Goal: Task Accomplishment & Management: Manage account settings

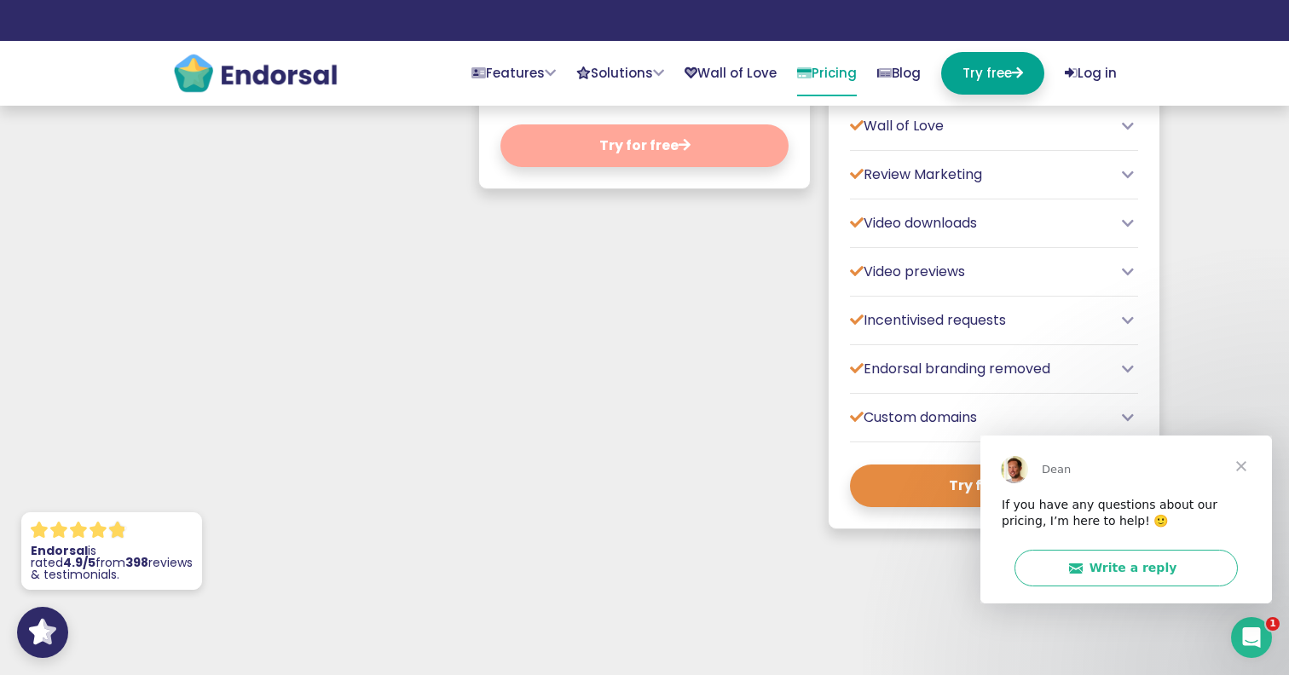
scroll to position [1302, 0]
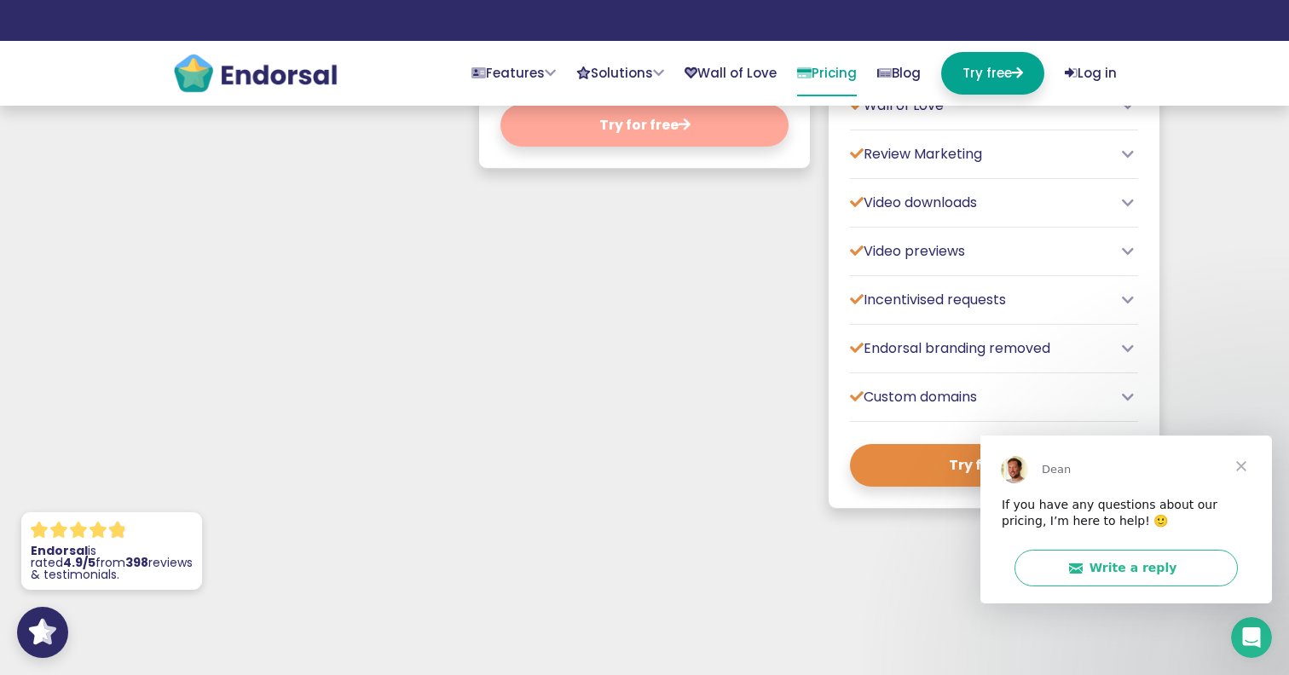
click at [1239, 461] on span "Close" at bounding box center [1241, 465] width 61 height 61
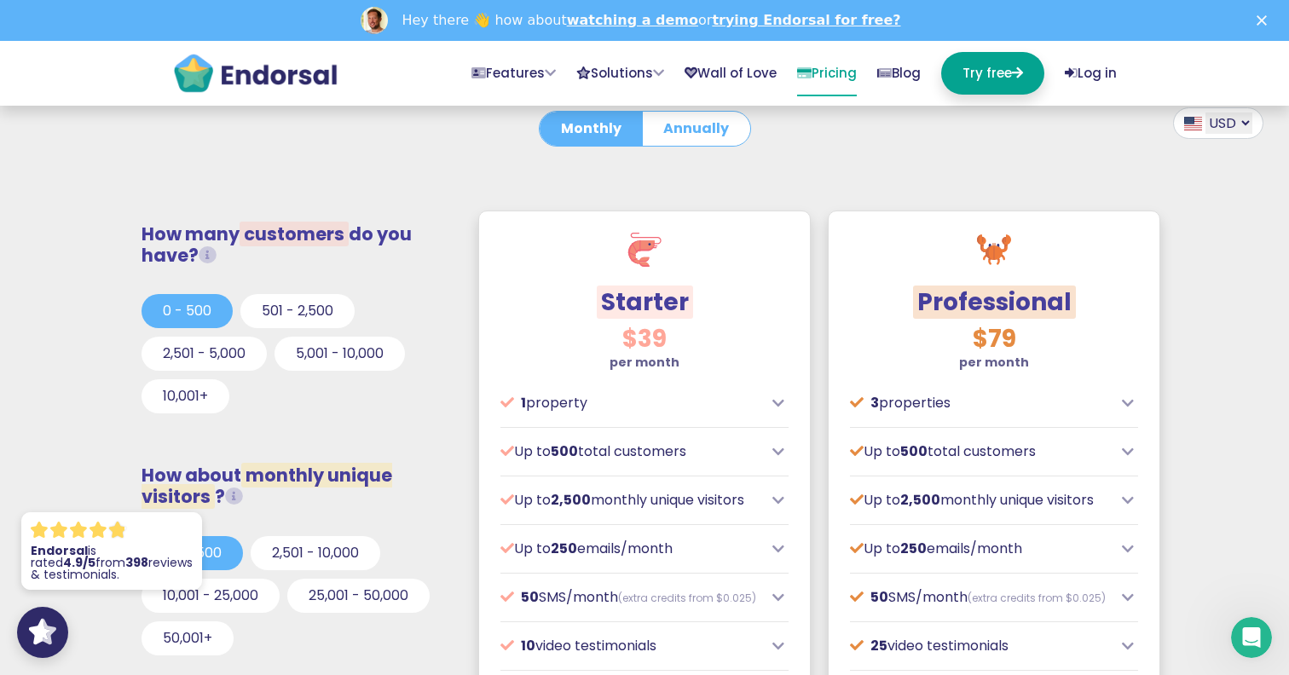
scroll to position [0, 0]
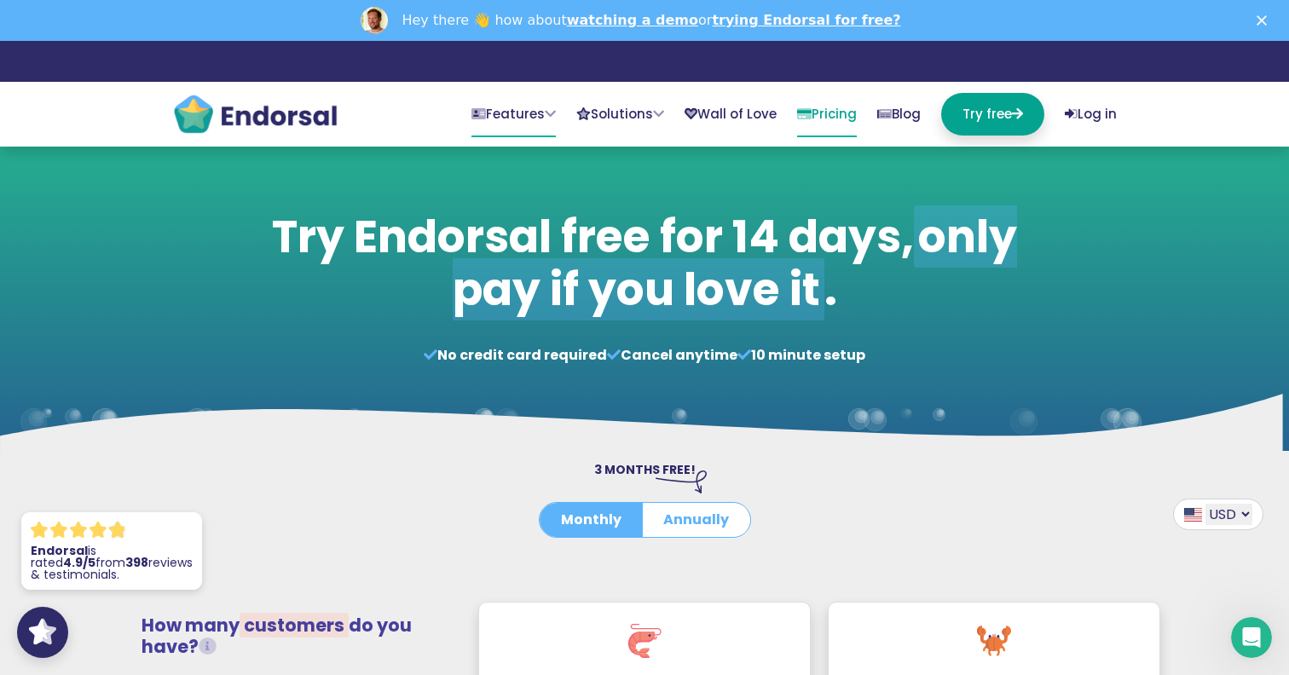
click at [496, 115] on link "Features" at bounding box center [514, 115] width 84 height 44
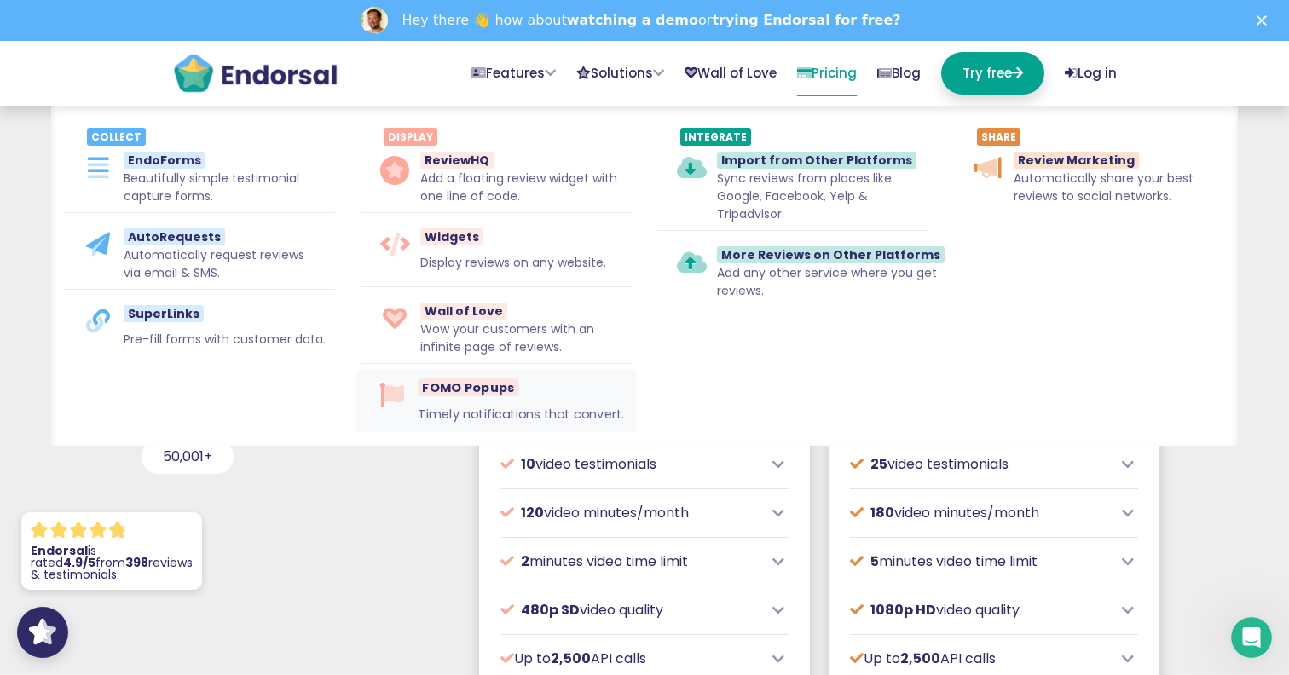
scroll to position [596, 0]
click at [157, 157] on span "EndoForms" at bounding box center [163, 160] width 84 height 18
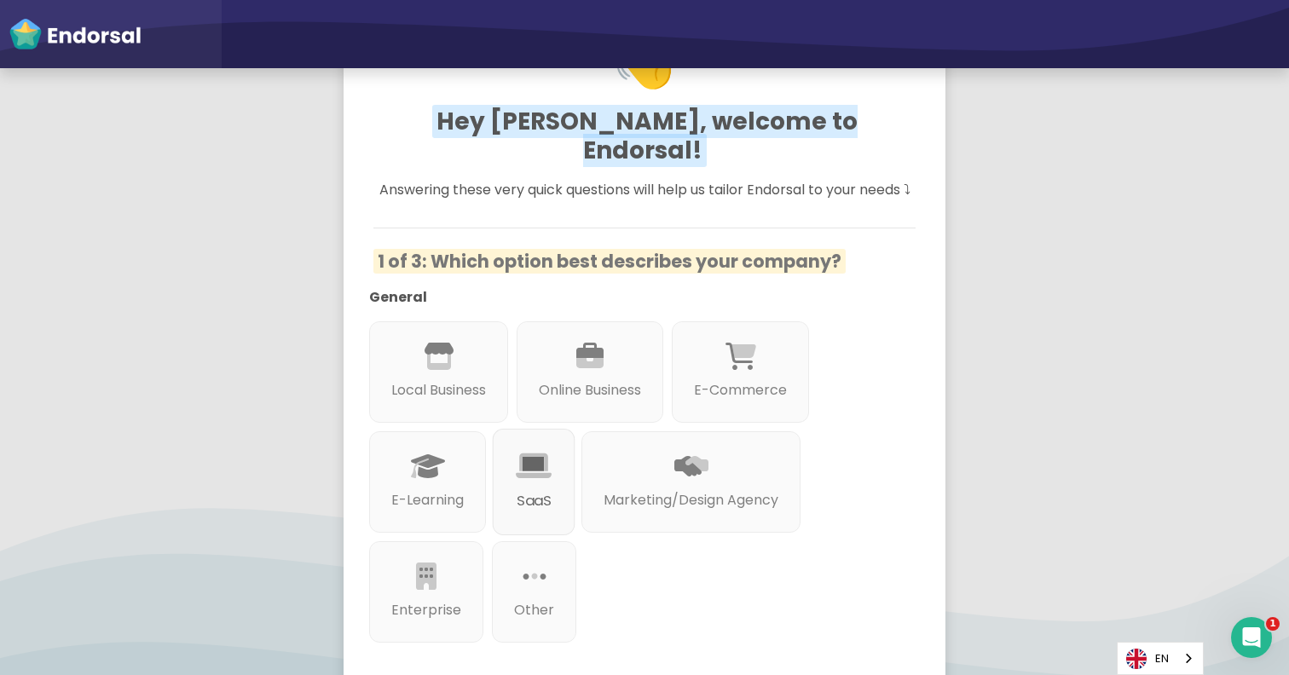
click at [539, 453] on icon at bounding box center [534, 467] width 36 height 29
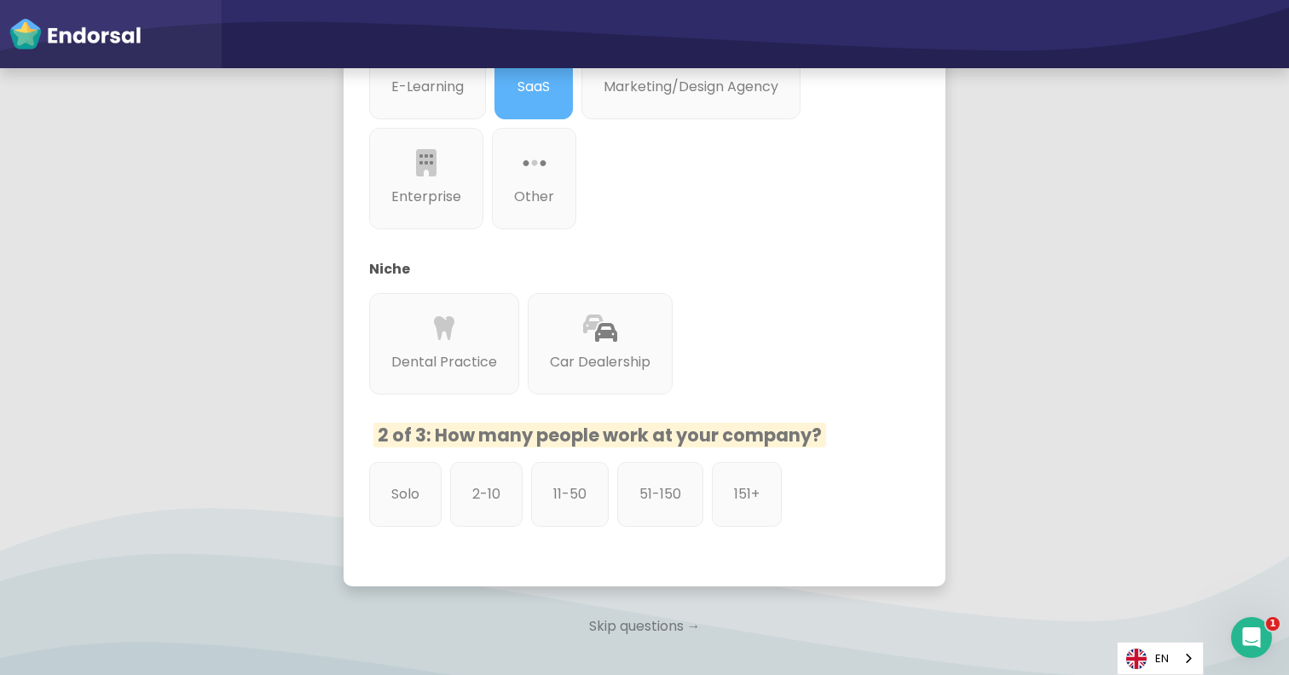
scroll to position [544, 0]
click at [558, 507] on div "11-50" at bounding box center [571, 494] width 82 height 68
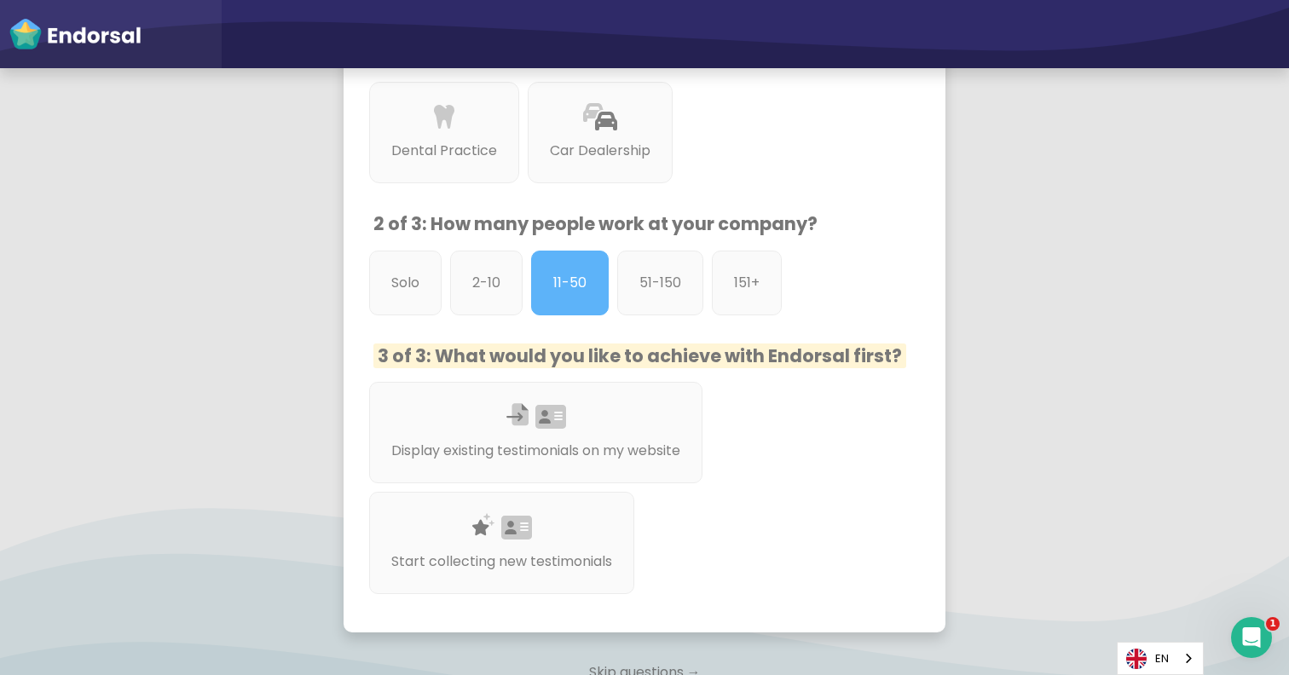
scroll to position [758, 0]
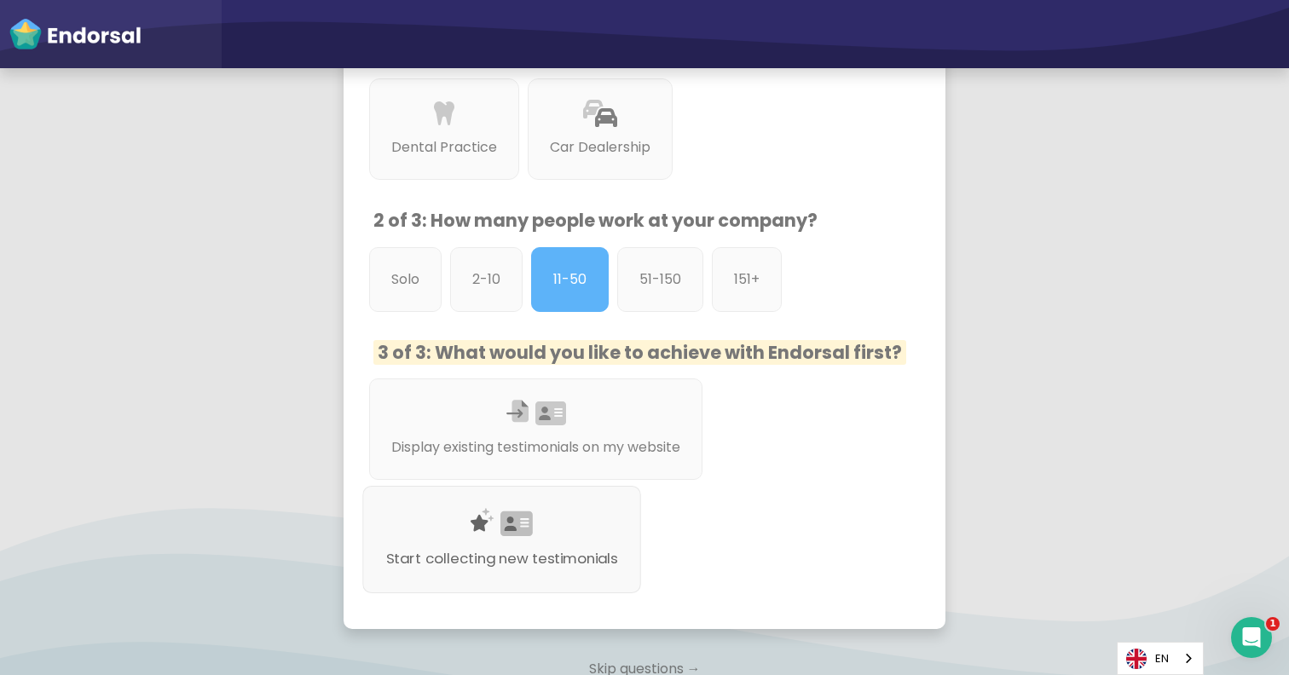
click at [600, 507] on div "Start collecting new testimonials" at bounding box center [501, 539] width 279 height 107
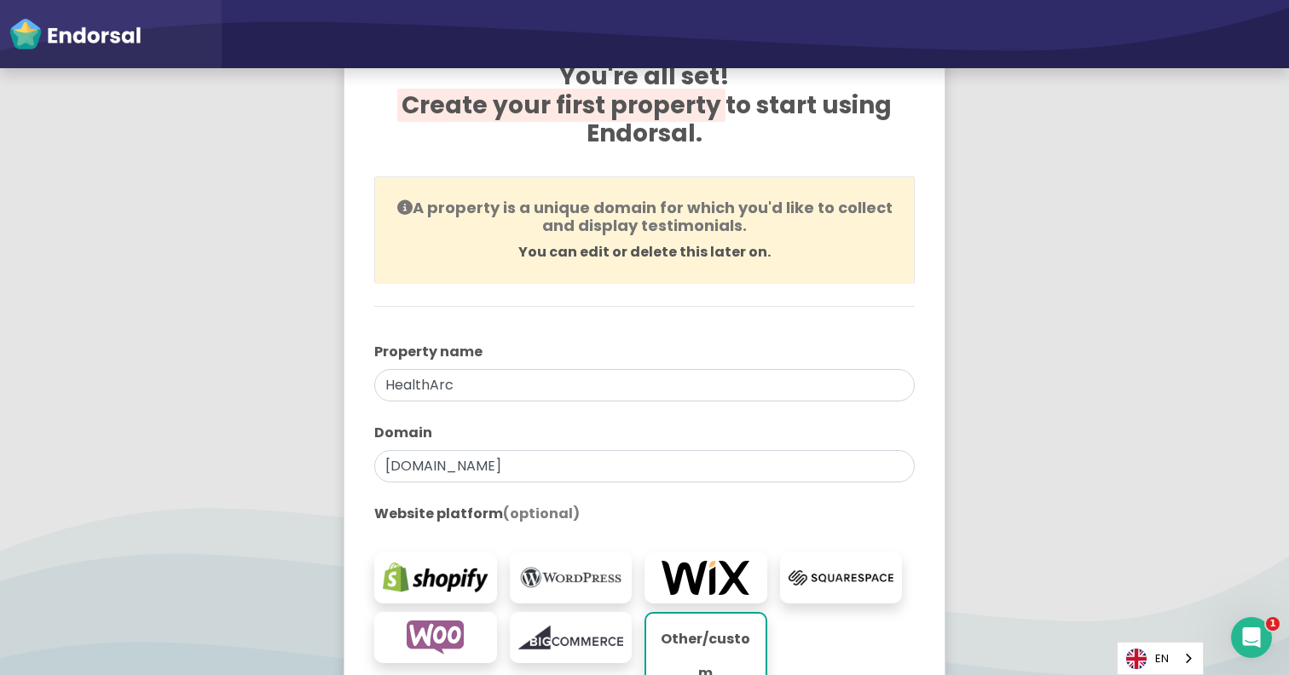
scroll to position [100, 0]
click at [467, 469] on input "[DOMAIN_NAME]" at bounding box center [644, 465] width 541 height 32
type input "[DOMAIN_NAME]"
click at [944, 547] on div "You're all set! Create your first property to start using Endorsal. A property …" at bounding box center [645, 425] width 602 height 789
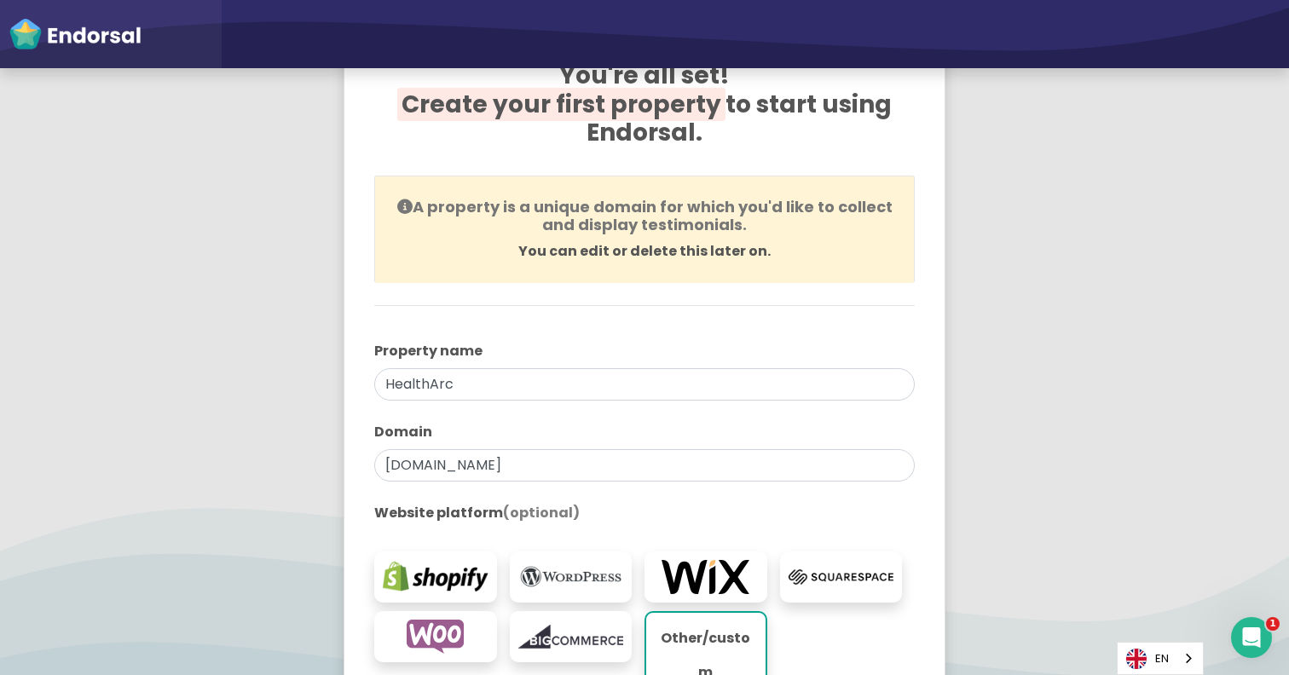
click at [926, 544] on div "You're all set! Create your first property to start using Endorsal. A property …" at bounding box center [644, 425] width 583 height 770
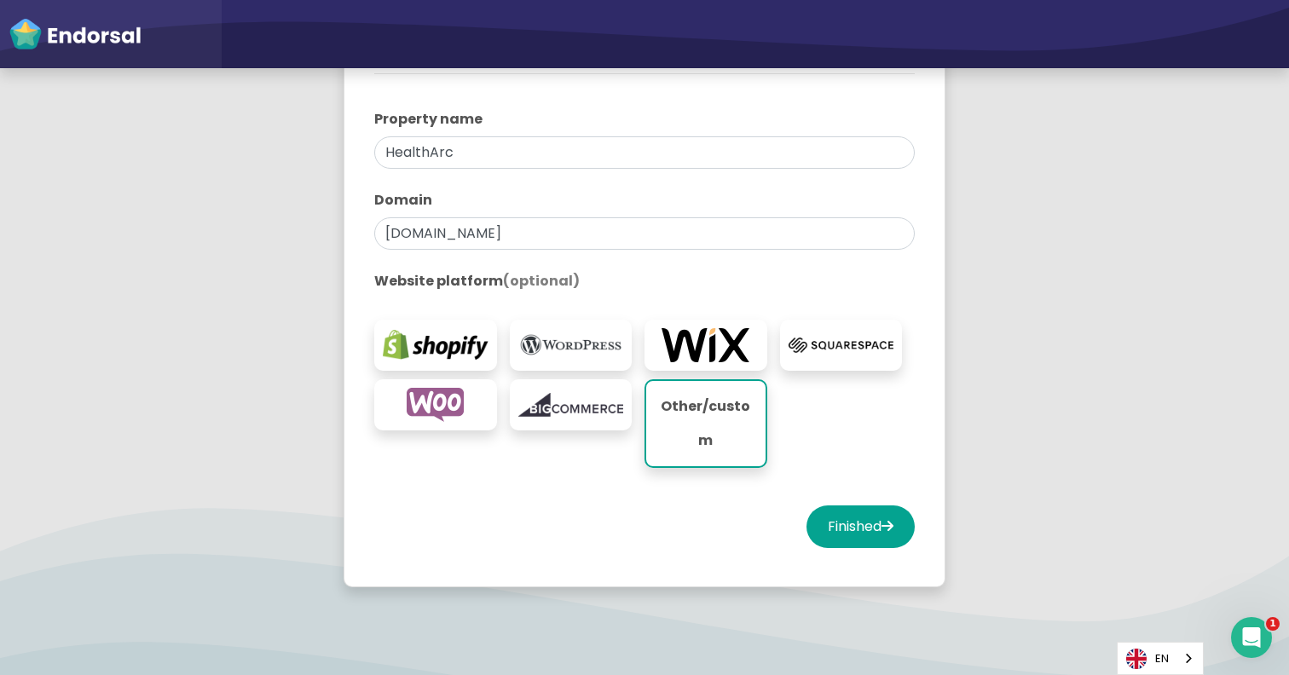
scroll to position [335, 0]
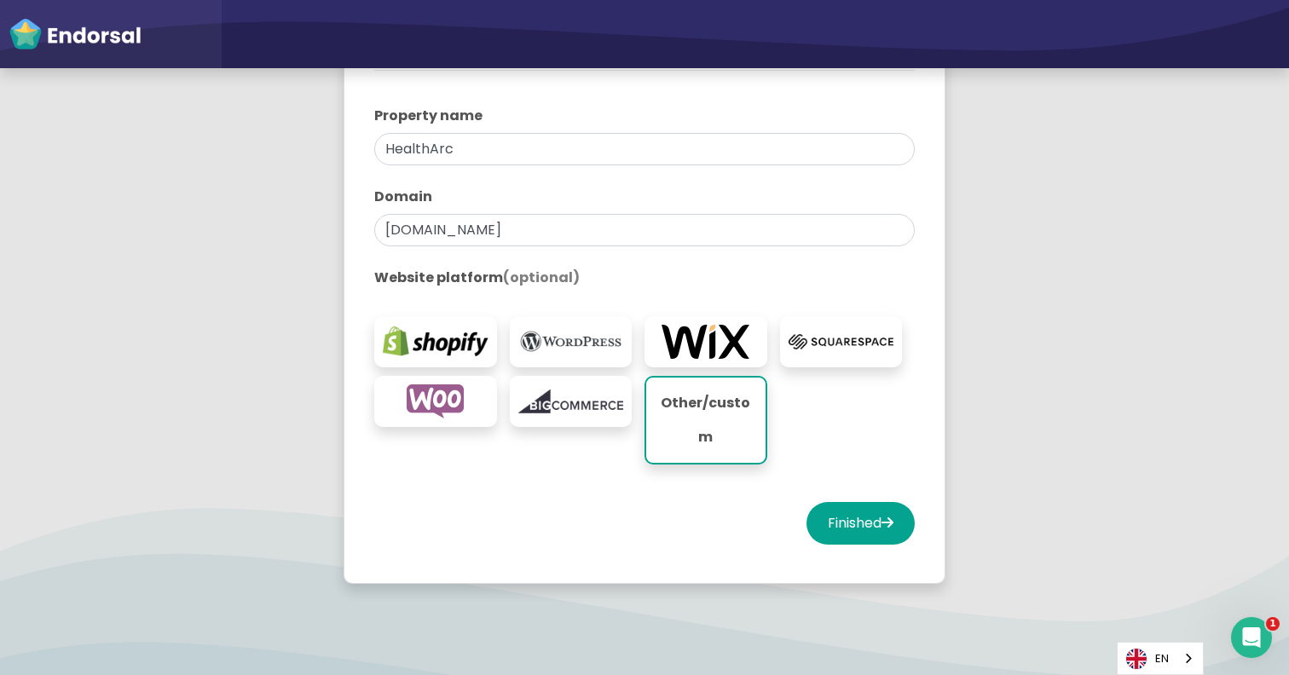
click at [582, 358] on img at bounding box center [572, 342] width 106 height 34
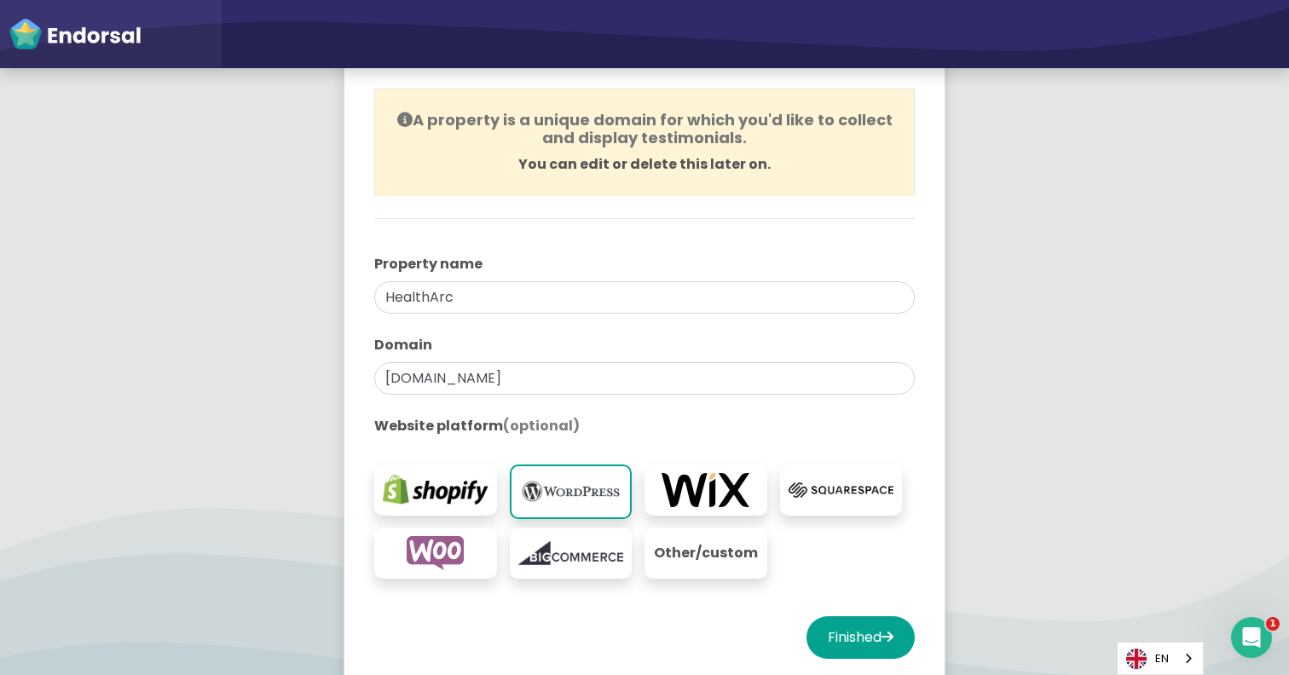
scroll to position [337, 0]
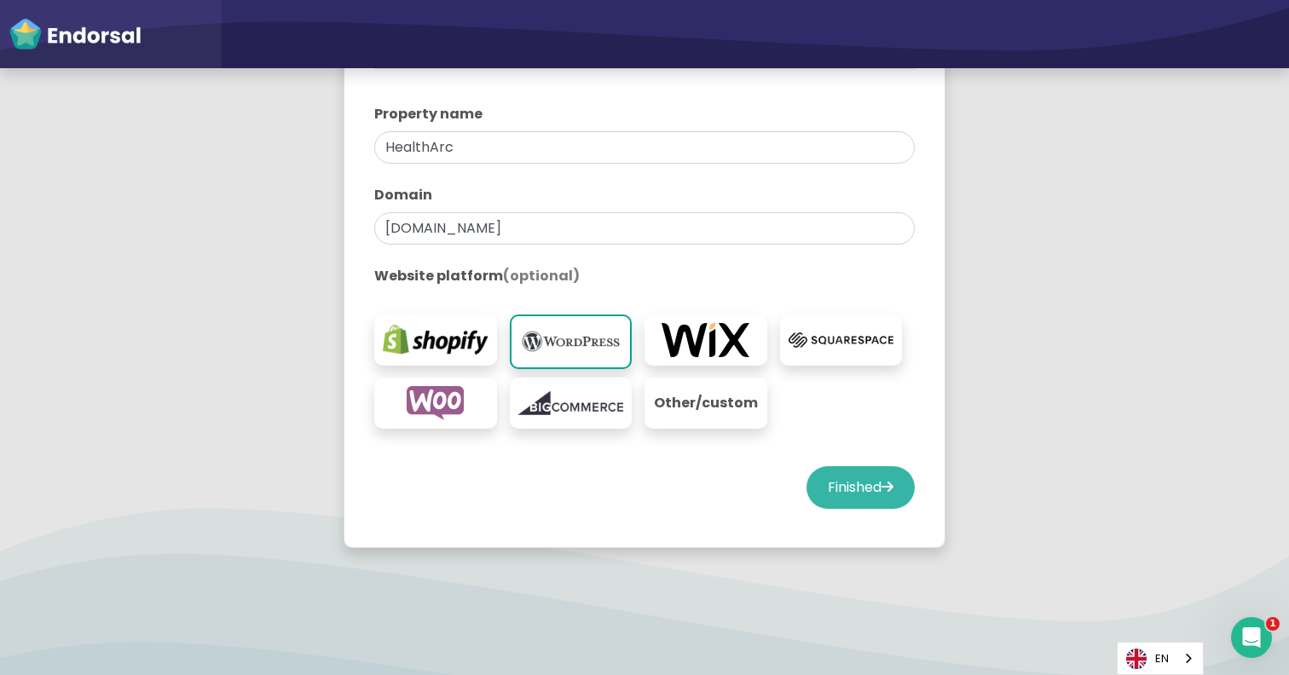
click at [844, 487] on button "Finished" at bounding box center [861, 487] width 108 height 43
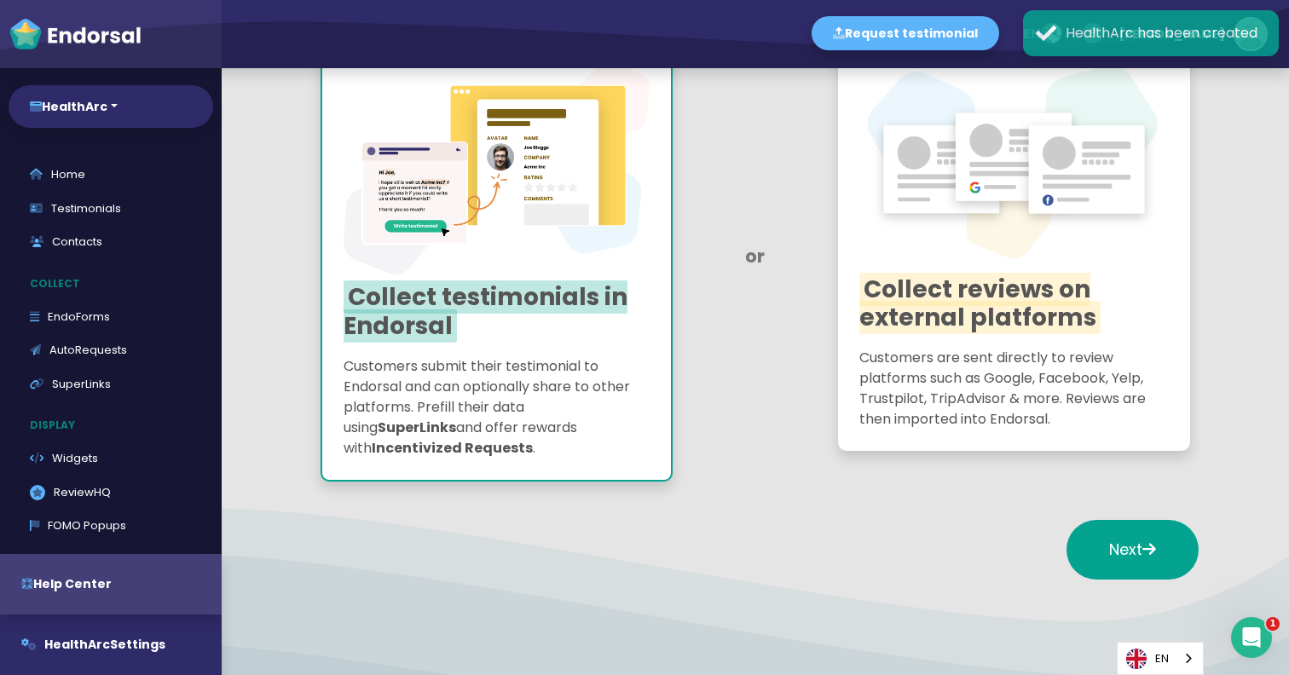
scroll to position [232, 0]
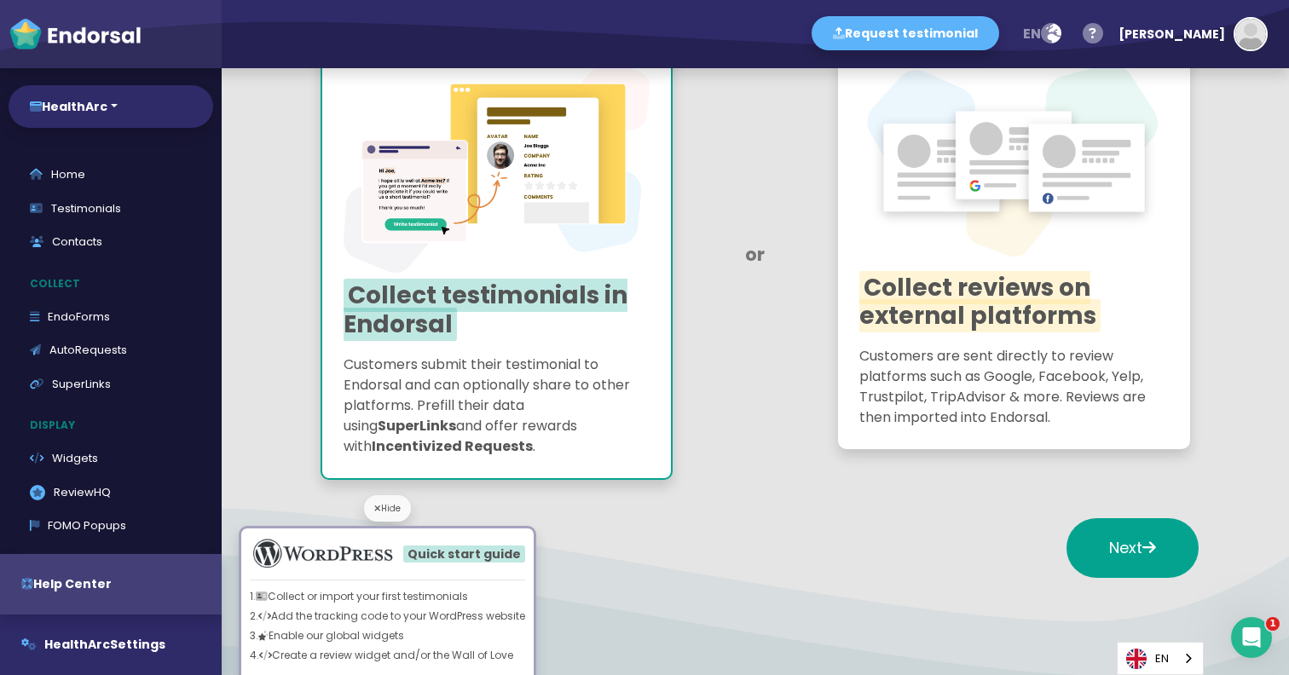
click at [420, 632] on p "3. Enable our global widgets" at bounding box center [387, 636] width 275 height 15
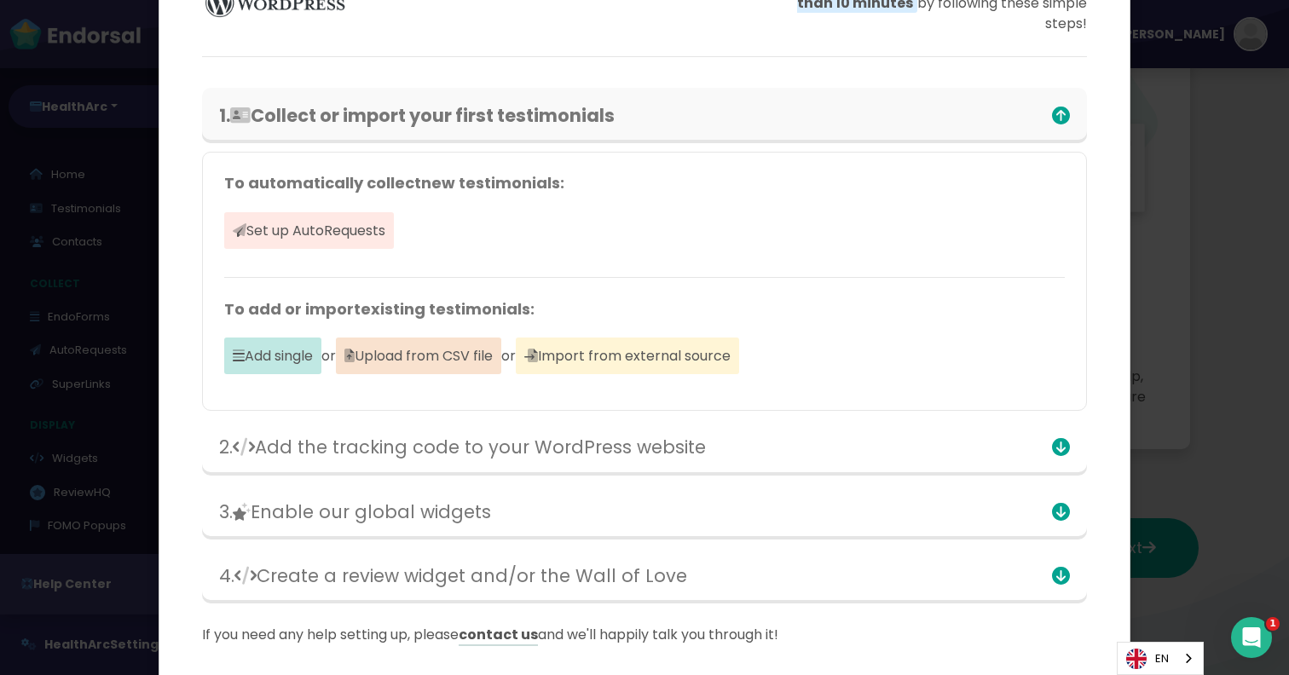
scroll to position [191, 0]
click at [359, 230] on span "Set up AutoRequests" at bounding box center [309, 229] width 170 height 37
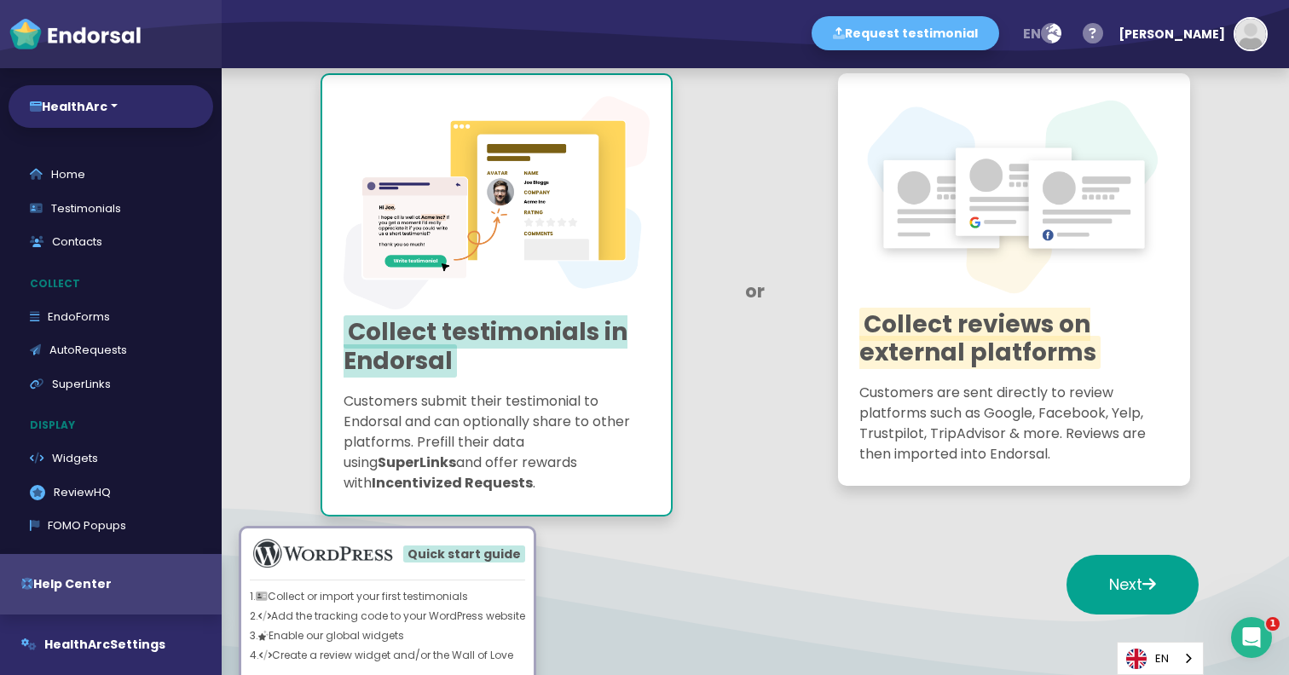
scroll to position [186, 0]
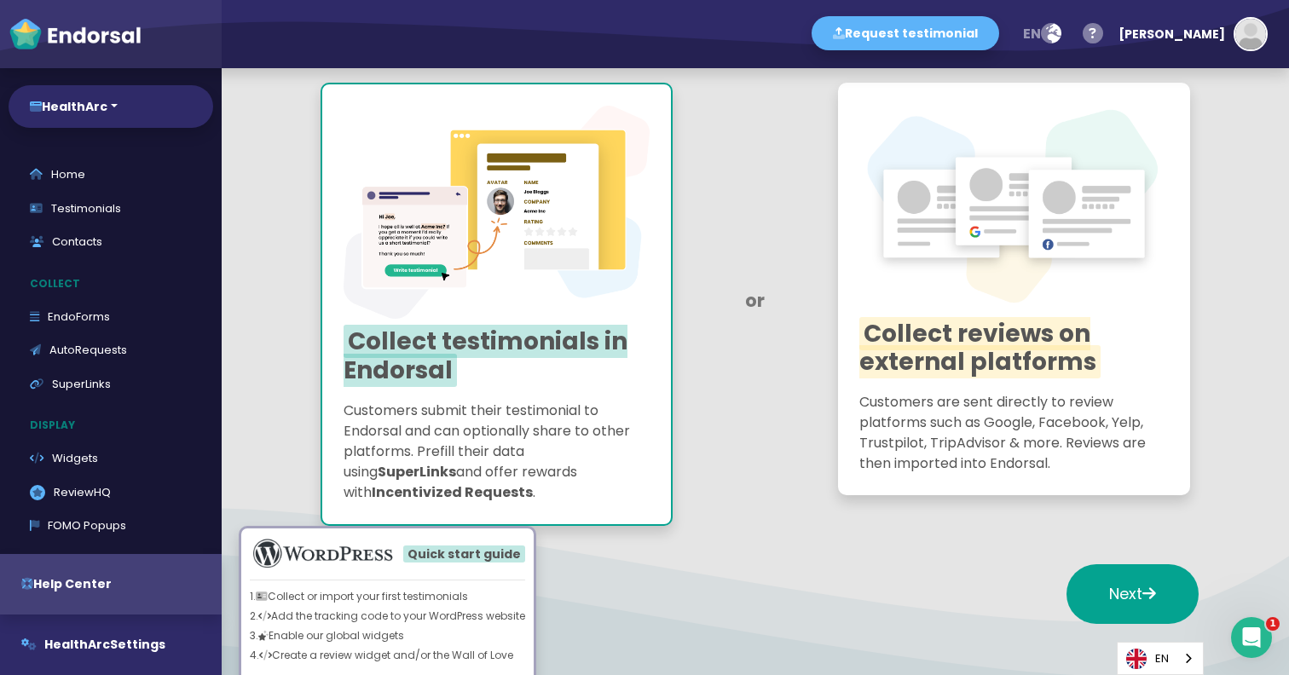
click at [908, 392] on p "Customers are sent directly to review platforms such as Google, Facebook, Yelp,…" at bounding box center [1015, 433] width 310 height 82
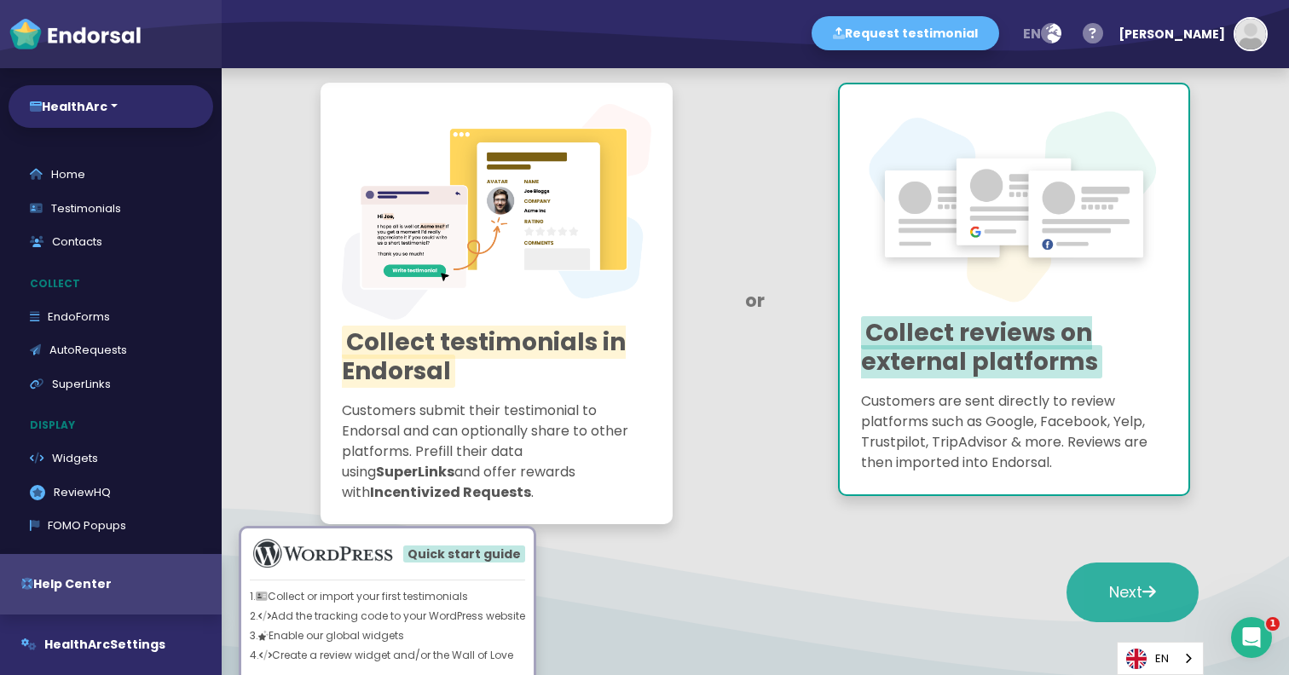
click at [1110, 587] on span "Next" at bounding box center [1133, 592] width 47 height 21
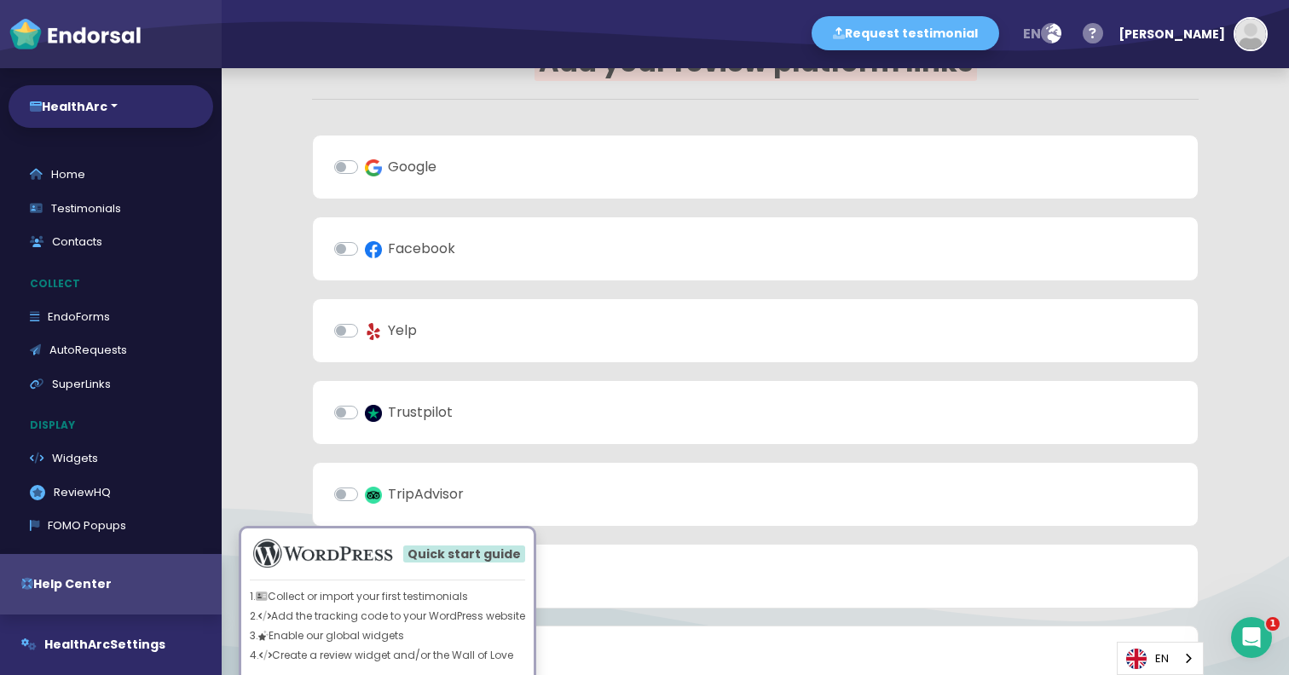
scroll to position [0, 0]
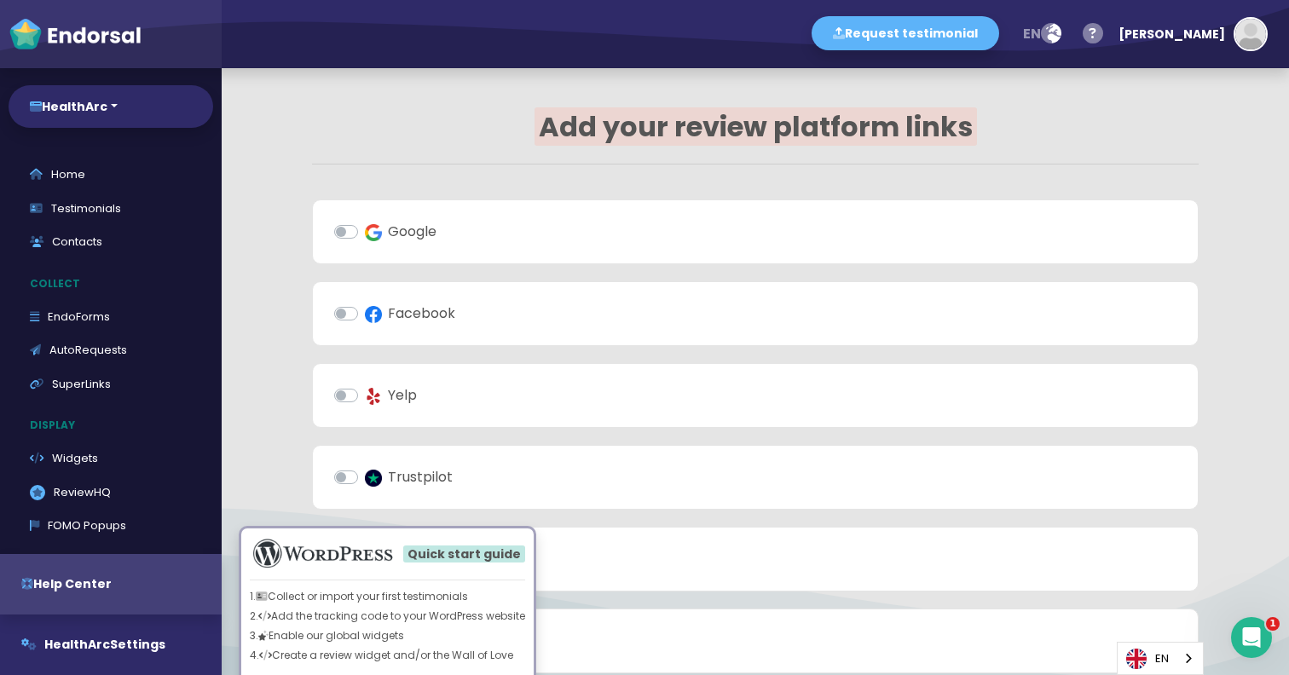
click at [365, 234] on label "Google" at bounding box center [401, 232] width 72 height 20
click at [0, 0] on input "Google" at bounding box center [0, 0] width 0 height 0
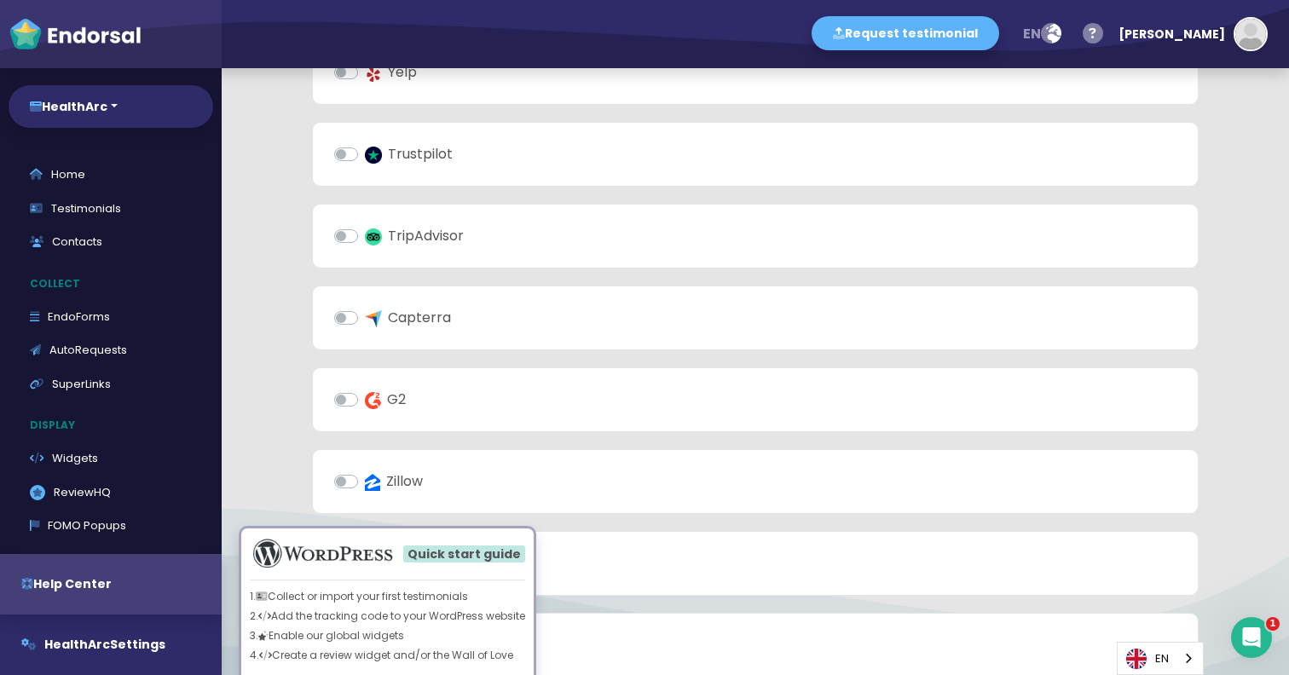
scroll to position [391, 0]
click at [365, 318] on label "Capterra" at bounding box center [408, 316] width 86 height 20
click at [0, 0] on input "Capterra" at bounding box center [0, 0] width 0 height 0
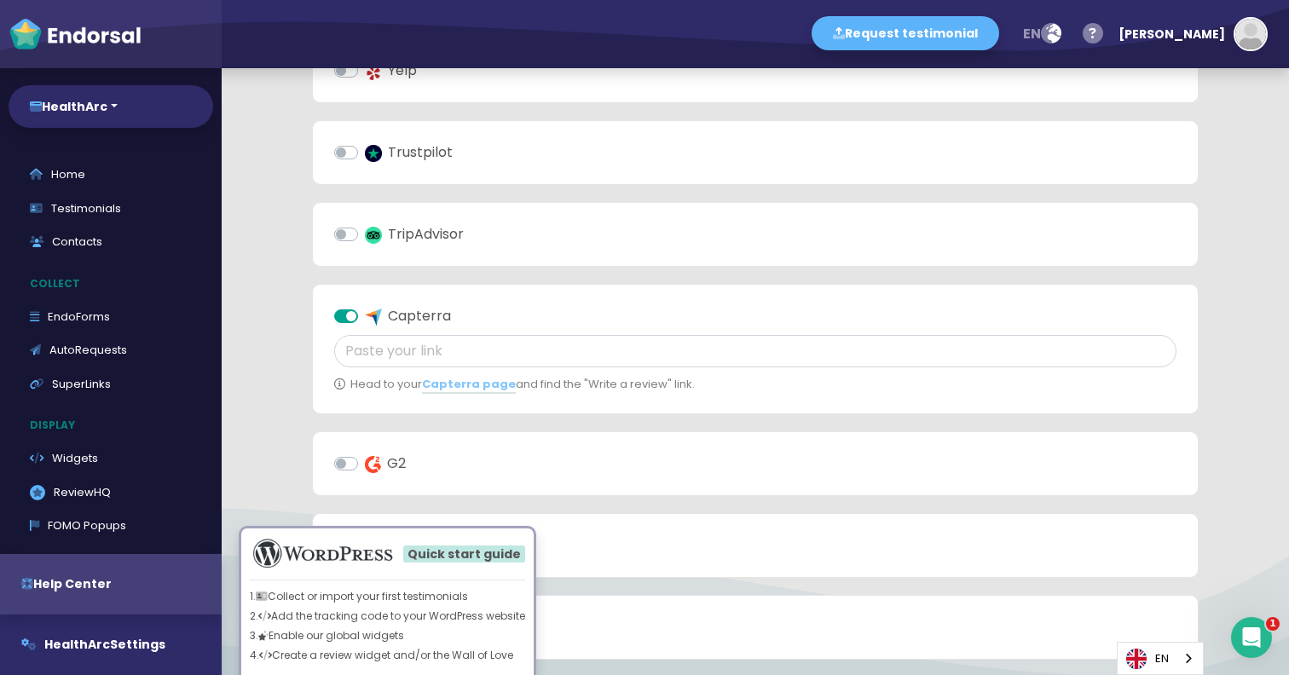
click at [365, 459] on label "G2" at bounding box center [385, 464] width 41 height 20
click at [0, 0] on input "G2" at bounding box center [0, 0] width 0 height 0
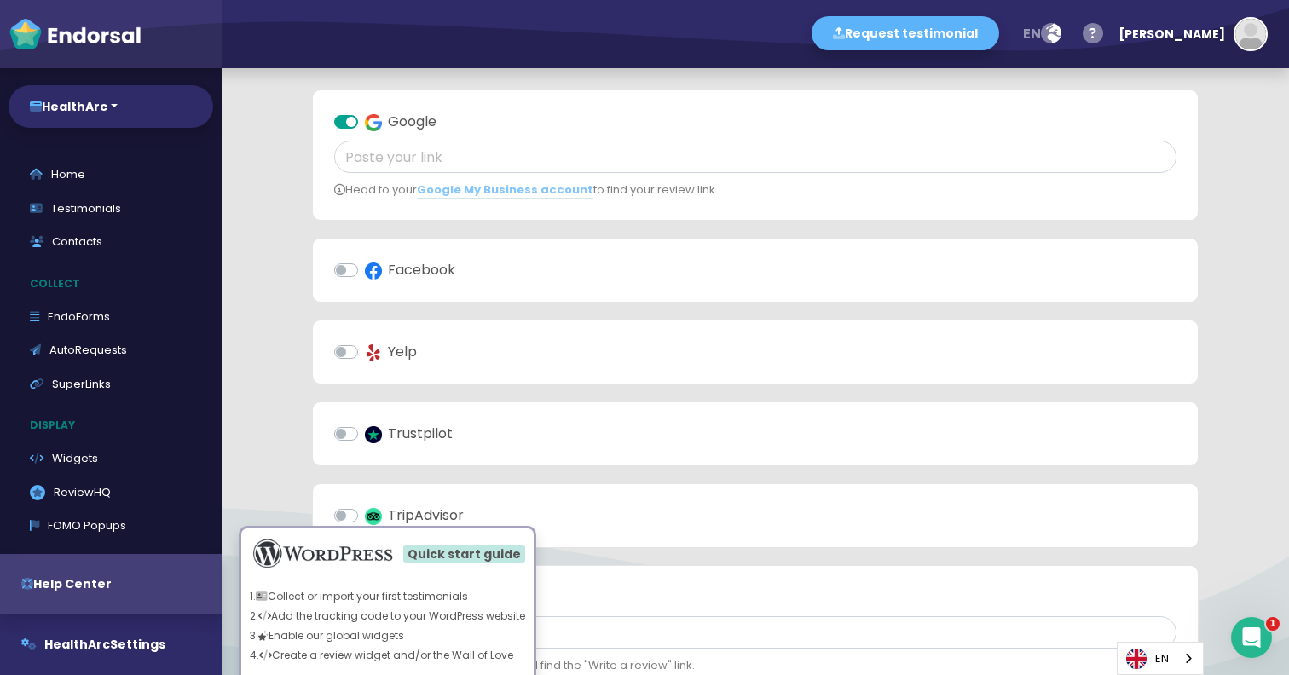
scroll to position [108, 0]
click at [590, 153] on input "text" at bounding box center [755, 158] width 843 height 32
paste input "[URL][DOMAIN_NAME]"
click at [772, 156] on input "[URL][DOMAIN_NAME]" at bounding box center [755, 158] width 843 height 32
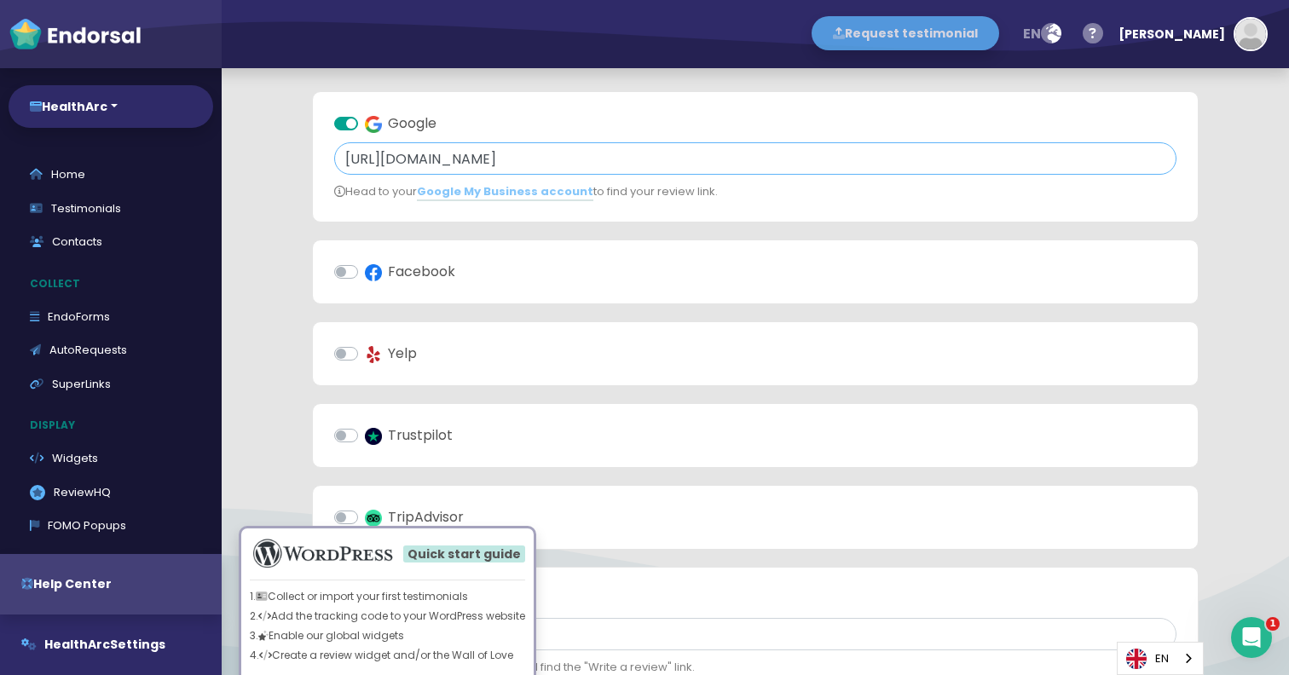
type input "[URL][DOMAIN_NAME]"
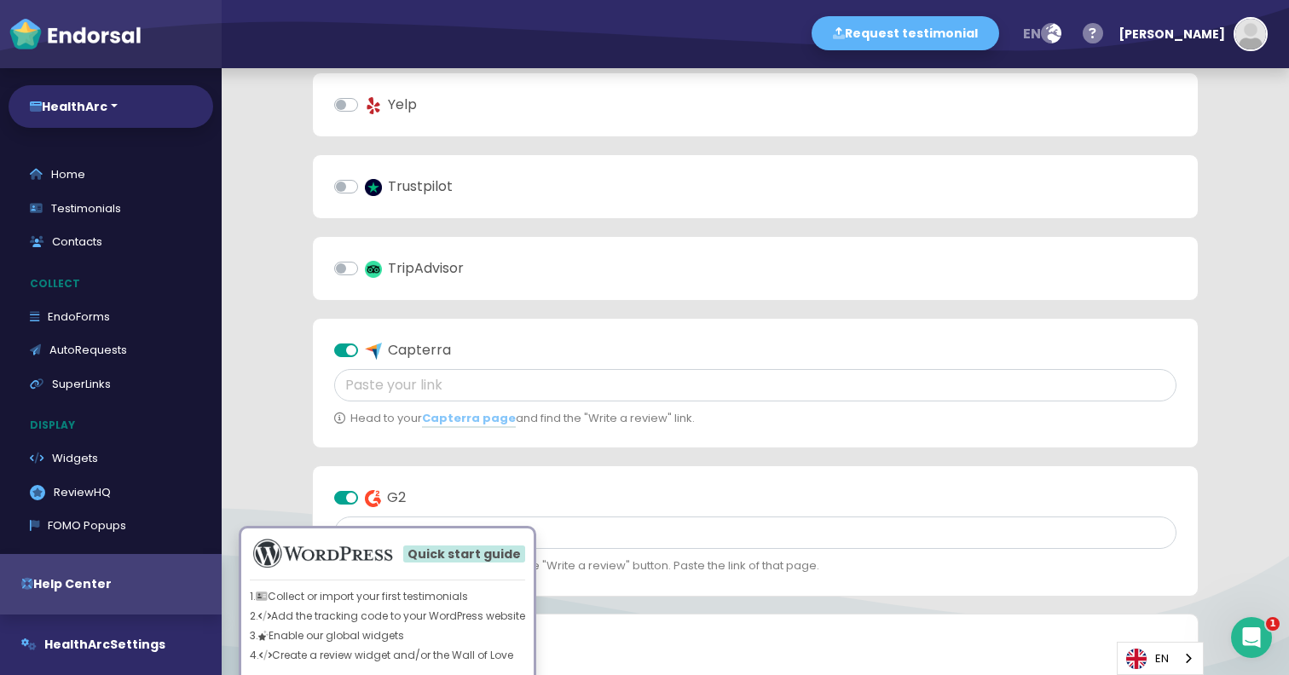
scroll to position [358, 0]
click at [495, 377] on input "text" at bounding box center [755, 384] width 843 height 32
paste input "[URL][DOMAIN_NAME]"
type input "[URL][DOMAIN_NAME]"
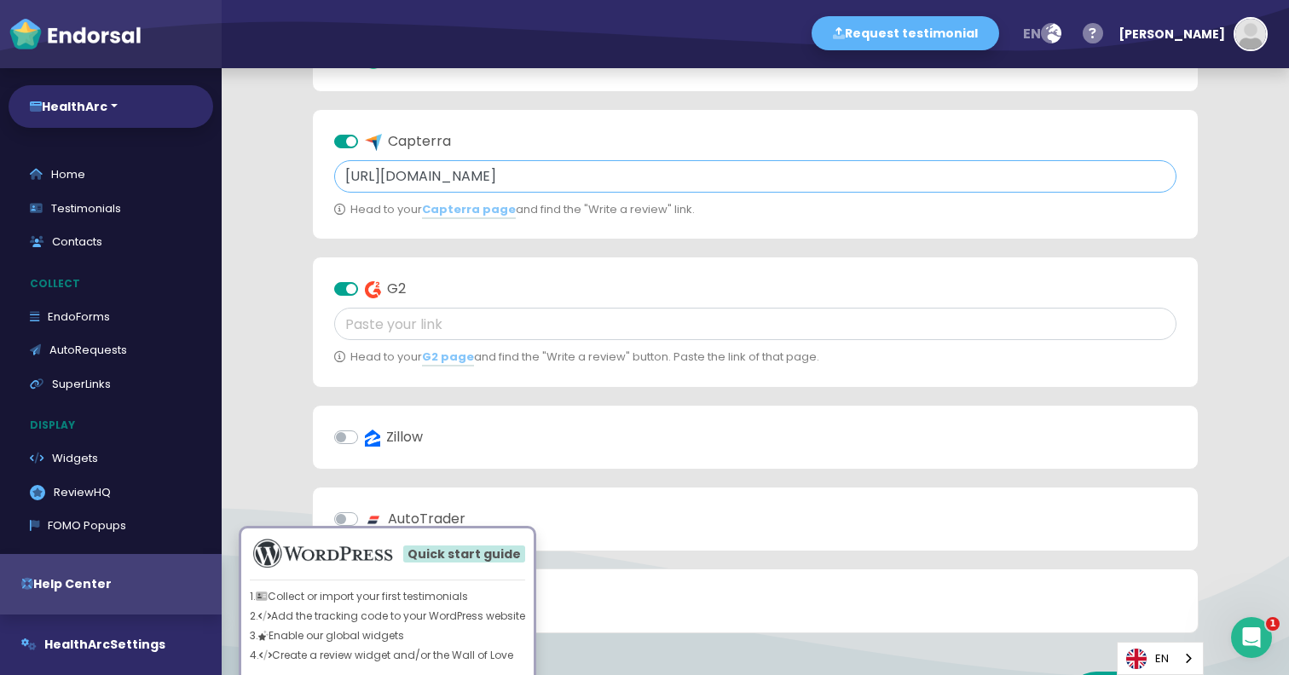
scroll to position [611, 0]
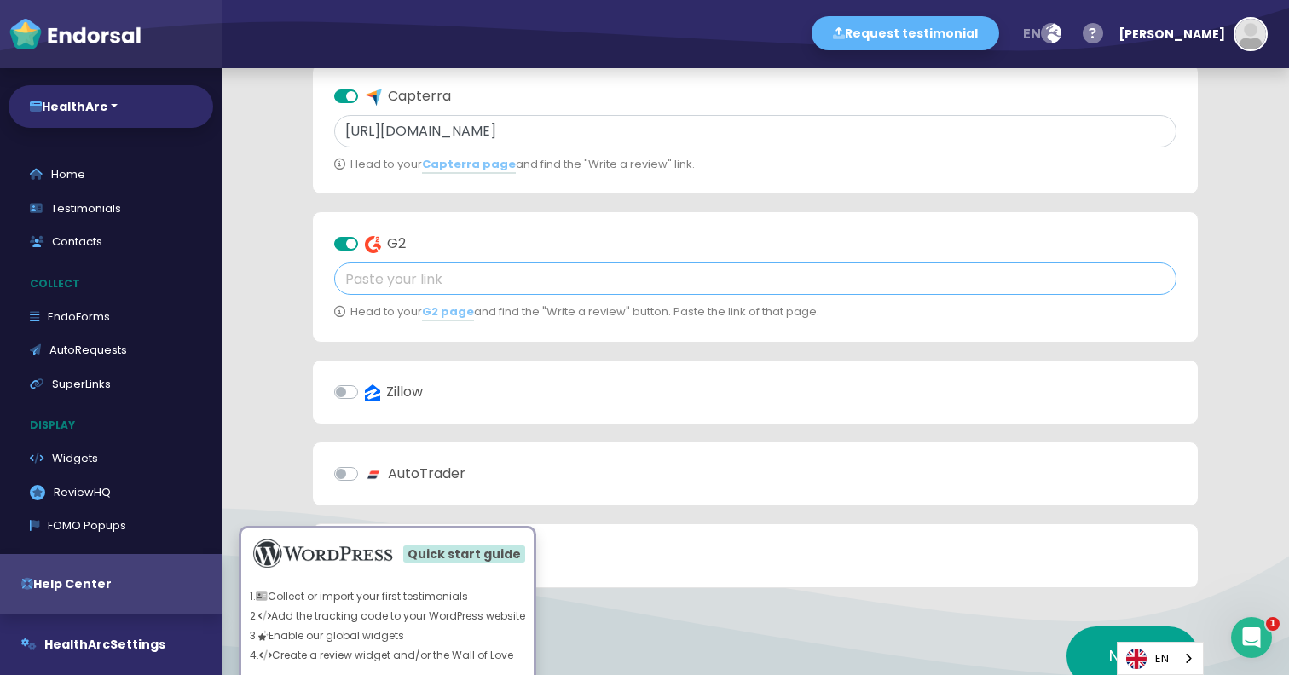
click at [629, 273] on input "text" at bounding box center [755, 279] width 843 height 32
paste input "[URL][DOMAIN_NAME]"
type input "[URL][DOMAIN_NAME]"
click at [1247, 363] on app-quick-start-auto-requests "Add your review platform links Google https://www.google.com/search?q=google+re…" at bounding box center [756, 104] width 1068 height 1294
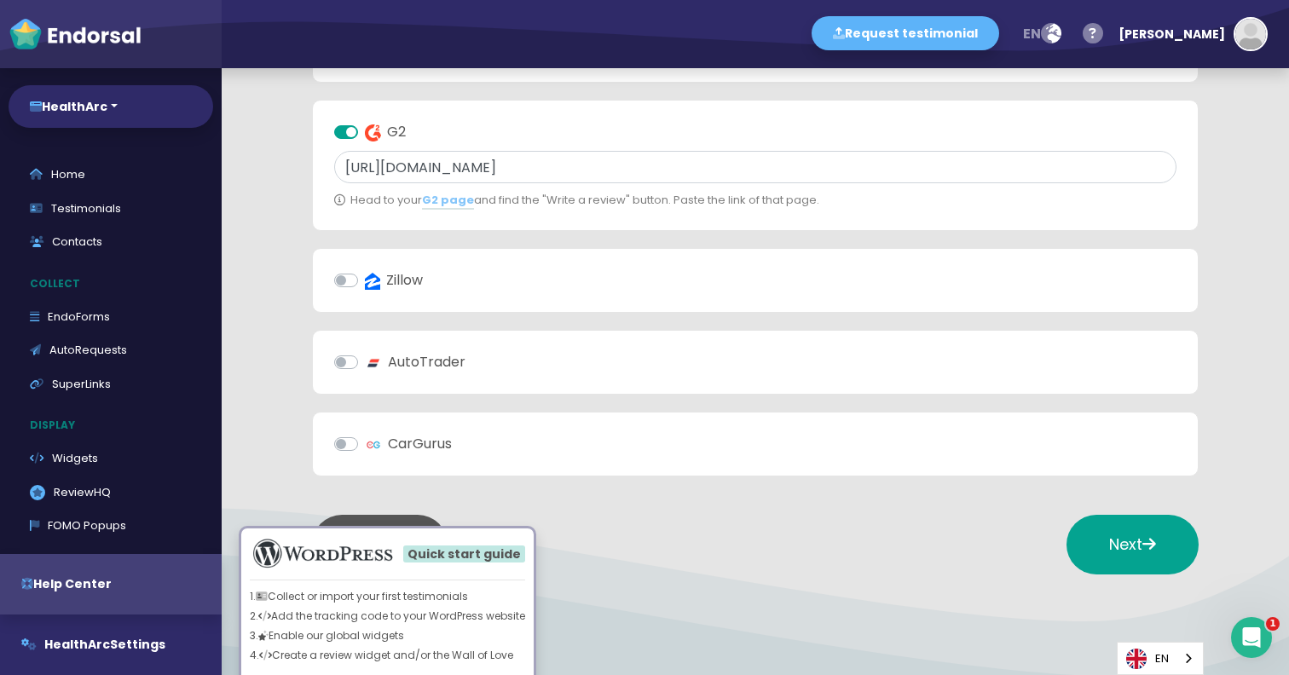
scroll to position [772, 0]
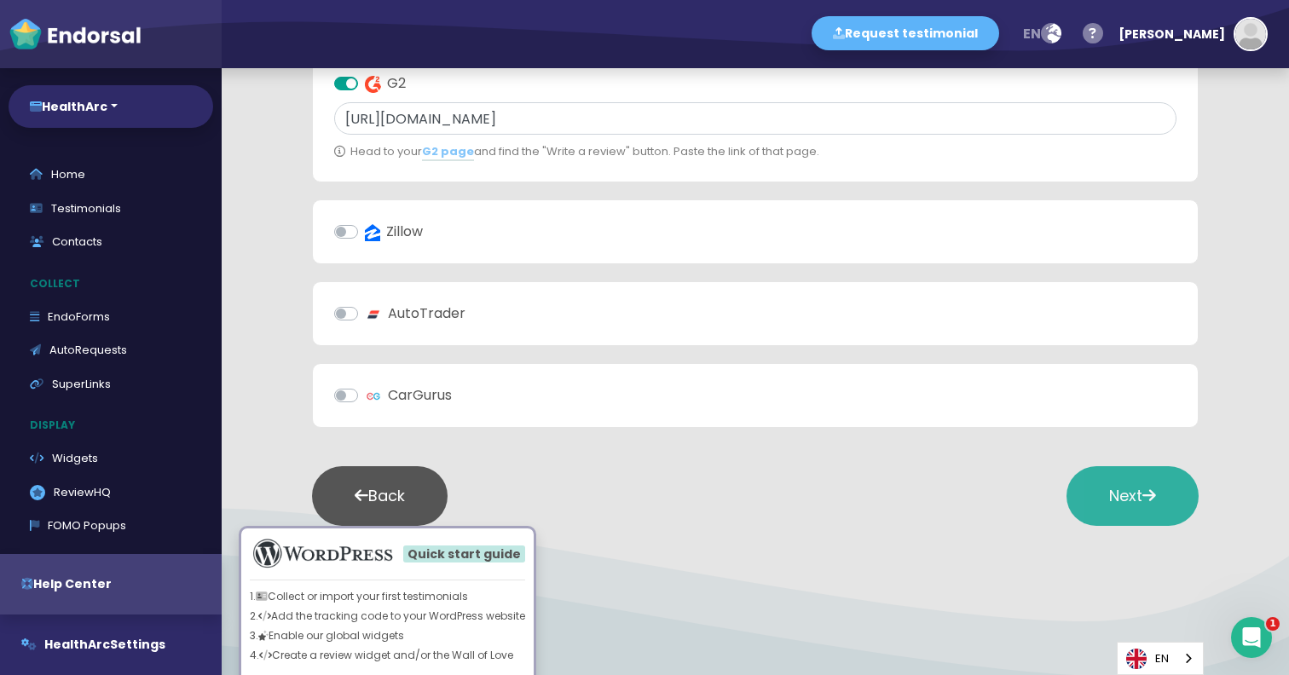
click at [1126, 490] on span "Next" at bounding box center [1133, 495] width 47 height 21
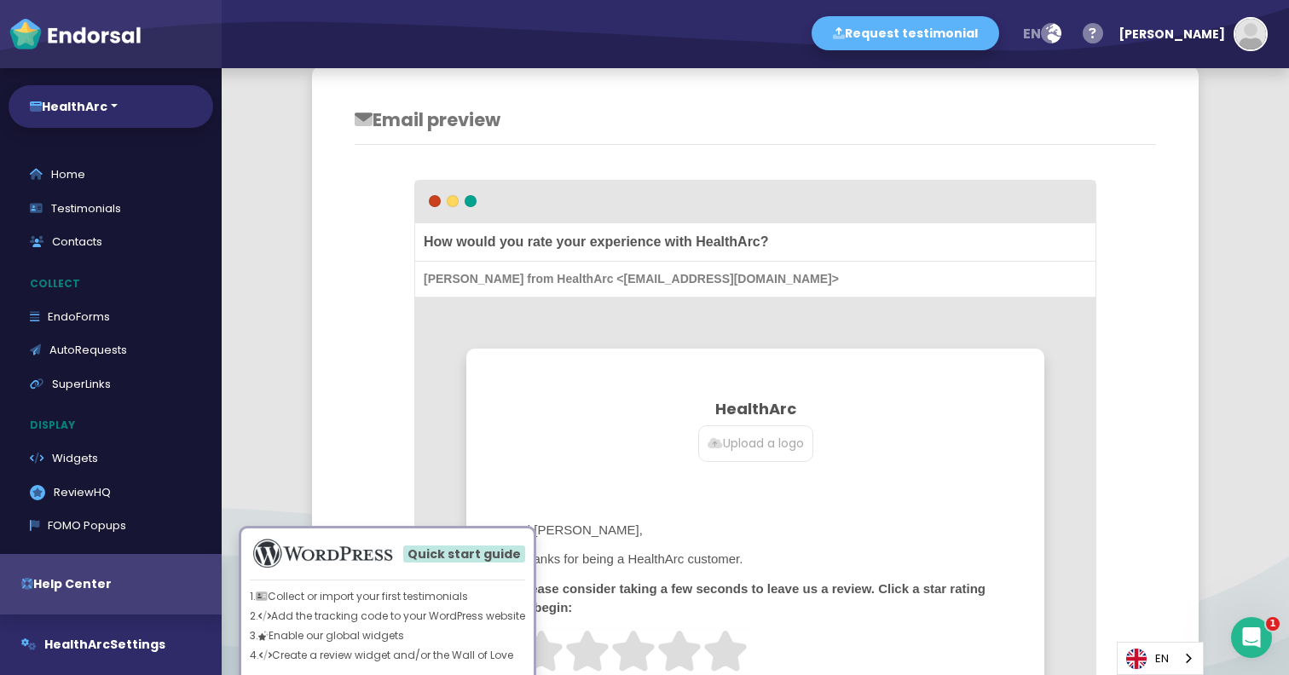
scroll to position [495, 0]
click at [777, 446] on p "Upload a logo" at bounding box center [756, 442] width 96 height 18
click at [0, 0] on input "Upload a logo" at bounding box center [0, 0] width 0 height 0
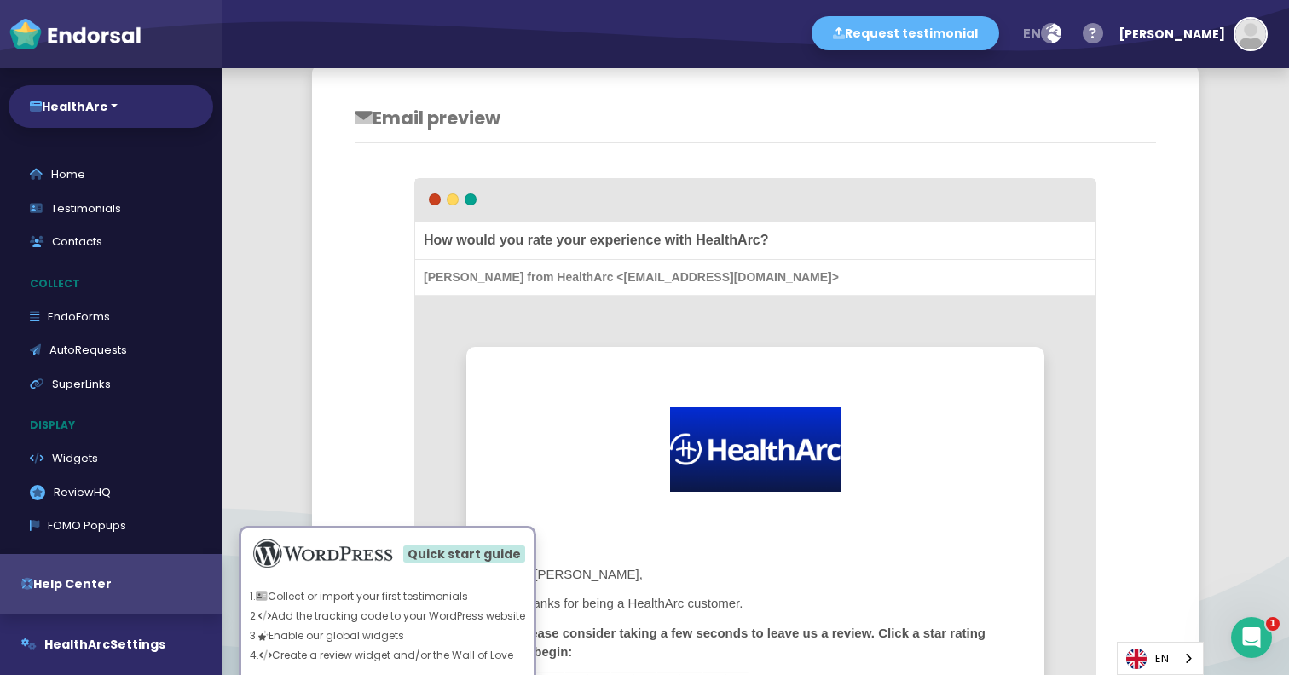
click at [796, 455] on img at bounding box center [755, 449] width 171 height 85
click at [0, 0] on input "file" at bounding box center [0, 0] width 0 height 0
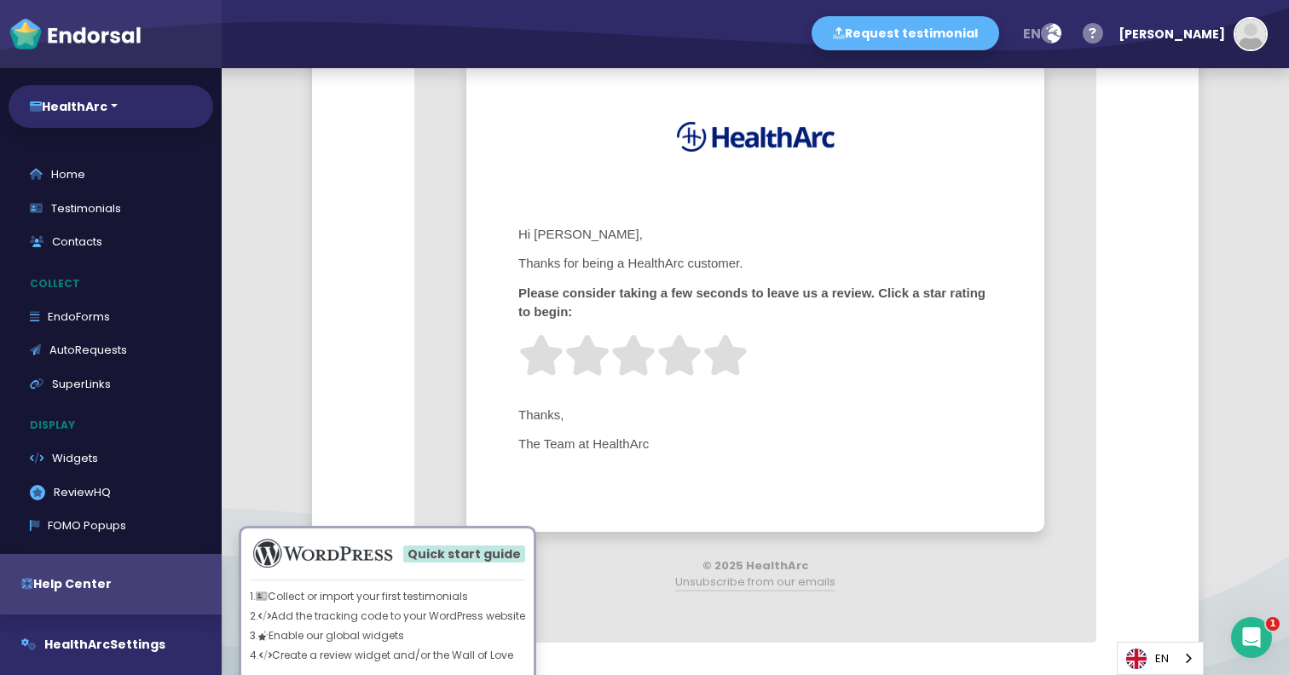
scroll to position [804, 0]
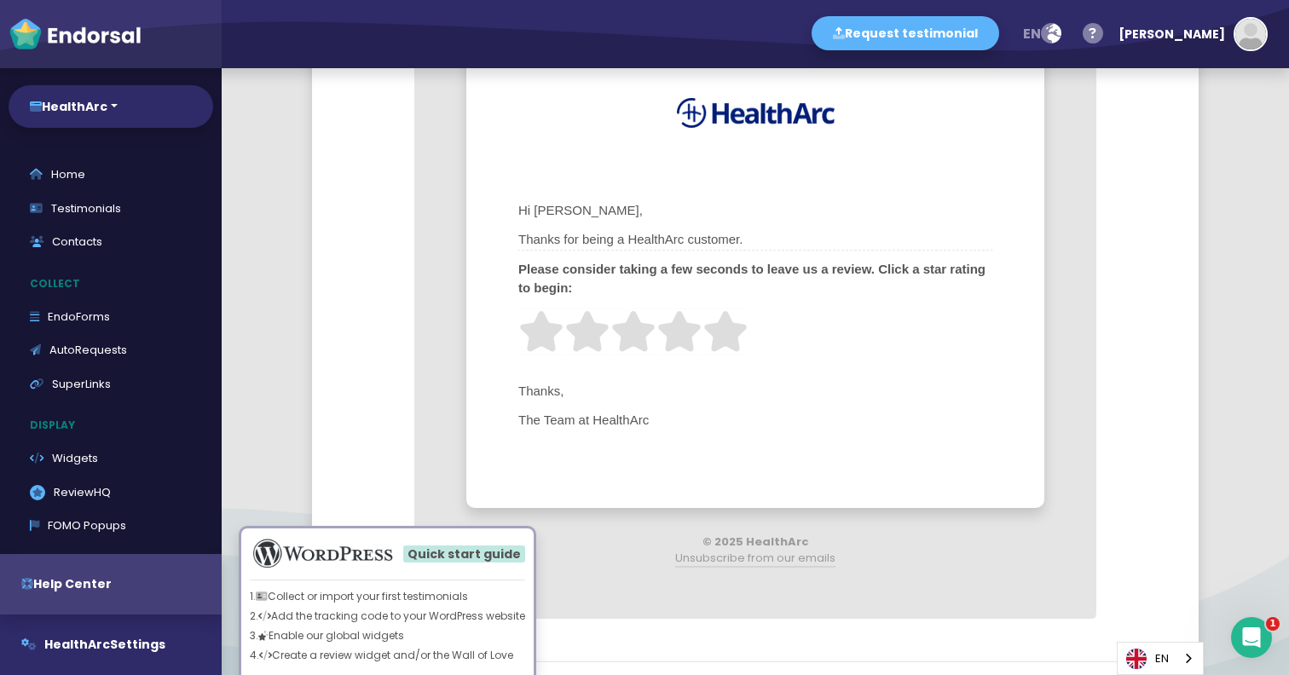
click at [657, 235] on span "Thanks for being a HealthArc customer." at bounding box center [756, 239] width 476 height 21
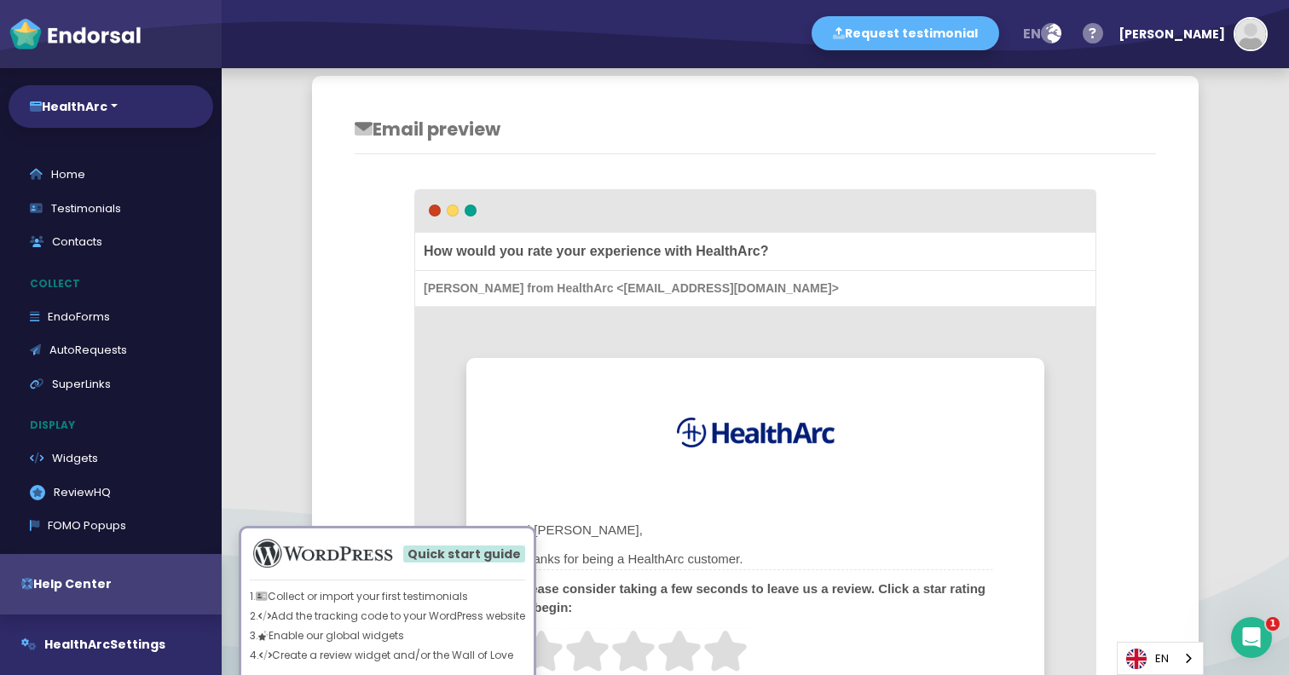
scroll to position [466, 0]
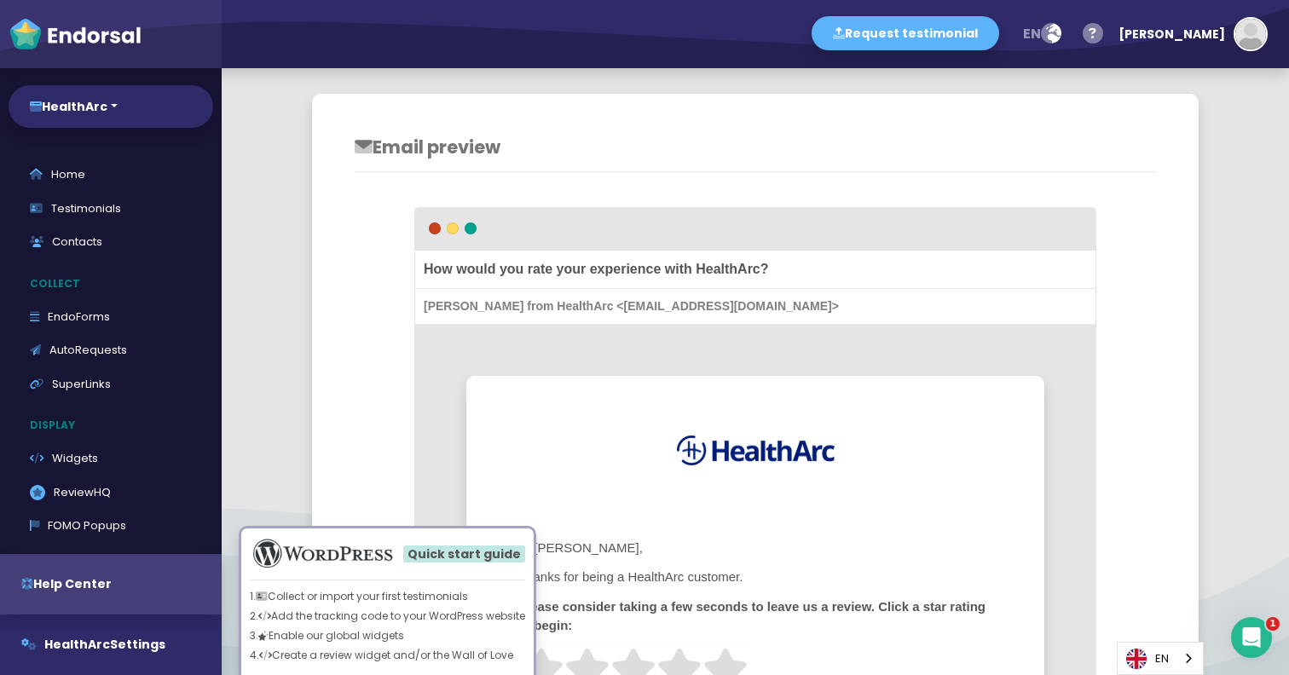
click at [480, 298] on div "Sudeep from HealthArc <healtharc@endorsal.io>" at bounding box center [755, 307] width 681 height 36
click at [459, 301] on div "Sudeep from HealthArc <healtharc@endorsal.io>" at bounding box center [755, 307] width 681 height 36
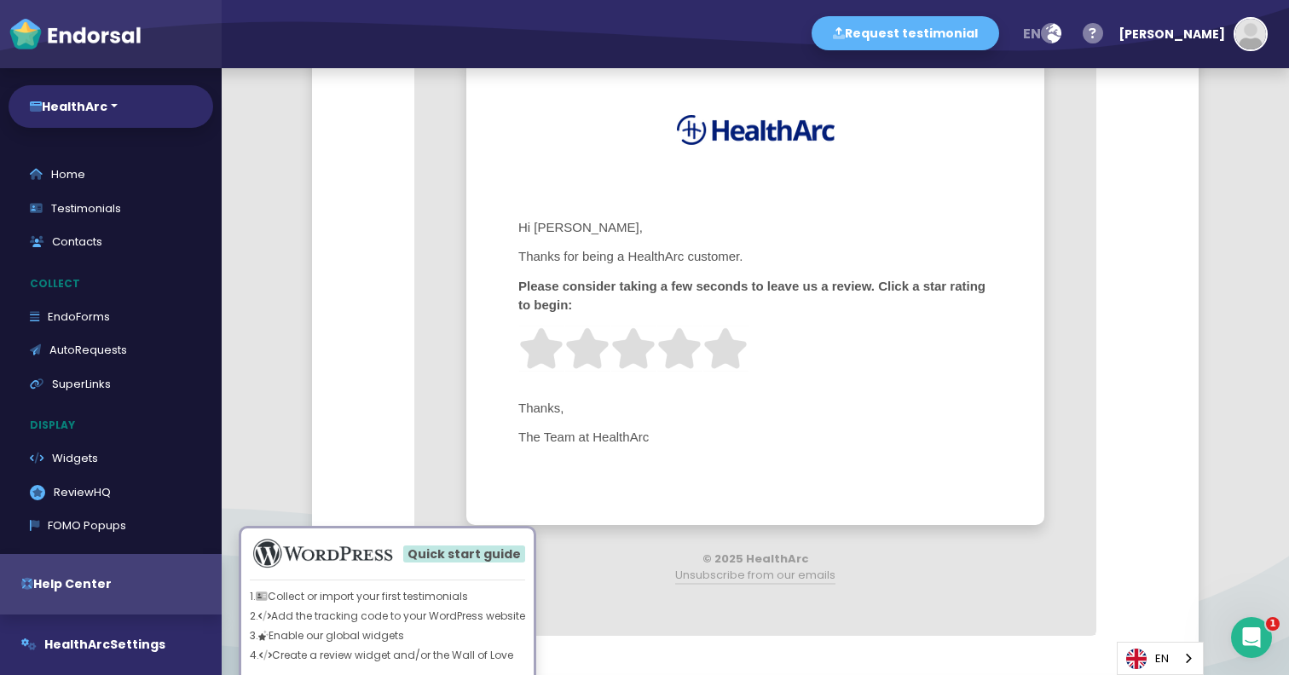
scroll to position [756, 0]
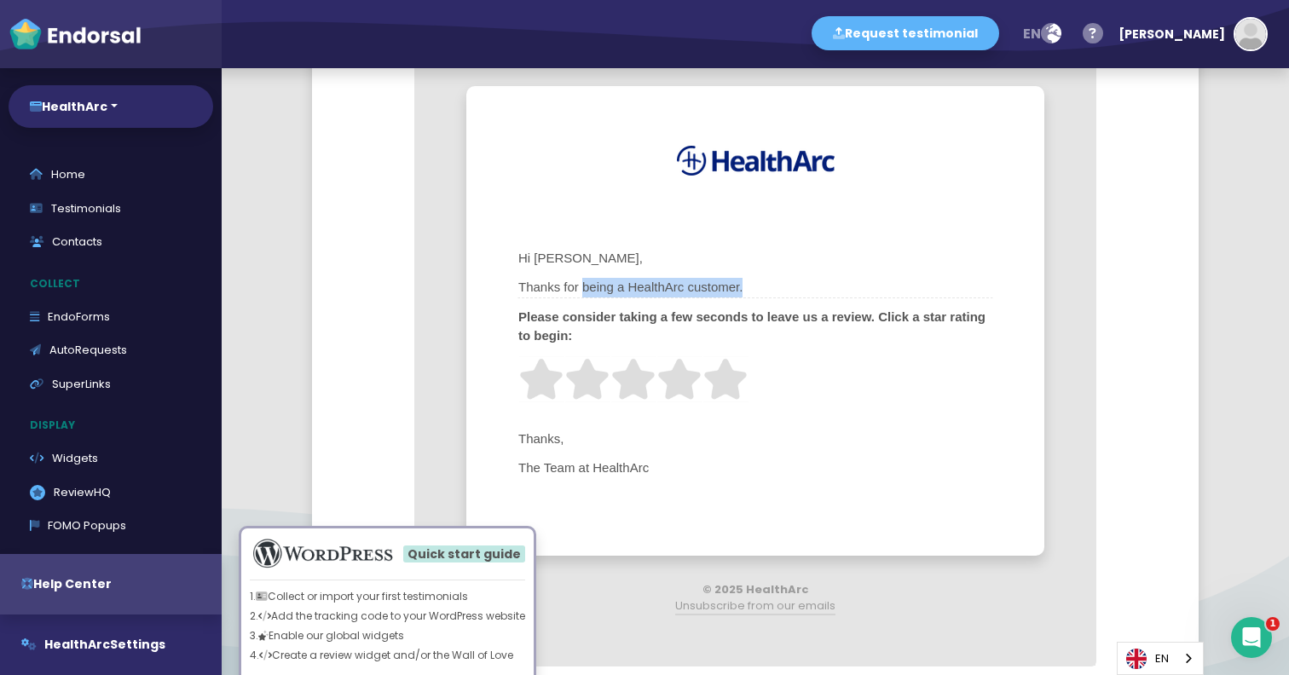
drag, startPoint x: 582, startPoint y: 290, endPoint x: 742, endPoint y: 282, distance: 159.7
click at [742, 282] on span "Thanks for being a HealthArc customer." at bounding box center [756, 287] width 476 height 21
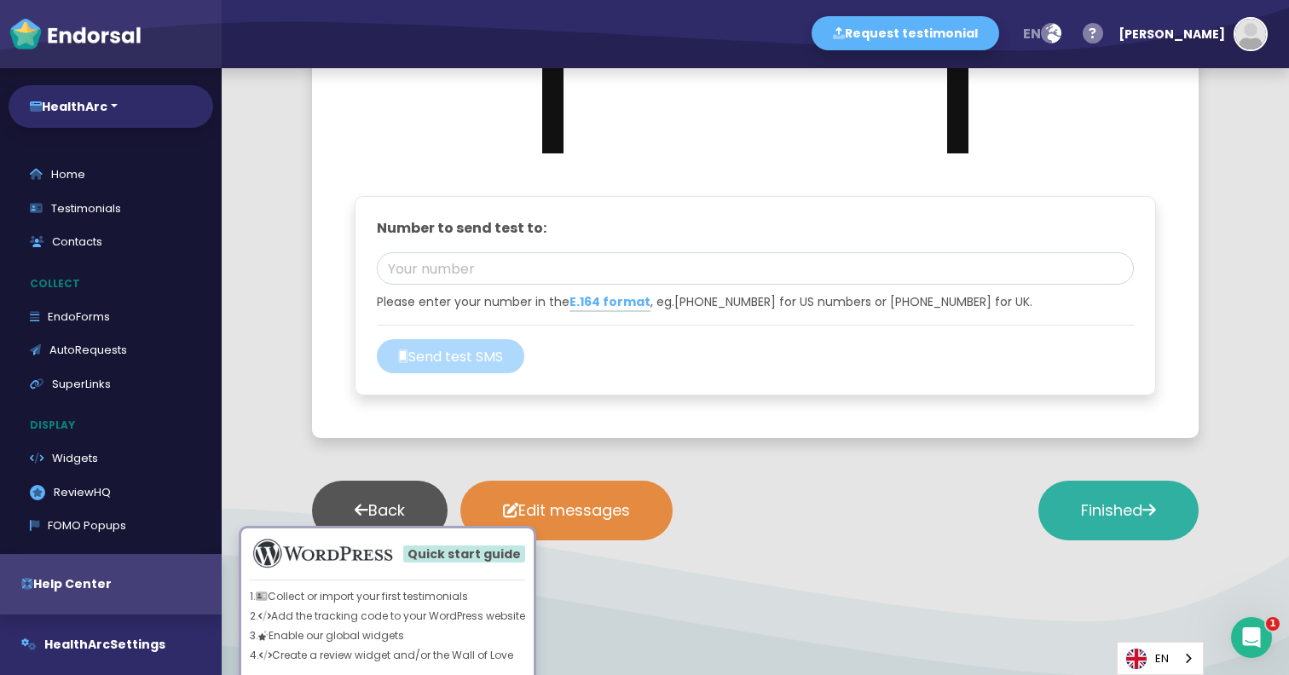
scroll to position [2107, 0]
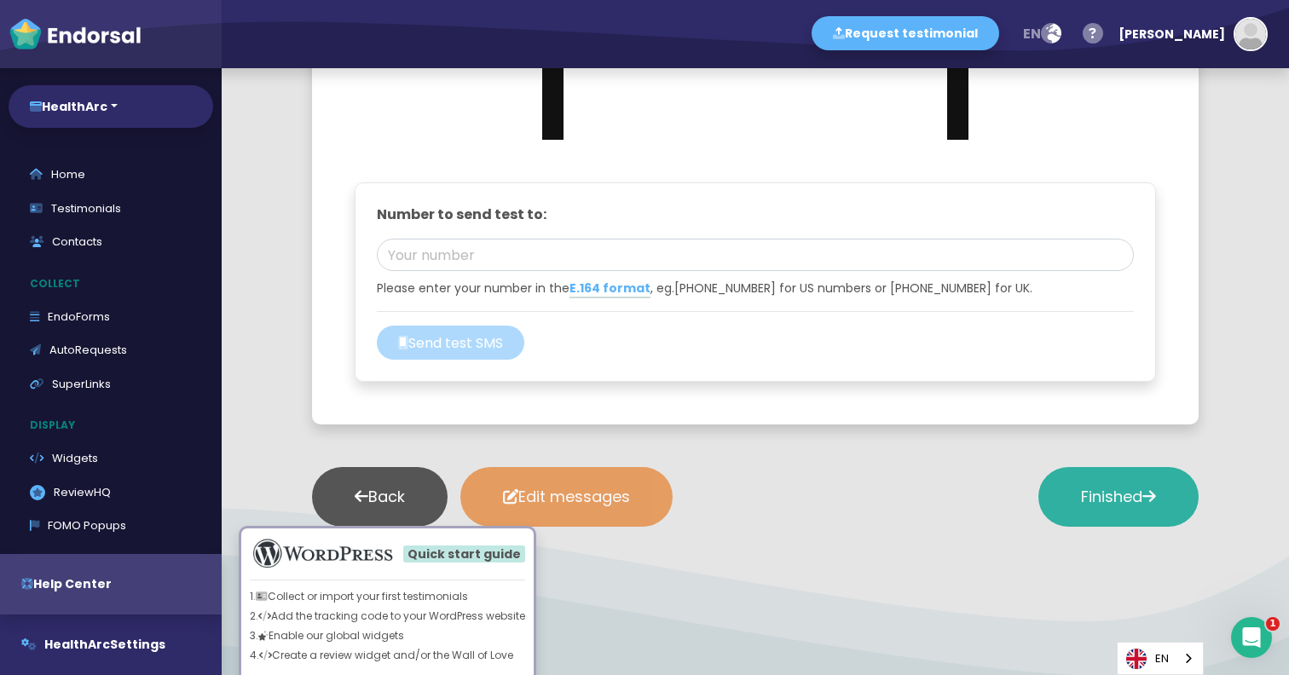
click at [631, 496] on button "Edit messages" at bounding box center [567, 497] width 212 height 60
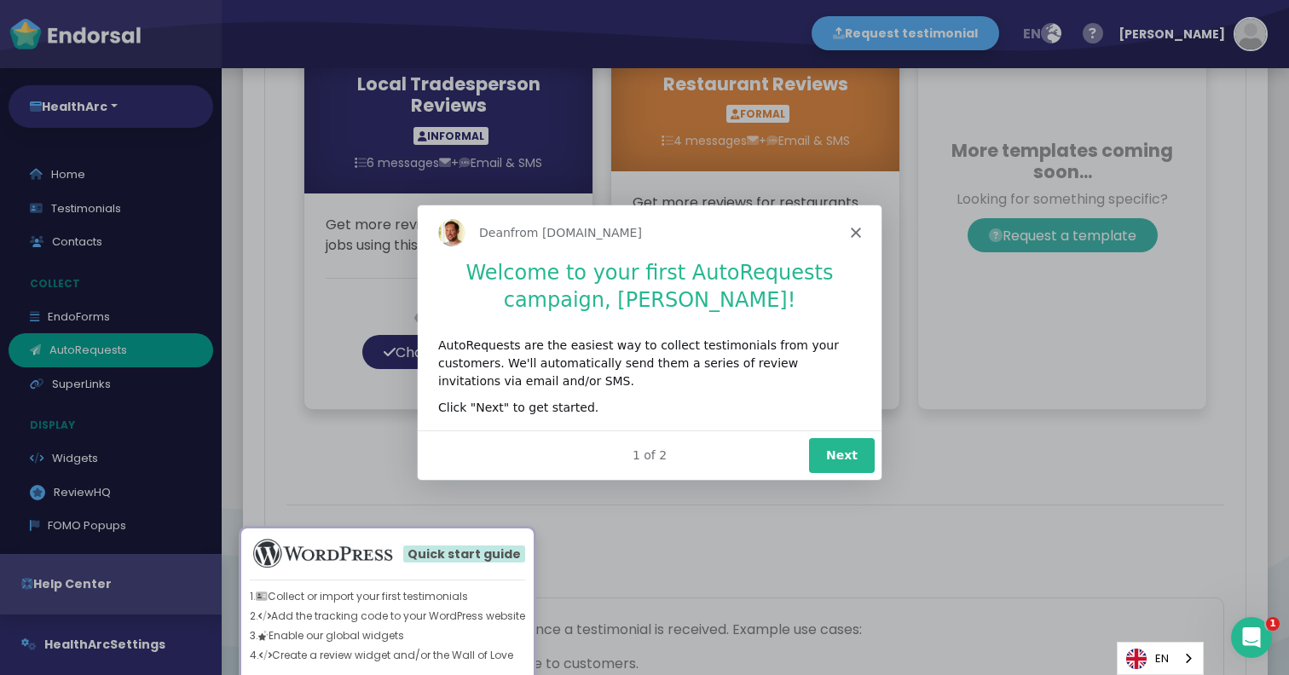
click at [849, 443] on button "Next" at bounding box center [841, 454] width 66 height 35
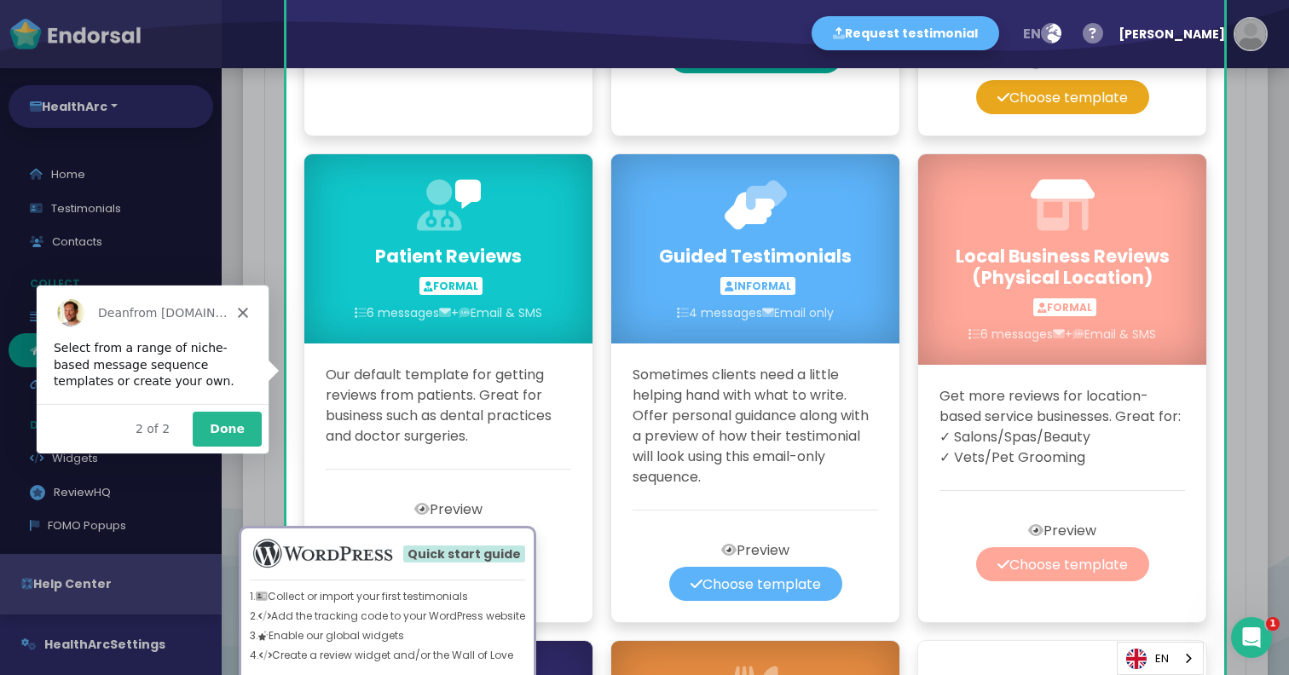
click at [1236, 452] on div "Product tour overlay" at bounding box center [644, 337] width 1289 height 675
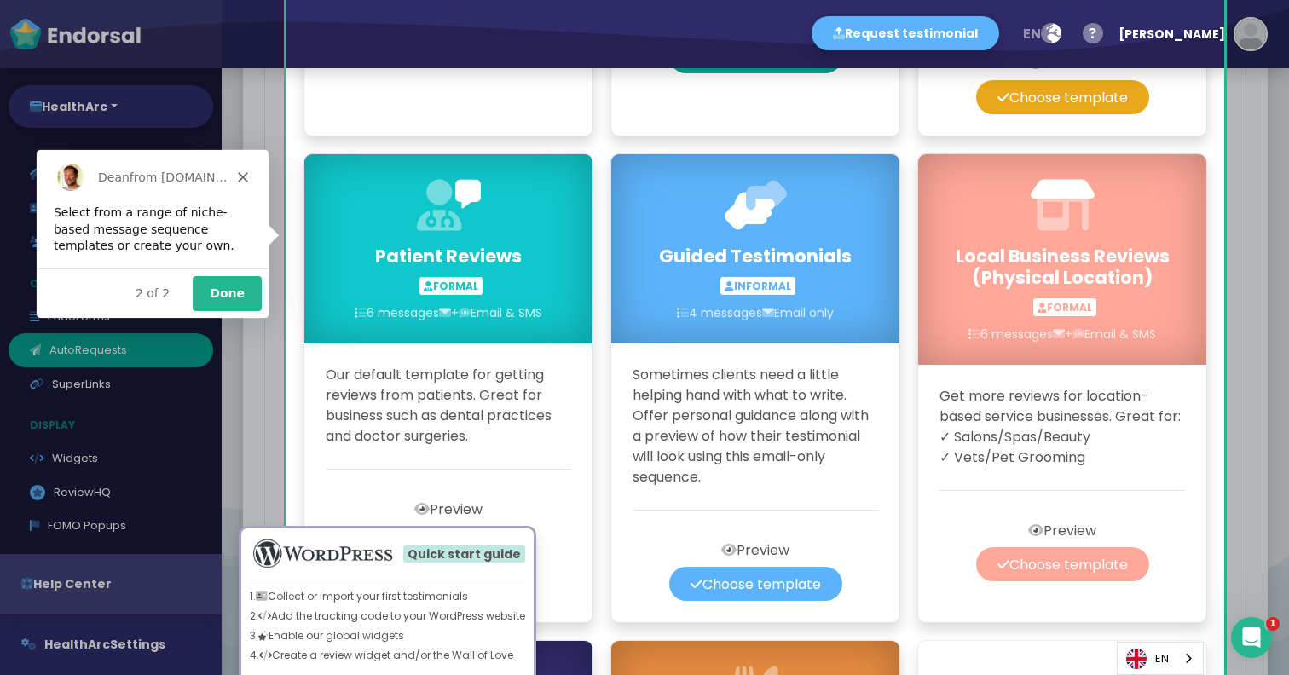
scroll to position [1200, 0]
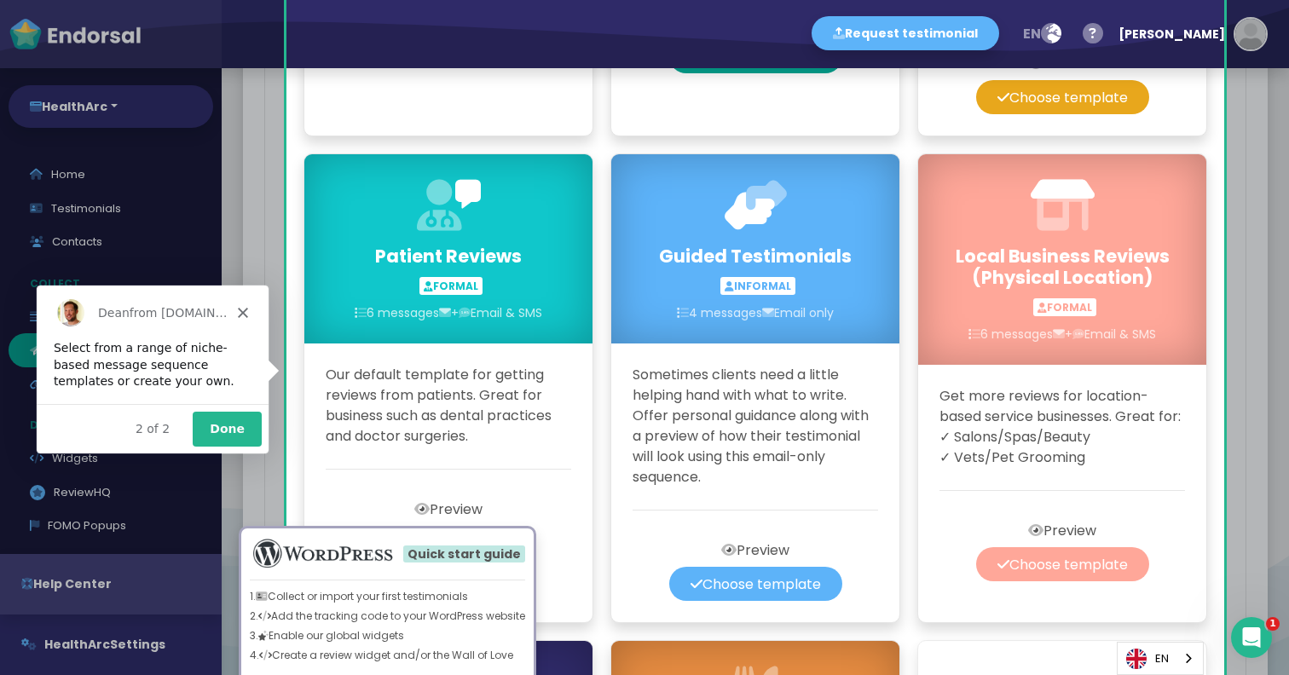
click at [234, 416] on button "Done" at bounding box center [226, 427] width 69 height 35
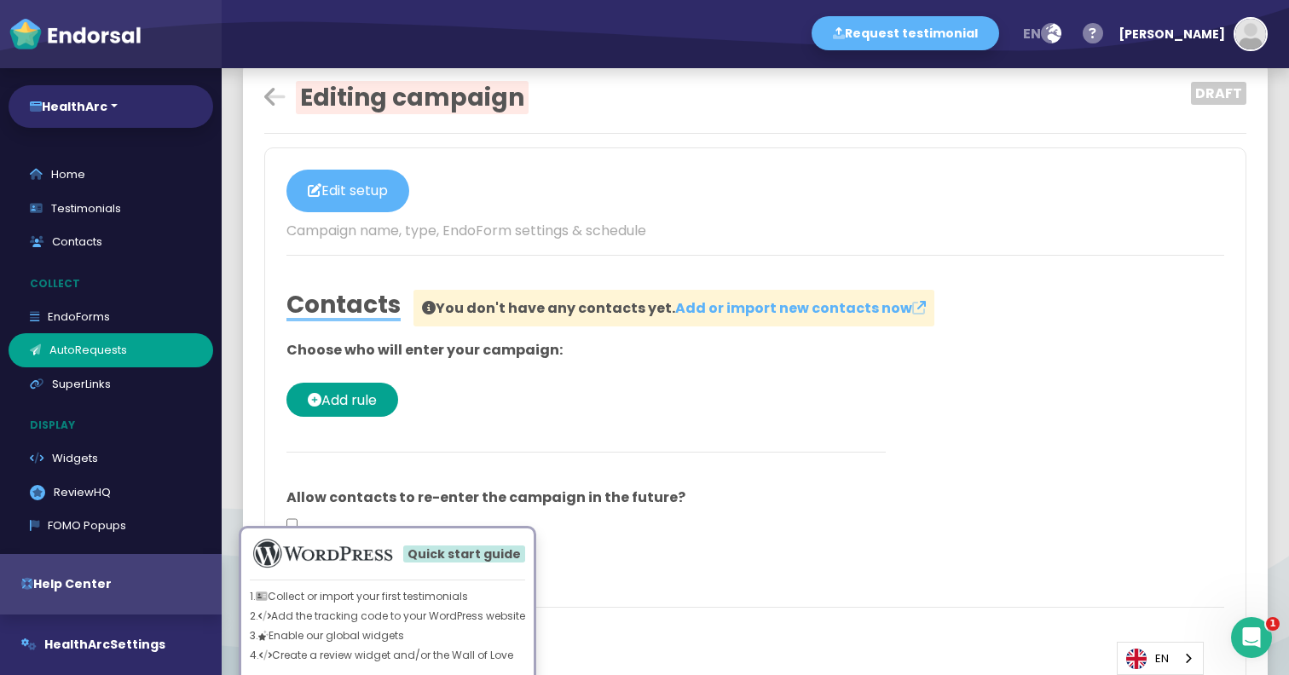
scroll to position [26, 0]
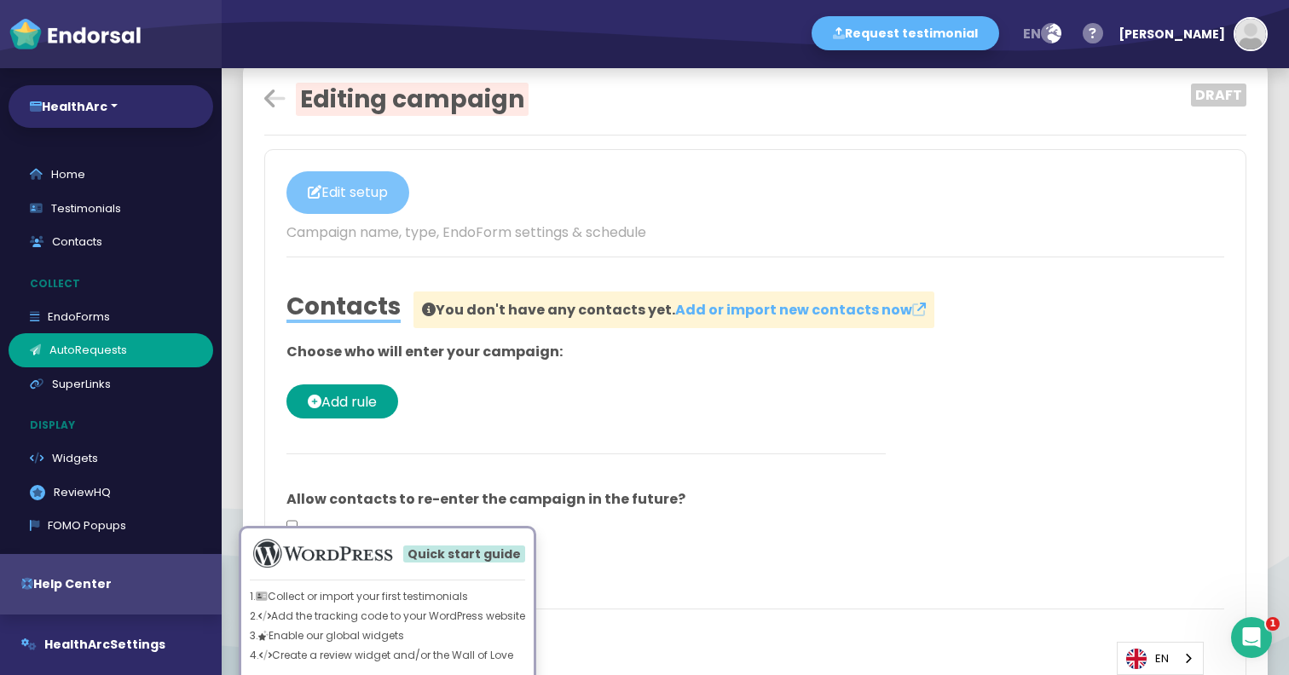
click at [379, 186] on button "Edit setup" at bounding box center [348, 192] width 123 height 43
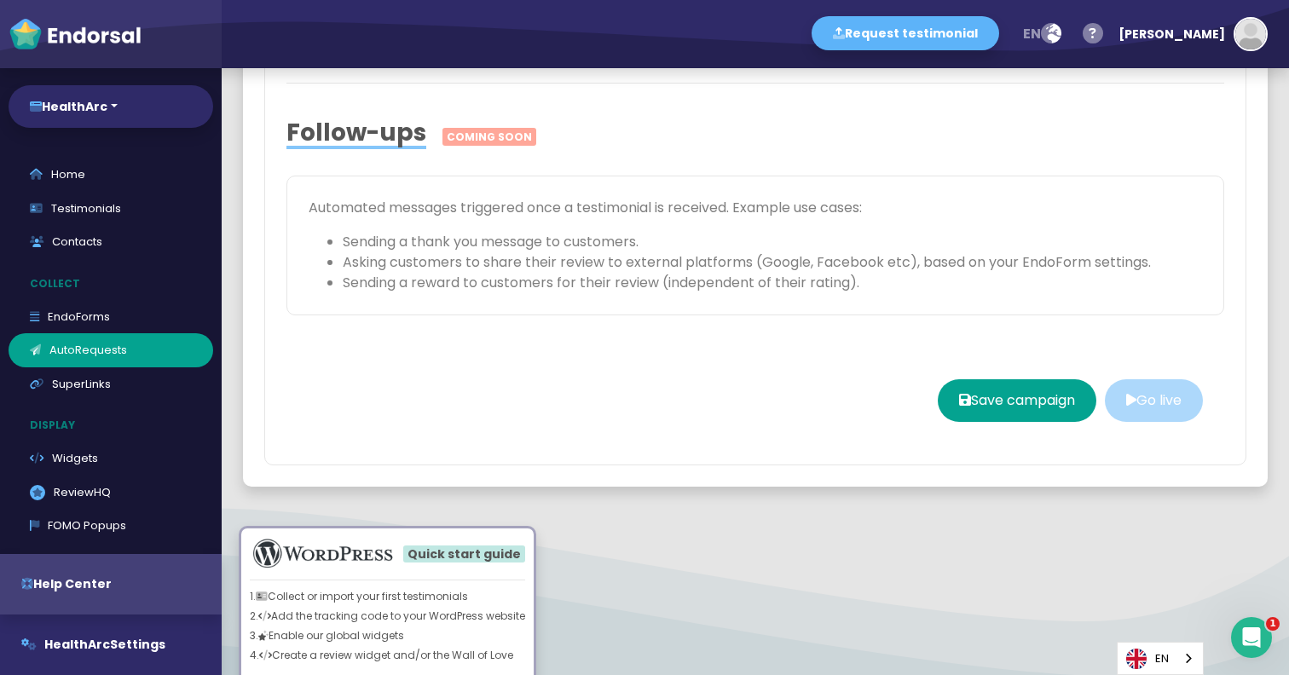
scroll to position [3542, 0]
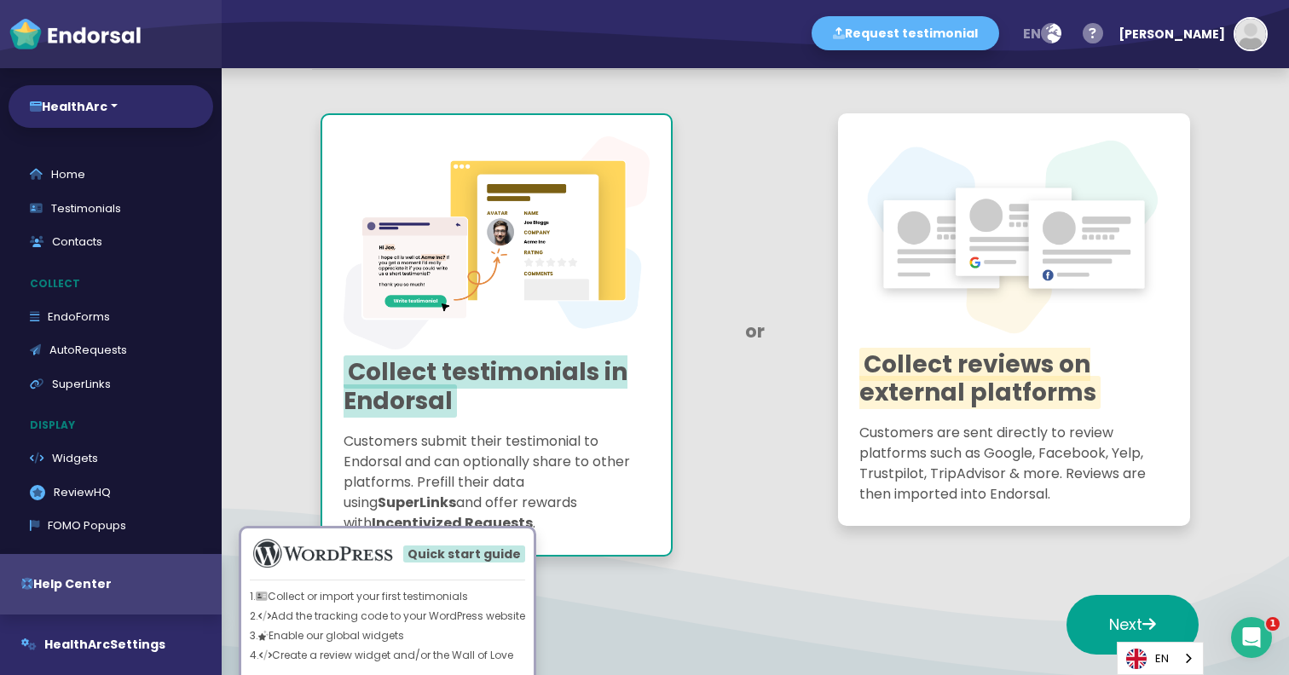
scroll to position [159, 0]
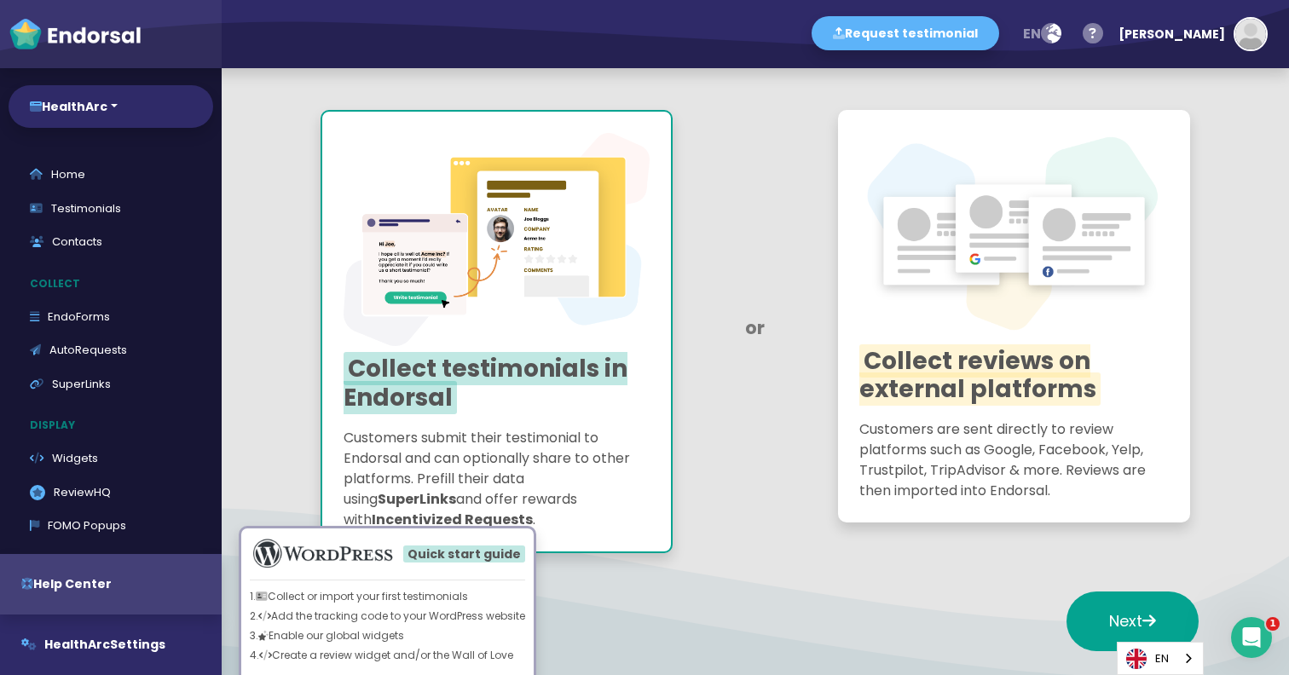
click at [934, 356] on span "Collect reviews on external platforms" at bounding box center [980, 376] width 241 height 62
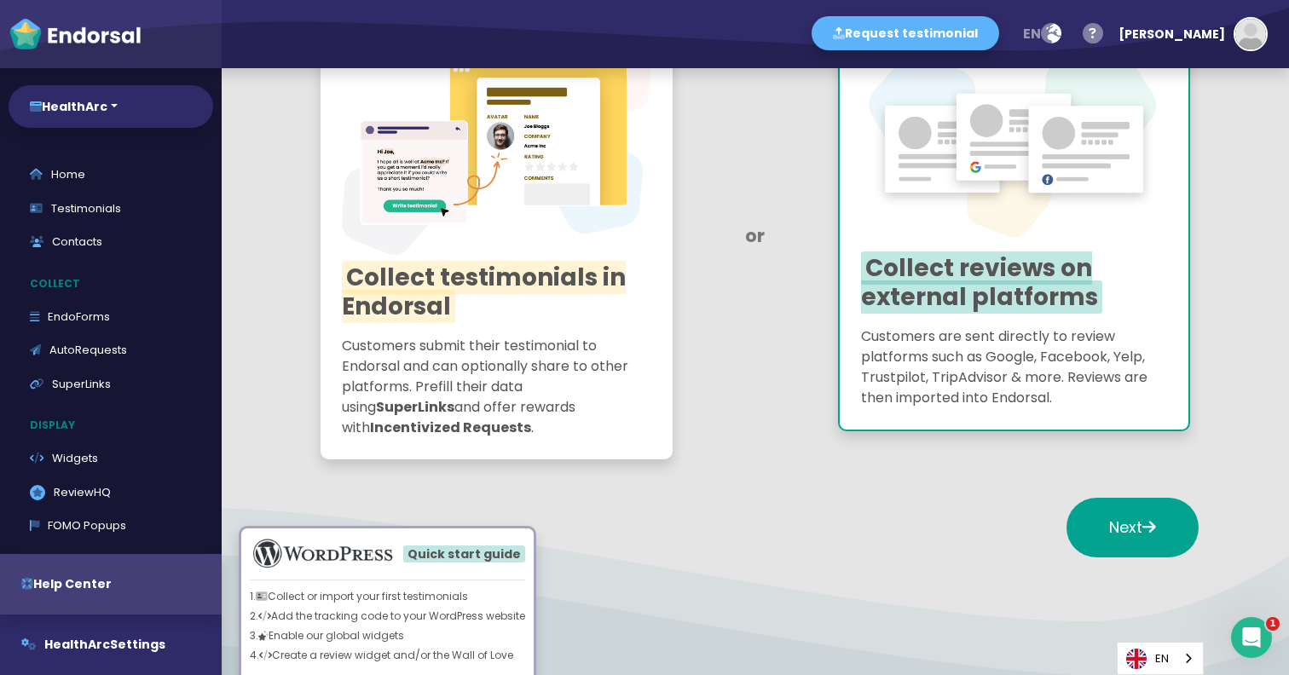
scroll to position [252, 0]
click at [1112, 513] on button "Next" at bounding box center [1133, 527] width 132 height 60
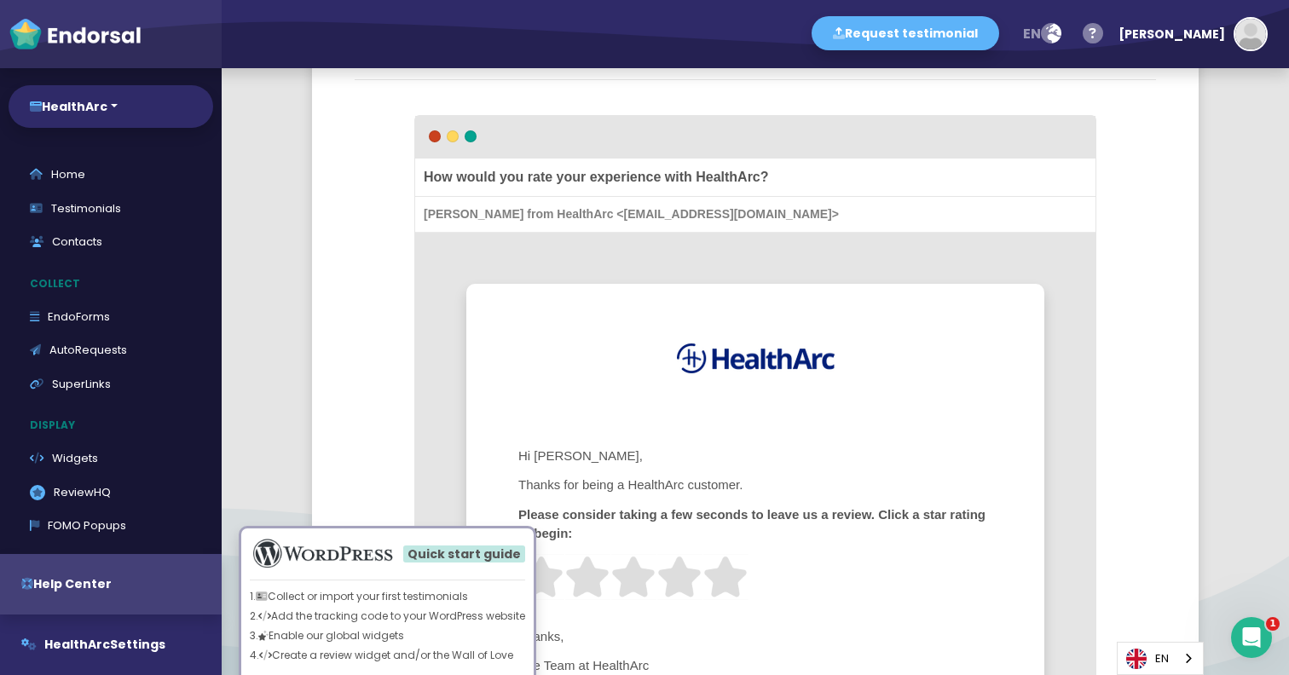
scroll to position [557, 0]
click at [506, 218] on div "Sudeep from HealthArc <healtharc@endorsal.io>" at bounding box center [755, 217] width 681 height 36
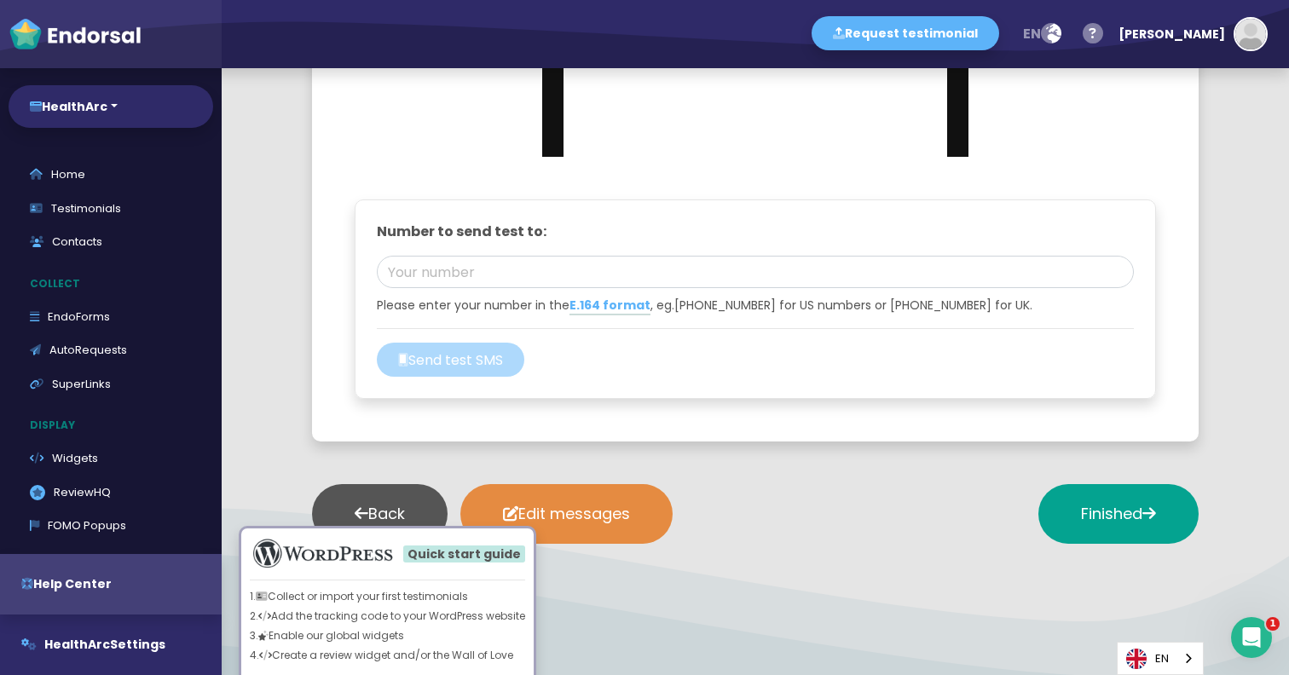
scroll to position [2107, 0]
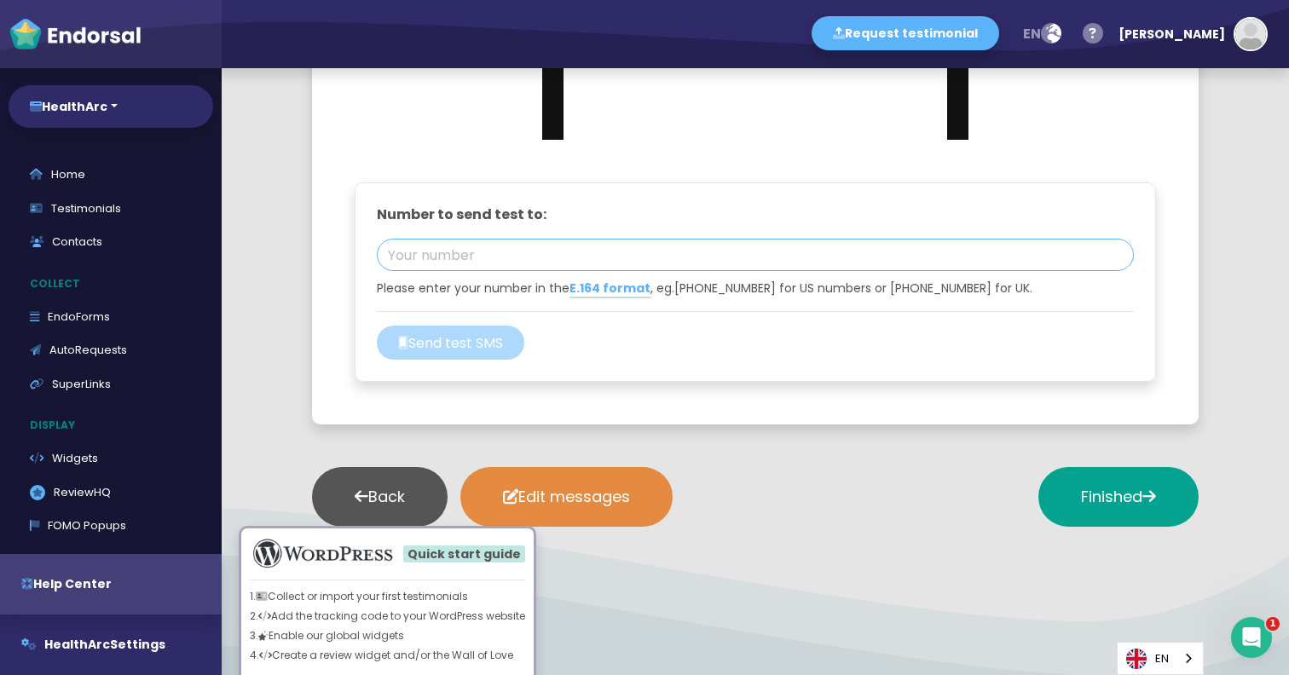
click at [805, 258] on input "tel" at bounding box center [755, 255] width 757 height 32
type input "2019511687"
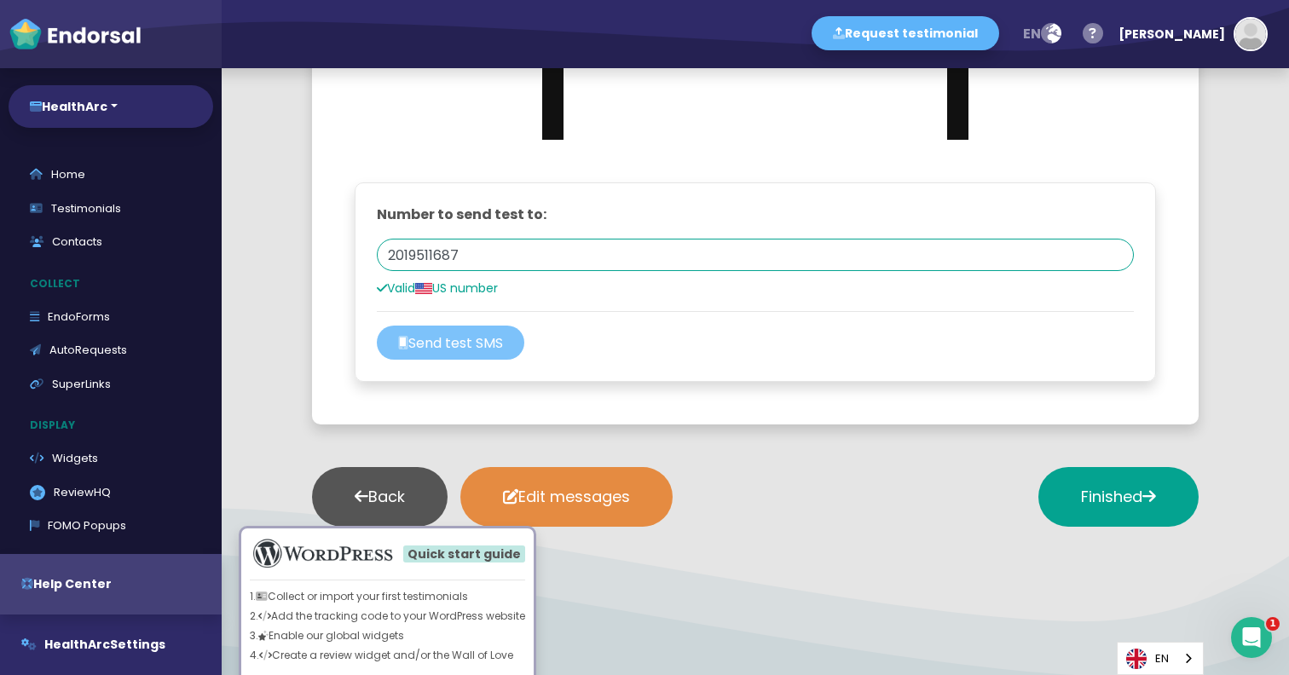
click at [477, 346] on button "Send test SMS" at bounding box center [451, 343] width 148 height 34
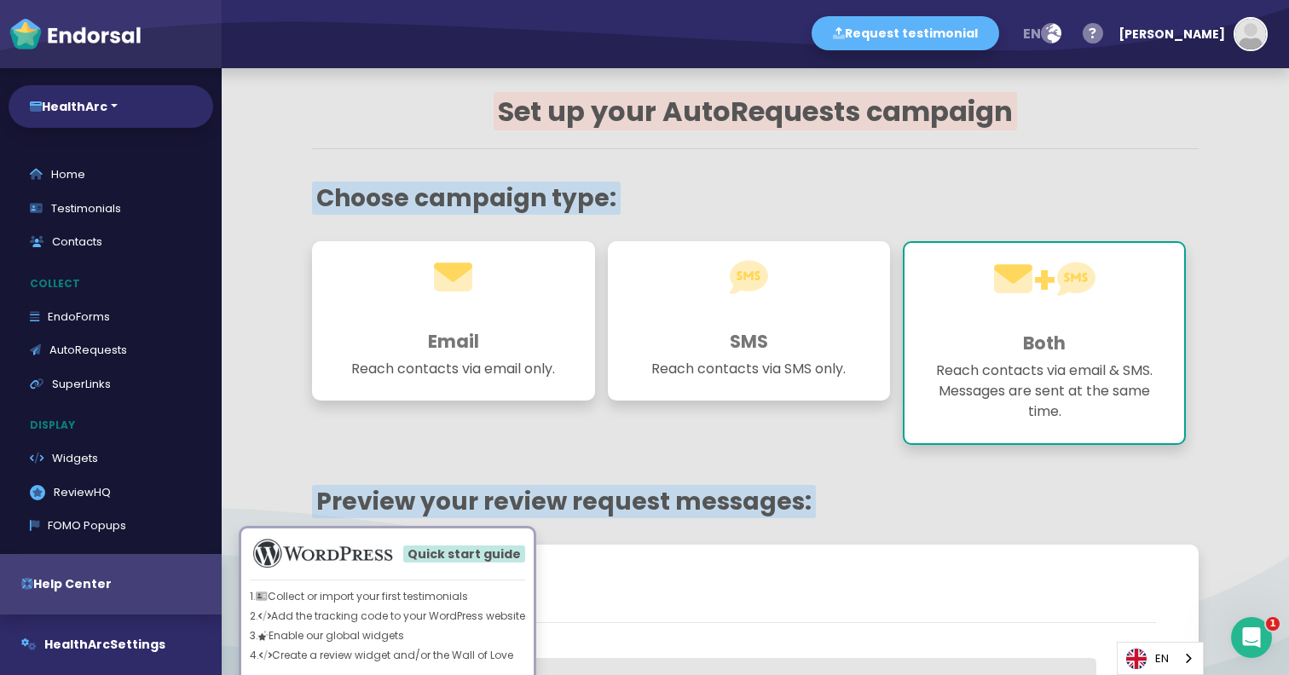
scroll to position [0, 0]
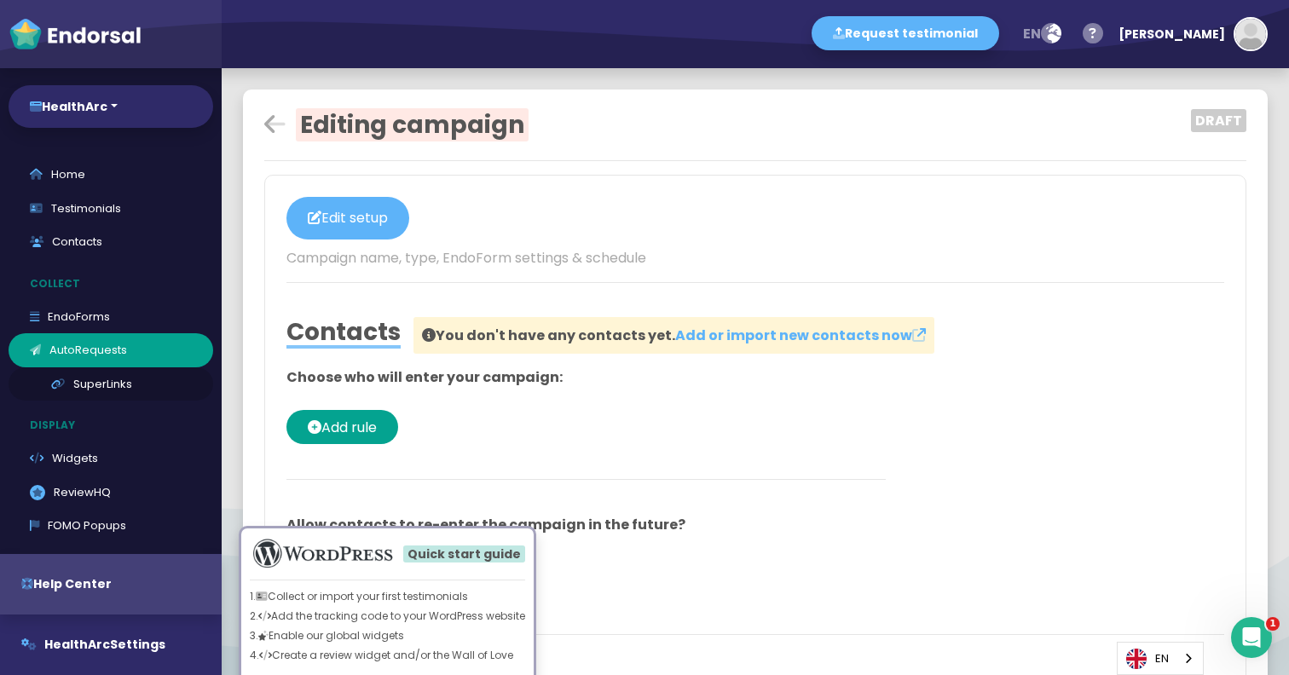
click at [96, 382] on link "SuperLinks" at bounding box center [111, 385] width 205 height 34
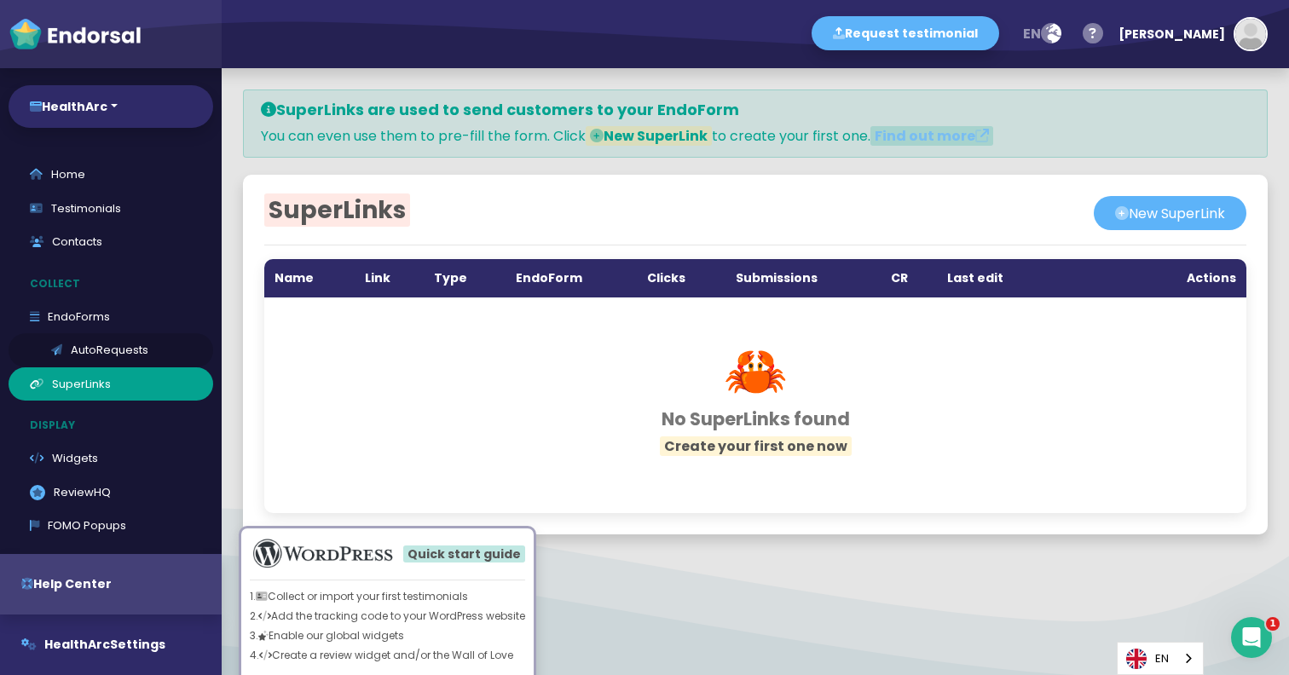
click at [102, 346] on link "AutoRequests" at bounding box center [111, 350] width 205 height 34
select select "90"
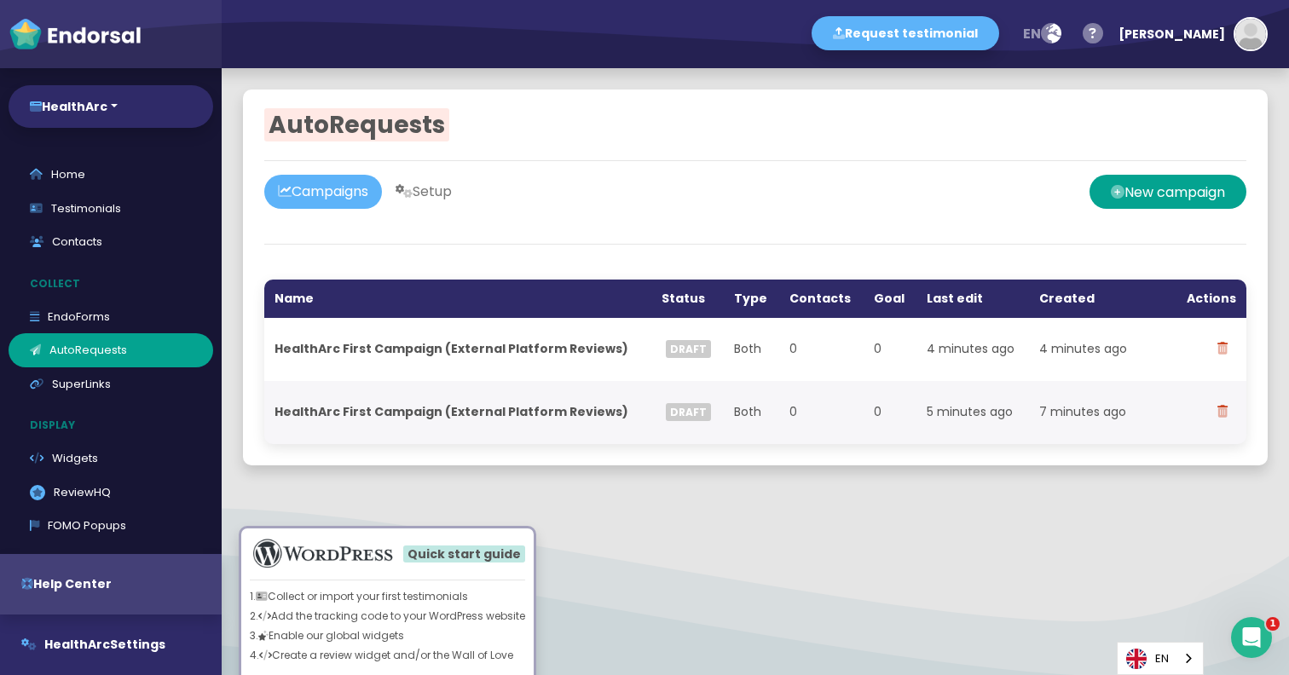
click at [322, 187] on link "Campaigns" at bounding box center [323, 192] width 118 height 34
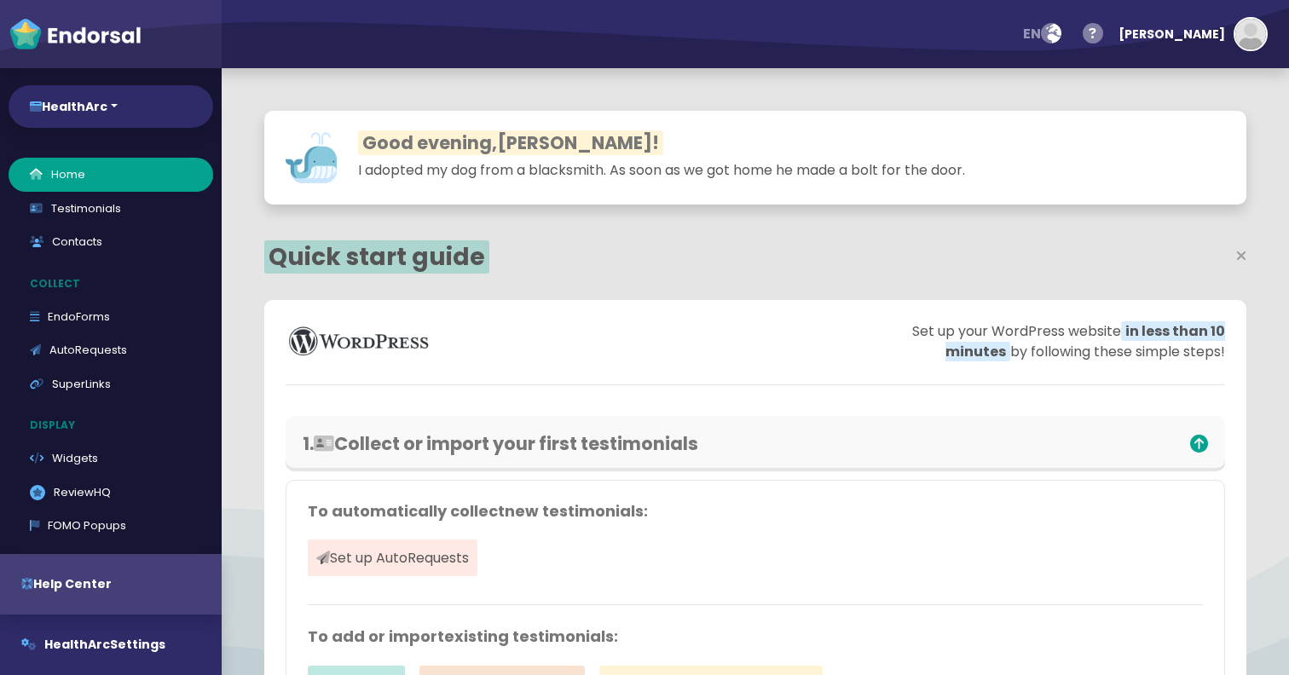
select select "14"
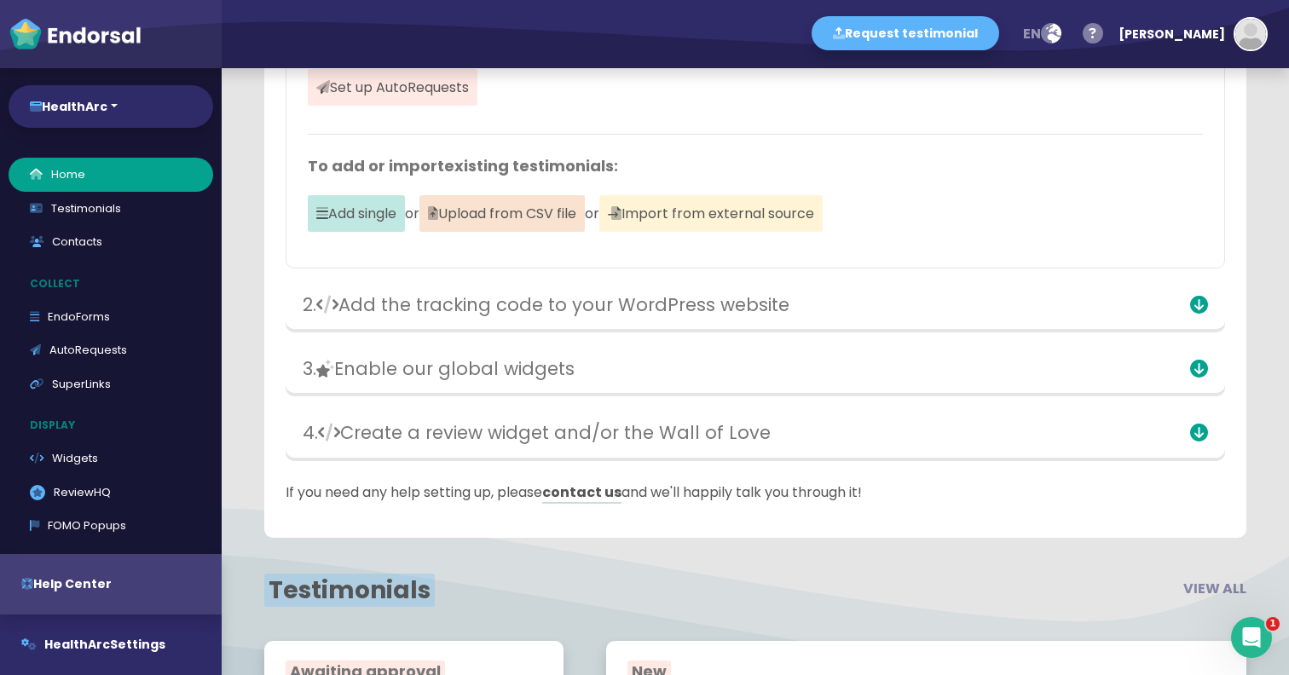
scroll to position [572, 0]
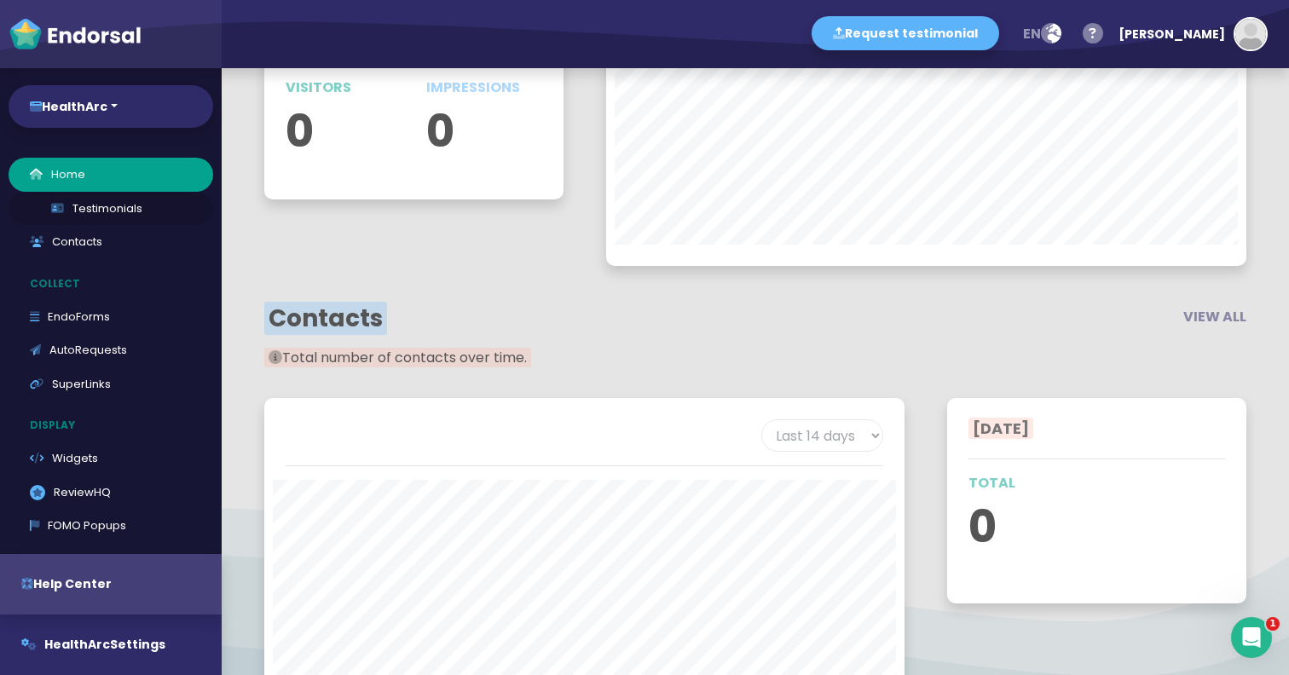
click at [95, 213] on link "Testimonials" at bounding box center [111, 209] width 205 height 34
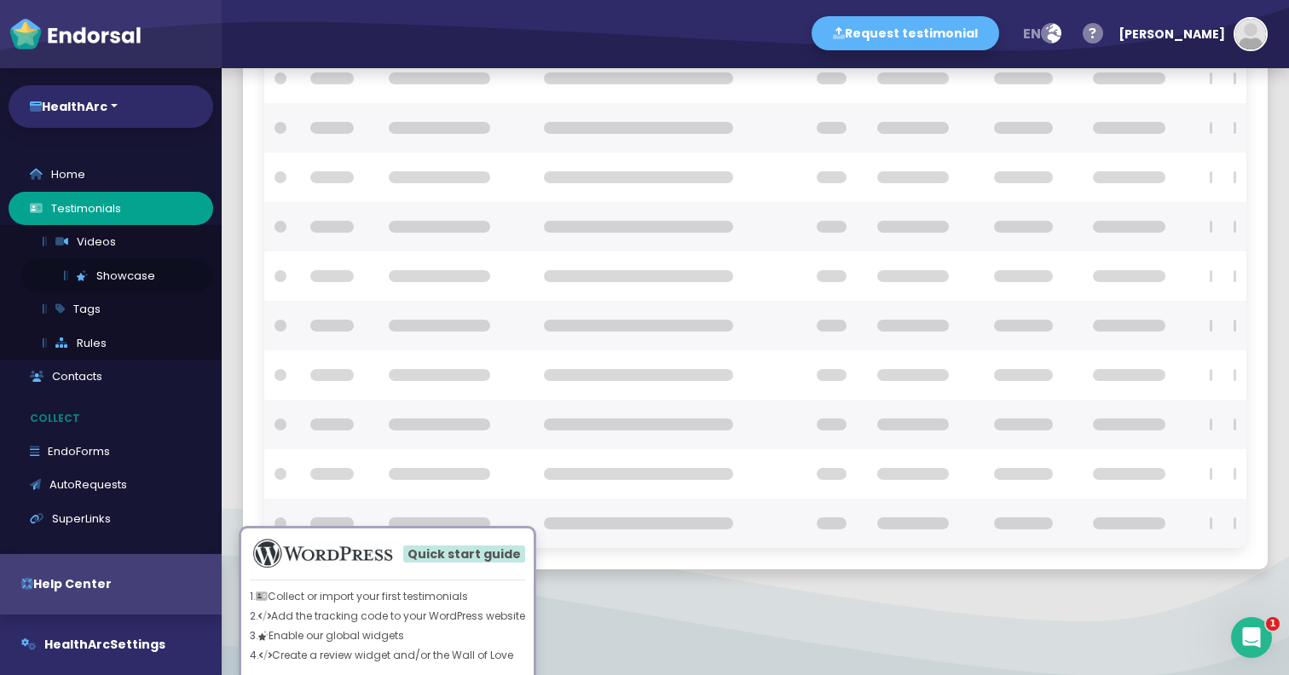
checkbox input "true"
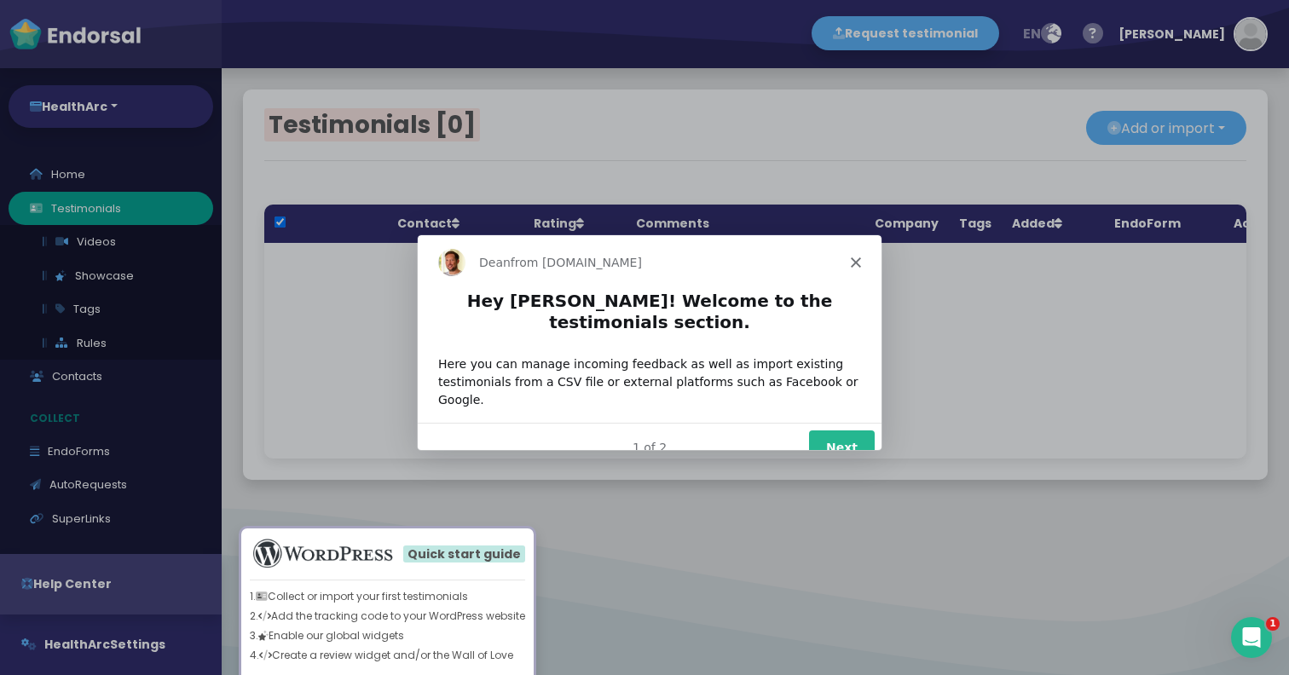
scroll to position [0, 0]
click at [857, 259] on polygon "Close" at bounding box center [855, 261] width 10 height 10
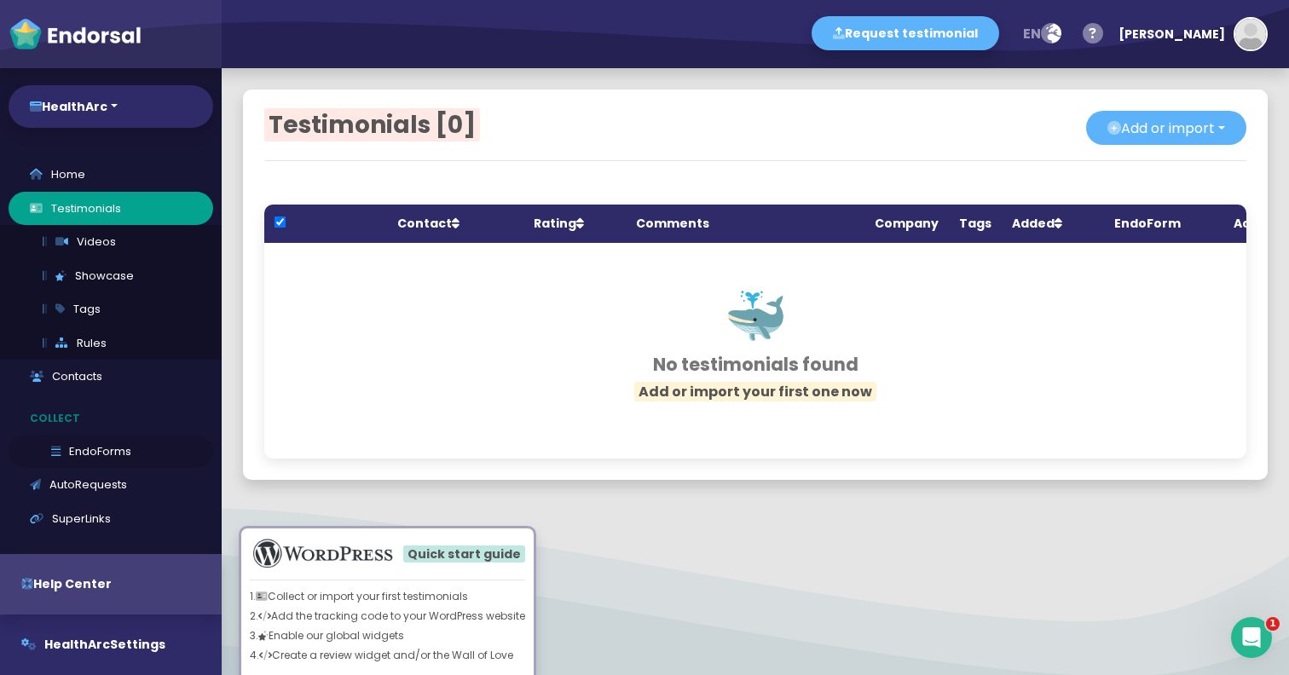
click at [92, 455] on link "EndoForms" at bounding box center [111, 452] width 205 height 34
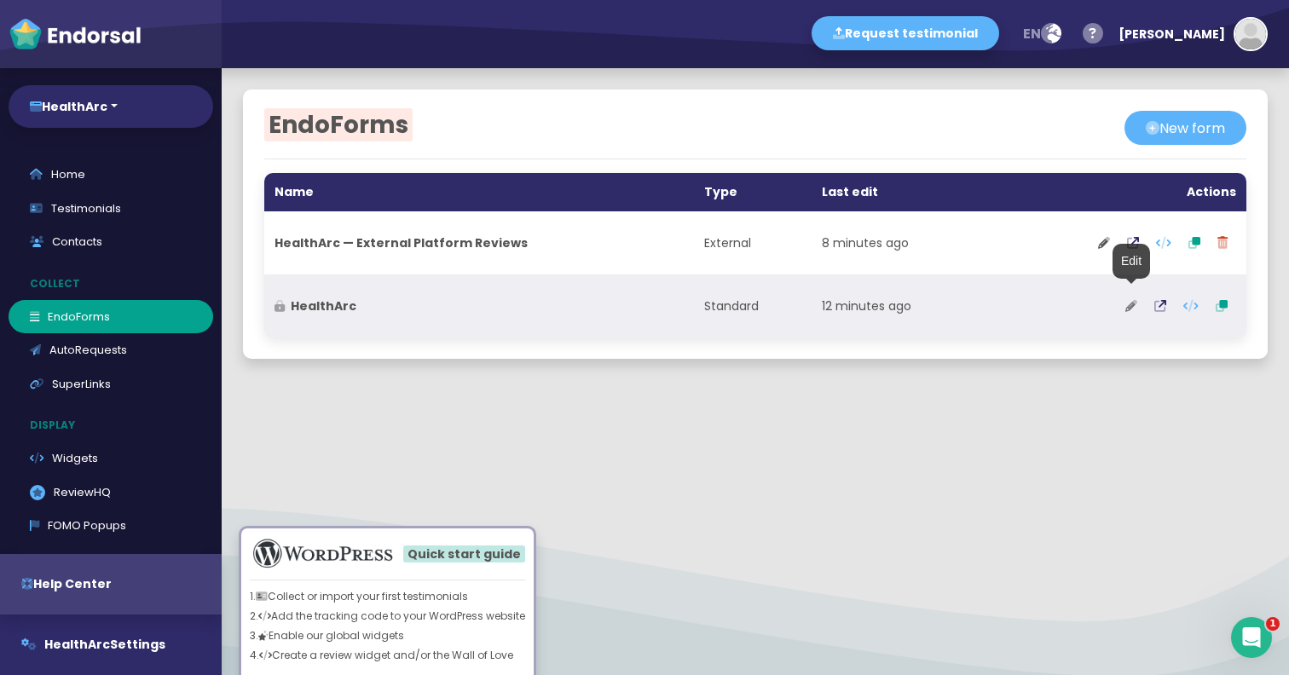
click at [1129, 309] on icon at bounding box center [1132, 306] width 12 height 12
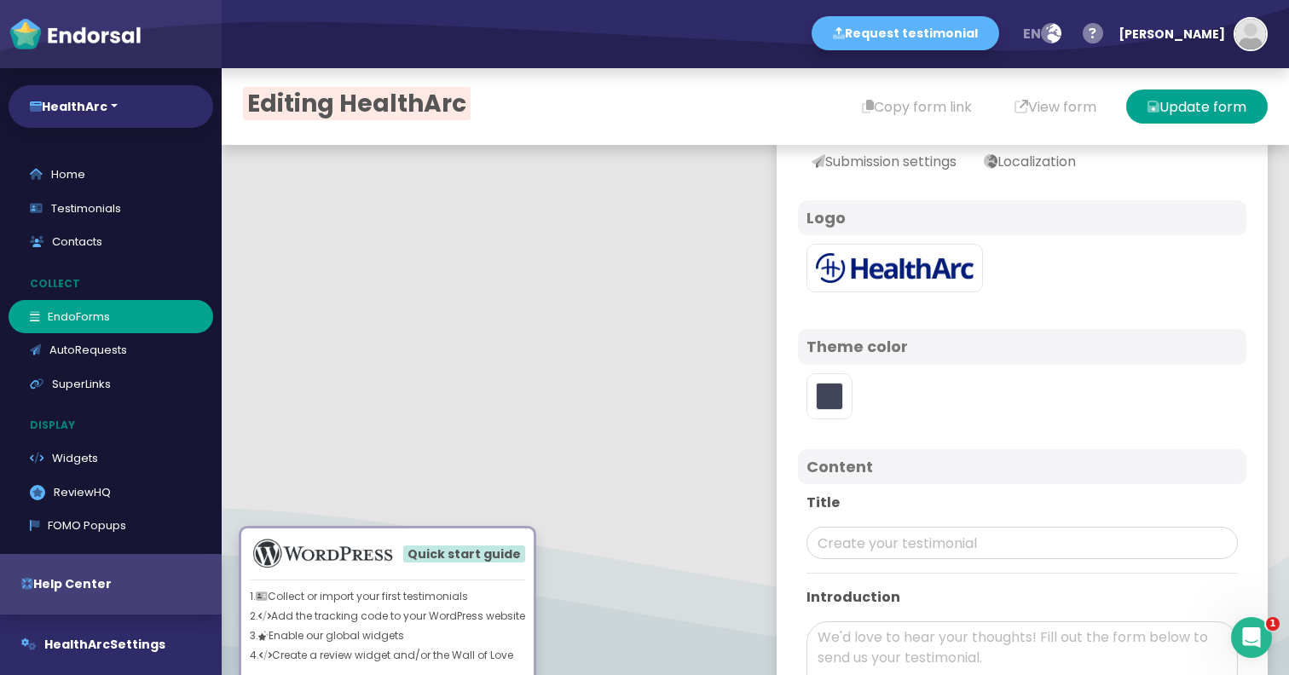
type input "#5DB3F9"
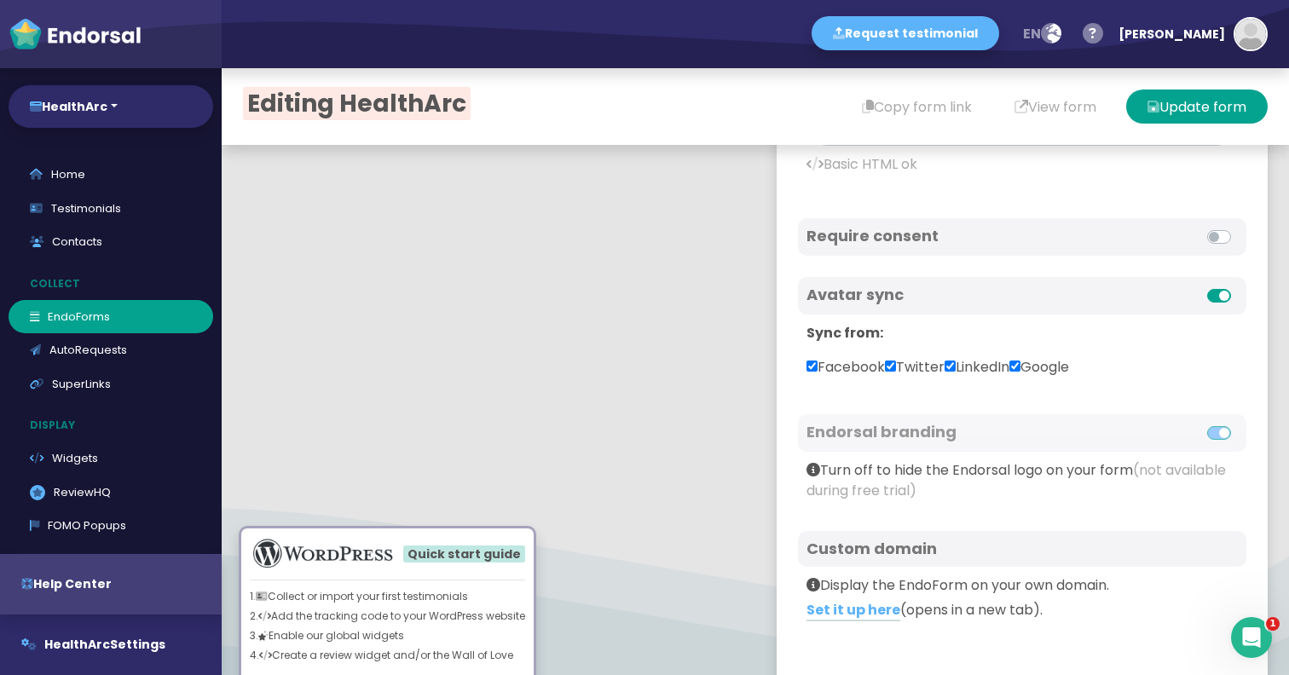
scroll to position [721, 0]
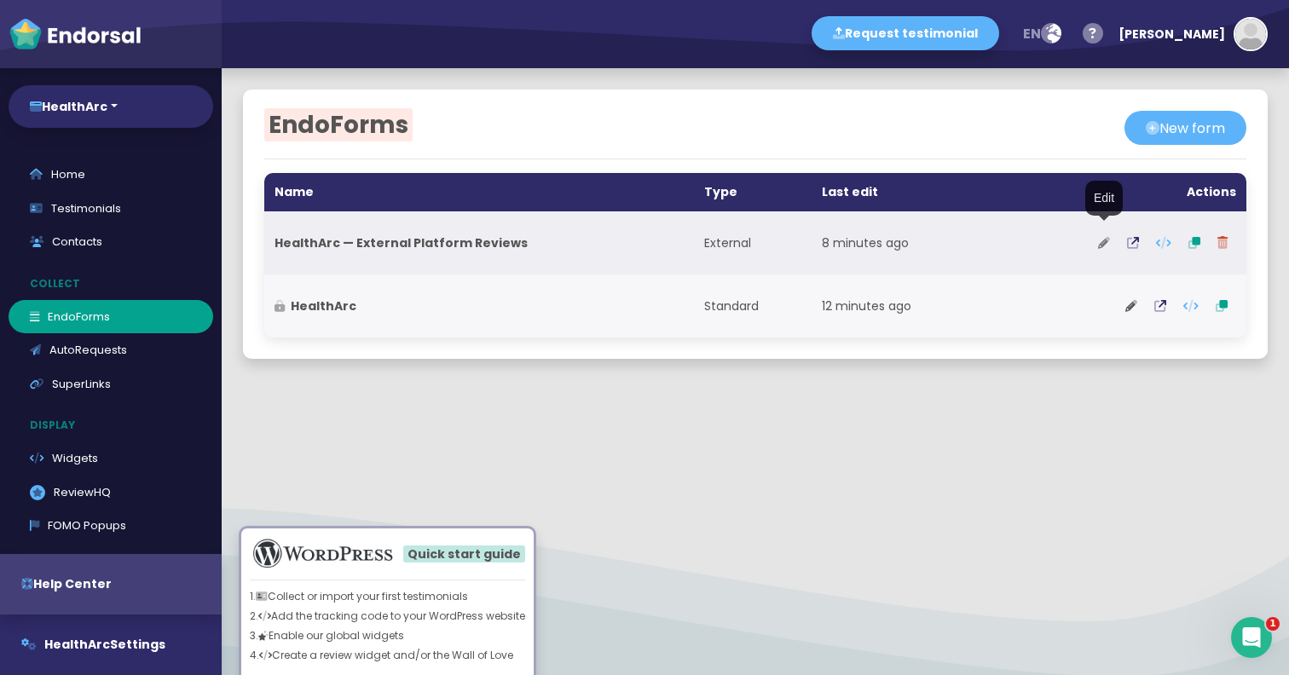
click at [1106, 242] on icon at bounding box center [1104, 243] width 12 height 12
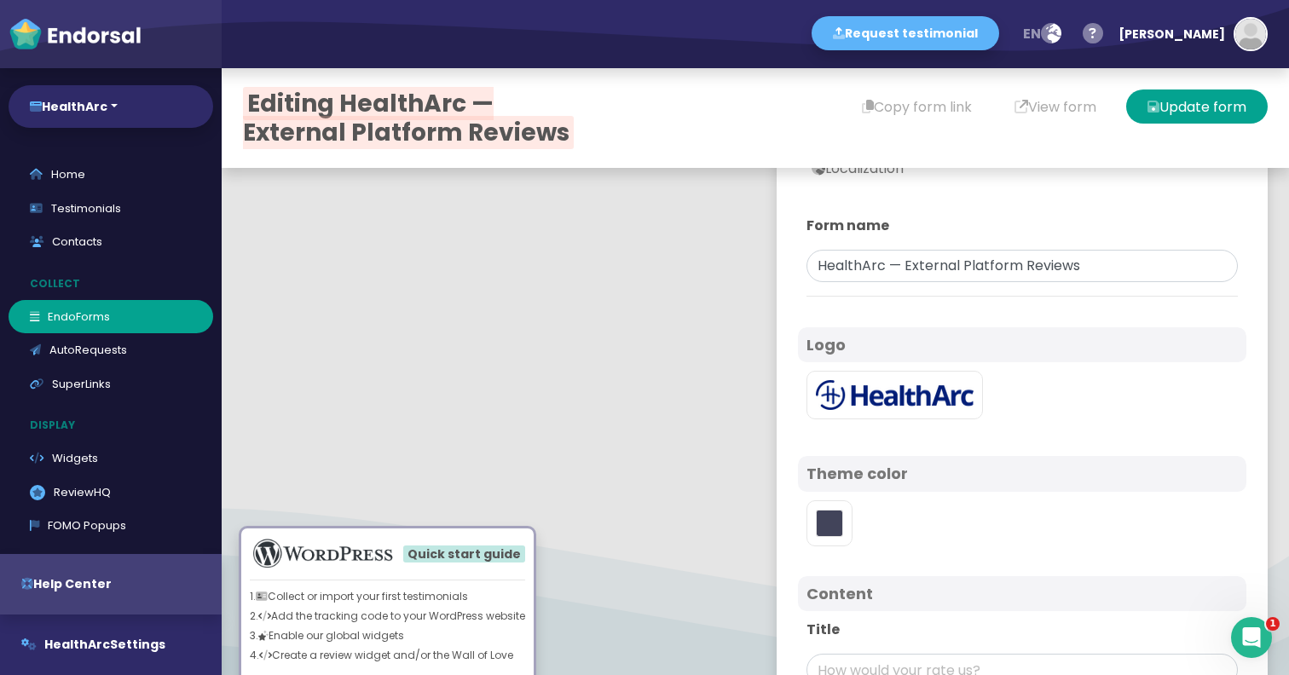
type input "#5DB3F9"
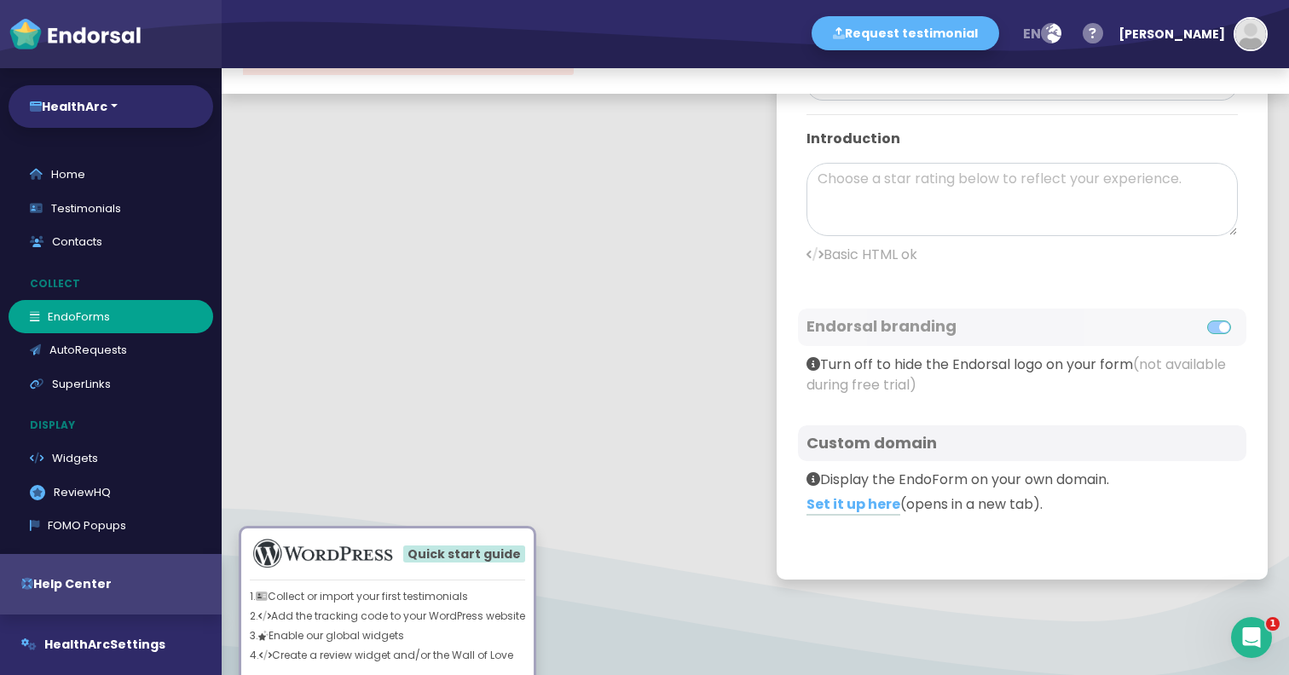
scroll to position [78, 0]
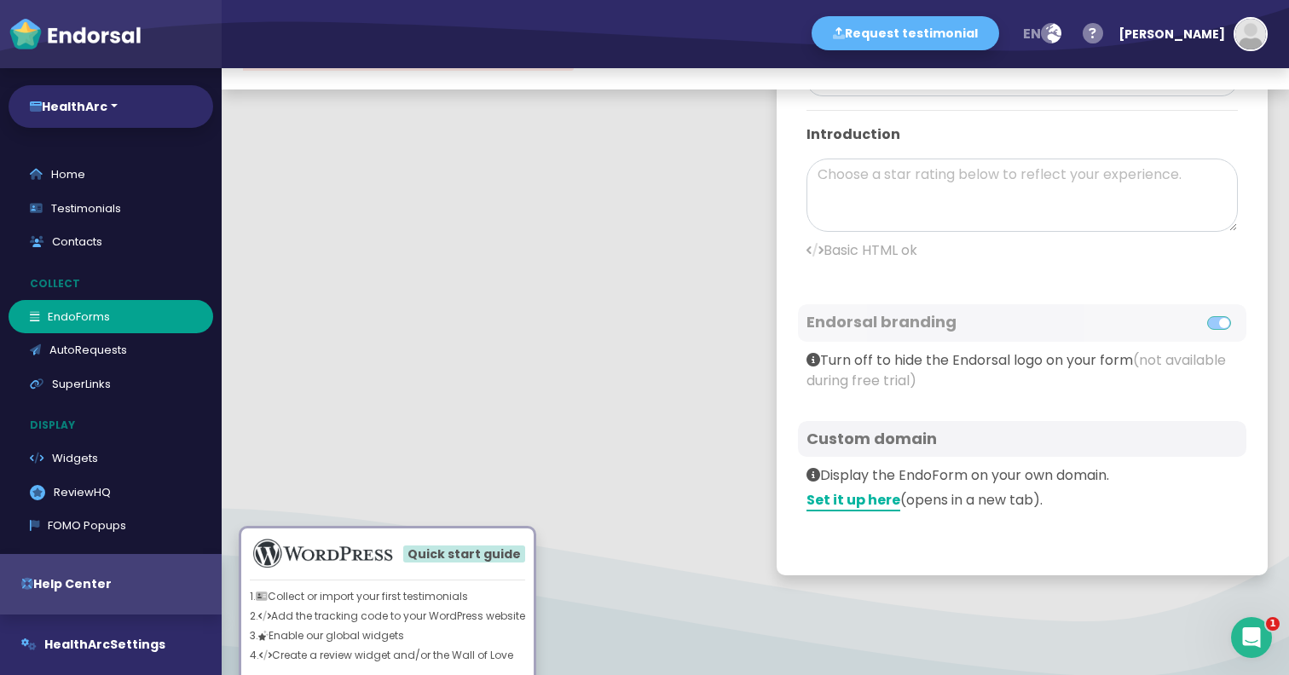
click at [863, 504] on link "Set it up here" at bounding box center [854, 500] width 94 height 21
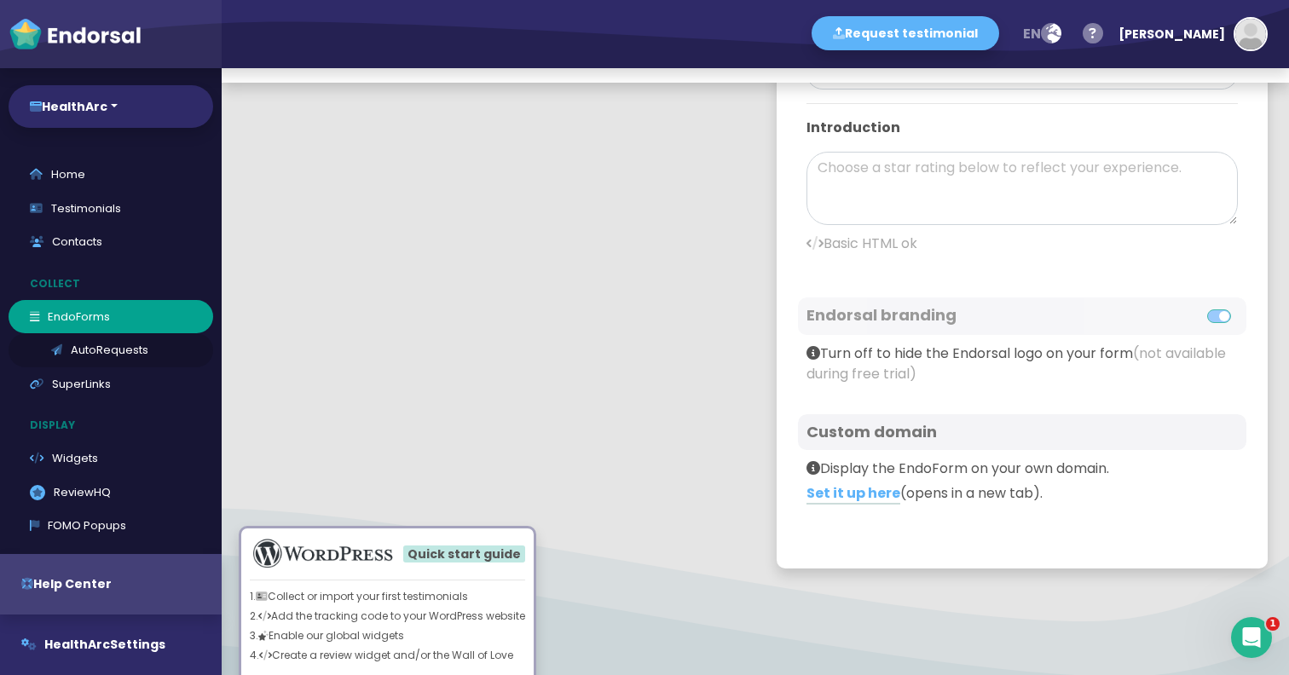
click at [116, 346] on link "AutoRequests" at bounding box center [111, 350] width 205 height 34
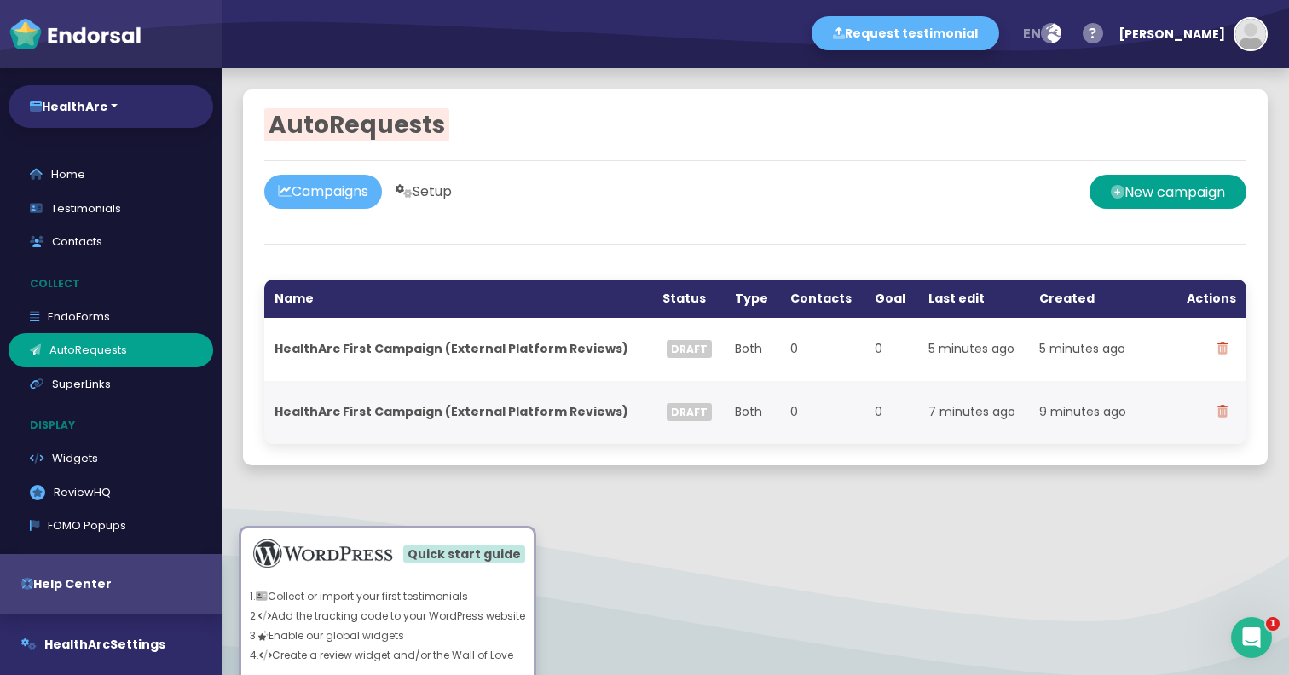
click at [466, 188] on link "Setup" at bounding box center [424, 192] width 84 height 34
select select "90"
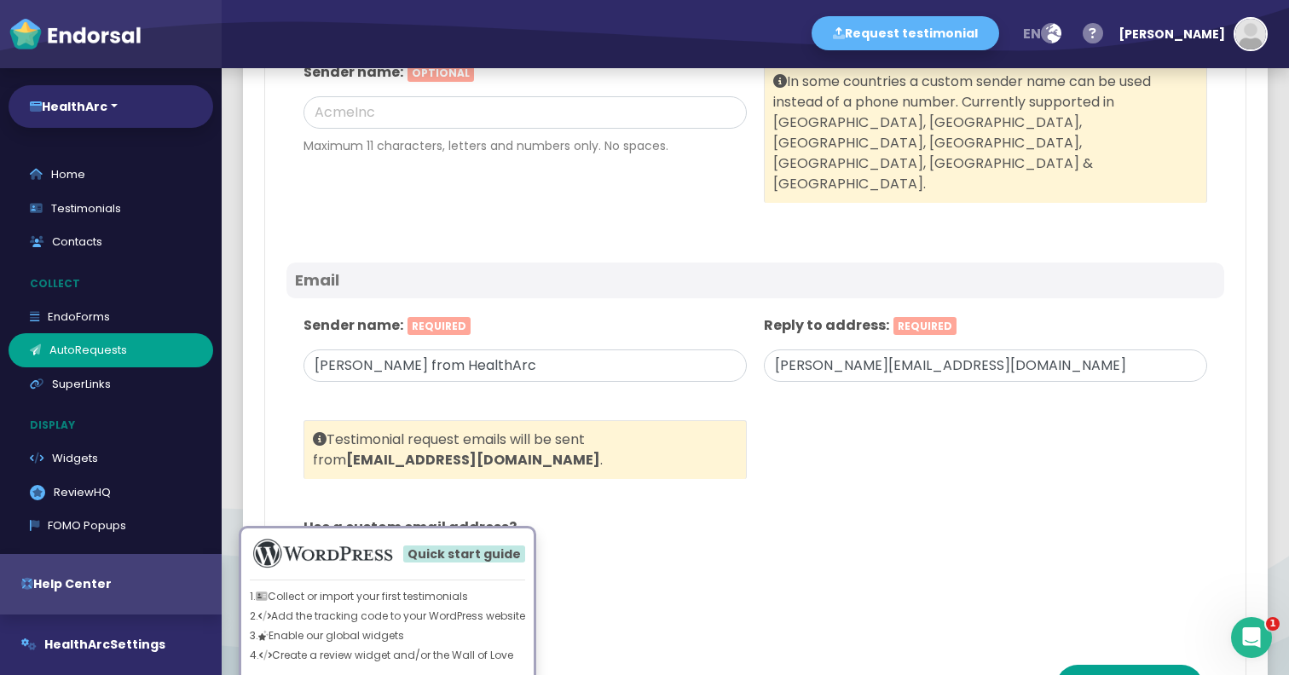
scroll to position [895, 0]
drag, startPoint x: 368, startPoint y: 324, endPoint x: 299, endPoint y: 318, distance: 68.5
click at [299, 318] on div "Sender name: Required Sudeep from HealthArc" at bounding box center [525, 358] width 461 height 105
drag, startPoint x: 826, startPoint y: 327, endPoint x: 736, endPoint y: 326, distance: 89.6
click at [736, 326] on div "Sender name: Required Sudeep from HealthArc Reply to address: Required sudeep@h…" at bounding box center [756, 460] width 938 height 324
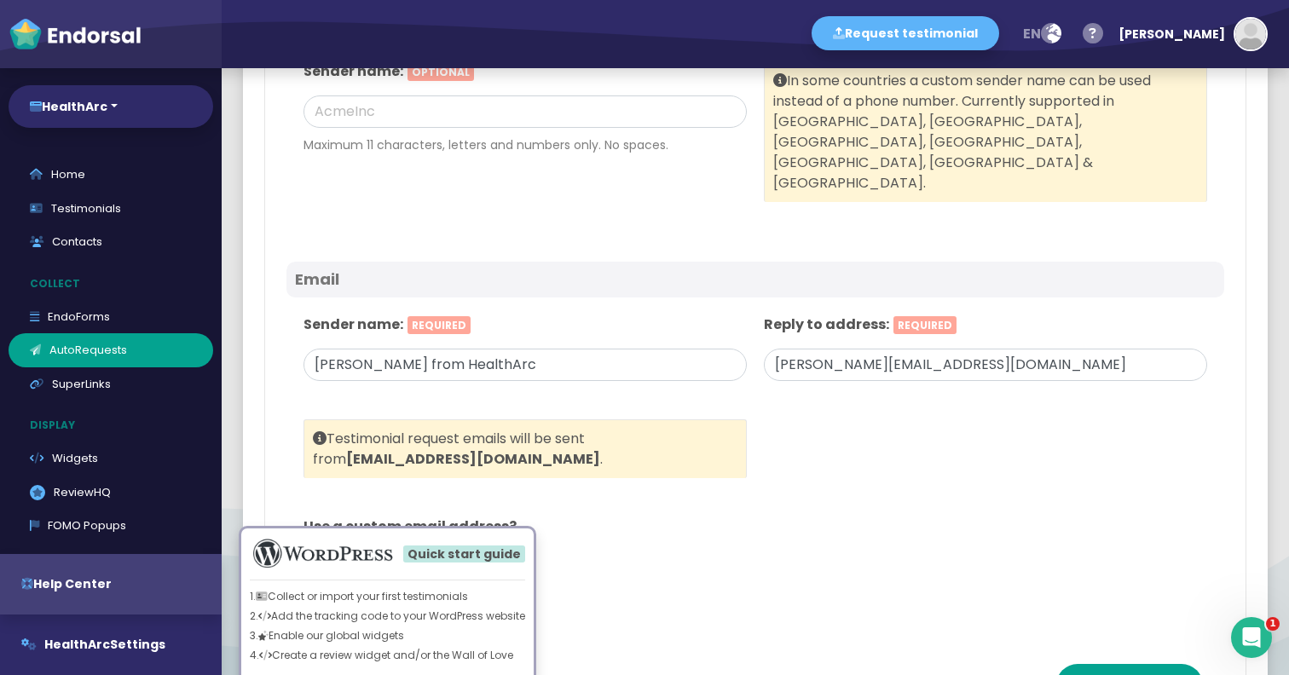
click at [739, 598] on div "General Sender first name: Optional Sender last name: Optional This is the name…" at bounding box center [756, 194] width 938 height 897
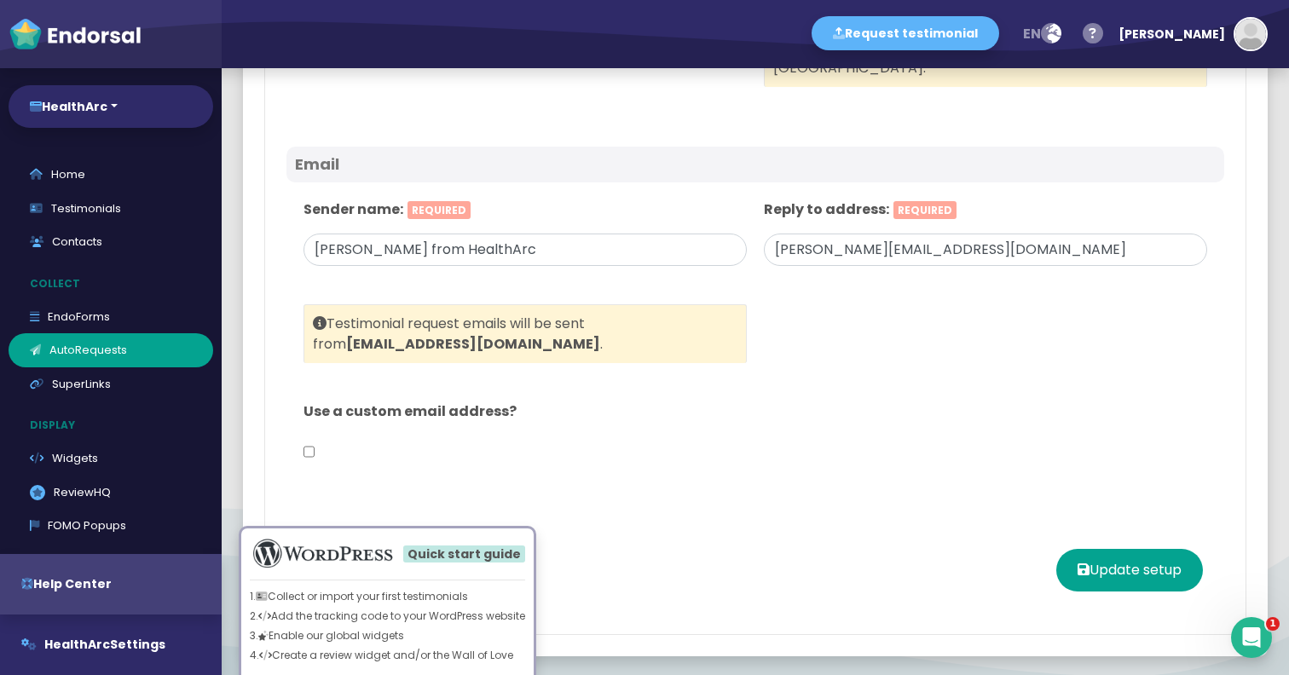
scroll to position [1015, 0]
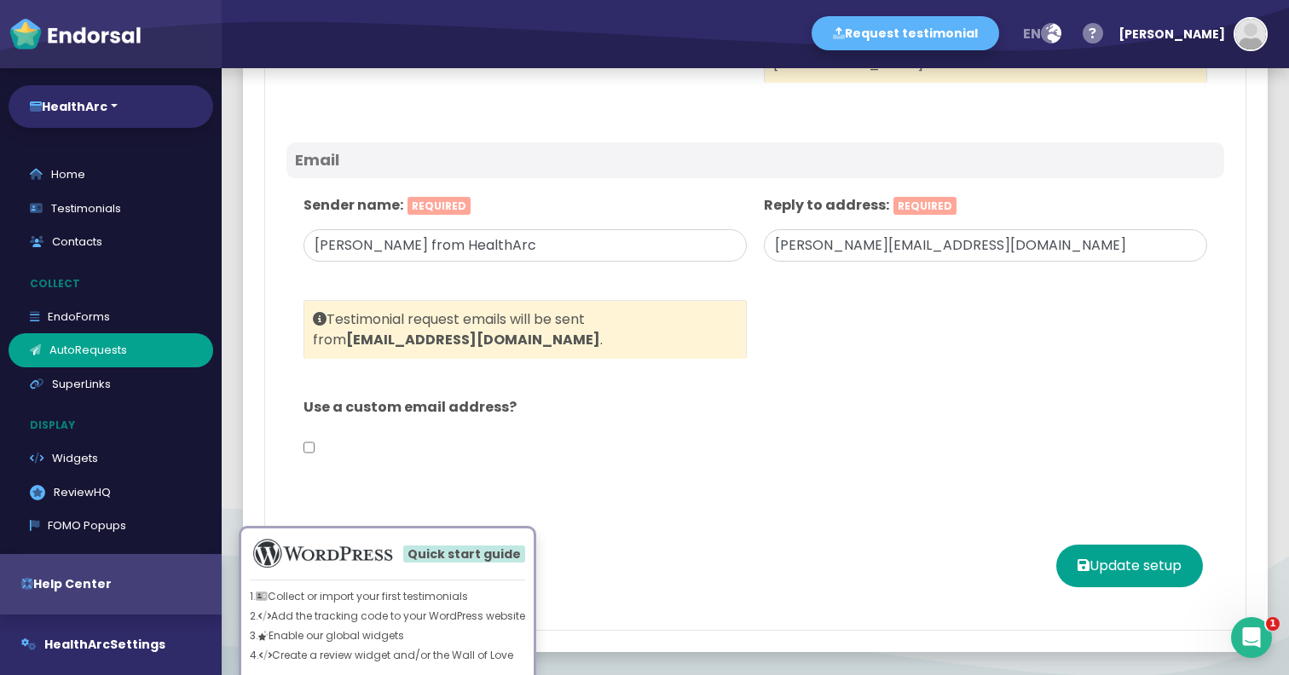
click at [308, 432] on input "checkbox" at bounding box center [309, 448] width 11 height 32
checkbox input "true"
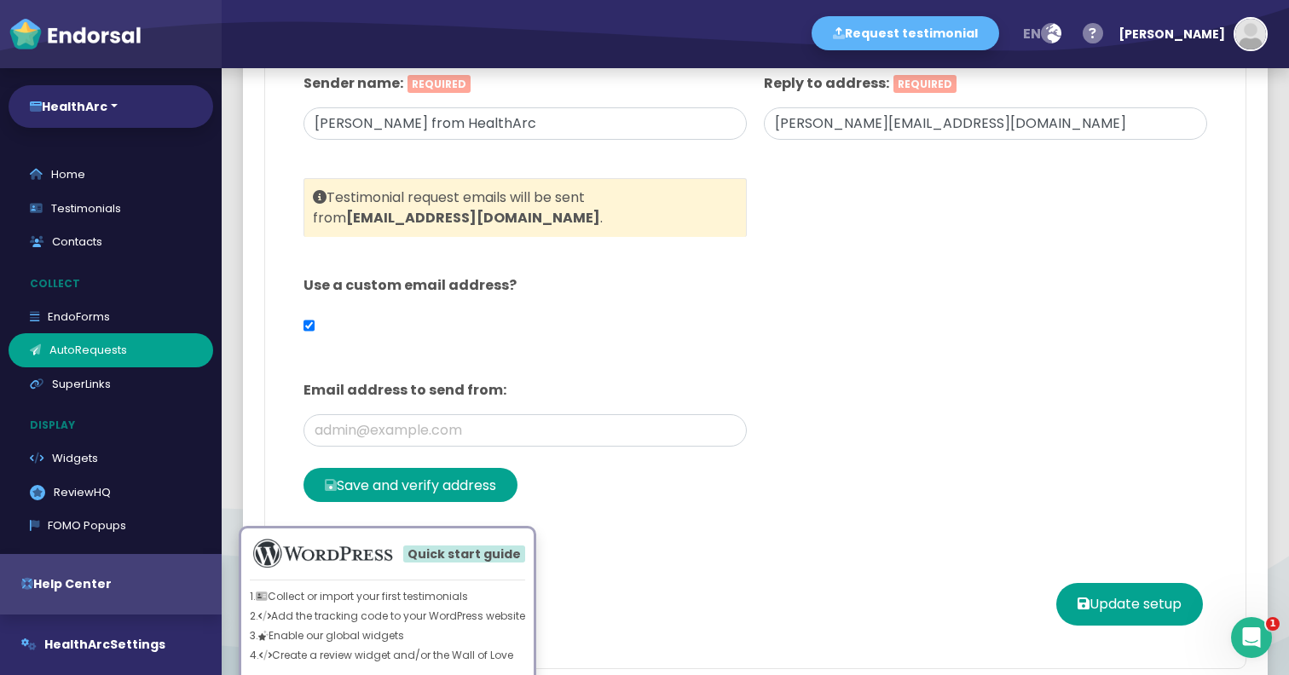
scroll to position [1138, 0]
click at [457, 414] on input "text" at bounding box center [525, 430] width 443 height 32
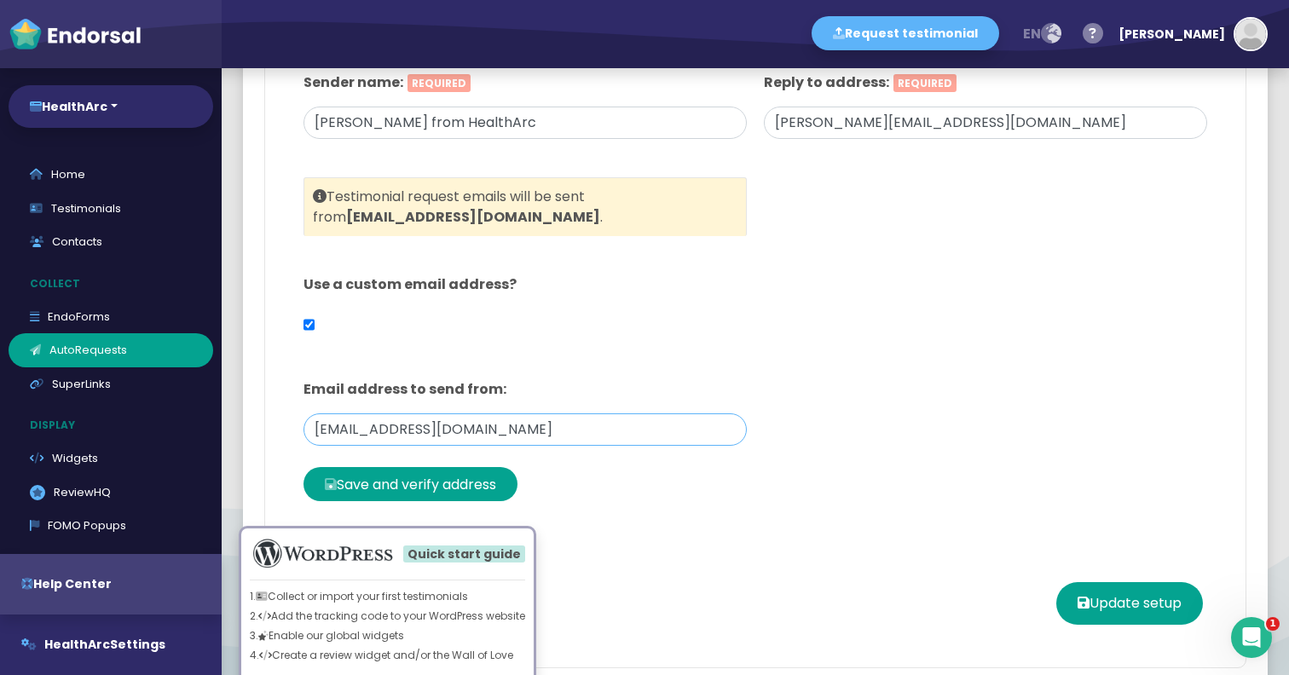
type input "info@healtharc.io"
click at [379, 467] on button "Save and verify address" at bounding box center [411, 484] width 214 height 34
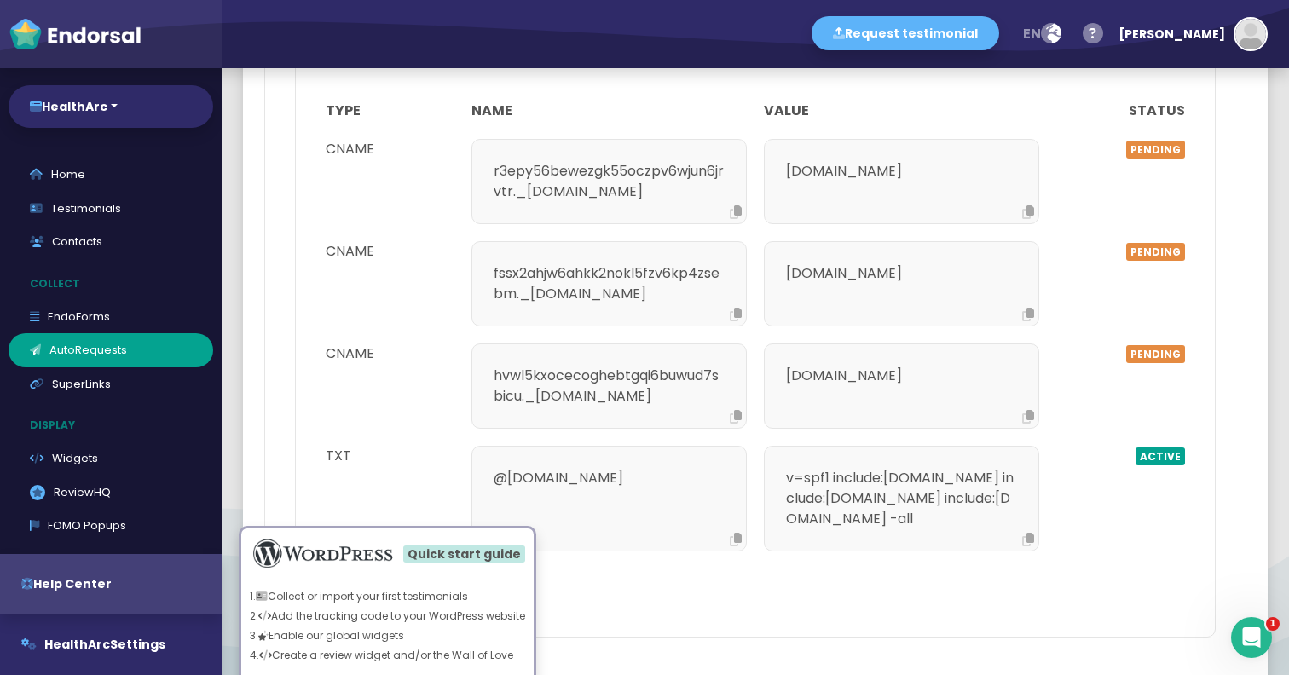
scroll to position [1888, 0]
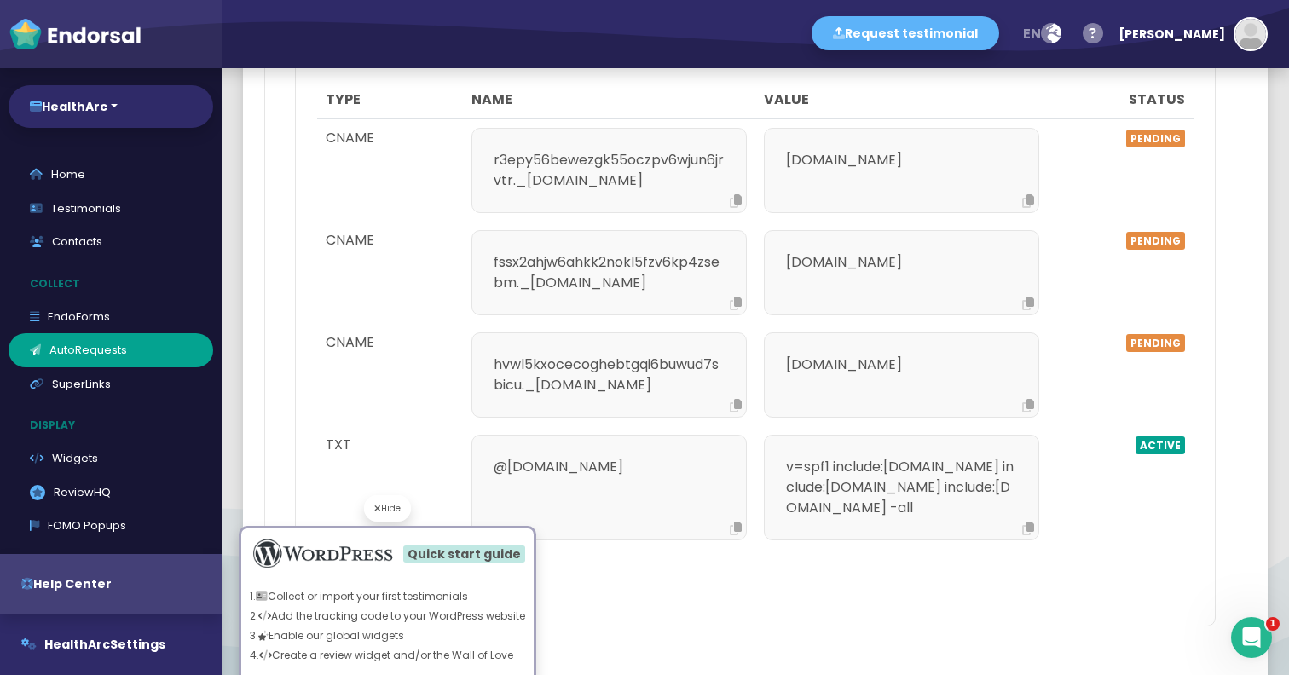
click at [374, 484] on div "Hide Quick start guide 1. Collect or import your first testimonials 2. Add the …" at bounding box center [387, 590] width 349 height 241
click at [347, 502] on div "Hide Quick start guide 1. Collect or import your first testimonials 2. Add the …" at bounding box center [387, 590] width 349 height 241
click at [536, 500] on div "Hide Quick start guide 1. Collect or import your first testimonials 2. Add the …" at bounding box center [387, 590] width 349 height 241
click at [745, 549] on div at bounding box center [755, 559] width 877 height 21
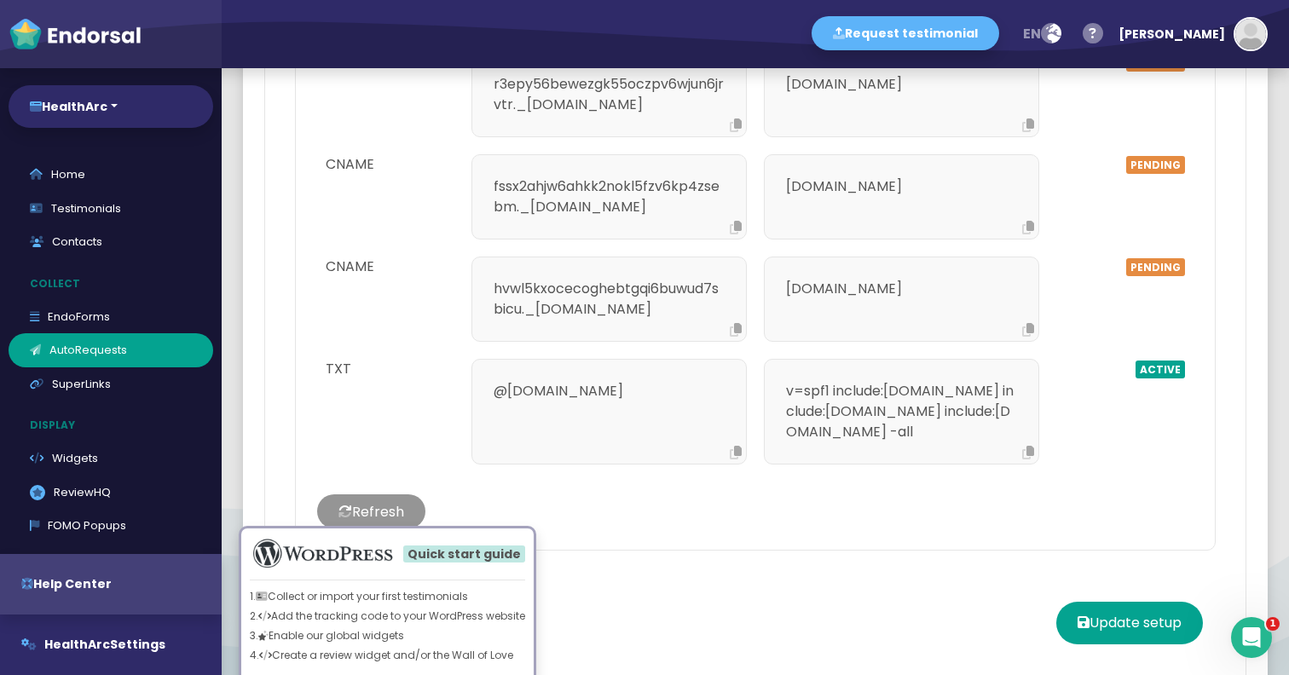
scroll to position [1976, 0]
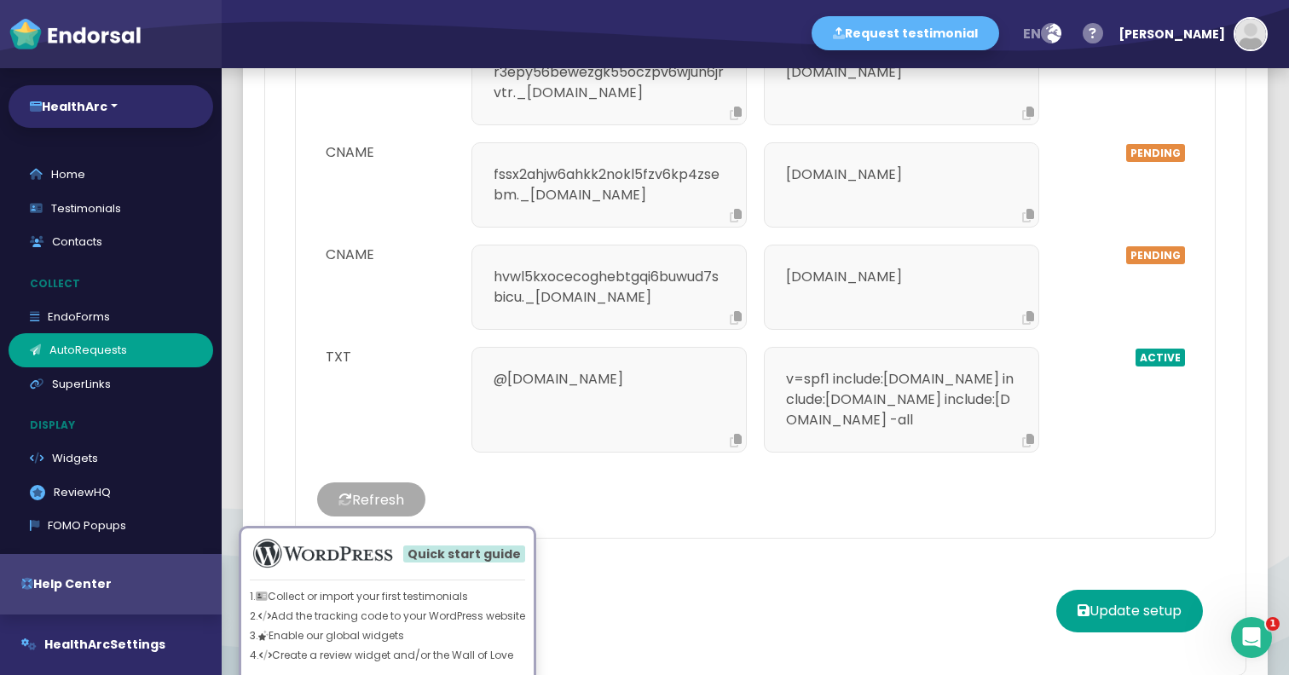
click at [401, 483] on button "Refresh" at bounding box center [371, 500] width 108 height 34
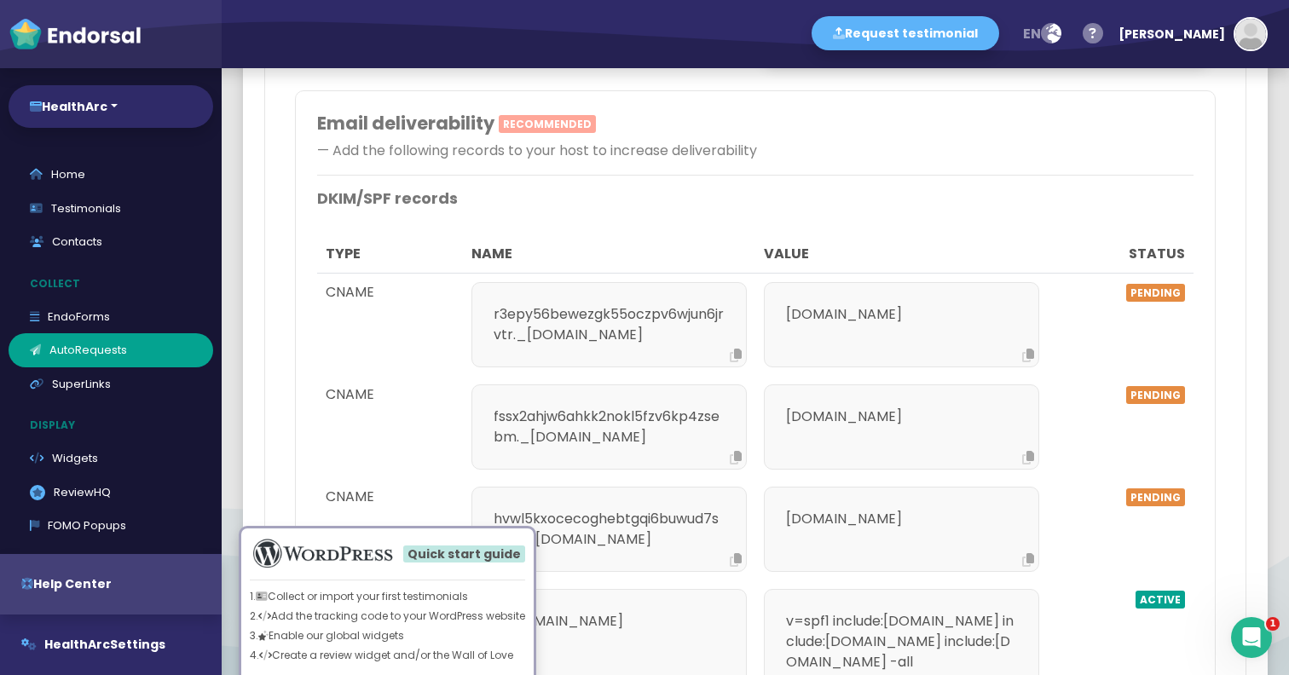
scroll to position [1735, 0]
click at [739, 347] on icon at bounding box center [736, 354] width 12 height 14
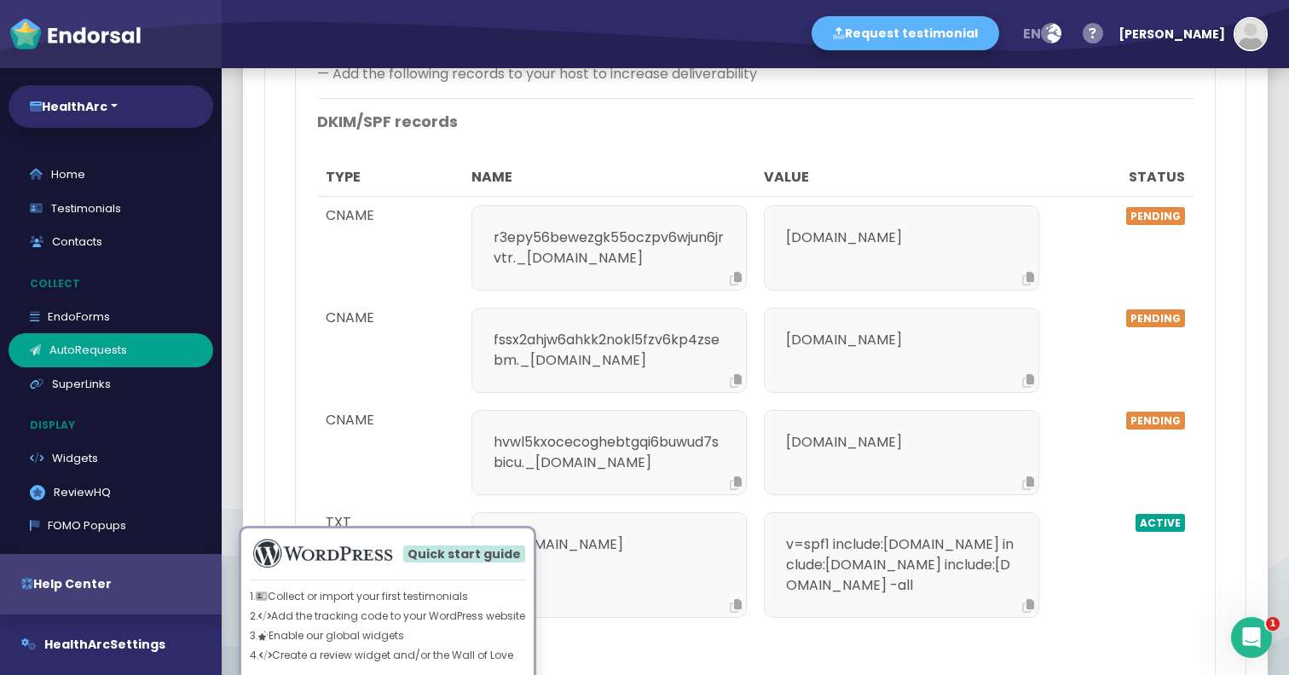
scroll to position [1804, 0]
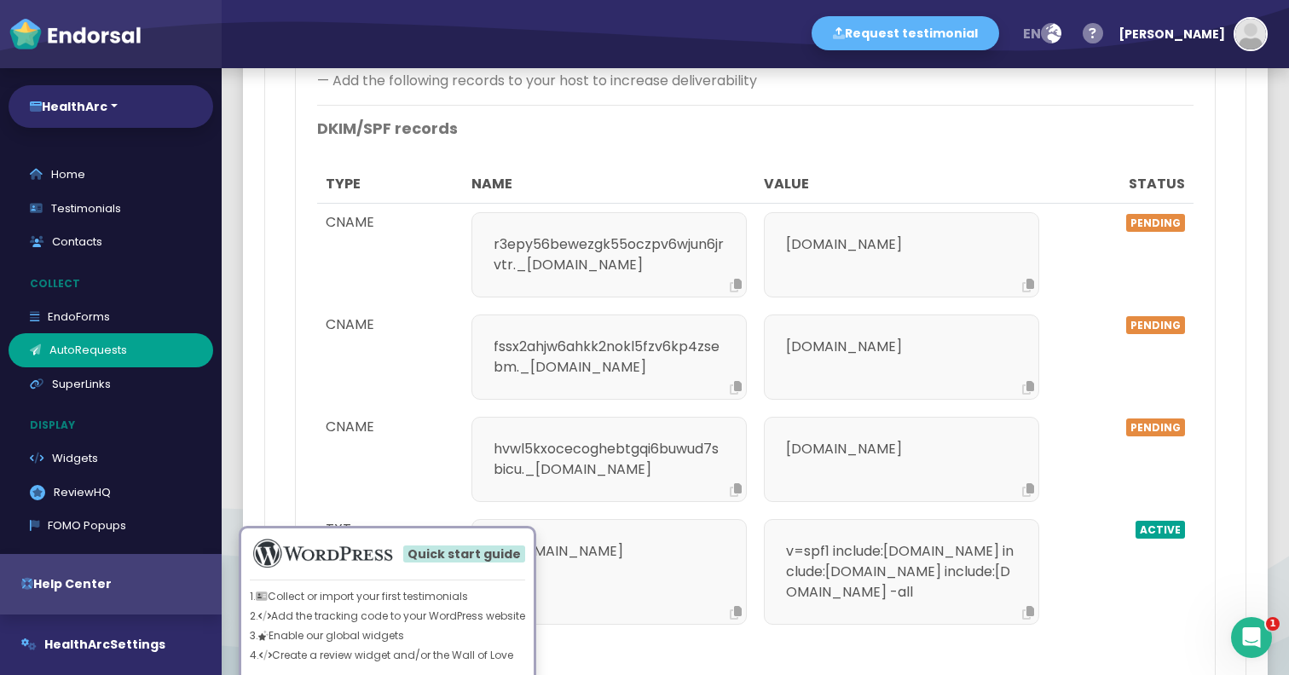
click at [736, 279] on icon at bounding box center [736, 286] width 12 height 14
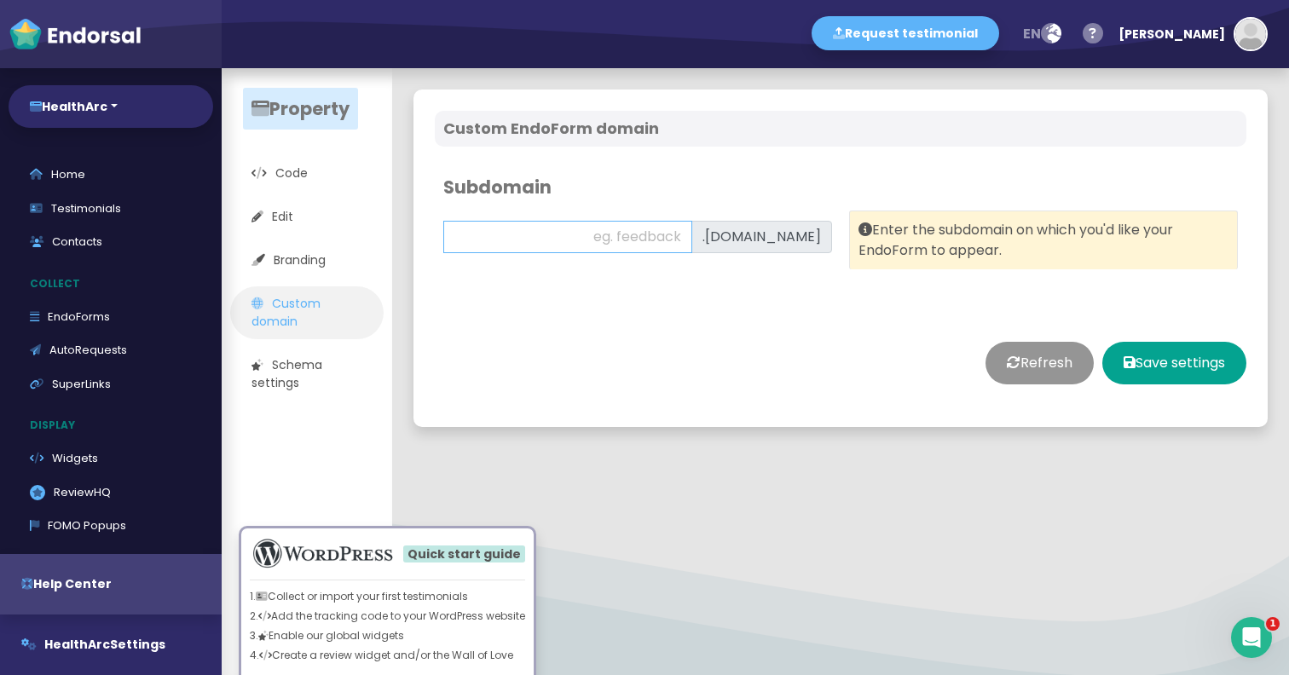
click at [692, 238] on input "text" at bounding box center [567, 237] width 249 height 32
click at [283, 219] on link "Edit" at bounding box center [307, 217] width 154 height 35
click at [302, 264] on link "Branding" at bounding box center [307, 260] width 154 height 35
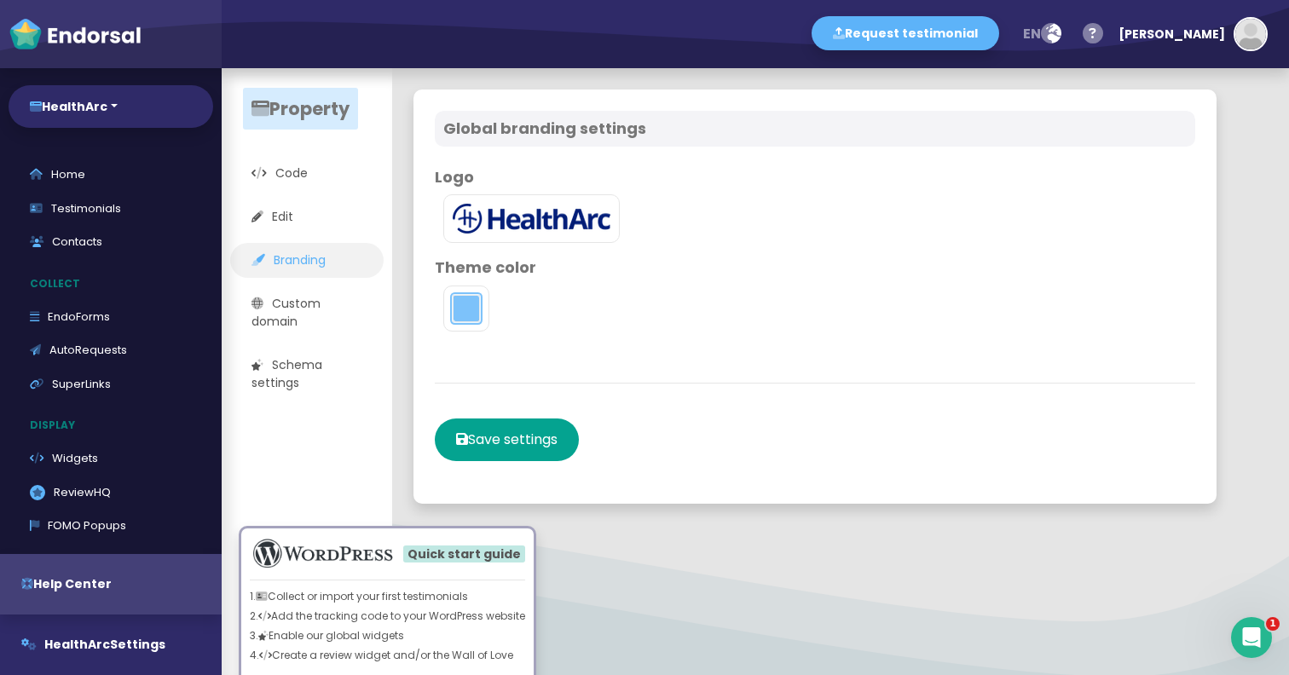
click at [475, 313] on button "toggle color picker dialog" at bounding box center [466, 308] width 27 height 27
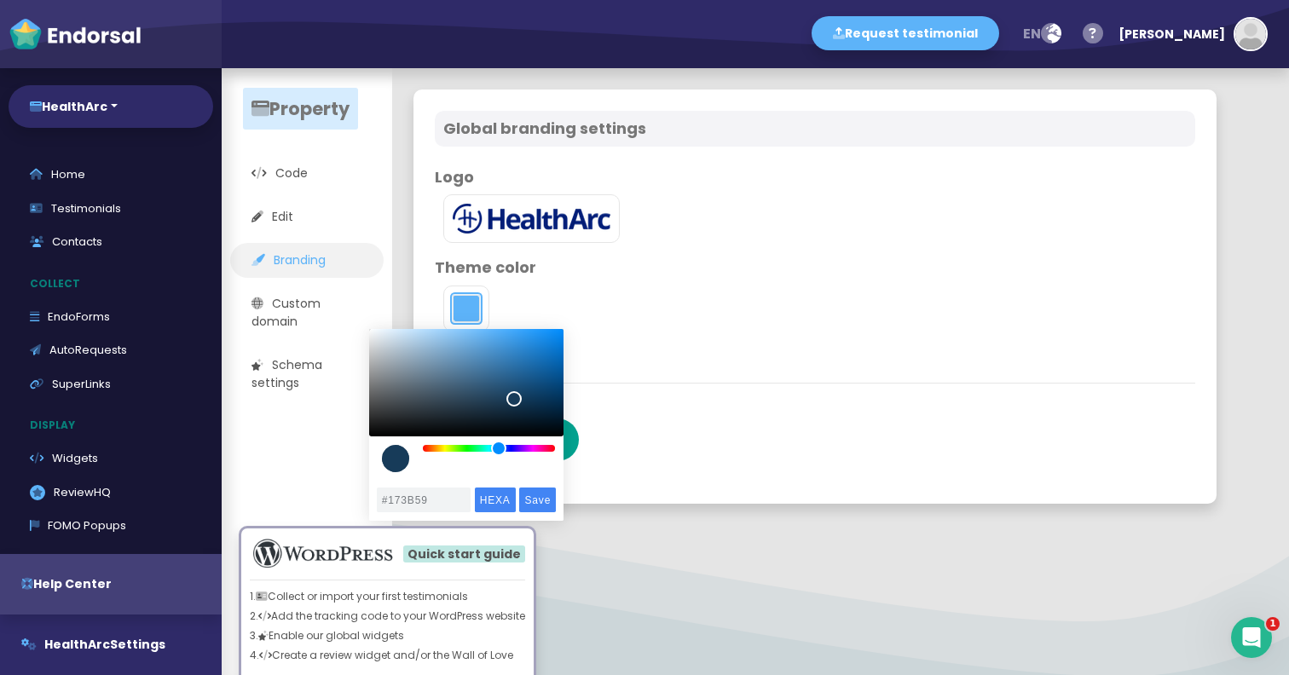
click at [514, 399] on div "color picker dialog" at bounding box center [466, 382] width 194 height 107
click at [395, 459] on div "color picker dialog" at bounding box center [395, 458] width 27 height 27
click at [527, 408] on div "color picker dialog" at bounding box center [466, 382] width 194 height 107
click at [508, 411] on div "color picker dialog" at bounding box center [466, 382] width 194 height 107
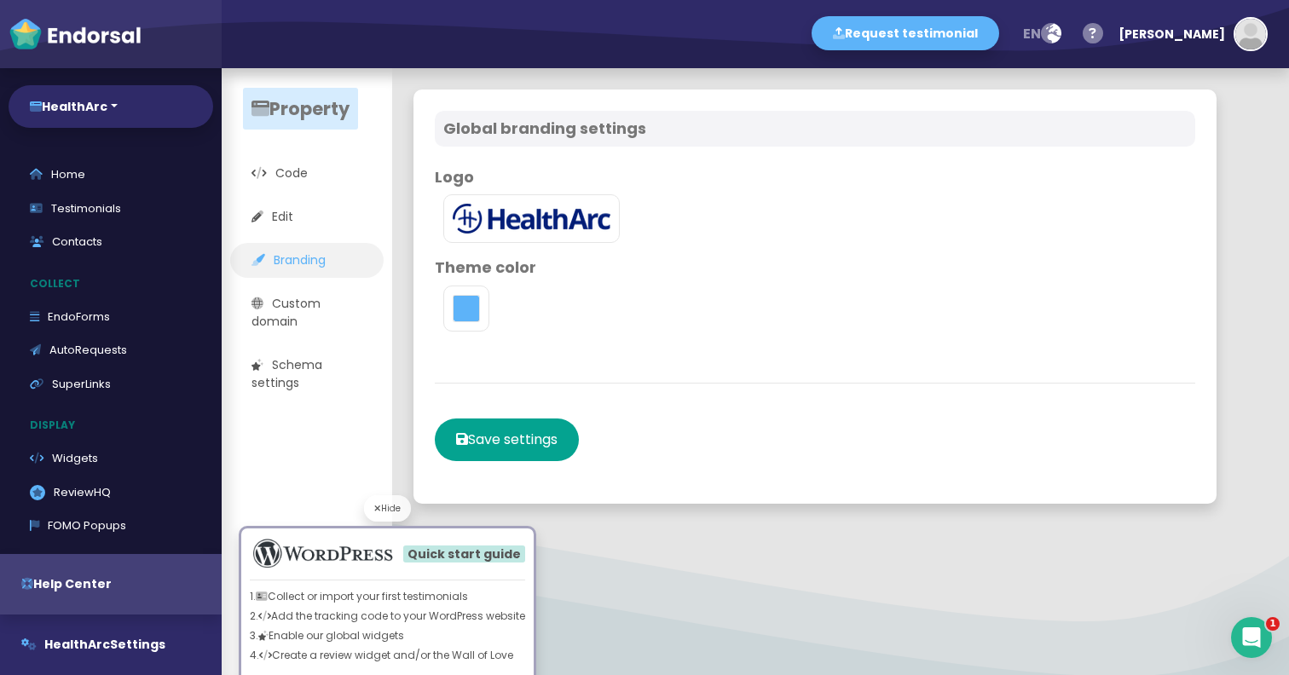
click at [532, 503] on div "Hide Quick start guide 1. Collect or import your first testimonials 2. Add the …" at bounding box center [387, 590] width 349 height 241
click at [466, 311] on button "toggle color picker dialog" at bounding box center [466, 308] width 27 height 27
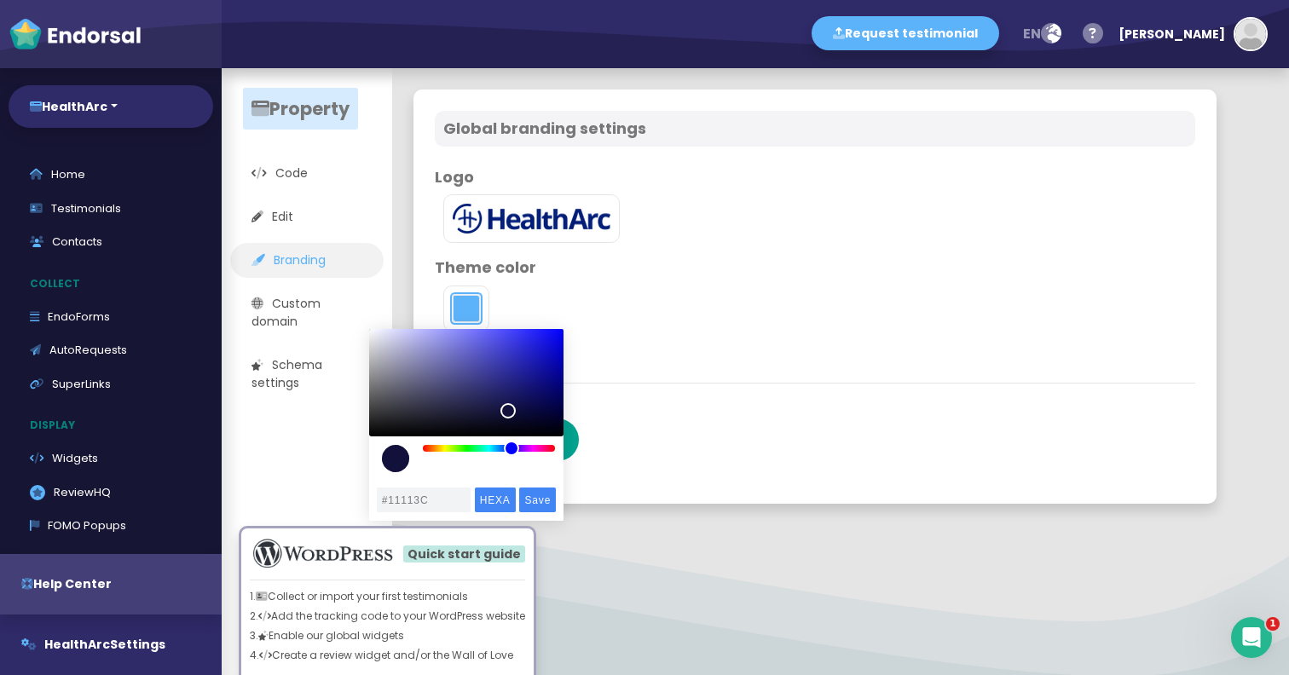
click at [512, 451] on div "color picker dialog" at bounding box center [489, 448] width 133 height 7
click at [525, 394] on div "color picker dialog" at bounding box center [466, 382] width 194 height 107
click at [493, 466] on div "color picker dialog" at bounding box center [466, 400] width 194 height 143
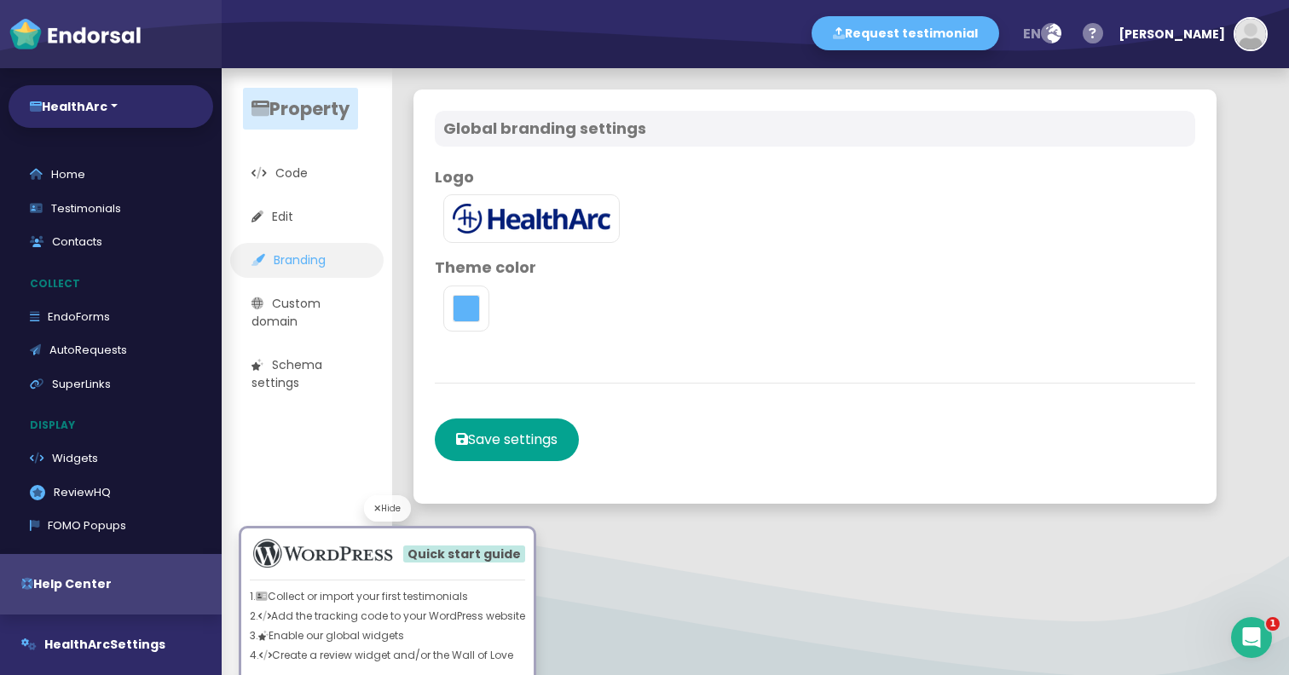
click at [535, 504] on div "Hide Quick start guide 1. Collect or import your first testimonials 2. Add the …" at bounding box center [387, 590] width 349 height 241
click at [462, 301] on button "toggle color picker dialog" at bounding box center [466, 308] width 27 height 27
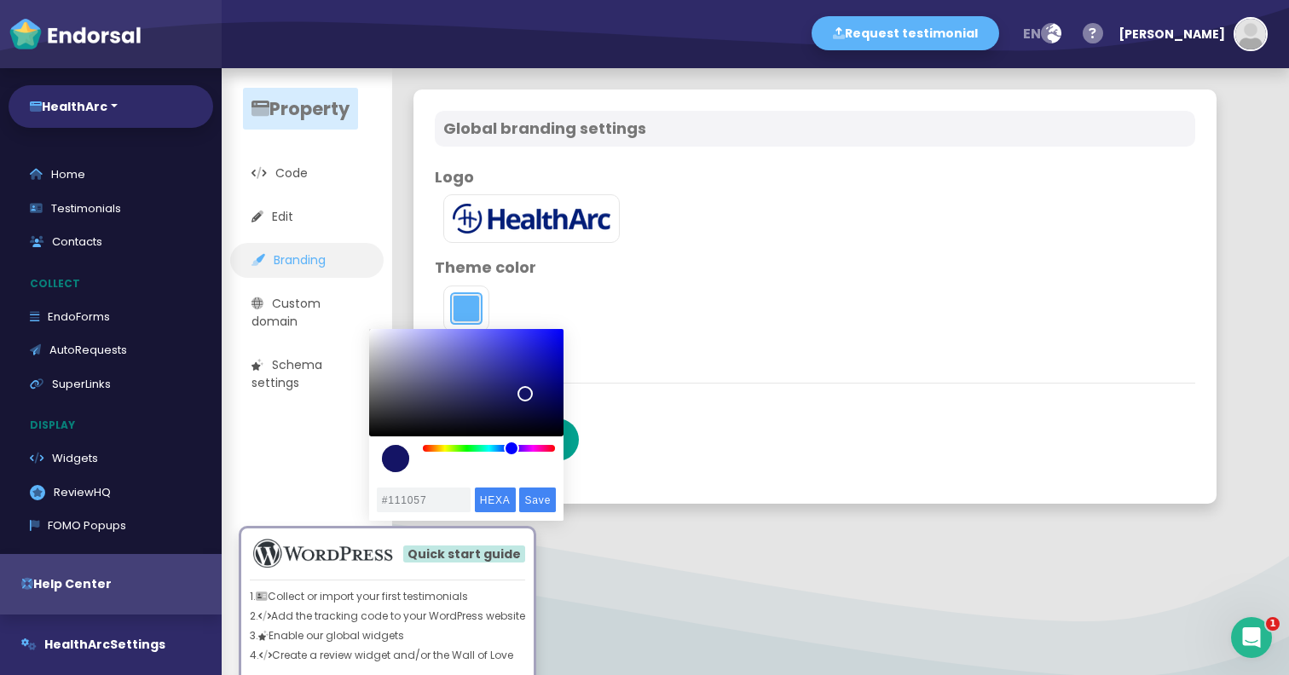
click at [527, 400] on div "color picker dialog" at bounding box center [525, 393] width 15 height 15
click at [527, 400] on div "color picker dialog" at bounding box center [526, 399] width 15 height 15
type input "#16167B"
click at [530, 385] on div "color picker dialog" at bounding box center [466, 382] width 194 height 107
click at [540, 494] on div "Hide Quick start guide 1. Collect or import your first testimonials 2. Add the …" at bounding box center [387, 590] width 349 height 241
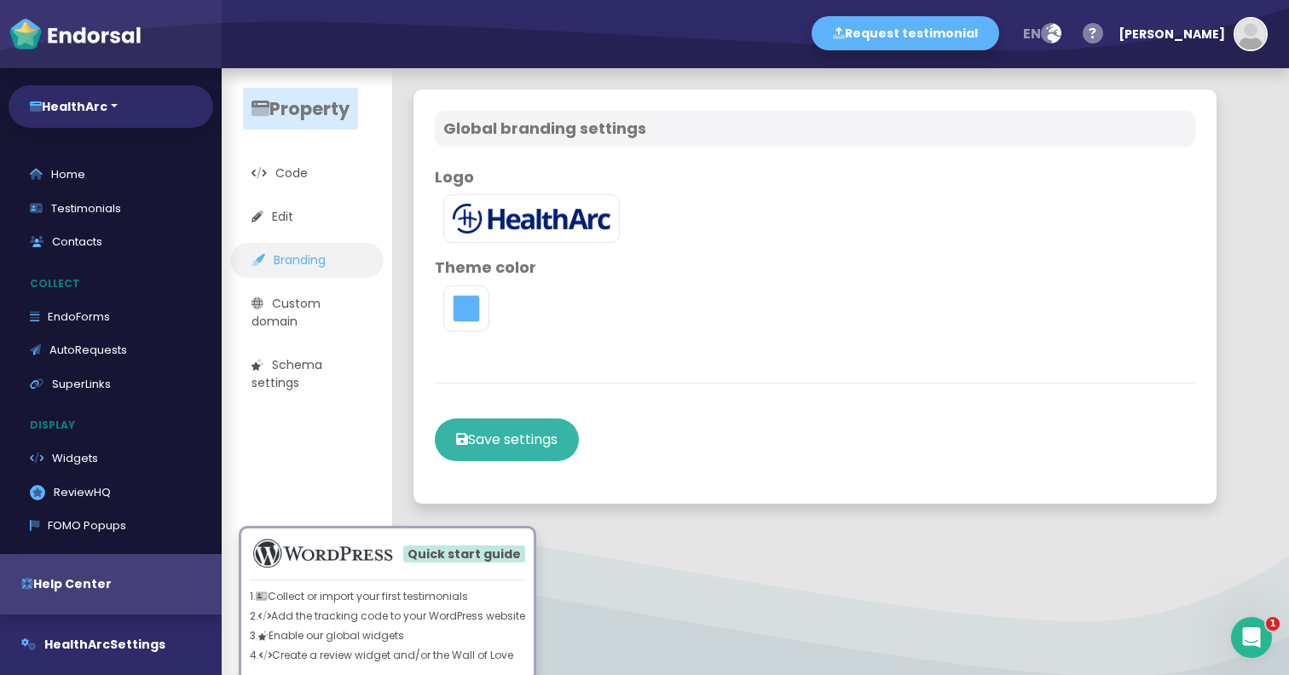
click at [508, 436] on button "Save settings" at bounding box center [507, 440] width 144 height 43
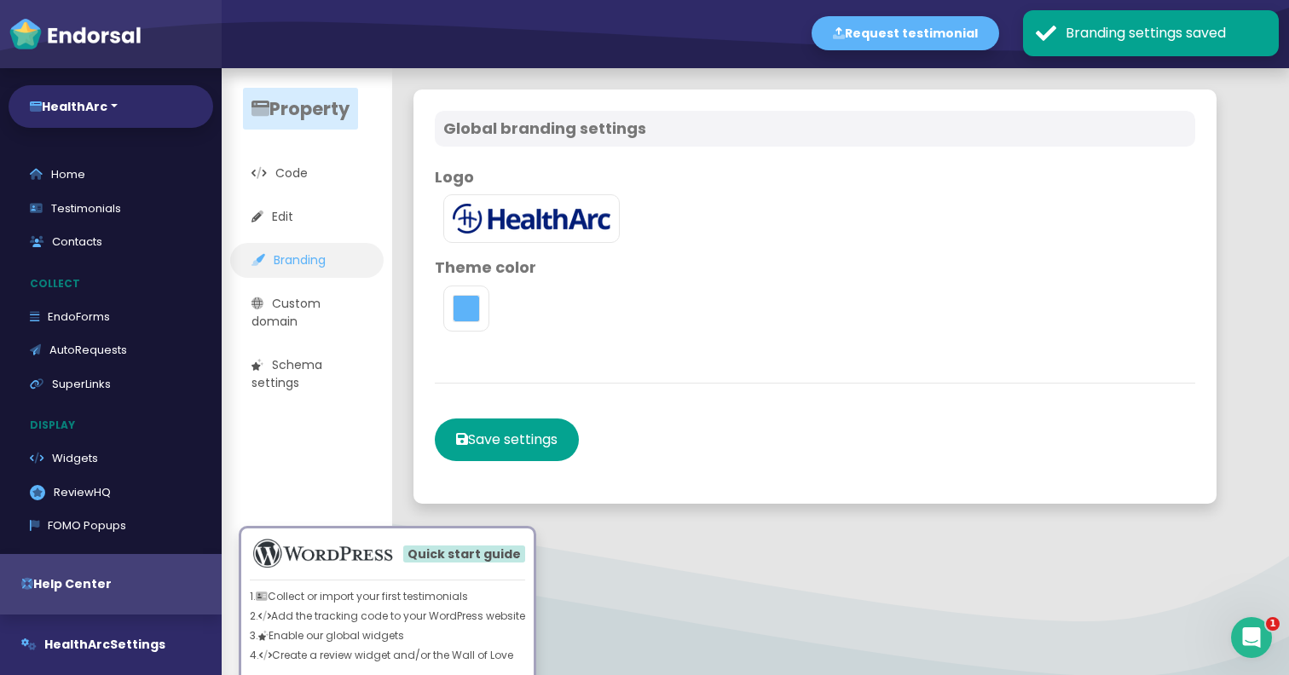
click at [336, 269] on link "Branding" at bounding box center [307, 260] width 154 height 35
click at [290, 316] on link "Custom domain" at bounding box center [307, 313] width 154 height 53
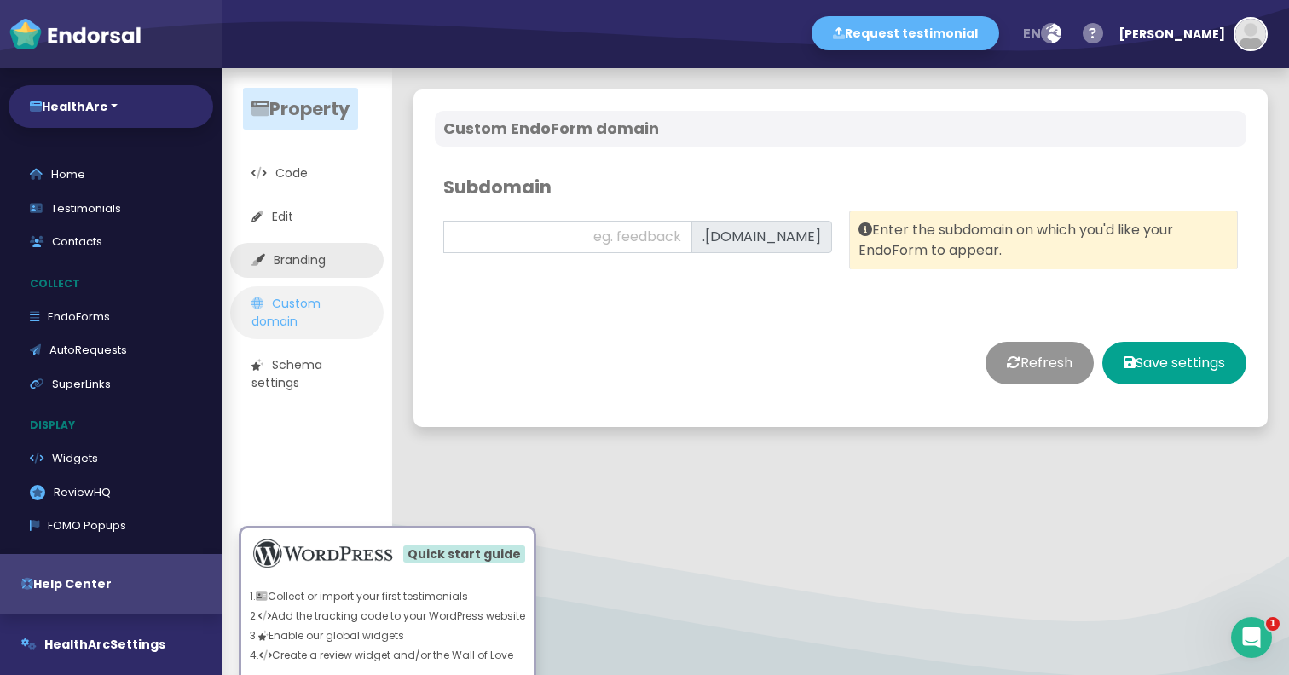
click at [311, 265] on link "Branding" at bounding box center [307, 260] width 154 height 35
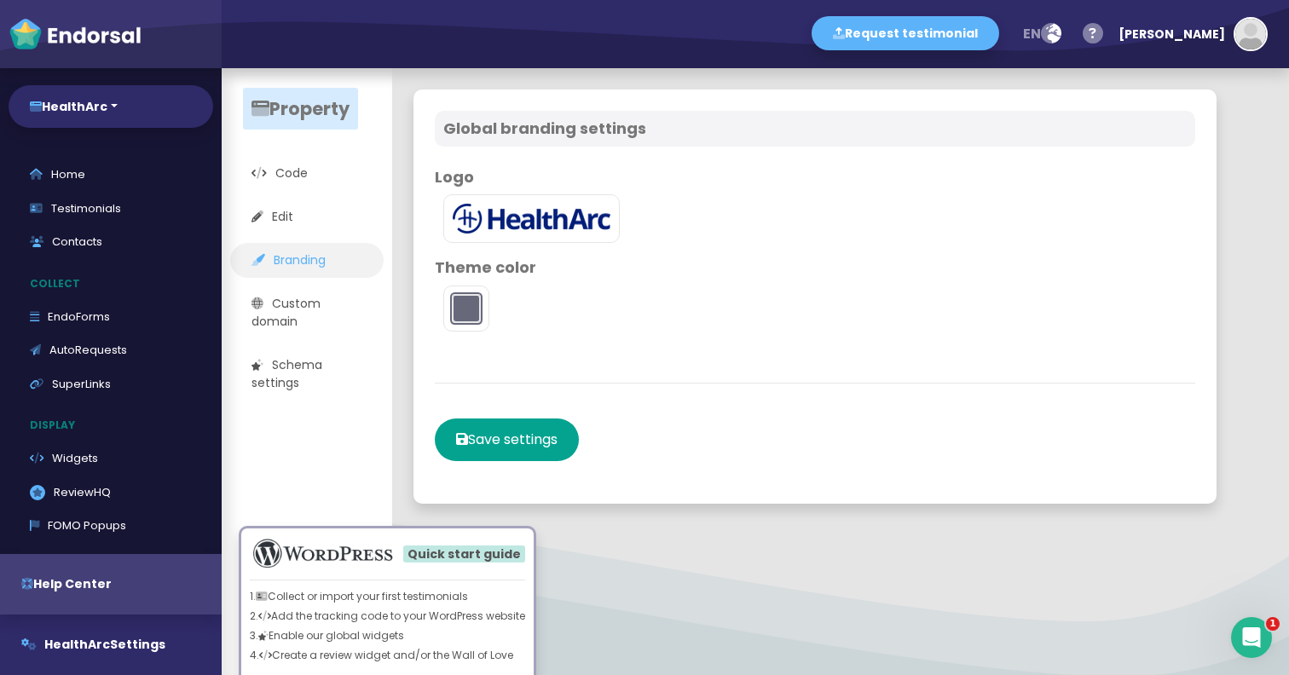
click at [472, 305] on button "toggle color picker dialog" at bounding box center [466, 308] width 27 height 27
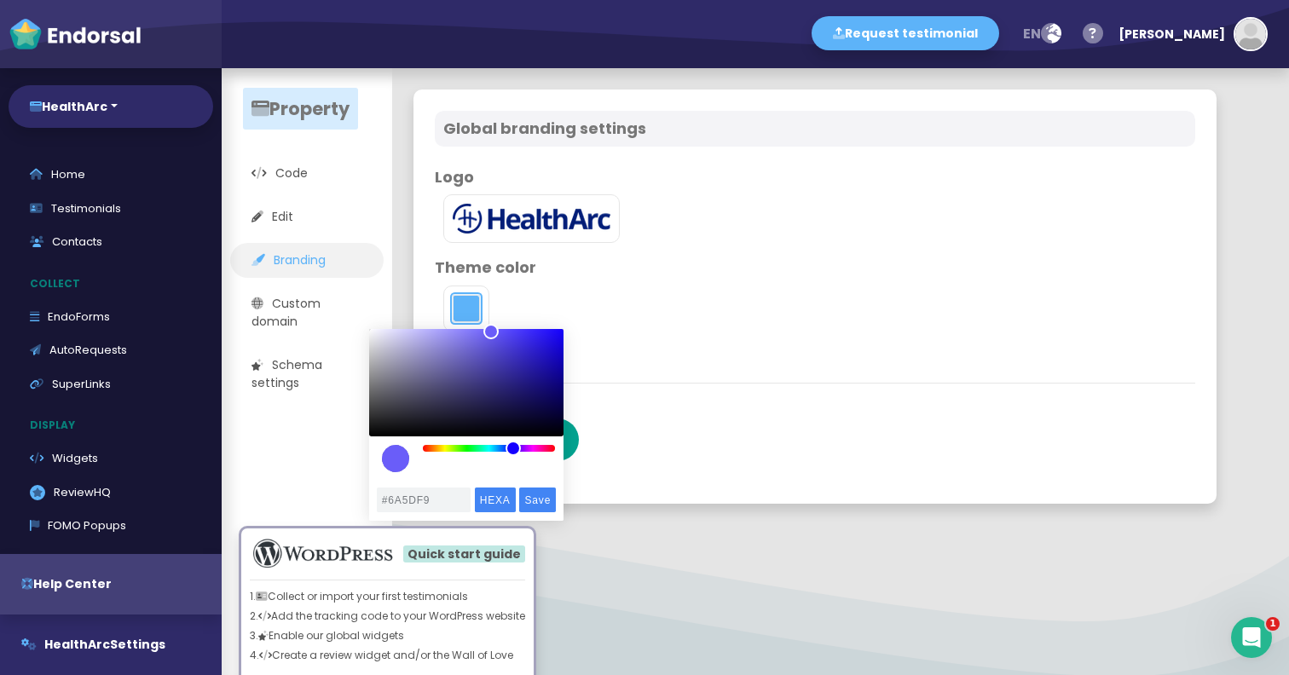
click at [513, 447] on div "color picker dialog" at bounding box center [489, 448] width 133 height 7
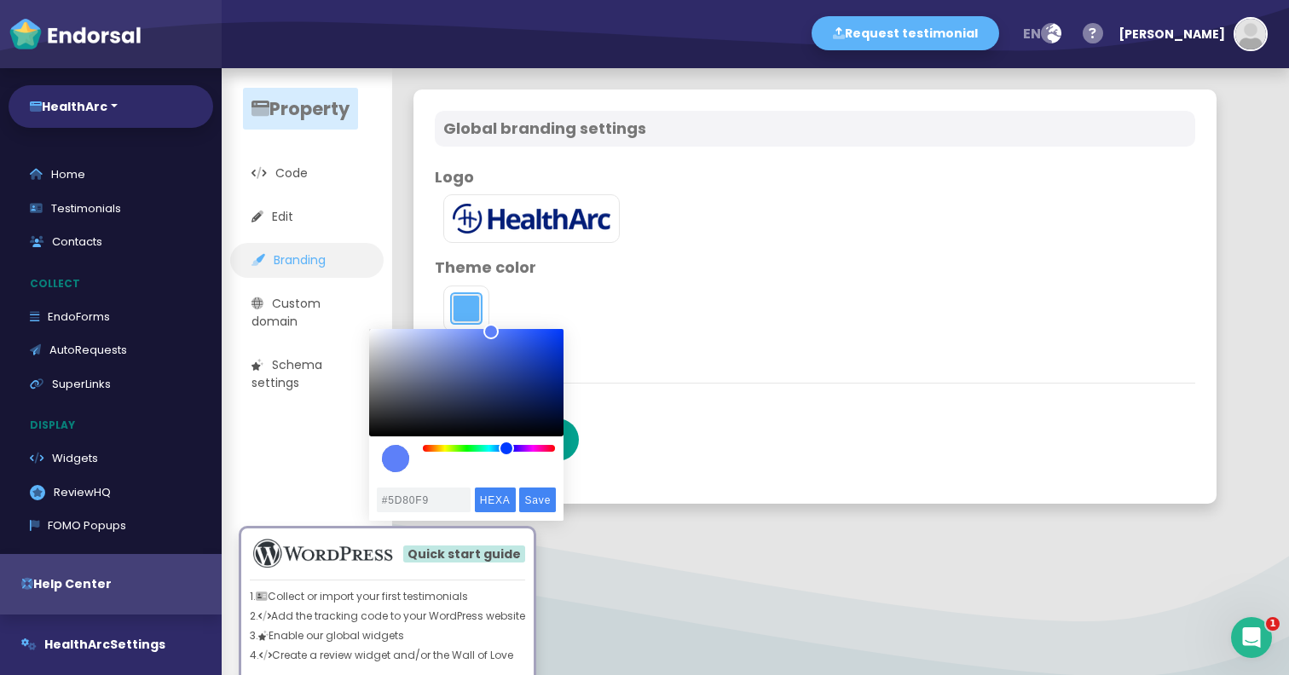
click at [507, 453] on div "color picker dialog" at bounding box center [506, 448] width 15 height 15
type input "#1B327F"
click at [522, 383] on div "color picker dialog" at bounding box center [466, 382] width 194 height 107
click at [392, 461] on div "color picker dialog" at bounding box center [395, 458] width 27 height 27
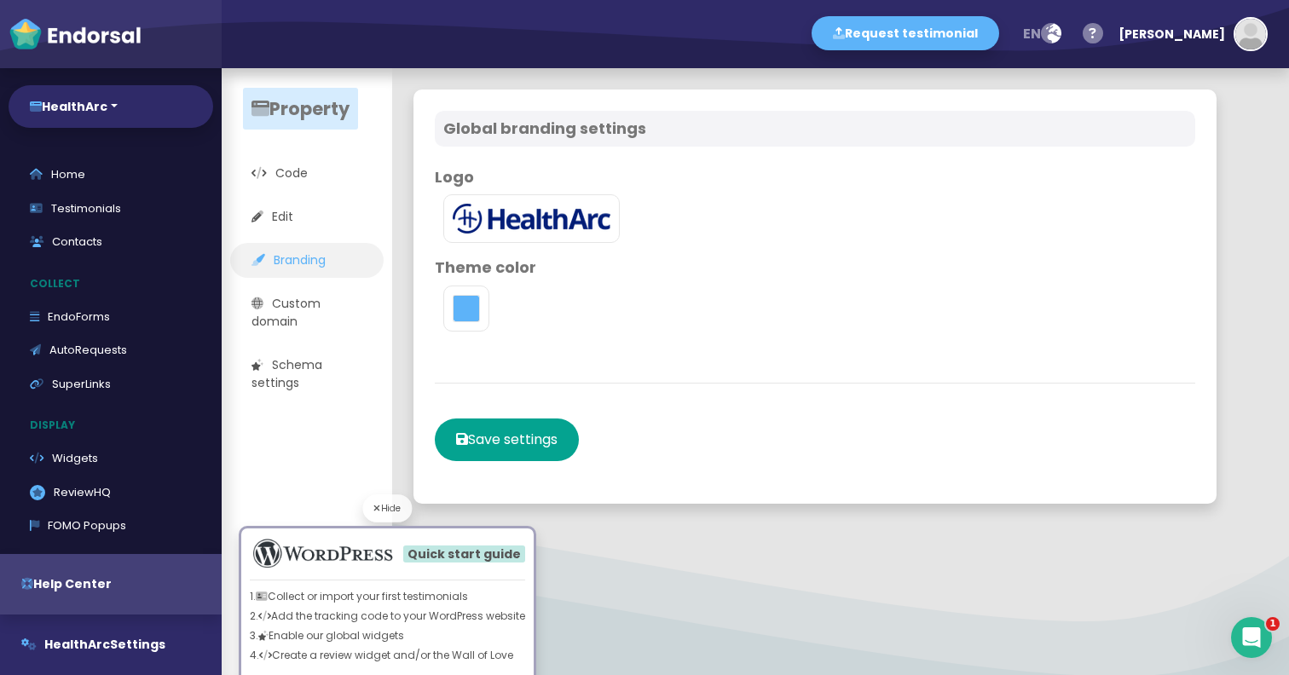
click at [411, 501] on div "Hide" at bounding box center [387, 509] width 49 height 28
click at [411, 501] on input "#1B327F" at bounding box center [424, 500] width 94 height 25
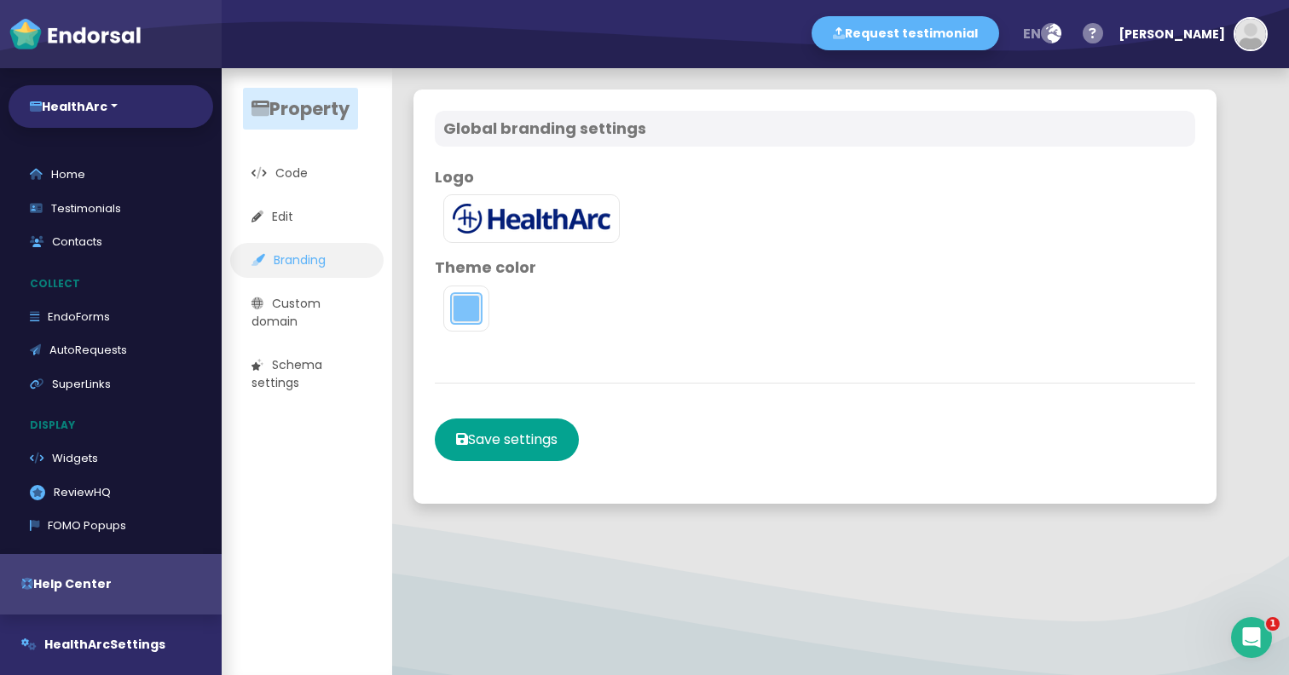
click at [474, 310] on button "toggle color picker dialog" at bounding box center [466, 308] width 27 height 27
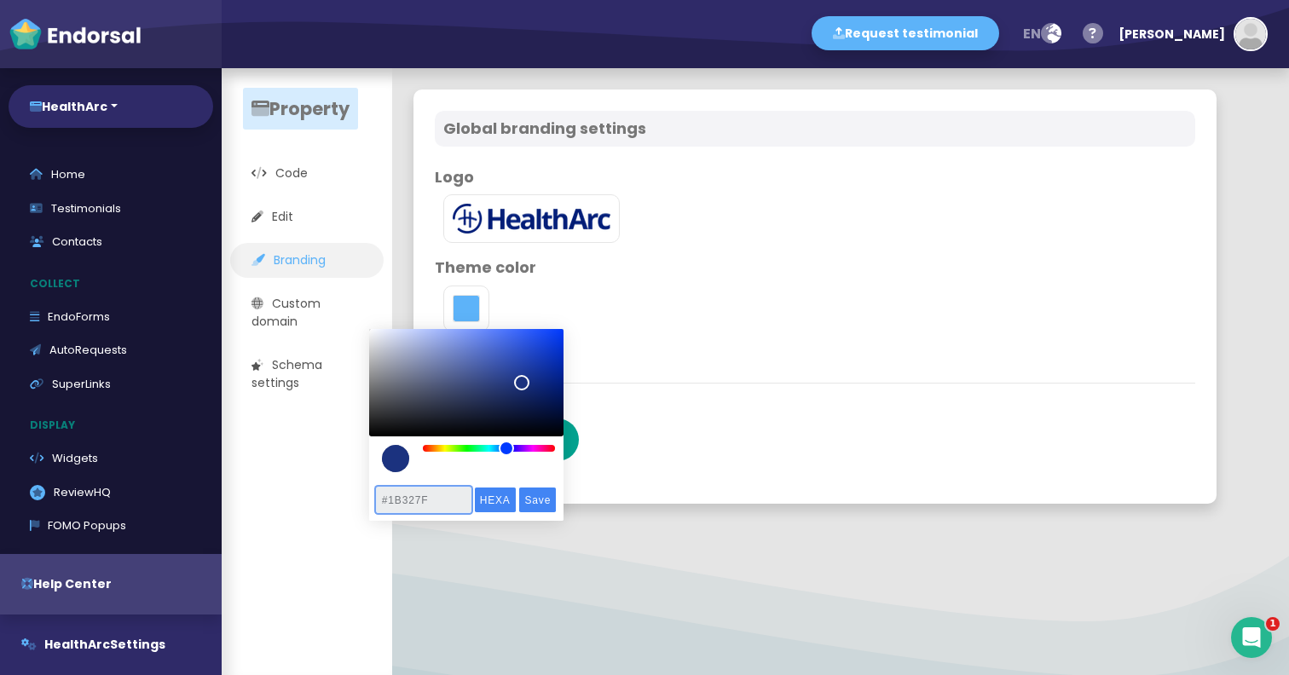
click at [433, 498] on input "#1B327F" at bounding box center [424, 500] width 94 height 25
click at [507, 503] on input "HEXA" at bounding box center [495, 500] width 41 height 25
click at [542, 503] on input "Save" at bounding box center [537, 500] width 37 height 25
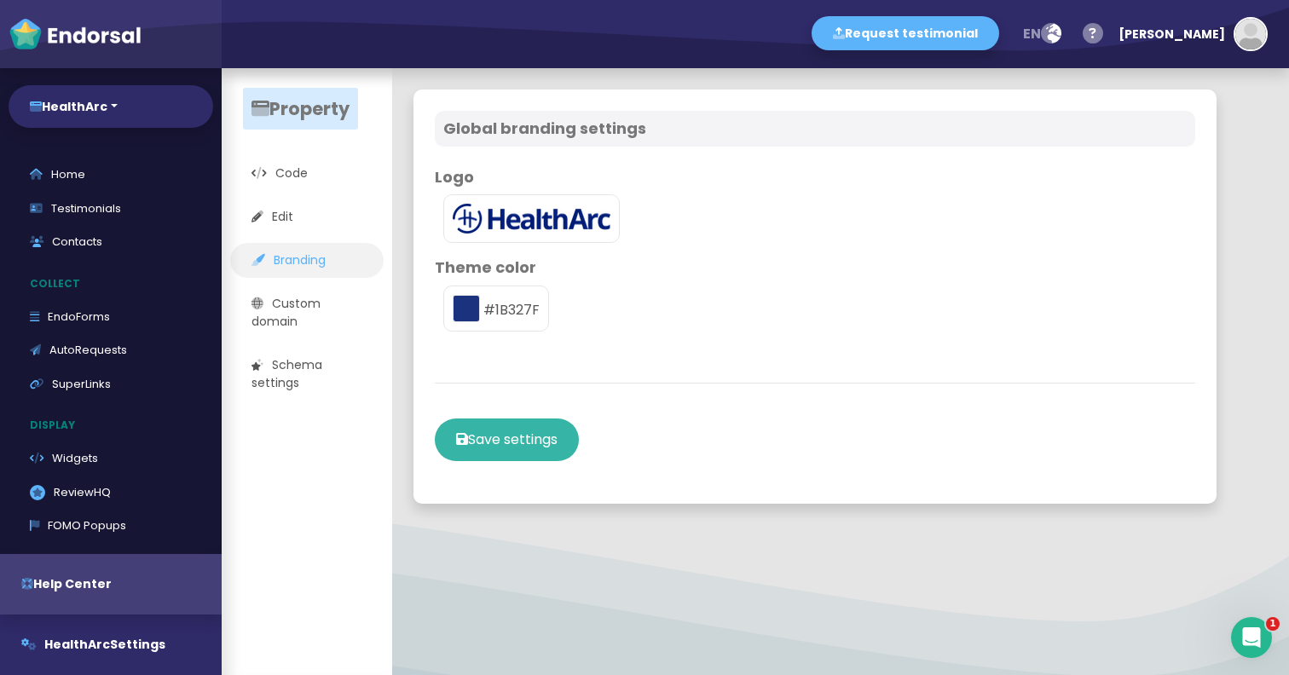
click at [542, 441] on button "Save settings" at bounding box center [507, 440] width 144 height 43
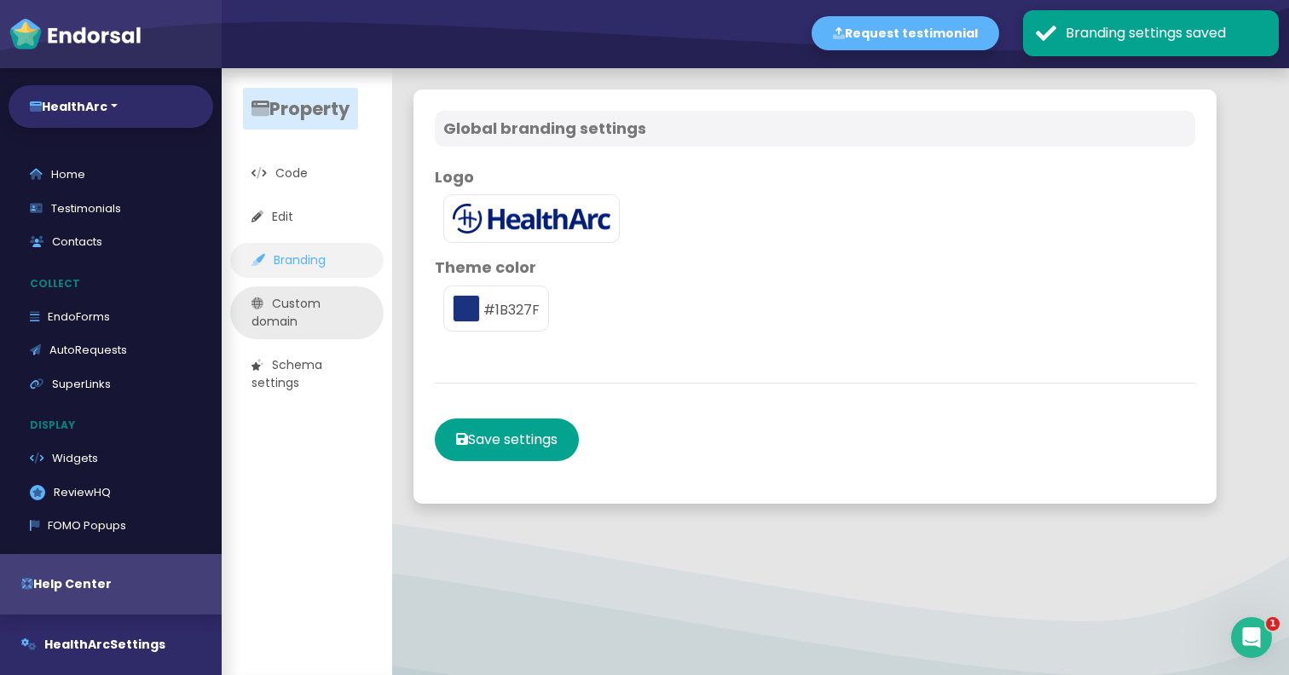
click at [308, 315] on link "Custom domain" at bounding box center [307, 313] width 154 height 53
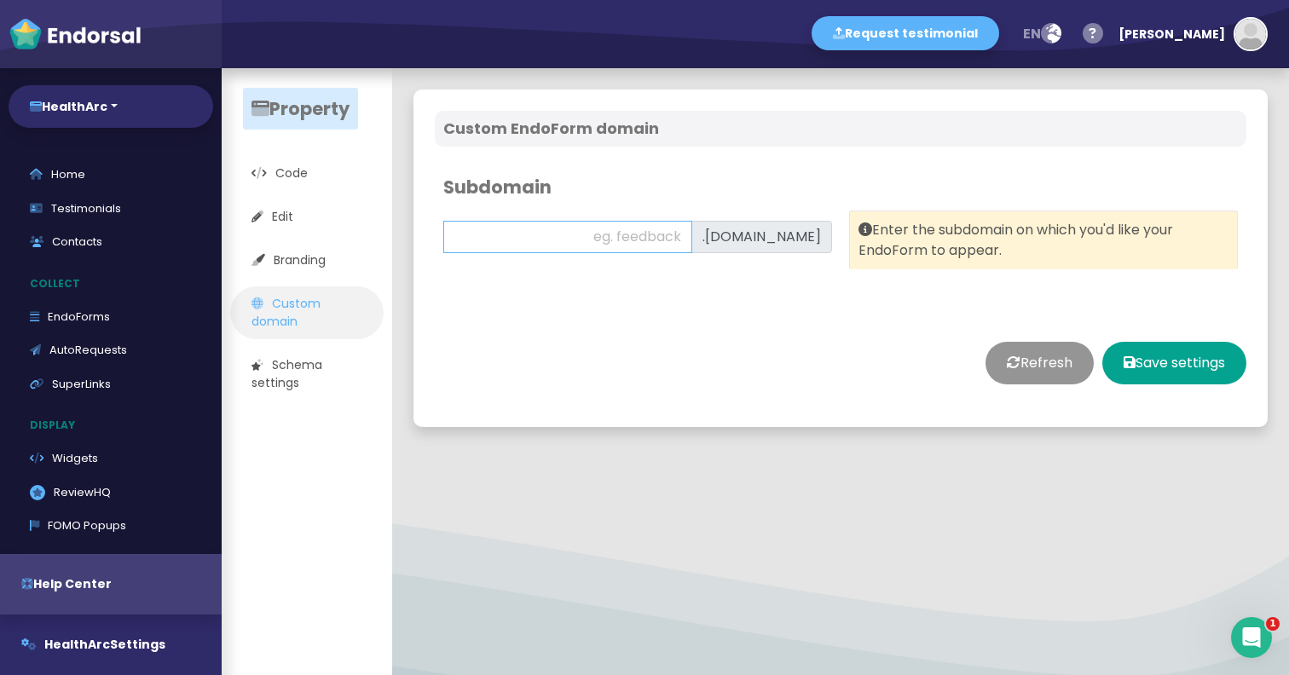
click at [692, 243] on input "text" at bounding box center [567, 237] width 249 height 32
type input "feedback"
click at [784, 347] on div "Refresh Save settings" at bounding box center [841, 363] width 812 height 85
click at [1160, 385] on div "Refresh Save settings" at bounding box center [841, 363] width 812 height 85
click at [1160, 377] on button "Save settings" at bounding box center [1175, 363] width 144 height 43
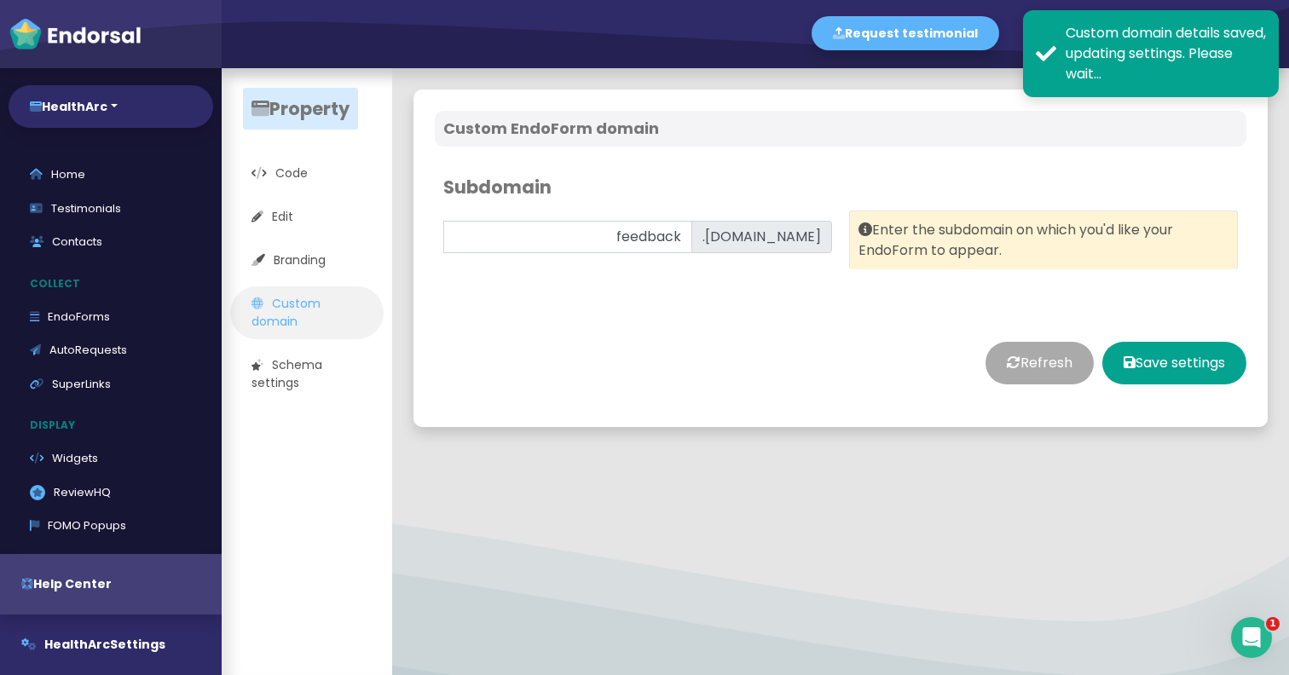
click at [1023, 380] on button "Refresh" at bounding box center [1040, 363] width 108 height 43
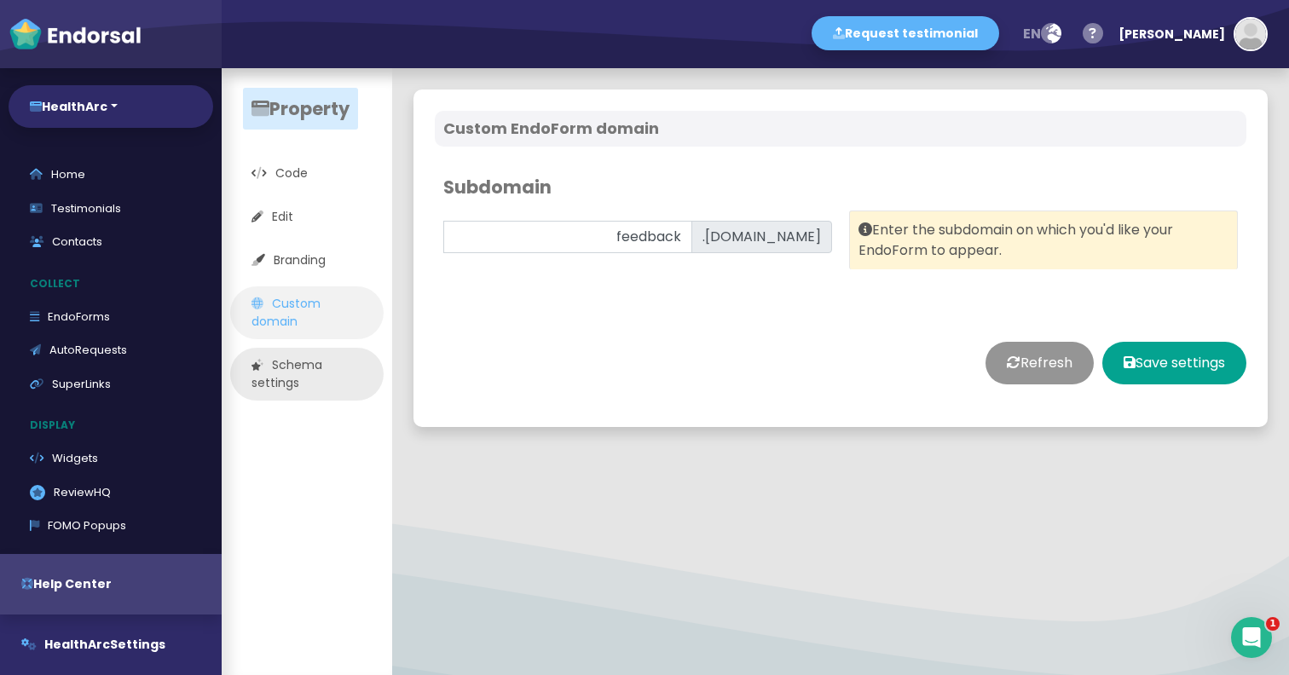
click at [309, 368] on link "Schema settings" at bounding box center [307, 374] width 154 height 53
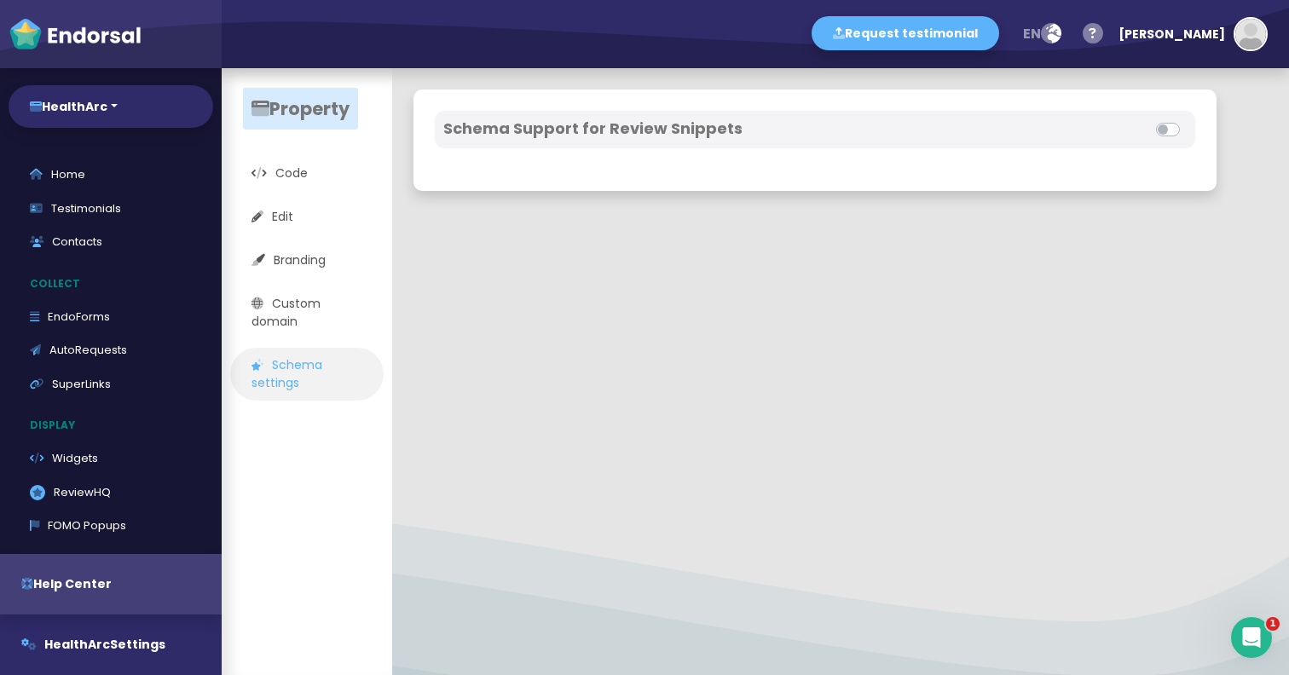
click at [1179, 133] on div at bounding box center [1001, 129] width 372 height 20
click at [1187, 119] on label at bounding box center [1187, 119] width 0 height 0
click at [0, 0] on input "checkbox" at bounding box center [0, 0] width 0 height 0
select select
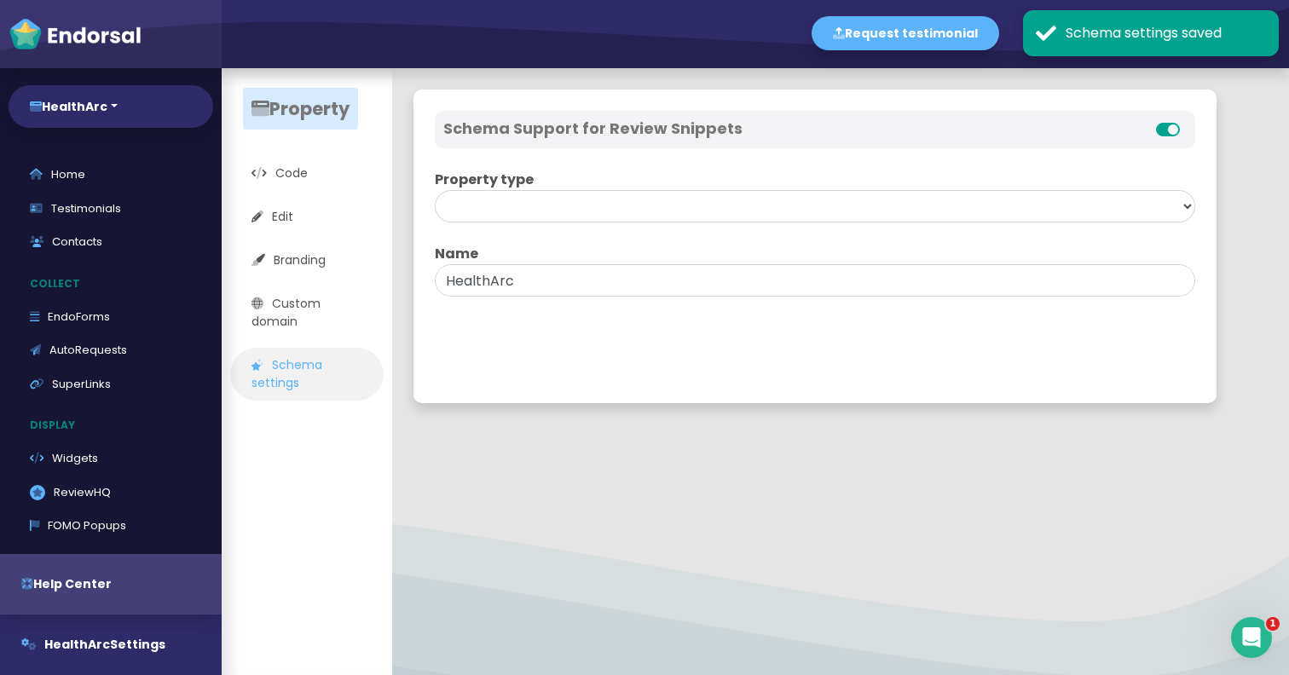
click at [1187, 119] on label at bounding box center [1187, 119] width 0 height 0
click at [0, 0] on input "checkbox" at bounding box center [0, 0] width 0 height 0
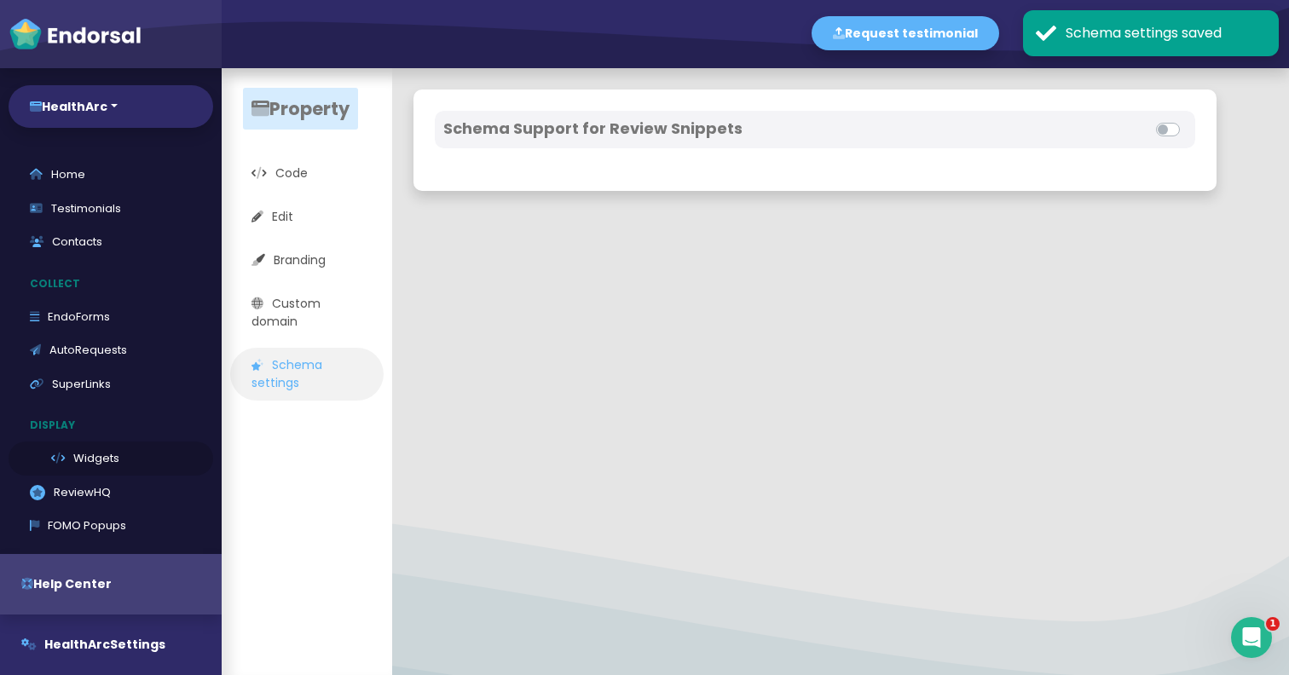
click at [110, 454] on link "Widgets" at bounding box center [111, 459] width 205 height 34
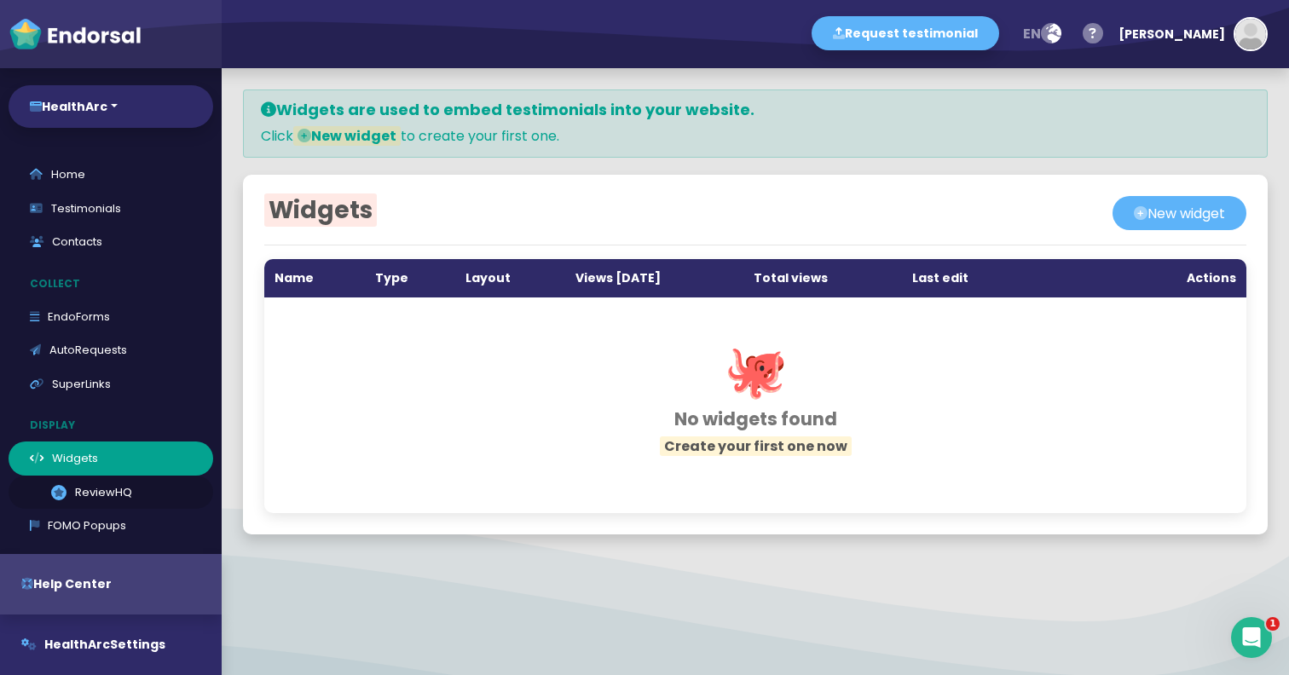
click at [105, 499] on link ".review-hq-icon-1{opacity:0.5;} ReviewHQ" at bounding box center [111, 493] width 205 height 34
select select
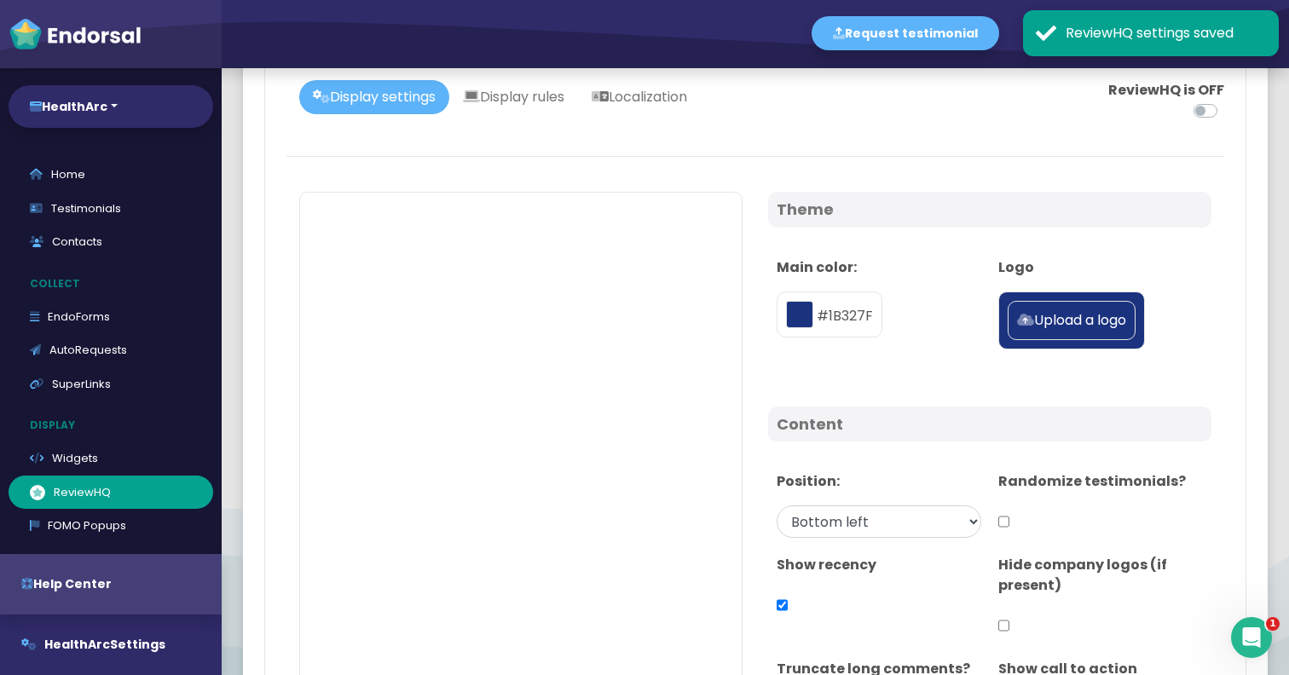
scroll to position [202, 0]
click at [122, 355] on link "AutoRequests" at bounding box center [111, 350] width 205 height 34
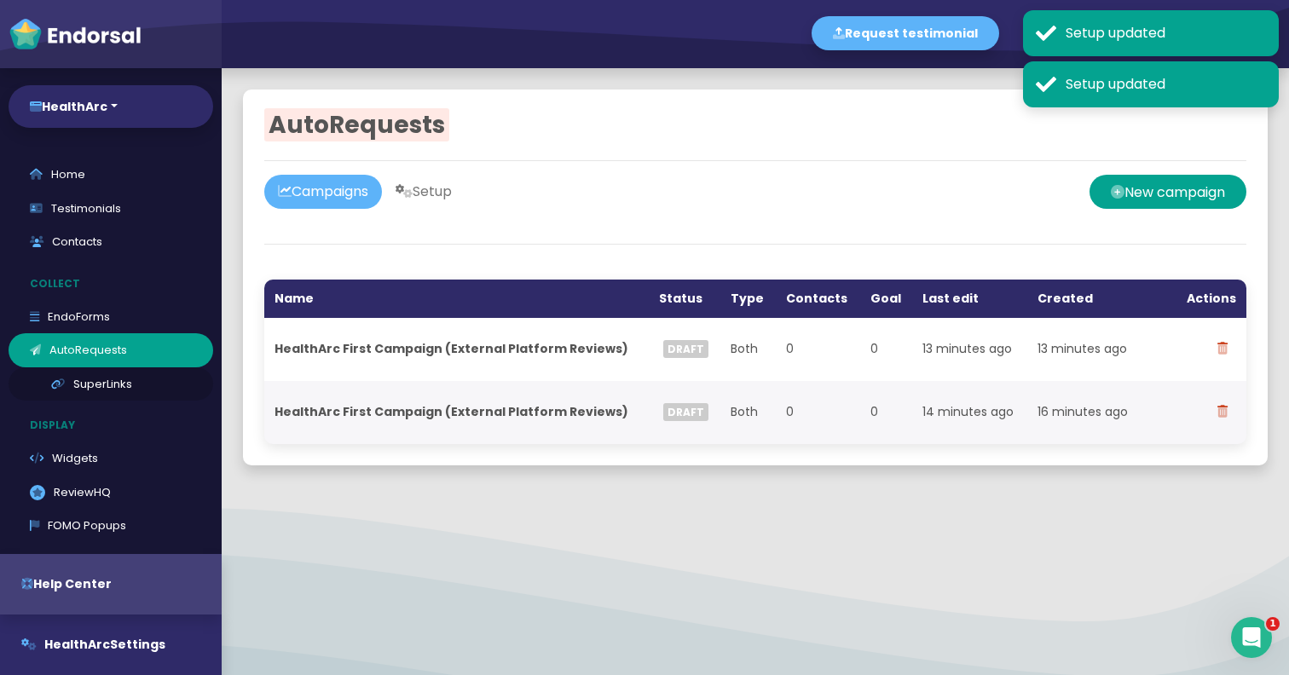
click at [100, 381] on link "SuperLinks" at bounding box center [111, 385] width 205 height 34
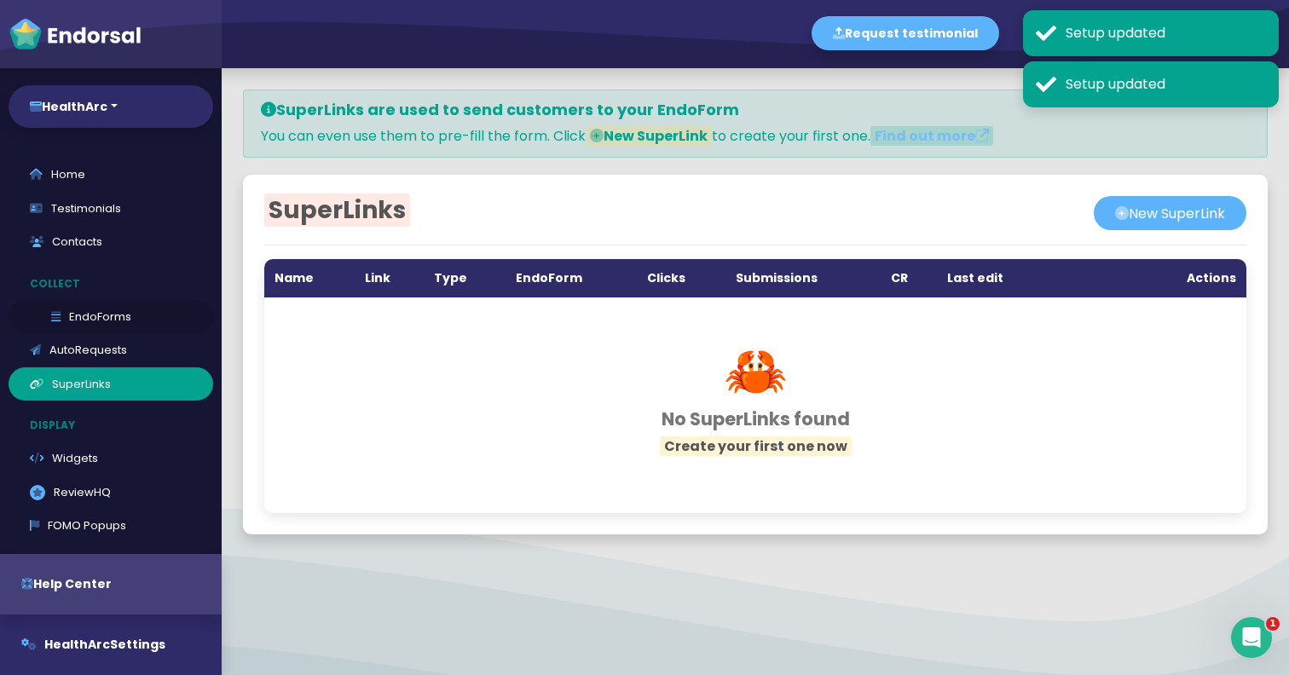
click at [96, 312] on link "EndoForms" at bounding box center [111, 317] width 205 height 34
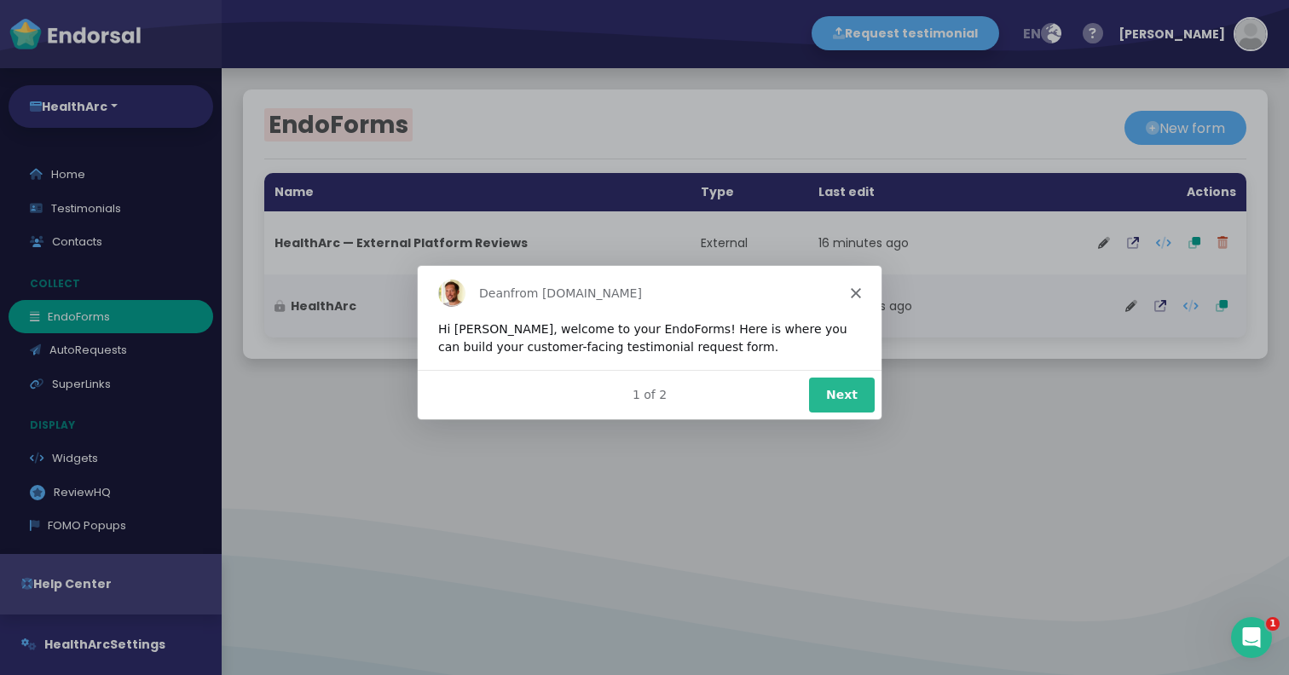
click at [865, 293] on div "Dean from Endorsal.io" at bounding box center [649, 292] width 464 height 55
click at [855, 293] on polygon "Close" at bounding box center [855, 292] width 10 height 10
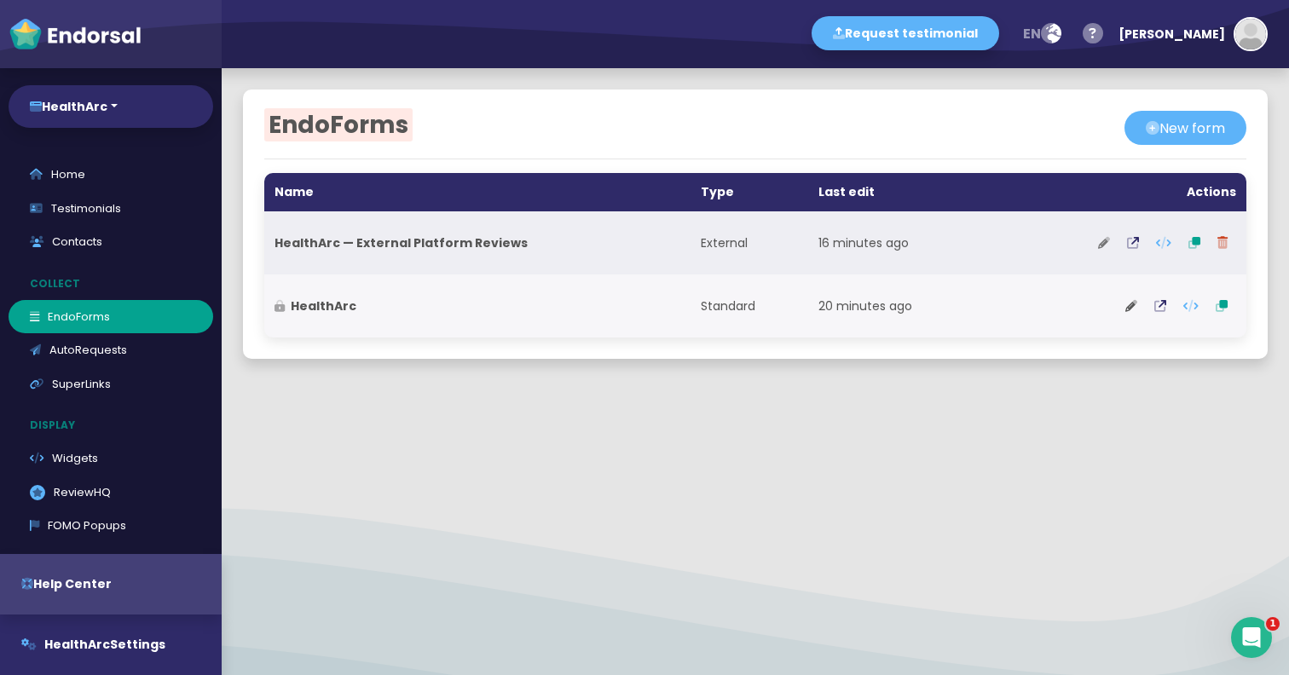
click at [1107, 243] on icon at bounding box center [1104, 243] width 12 height 12
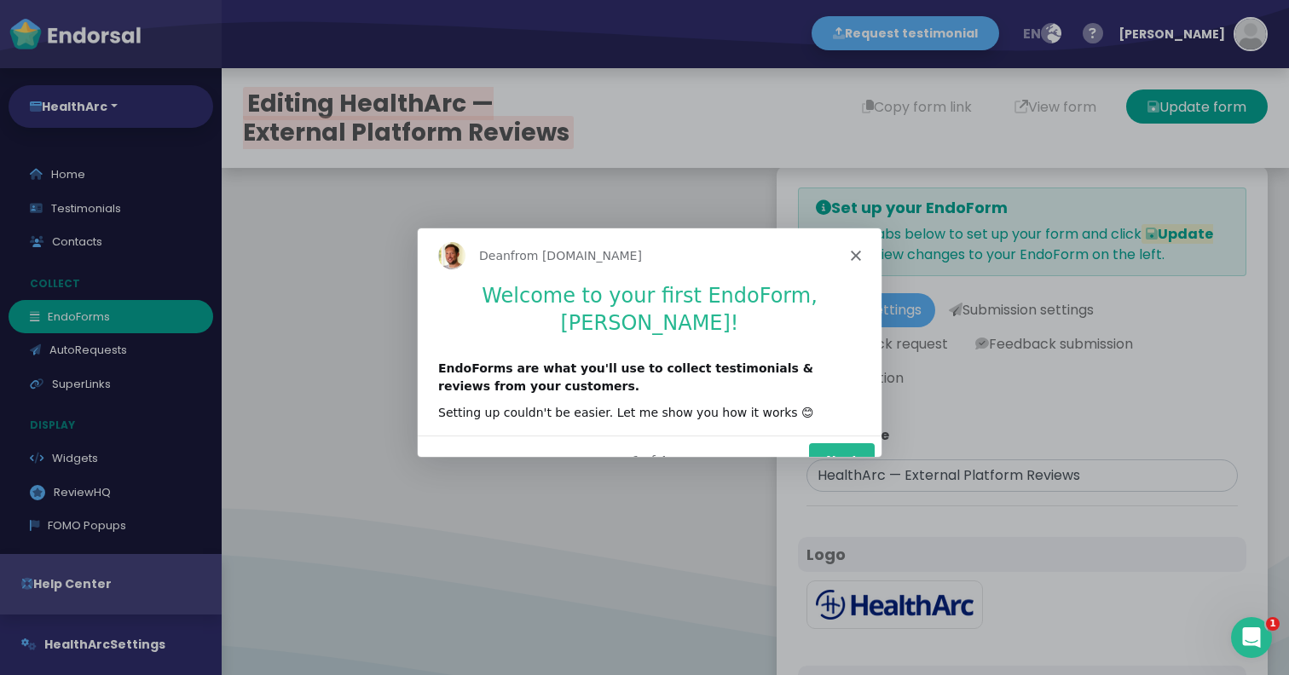
type input "#1B327F"
click at [854, 252] on polygon "Close" at bounding box center [855, 254] width 10 height 10
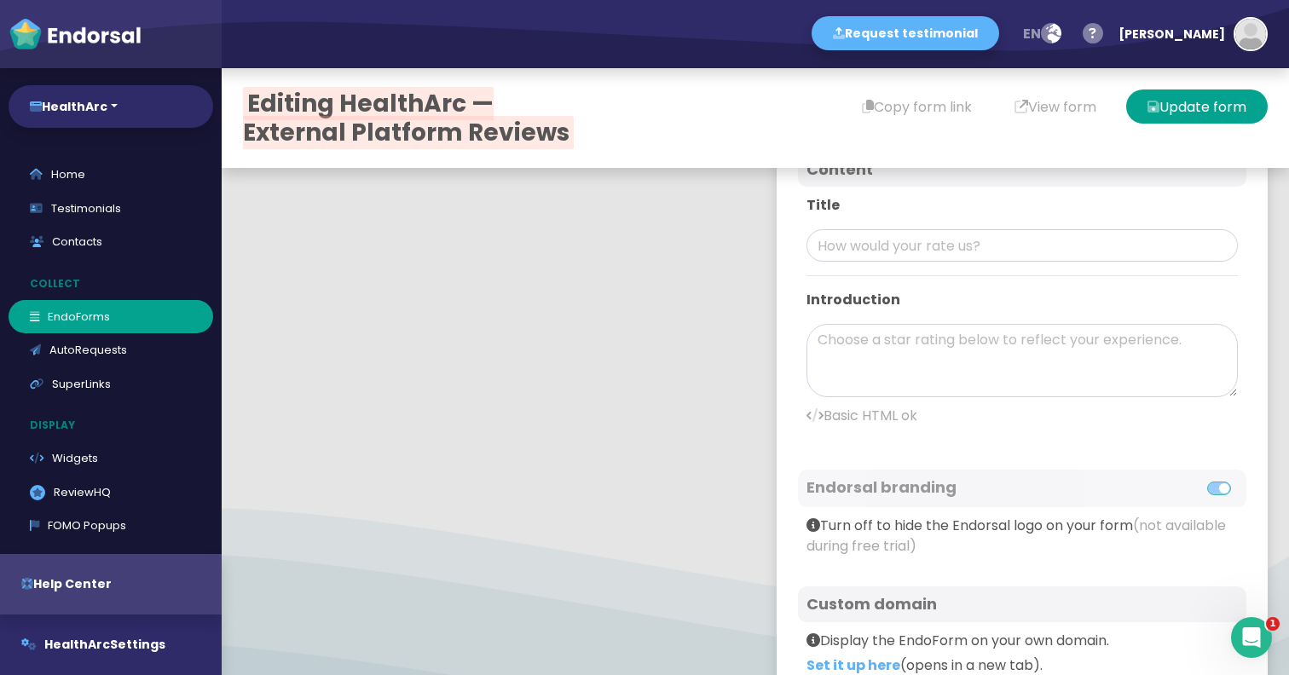
scroll to position [721, 0]
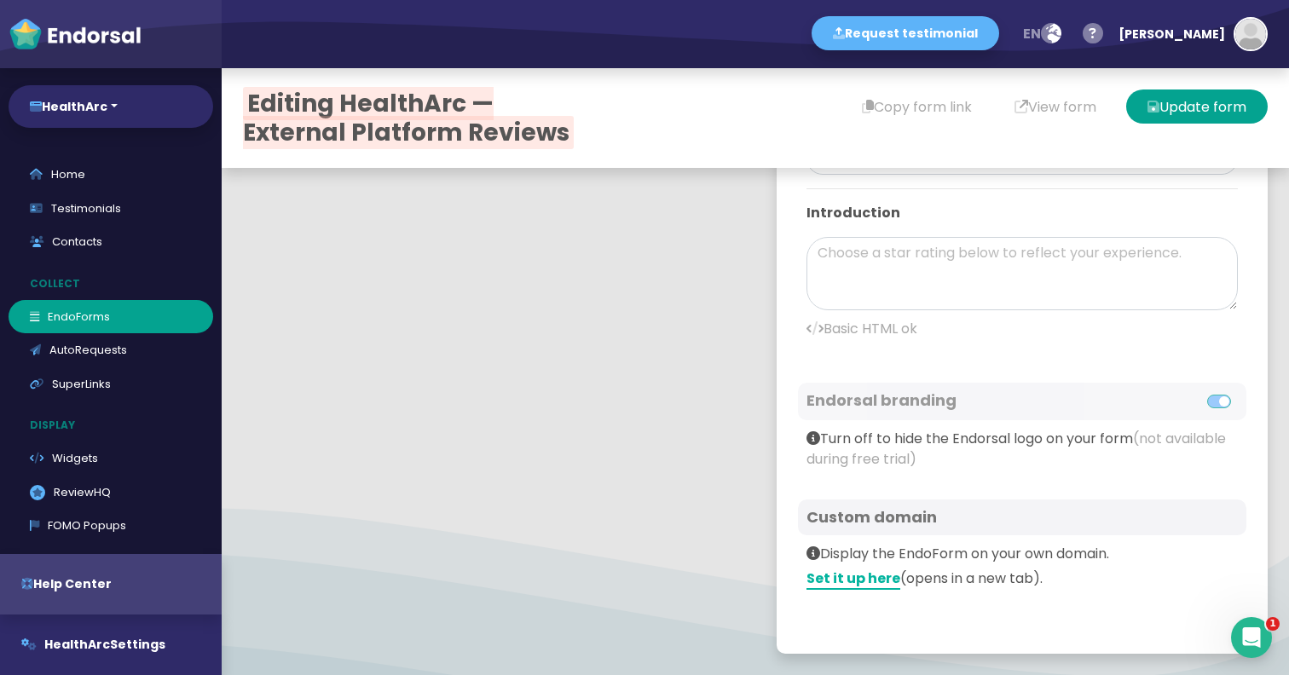
click at [872, 583] on link "Set it up here" at bounding box center [854, 579] width 94 height 21
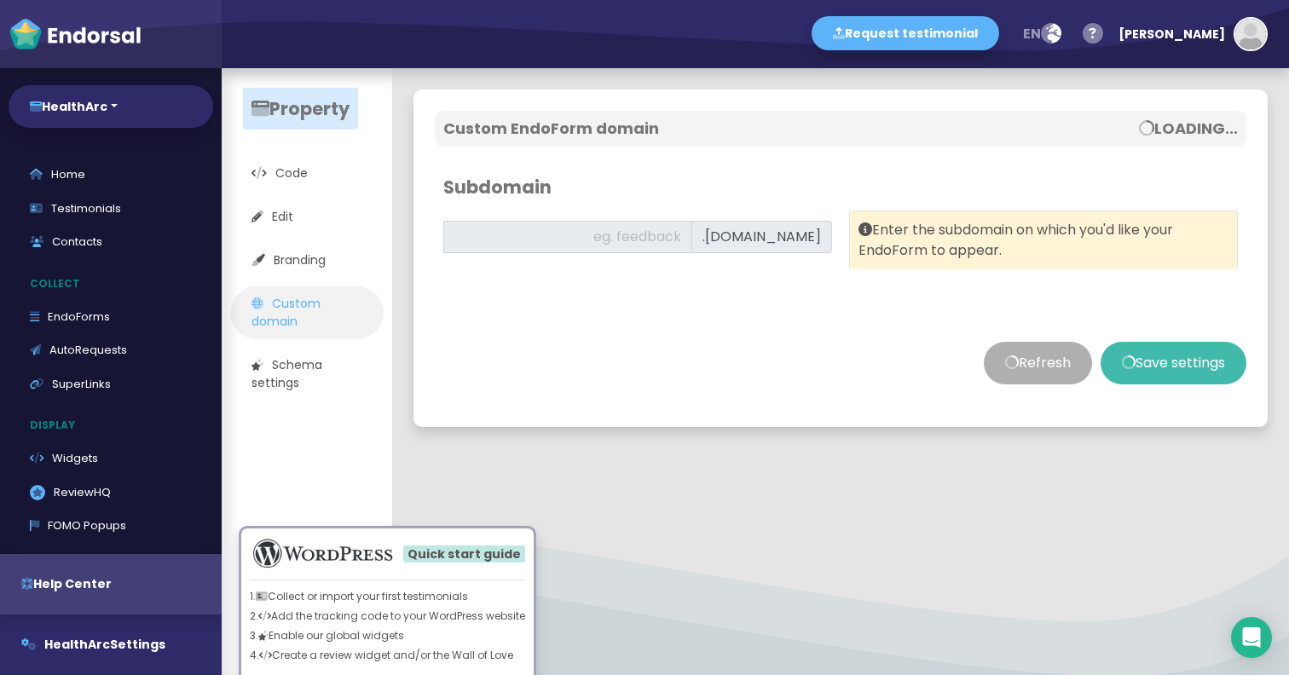
type input "feedback"
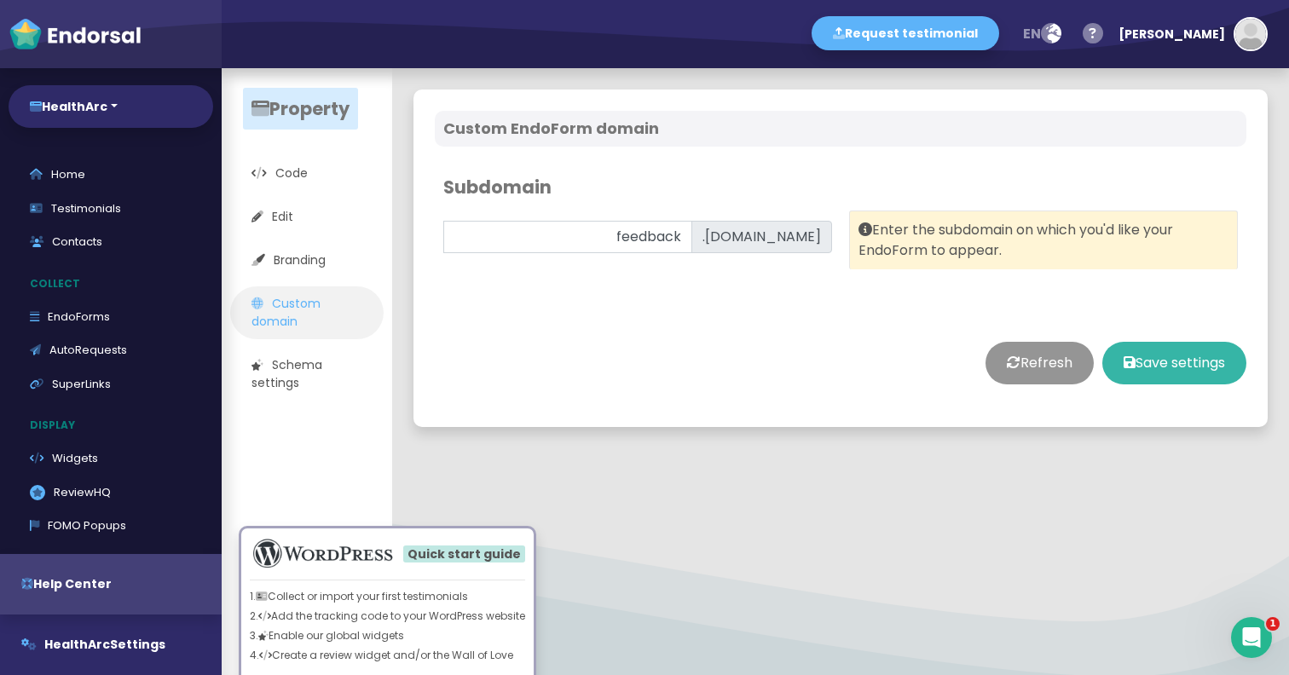
click at [1187, 347] on button "Save settings" at bounding box center [1175, 363] width 144 height 43
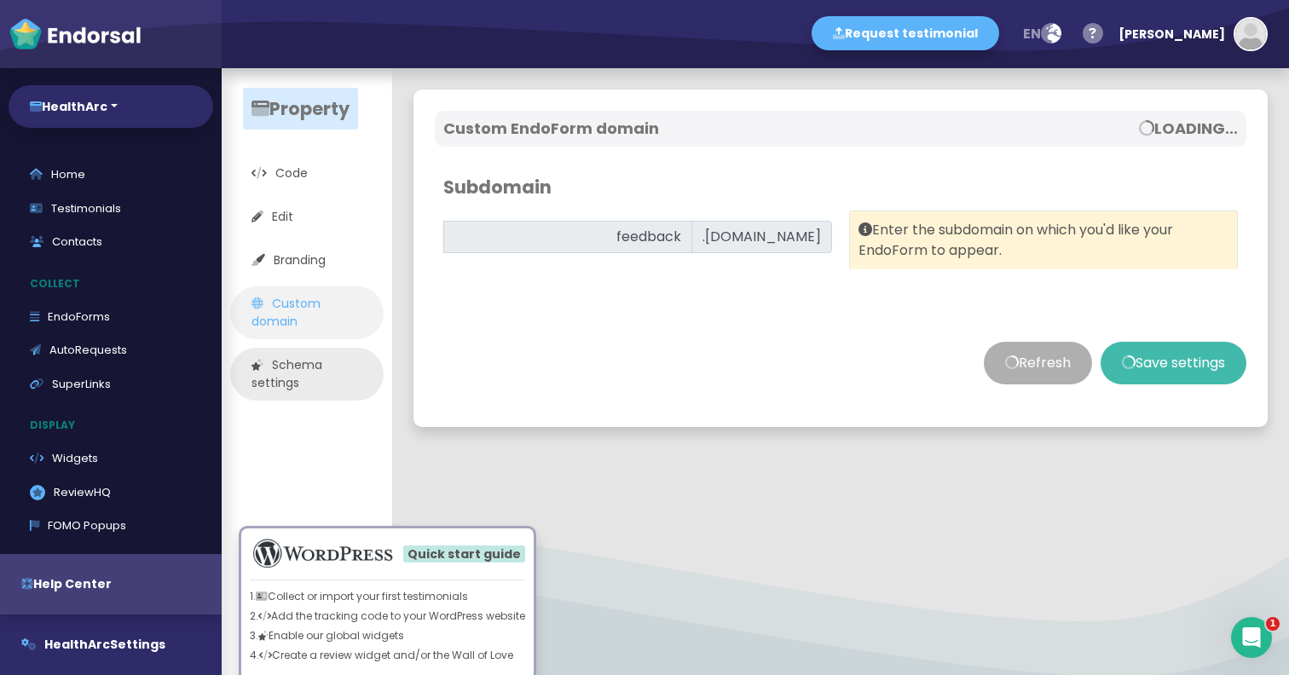
click at [308, 355] on link "Schema settings" at bounding box center [307, 374] width 154 height 53
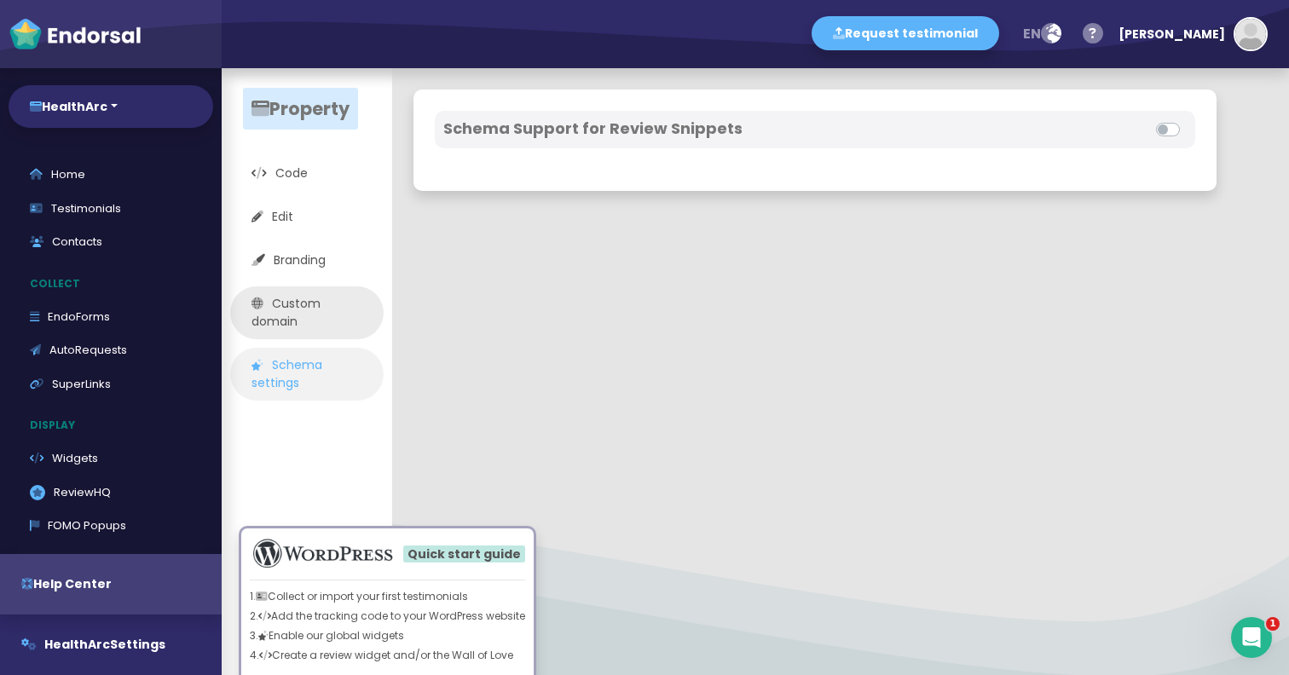
click at [326, 311] on link "Custom domain" at bounding box center [307, 313] width 154 height 53
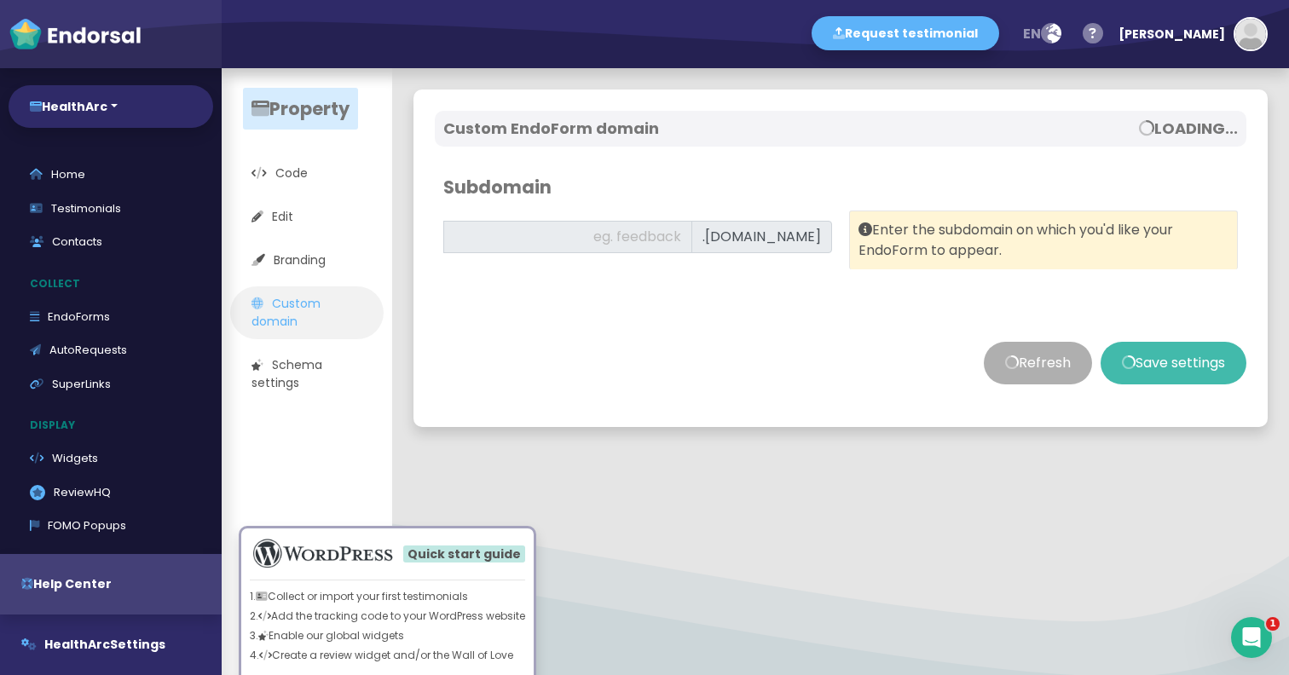
type input "feedback"
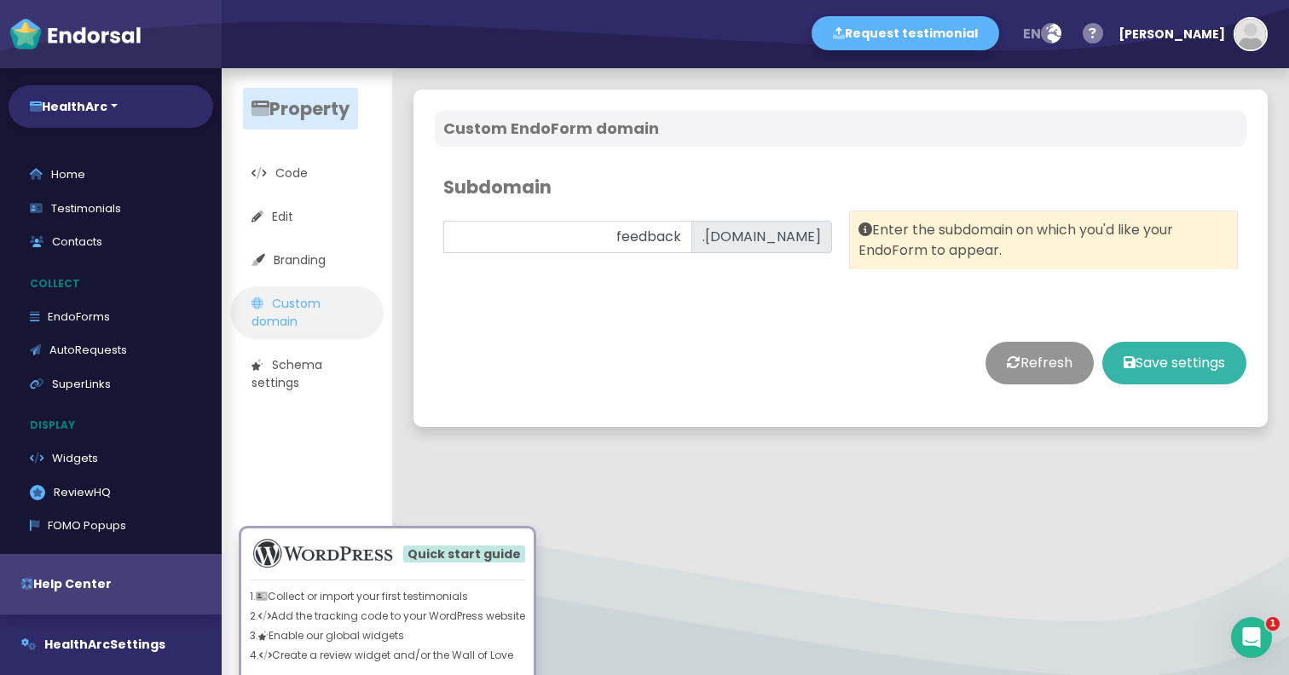
click at [1142, 362] on button "Save settings" at bounding box center [1175, 363] width 144 height 43
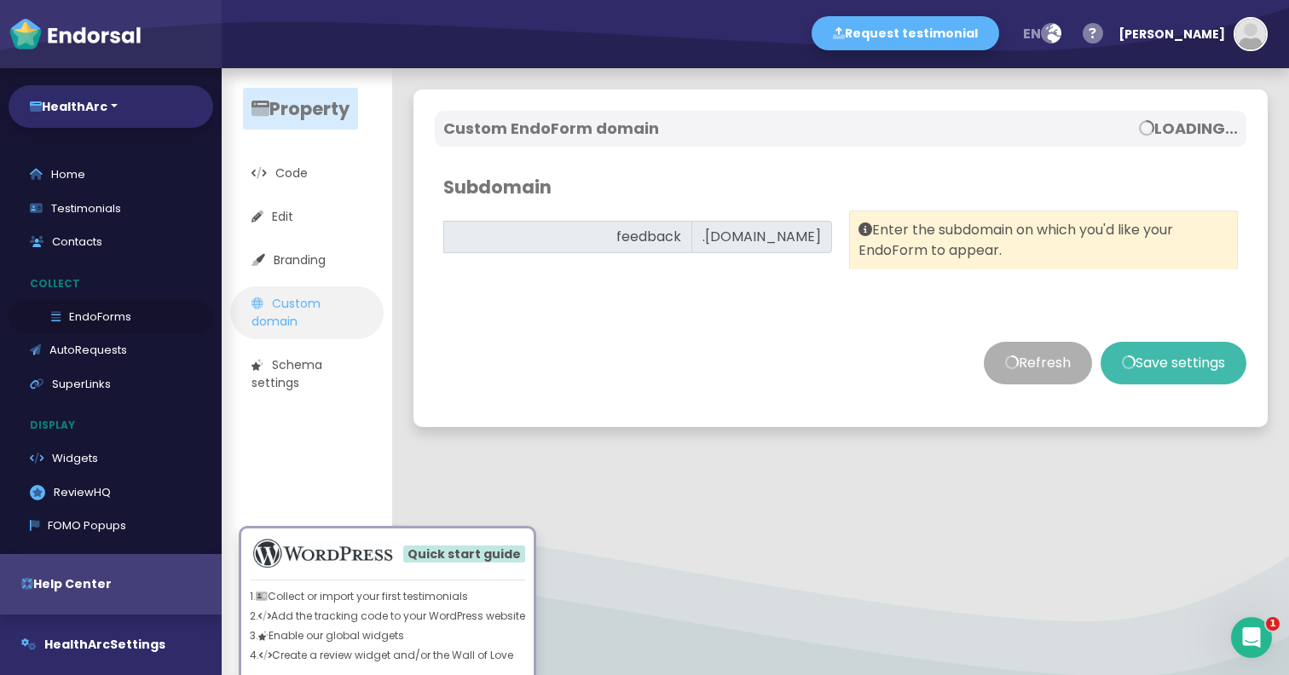
click at [125, 313] on link "EndoForms" at bounding box center [111, 317] width 205 height 34
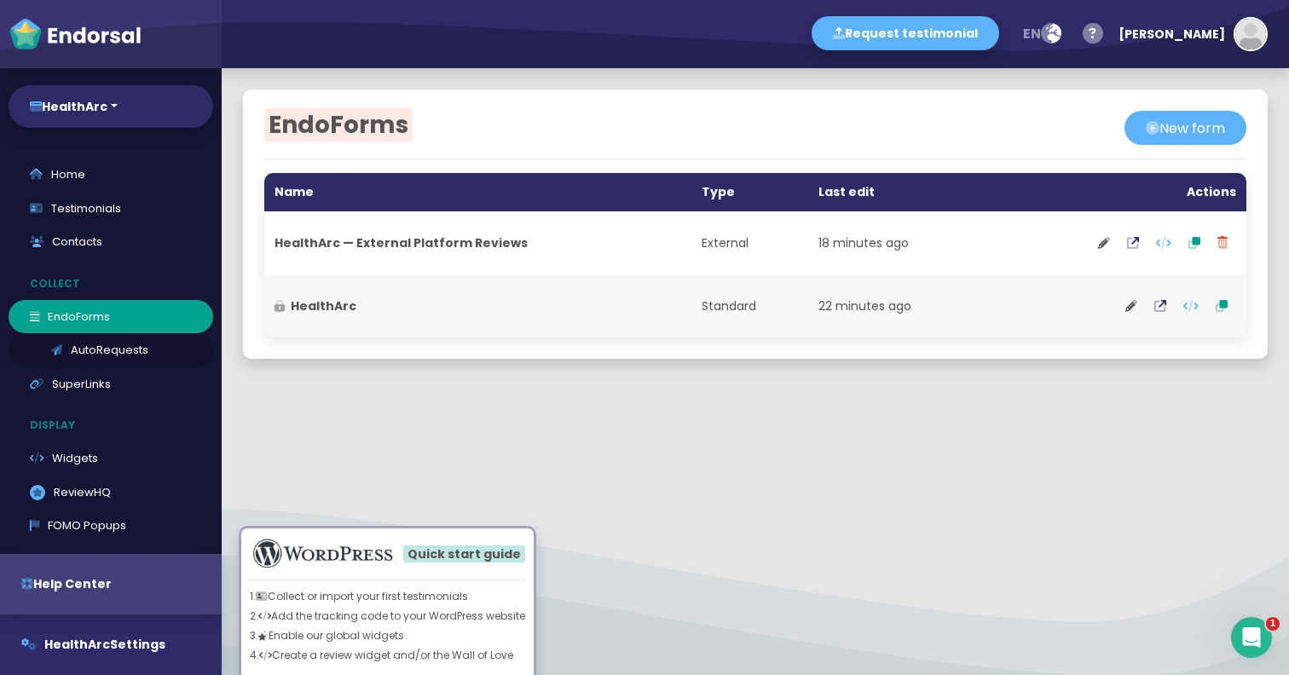
click at [106, 354] on link "AutoRequests" at bounding box center [111, 350] width 205 height 34
select select "90"
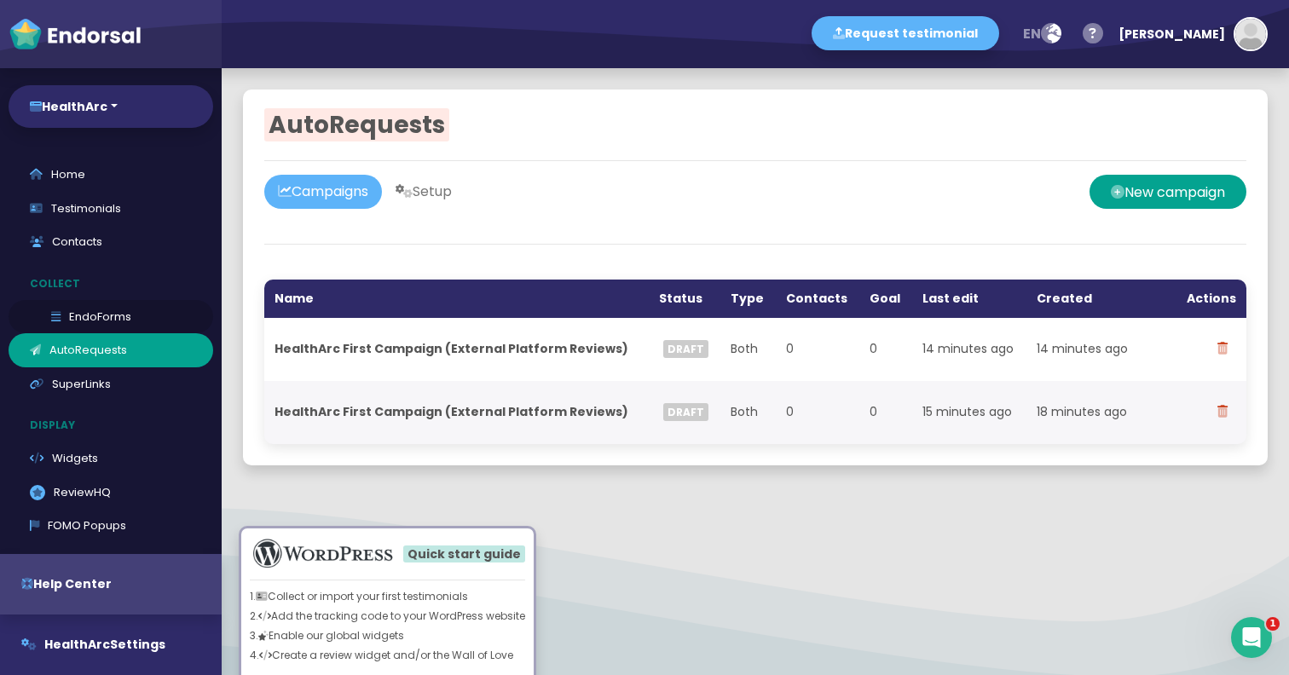
click at [125, 304] on link "EndoForms" at bounding box center [111, 317] width 205 height 34
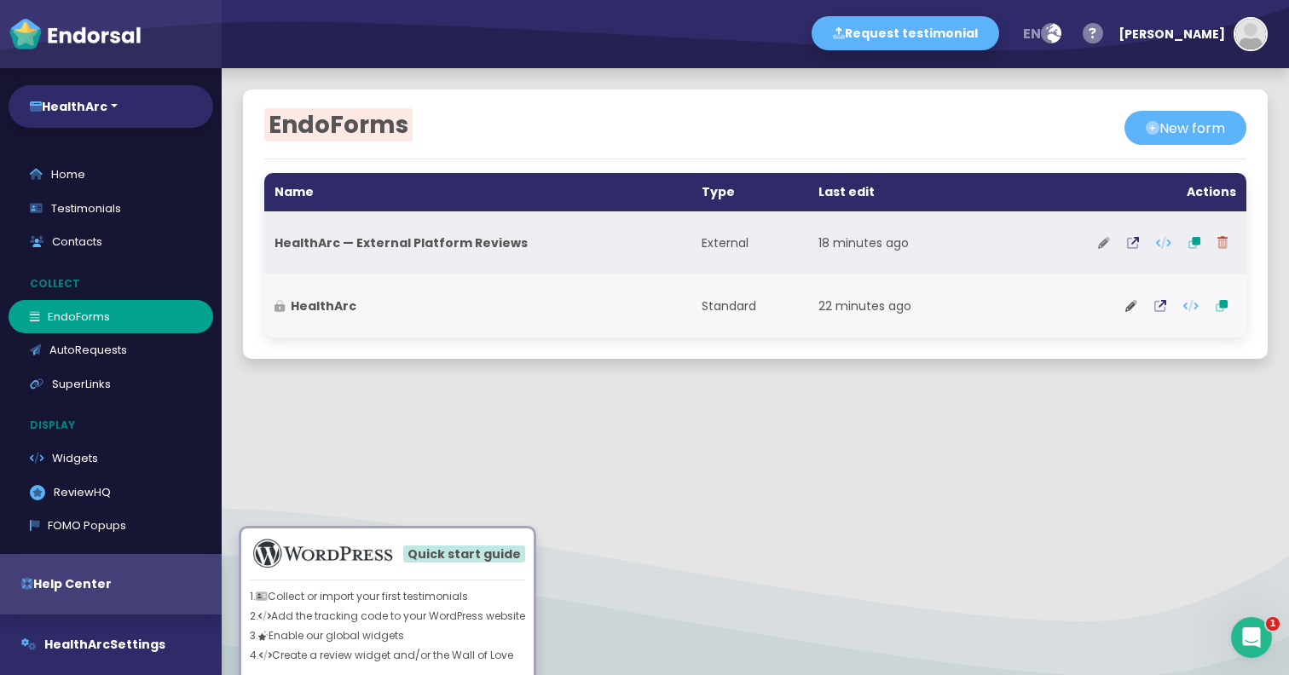
click at [1102, 244] on icon at bounding box center [1104, 243] width 12 height 12
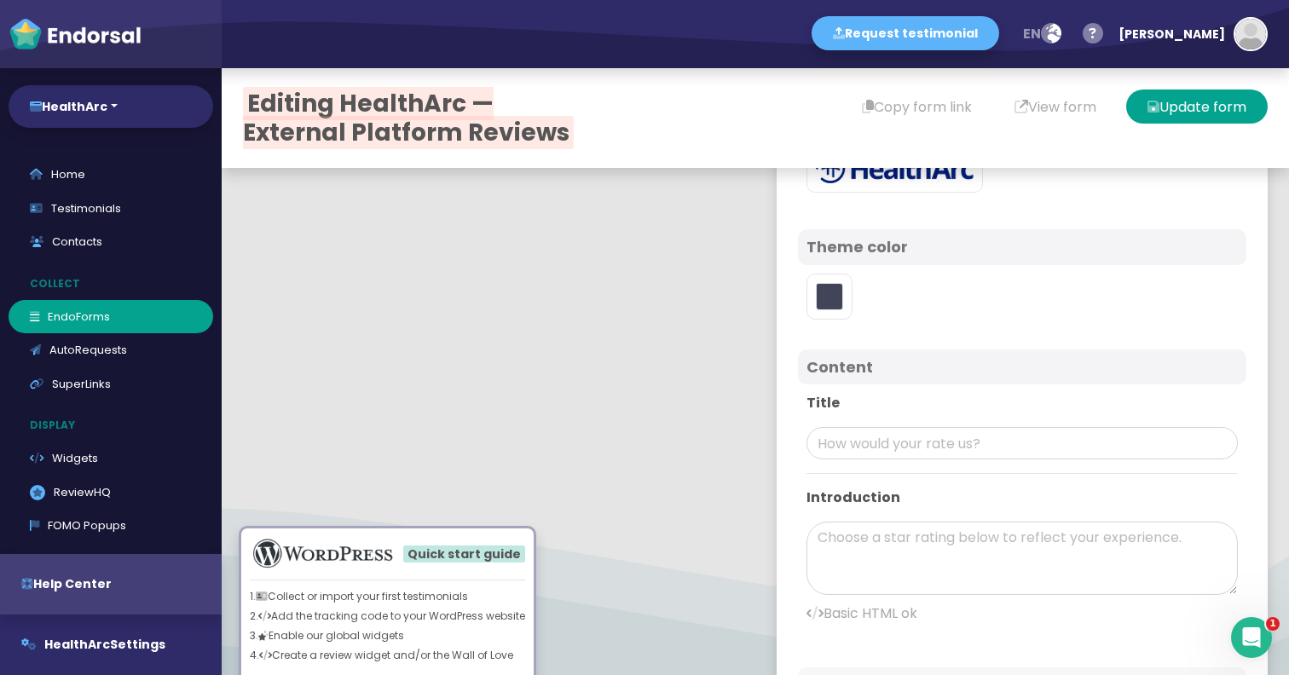
type input "#1B327F"
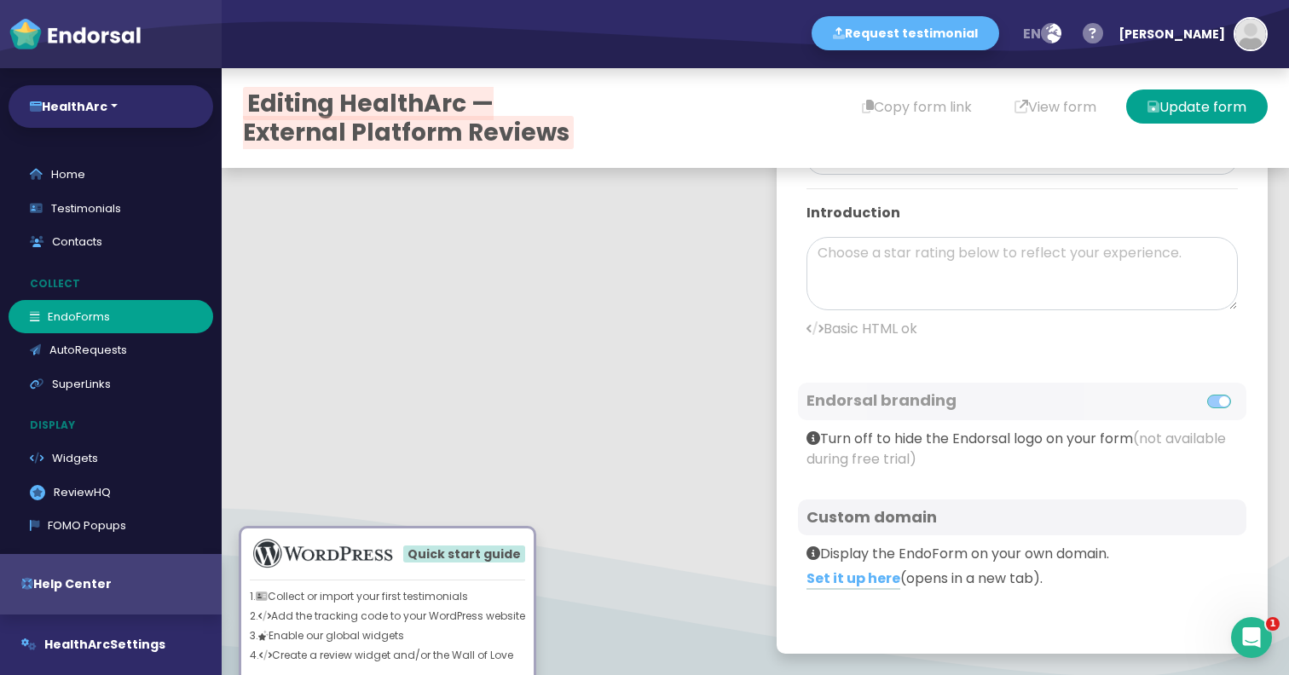
scroll to position [85, 0]
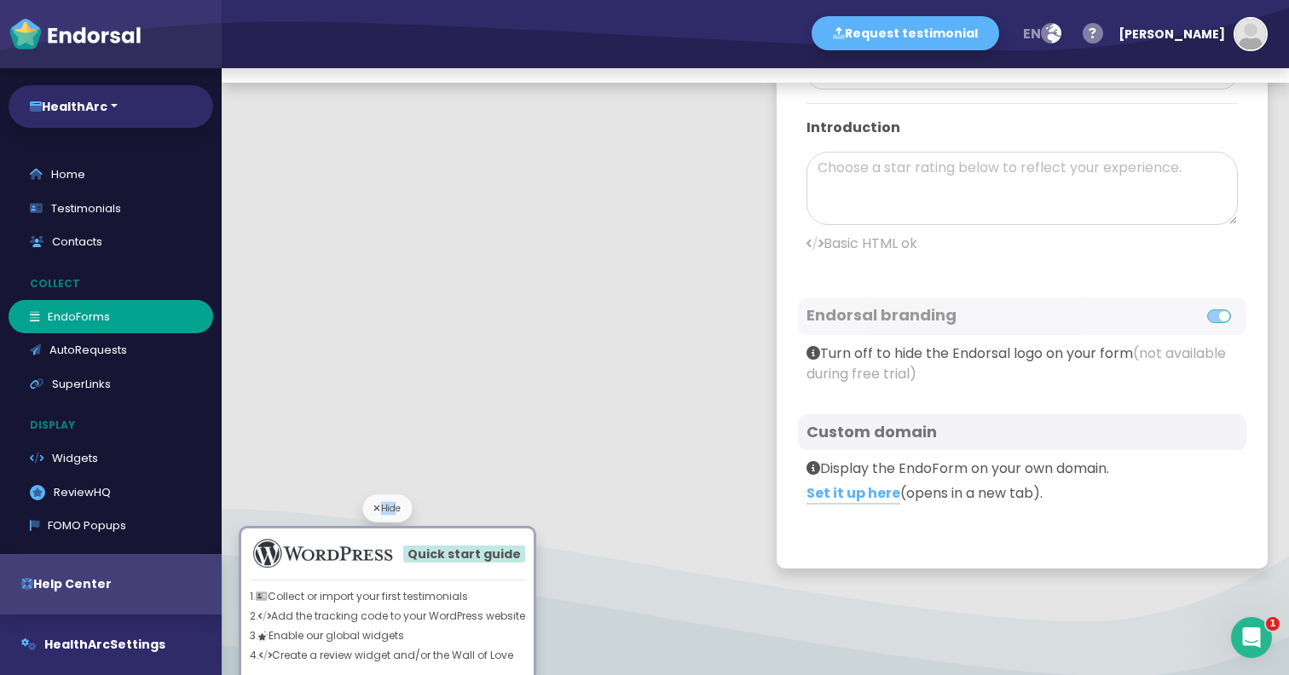
click at [393, 501] on div "Hide" at bounding box center [387, 509] width 49 height 28
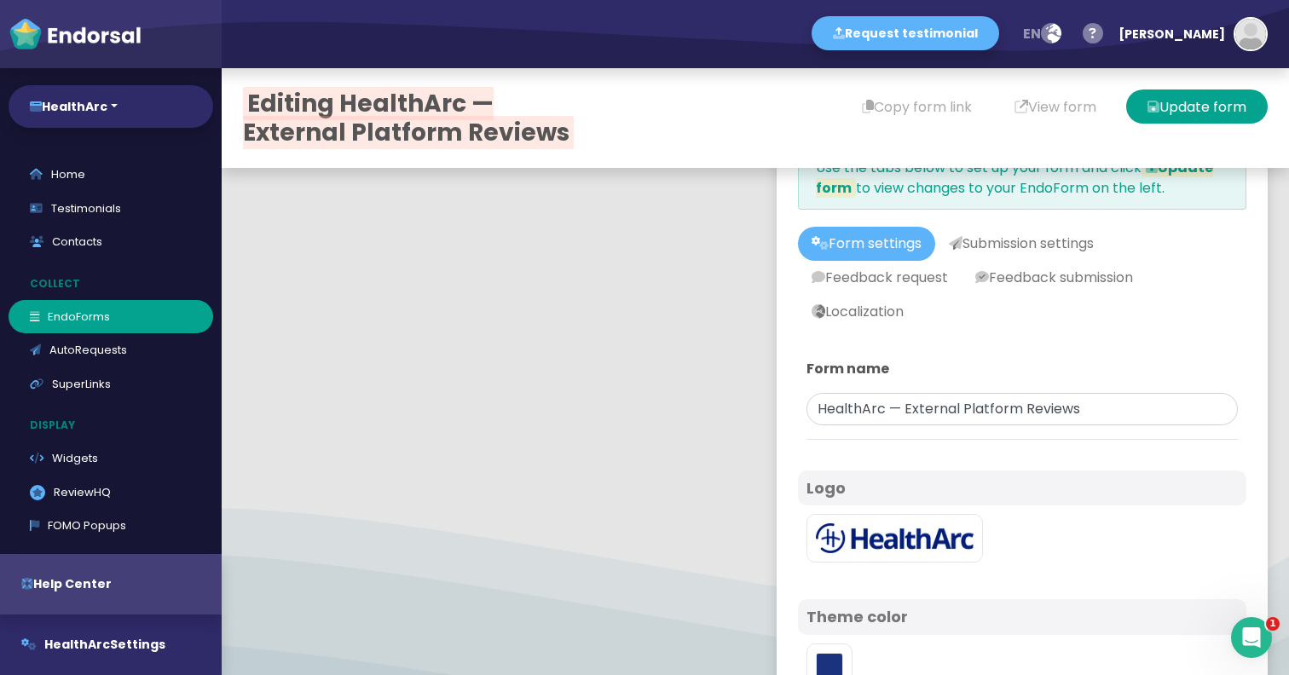
scroll to position [0, 0]
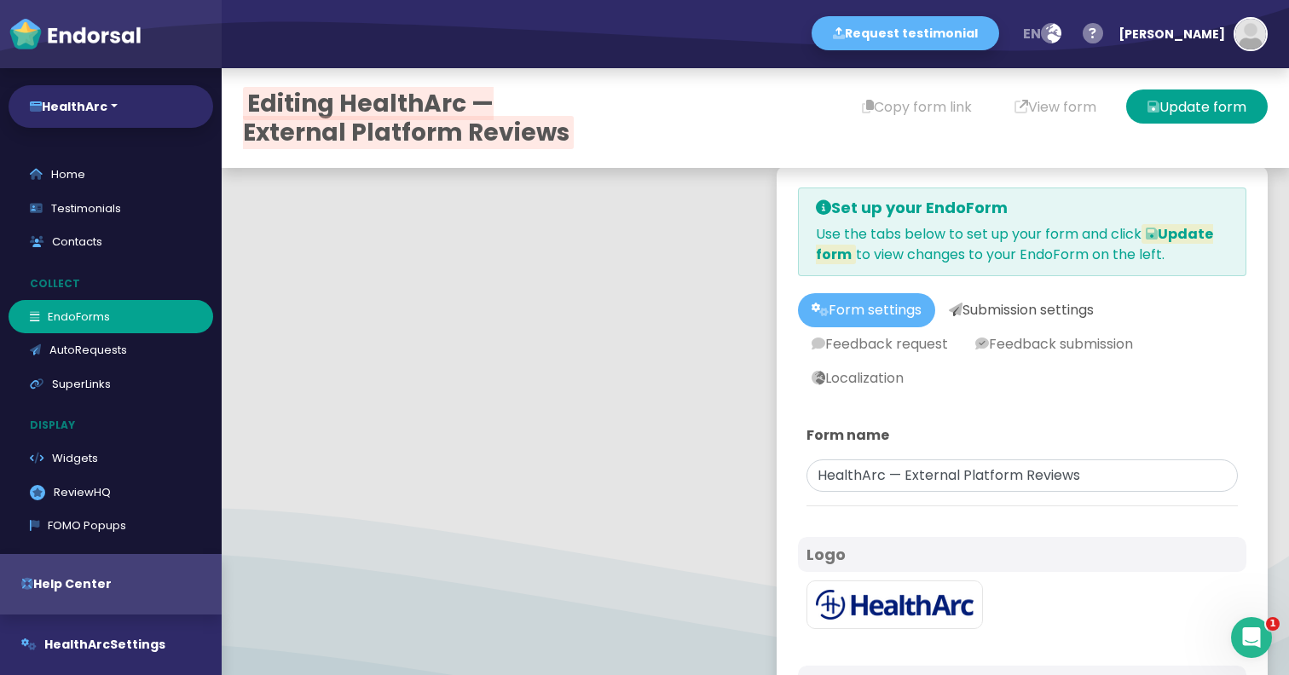
click at [1042, 305] on link "Submission settings" at bounding box center [1022, 310] width 172 height 34
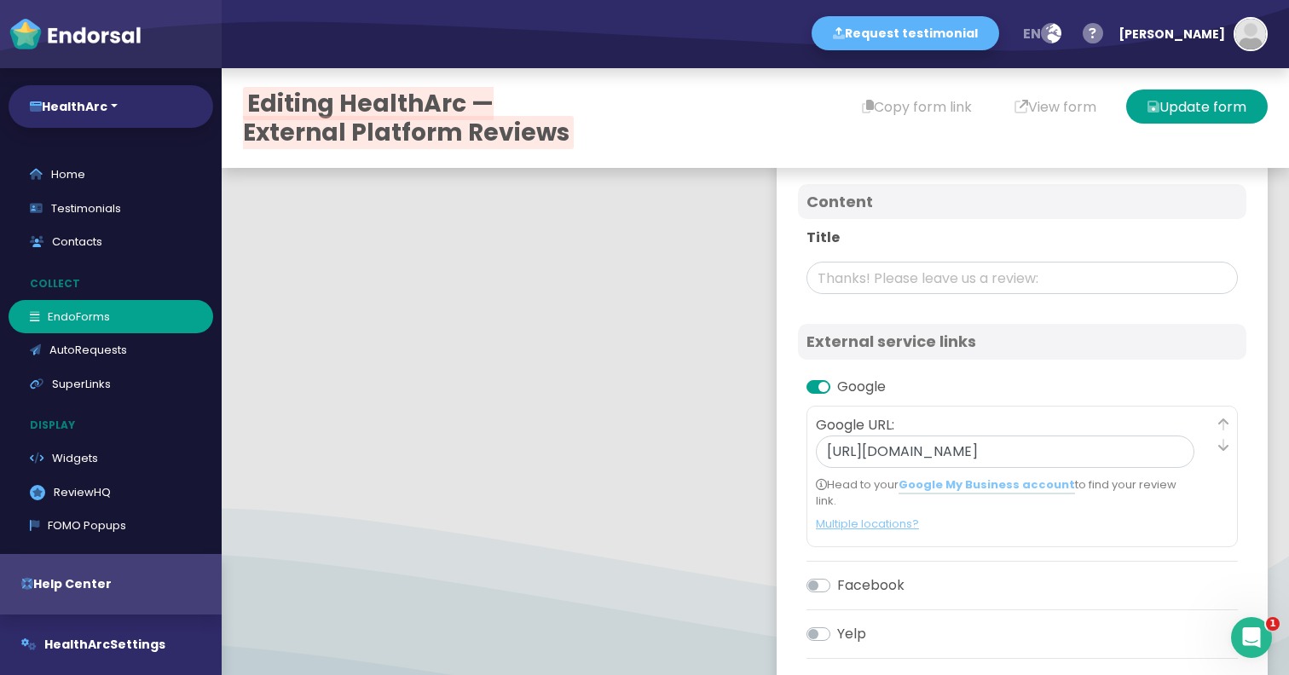
scroll to position [268, 0]
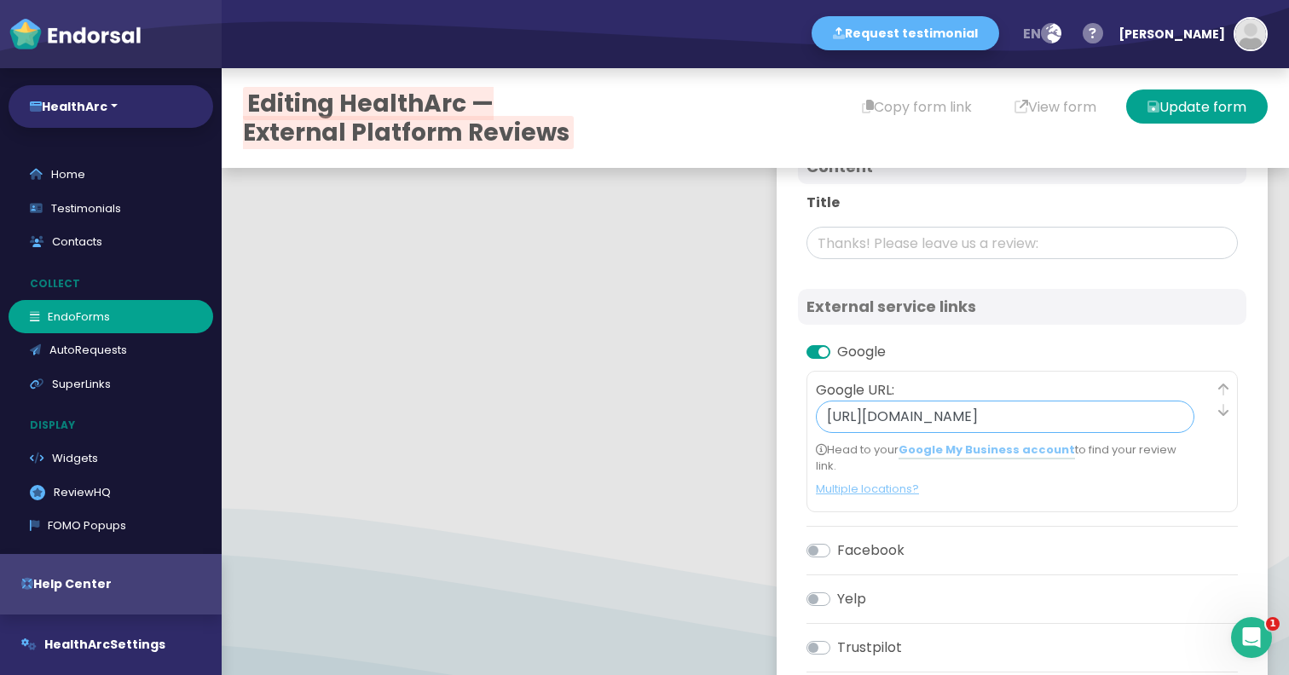
click at [952, 412] on input "[URL][DOMAIN_NAME]" at bounding box center [1005, 417] width 379 height 32
paste input "https://g.page/r/Cd76nSGKpU1iEBM/review"
type input "https://g.page/r/Cd76nSGKpU1iEBM/review"
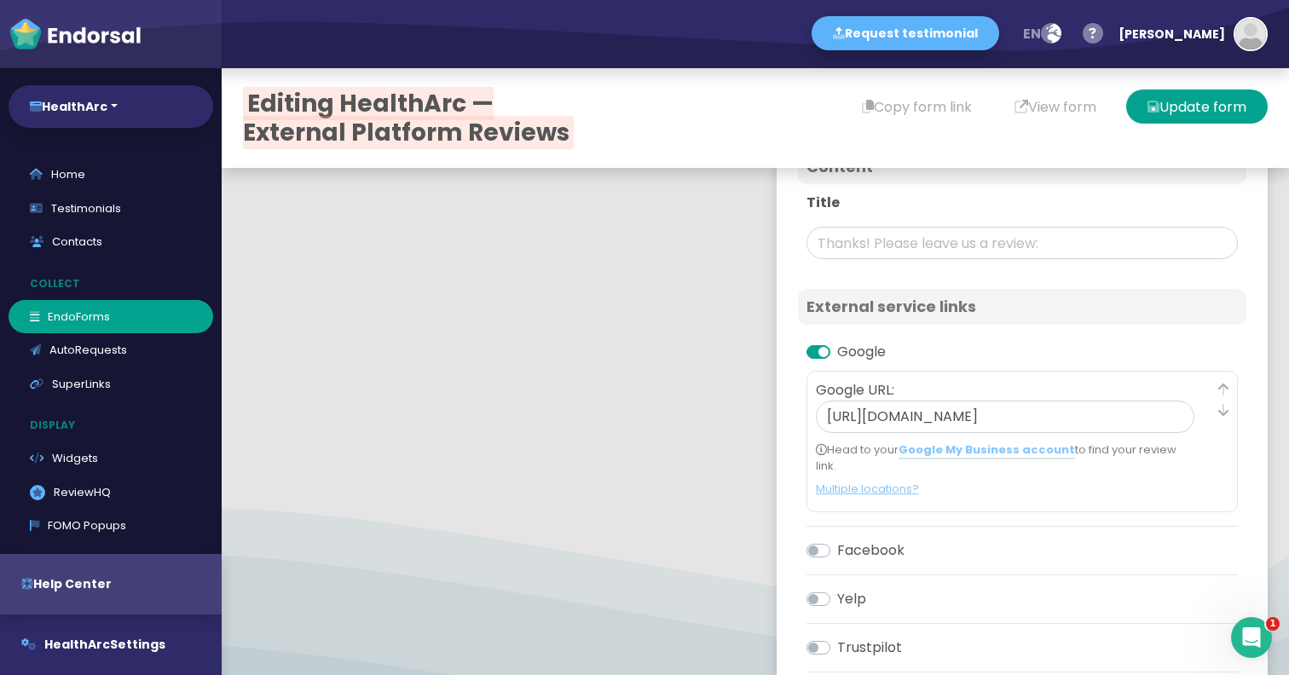
click at [1256, 474] on div "Set up your EndoForm Use the tabs below to set up your form and click Update fo…" at bounding box center [1022, 640] width 491 height 1482
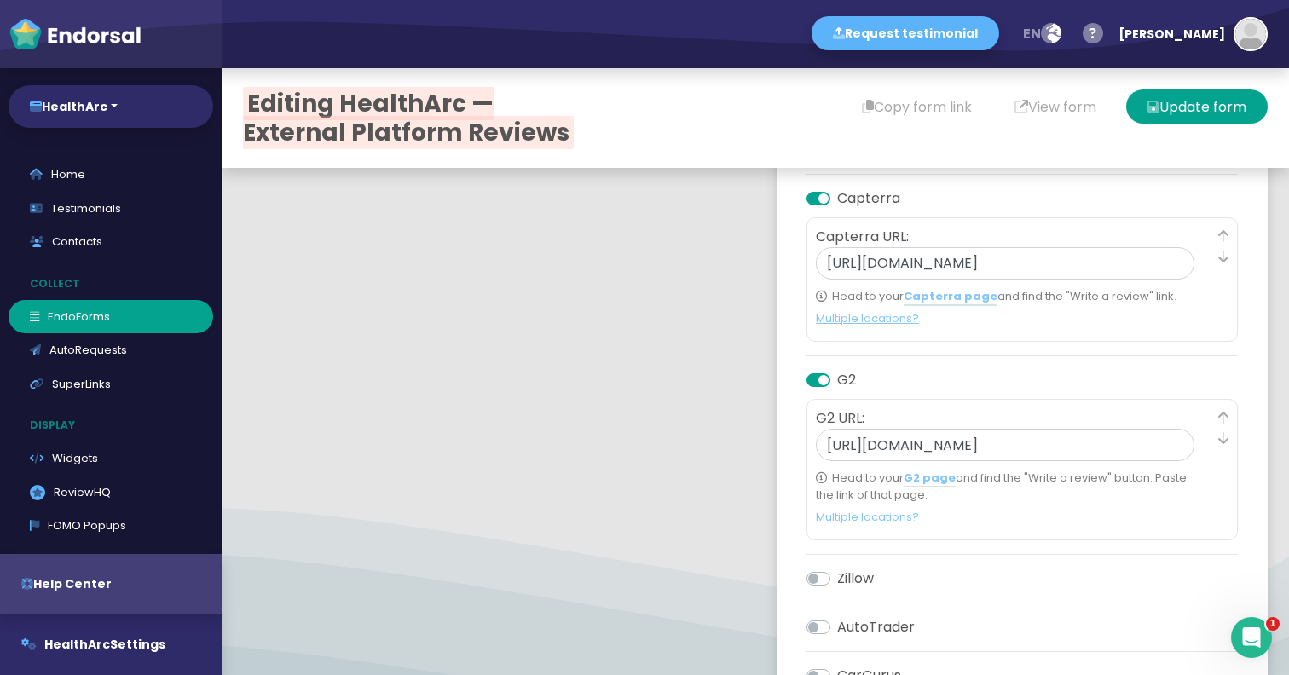
scroll to position [994, 0]
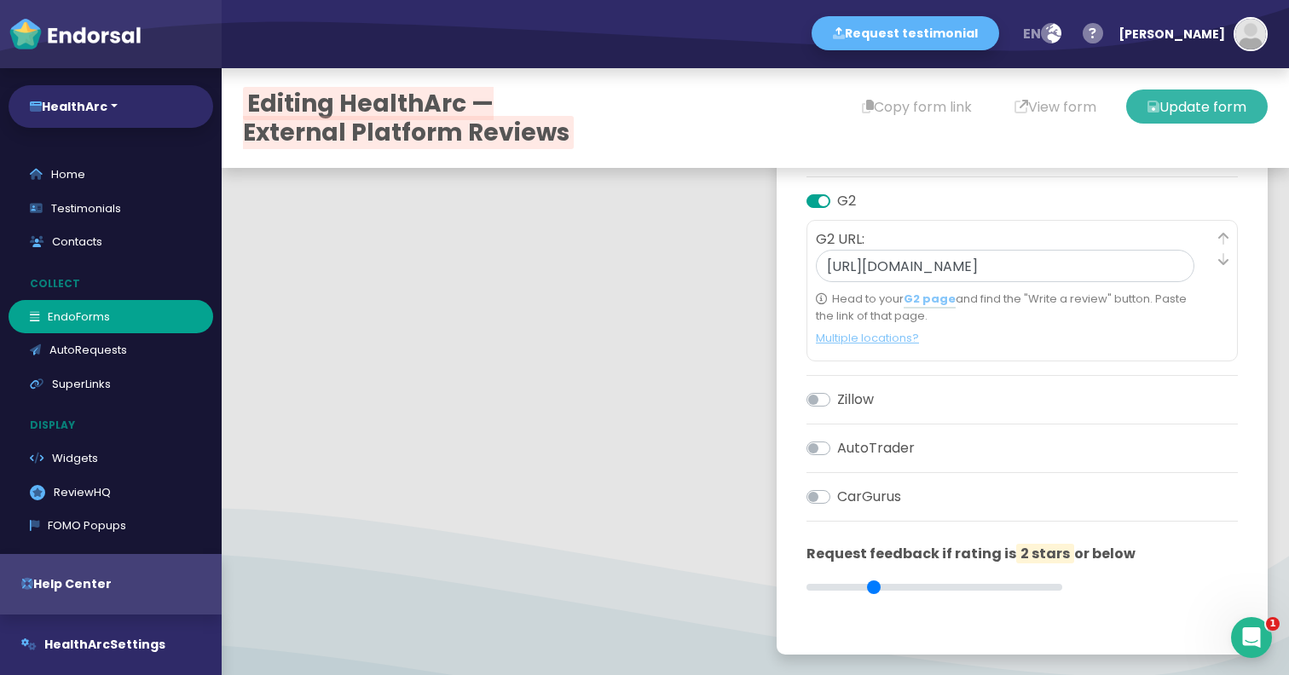
click at [1200, 116] on button "Update form" at bounding box center [1198, 107] width 142 height 34
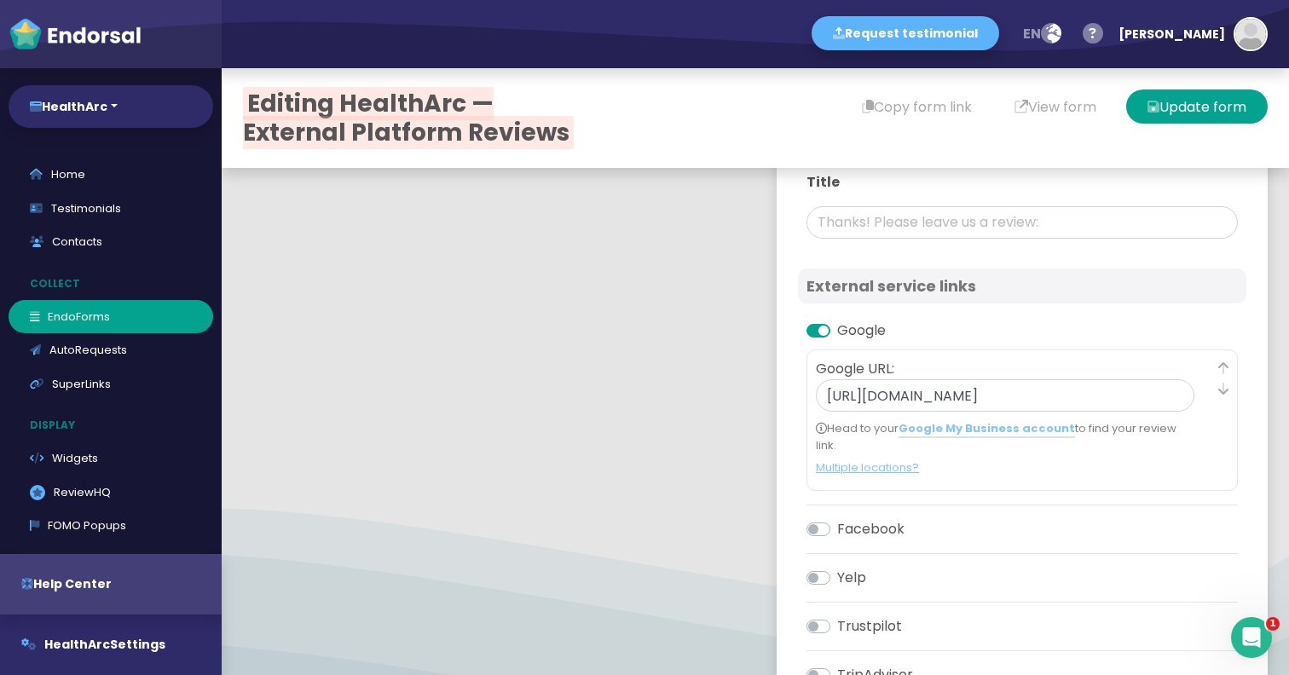
scroll to position [0, 0]
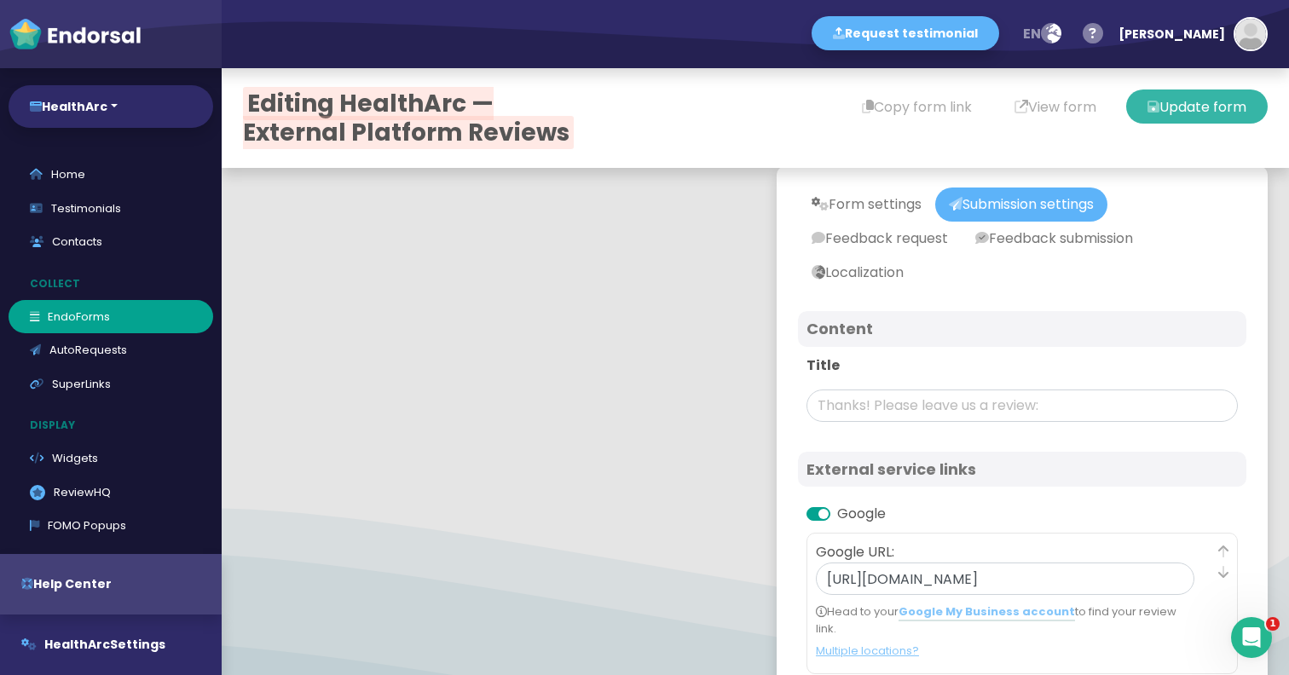
click at [1192, 106] on button "Update form" at bounding box center [1198, 107] width 142 height 34
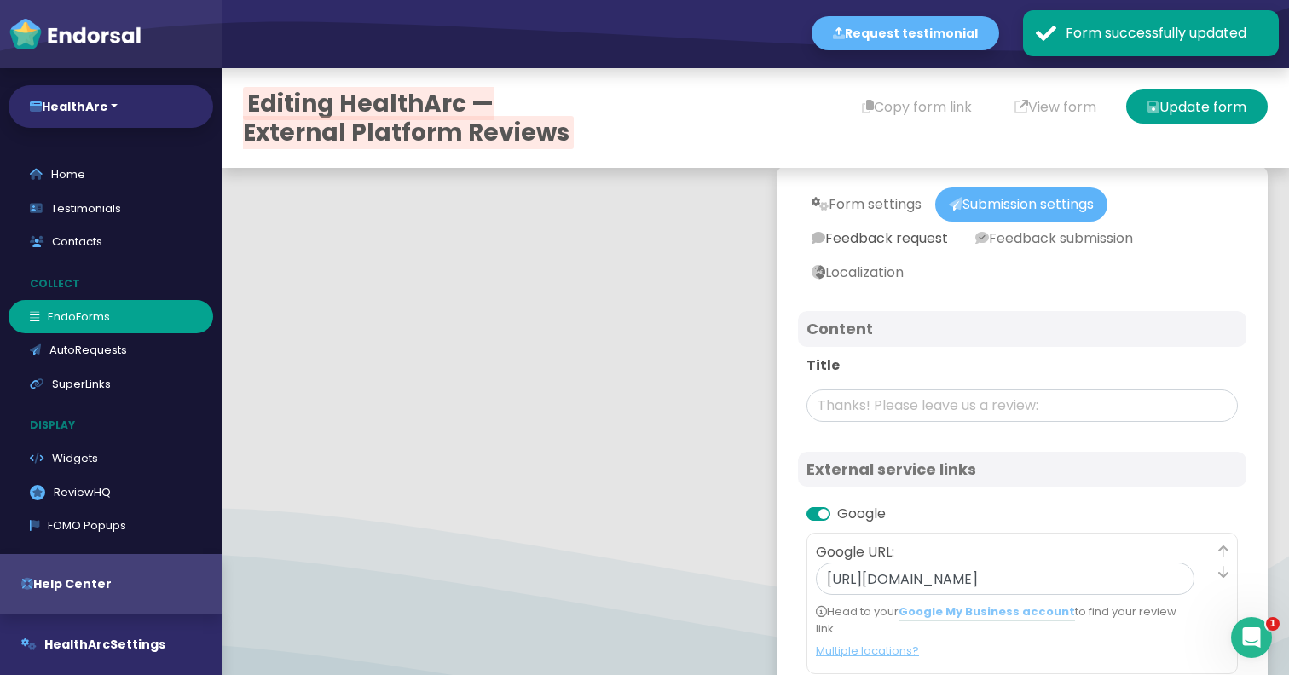
click at [921, 227] on link "Feedback request" at bounding box center [880, 239] width 164 height 34
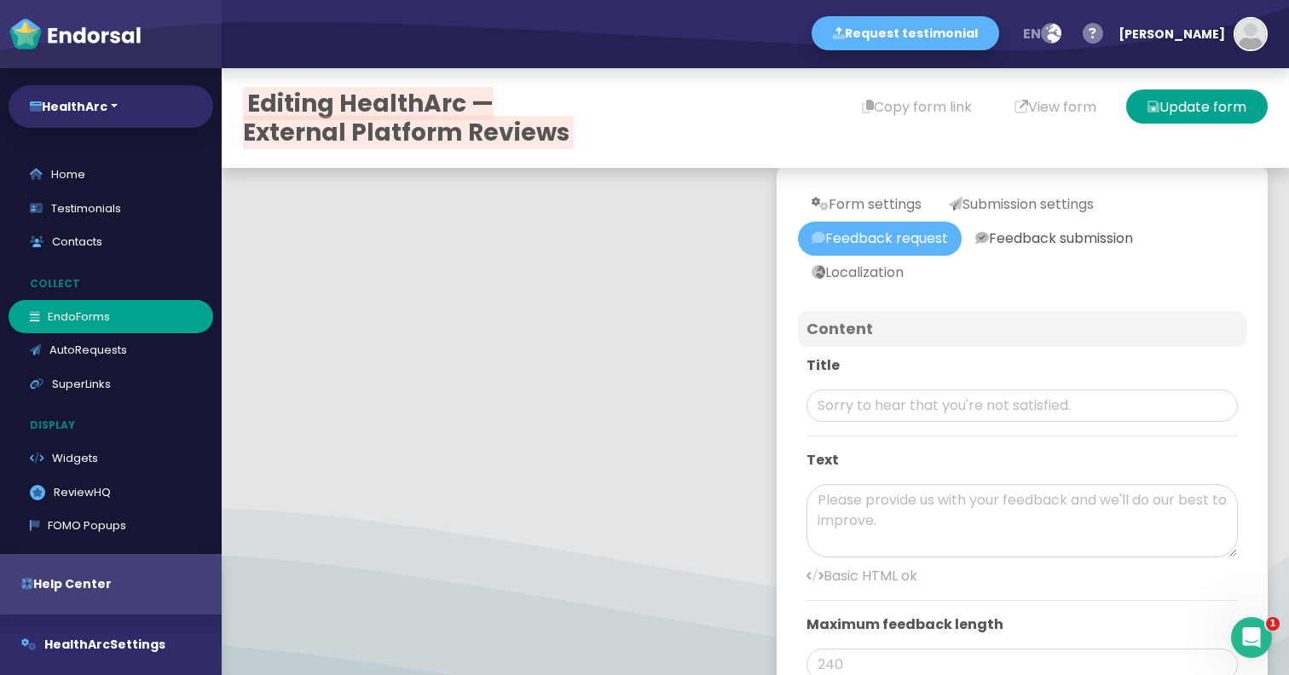
click at [1073, 252] on link "Feedback submission" at bounding box center [1054, 239] width 185 height 34
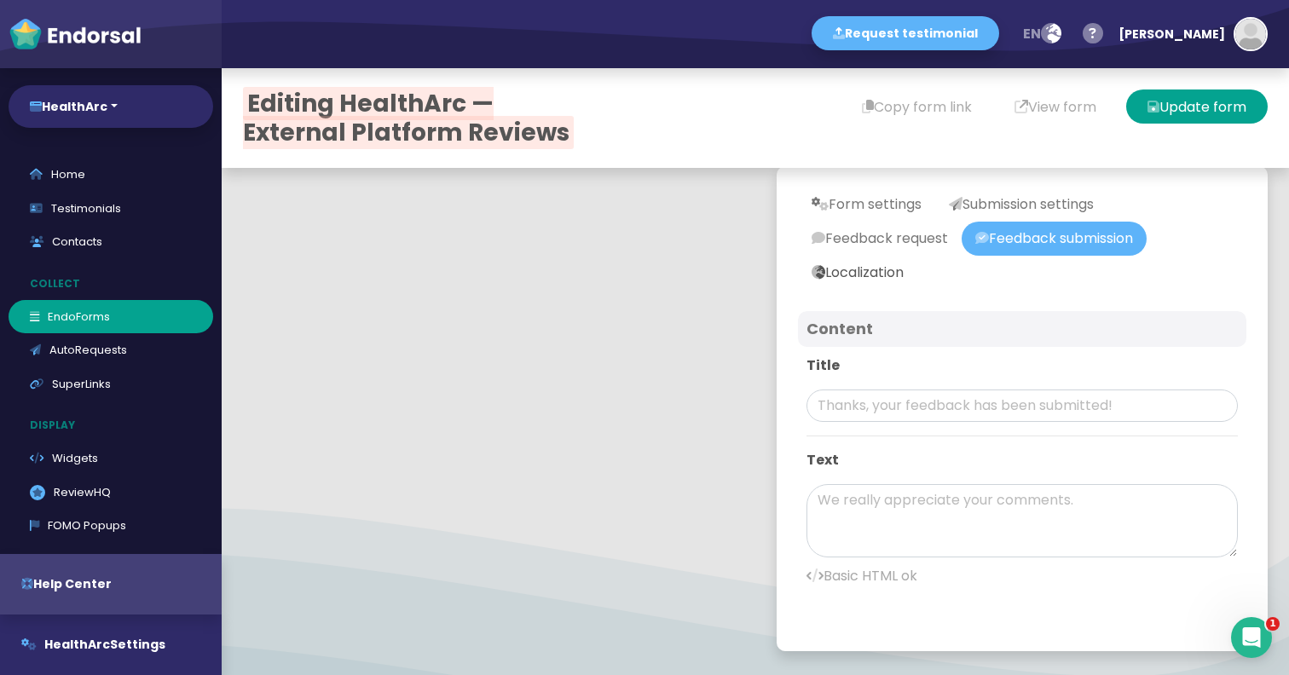
click at [889, 267] on link "Localization" at bounding box center [857, 273] width 119 height 34
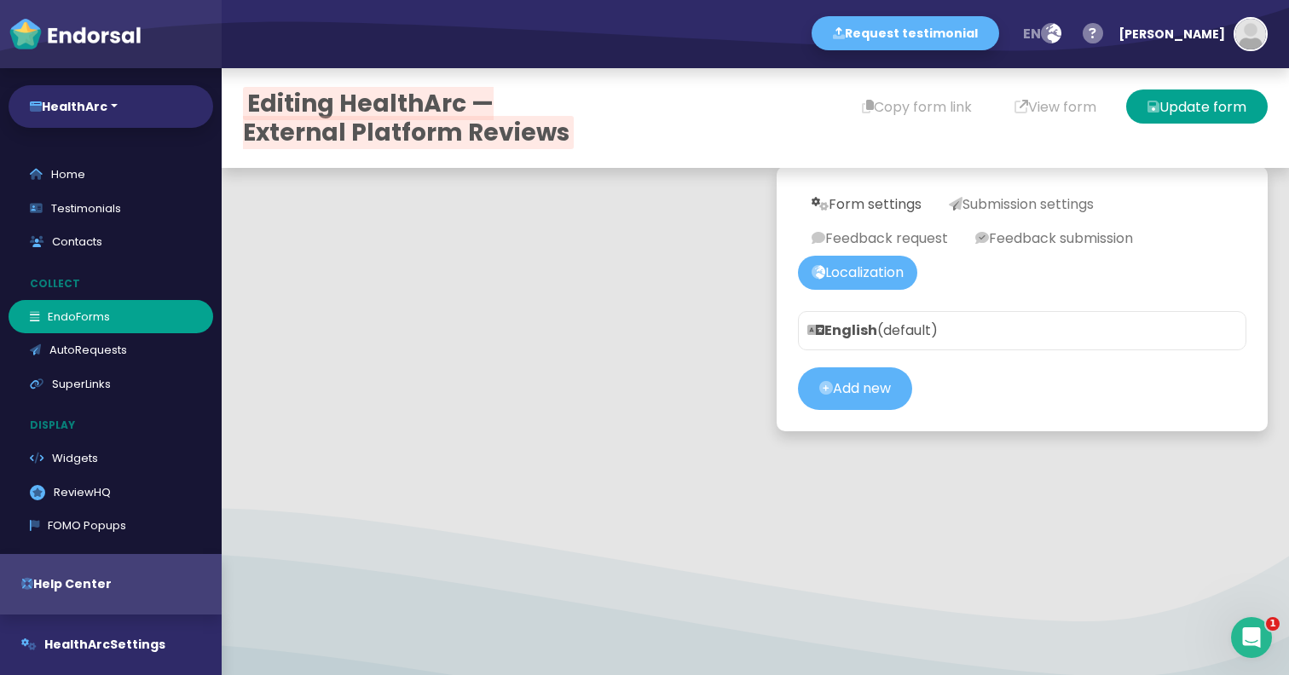
click at [885, 202] on link "Form settings" at bounding box center [866, 205] width 137 height 34
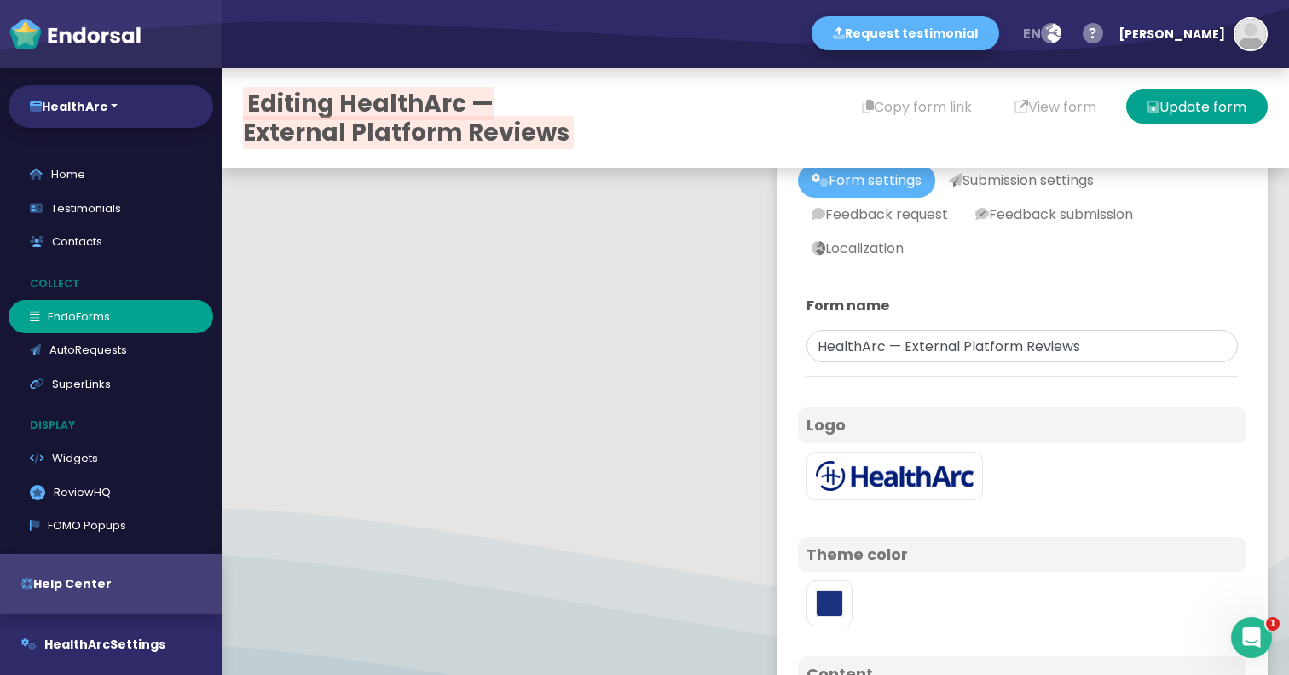
scroll to position [22, 0]
click at [916, 348] on input "HealthArc — External Platform Reviews" at bounding box center [1023, 348] width 432 height 32
click at [936, 335] on input "HealthArc — External Platform Reviews" at bounding box center [1023, 348] width 432 height 32
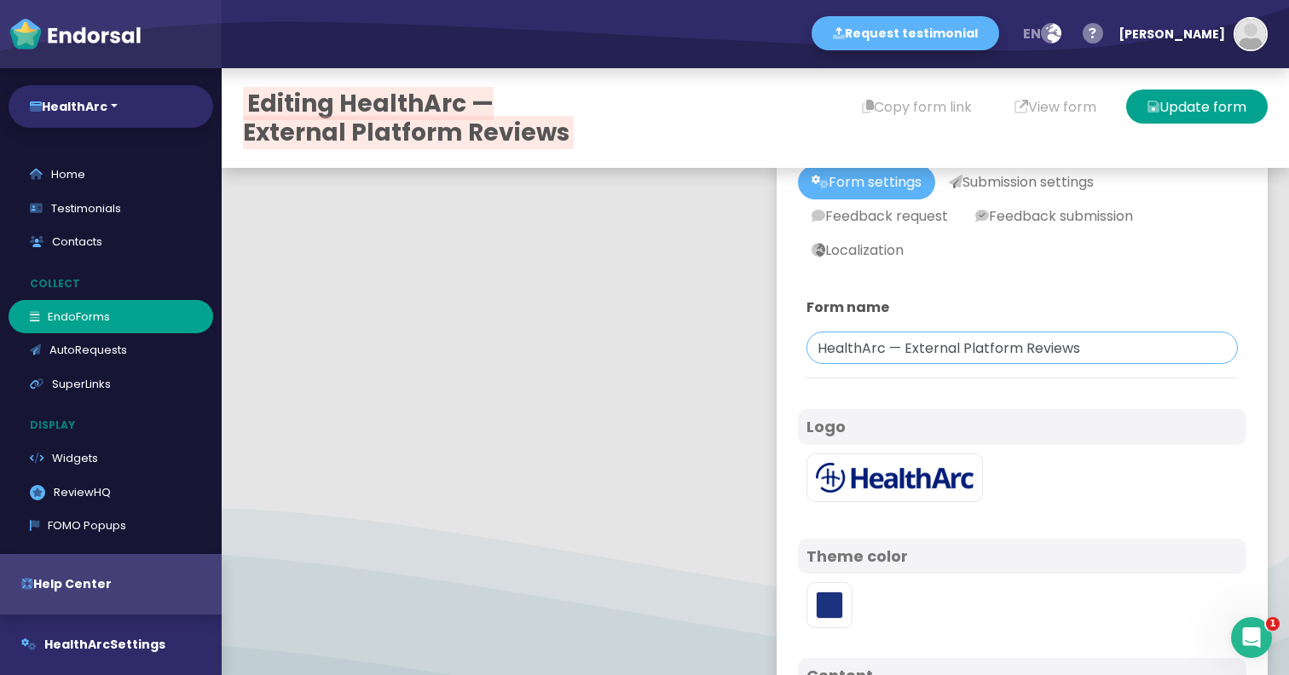
click at [933, 350] on input "HealthArc — External Platform Reviews" at bounding box center [1023, 348] width 432 height 32
click at [929, 351] on input "HealthArc — Platform Reviews" at bounding box center [1023, 348] width 432 height 32
click at [896, 349] on input "HealthArc - Platform Reviews" at bounding box center [1023, 348] width 432 height 32
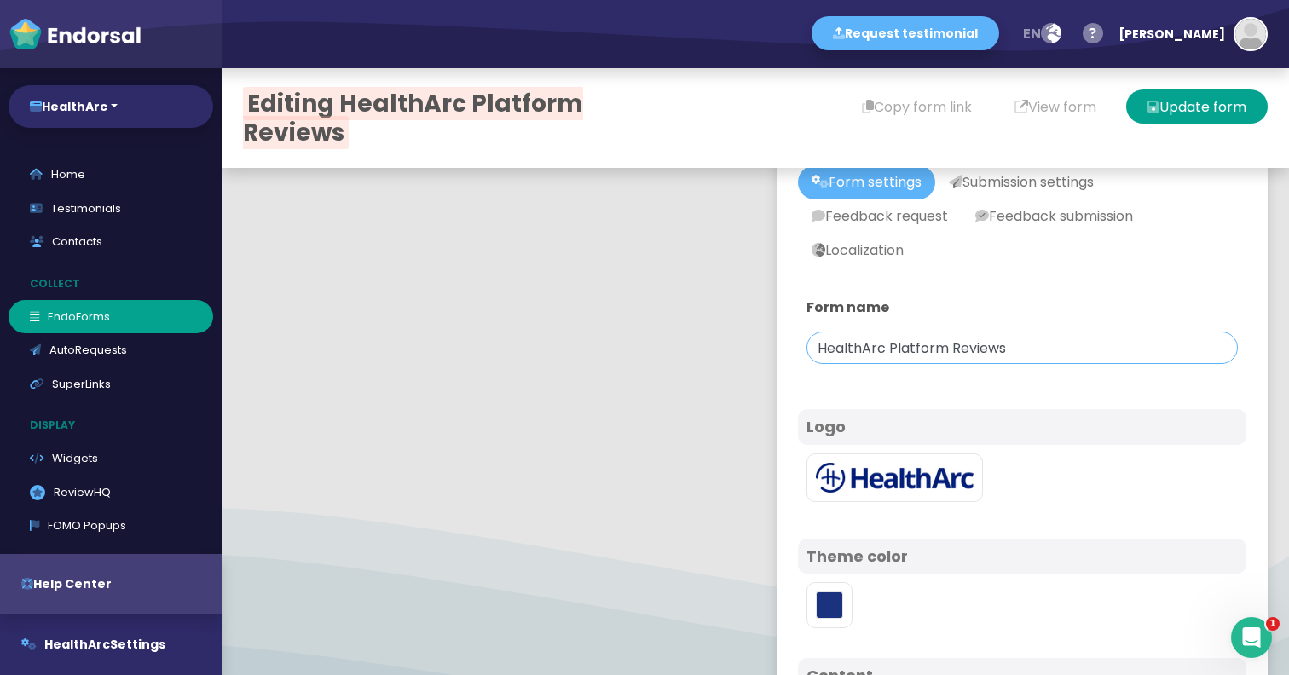
click at [951, 350] on input "HealthArc Platform Reviews" at bounding box center [1023, 348] width 432 height 32
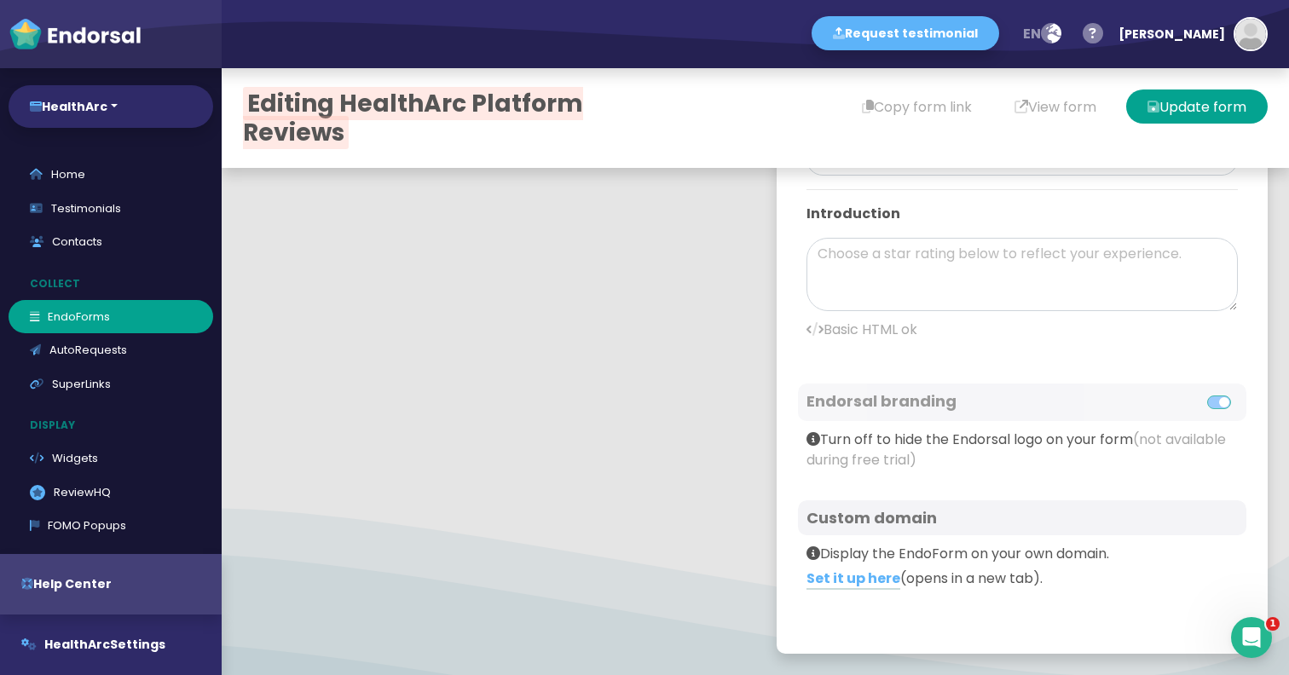
scroll to position [598, 0]
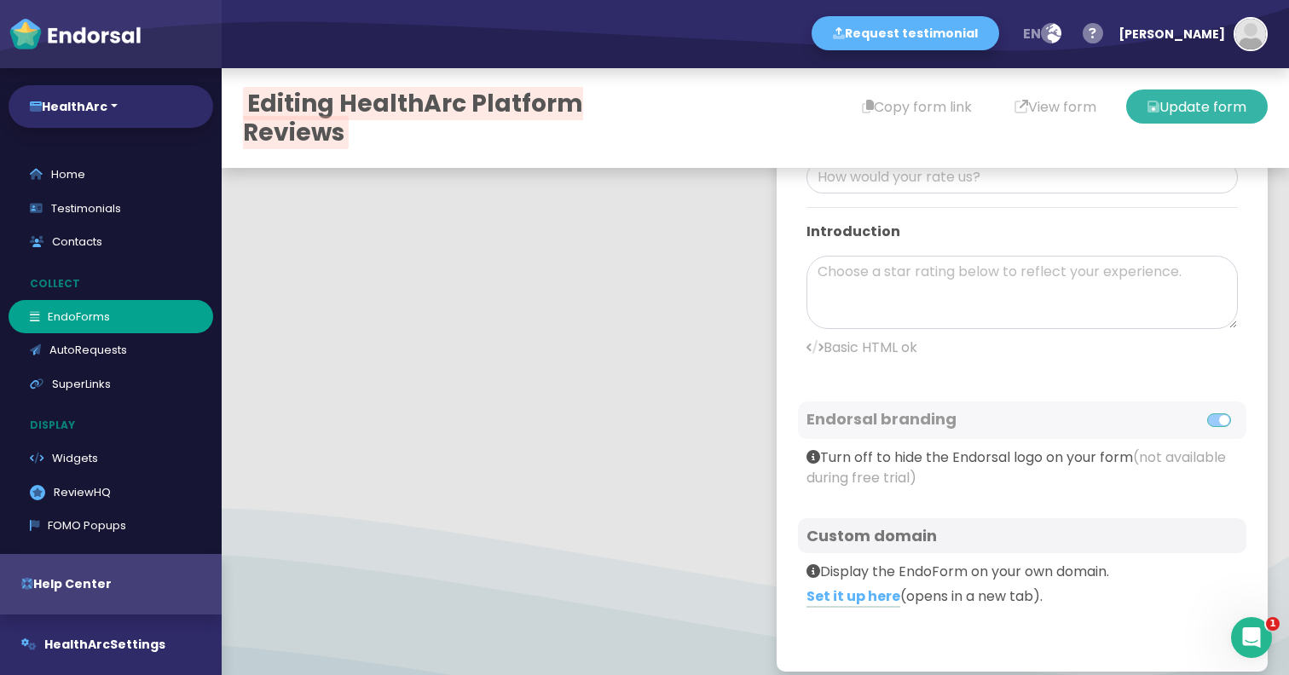
type input "HealthArc Platform Reviews"
click at [1199, 118] on button "Update form" at bounding box center [1198, 107] width 142 height 34
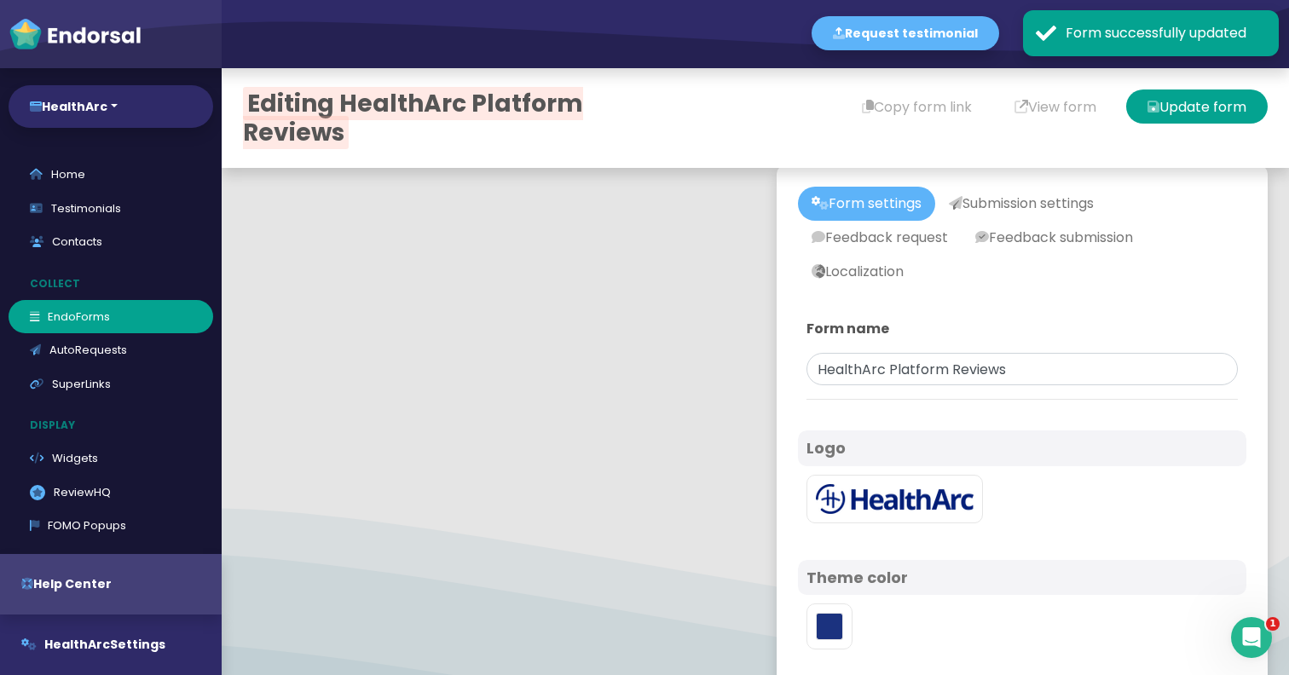
scroll to position [0, 0]
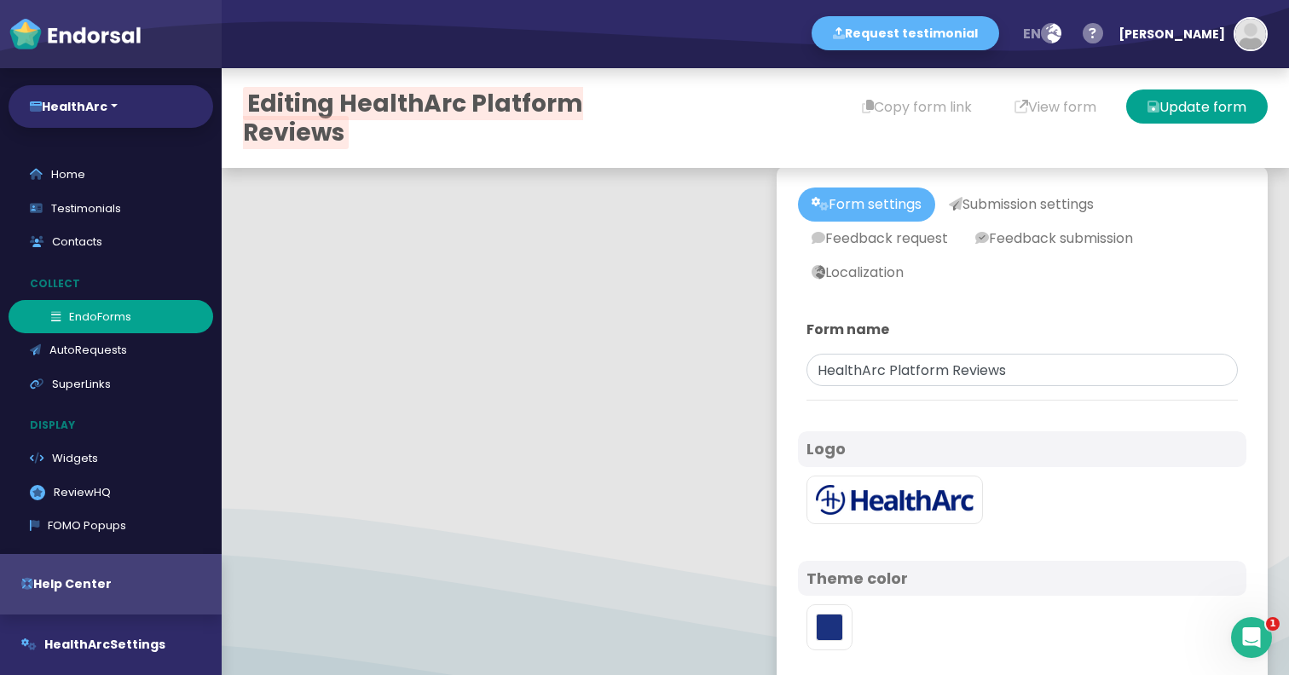
click at [122, 320] on link "EndoForms" at bounding box center [111, 317] width 205 height 34
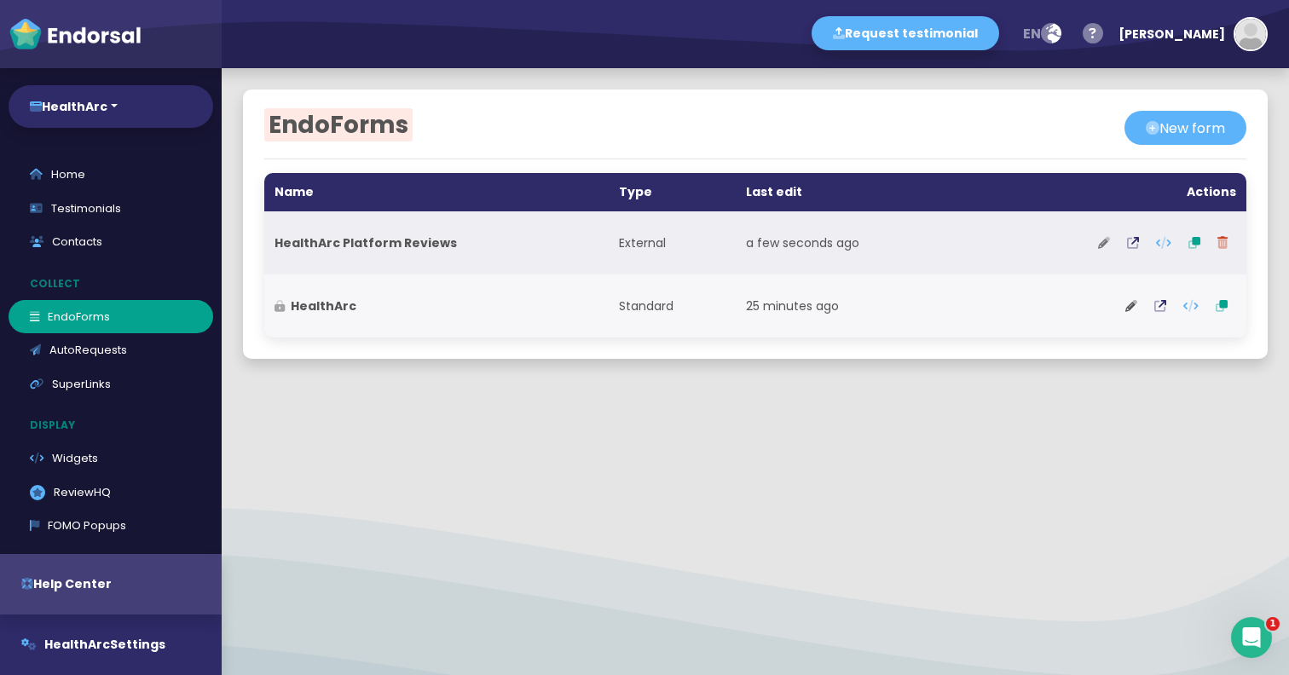
click at [1107, 241] on icon at bounding box center [1104, 243] width 12 height 12
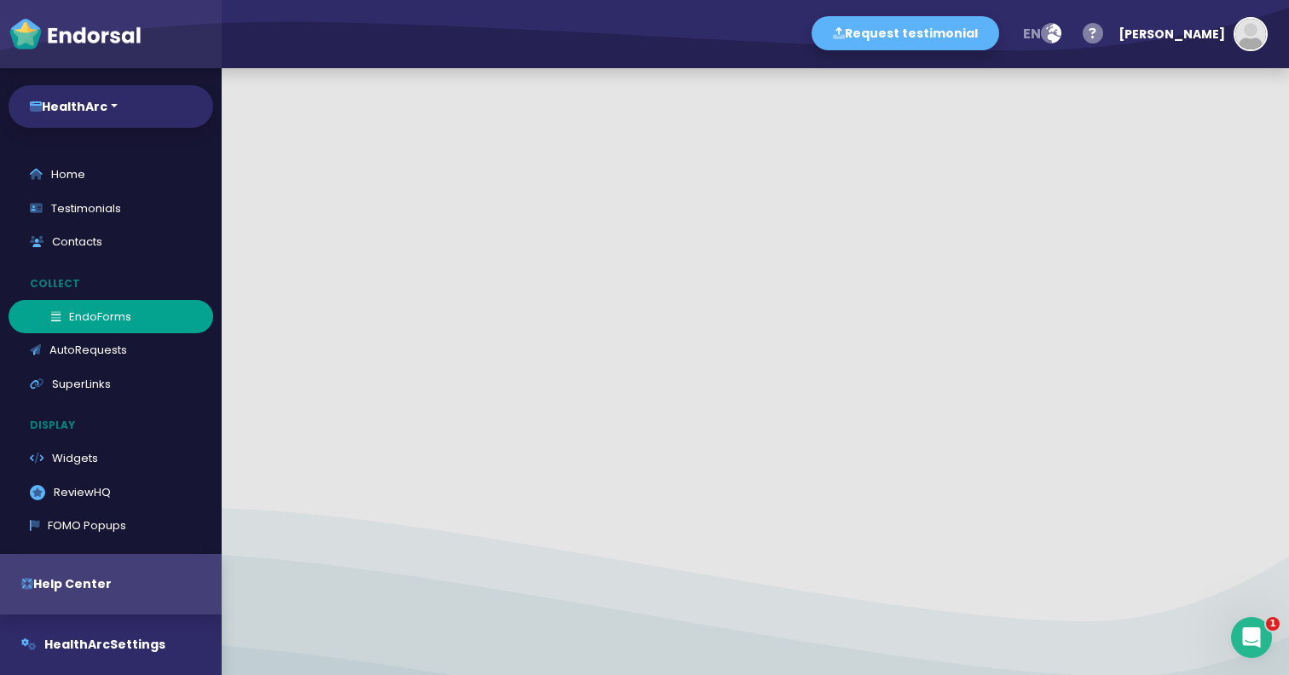
click at [72, 314] on link "EndoForms" at bounding box center [111, 317] width 205 height 34
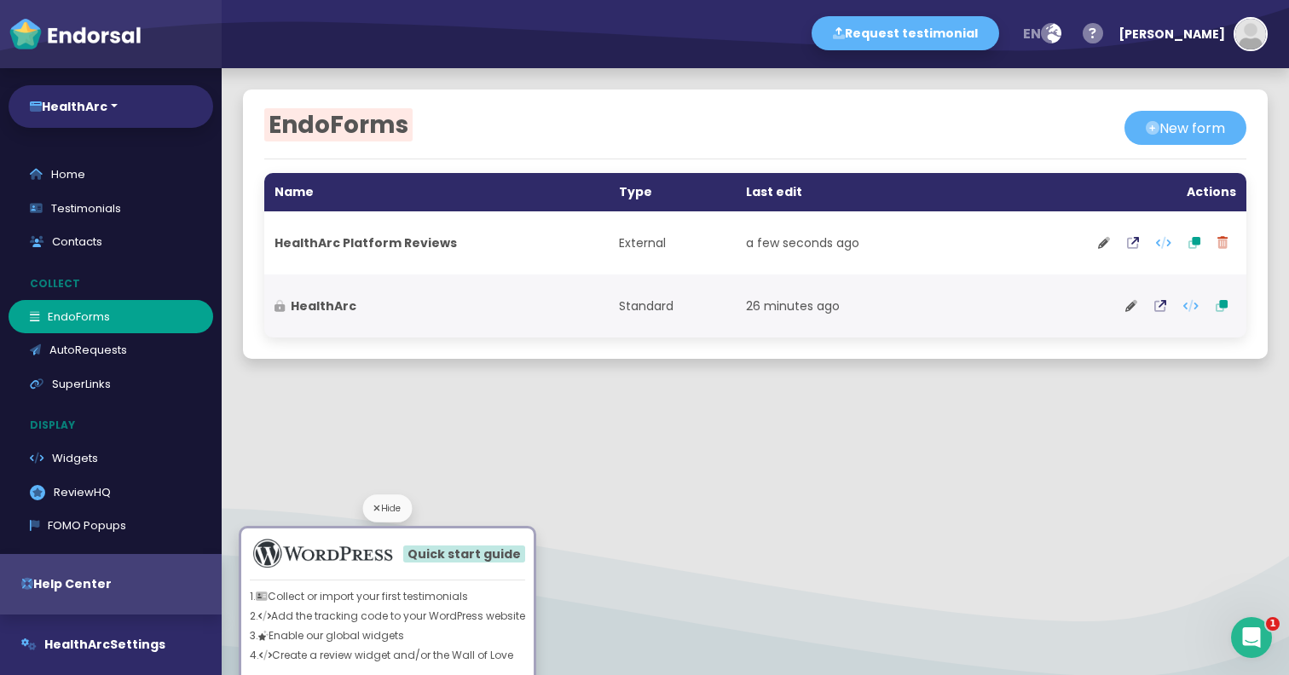
click at [403, 514] on div "Hide" at bounding box center [387, 509] width 49 height 28
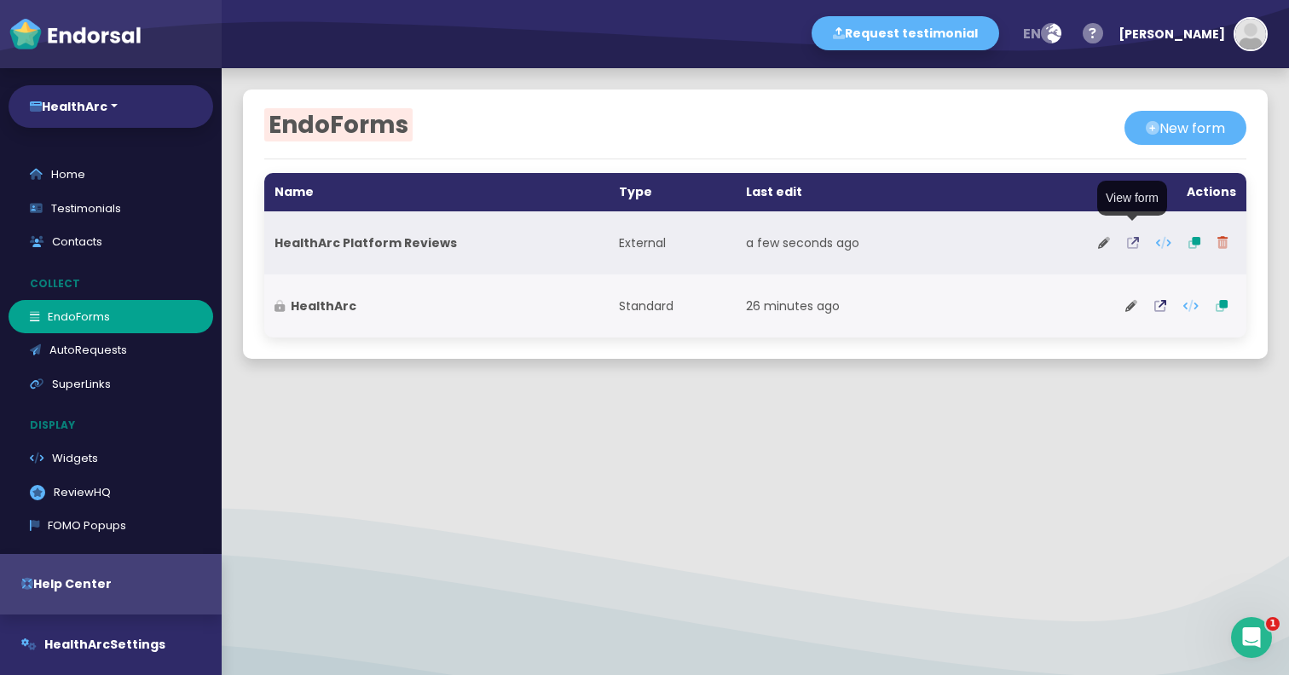
click at [1130, 240] on icon at bounding box center [1133, 243] width 12 height 12
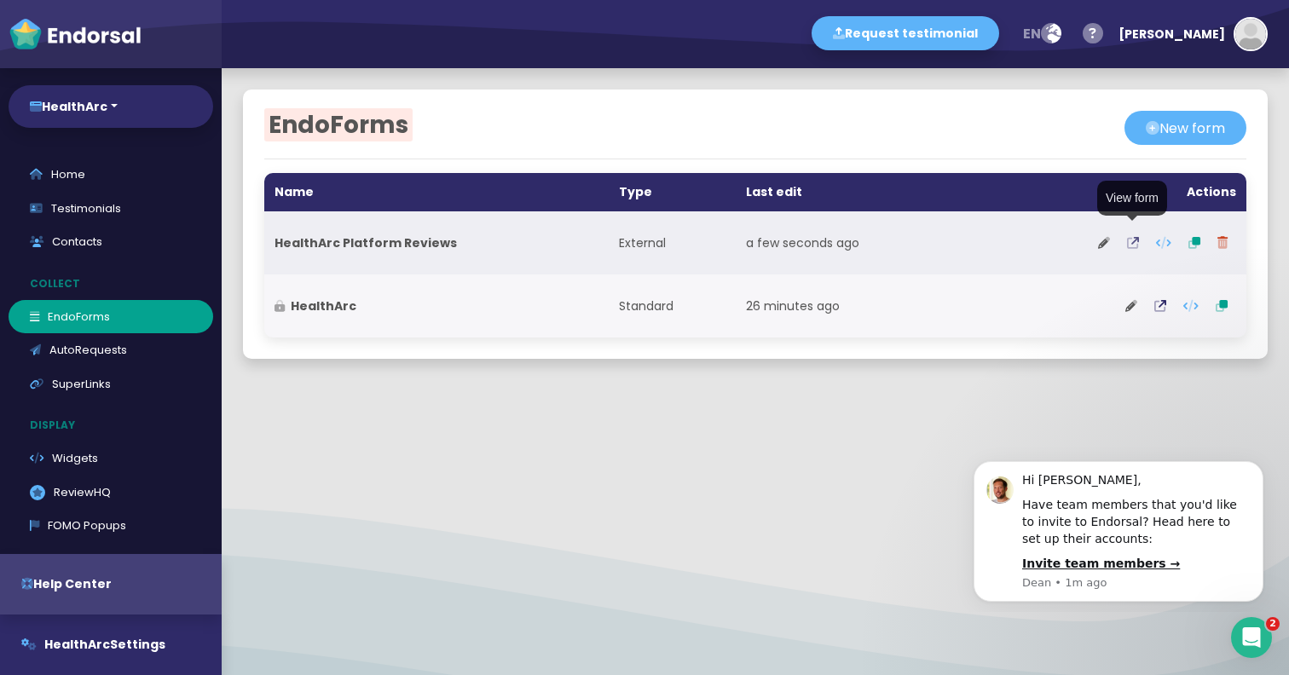
click at [1136, 243] on icon at bounding box center [1133, 243] width 12 height 12
click at [1096, 238] on button at bounding box center [1104, 243] width 29 height 43
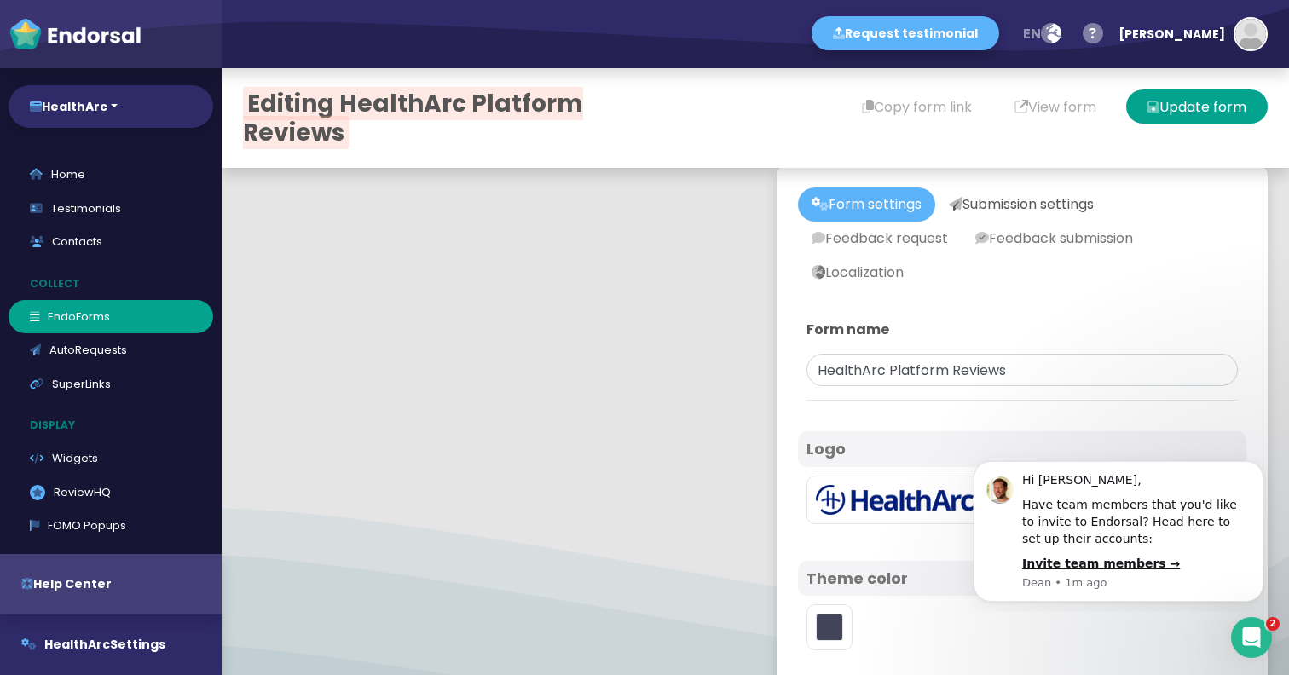
type input "#1B327F"
click at [1016, 206] on link "Submission settings" at bounding box center [1022, 205] width 172 height 34
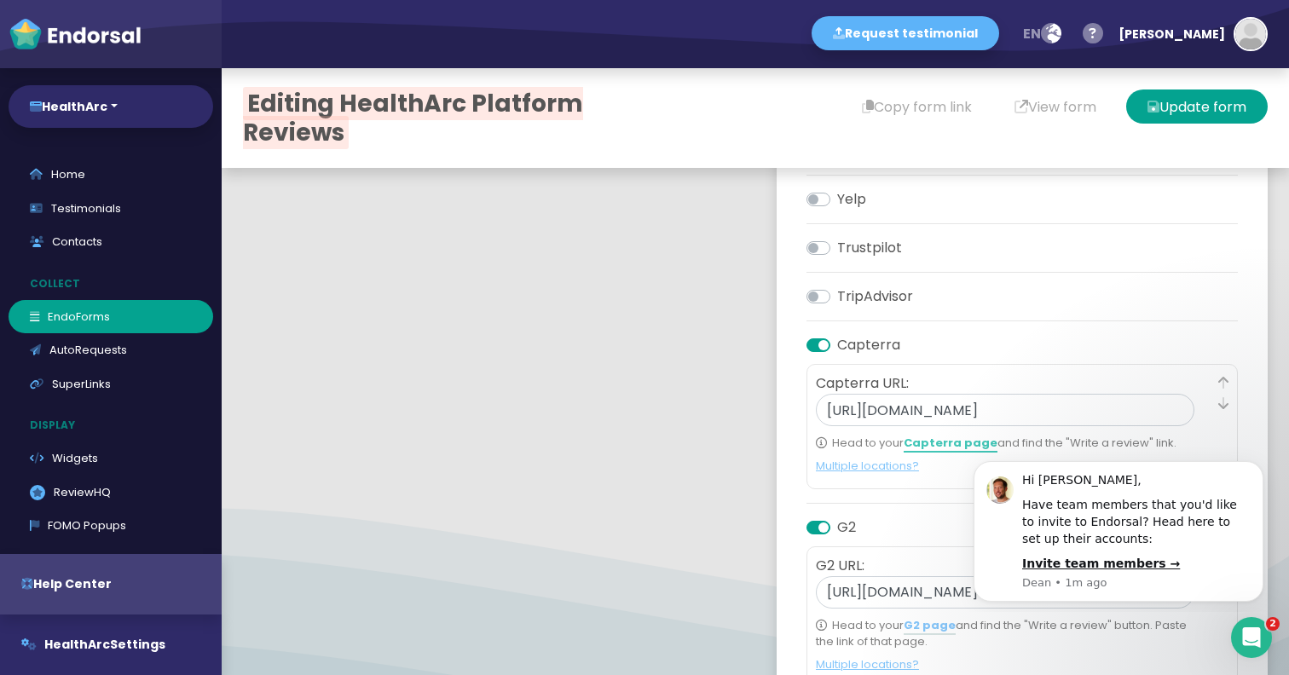
scroll to position [565, 0]
click at [917, 413] on input "https://www.capterra.com/p/208708/HealthArc/" at bounding box center [1005, 407] width 379 height 32
paste input "https://reviews.capterra.com/products/new/b0d1328f-6962-40f9-9e7c-2997383e9382/"
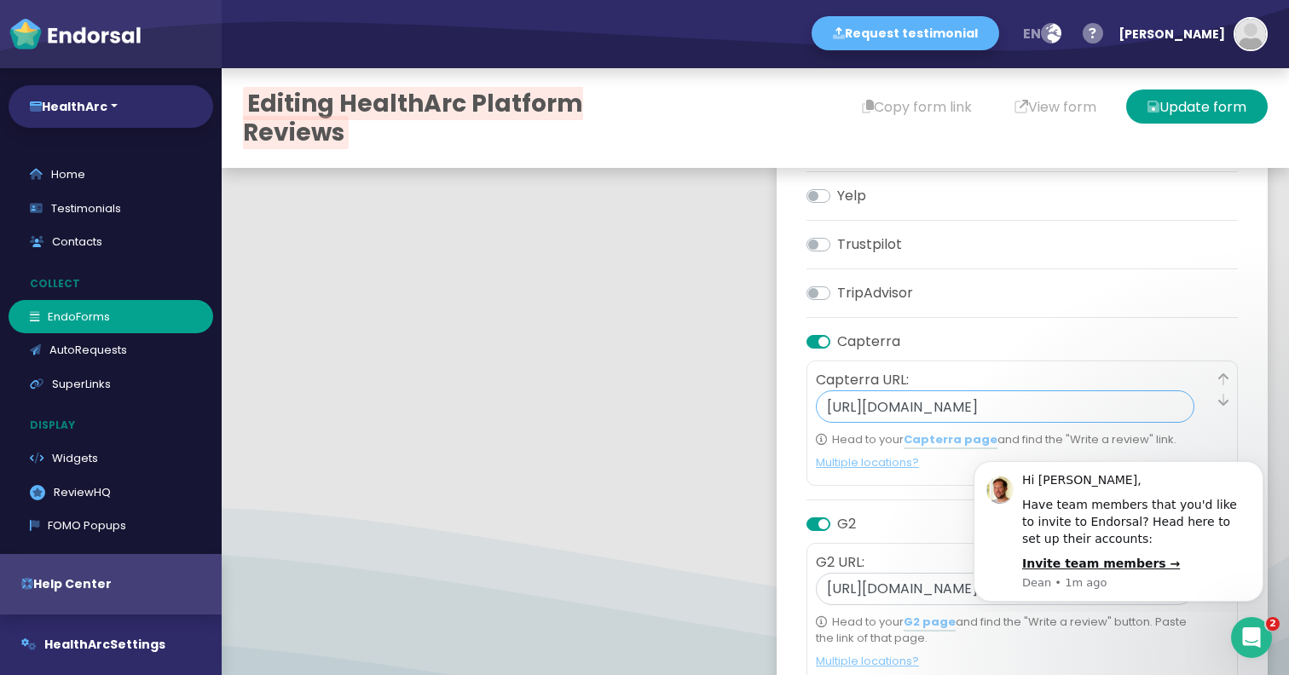
scroll to position [0, 244]
type input "https://reviews.capterra.com/products/new/b0d1328f-6962-40f9-9e7c-2997383e9382/"
click at [1252, 393] on div "Form settings Submission settings Feedback request Feedback submission Localiza…" at bounding box center [1022, 289] width 491 height 1376
click at [1261, 466] on icon "Dismiss notification" at bounding box center [1258, 465] width 9 height 9
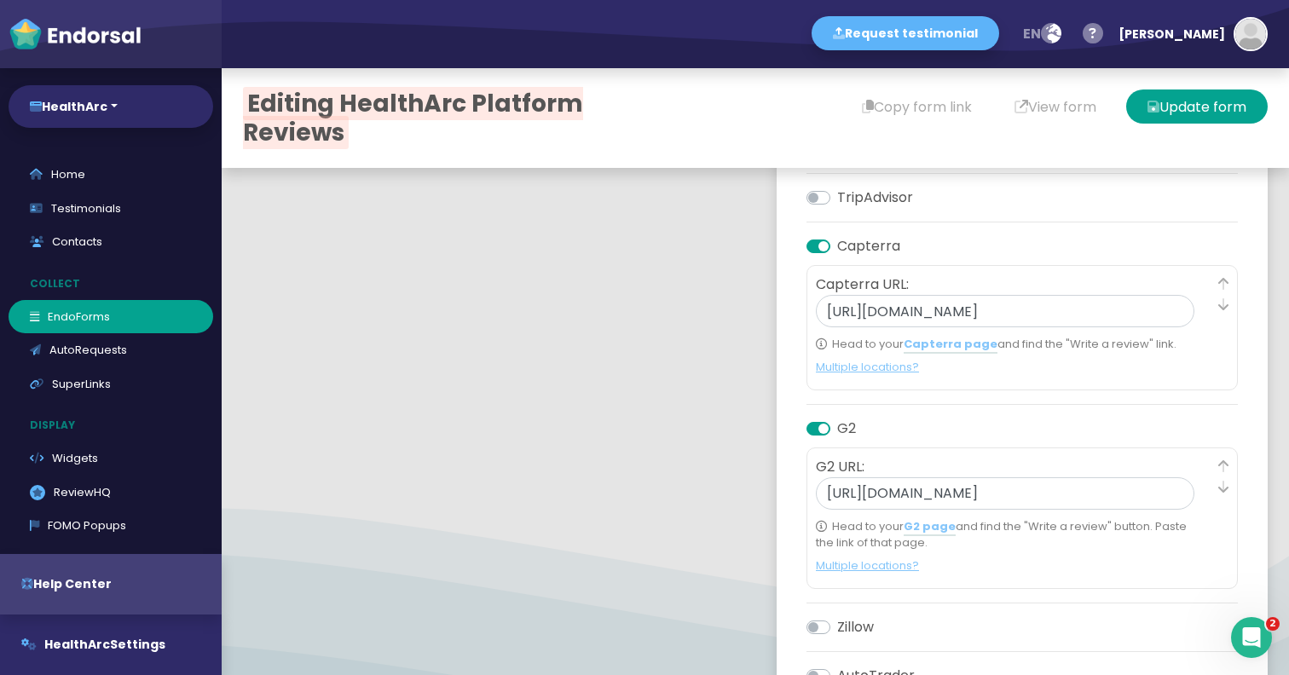
scroll to position [888, 0]
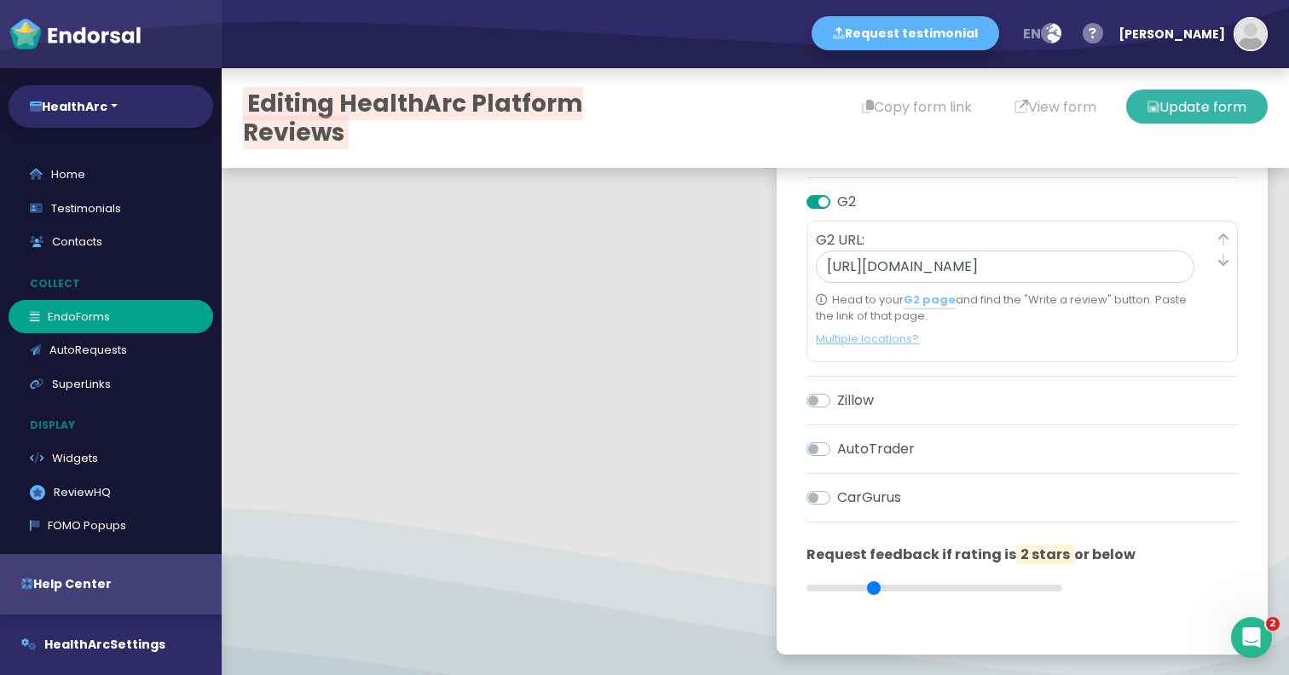
click at [1201, 90] on button "Update form" at bounding box center [1198, 107] width 142 height 34
click at [142, 348] on link "AutoRequests" at bounding box center [111, 350] width 205 height 34
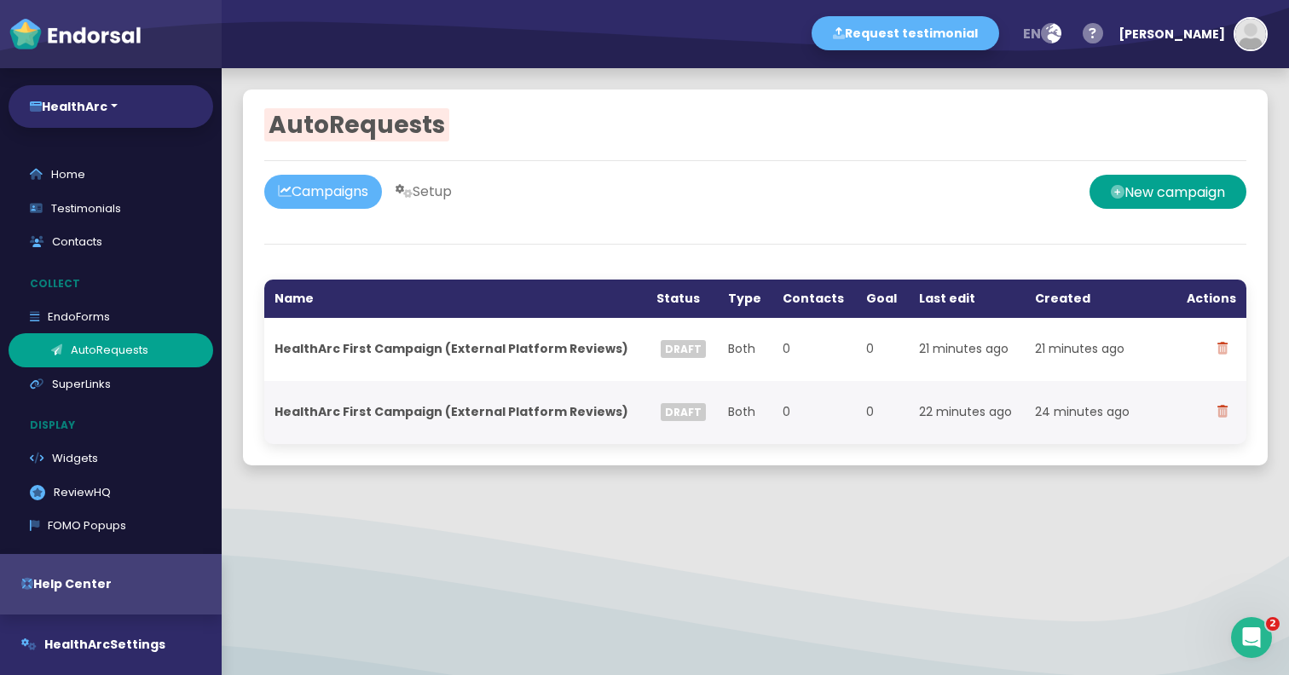
click at [127, 333] on link "AutoRequests" at bounding box center [111, 350] width 205 height 34
click at [115, 322] on link "EndoForms" at bounding box center [111, 317] width 205 height 34
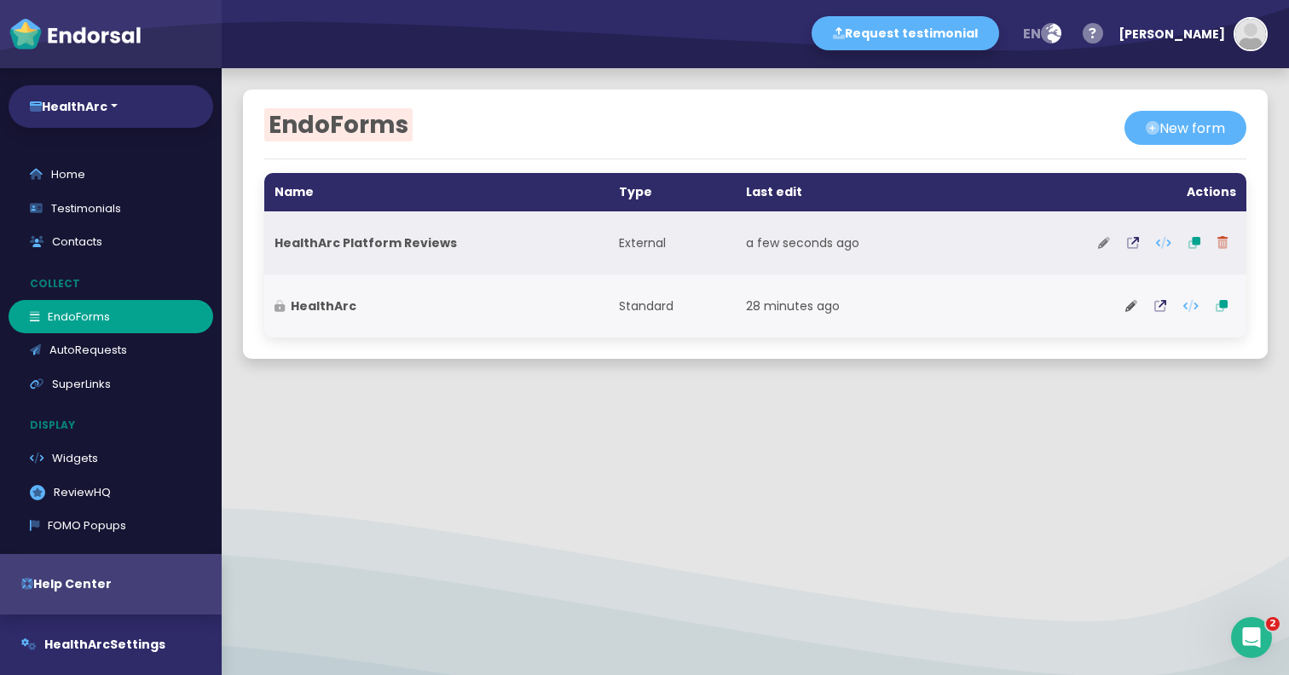
click at [1108, 244] on icon at bounding box center [1104, 243] width 12 height 12
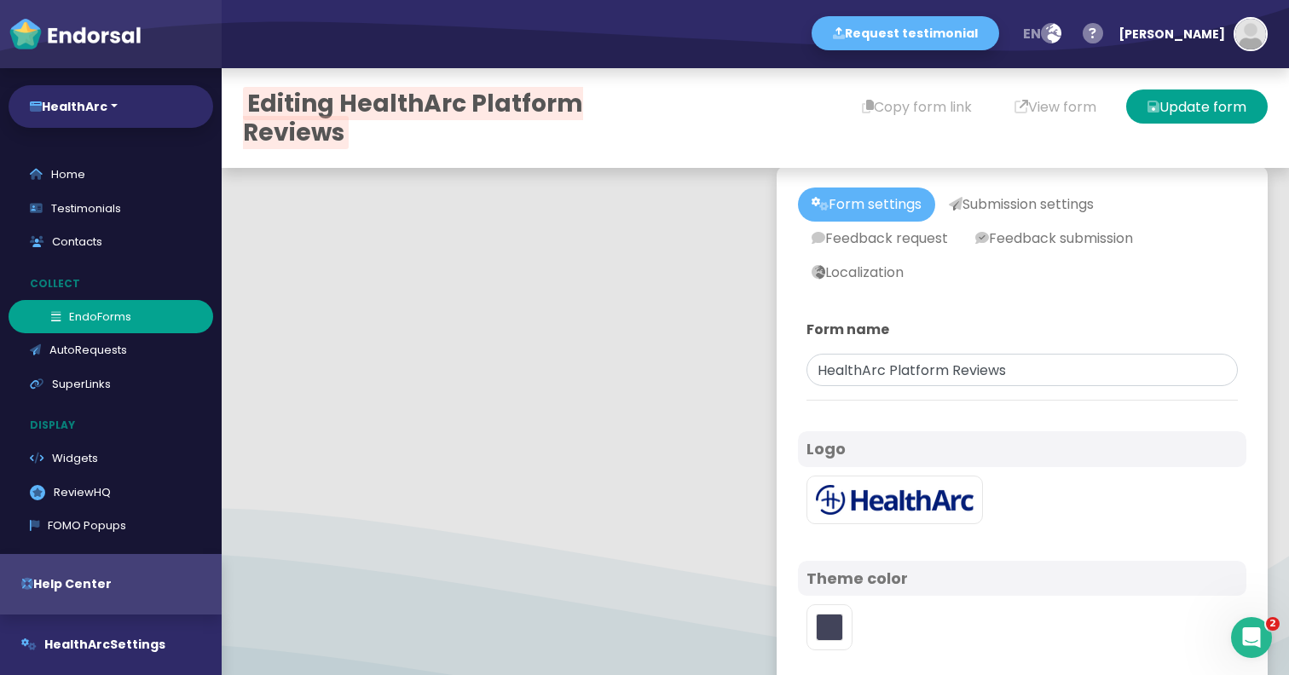
type input "#1B327F"
click at [72, 319] on link "EndoForms" at bounding box center [111, 317] width 205 height 34
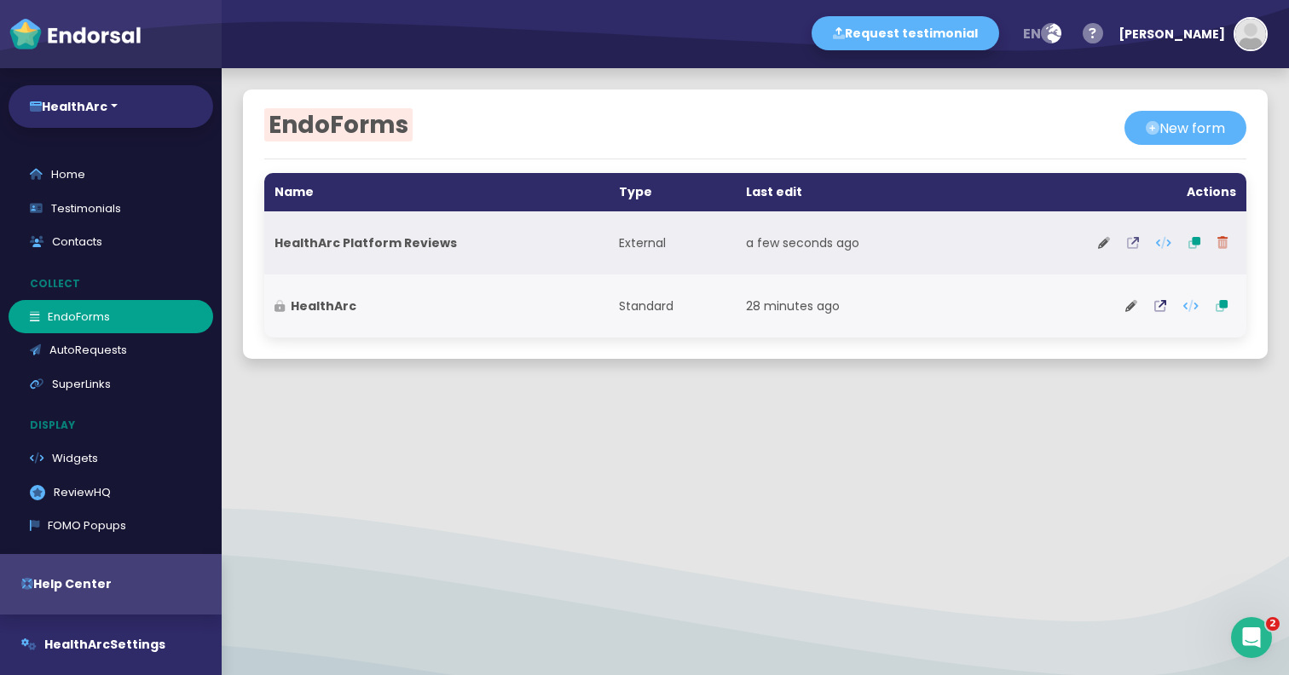
click at [1142, 235] on button at bounding box center [1133, 243] width 29 height 43
click at [1107, 239] on icon at bounding box center [1104, 243] width 12 height 12
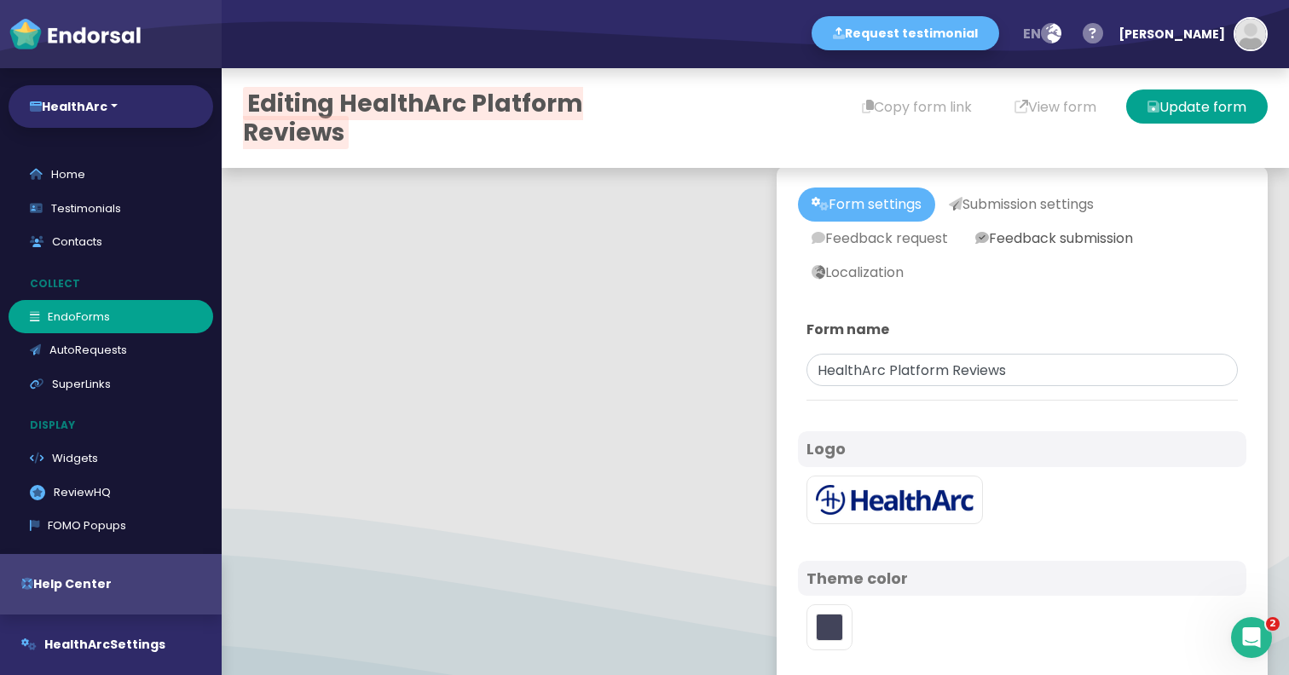
click at [1051, 232] on link "Feedback submission" at bounding box center [1054, 239] width 185 height 34
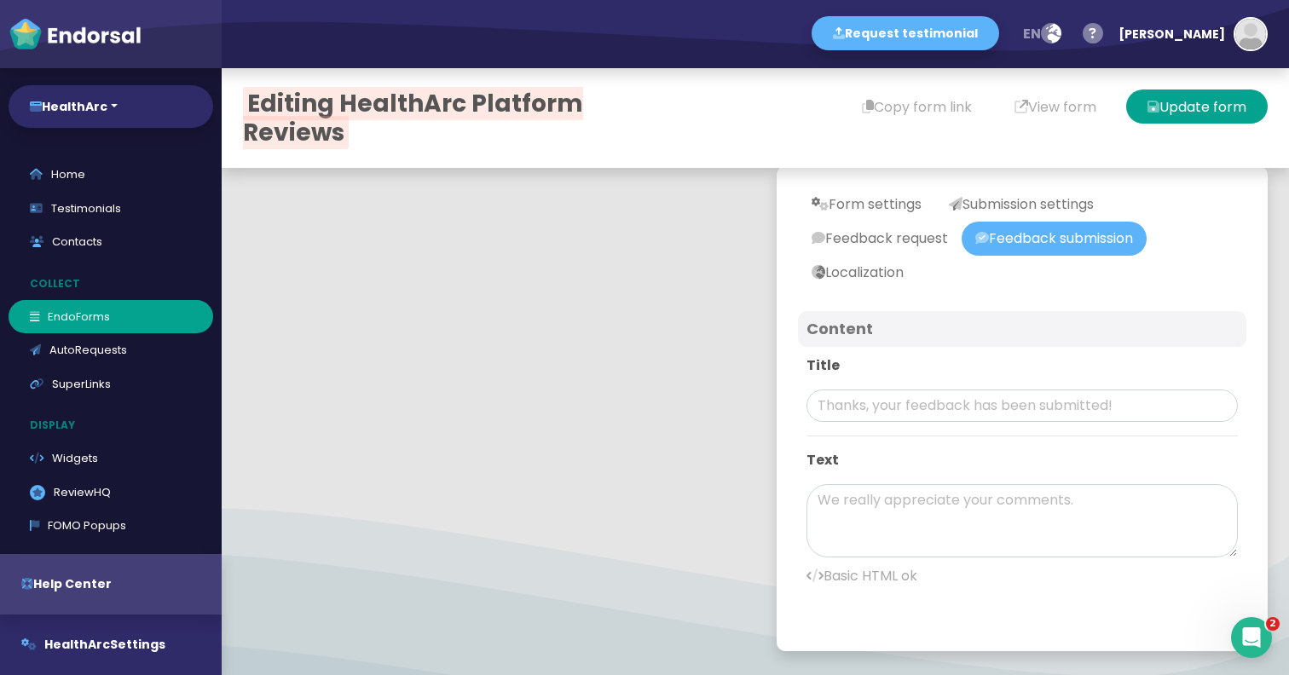
type input "#1B327F"
click at [855, 265] on link "Localization" at bounding box center [857, 273] width 119 height 34
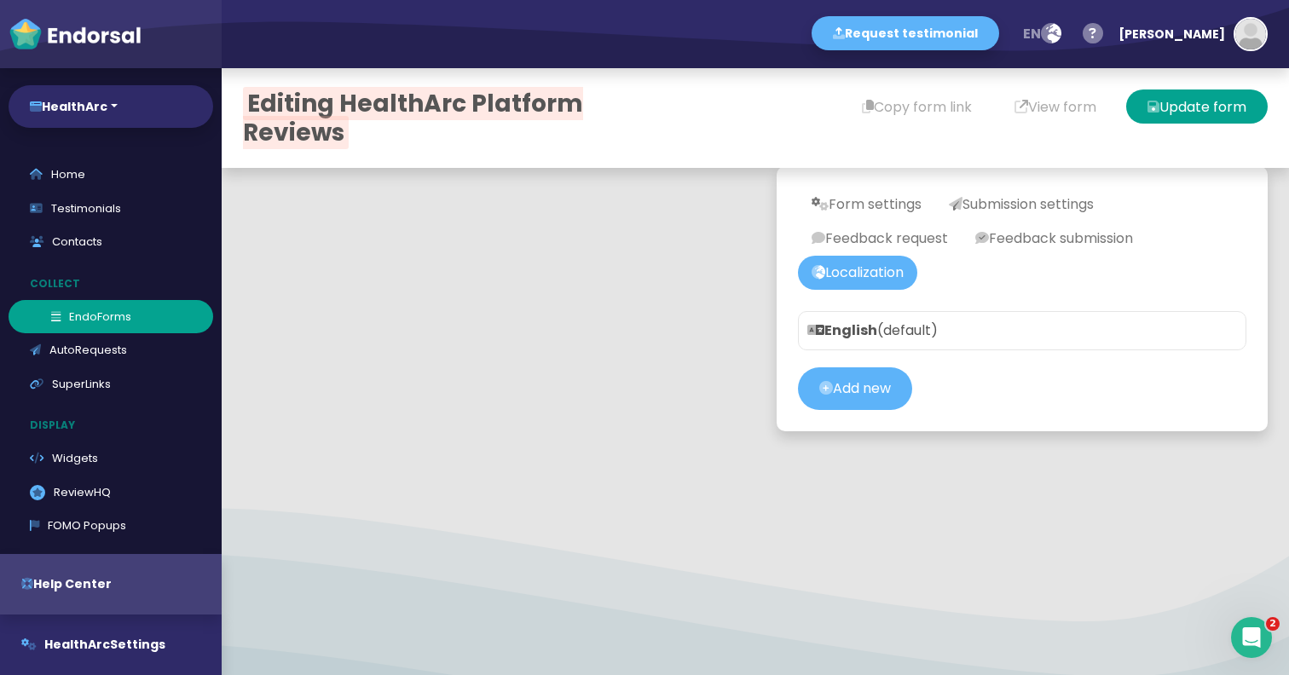
click at [84, 302] on link "EndoForms" at bounding box center [111, 317] width 205 height 34
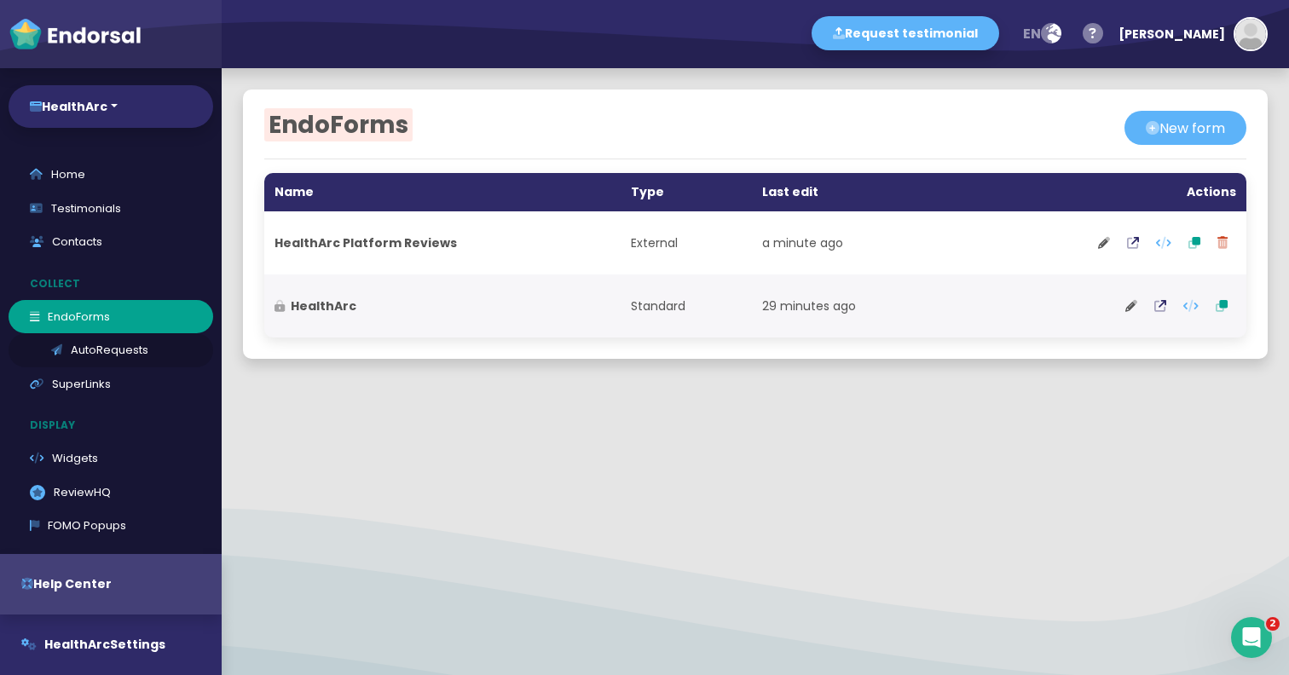
click at [90, 356] on link "AutoRequests" at bounding box center [111, 350] width 205 height 34
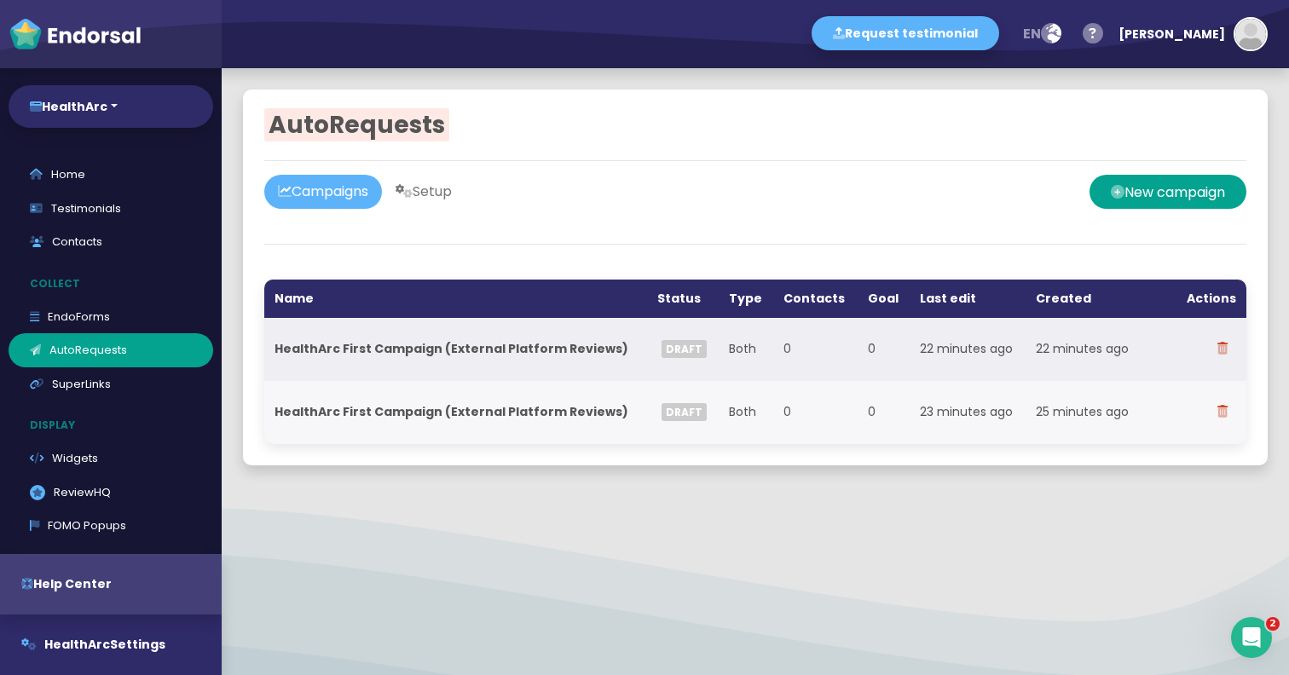
click at [805, 359] on td "0" at bounding box center [815, 349] width 84 height 63
click at [1222, 352] on icon at bounding box center [1223, 349] width 10 height 12
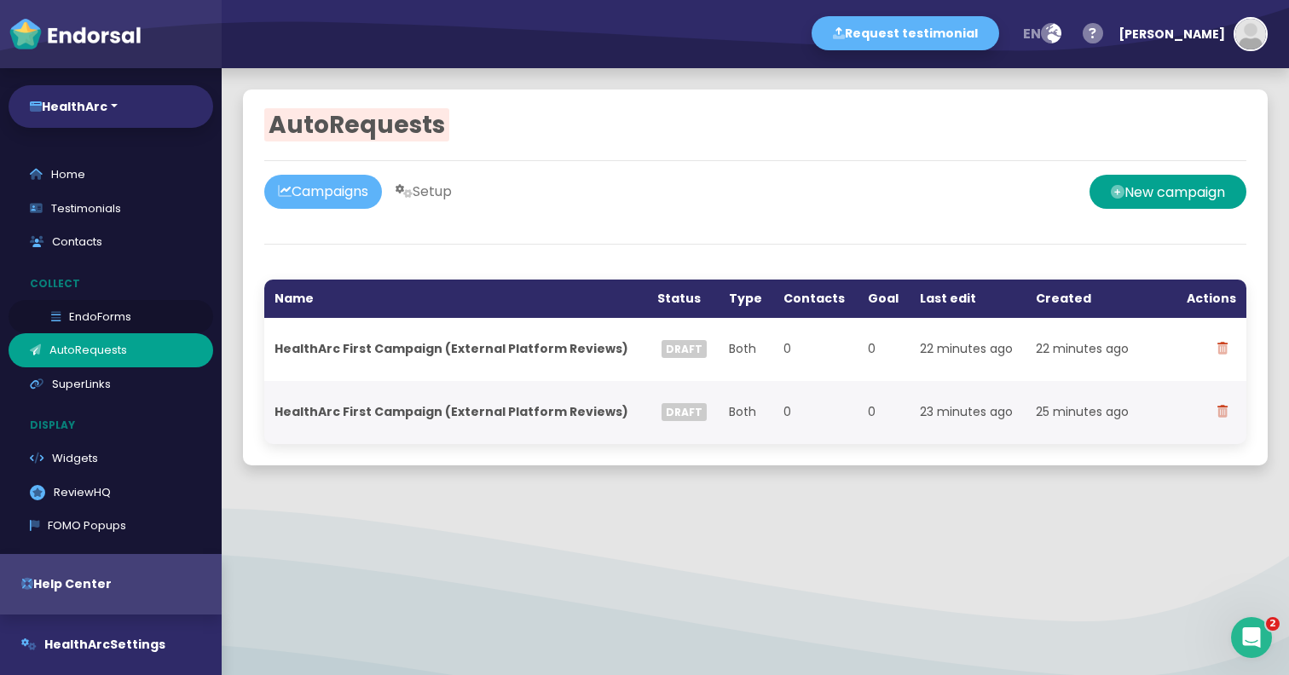
click at [109, 314] on link "EndoForms" at bounding box center [111, 317] width 205 height 34
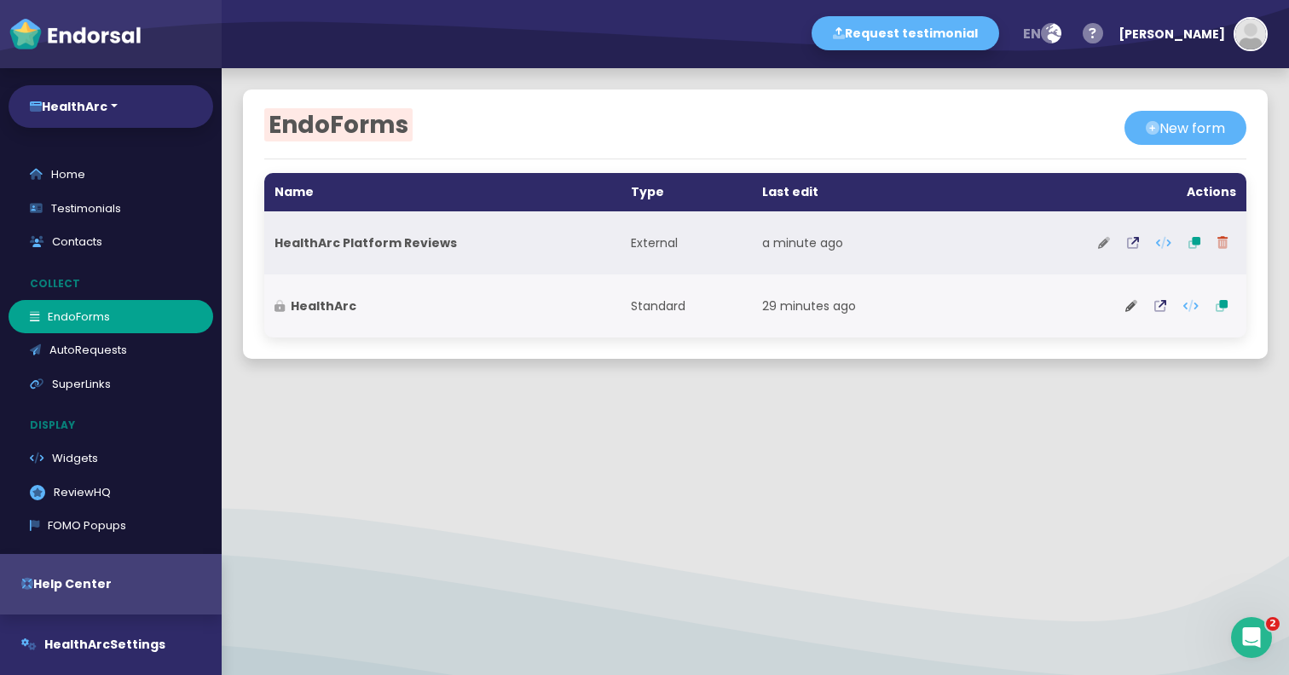
click at [1106, 240] on icon at bounding box center [1104, 243] width 12 height 12
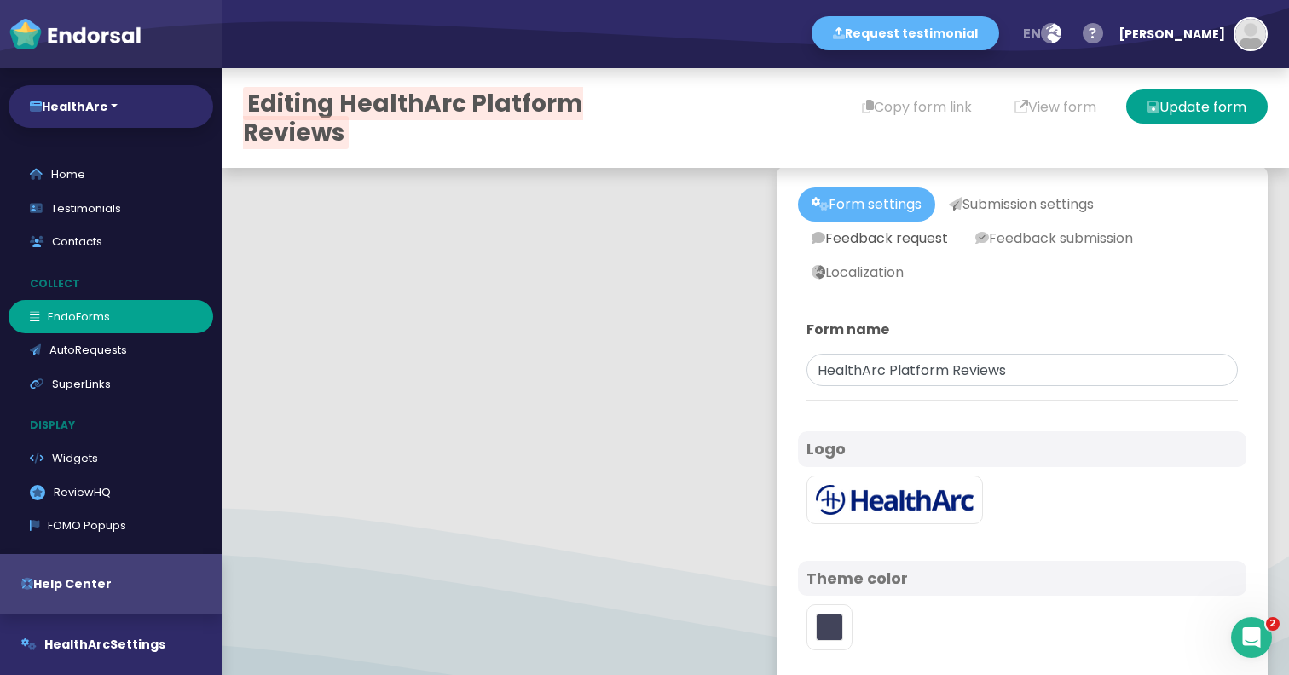
type input "#1B327F"
click at [72, 578] on button "Help Center" at bounding box center [111, 584] width 222 height 61
click at [113, 649] on button "HealthArc Settings" at bounding box center [111, 645] width 222 height 61
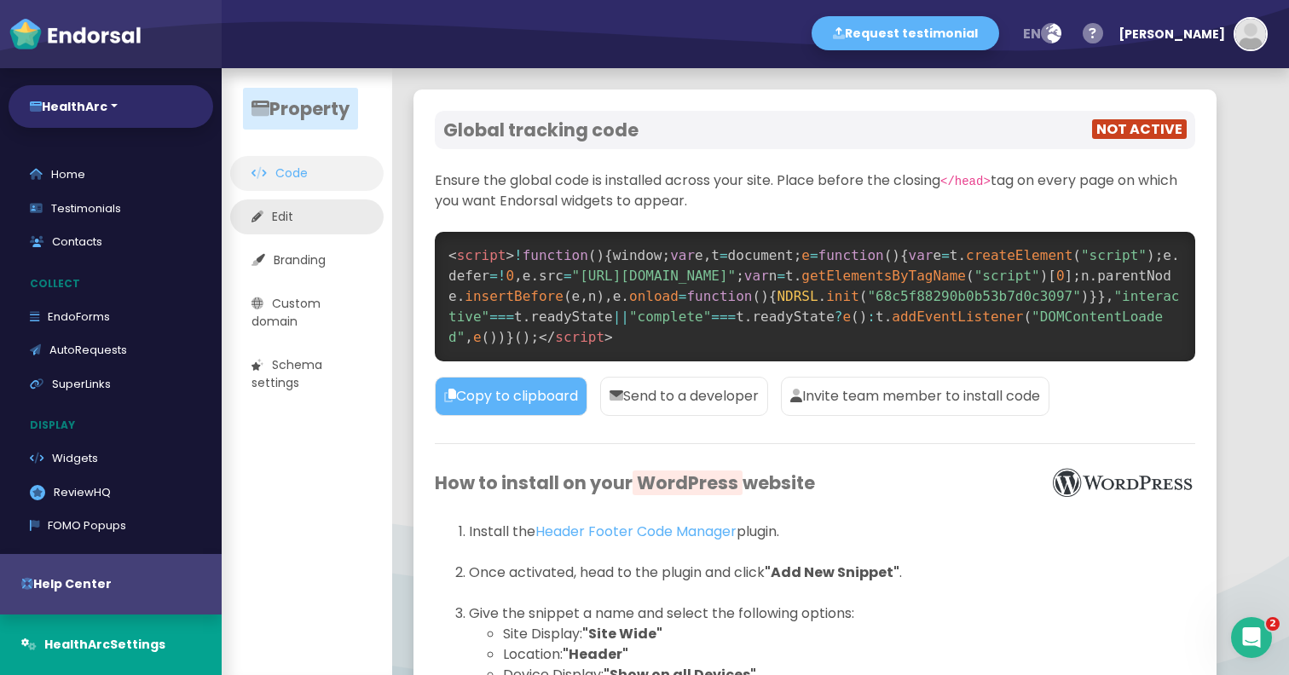
click at [321, 206] on link "Edit" at bounding box center [307, 217] width 154 height 35
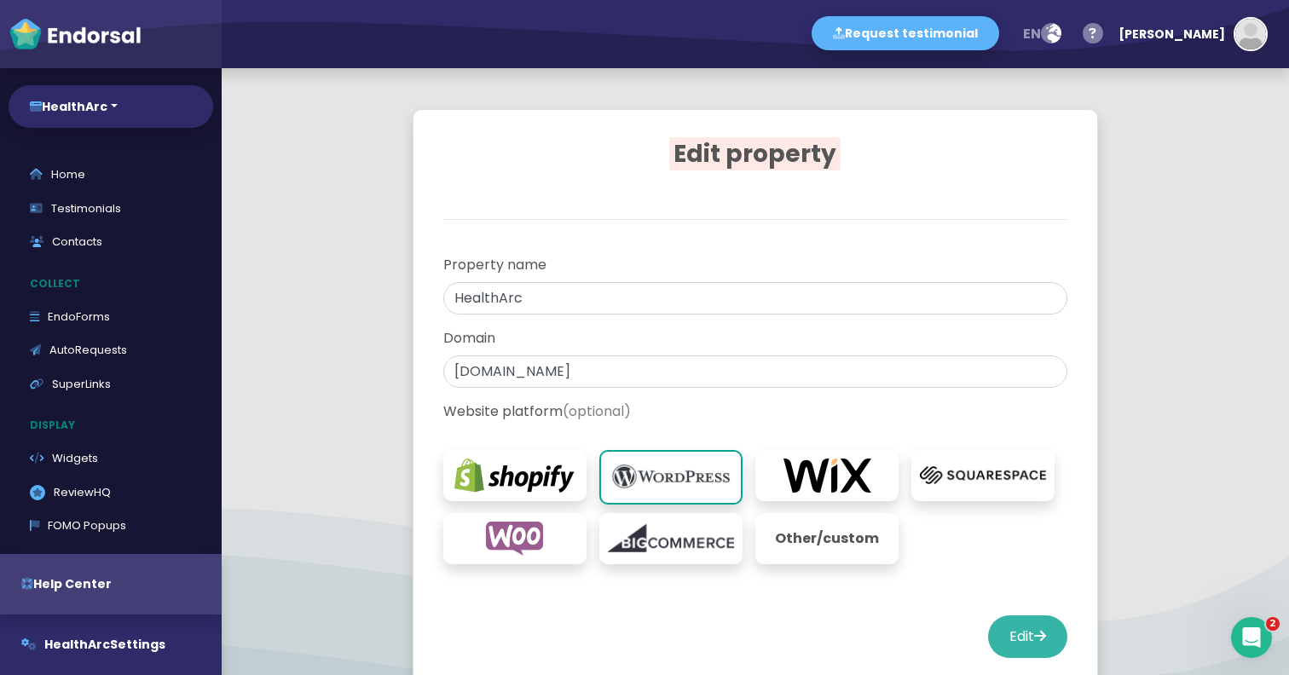
click at [999, 632] on button "Edit" at bounding box center [1027, 637] width 79 height 43
select select "14"
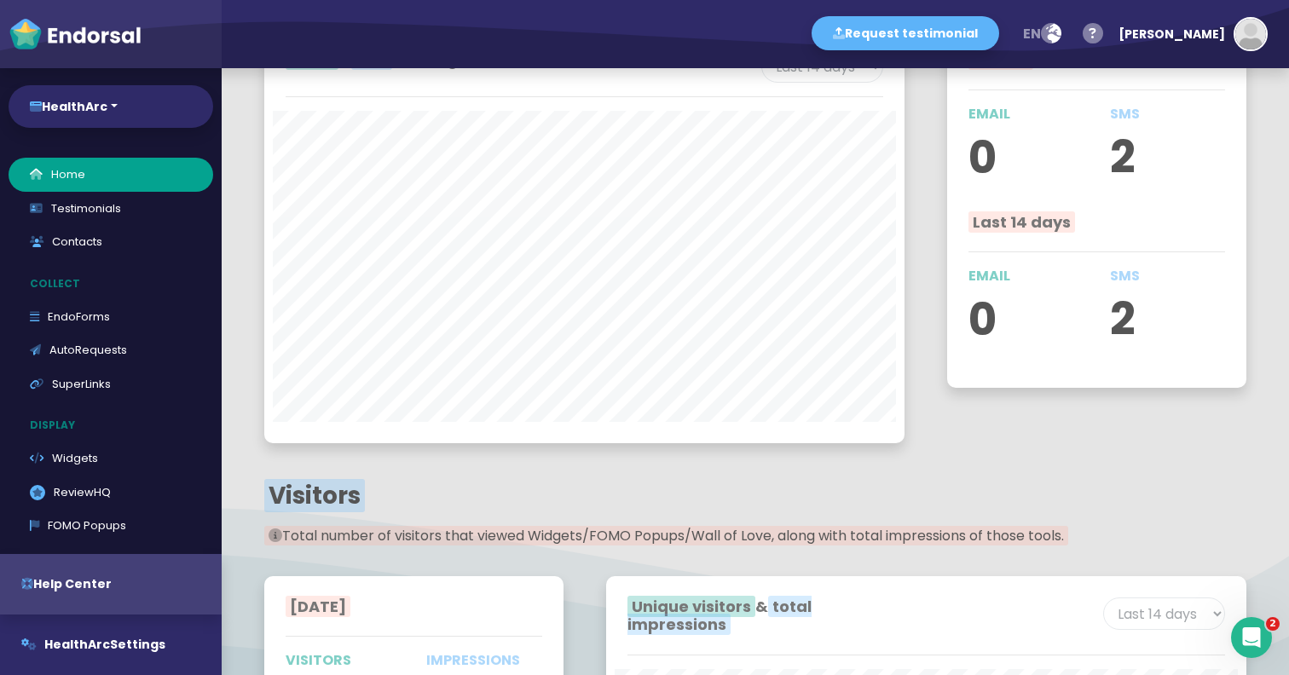
scroll to position [1504, 0]
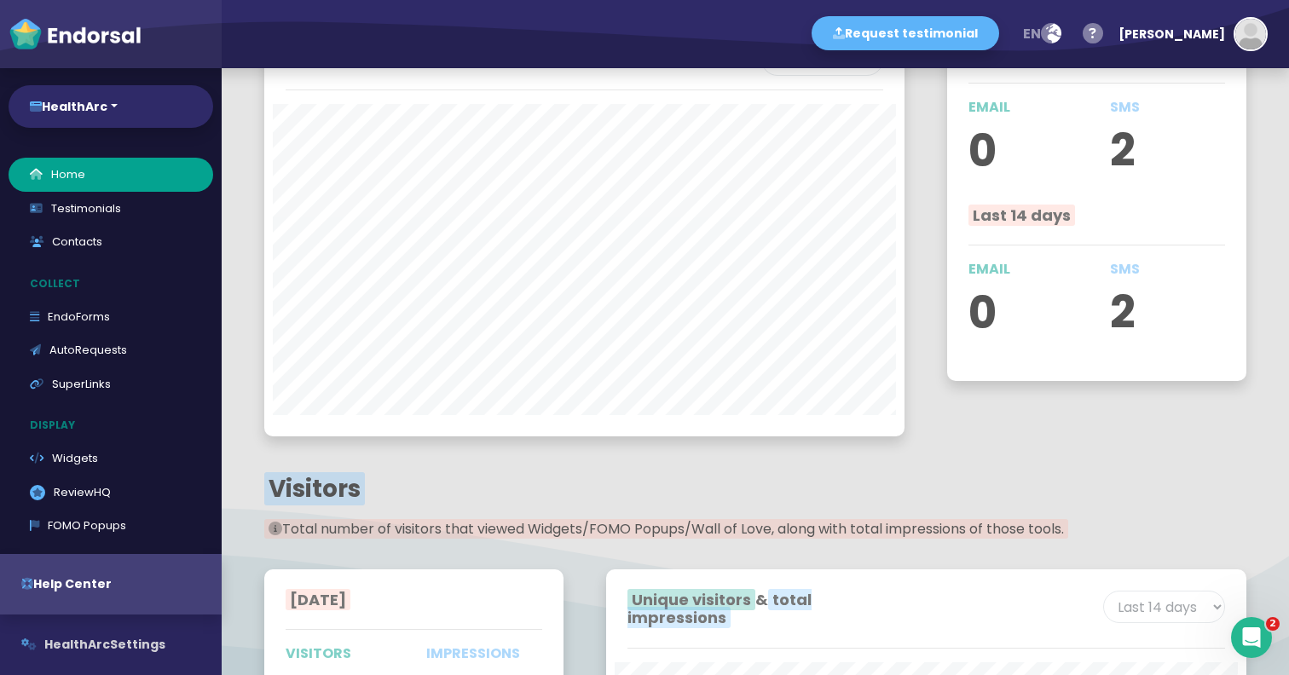
click at [71, 652] on span "HealthArc" at bounding box center [77, 644] width 66 height 17
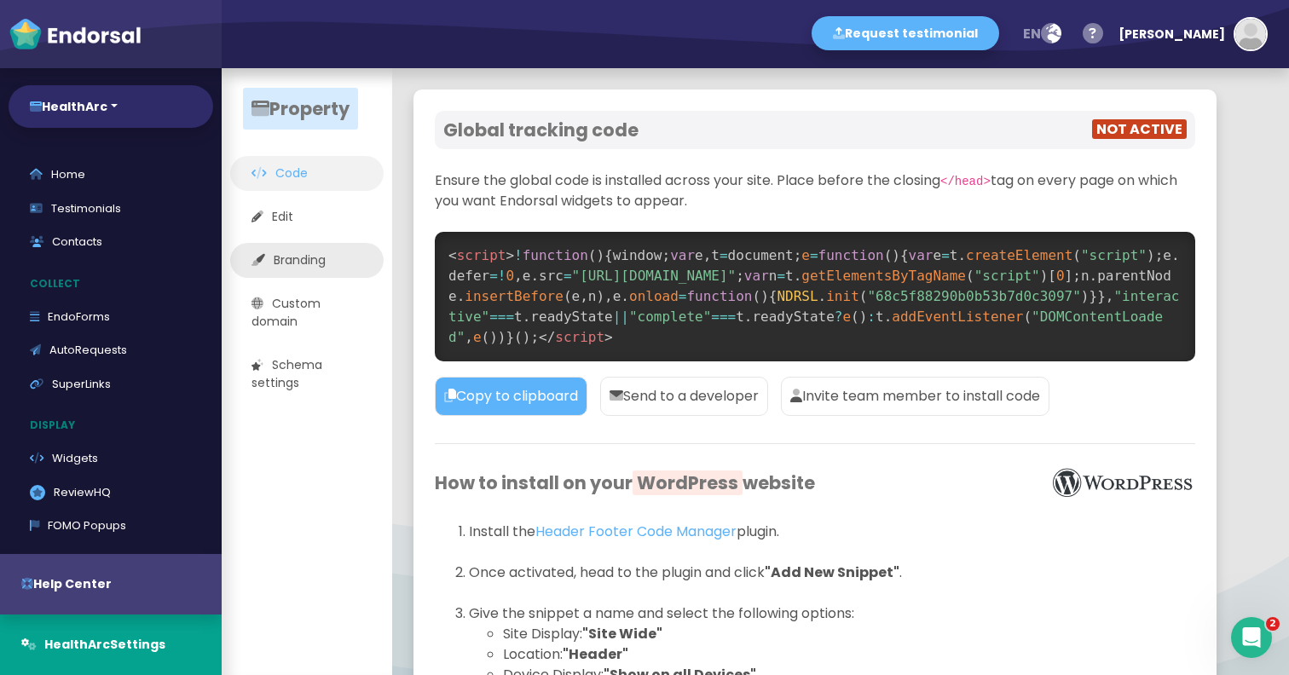
click at [296, 255] on link "Branding" at bounding box center [307, 260] width 154 height 35
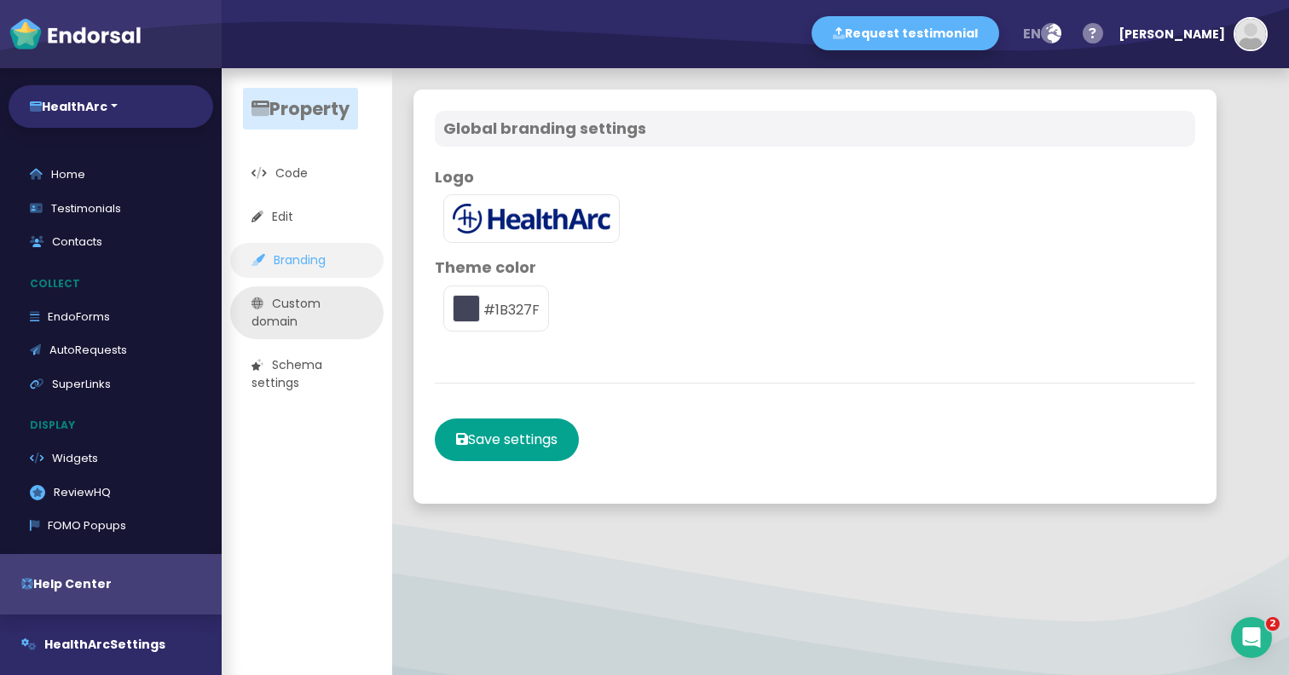
click at [298, 290] on link "Custom domain" at bounding box center [307, 313] width 154 height 53
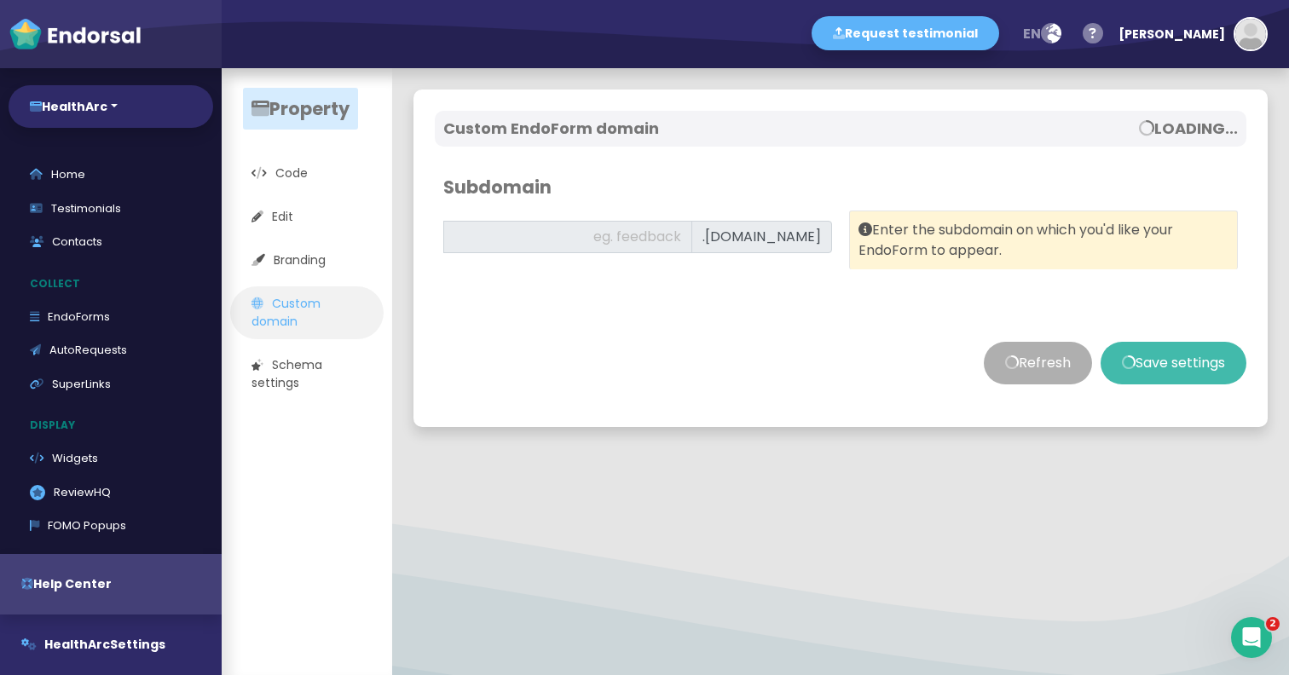
type input "feedback"
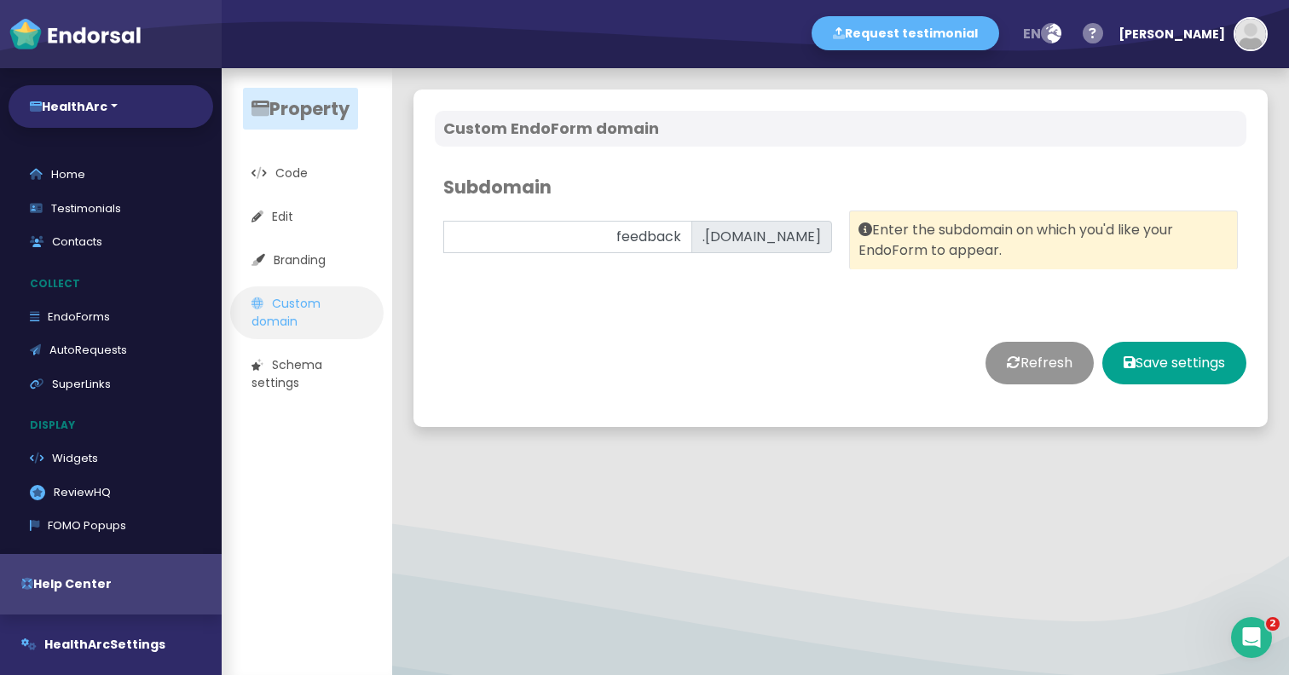
type input "#1B327F"
click at [292, 364] on link "Schema settings" at bounding box center [307, 374] width 154 height 53
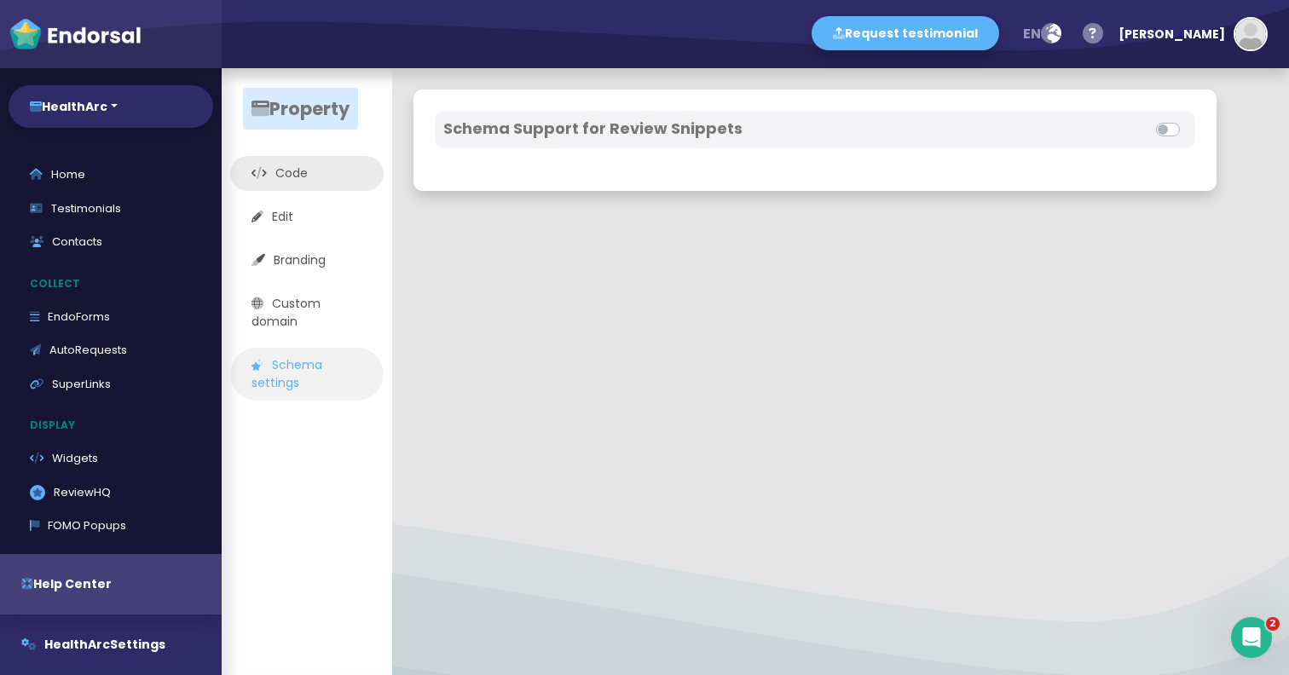
click at [328, 178] on link "Code" at bounding box center [307, 173] width 154 height 35
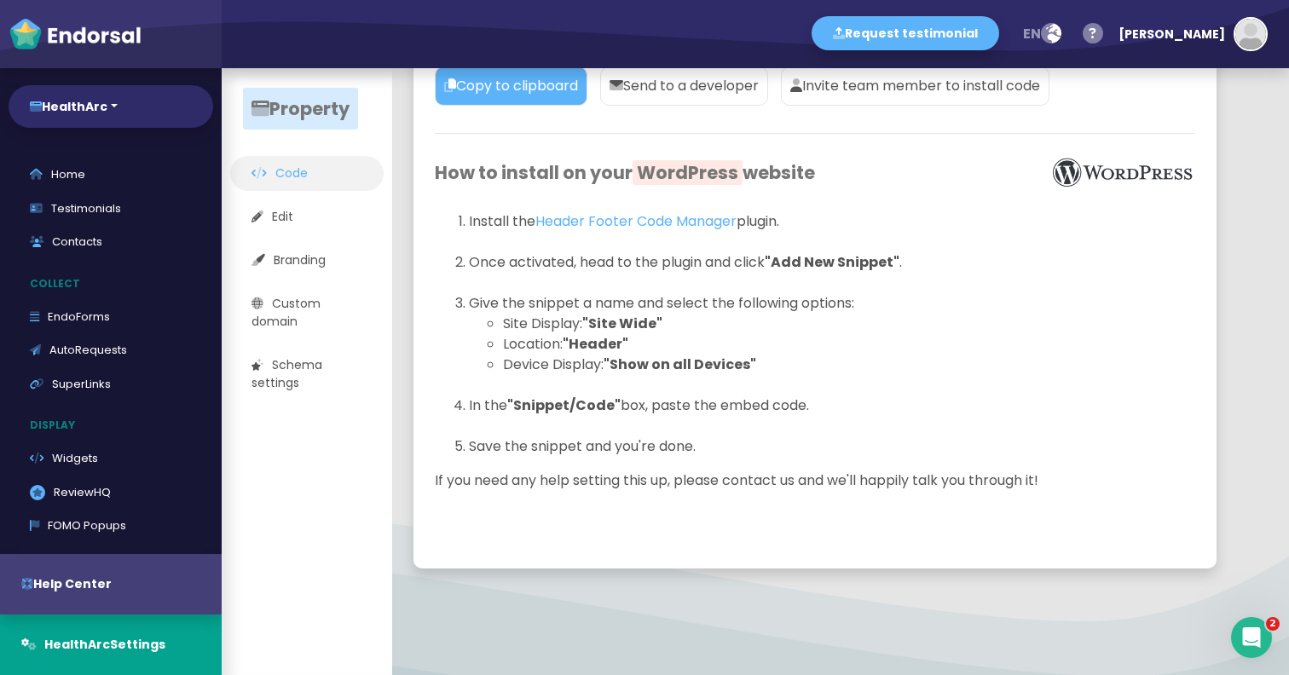
scroll to position [258, 0]
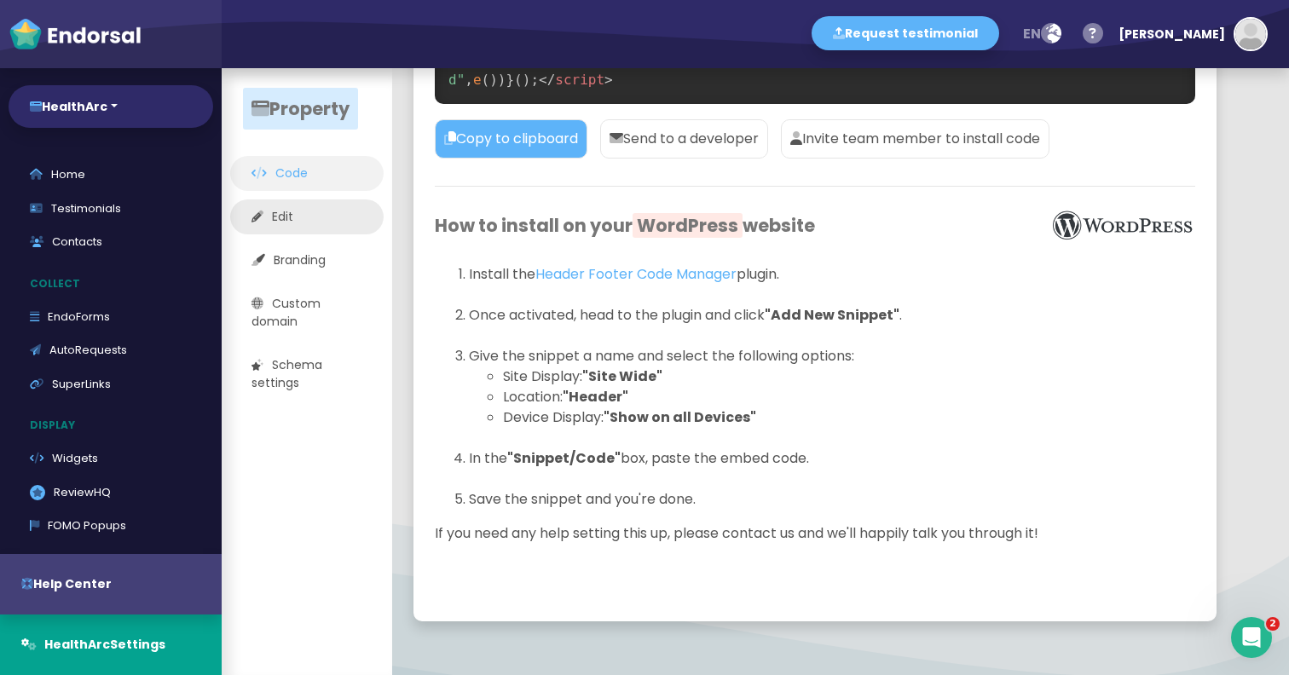
click at [345, 217] on link "Edit" at bounding box center [307, 217] width 154 height 35
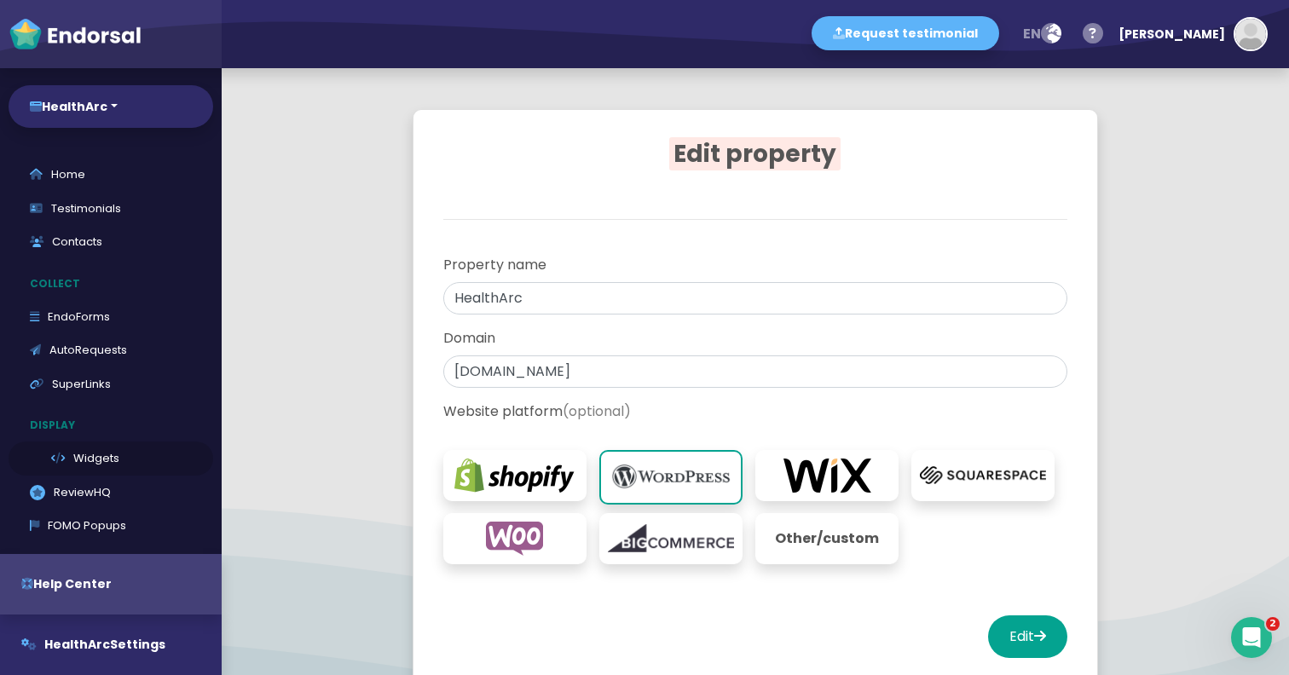
click at [88, 460] on link "Widgets" at bounding box center [111, 459] width 205 height 34
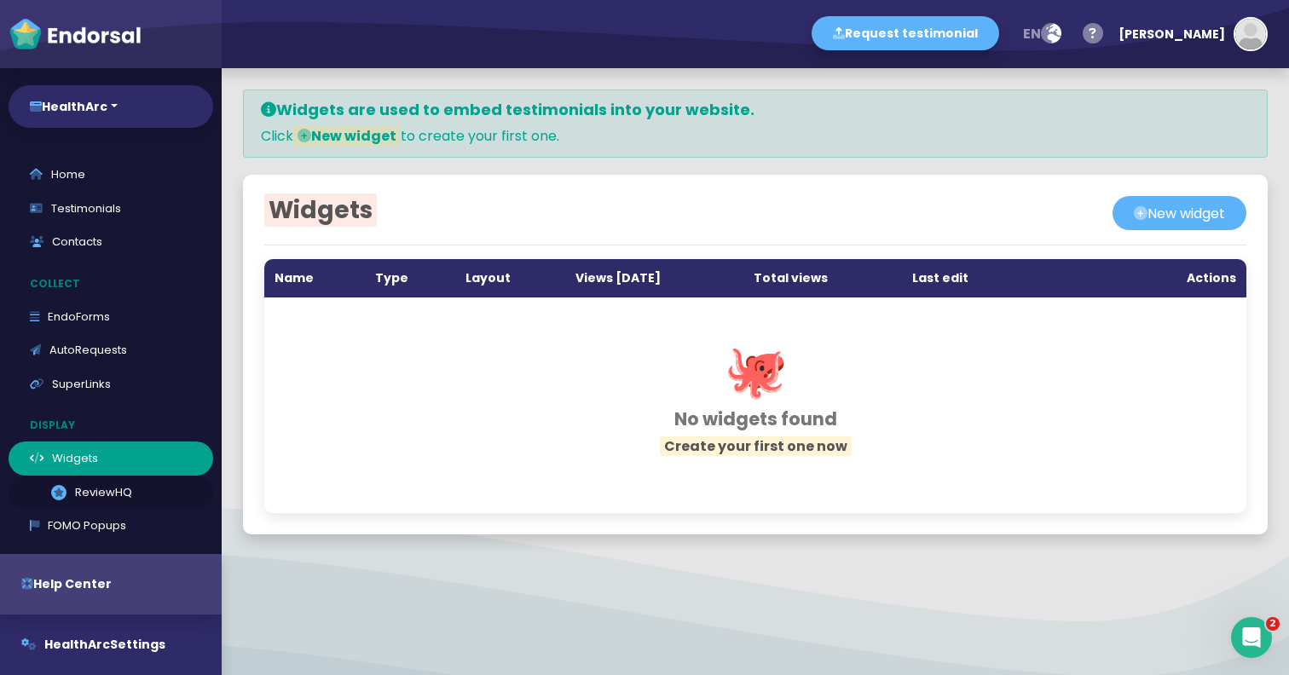
click at [95, 491] on link ".review-hq-icon-1{opacity:0.5;} ReviewHQ" at bounding box center [111, 493] width 205 height 34
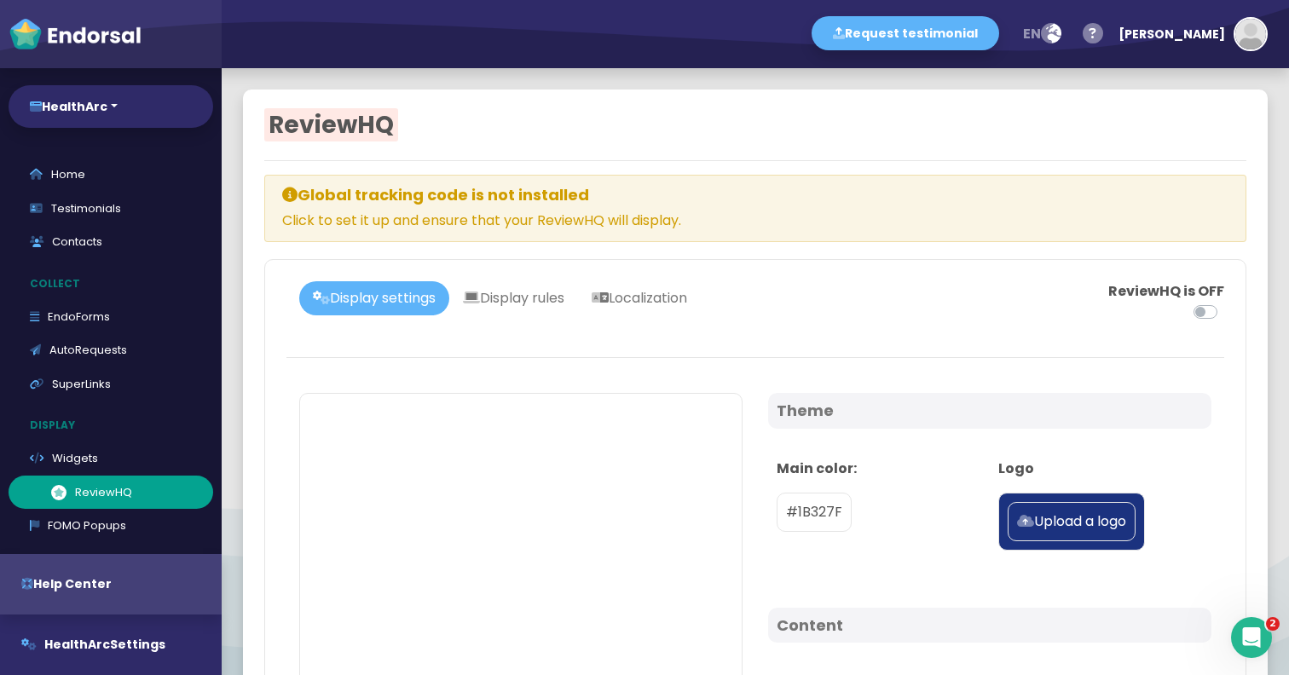
select select "1"
click at [1239, 32] on img "button" at bounding box center [1251, 34] width 31 height 31
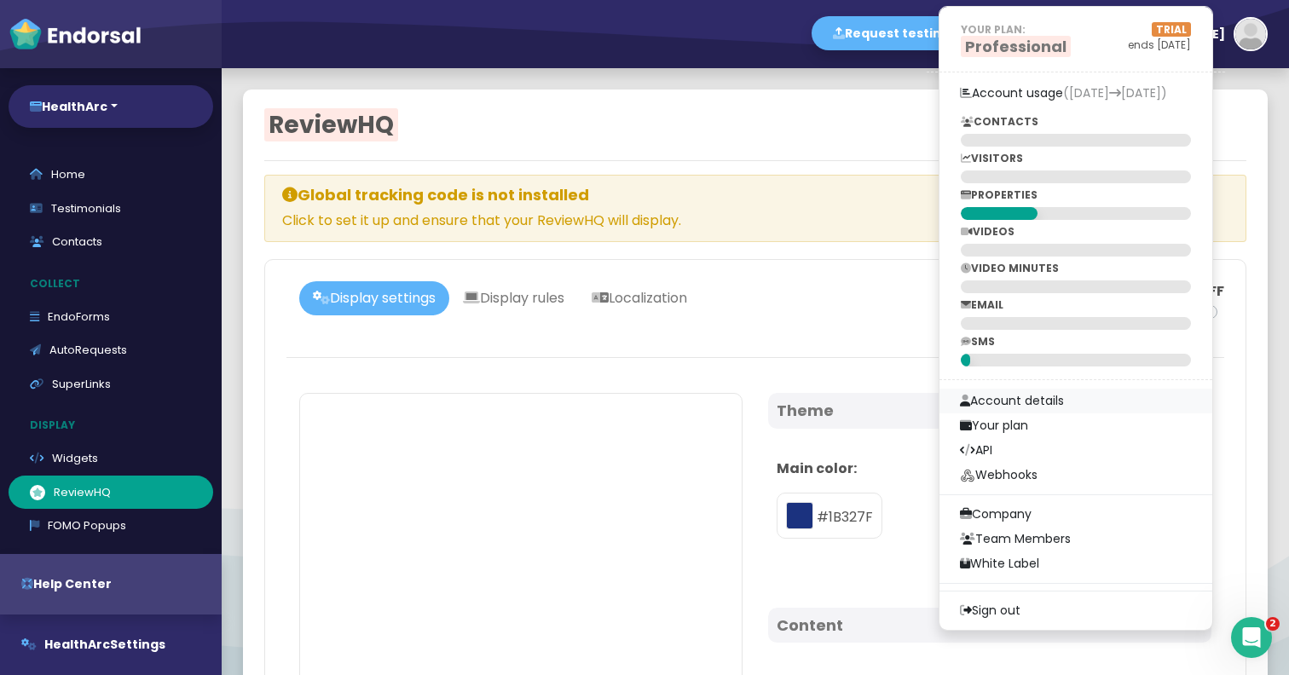
click at [1075, 397] on link "Account details" at bounding box center [1076, 401] width 273 height 25
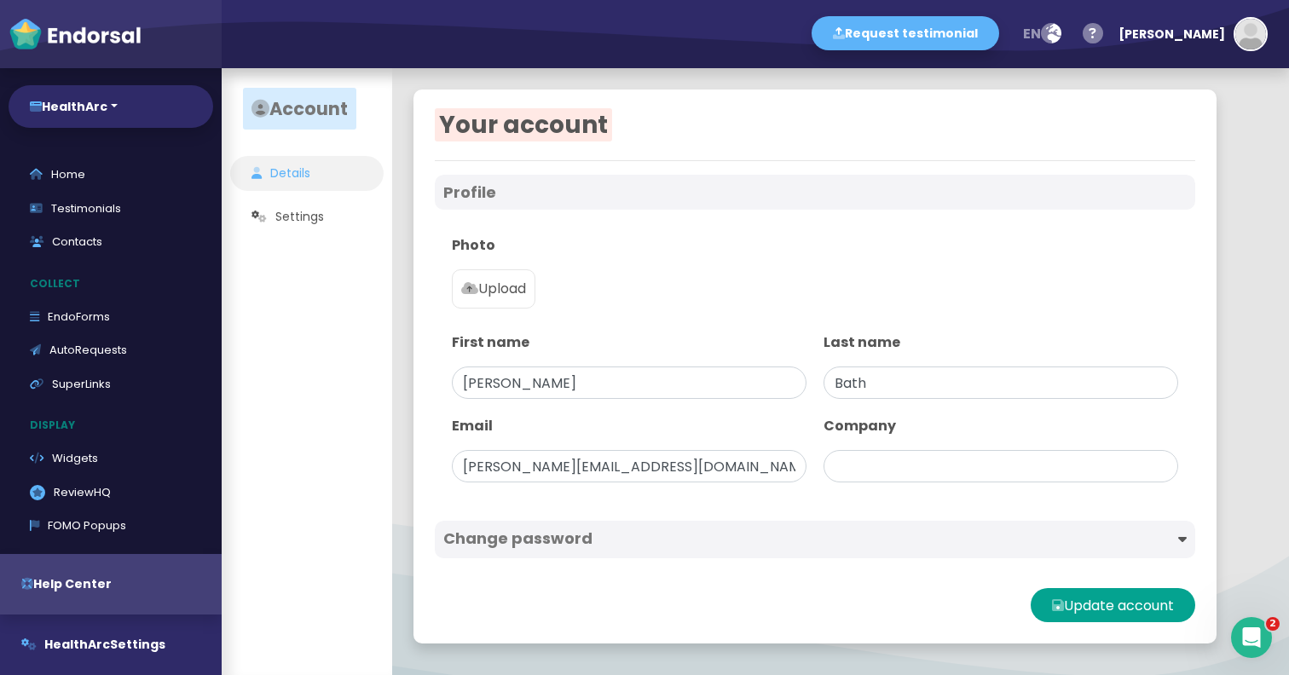
type input "HealthArc"
click at [674, 387] on input "Sudeep" at bounding box center [629, 383] width 355 height 32
click at [311, 440] on link "Settings" at bounding box center [307, 434] width 154 height 35
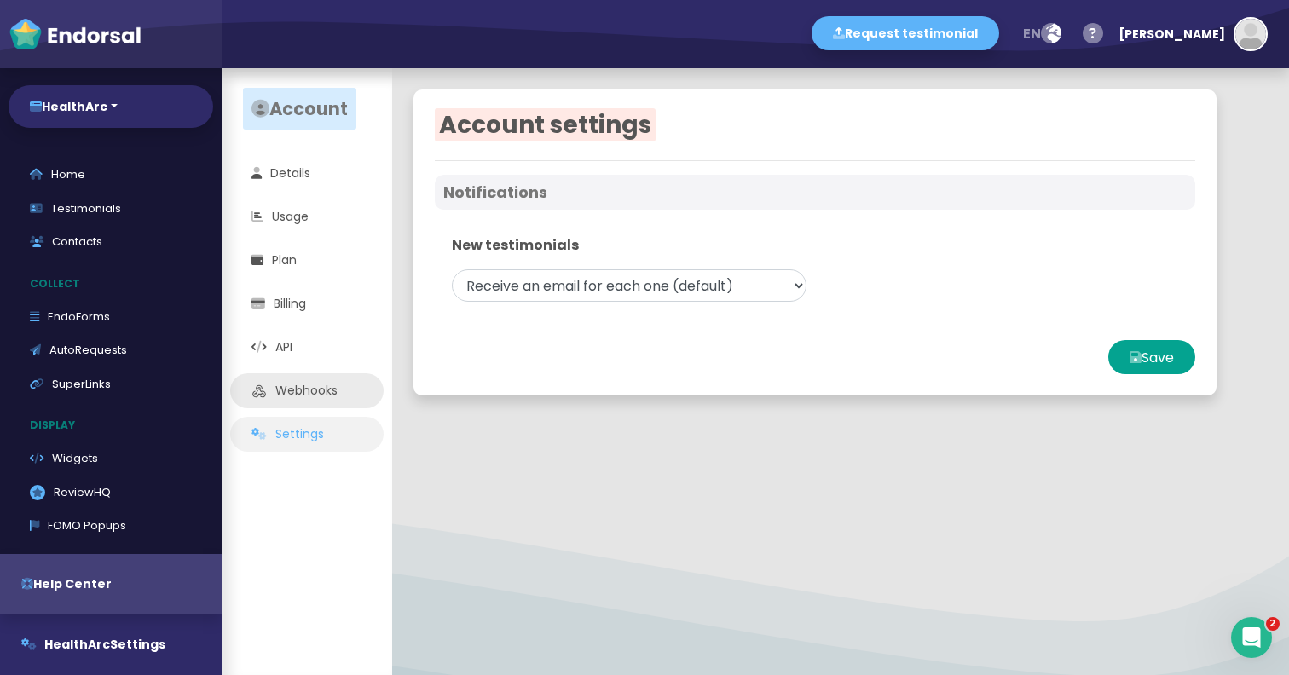
click at [307, 390] on link "Webhooks" at bounding box center [307, 391] width 154 height 35
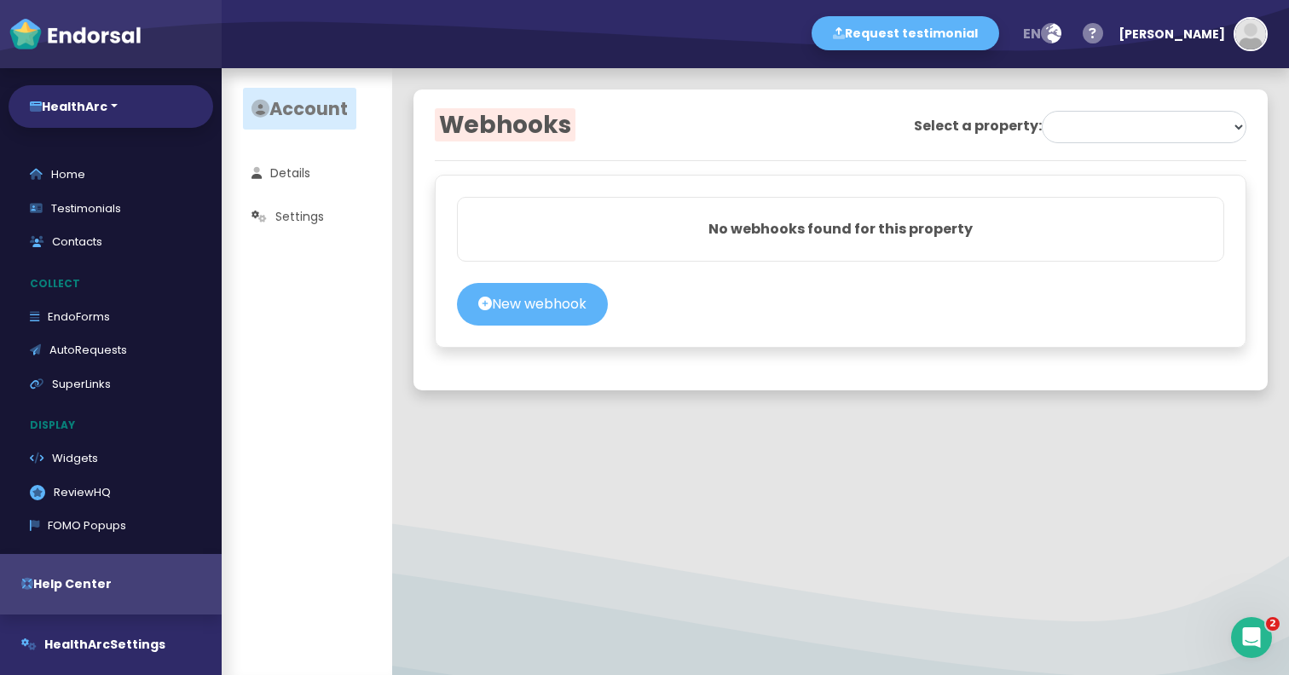
select select "68c5f88290b0b53b7d0c3097"
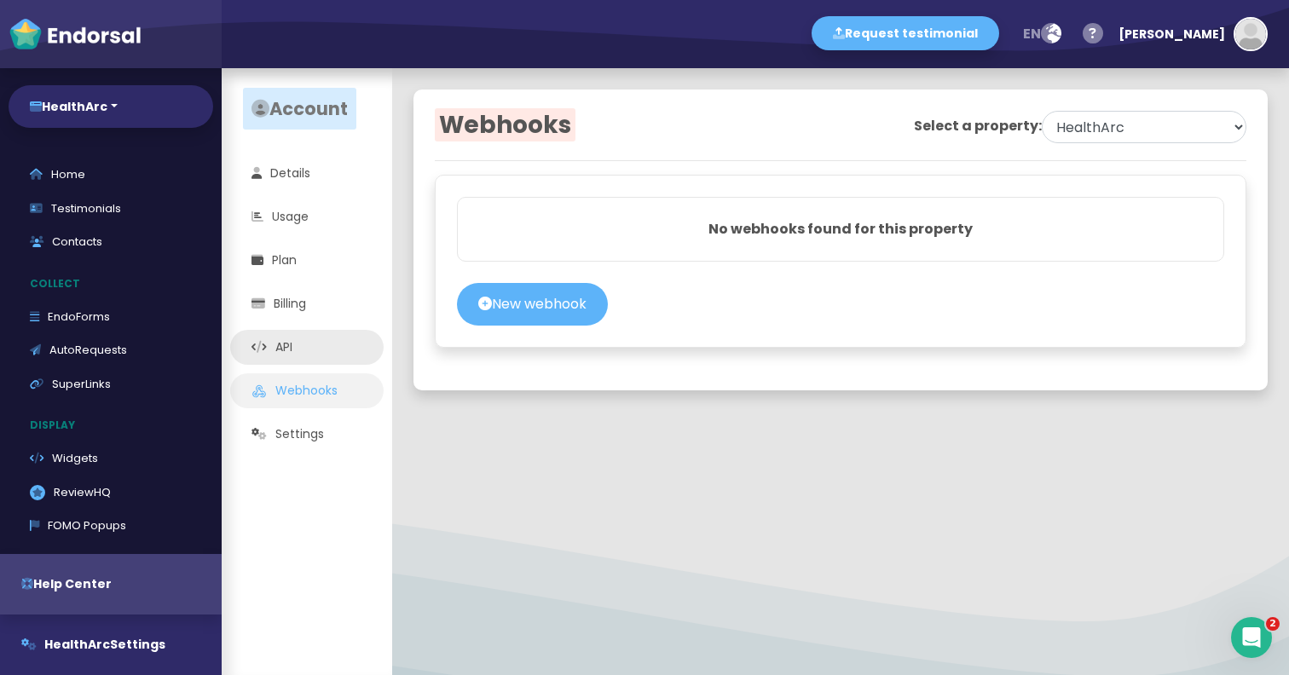
click at [299, 351] on link "API" at bounding box center [307, 347] width 154 height 35
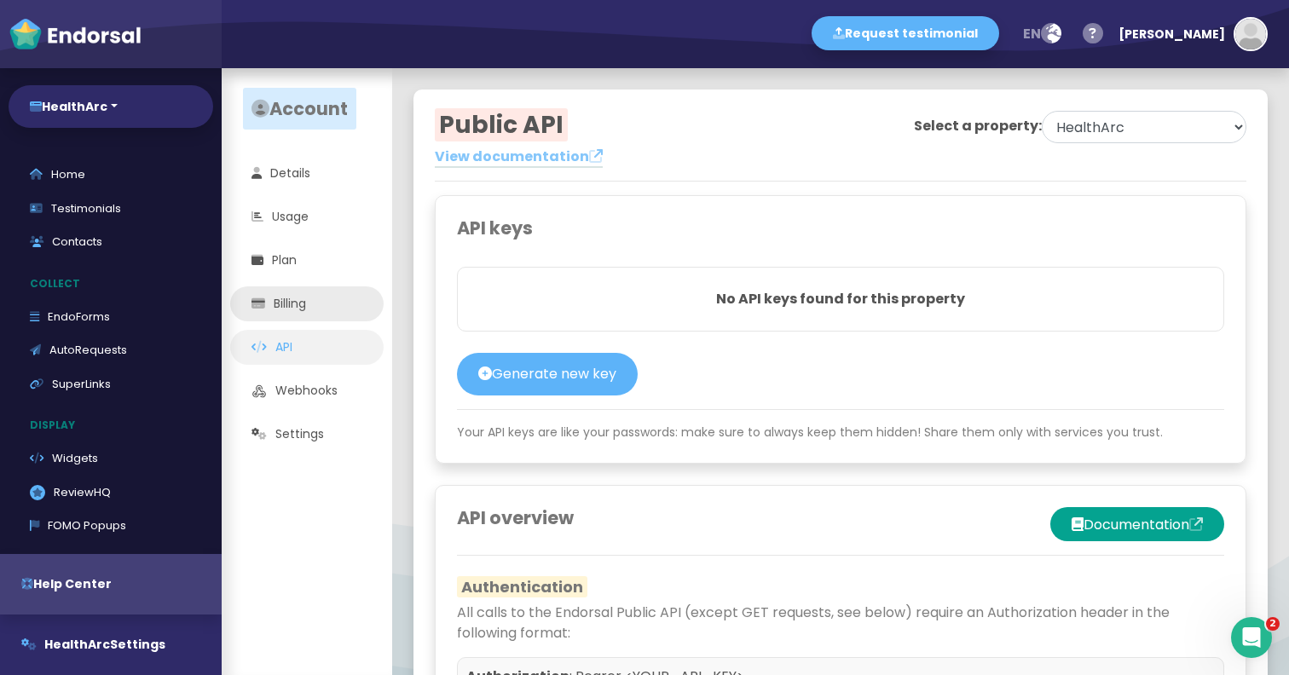
click at [304, 310] on link "Billing" at bounding box center [307, 304] width 154 height 35
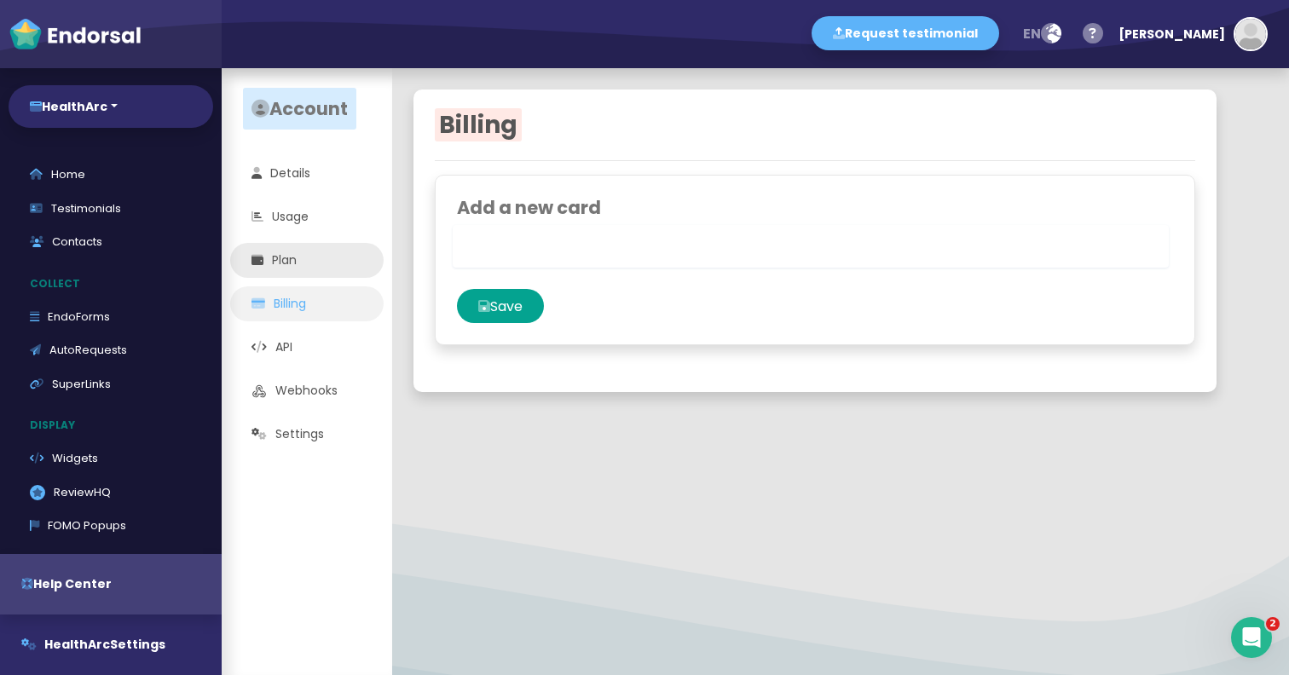
click at [298, 261] on link "Plan" at bounding box center [307, 260] width 154 height 35
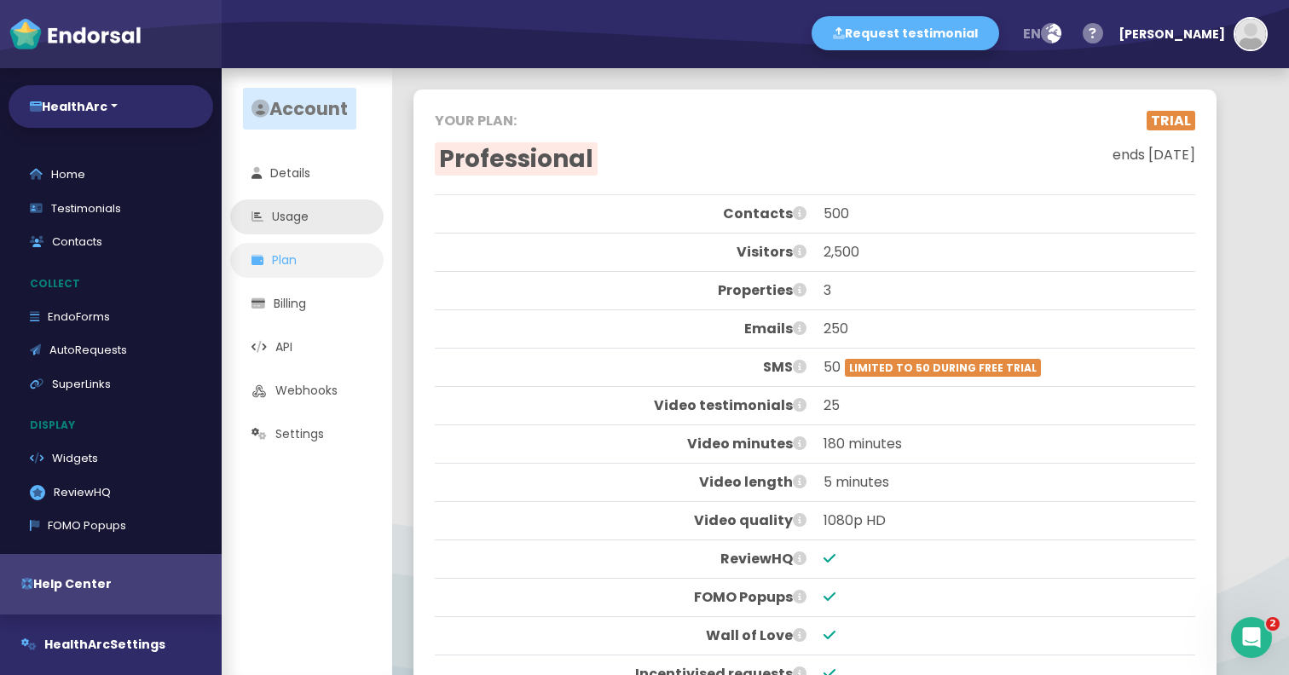
click at [305, 212] on link "Usage" at bounding box center [307, 217] width 154 height 35
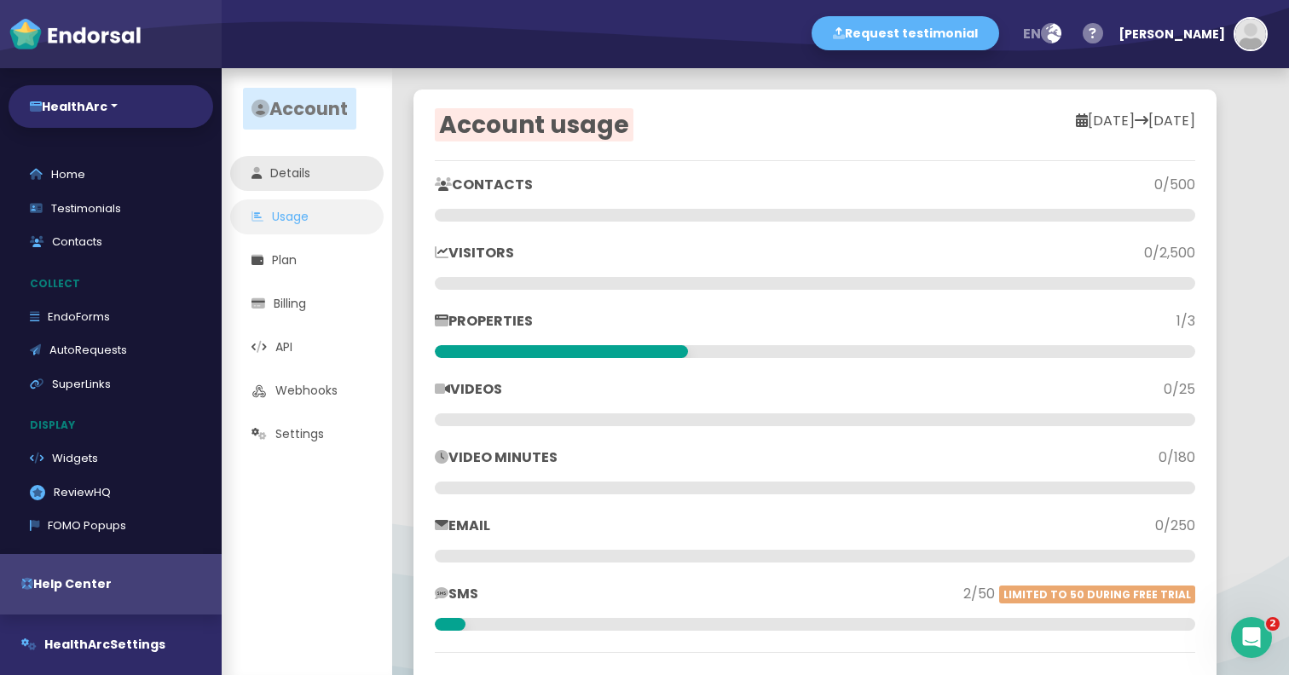
click at [301, 177] on link "Details" at bounding box center [307, 173] width 154 height 35
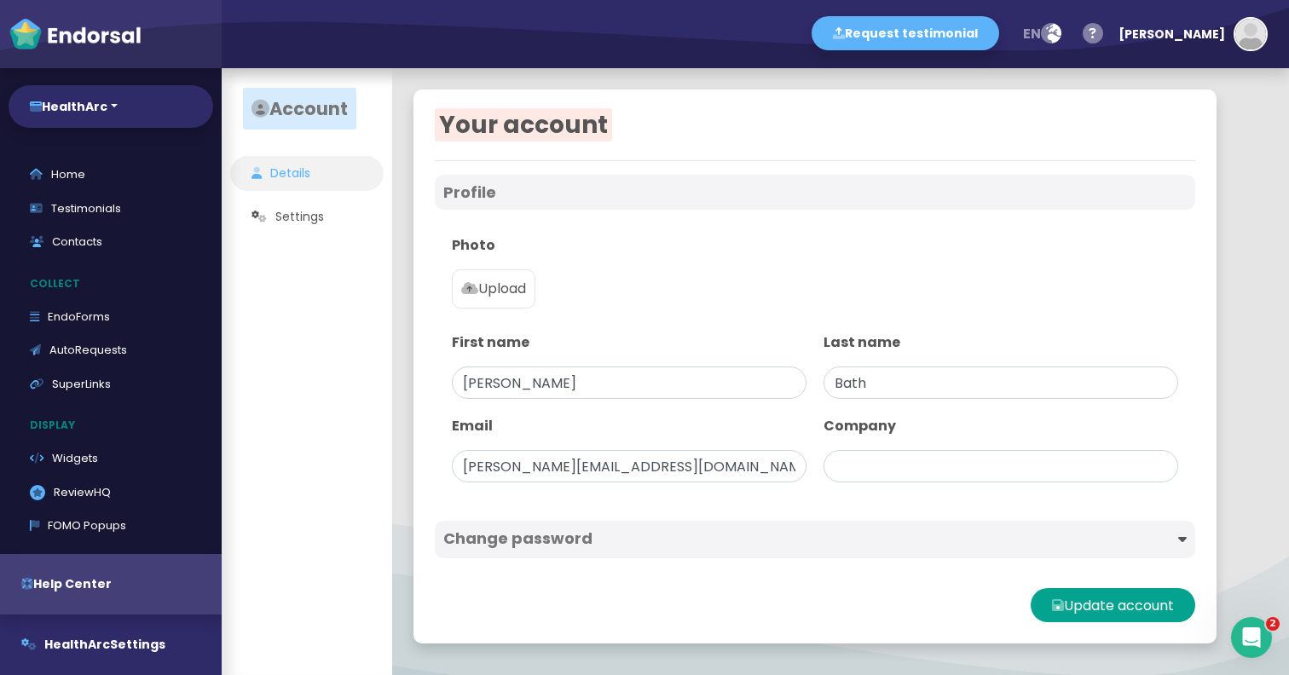
type input "HealthArc"
click at [108, 518] on link "FOMO Popups" at bounding box center [111, 526] width 205 height 34
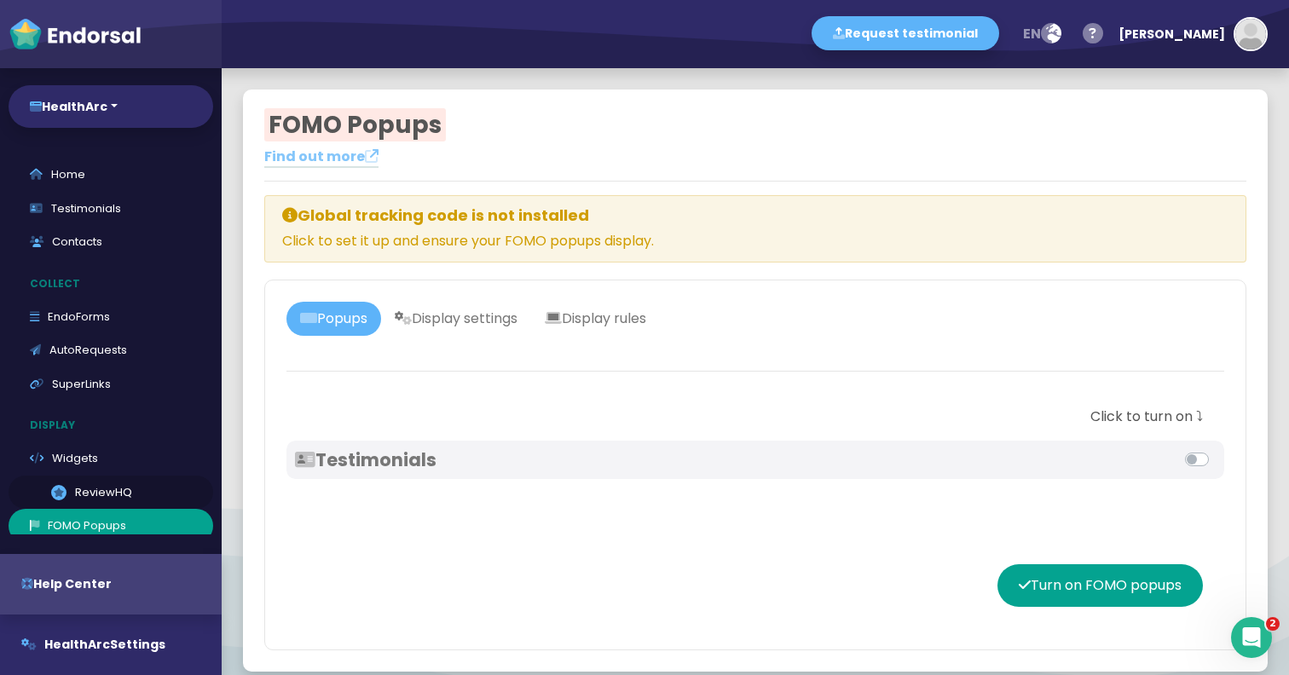
click at [101, 490] on link ".review-hq-icon-1{opacity:0.5;} ReviewHQ" at bounding box center [111, 493] width 205 height 34
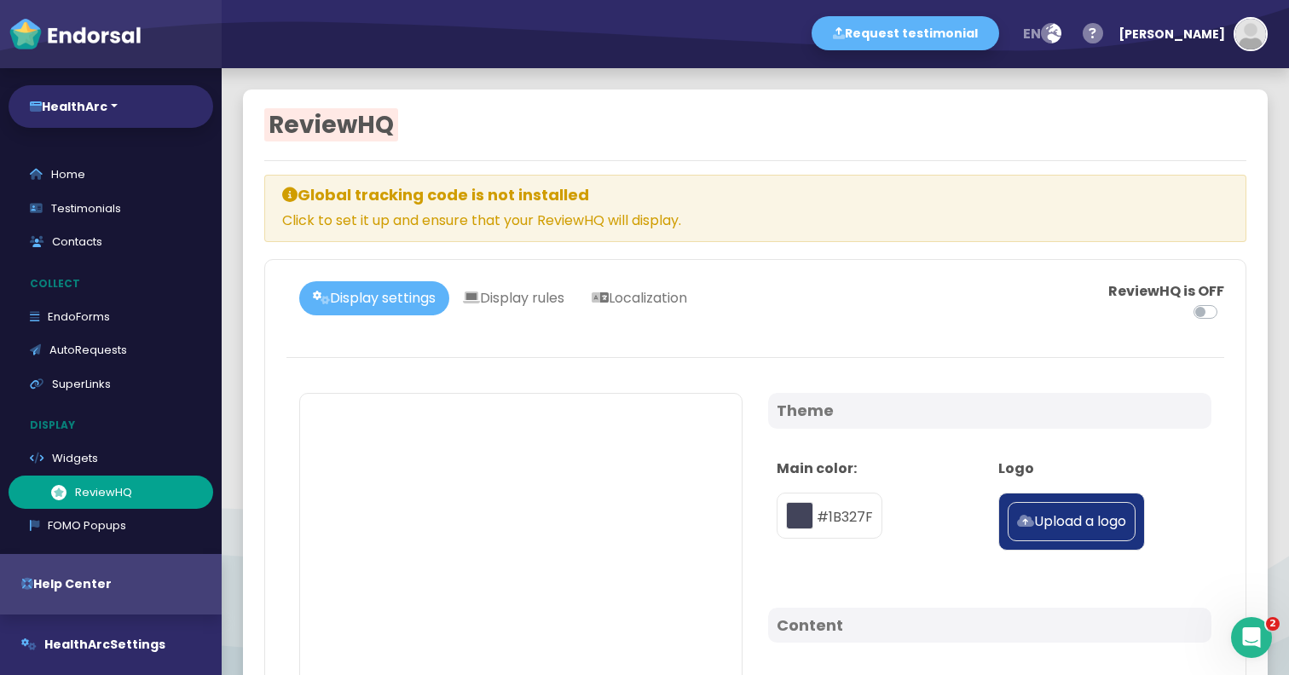
type input "#1B327F"
click at [73, 462] on link "Widgets" at bounding box center [111, 459] width 205 height 34
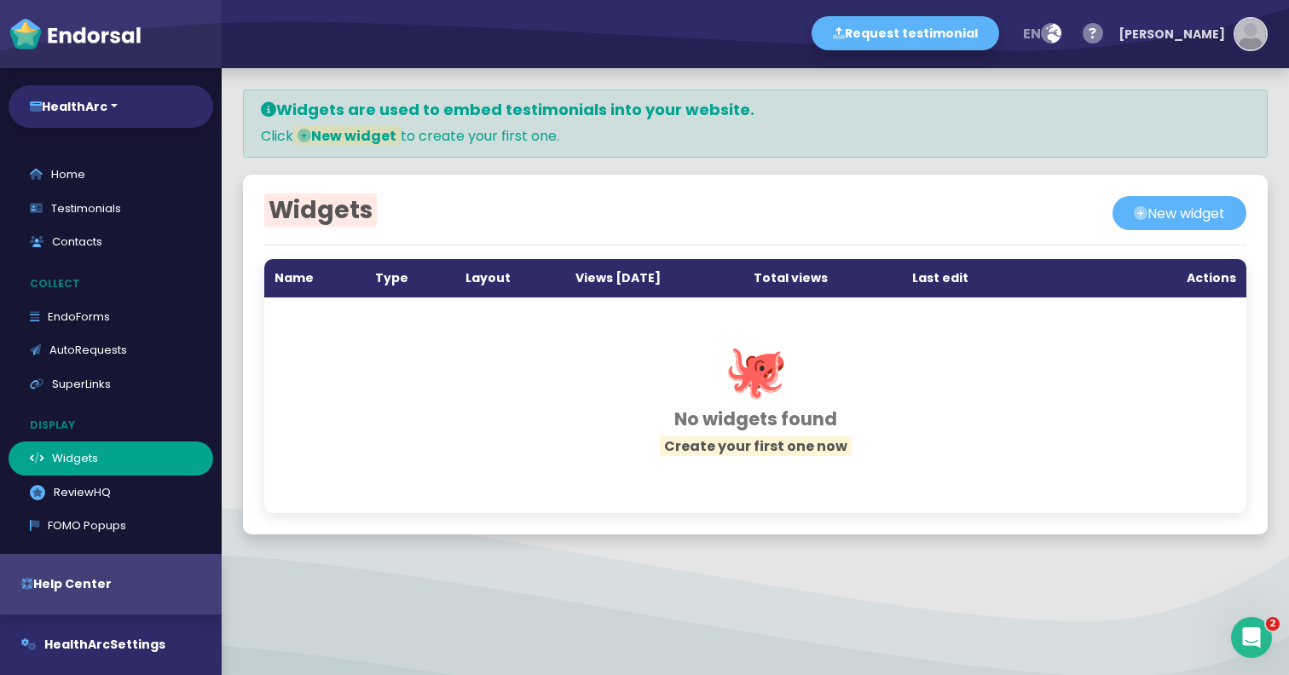
click at [1237, 41] on img "button" at bounding box center [1251, 34] width 31 height 31
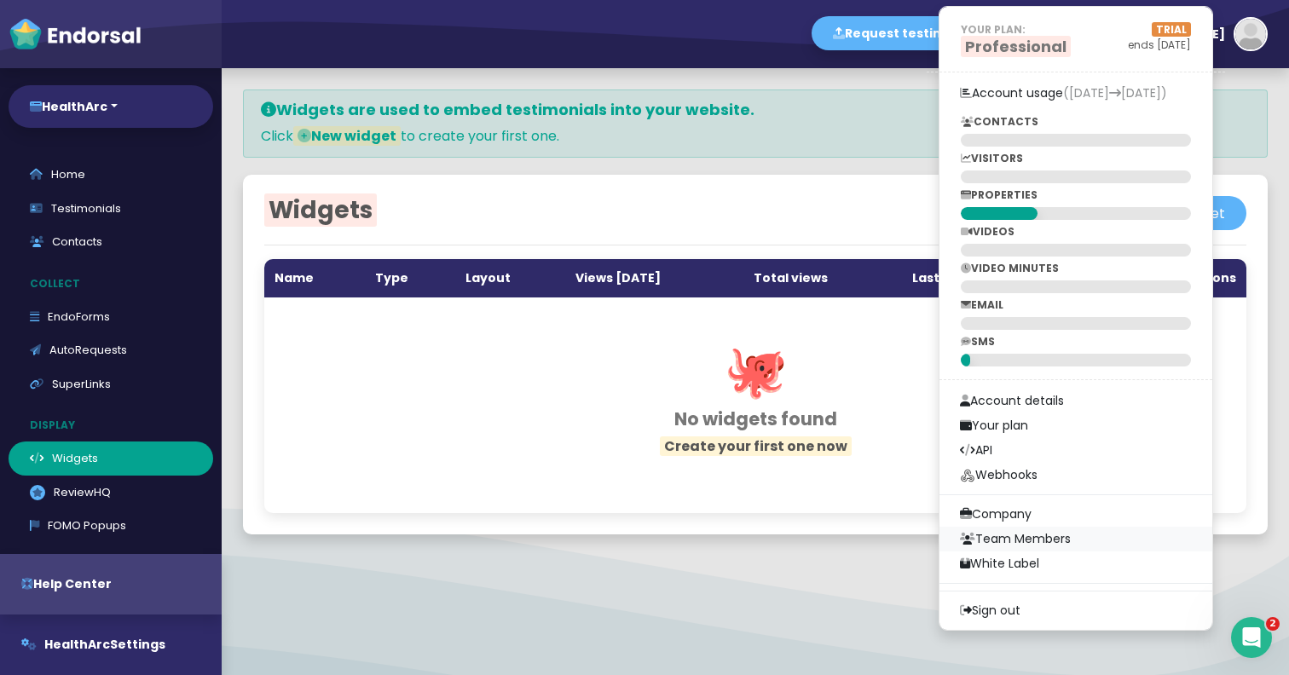
click at [1115, 541] on link "Team Members" at bounding box center [1076, 539] width 273 height 25
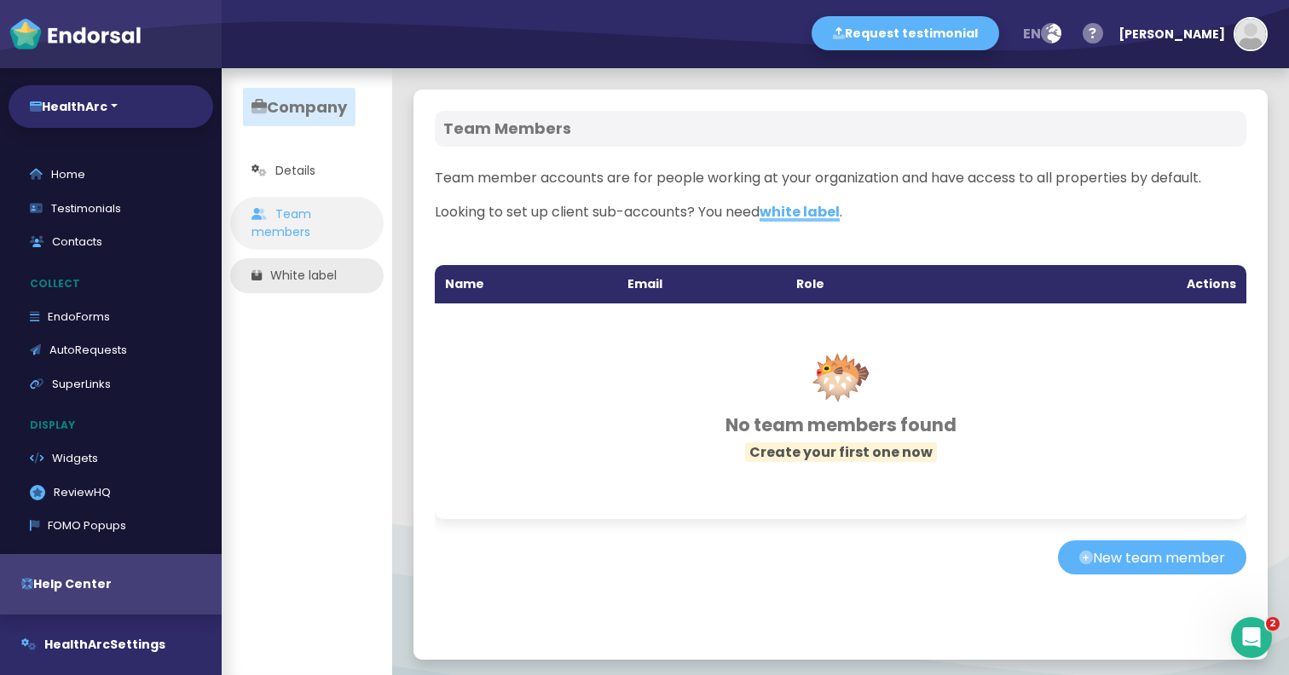
click at [327, 274] on link "White label" at bounding box center [307, 275] width 154 height 35
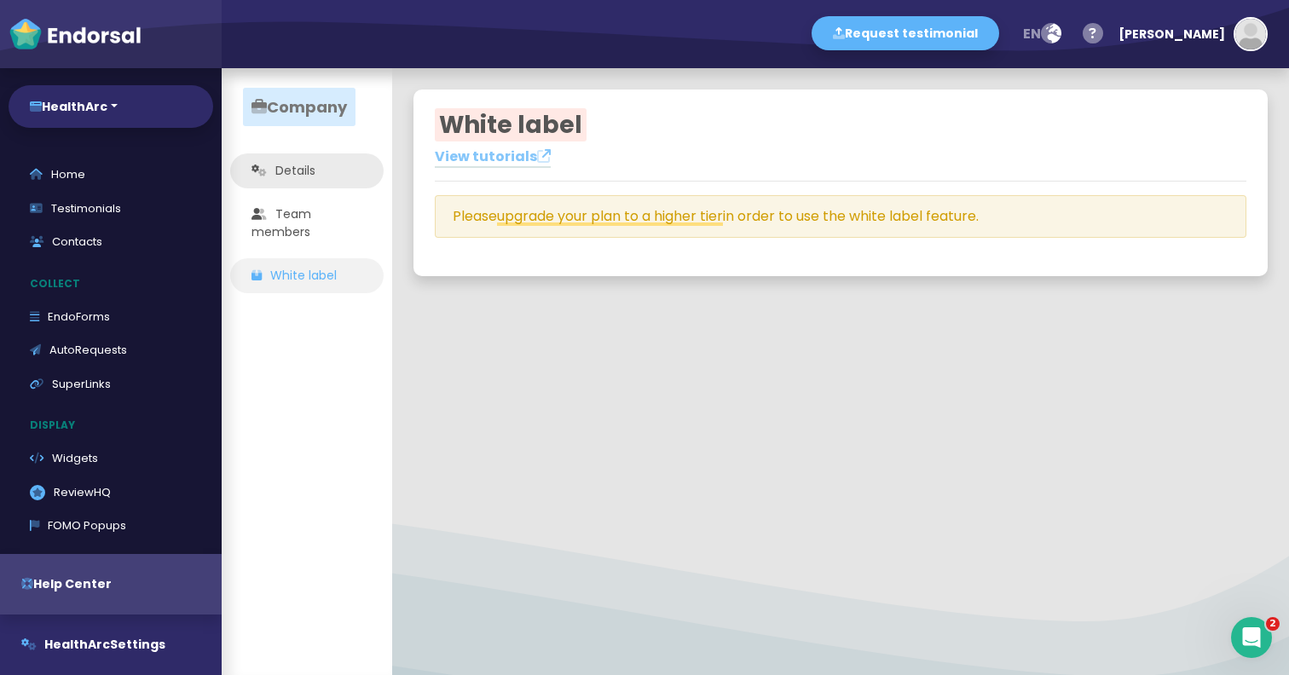
click at [295, 175] on link "Details" at bounding box center [307, 171] width 154 height 35
select select
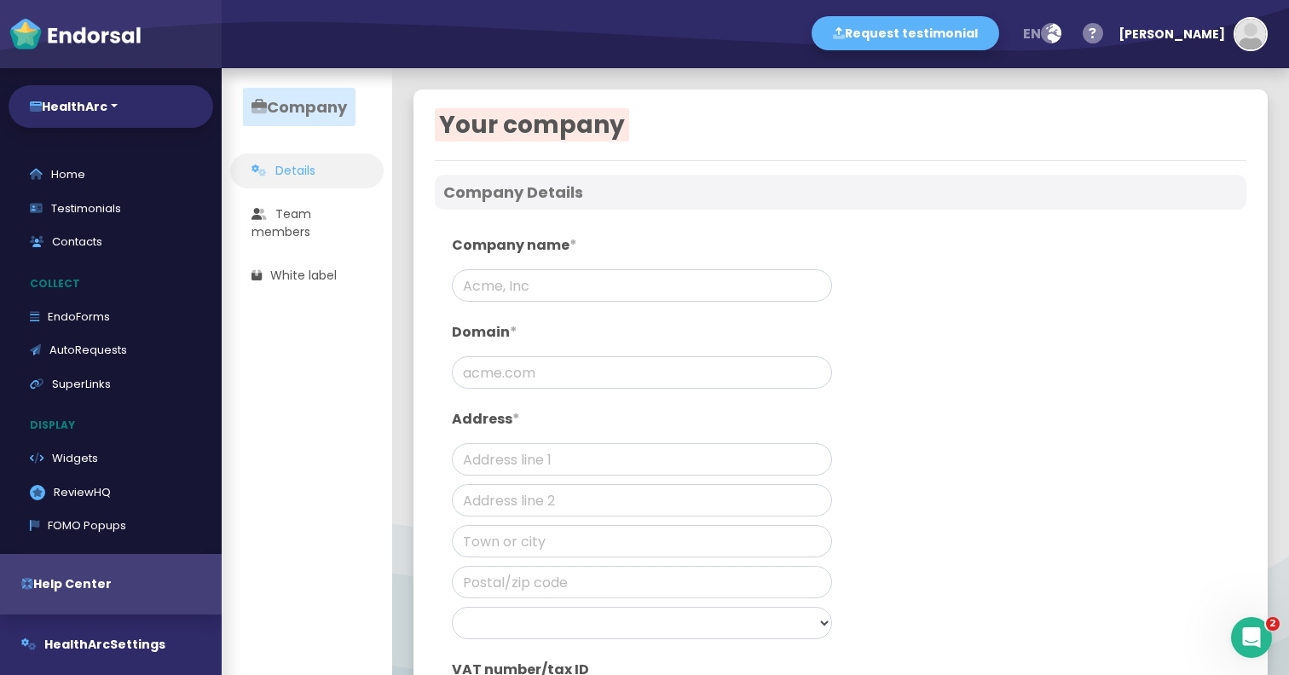
type input "HealthArc"
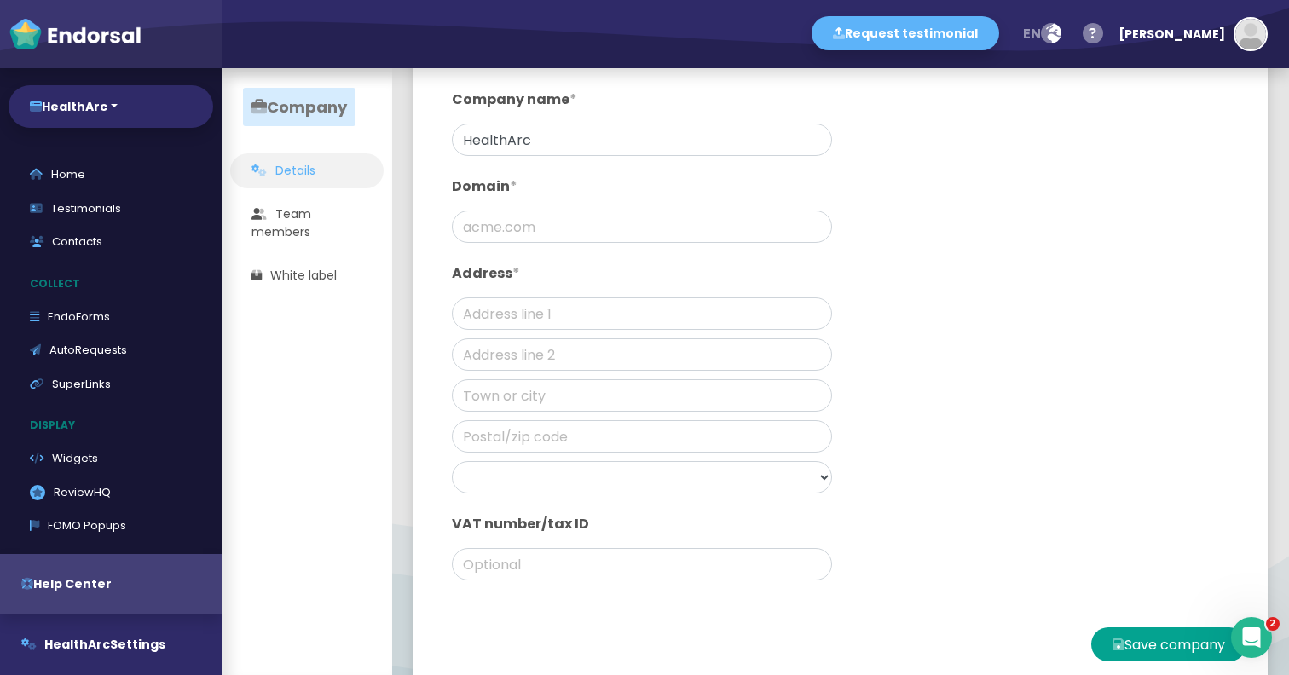
scroll to position [175, 0]
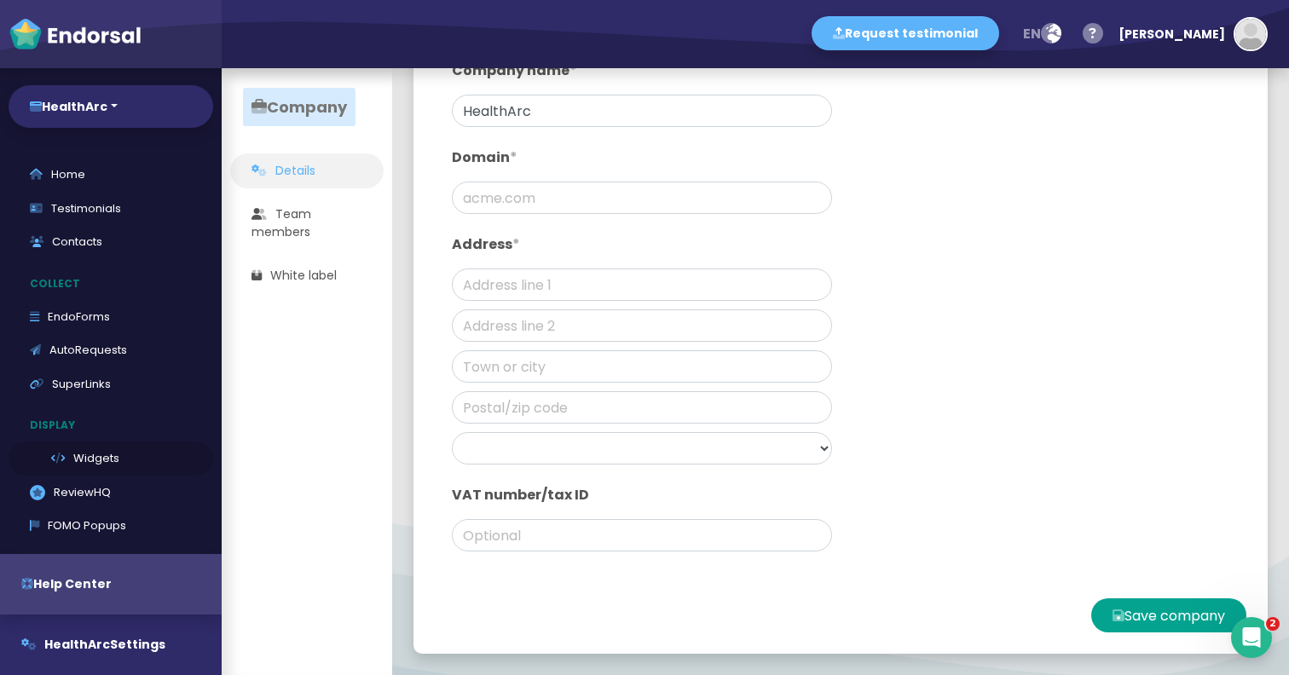
click at [88, 469] on link "Widgets" at bounding box center [111, 459] width 205 height 34
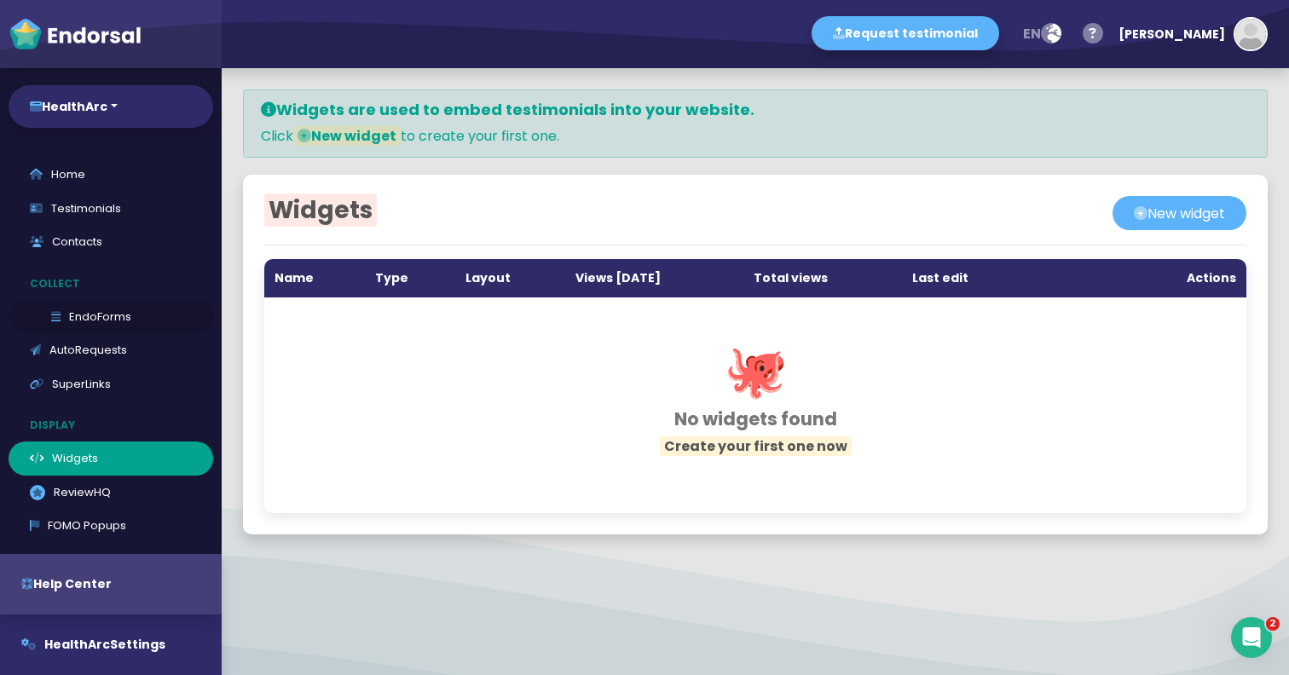
click at [93, 314] on link "EndoForms" at bounding box center [111, 317] width 205 height 34
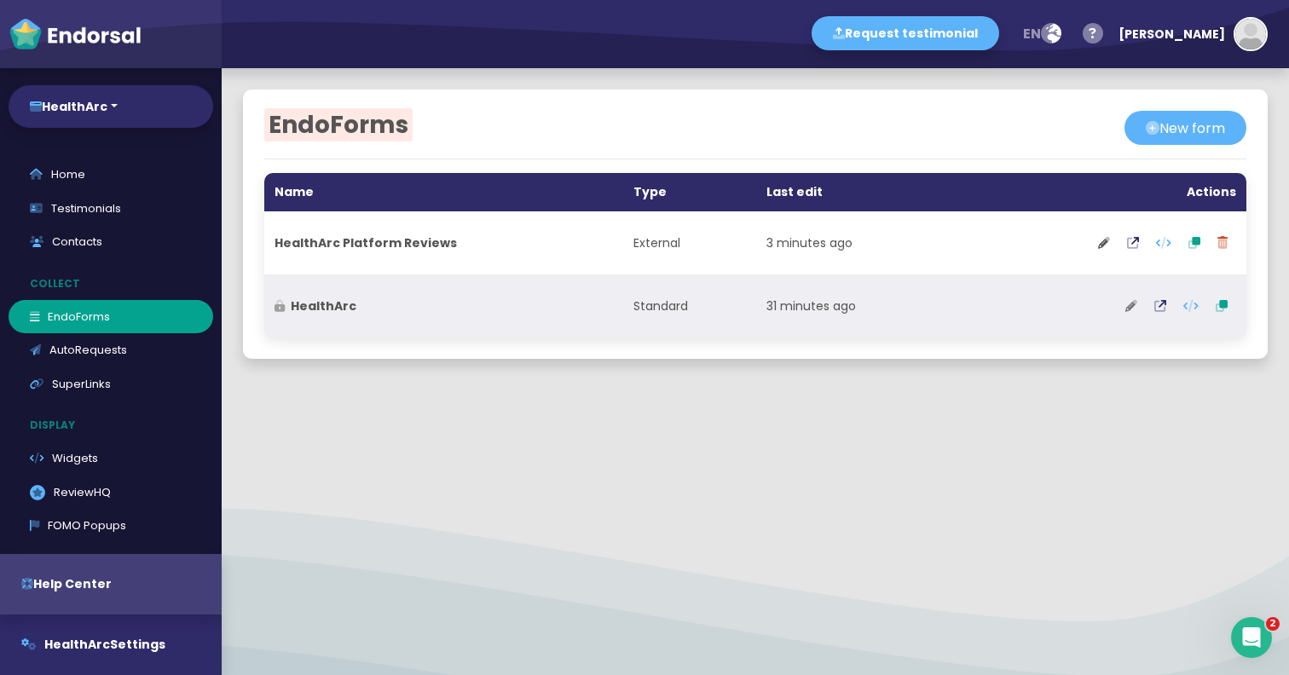
click at [1129, 298] on button at bounding box center [1131, 306] width 29 height 43
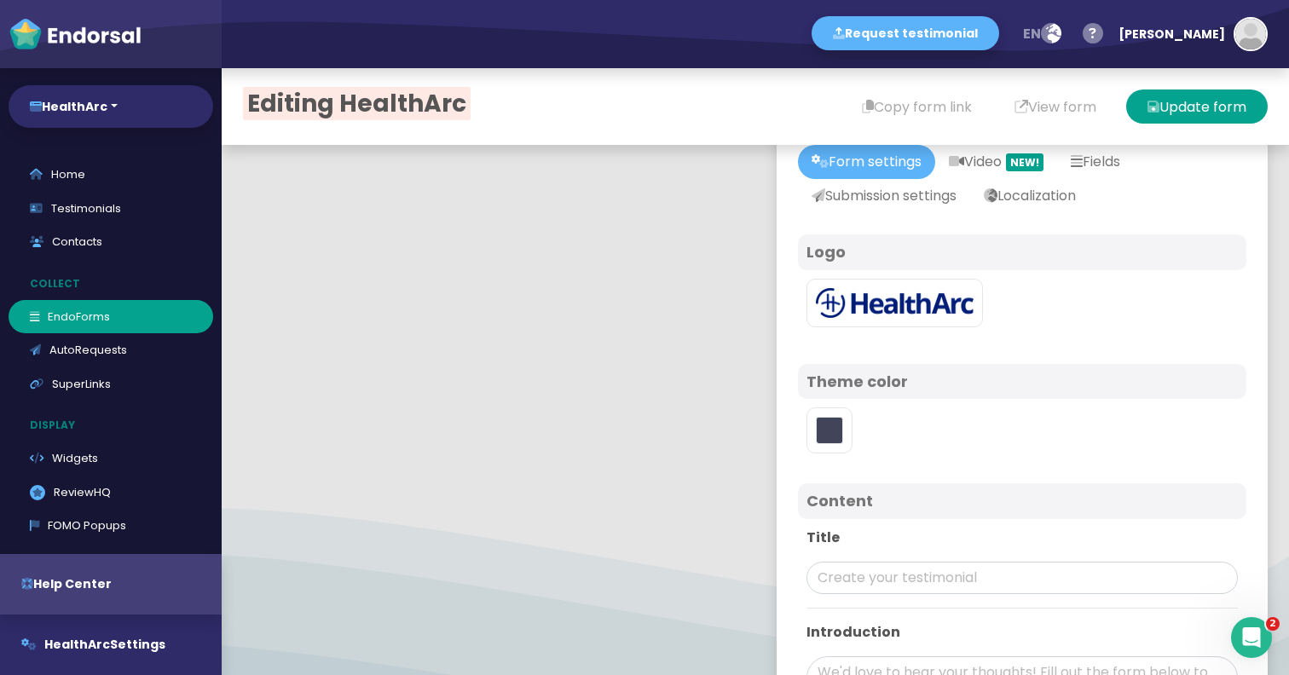
type input "#1B327F"
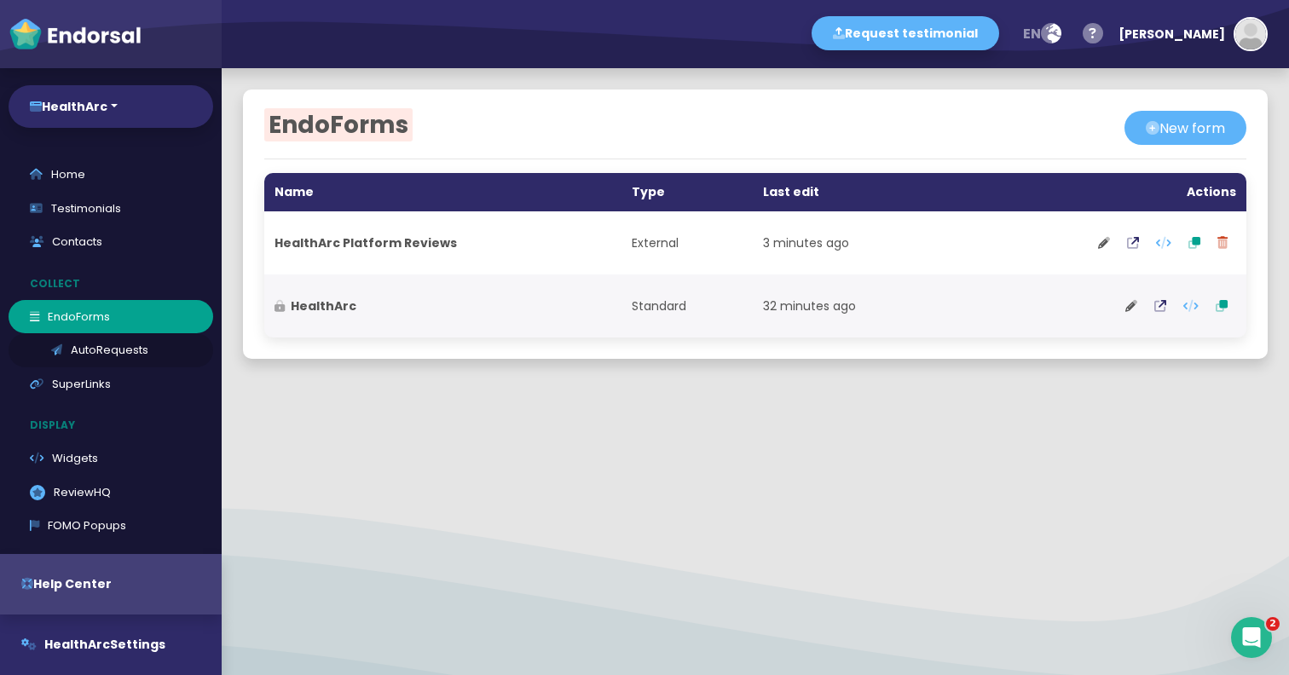
click at [120, 351] on link "AutoRequests" at bounding box center [111, 350] width 205 height 34
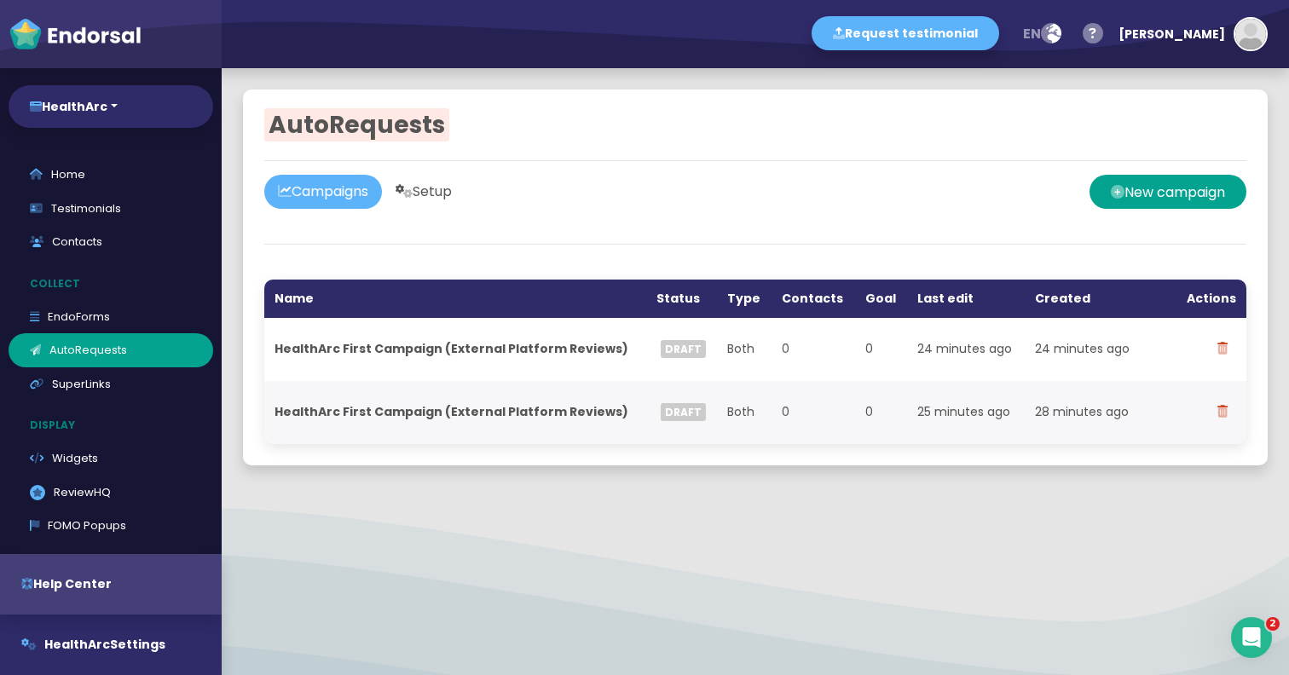
click at [441, 189] on link "Setup" at bounding box center [424, 192] width 84 height 34
select select "90"
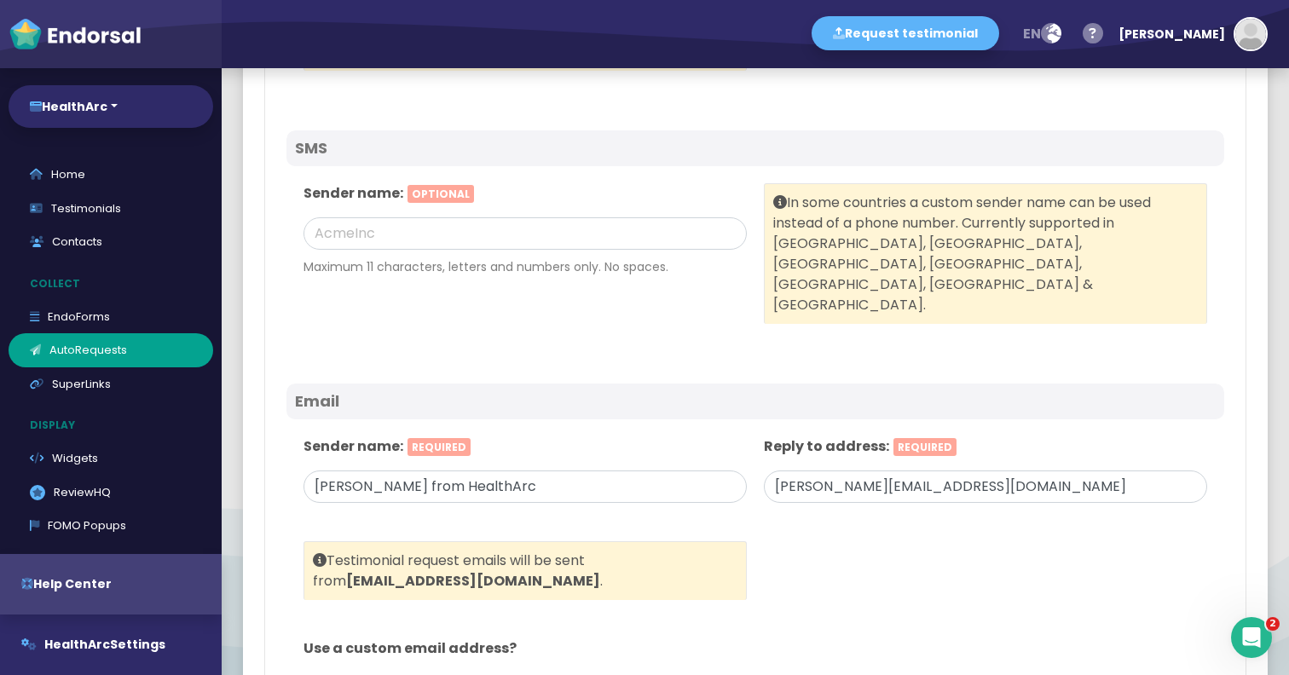
scroll to position [791, 0]
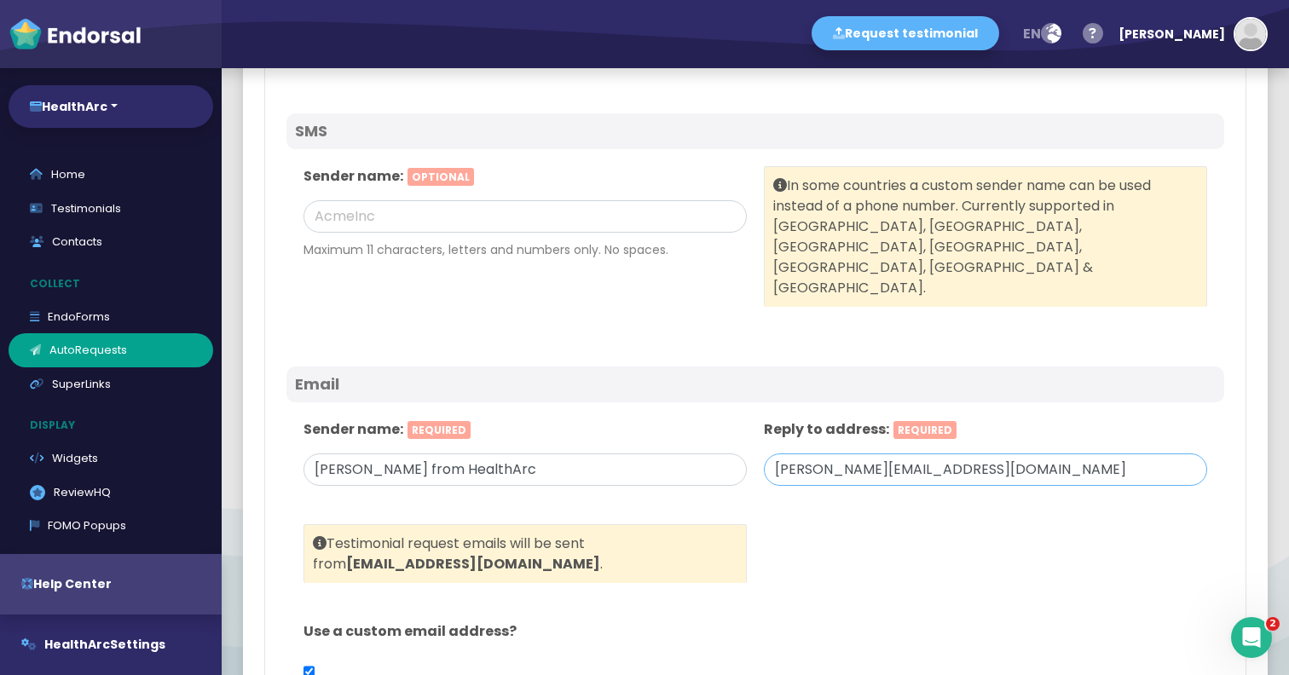
drag, startPoint x: 828, startPoint y: 430, endPoint x: 706, endPoint y: 427, distance: 122.0
type input "info@healtharc.io"
drag, startPoint x: 368, startPoint y: 432, endPoint x: 296, endPoint y: 427, distance: 71.8
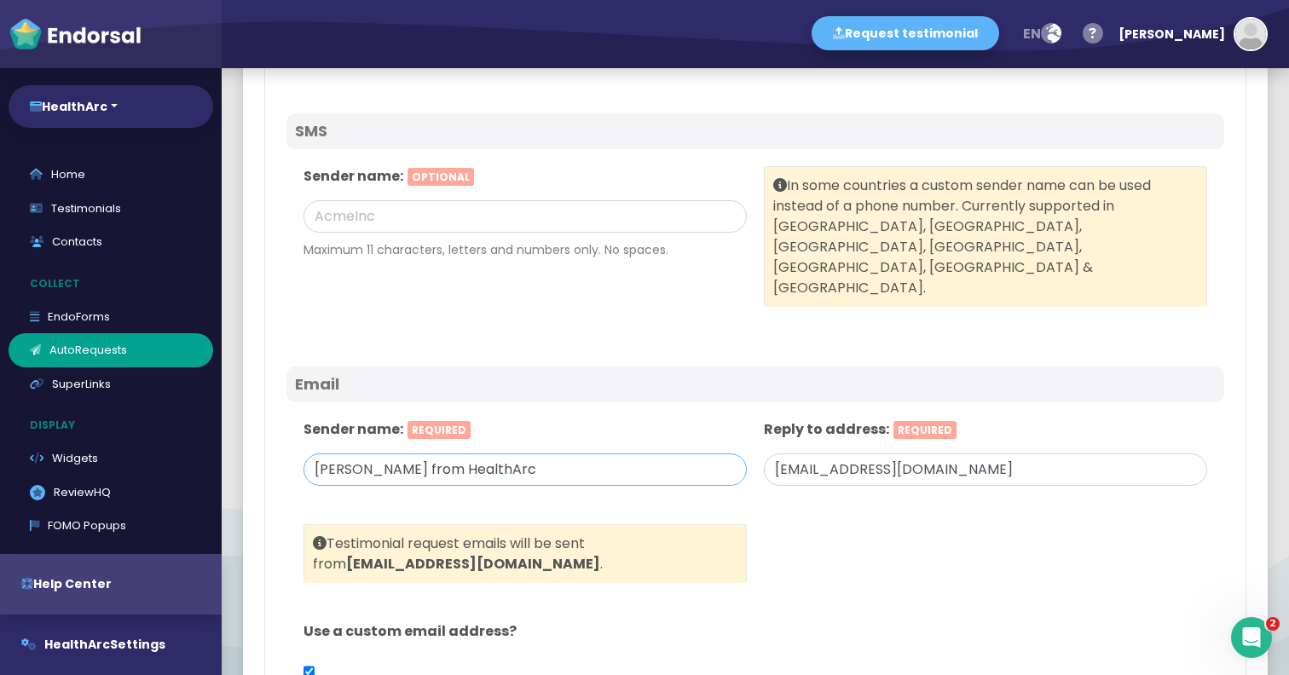
click at [296, 427] on div "Sender name: Required Sudeep from HealthArc" at bounding box center [525, 463] width 461 height 105
type input "Review Team from HealthArc"
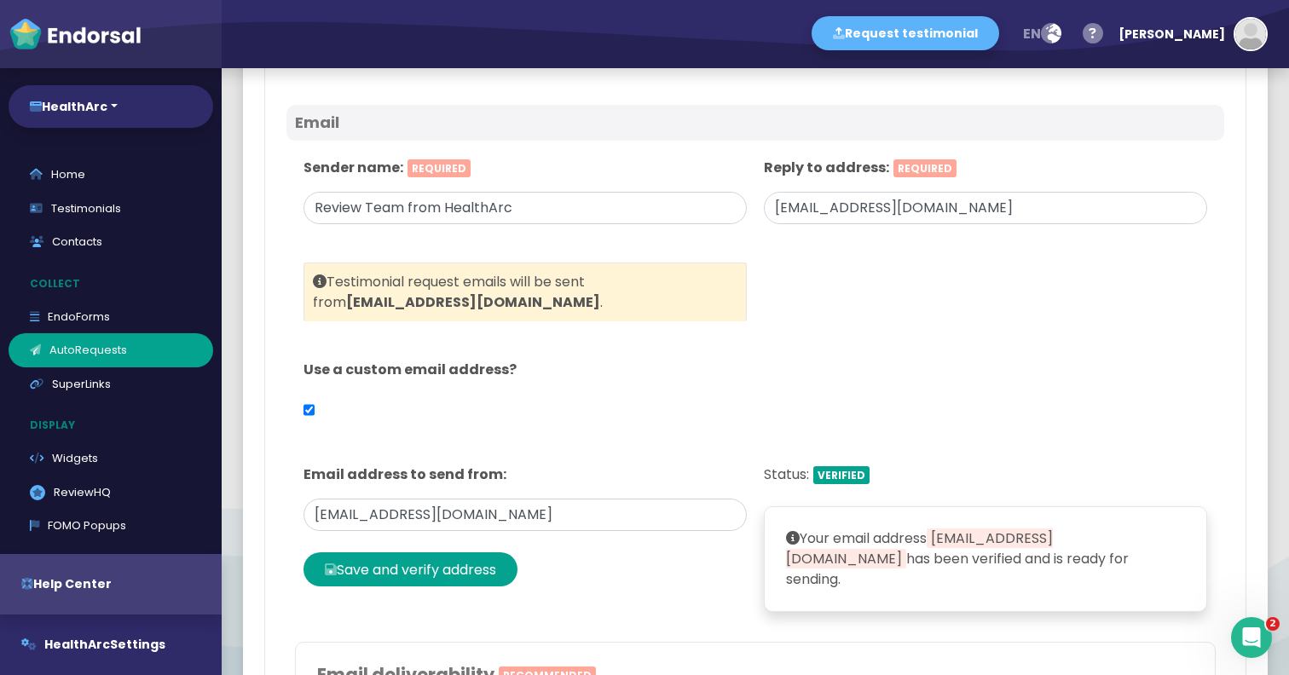
scroll to position [1057, 0]
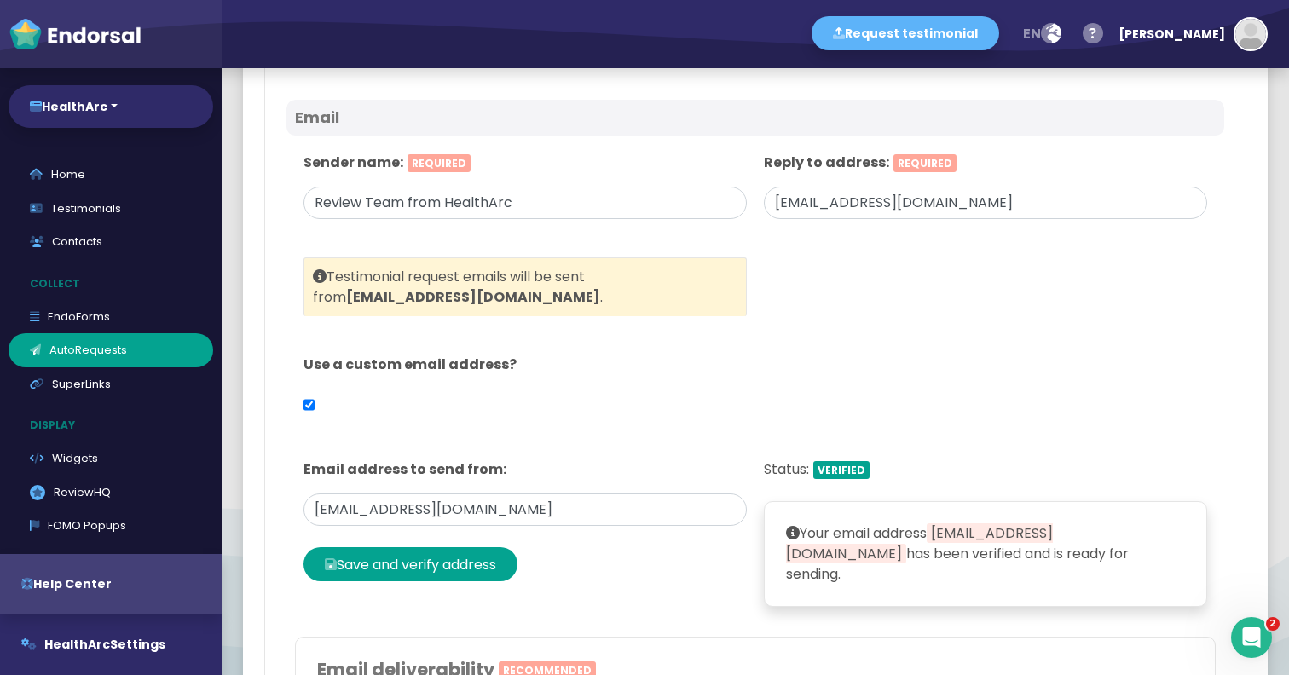
click at [1110, 373] on div "Use a custom email address?" at bounding box center [755, 398] width 921 height 105
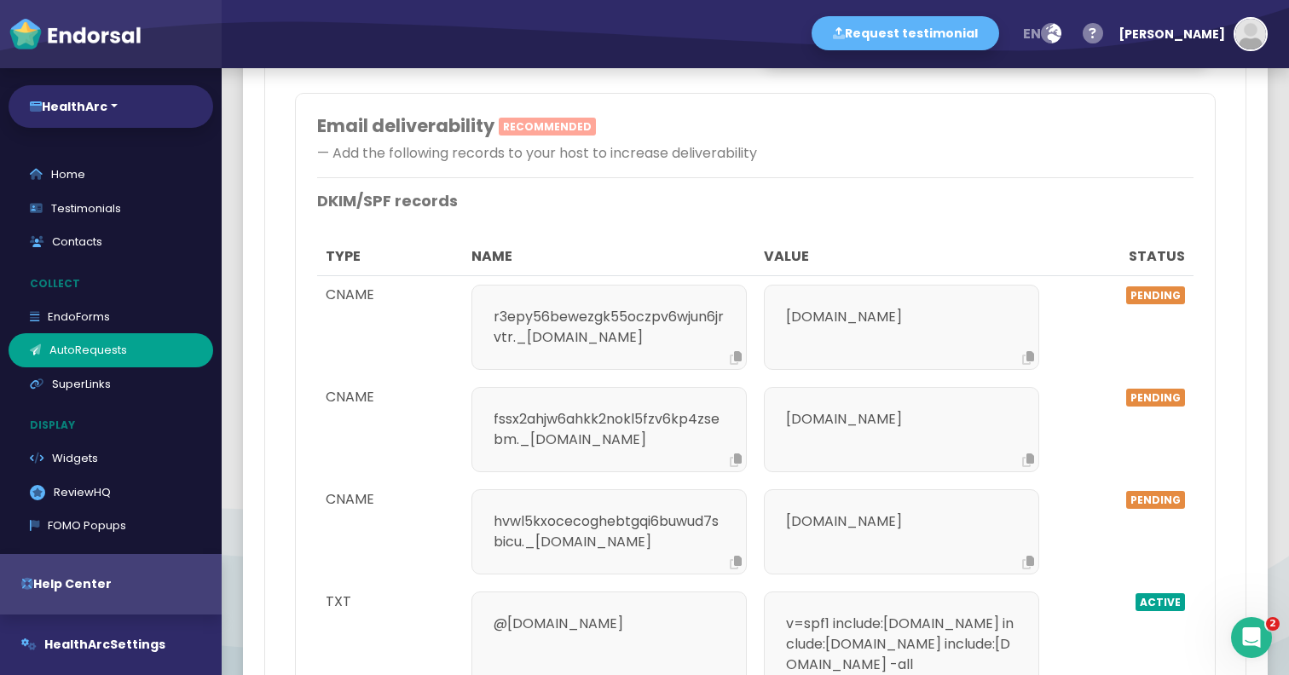
scroll to position [1611, 0]
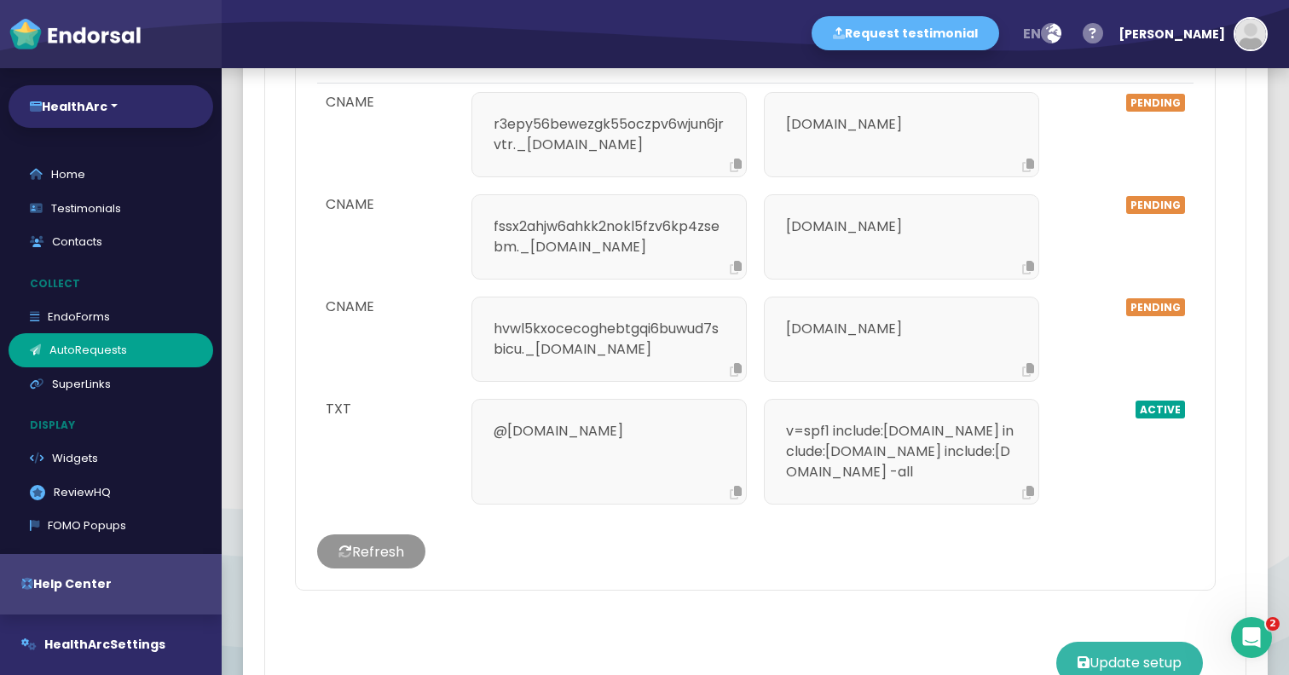
click at [1141, 642] on button "Update setup" at bounding box center [1130, 663] width 147 height 43
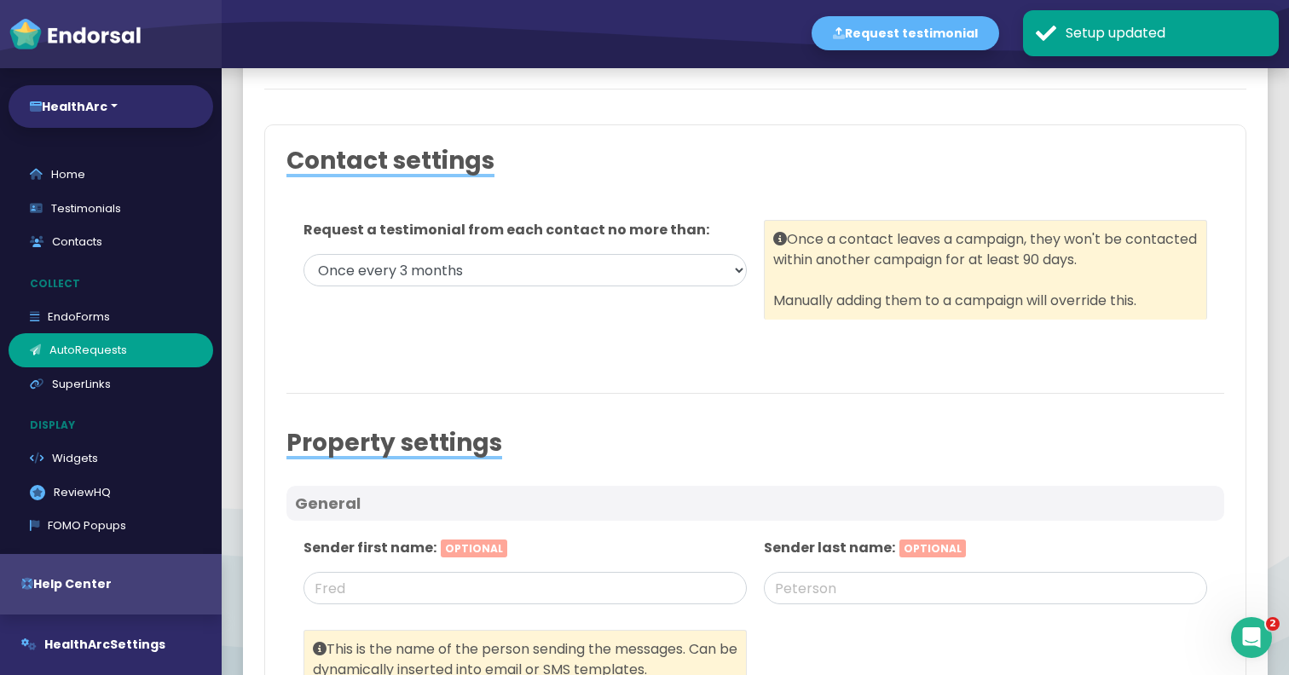
scroll to position [0, 0]
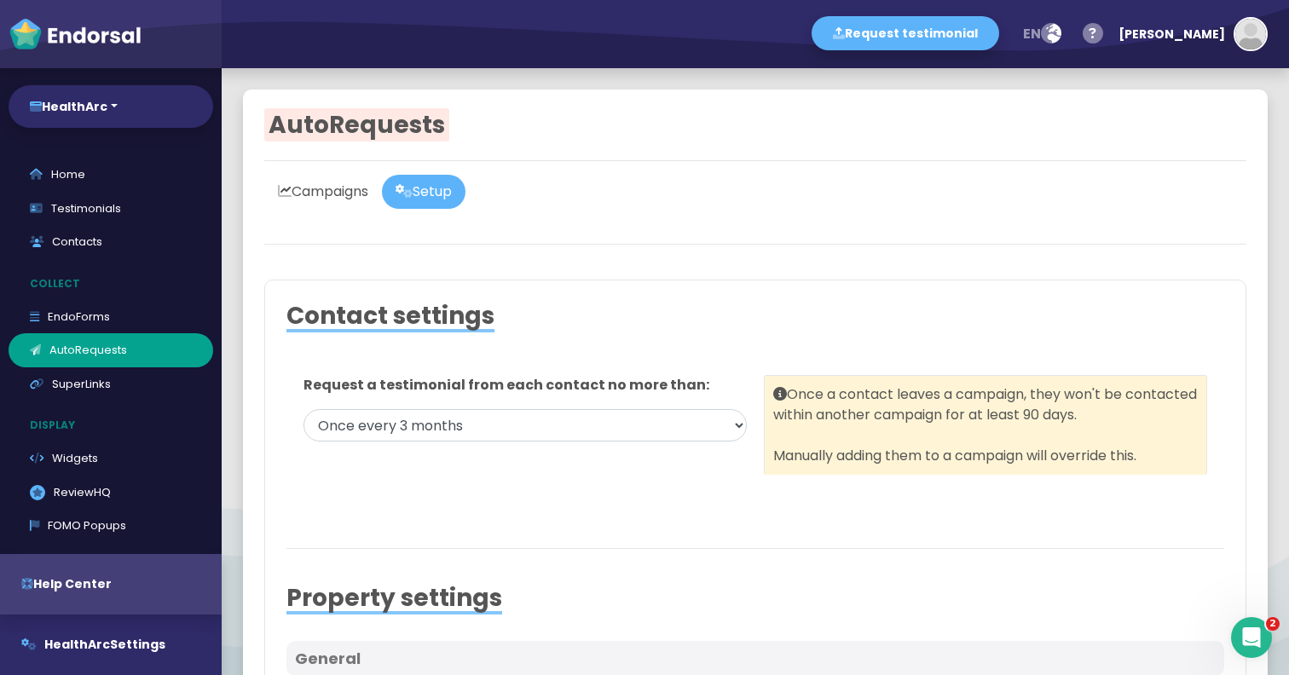
click at [346, 195] on link "Campaigns" at bounding box center [323, 192] width 118 height 34
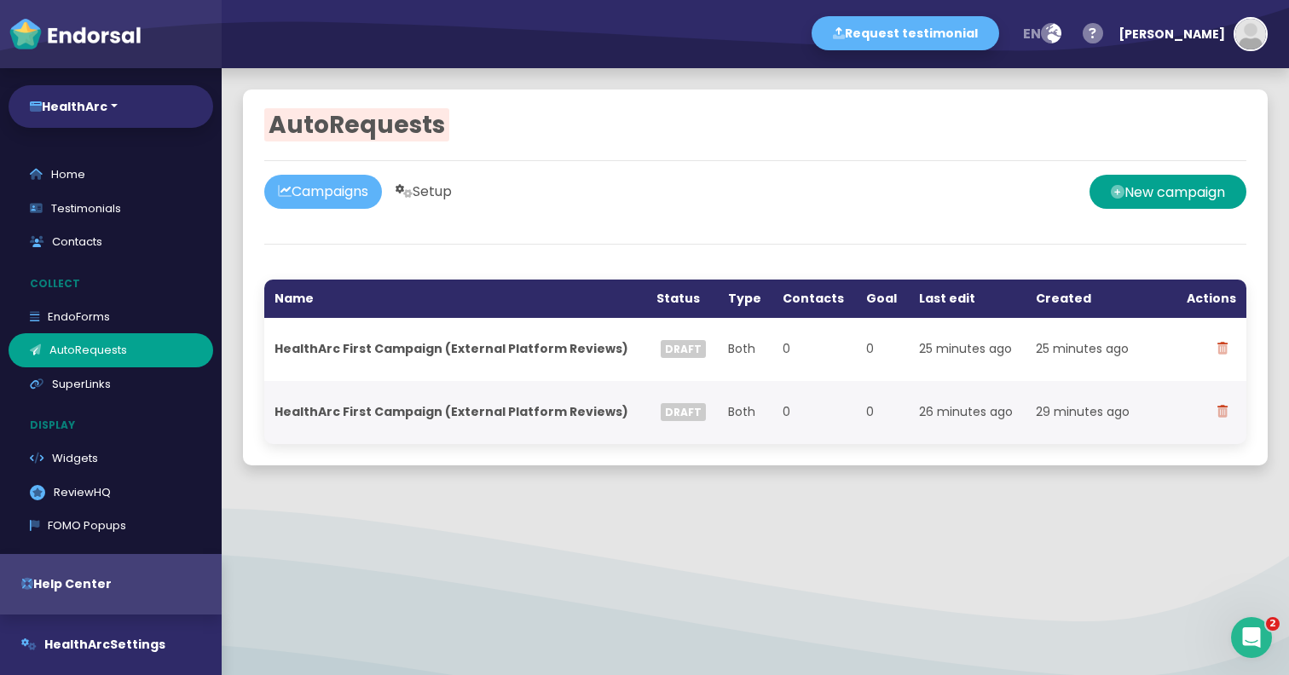
click at [437, 184] on link "Setup" at bounding box center [424, 192] width 84 height 34
select select "90"
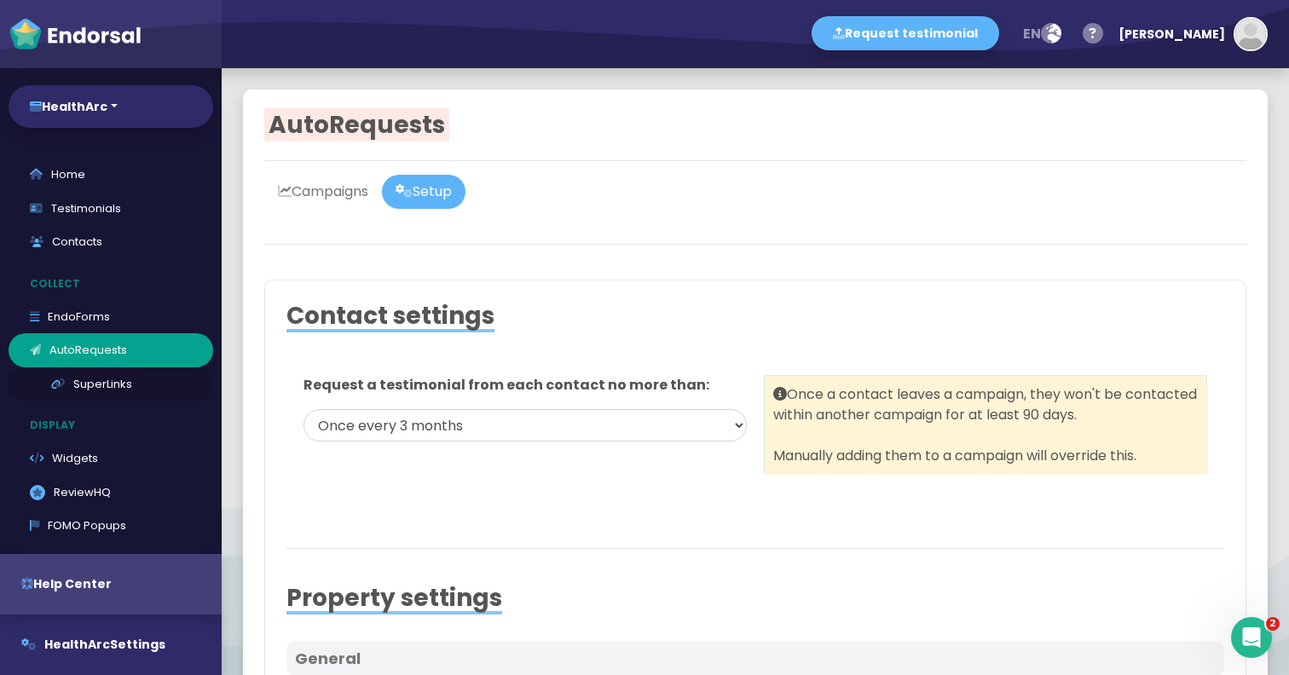
click at [98, 385] on link "SuperLinks" at bounding box center [111, 385] width 205 height 34
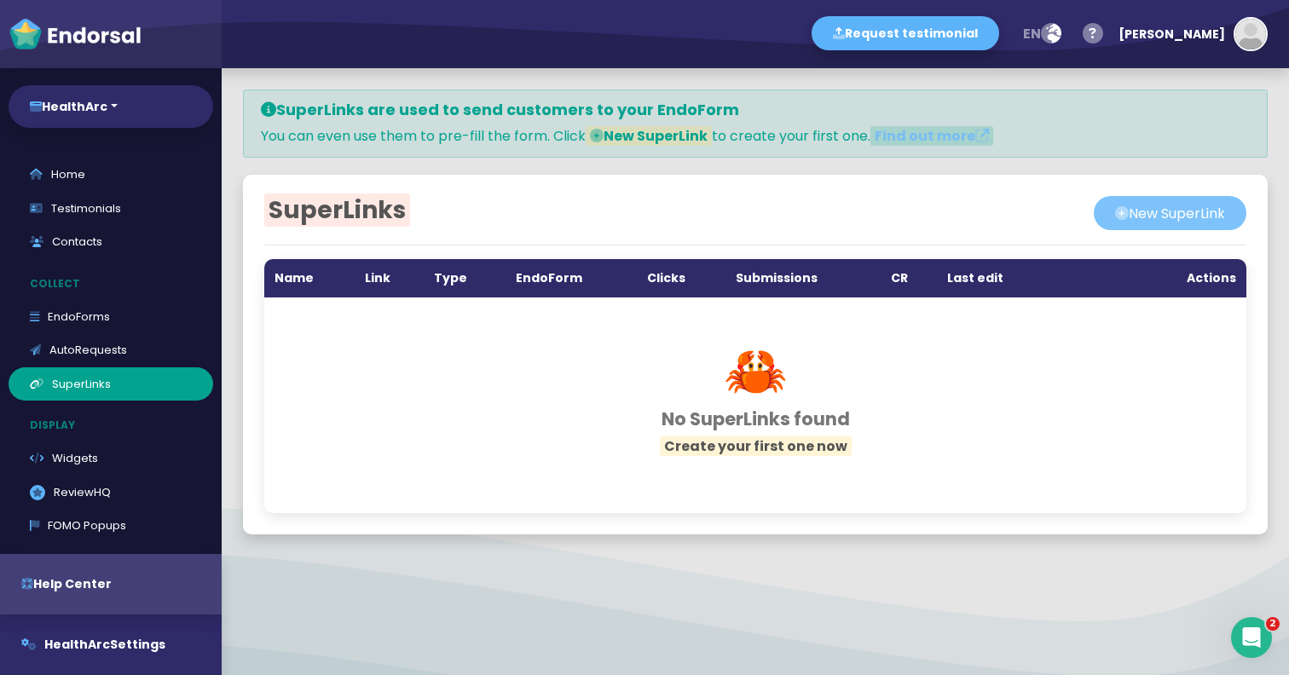
click at [1176, 221] on button "New SuperLink" at bounding box center [1170, 213] width 153 height 34
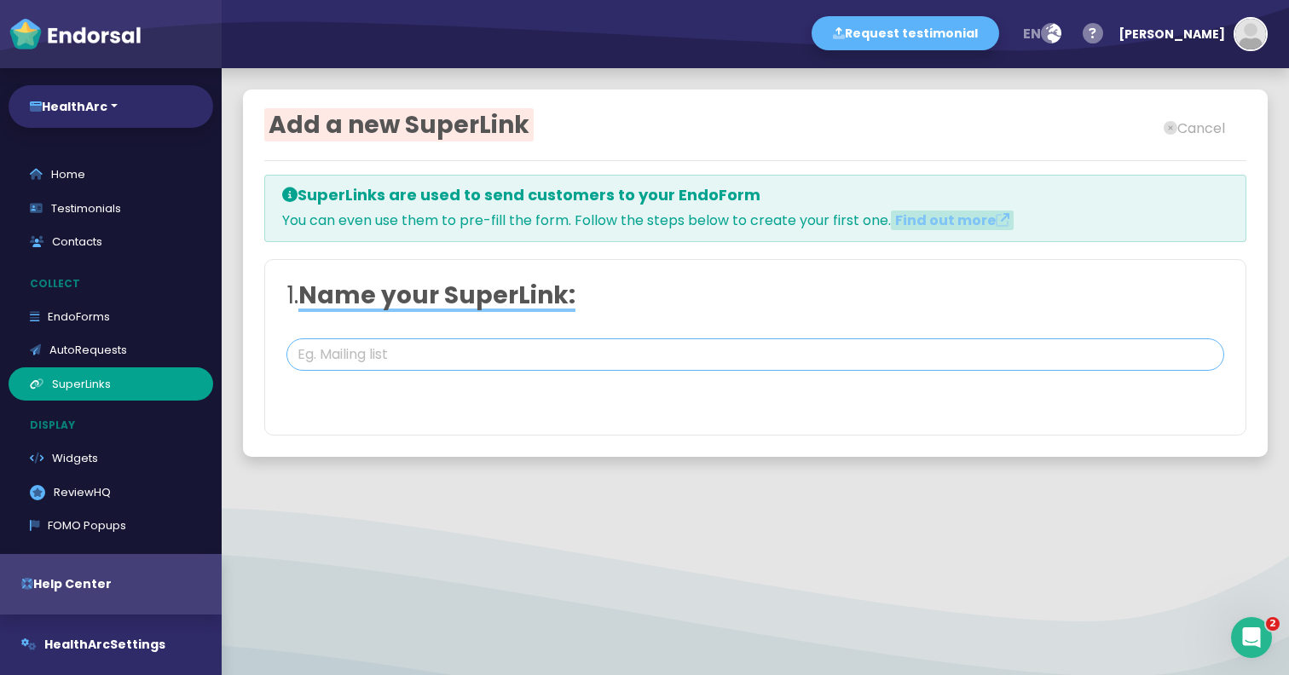
click at [663, 356] on input "text" at bounding box center [756, 355] width 938 height 32
type input "Mailing List"
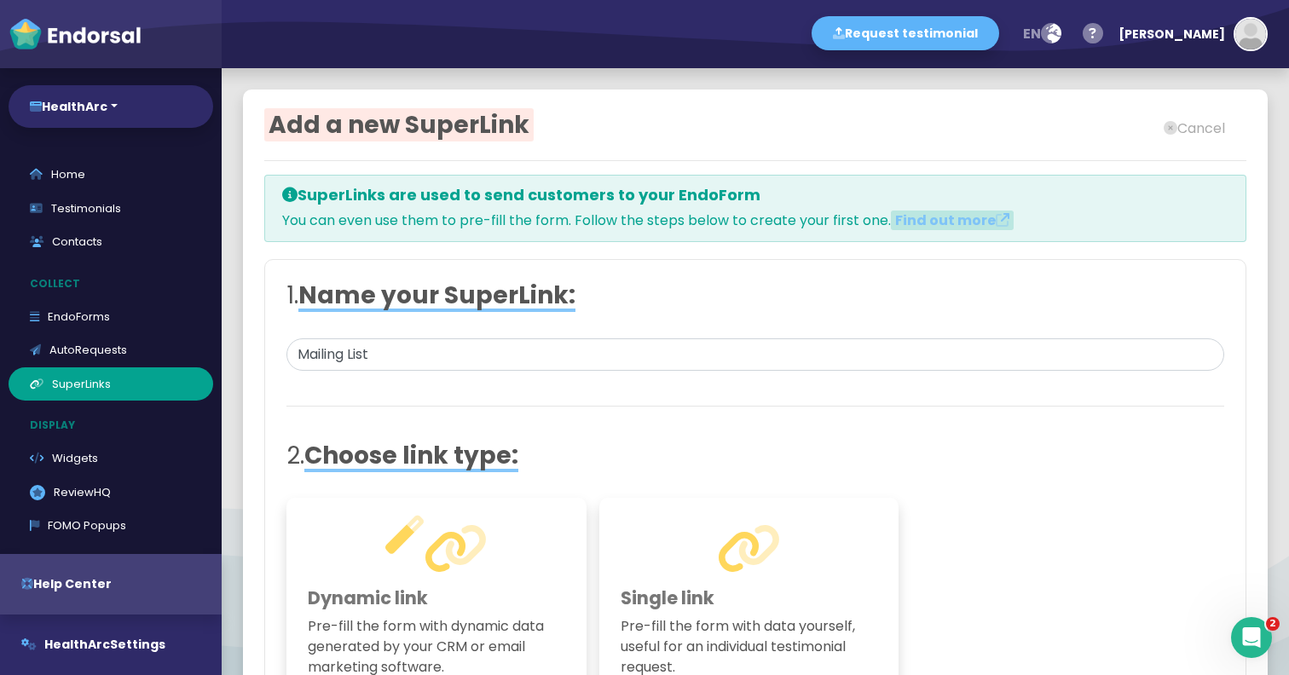
click at [841, 444] on div "Add a new SuperLink Cancel SuperLinks are used to send customers to your EndoFo…" at bounding box center [755, 445] width 1025 height 710
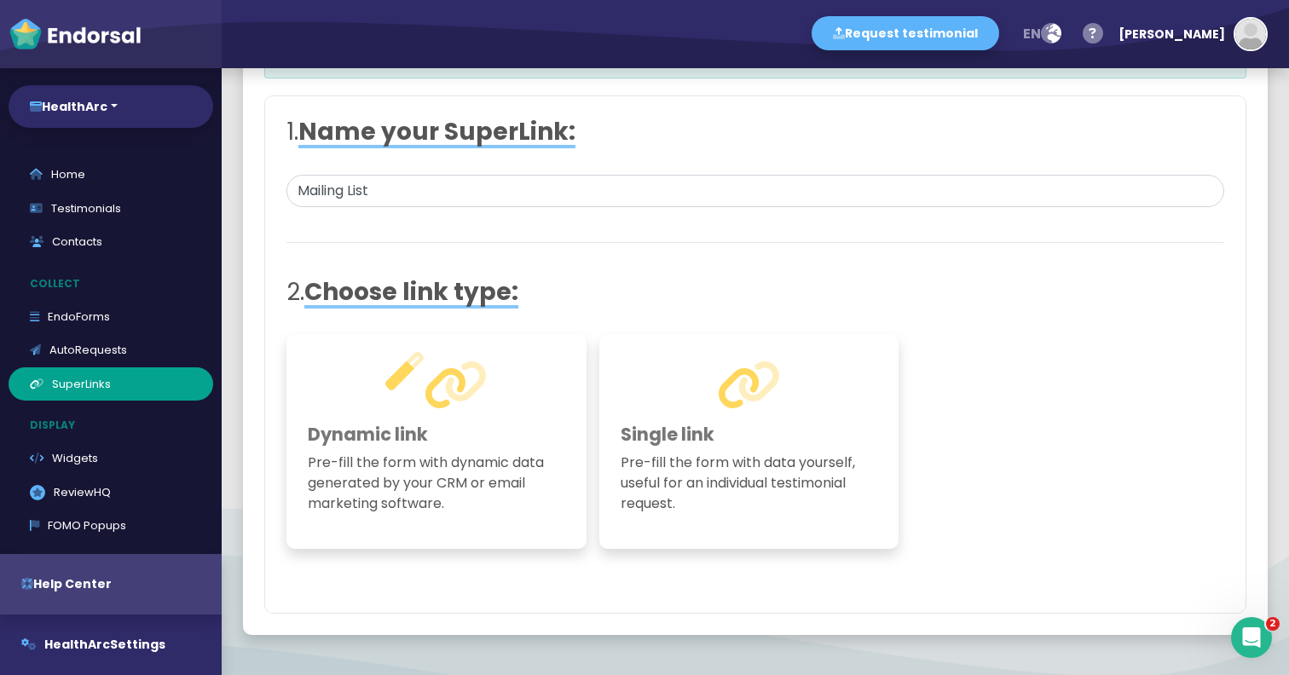
scroll to position [165, 0]
click at [516, 506] on p "Pre-fill the form with dynamic data generated by your CRM or email marketing so…" at bounding box center [437, 482] width 258 height 61
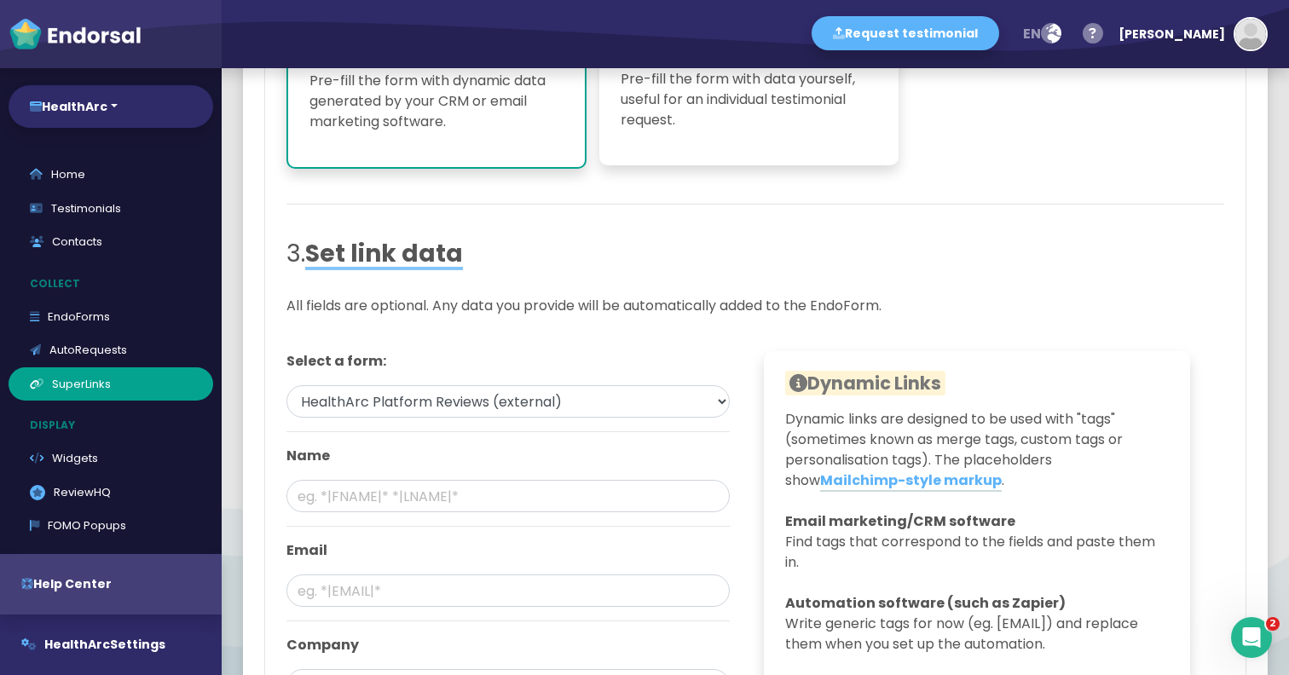
scroll to position [537, 0]
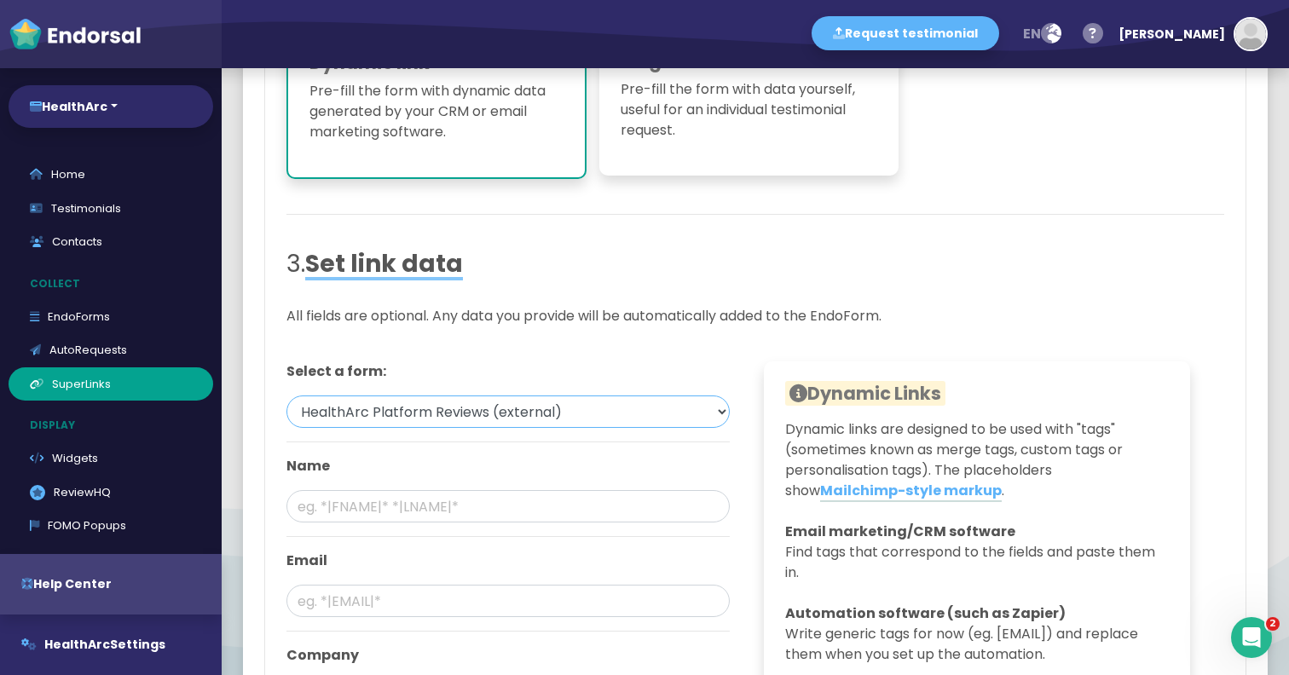
click at [572, 423] on select "HealthArc Platform Reviews (external) HealthArc (standard)" at bounding box center [508, 412] width 443 height 32
click at [287, 396] on select "HealthArc Platform Reviews (external) HealthArc (standard)" at bounding box center [508, 412] width 443 height 32
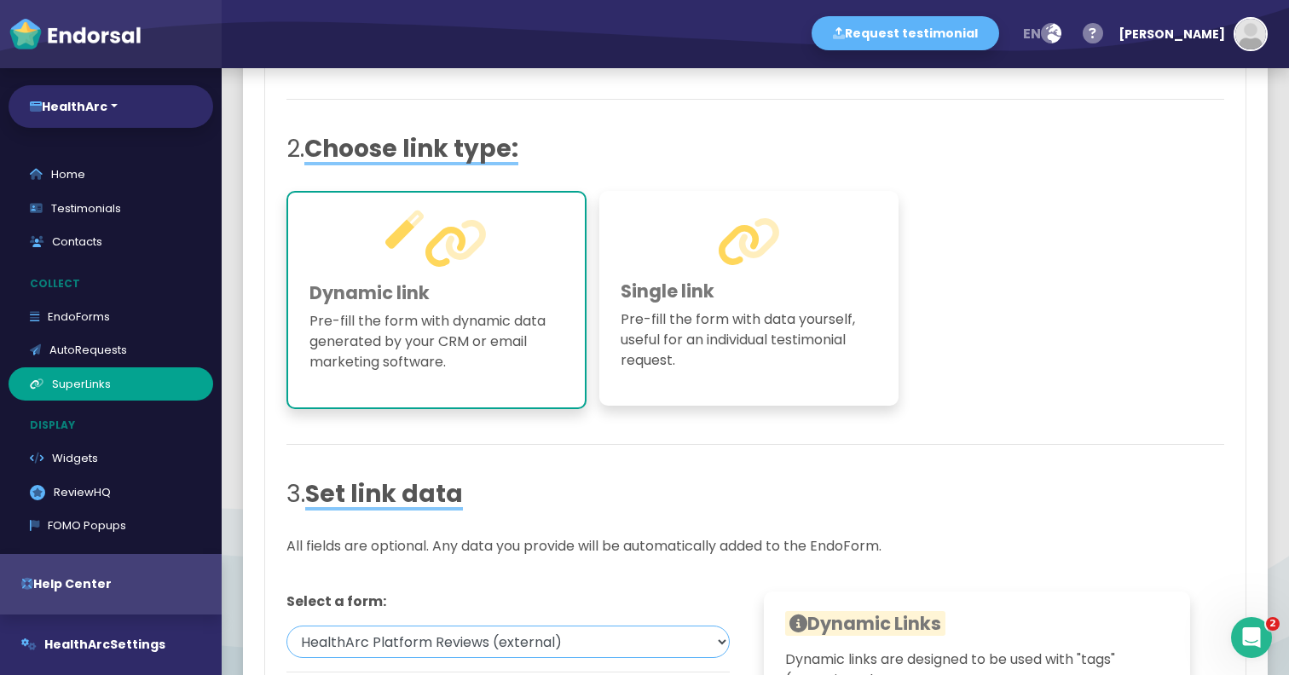
scroll to position [284, 0]
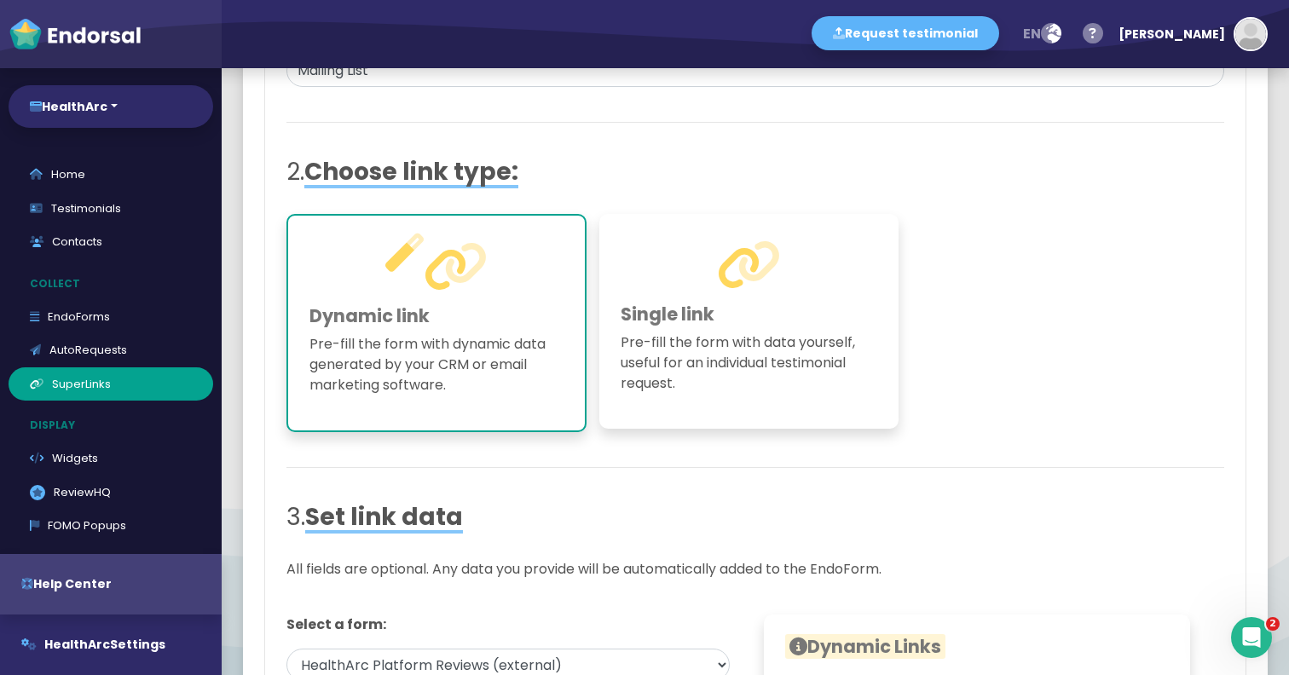
click at [680, 347] on p "Pre-fill the form with data yourself, useful for an individual testimonial requ…" at bounding box center [750, 363] width 258 height 61
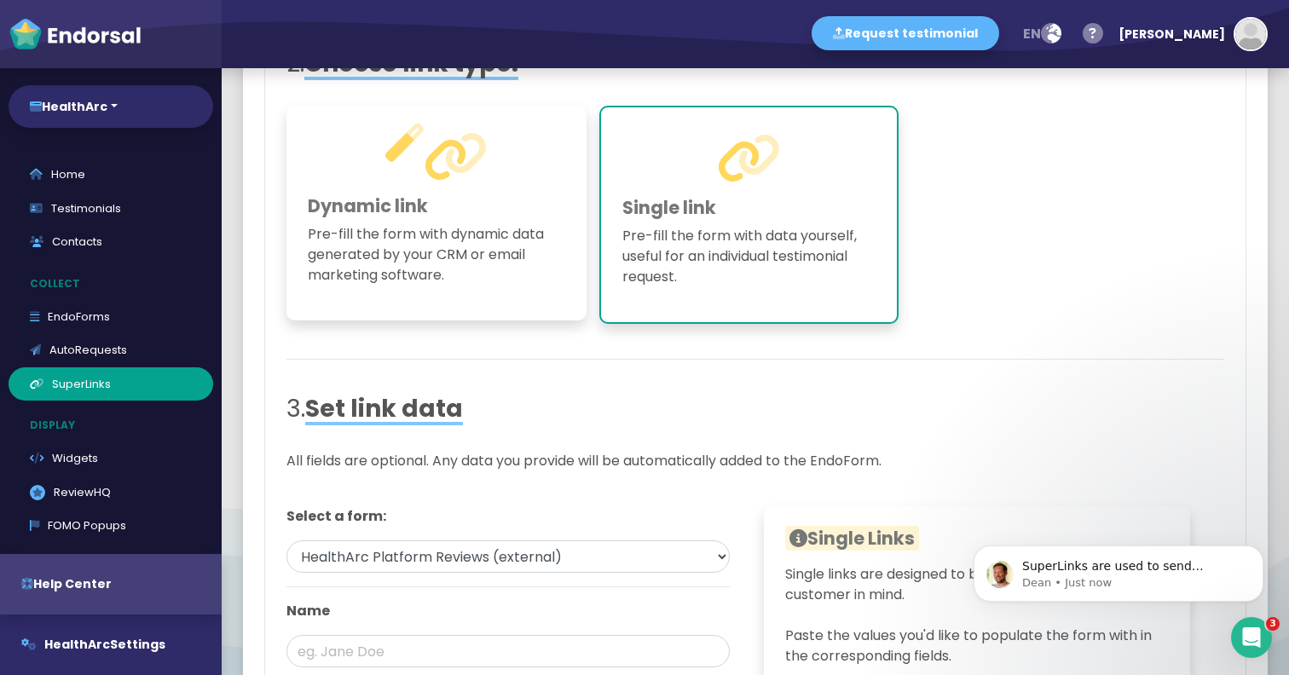
scroll to position [386, 0]
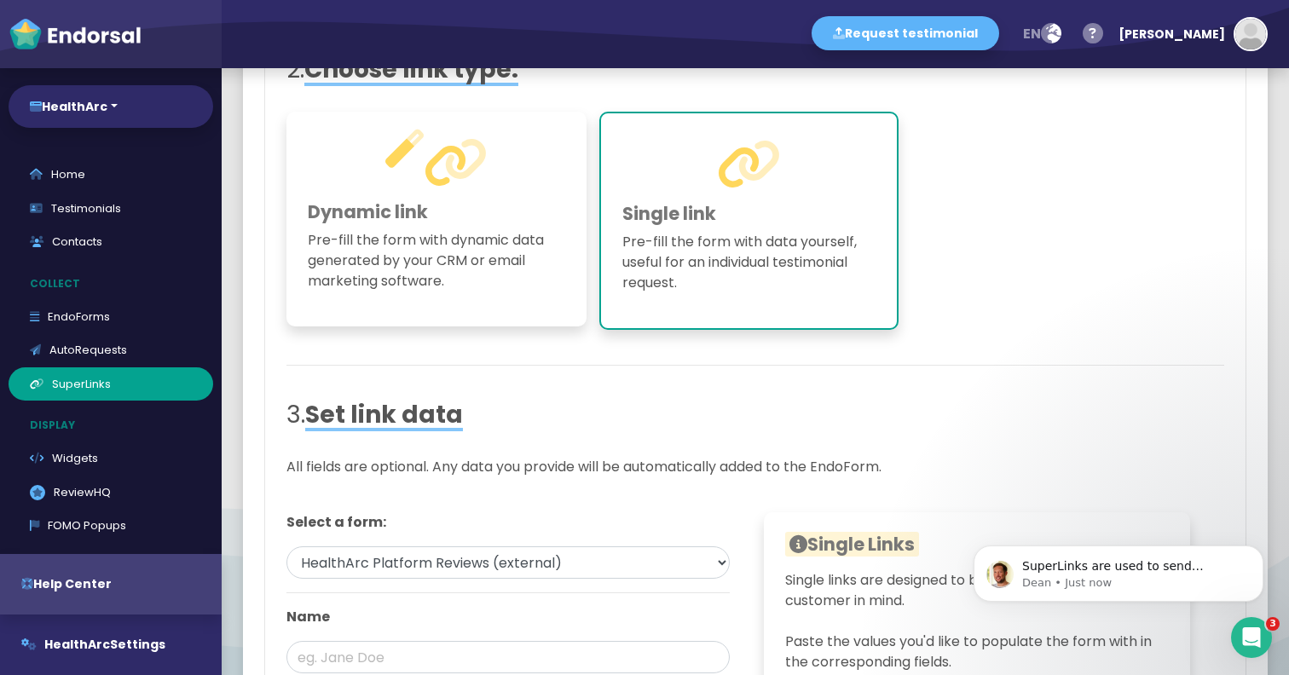
click at [505, 296] on div "Dynamic link Pre-fill the form with dynamic data generated by your CRM or email…" at bounding box center [437, 219] width 300 height 214
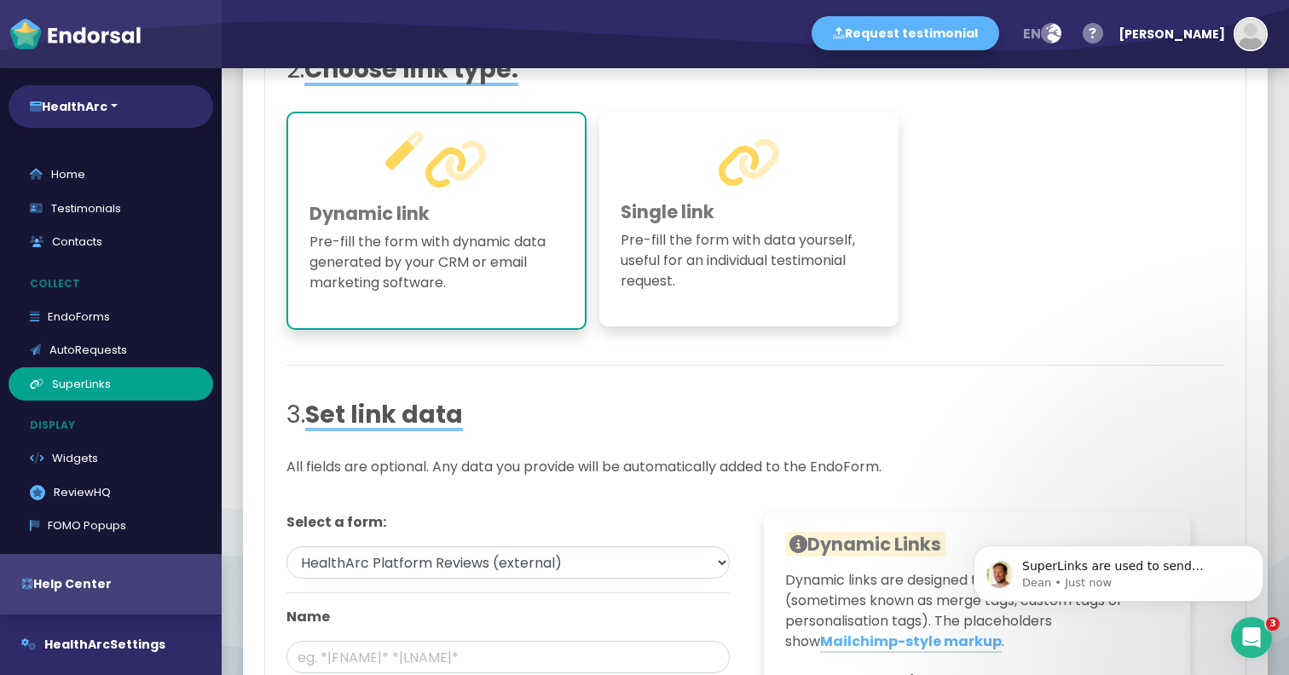
click at [718, 284] on p "Pre-fill the form with data yourself, useful for an individual testimonial requ…" at bounding box center [750, 260] width 258 height 61
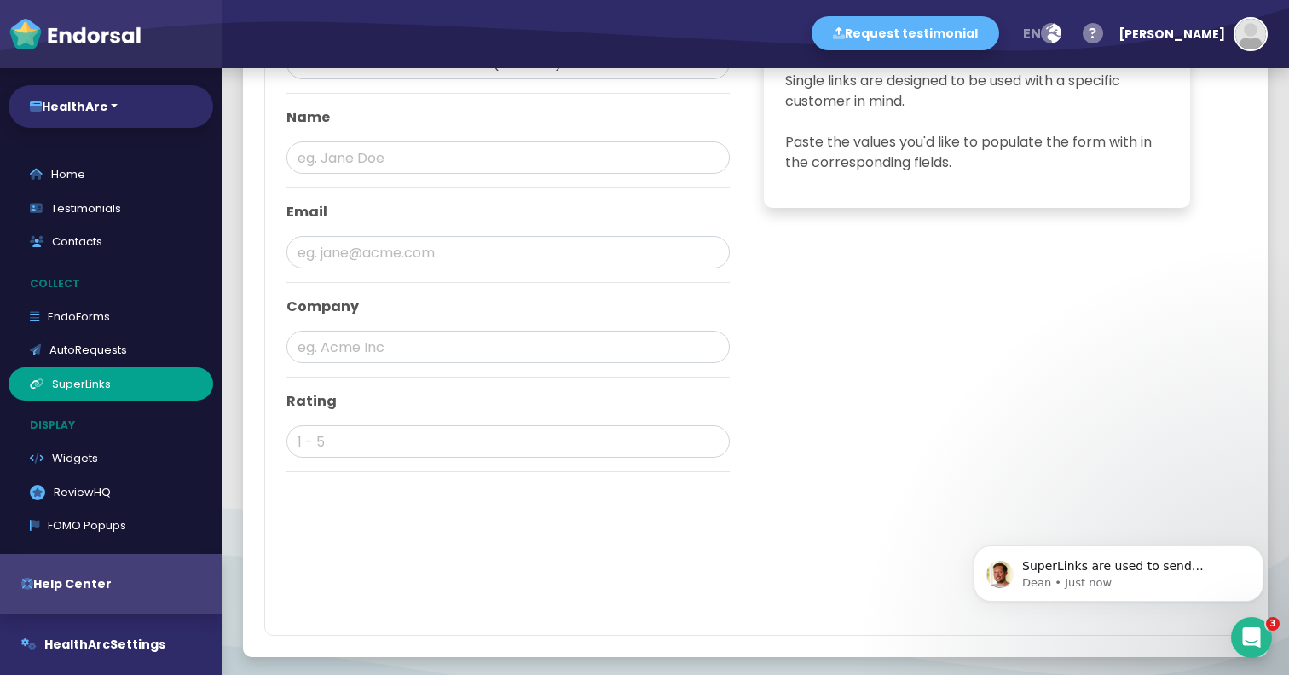
scroll to position [919, 0]
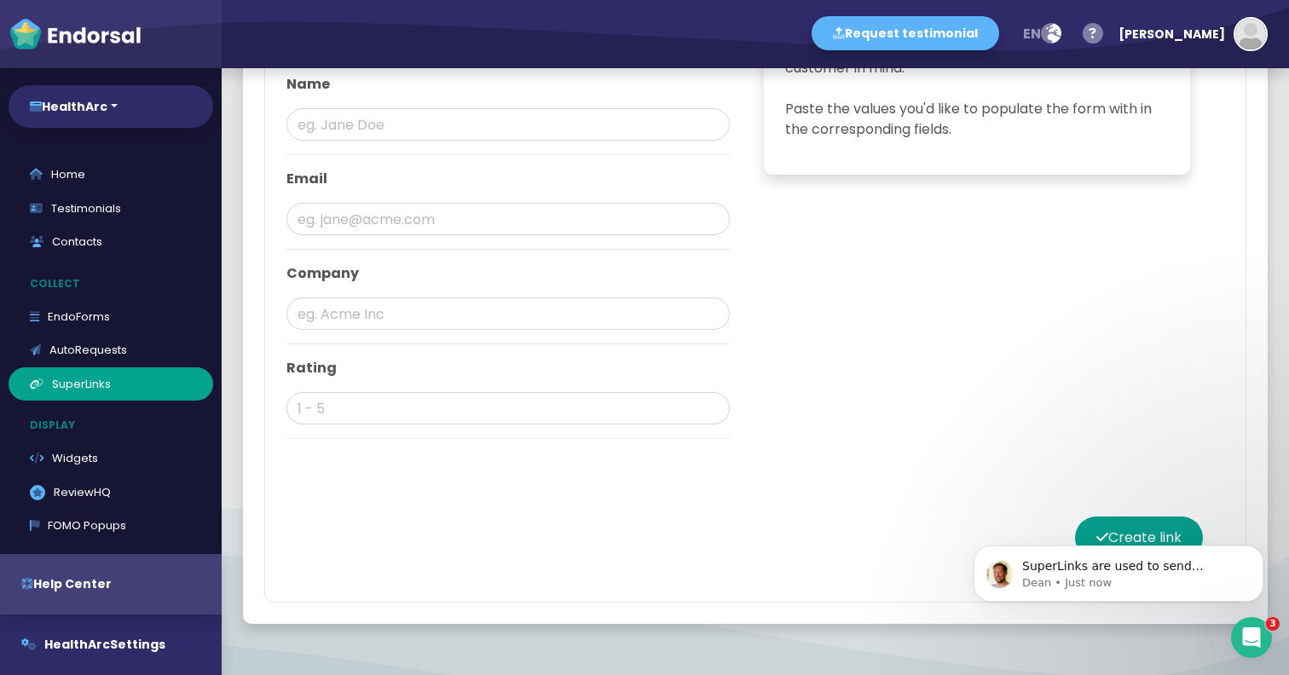
click at [1118, 527] on body "SuperLinks are used to send customers to your EndoForm and can be pre-filled wi…" at bounding box center [1118, 570] width 327 height 106
click at [1118, 536] on body "SuperLinks are used to send customers to your EndoForm and can be pre-filled wi…" at bounding box center [1118, 570] width 327 height 106
click at [906, 457] on div at bounding box center [756, 463] width 938 height 21
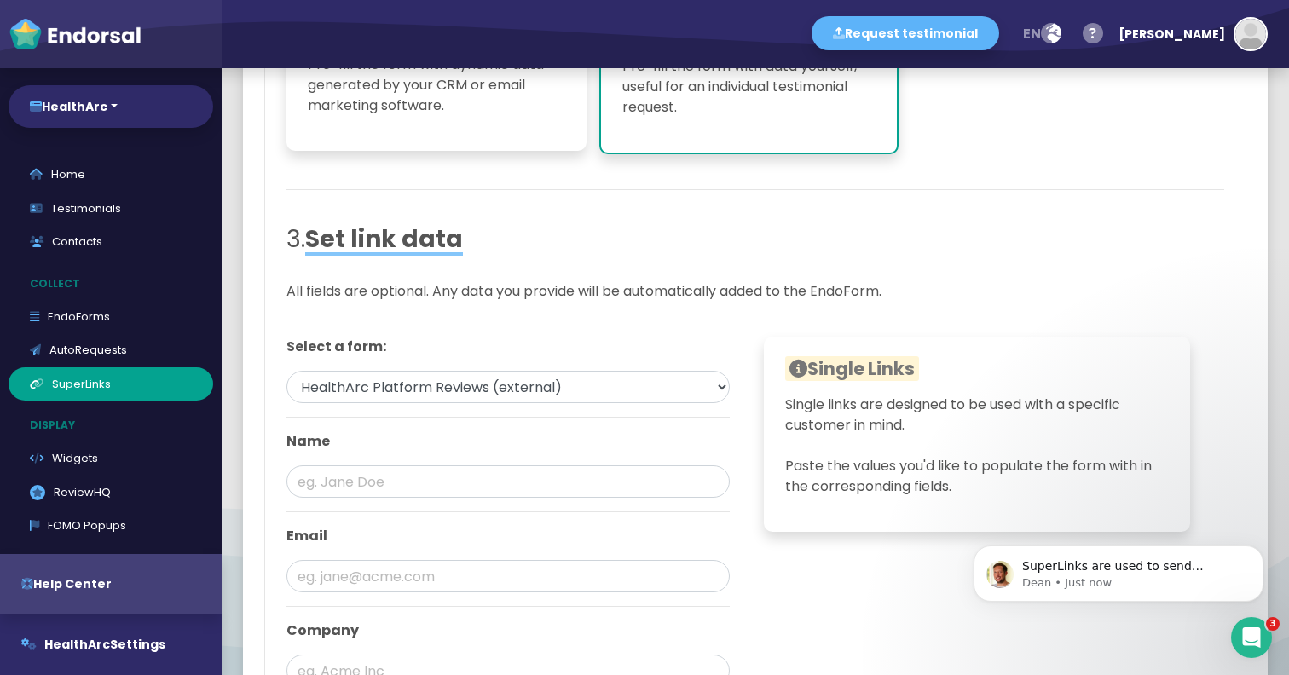
scroll to position [975, 0]
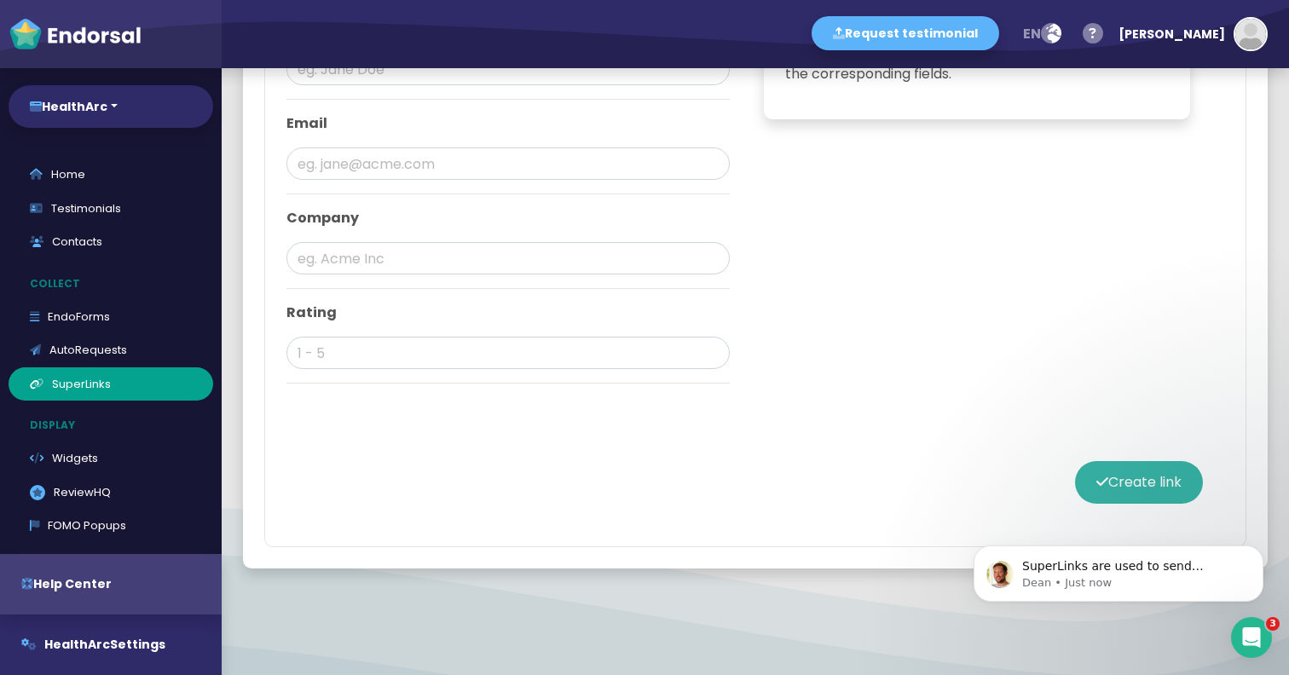
click at [1162, 489] on button "Create link" at bounding box center [1139, 482] width 128 height 43
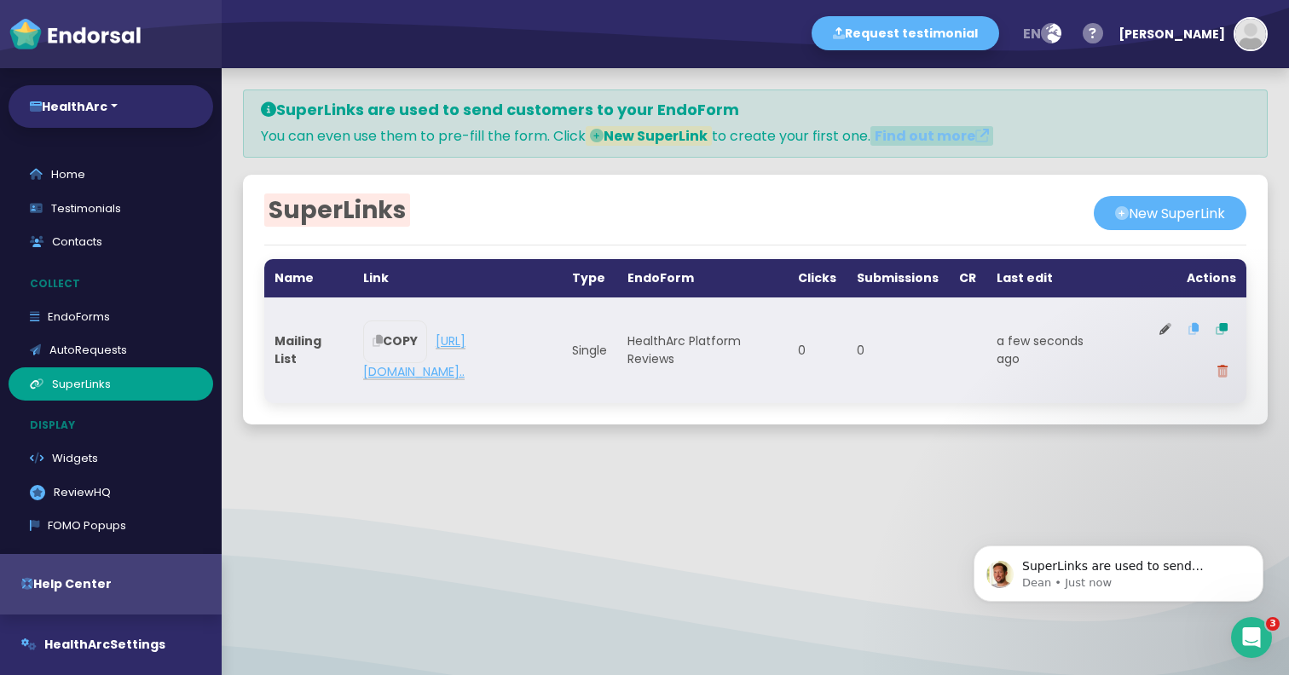
click at [466, 375] on link "https://forms.endorsal.io/form/68c5f97a9..." at bounding box center [414, 357] width 102 height 48
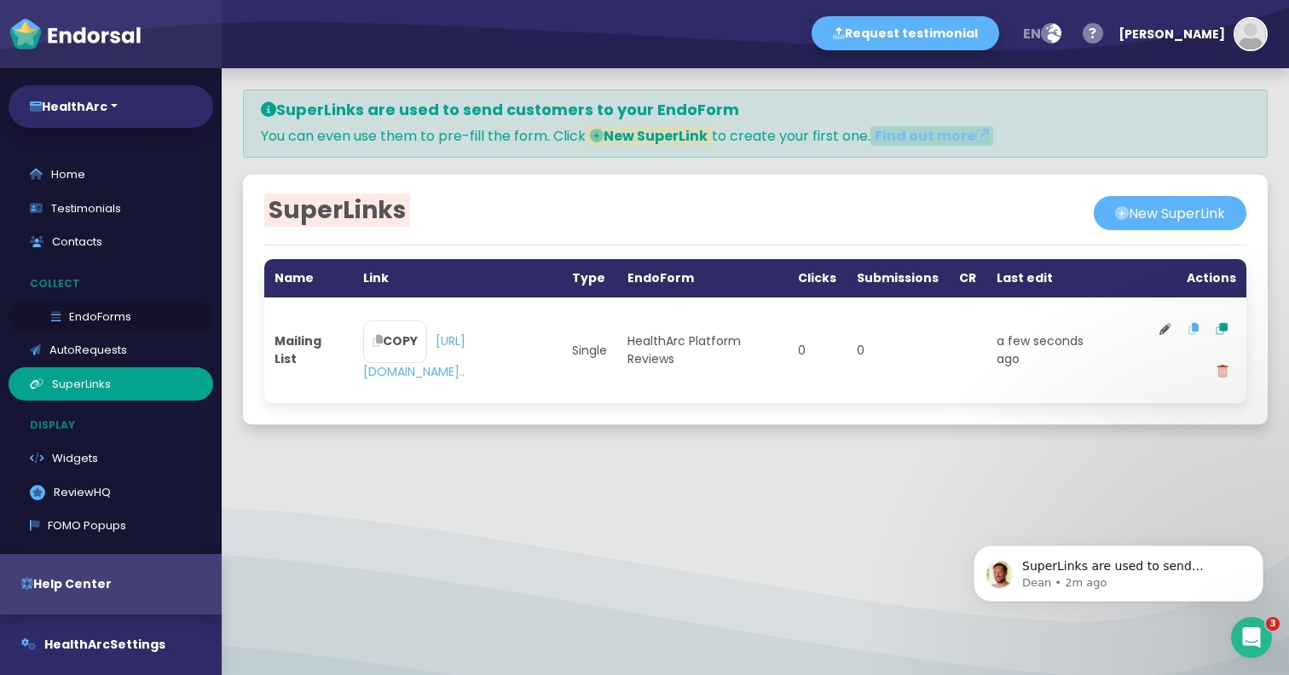
click at [108, 316] on link "EndoForms" at bounding box center [111, 317] width 205 height 34
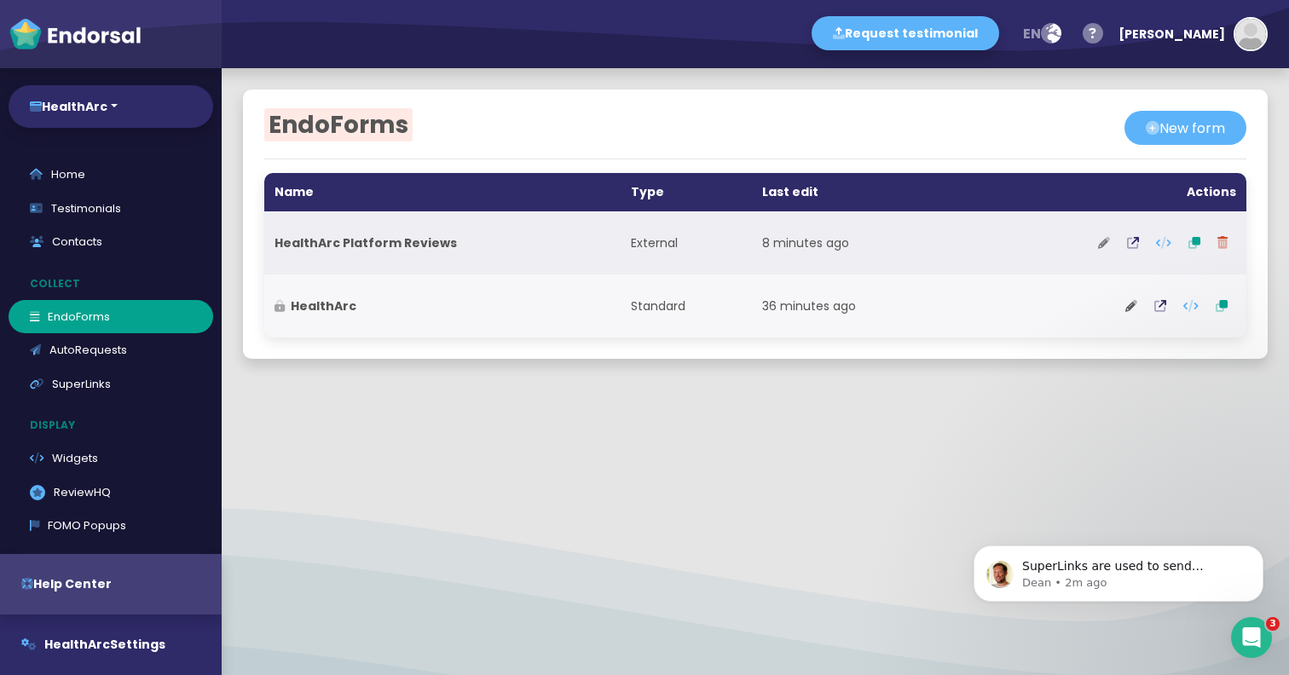
click at [1112, 245] on button at bounding box center [1104, 243] width 29 height 43
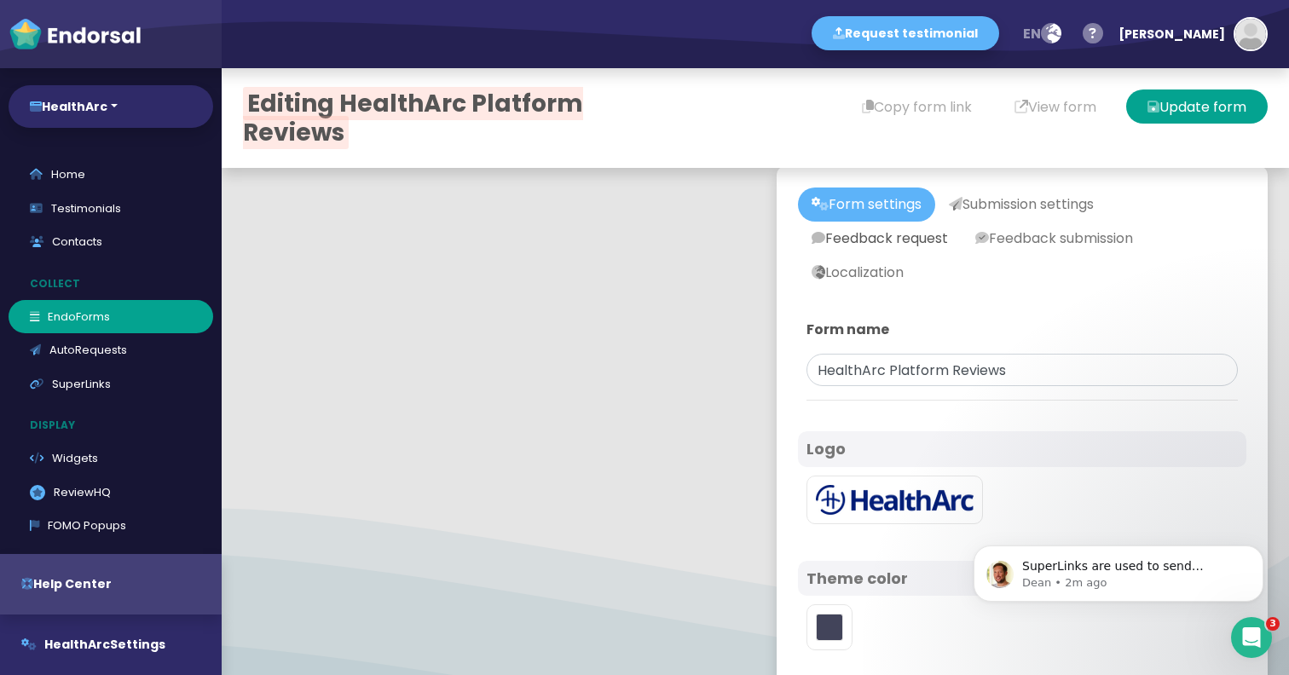
click at [879, 241] on link "Feedback request" at bounding box center [880, 239] width 164 height 34
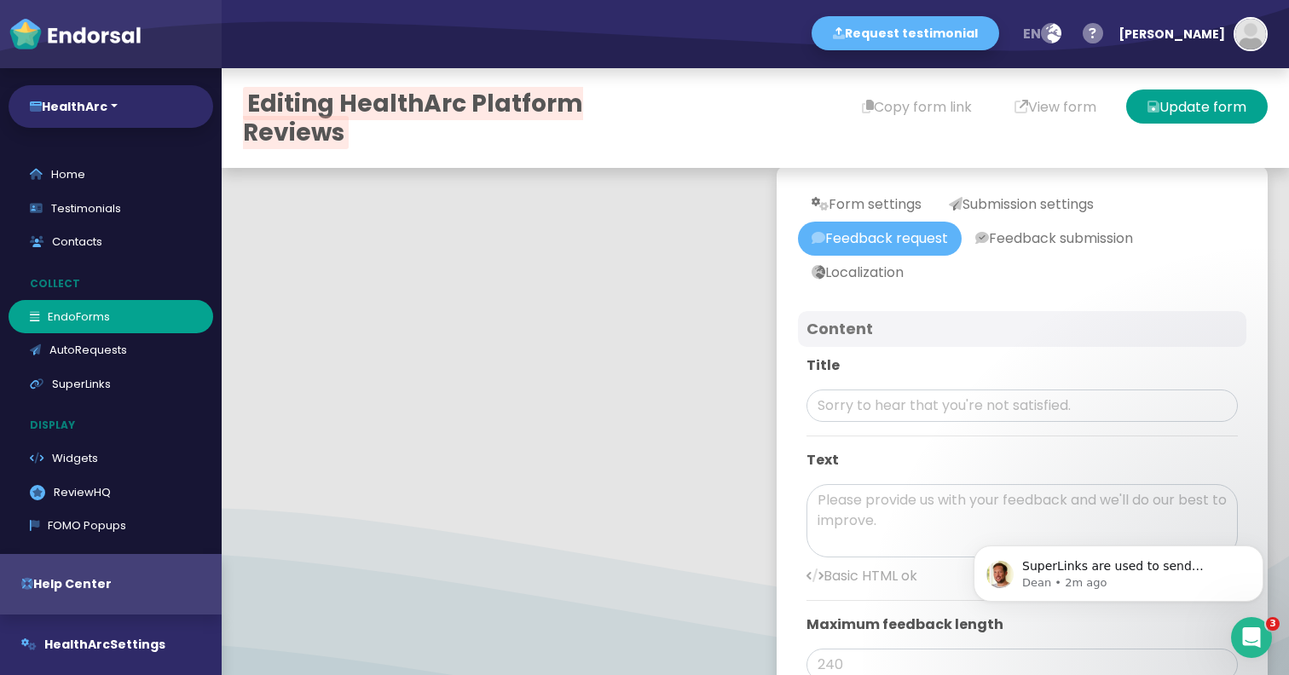
type input "#1B327F"
click at [915, 207] on link "Form settings" at bounding box center [866, 205] width 137 height 34
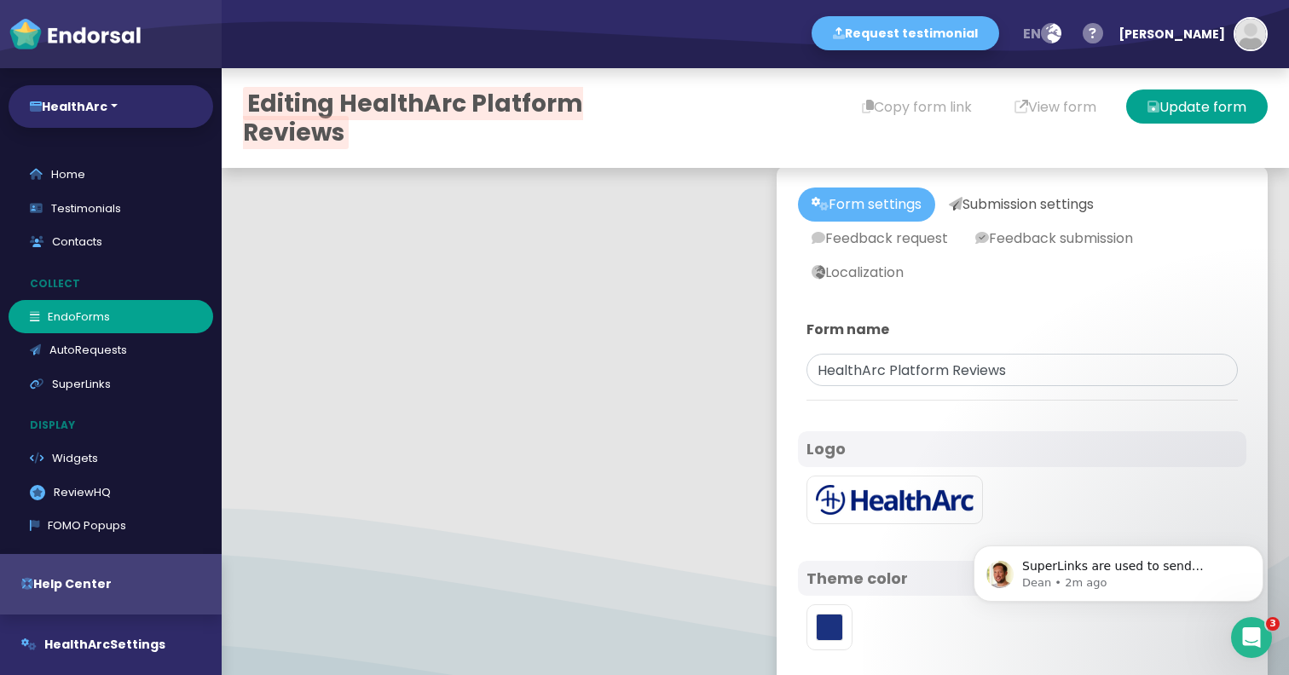
click at [1012, 206] on link "Submission settings" at bounding box center [1022, 205] width 172 height 34
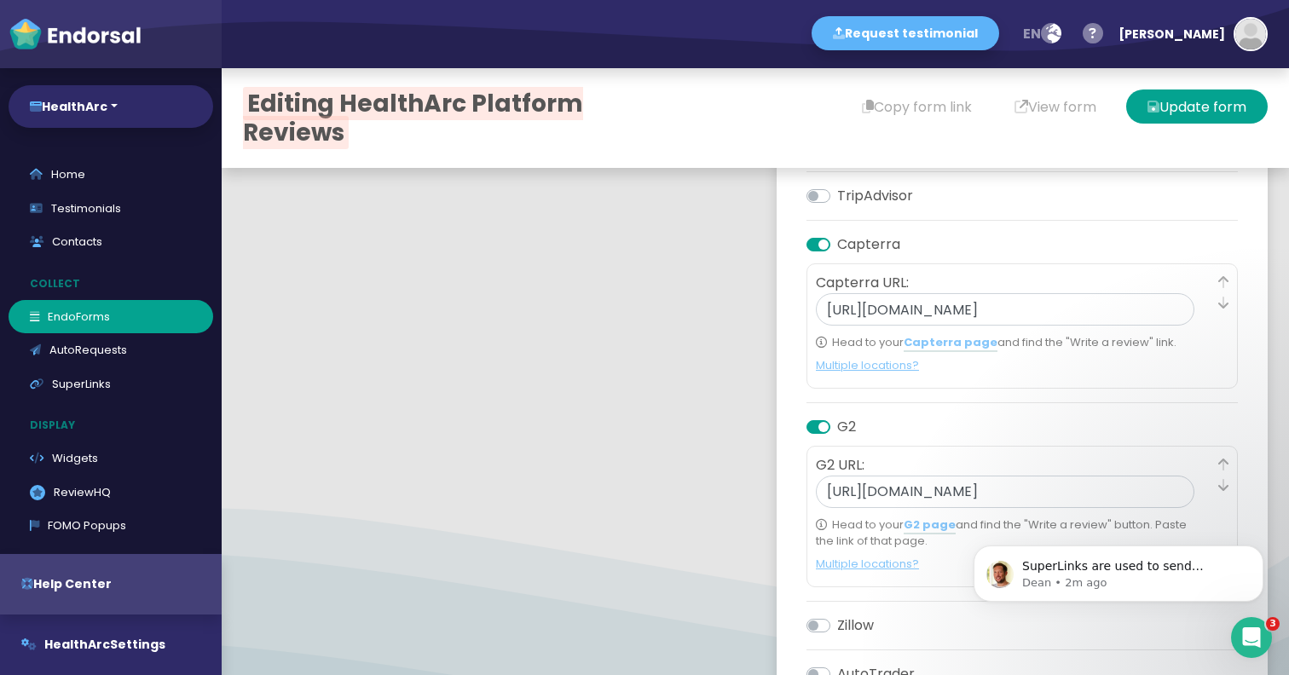
scroll to position [669, 0]
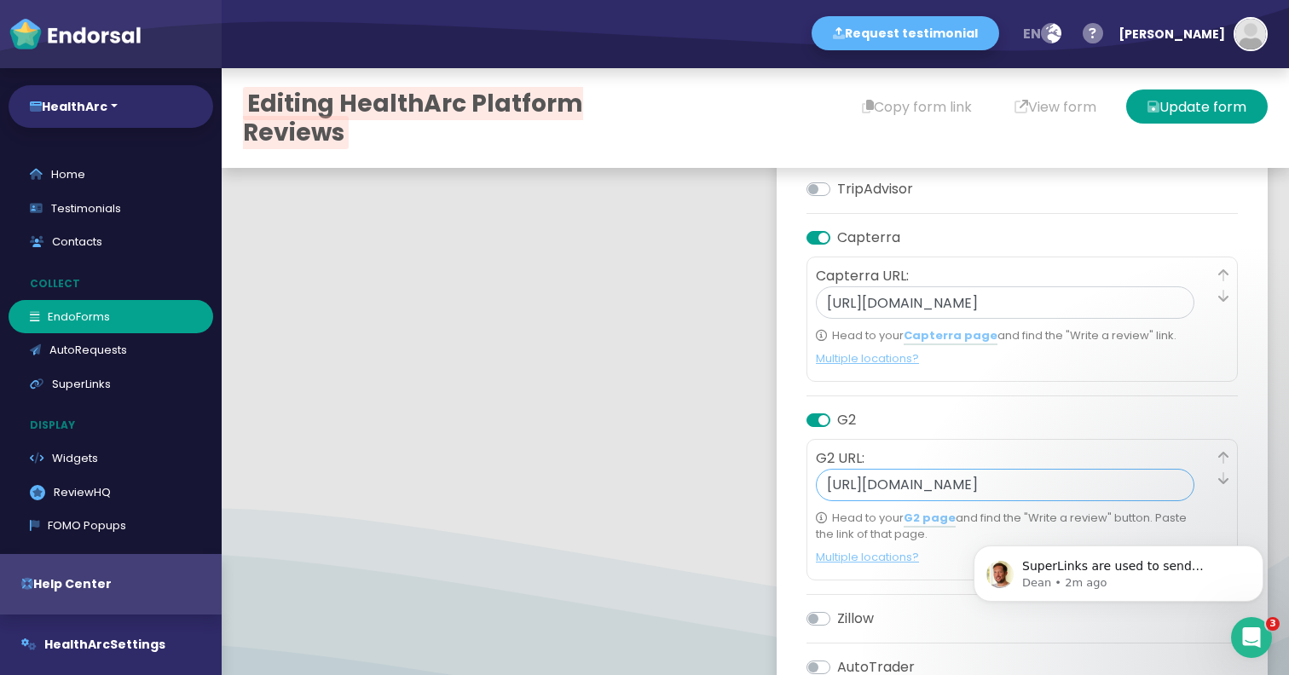
click at [894, 483] on input "https://www.g2.com/sellers/healtharc" at bounding box center [1005, 485] width 379 height 32
paste input "https://www.g2.com/products/healtharc/take_survey"
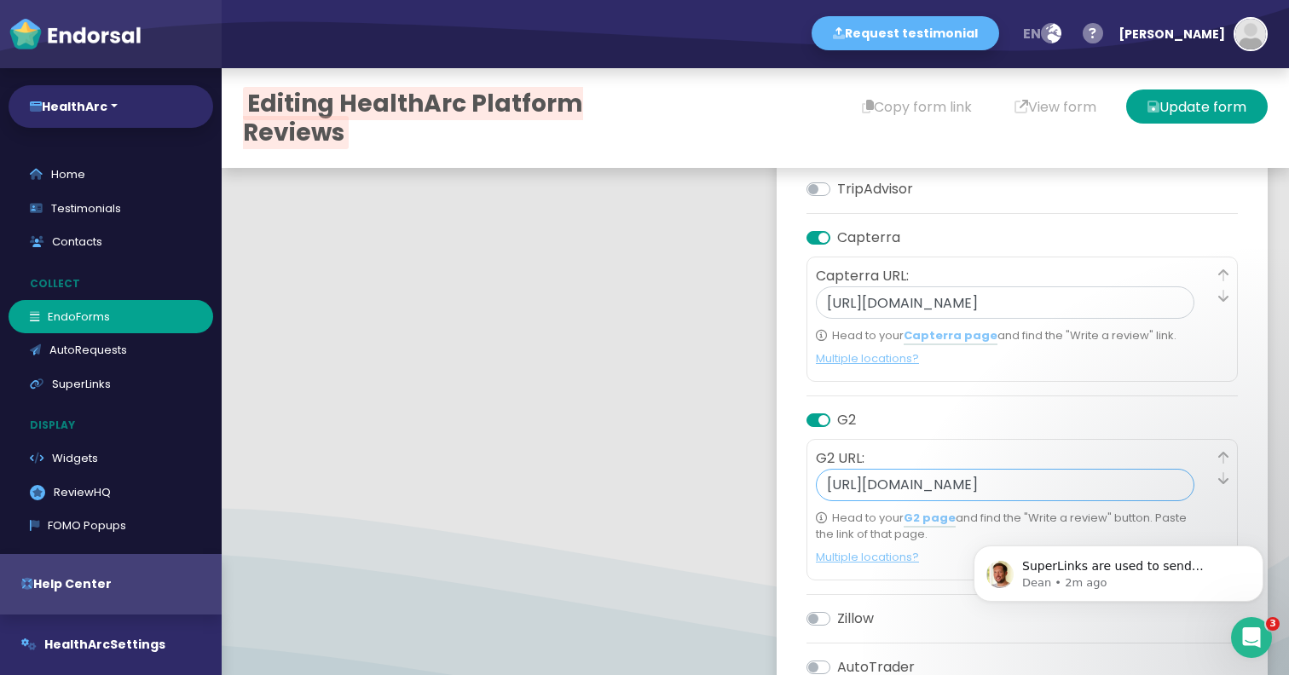
type input "https://www.g2.com/products/healtharc/take_survey"
click at [1251, 507] on div "Form settings Submission settings Feedback request Feedback submission Localiza…" at bounding box center [1022, 185] width 491 height 1376
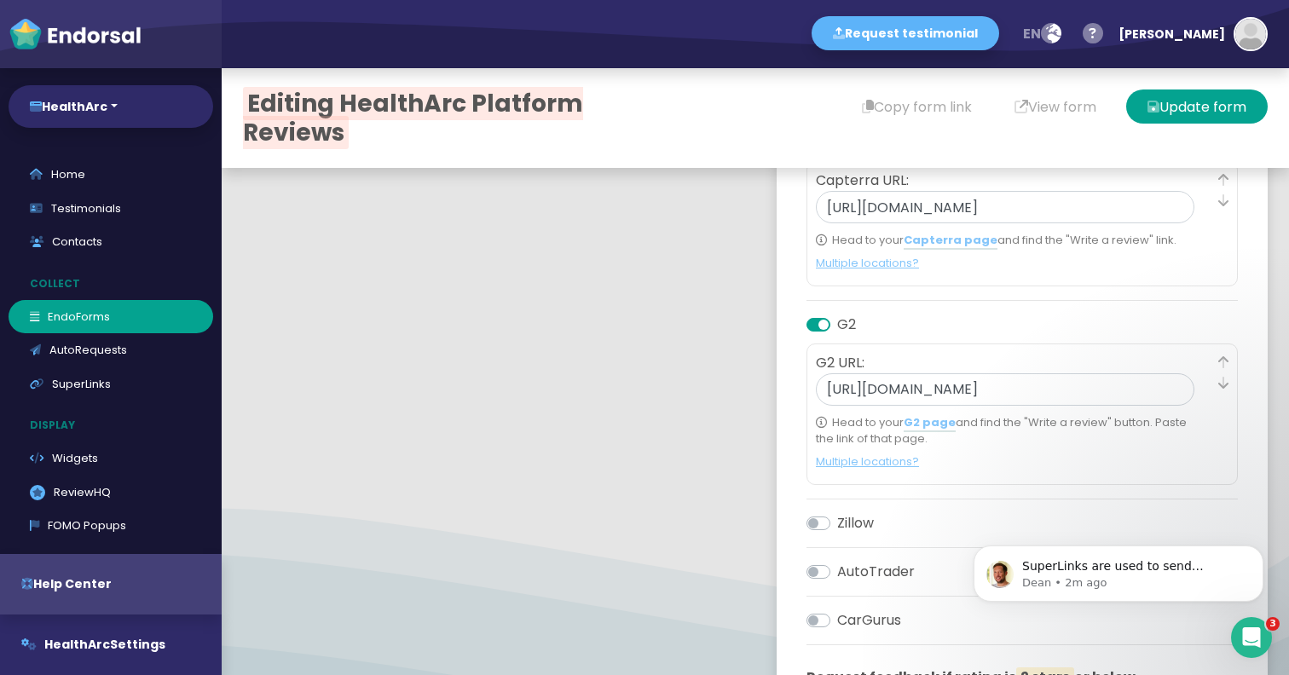
scroll to position [888, 0]
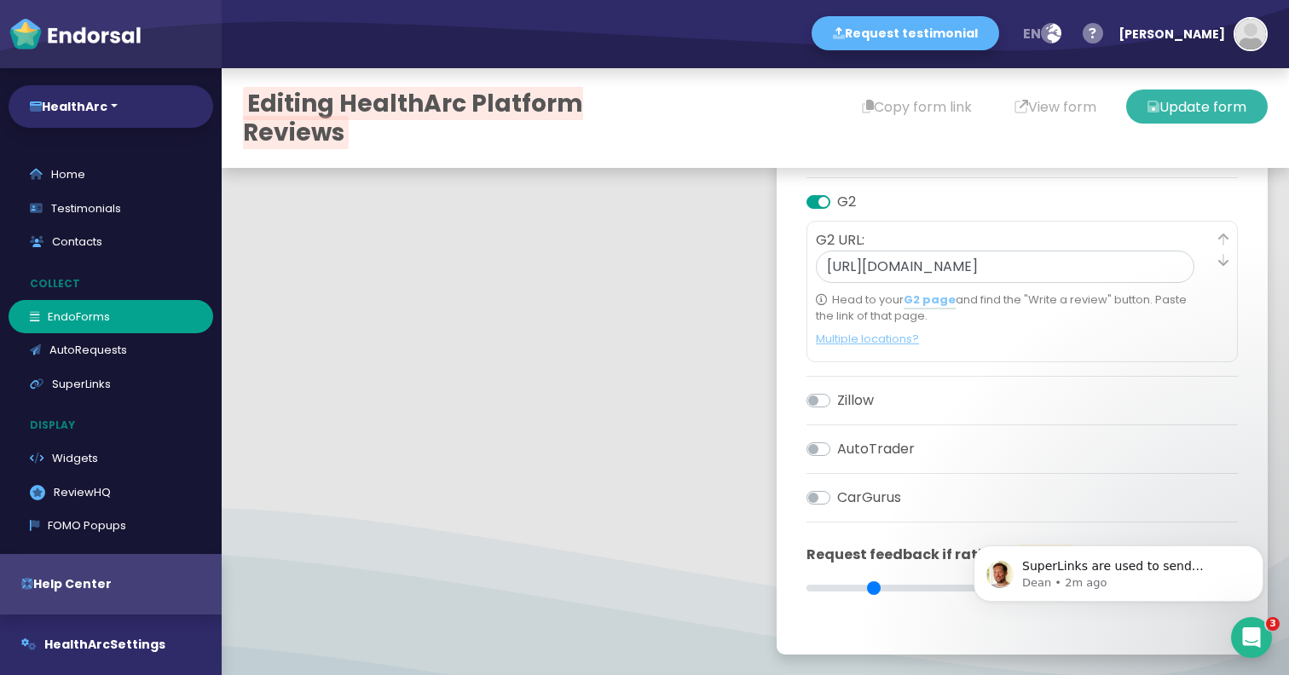
click at [1207, 104] on button "Update form" at bounding box center [1198, 107] width 142 height 34
click at [118, 345] on link "AutoRequests" at bounding box center [111, 350] width 205 height 34
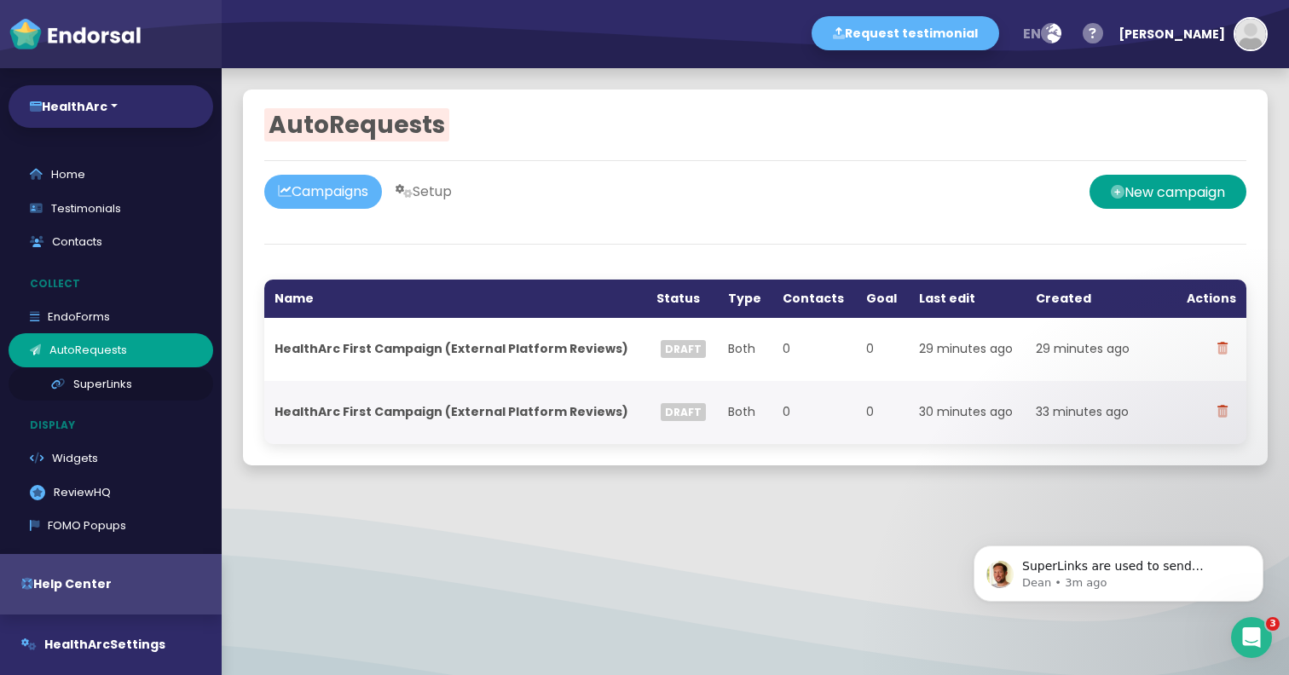
click at [105, 383] on link "SuperLinks" at bounding box center [111, 385] width 205 height 34
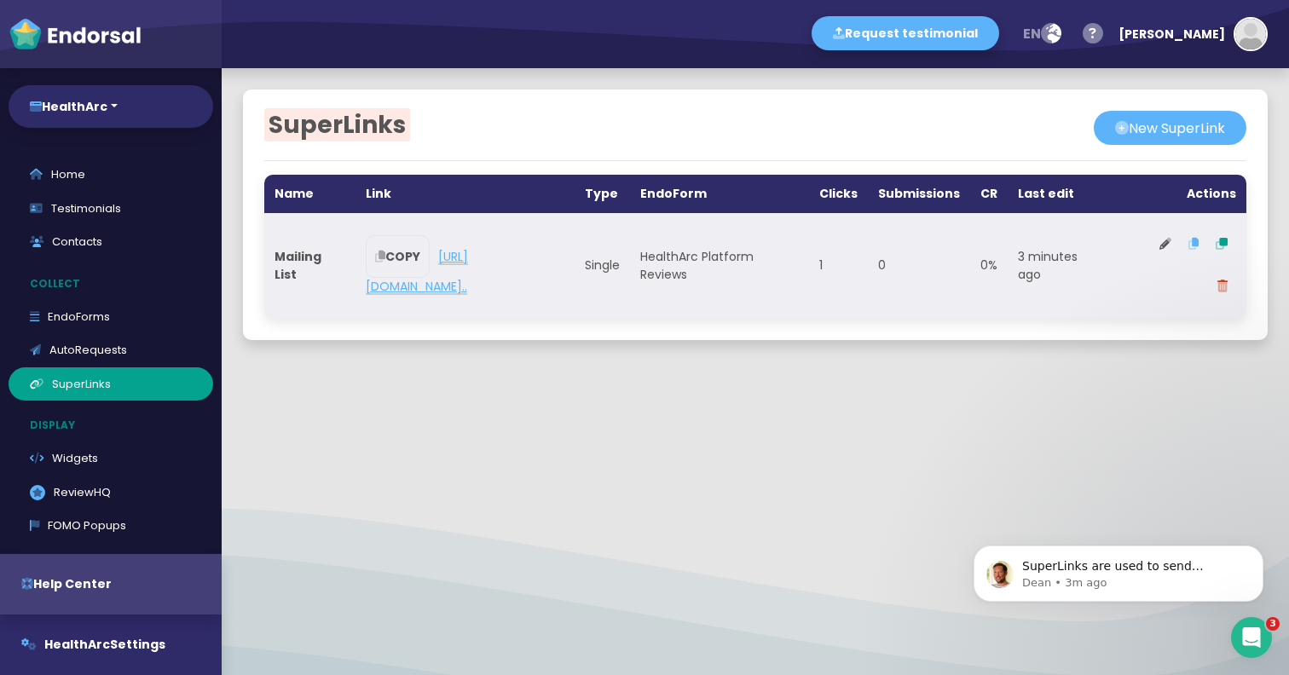
click at [468, 289] on link "https://forms.endorsal.io/form/68c5f97a9..." at bounding box center [417, 272] width 102 height 48
click at [1168, 239] on icon at bounding box center [1166, 244] width 12 height 12
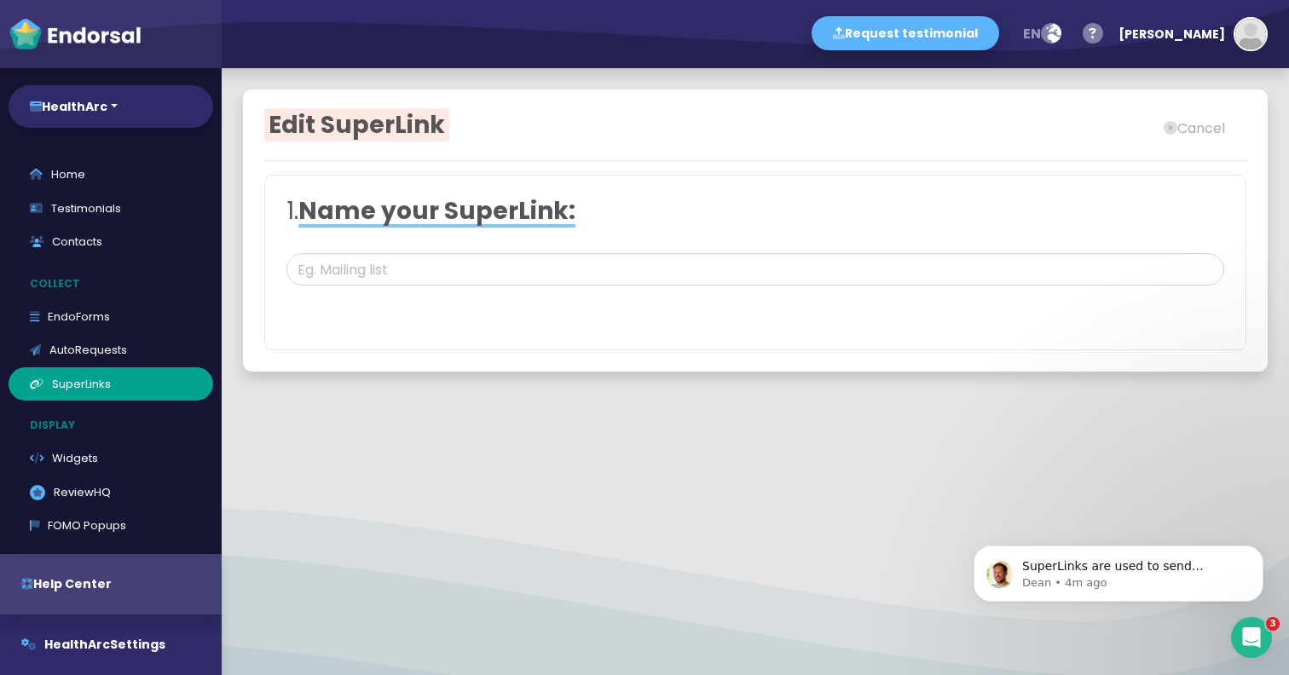
type input "Mailing List"
select select "0: 68c5f97a90b0b53b7d0c309b"
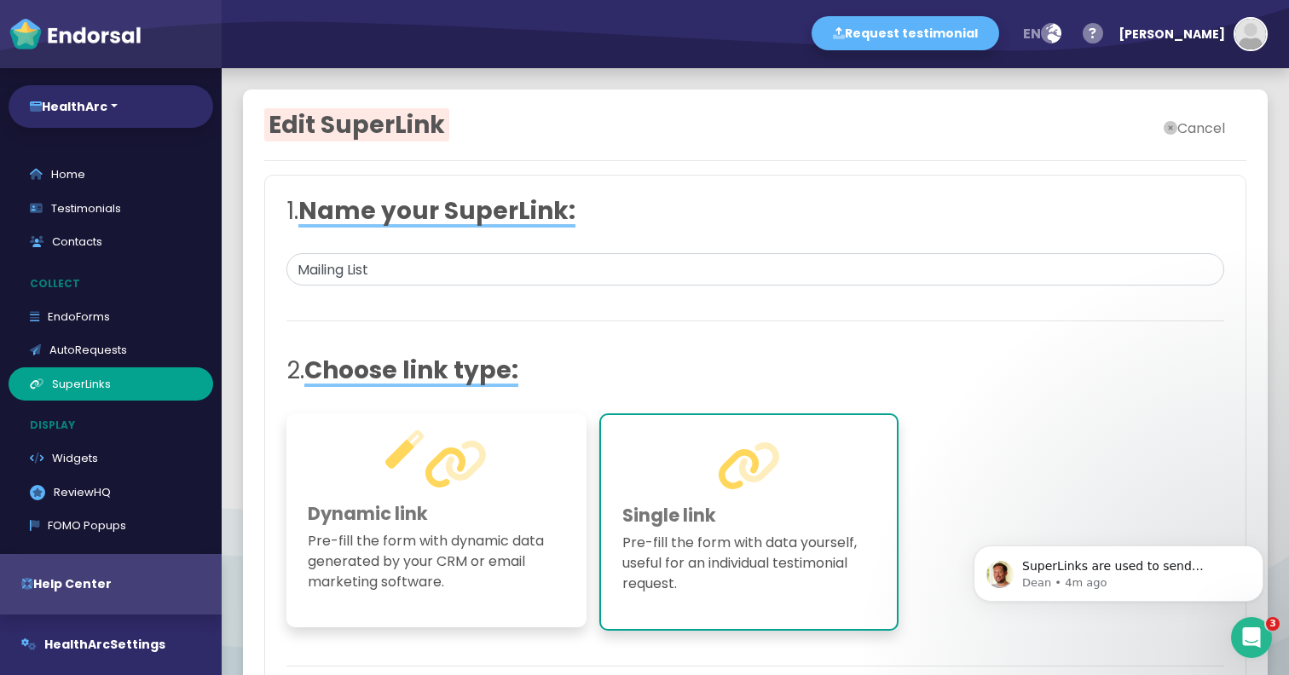
click at [1200, 125] on button "Cancel" at bounding box center [1195, 128] width 104 height 34
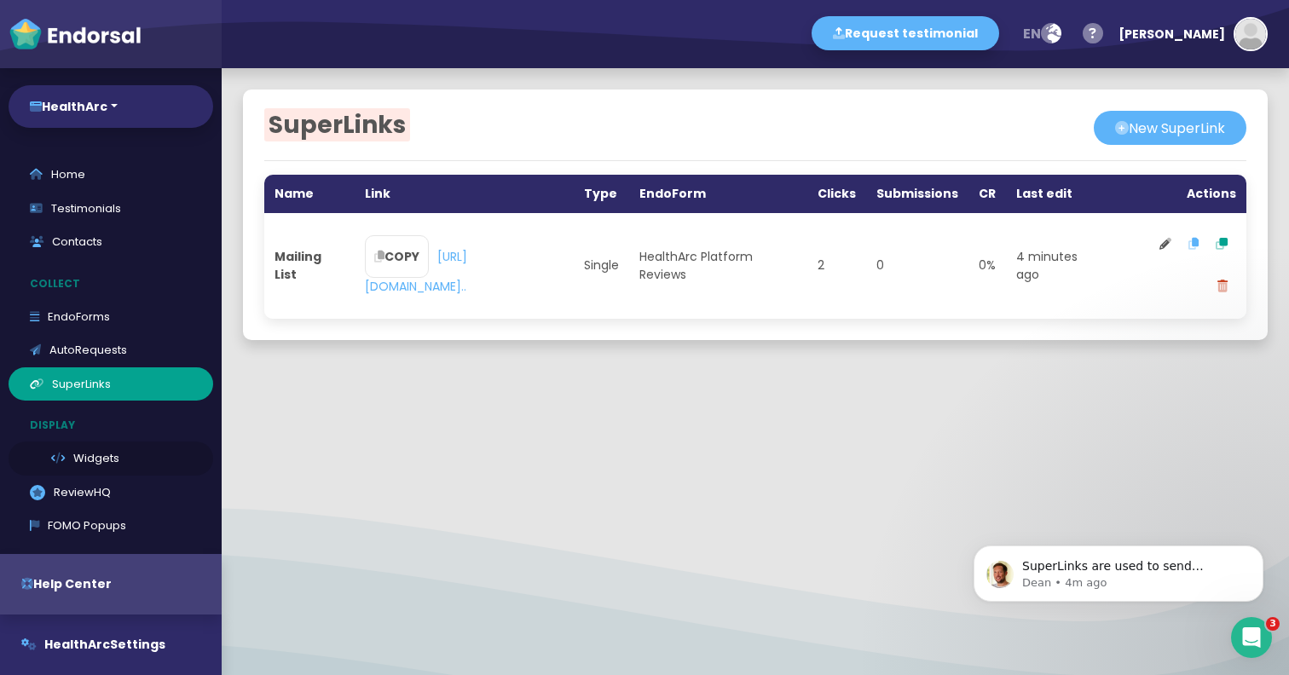
click at [90, 455] on link "Widgets" at bounding box center [111, 459] width 205 height 34
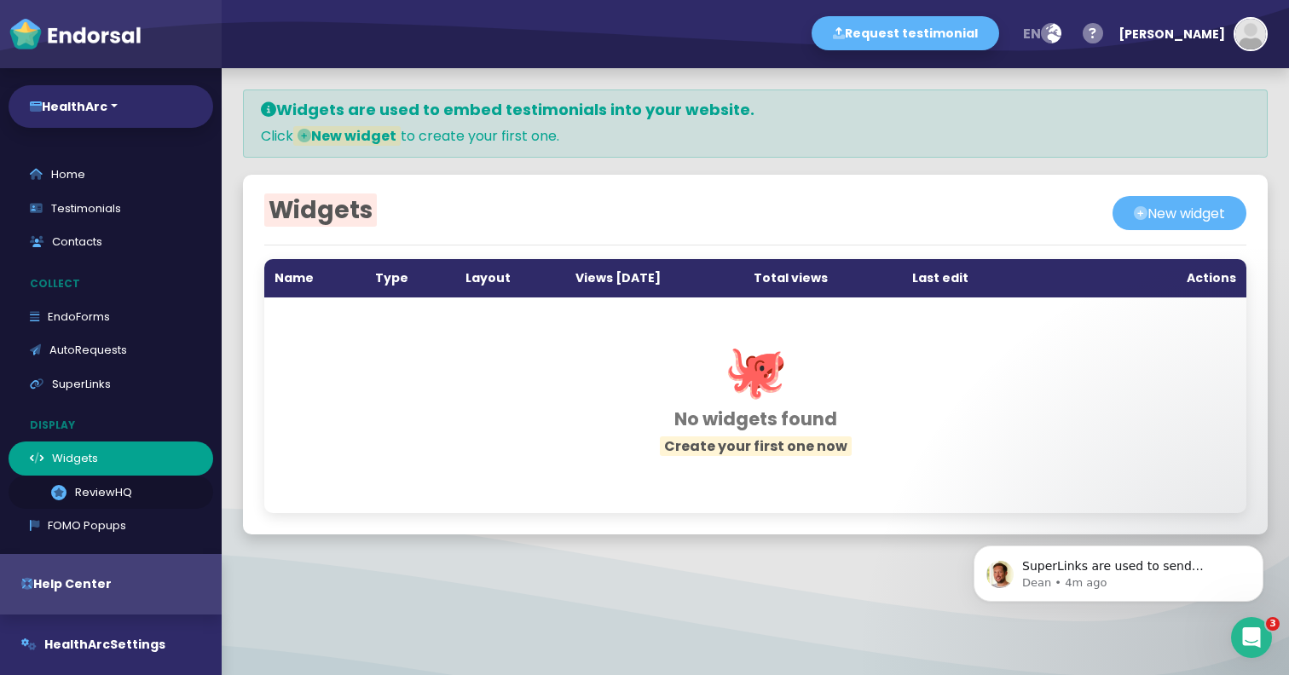
click at [86, 492] on link ".review-hq-icon-1{opacity:0.5;} ReviewHQ" at bounding box center [111, 493] width 205 height 34
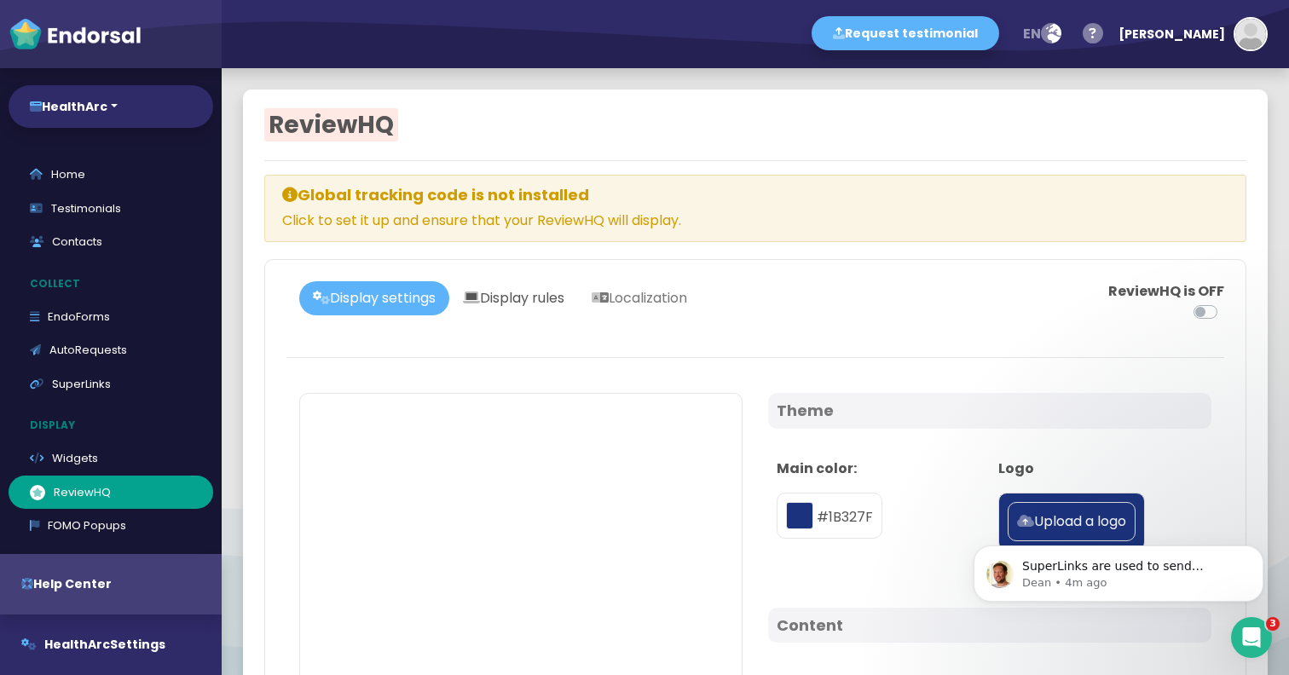
click at [549, 293] on link "Display rules" at bounding box center [513, 298] width 129 height 34
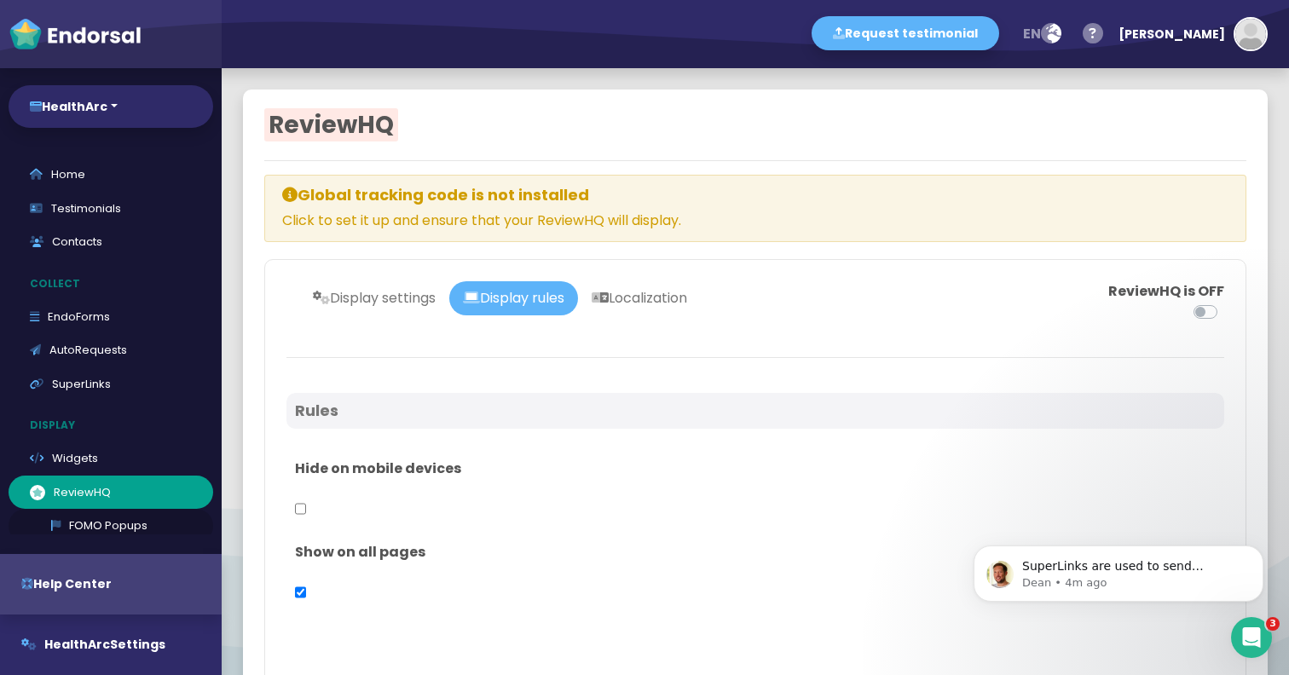
click at [113, 525] on link "FOMO Popups" at bounding box center [111, 526] width 205 height 34
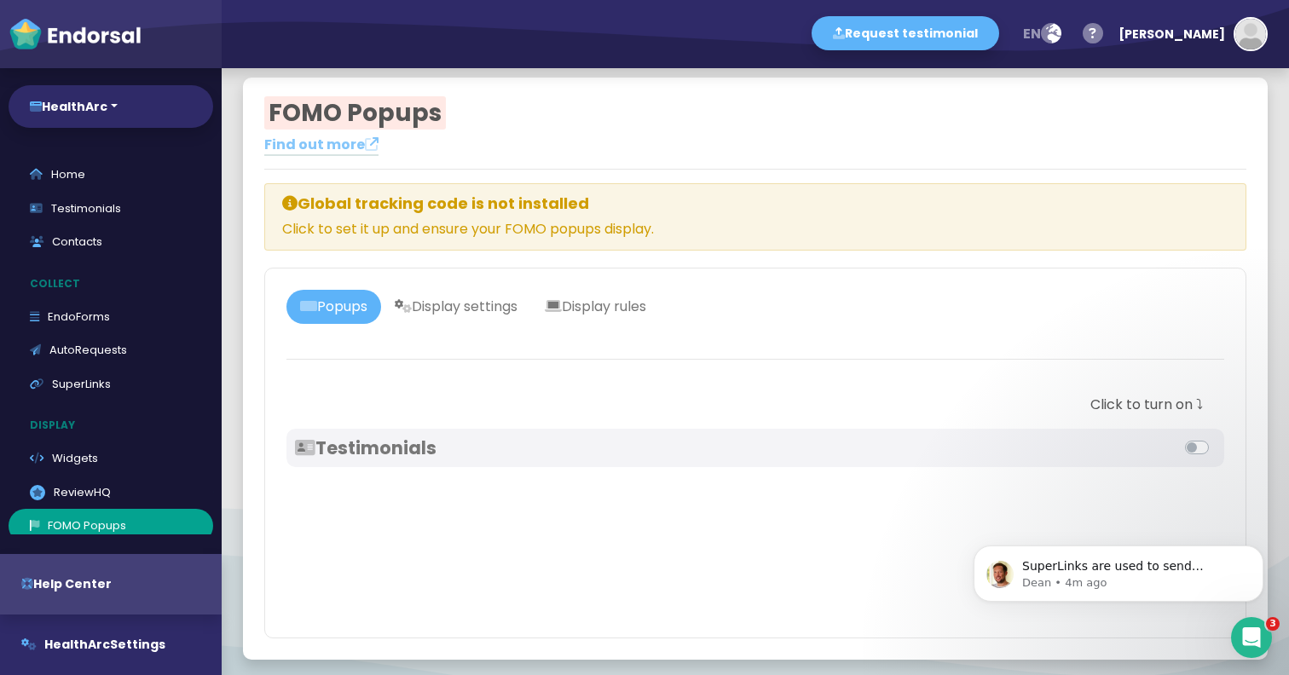
scroll to position [11, 0]
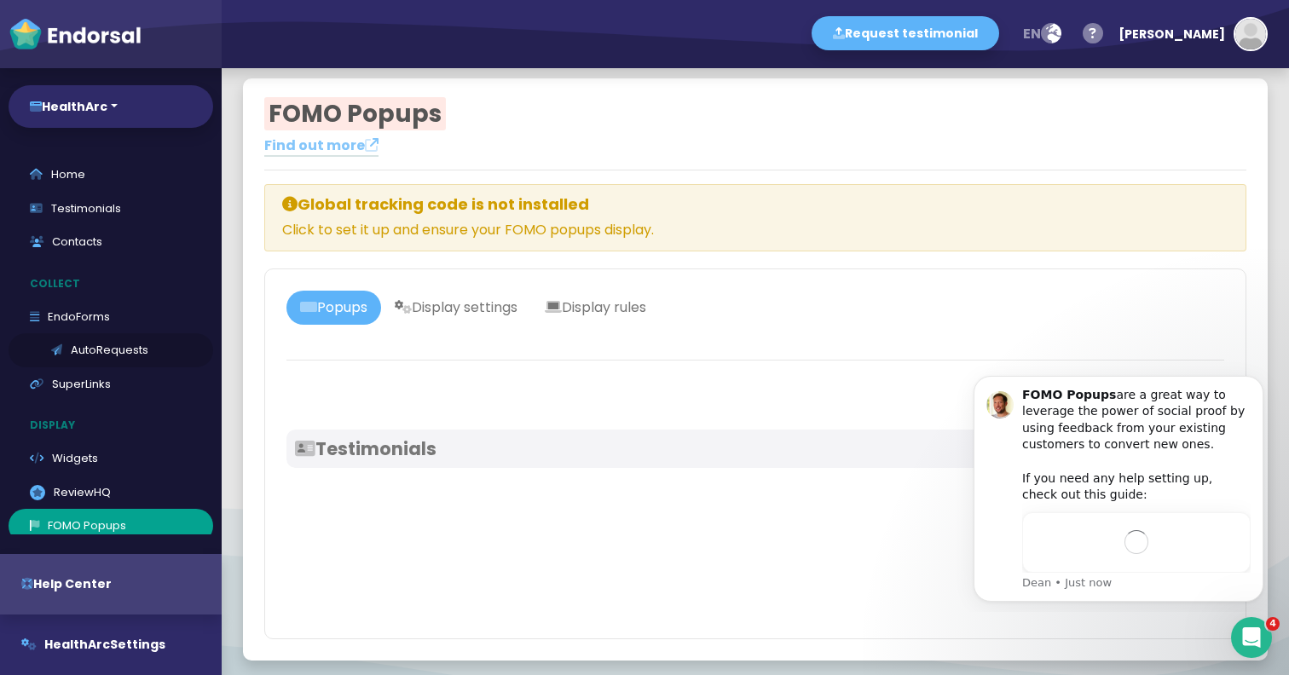
click at [108, 350] on link "AutoRequests" at bounding box center [111, 350] width 205 height 34
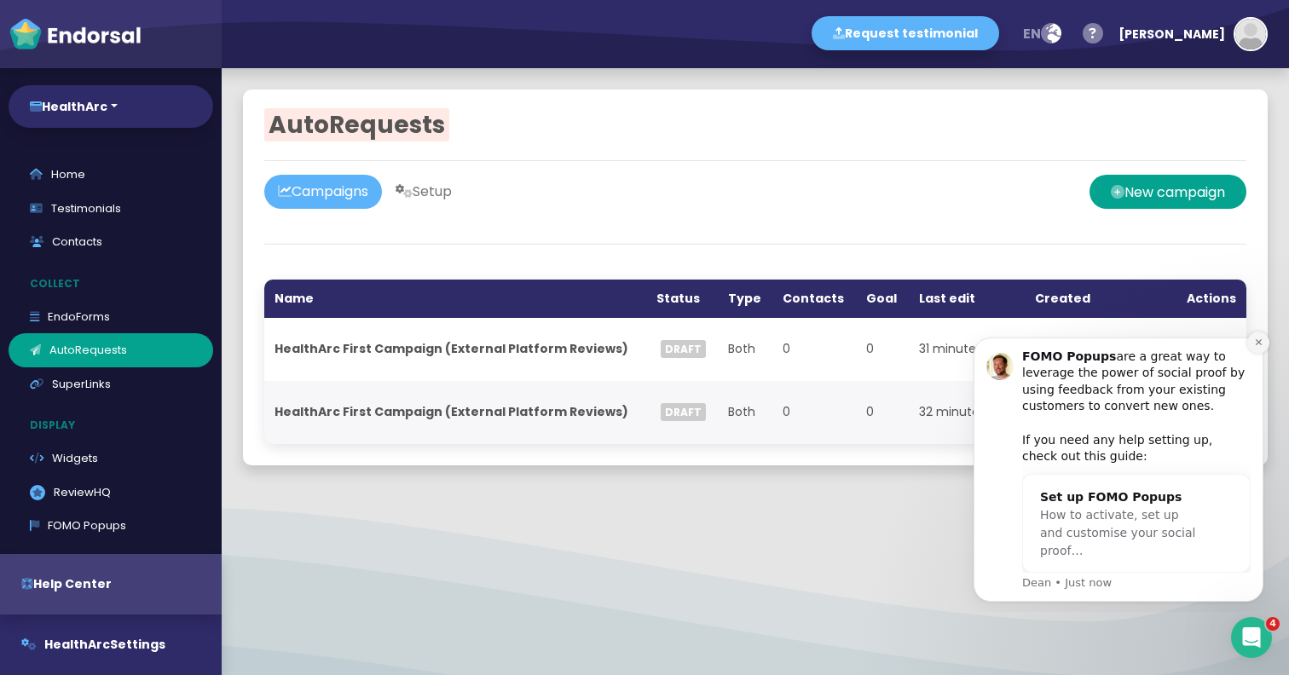
click at [1258, 345] on icon "Dismiss notification" at bounding box center [1258, 342] width 9 height 9
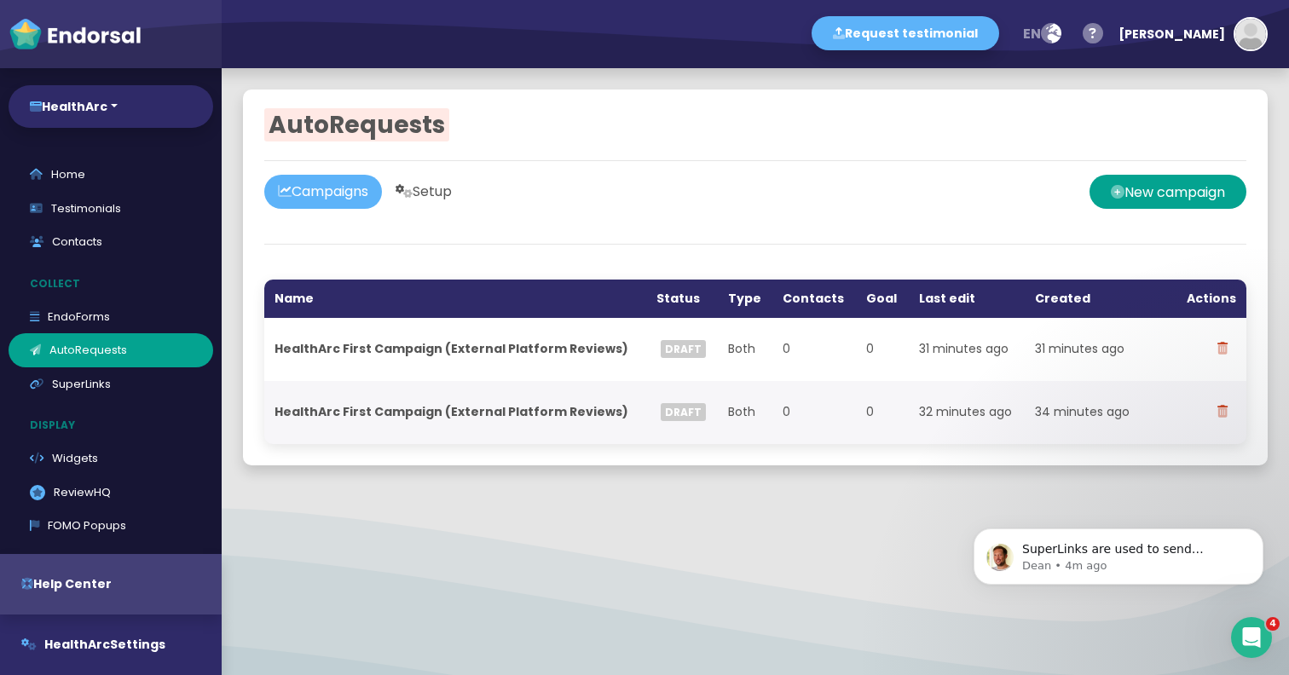
click at [439, 187] on link "Setup" at bounding box center [424, 192] width 84 height 34
select select "90"
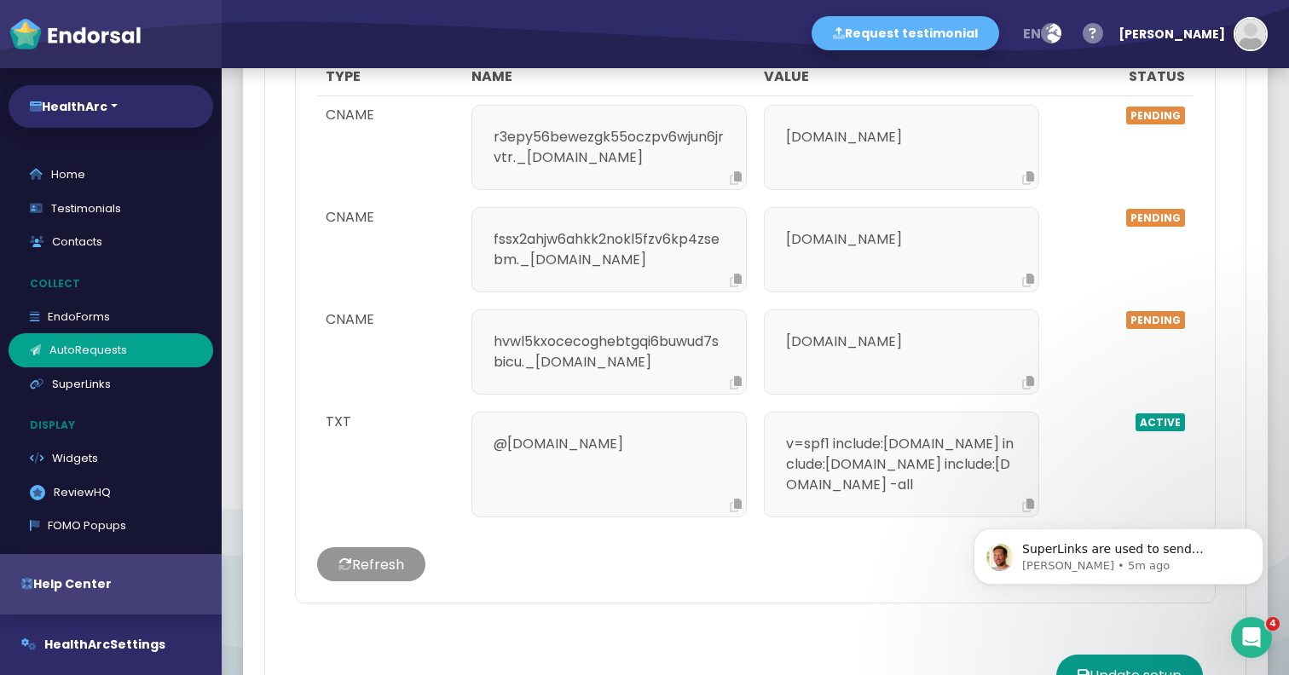
scroll to position [1914, 0]
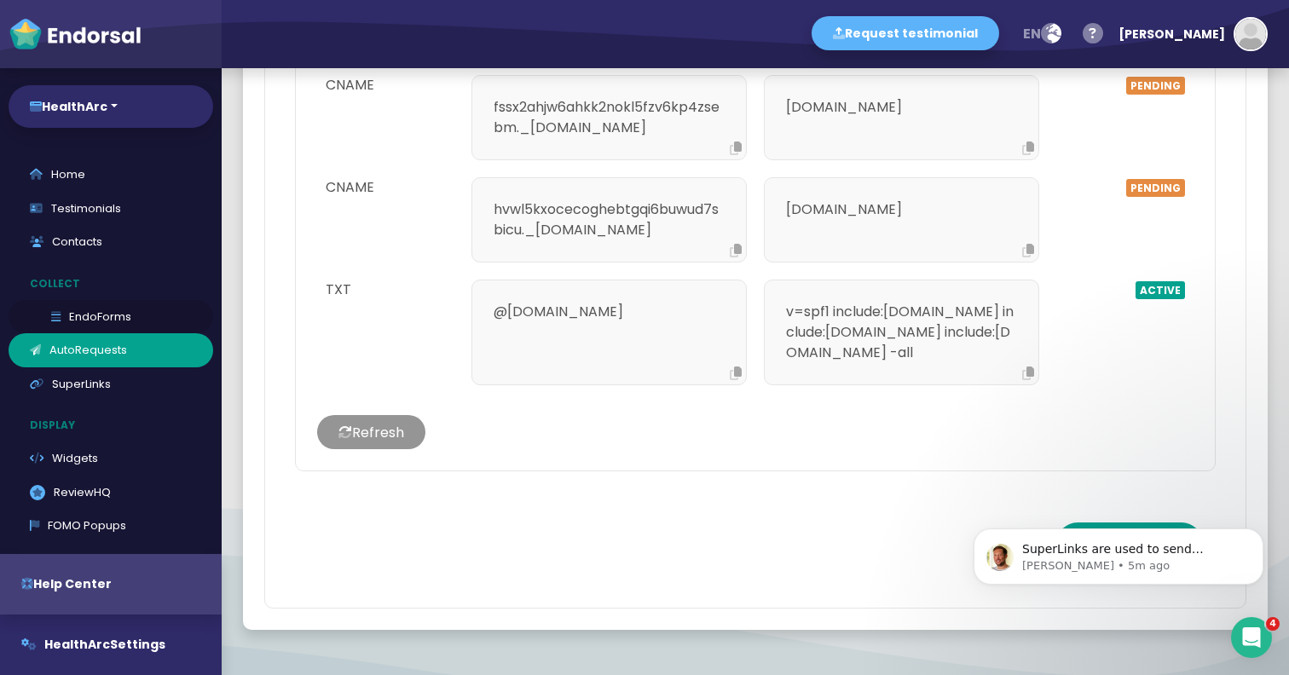
click at [139, 318] on link "EndoForms" at bounding box center [111, 317] width 205 height 34
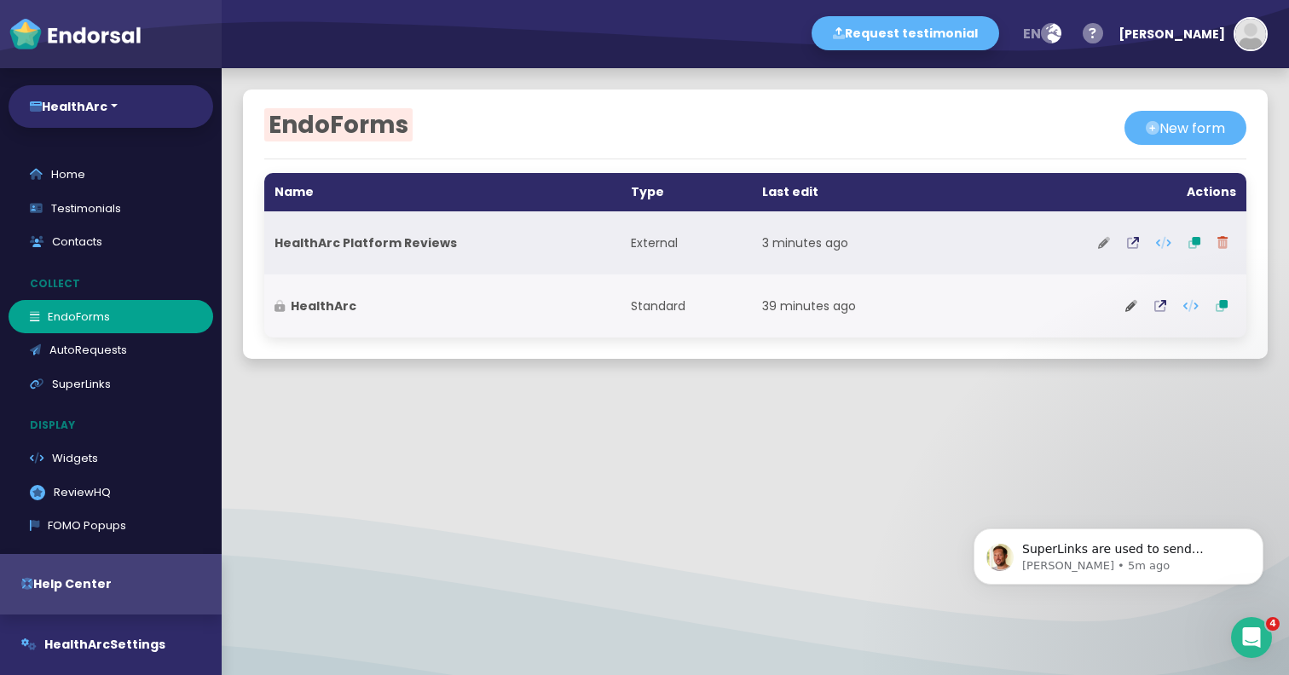
click at [1110, 241] on icon at bounding box center [1104, 243] width 12 height 12
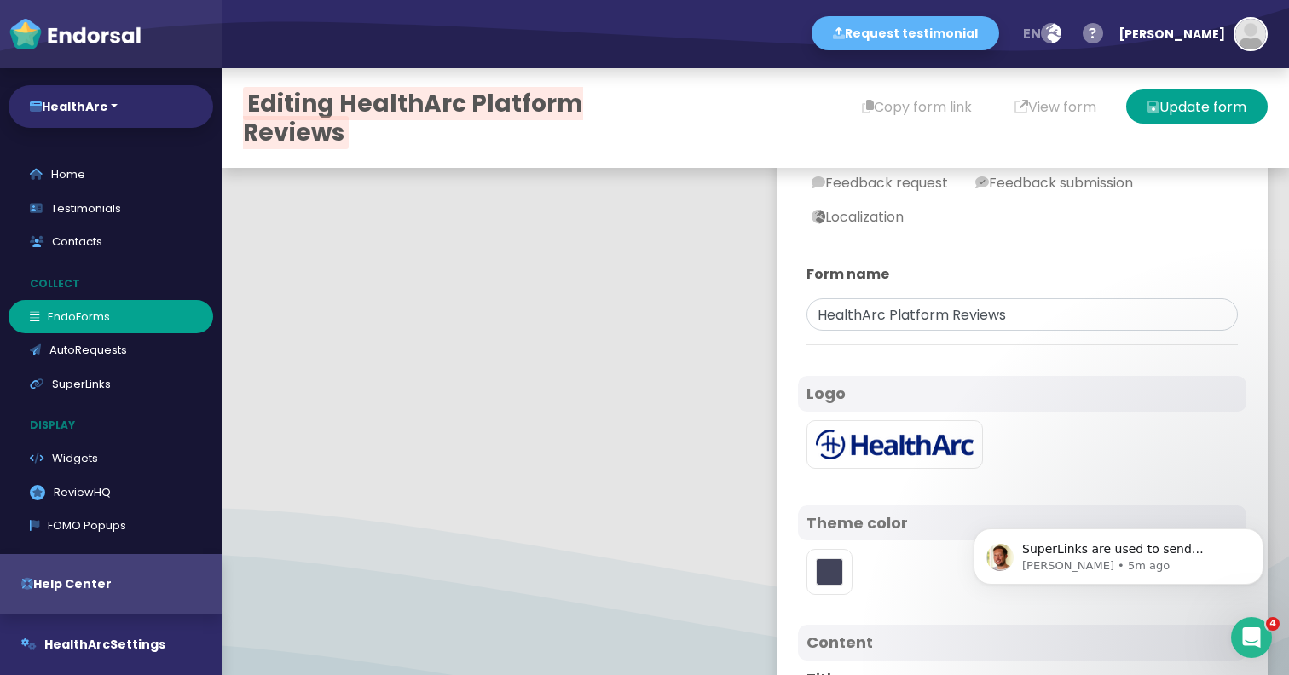
type input "#1B327F"
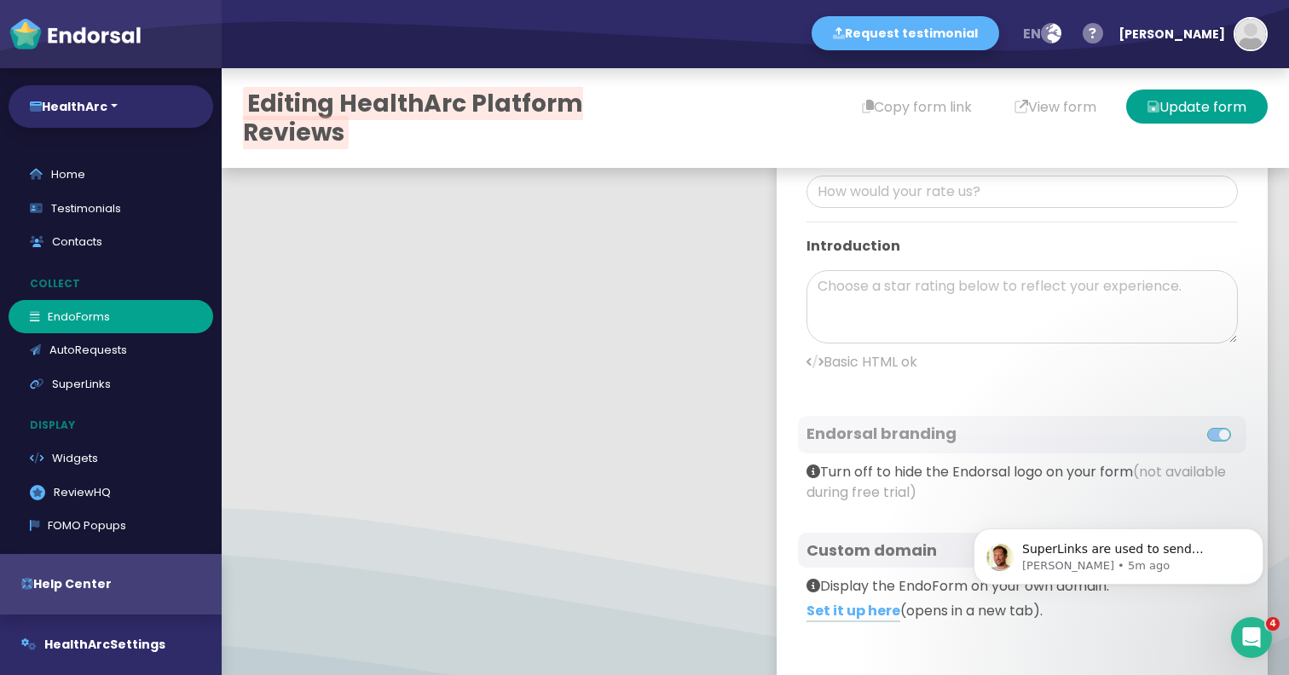
scroll to position [616, 0]
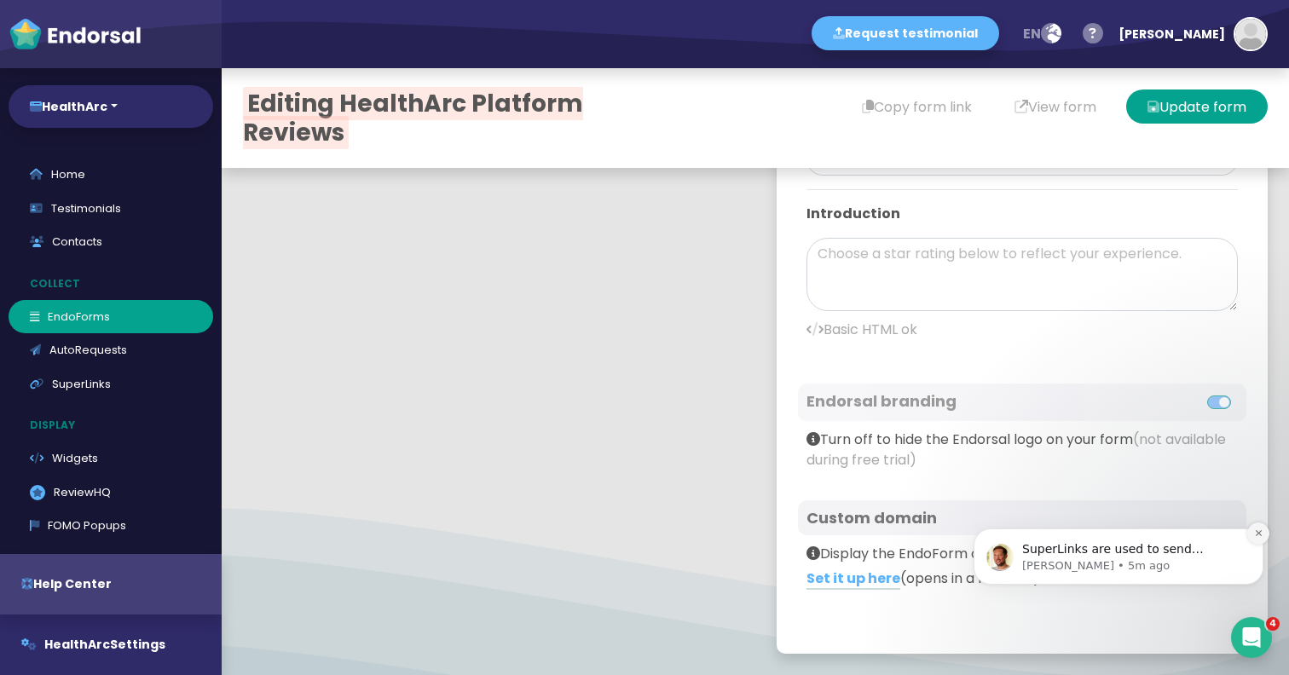
click at [1260, 533] on icon "Dismiss notification" at bounding box center [1258, 533] width 9 height 9
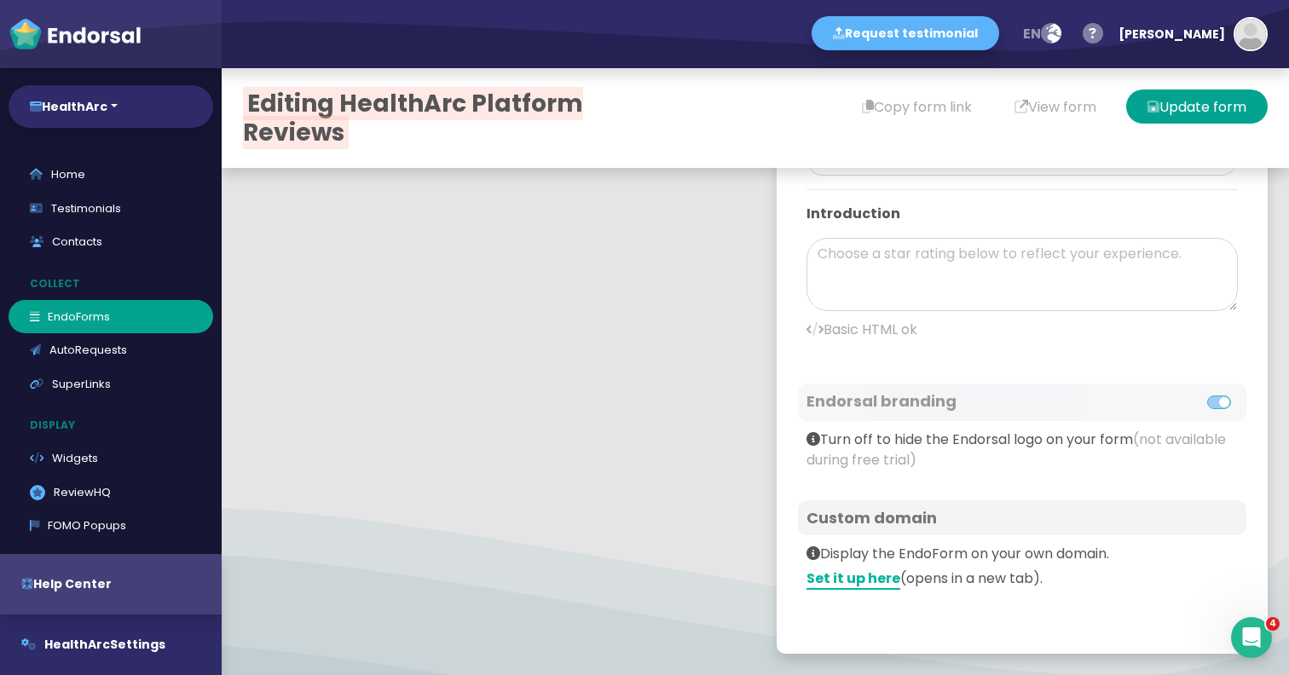
click at [851, 580] on link "Set it up here" at bounding box center [854, 579] width 94 height 21
click at [101, 316] on link "EndoForms" at bounding box center [111, 317] width 205 height 34
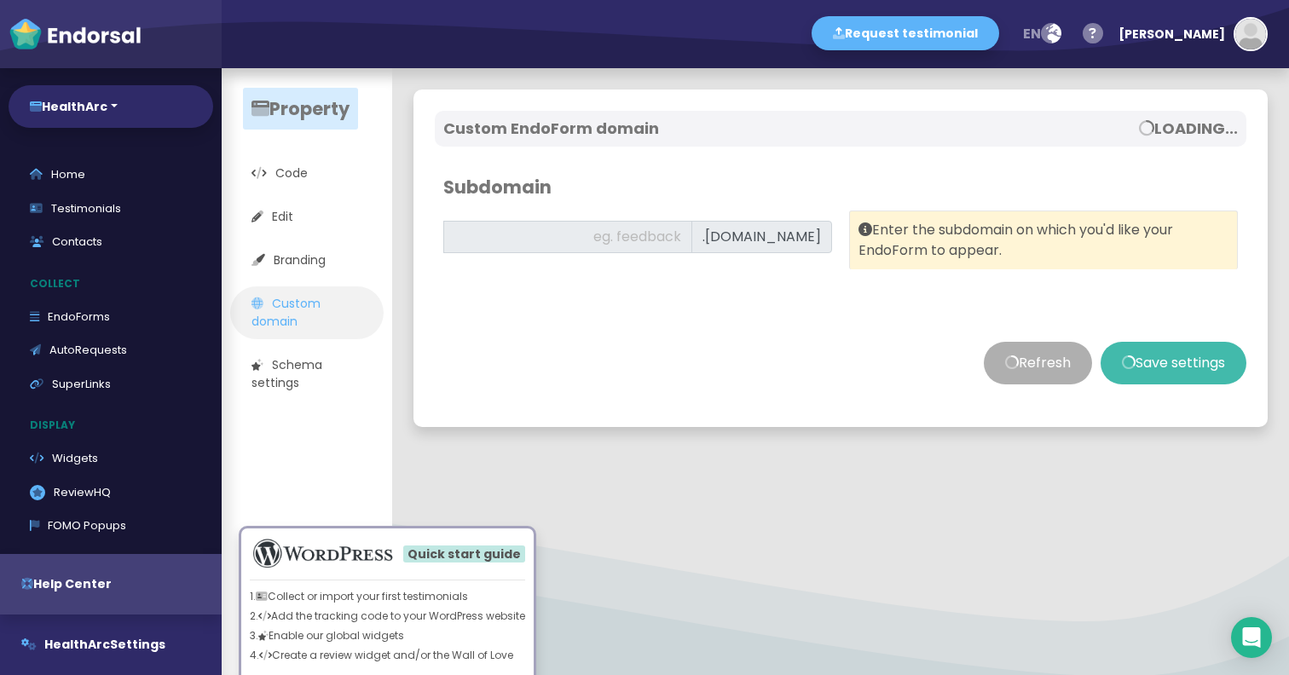
type input "feedback"
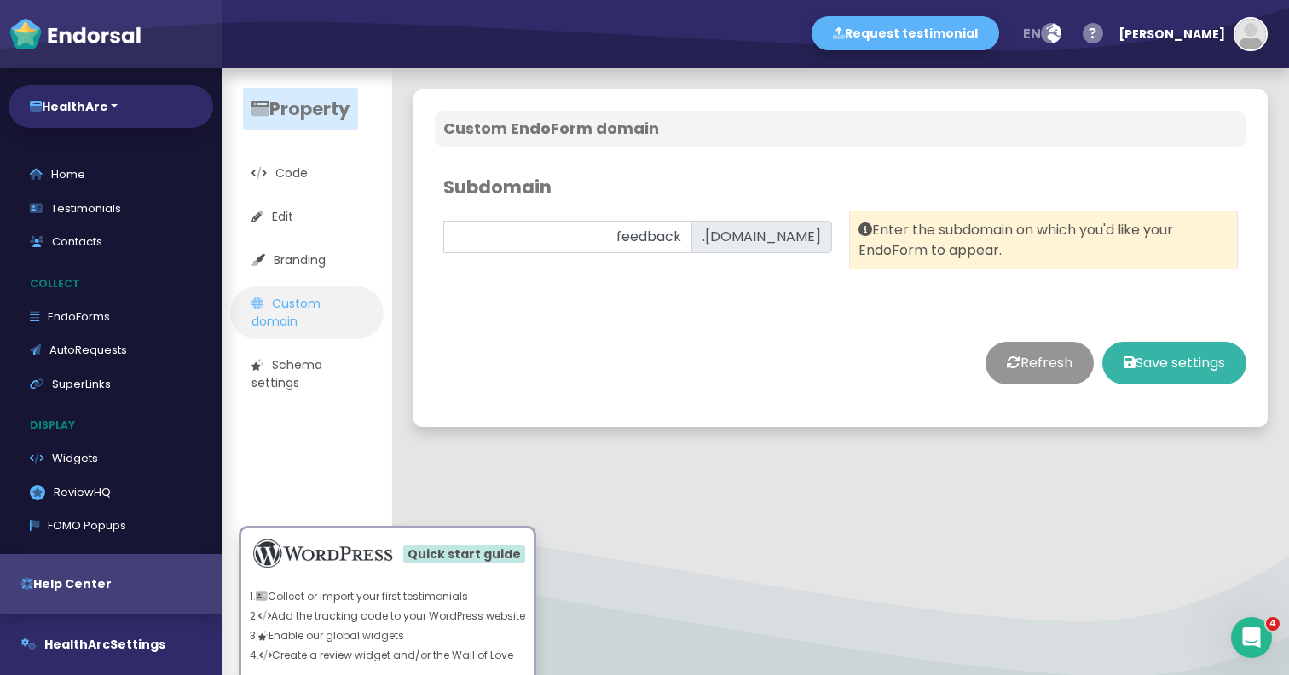
click at [1166, 369] on button "Save settings" at bounding box center [1175, 363] width 144 height 43
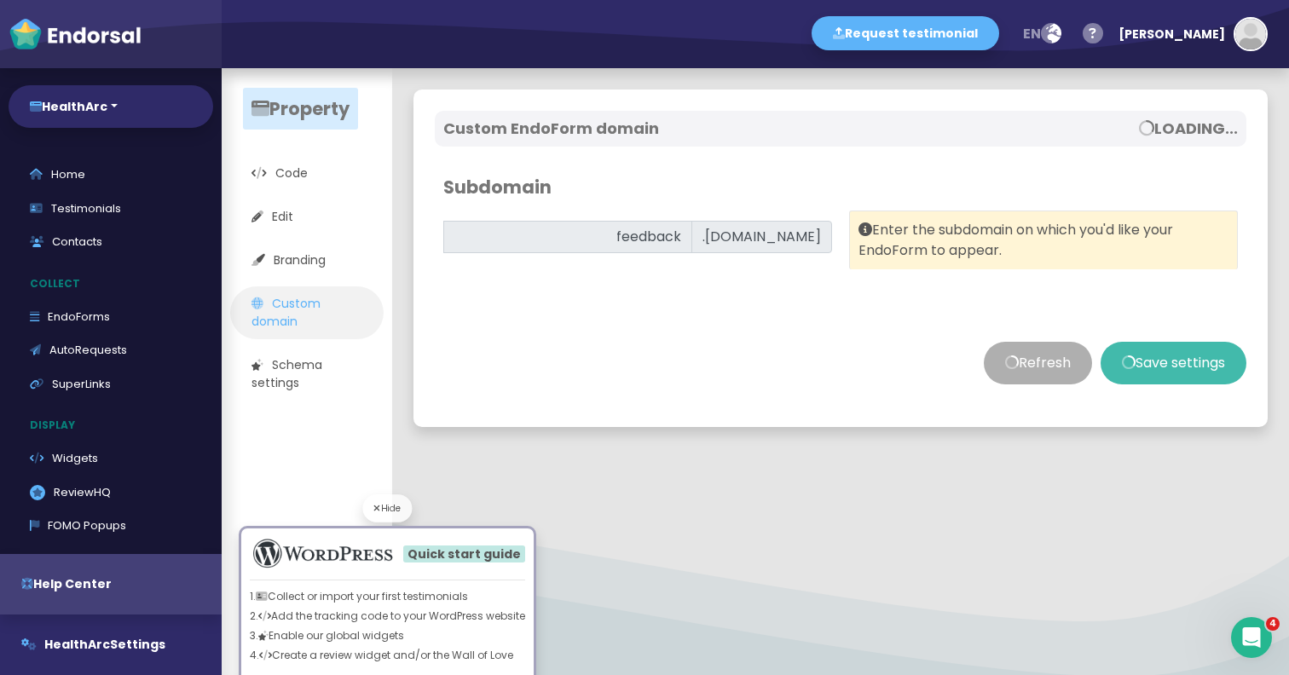
click at [388, 513] on div "Hide" at bounding box center [387, 509] width 49 height 28
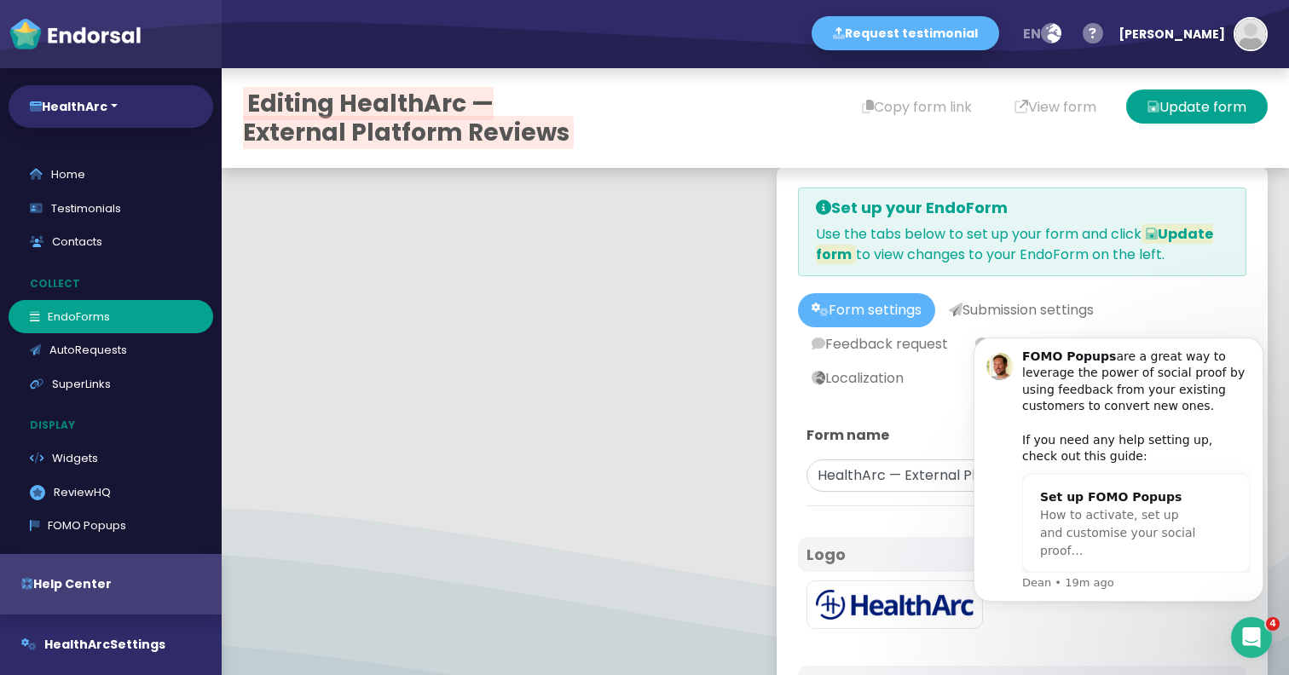
scroll to position [721, 0]
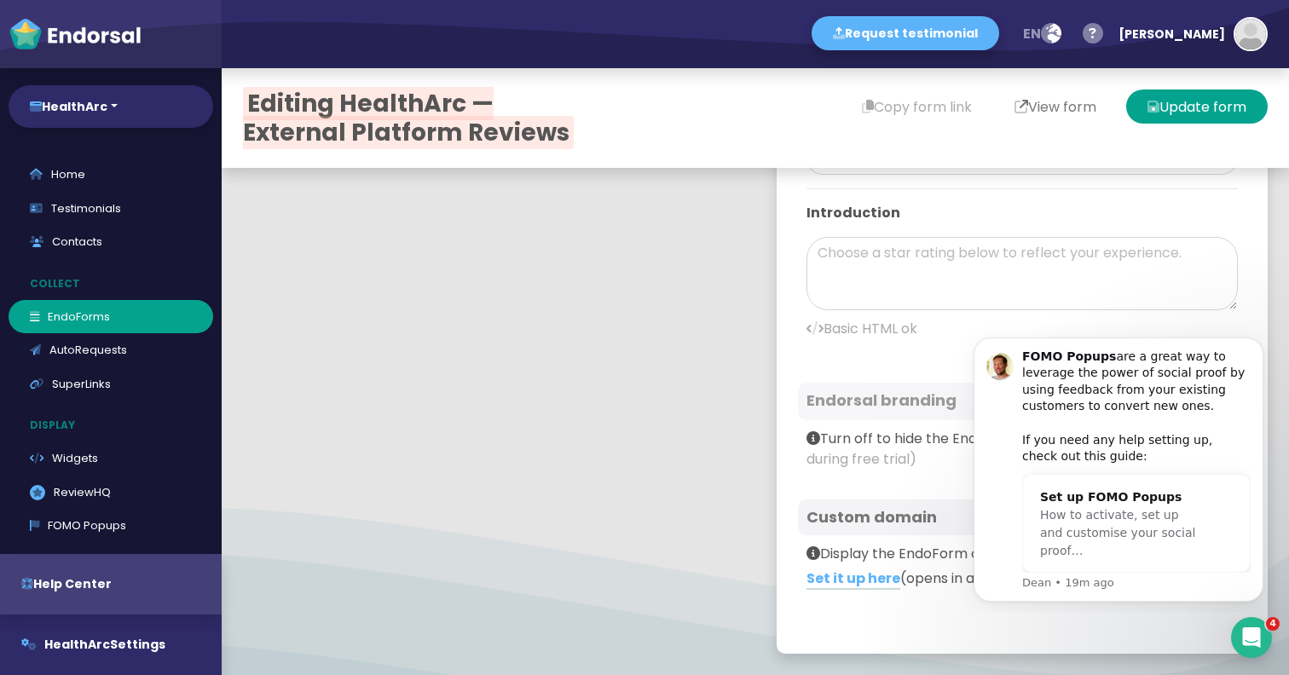
click at [1078, 109] on button "View form" at bounding box center [1056, 107] width 125 height 34
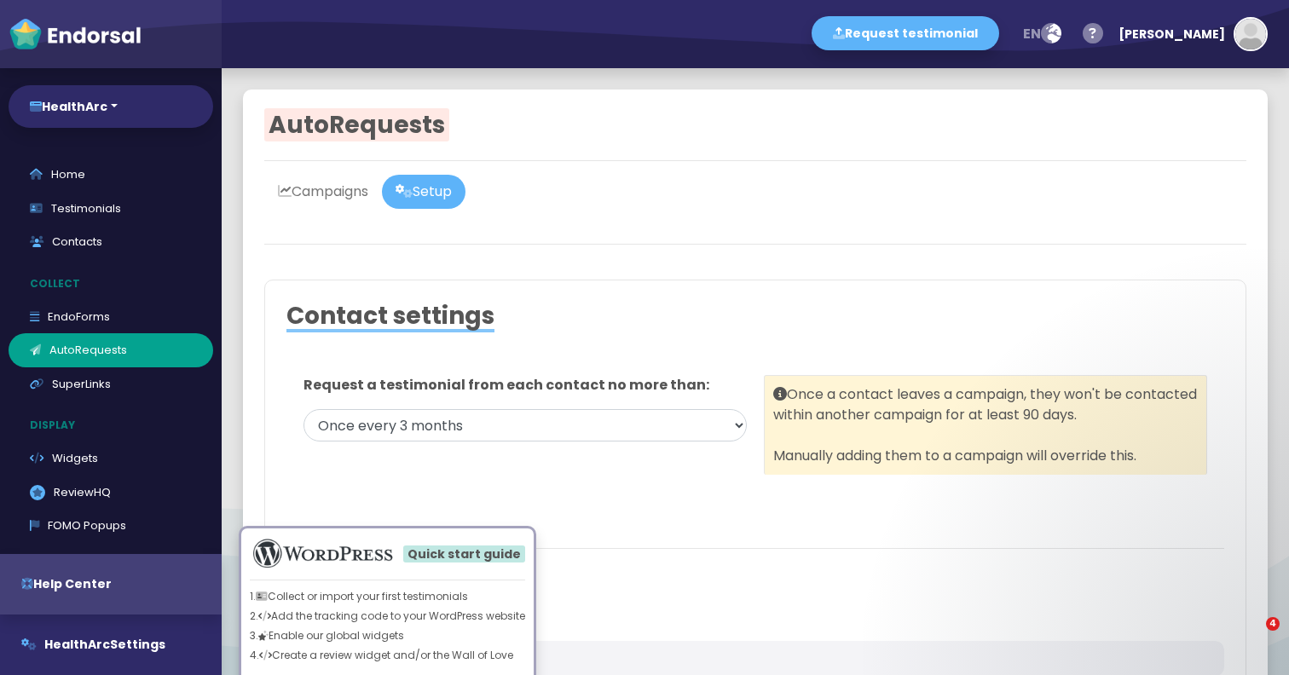
select select "90"
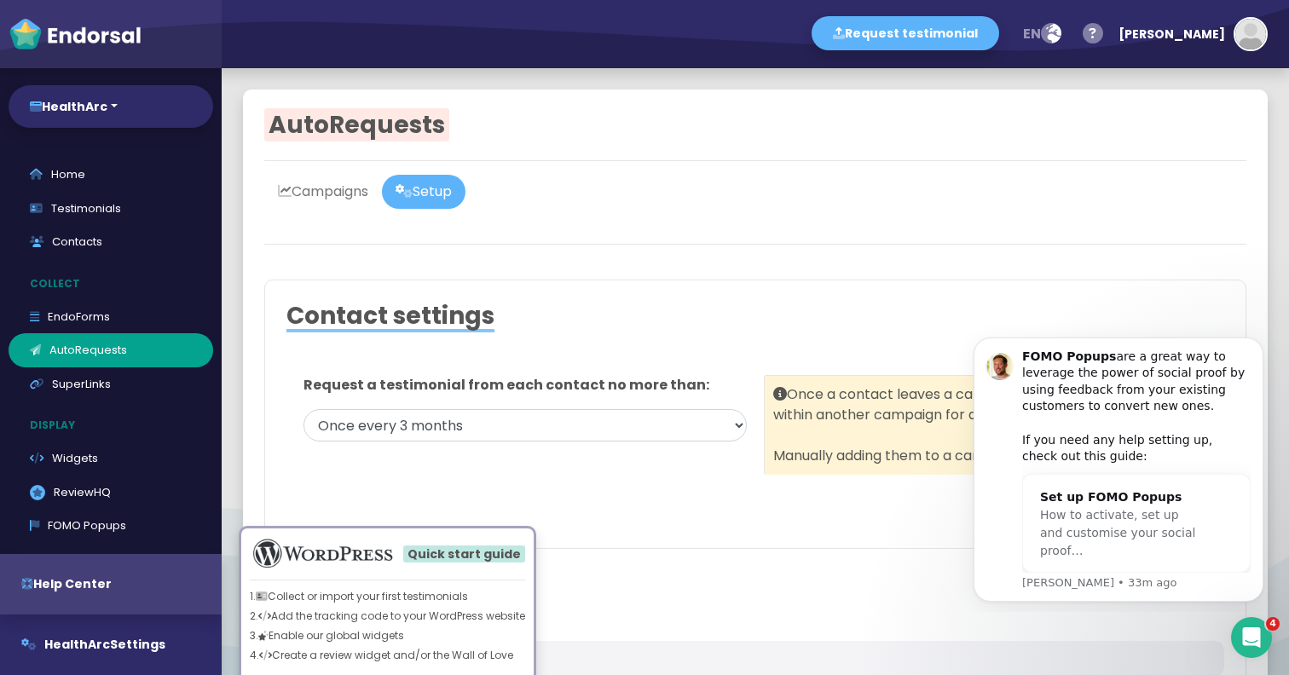
scroll to position [1804, 0]
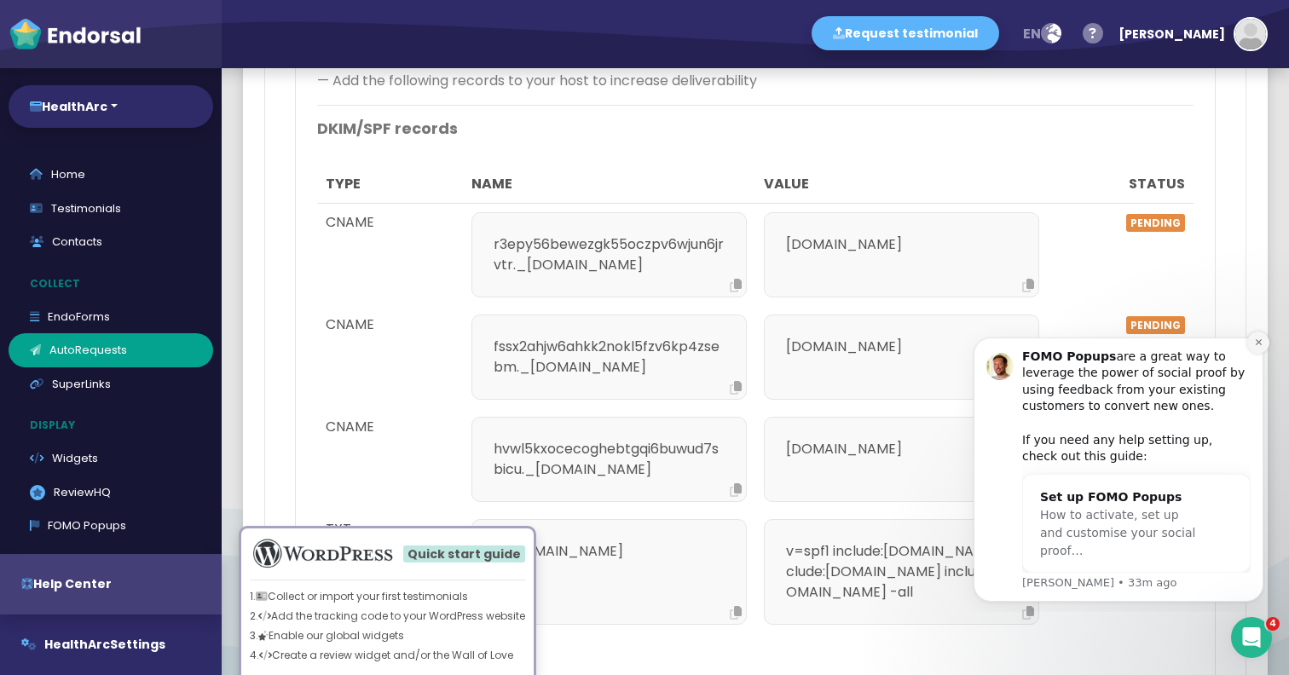
click at [1255, 344] on icon "Dismiss notification" at bounding box center [1258, 342] width 9 height 9
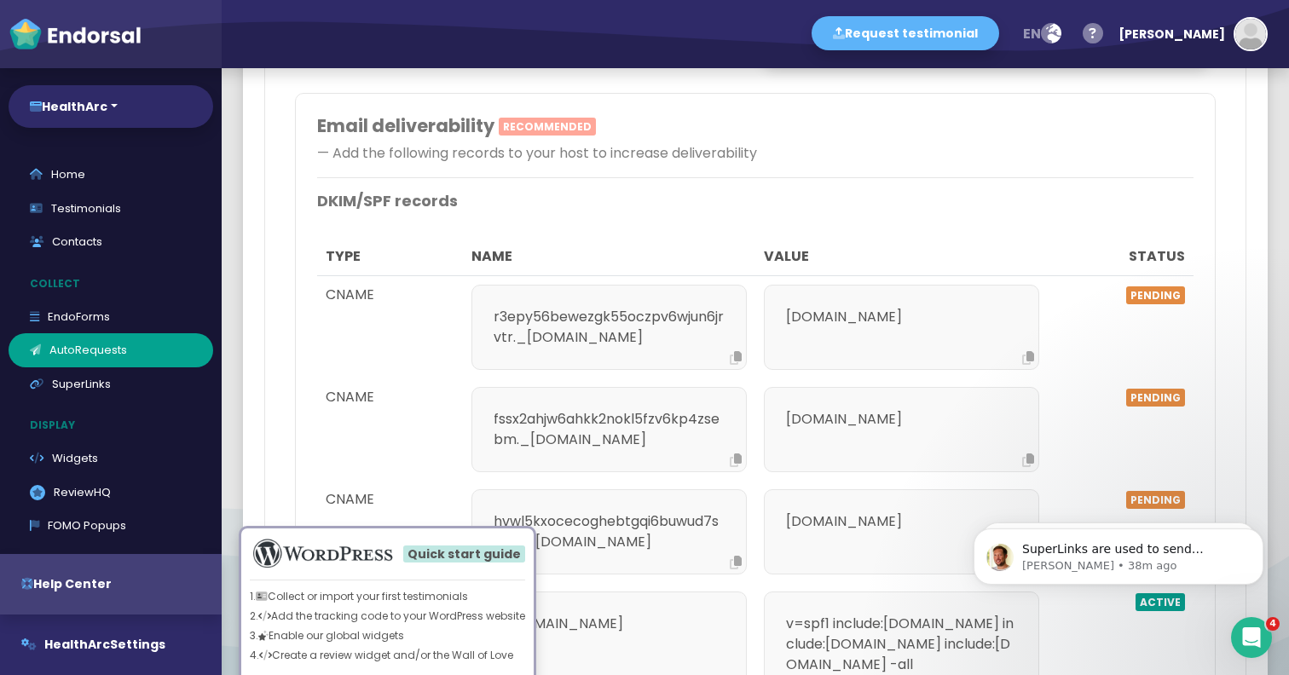
scroll to position [1729, 0]
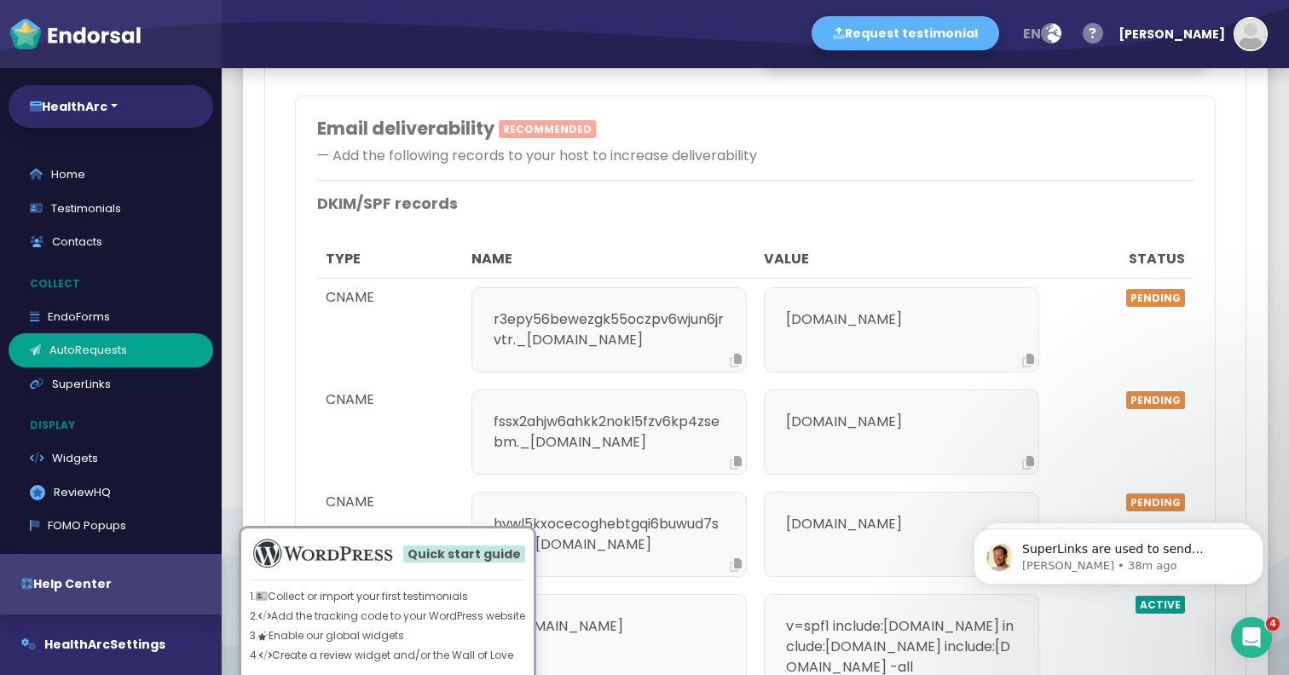
click at [733, 354] on icon at bounding box center [736, 361] width 12 height 14
click at [1028, 354] on icon at bounding box center [1029, 361] width 12 height 14
click at [742, 390] on div "fssx2ahjw6ahkk2nokl5fzv6kp4zsebm._[DOMAIN_NAME]" at bounding box center [609, 432] width 275 height 85
click at [739, 456] on icon at bounding box center [736, 463] width 12 height 14
click at [1033, 456] on icon at bounding box center [1029, 463] width 12 height 14
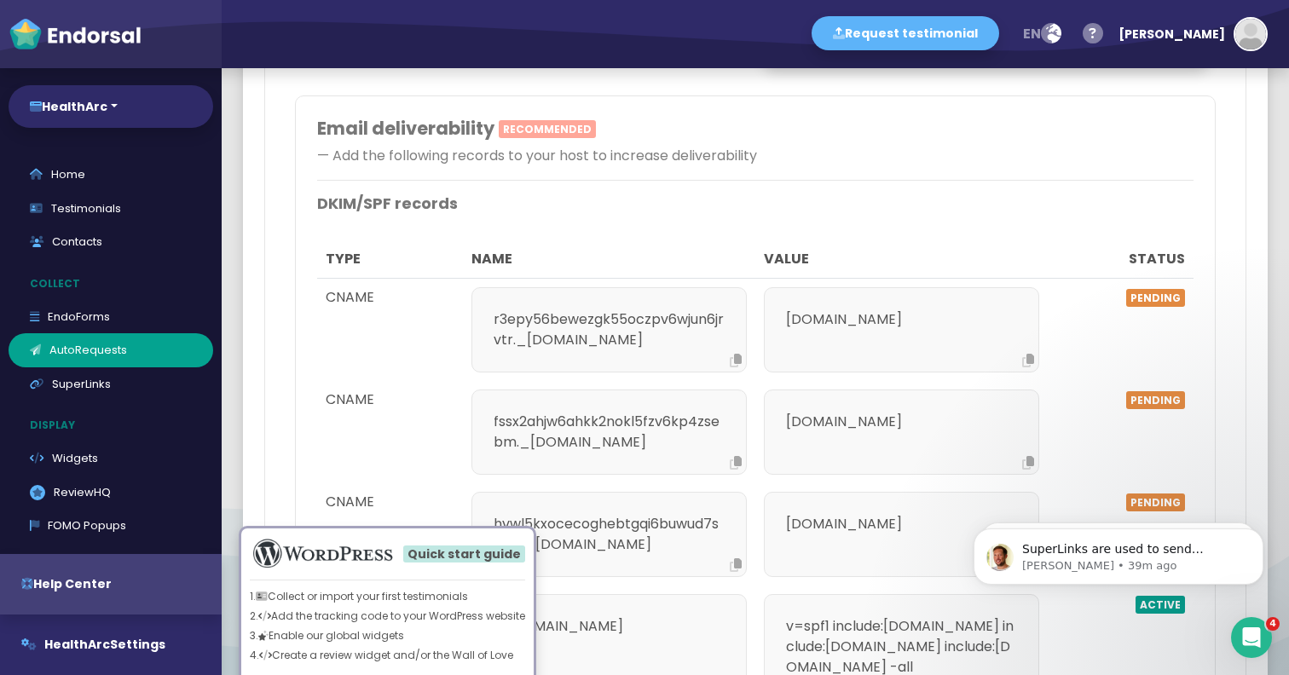
click at [736, 559] on icon at bounding box center [736, 566] width 12 height 14
click at [1032, 559] on icon at bounding box center [1029, 566] width 12 height 14
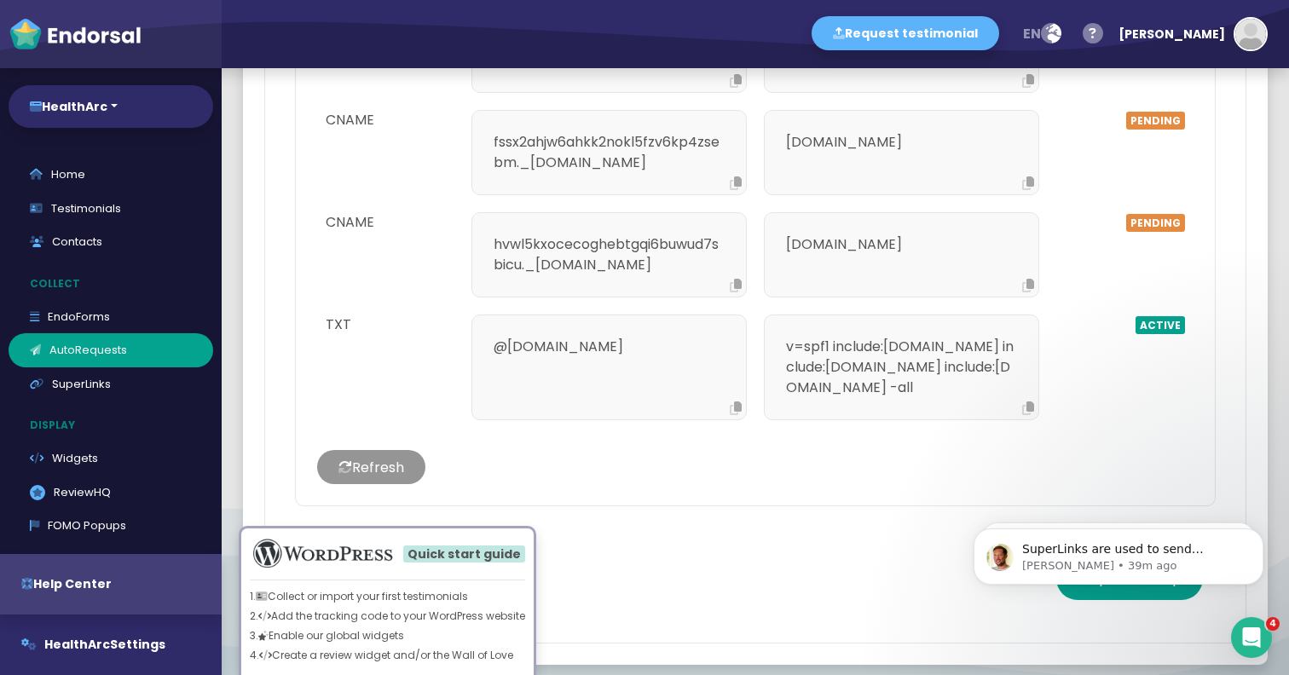
scroll to position [2023, 0]
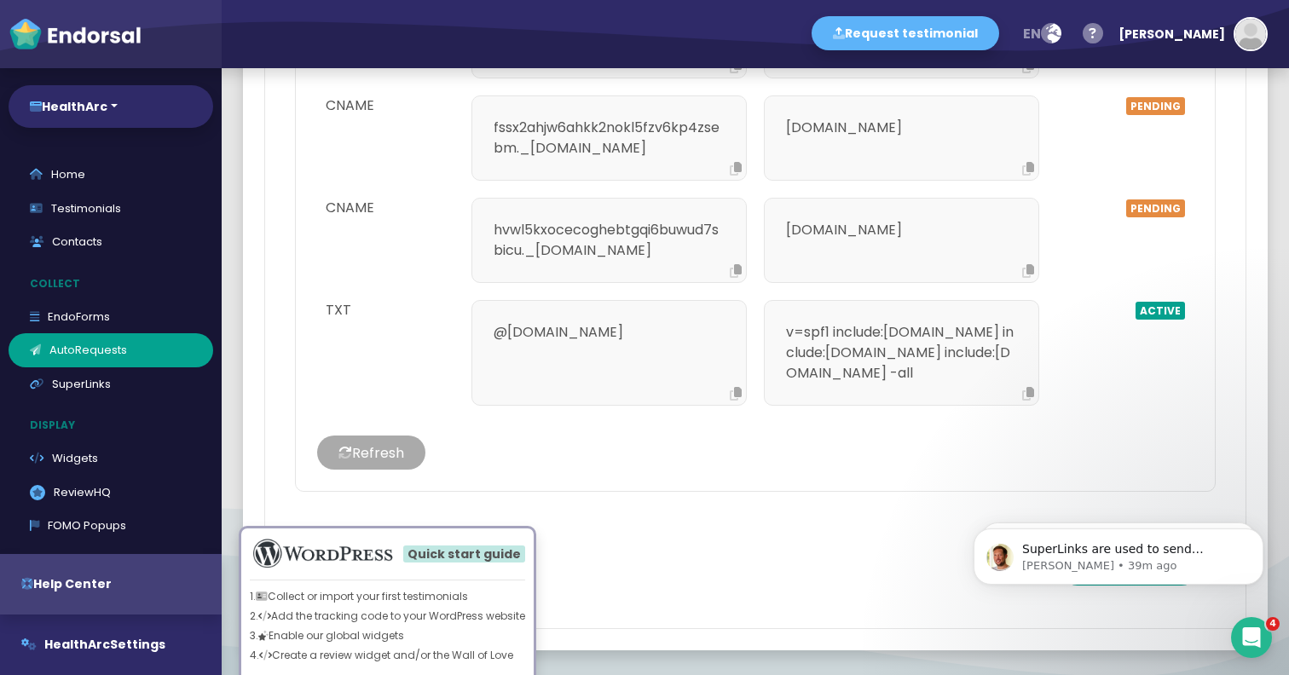
click at [392, 436] on button "Refresh" at bounding box center [371, 453] width 108 height 34
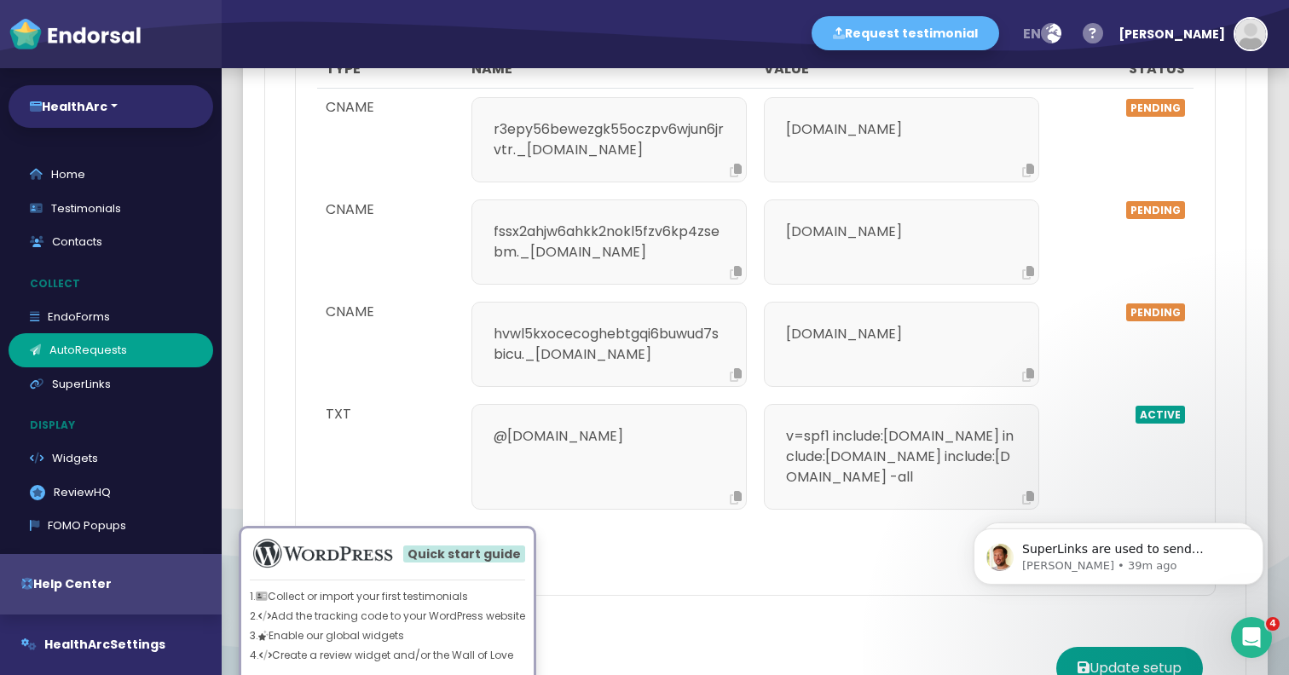
scroll to position [1922, 0]
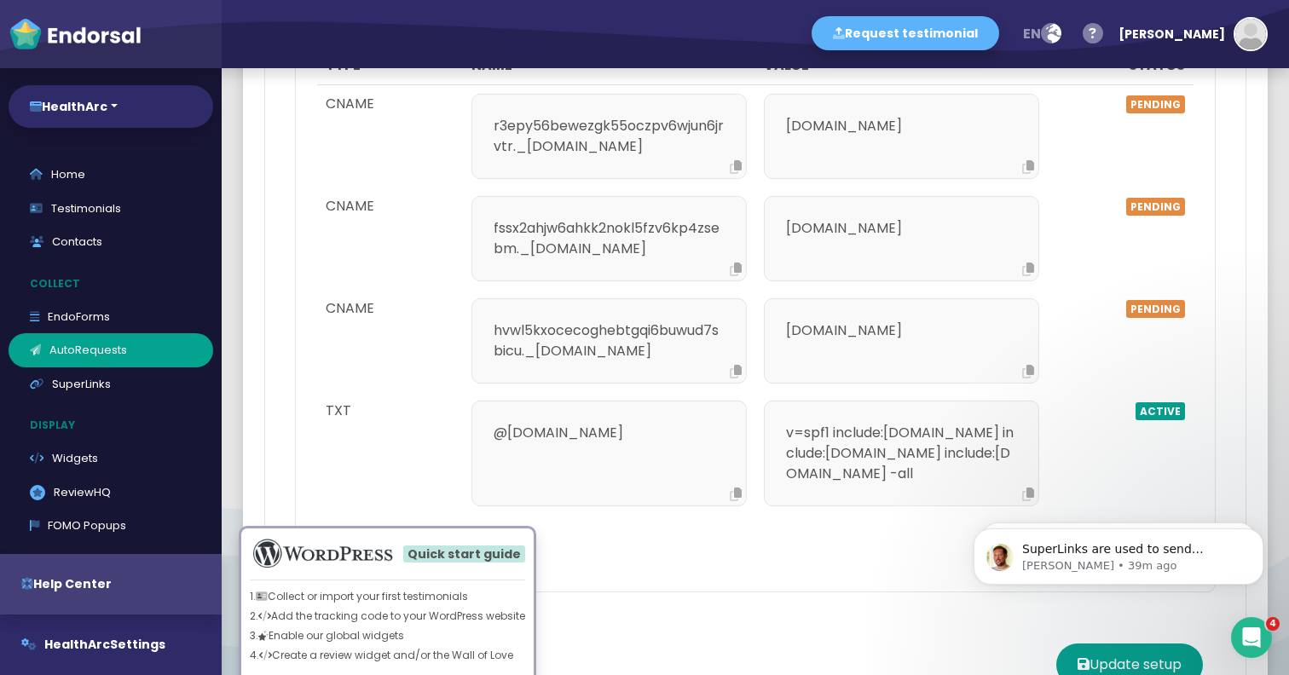
click at [423, 455] on div "Email deliverability Recommended — Add the following records to your host to in…" at bounding box center [755, 248] width 921 height 692
click at [412, 472] on div "Hide Quick start guide 1. Collect or import your first testimonials 2. Add the …" at bounding box center [387, 590] width 349 height 241
click at [415, 536] on button "Refresh" at bounding box center [371, 553] width 108 height 34
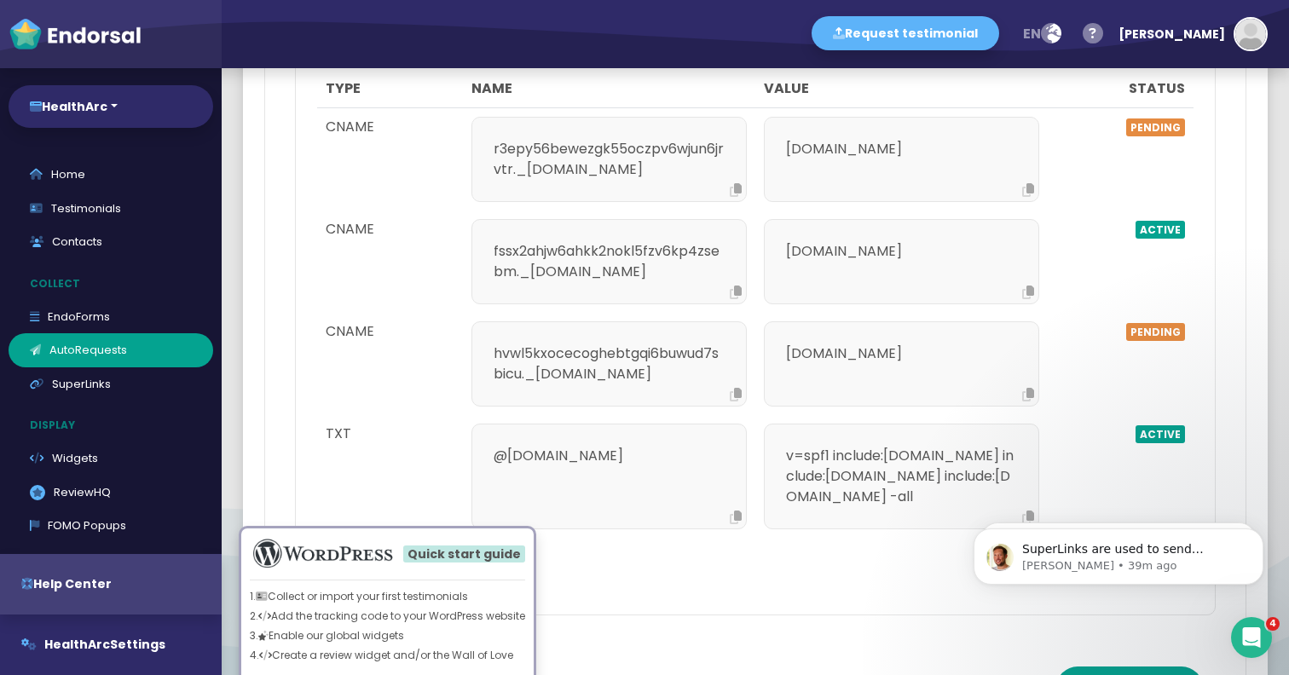
scroll to position [1926, 0]
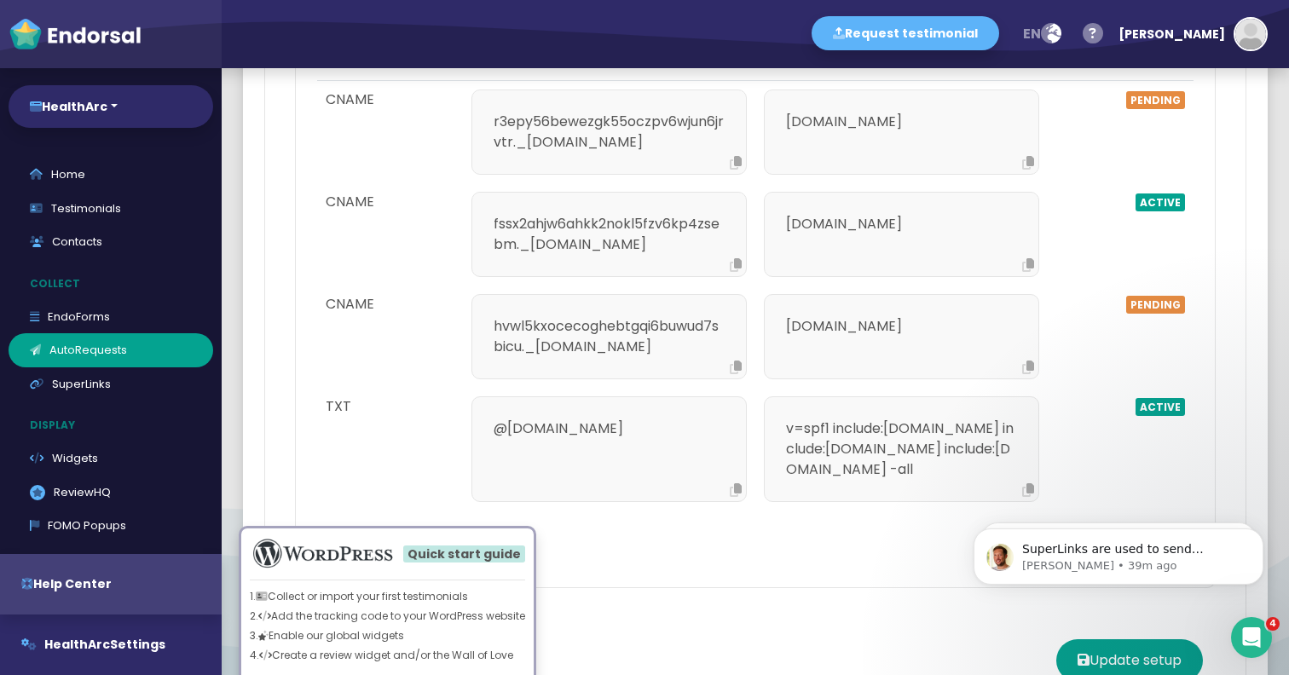
click at [380, 532] on button "Refresh" at bounding box center [371, 549] width 108 height 34
click at [381, 532] on button "Refresh" at bounding box center [371, 549] width 108 height 34
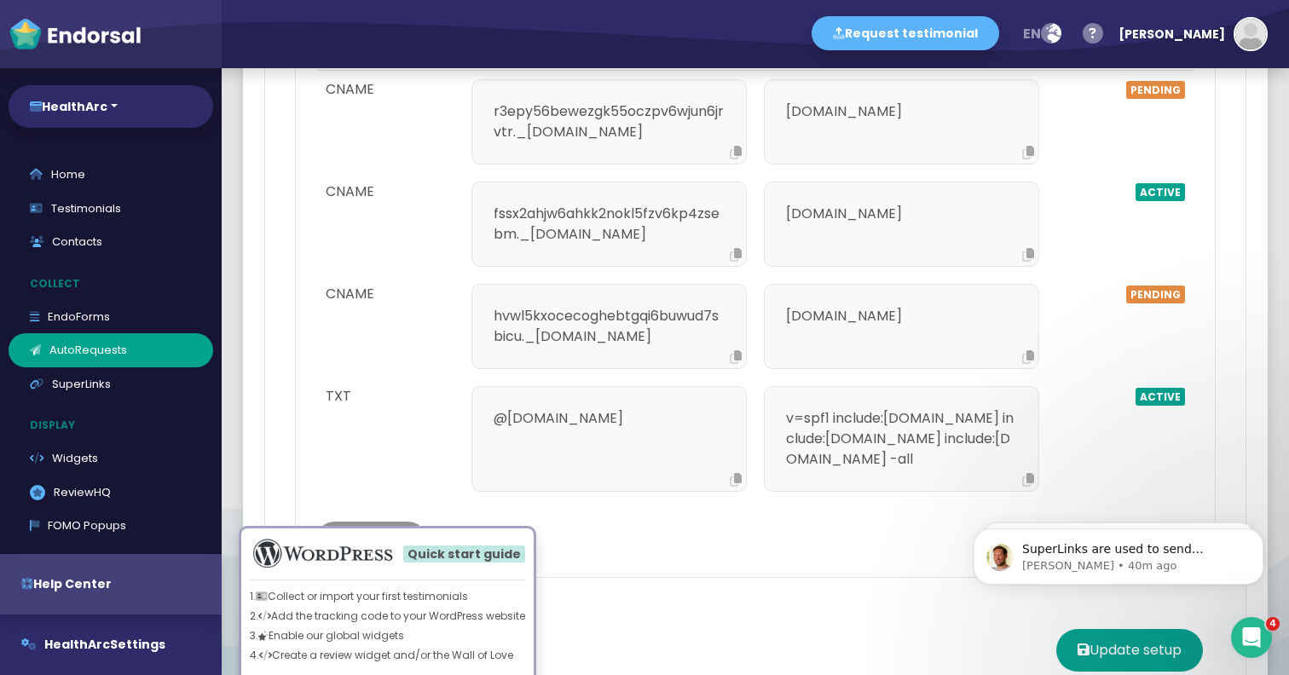
scroll to position [1948, 0]
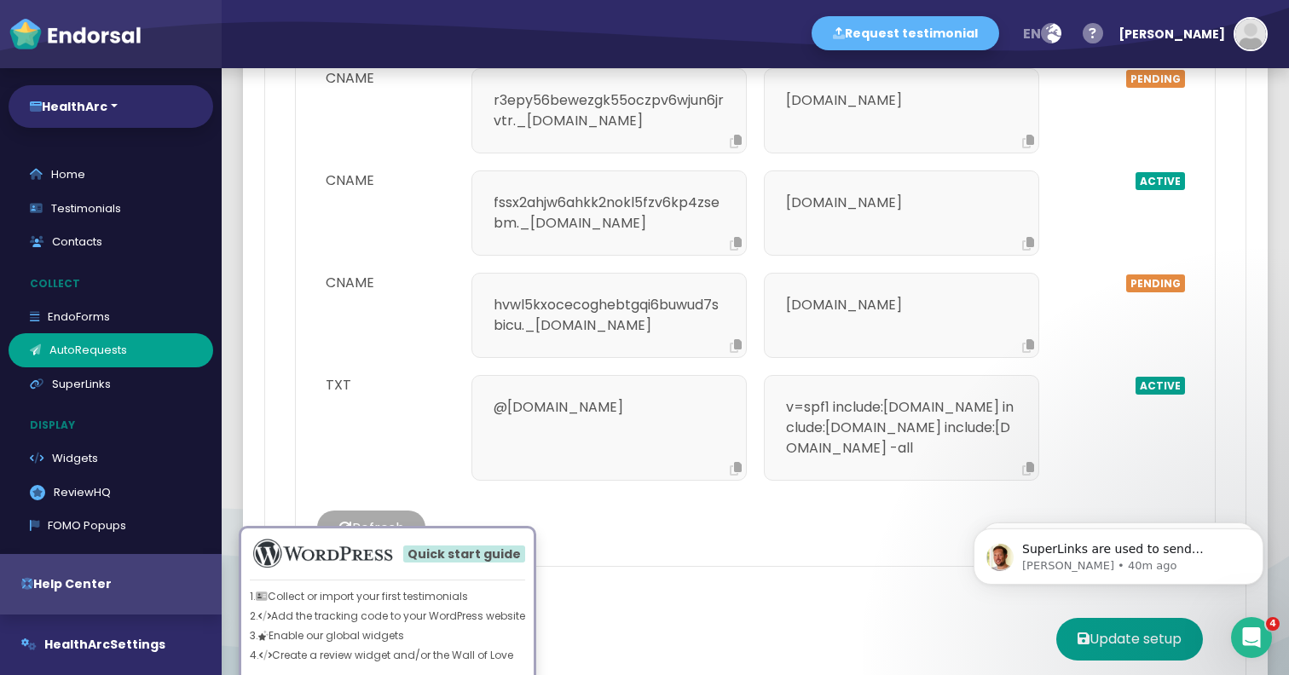
click at [374, 511] on button "Refresh" at bounding box center [371, 528] width 108 height 34
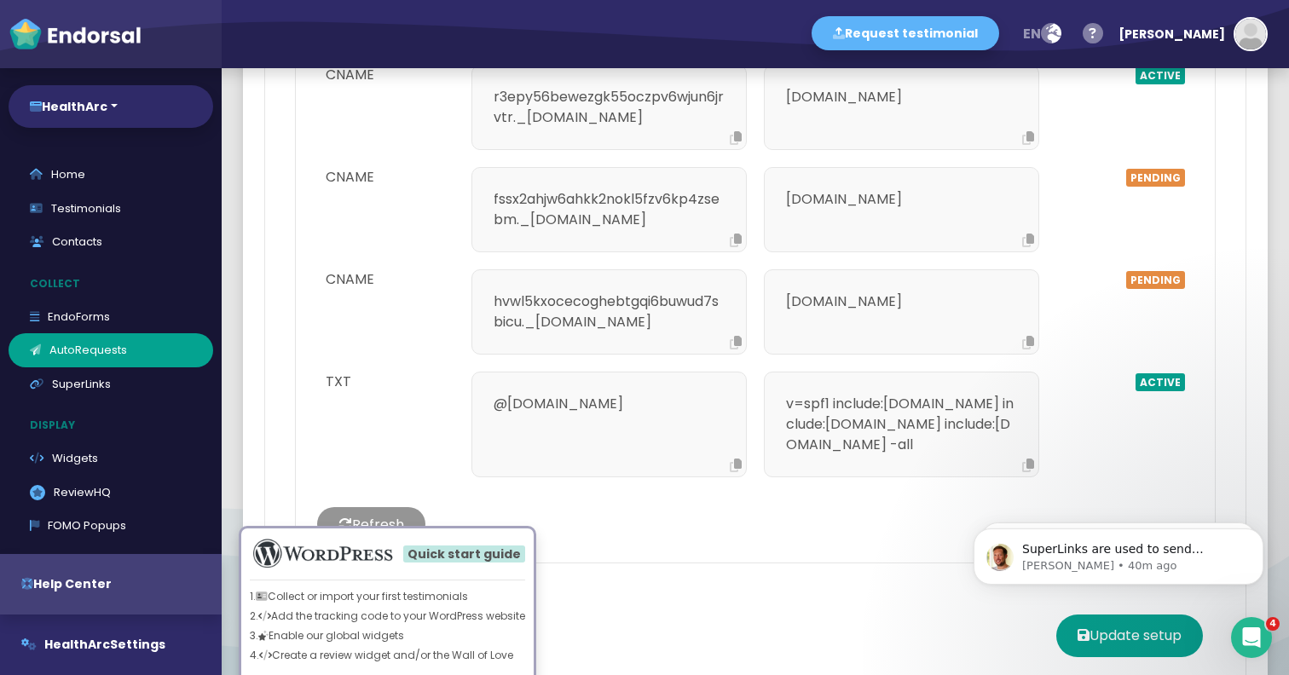
scroll to position [1953, 0]
click at [383, 506] on button "Refresh" at bounding box center [371, 523] width 108 height 34
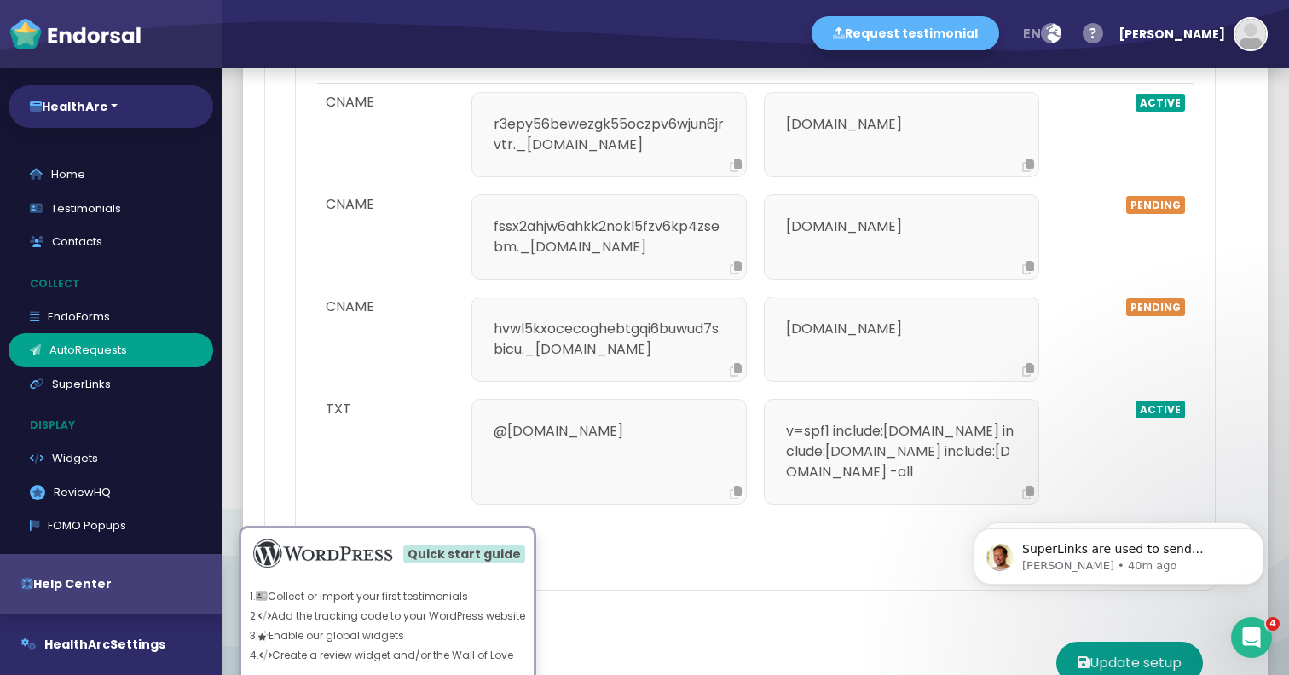
scroll to position [1944, 0]
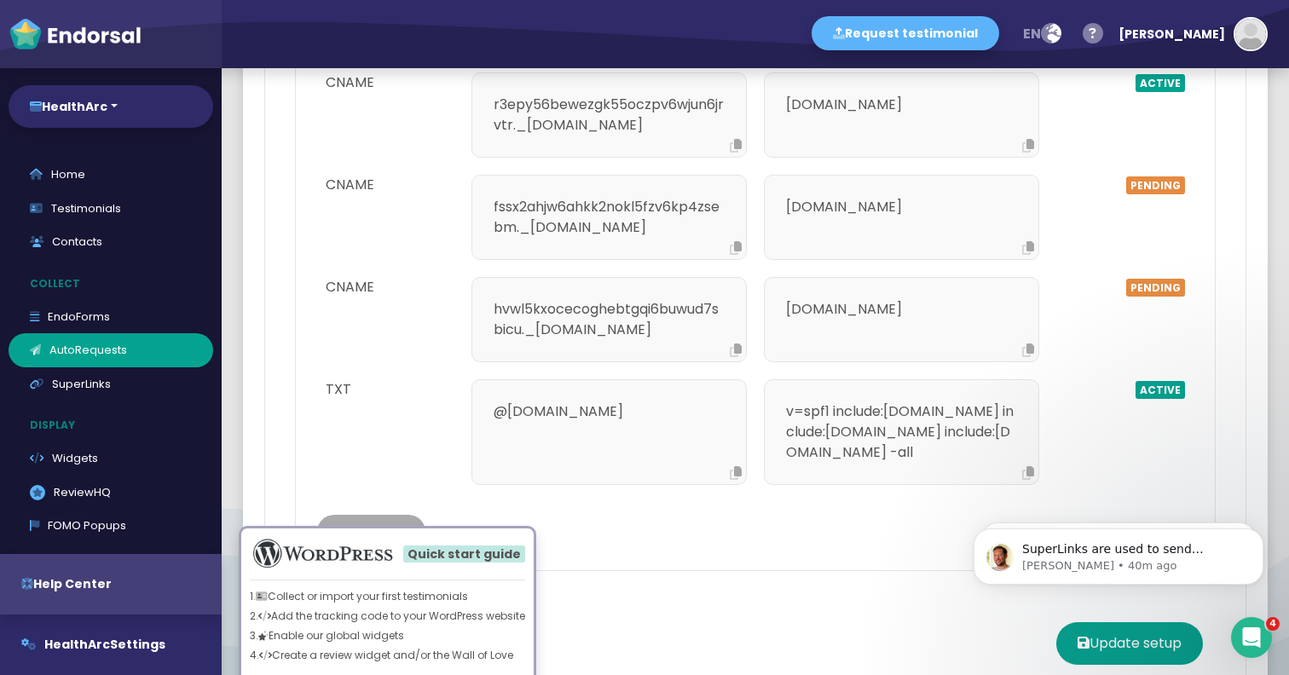
click at [390, 515] on button "Refresh" at bounding box center [371, 532] width 108 height 34
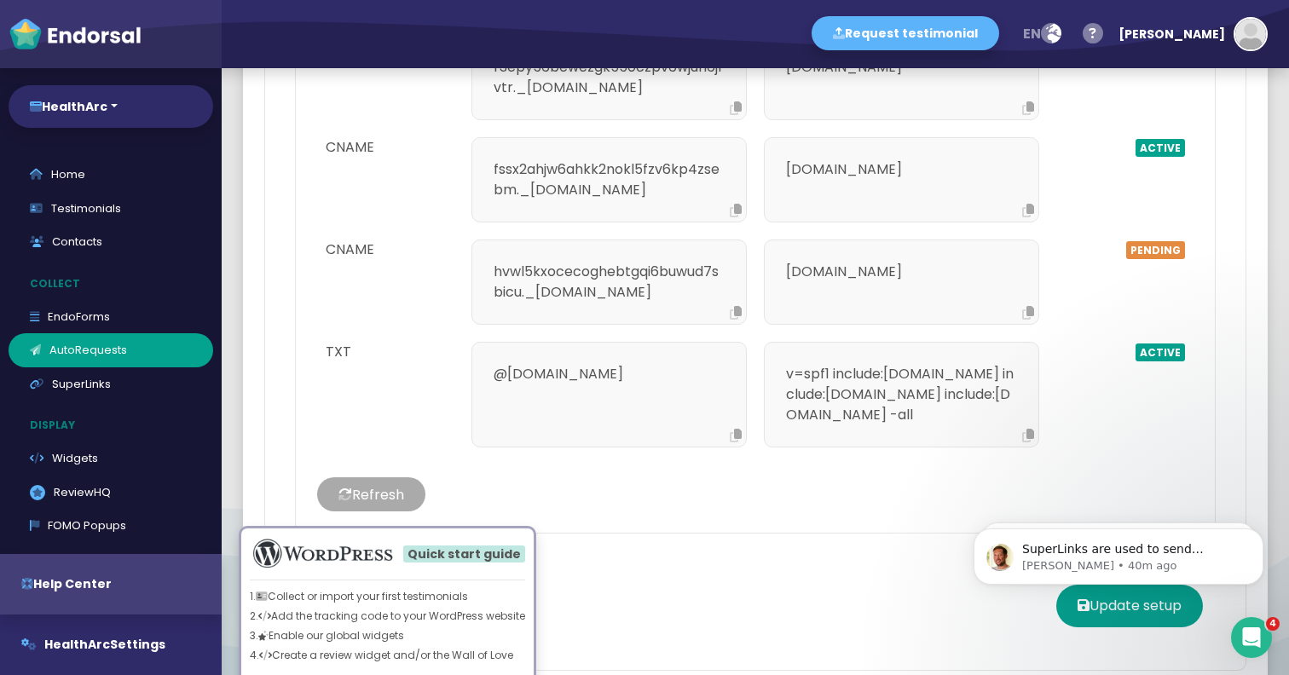
scroll to position [2023, 0]
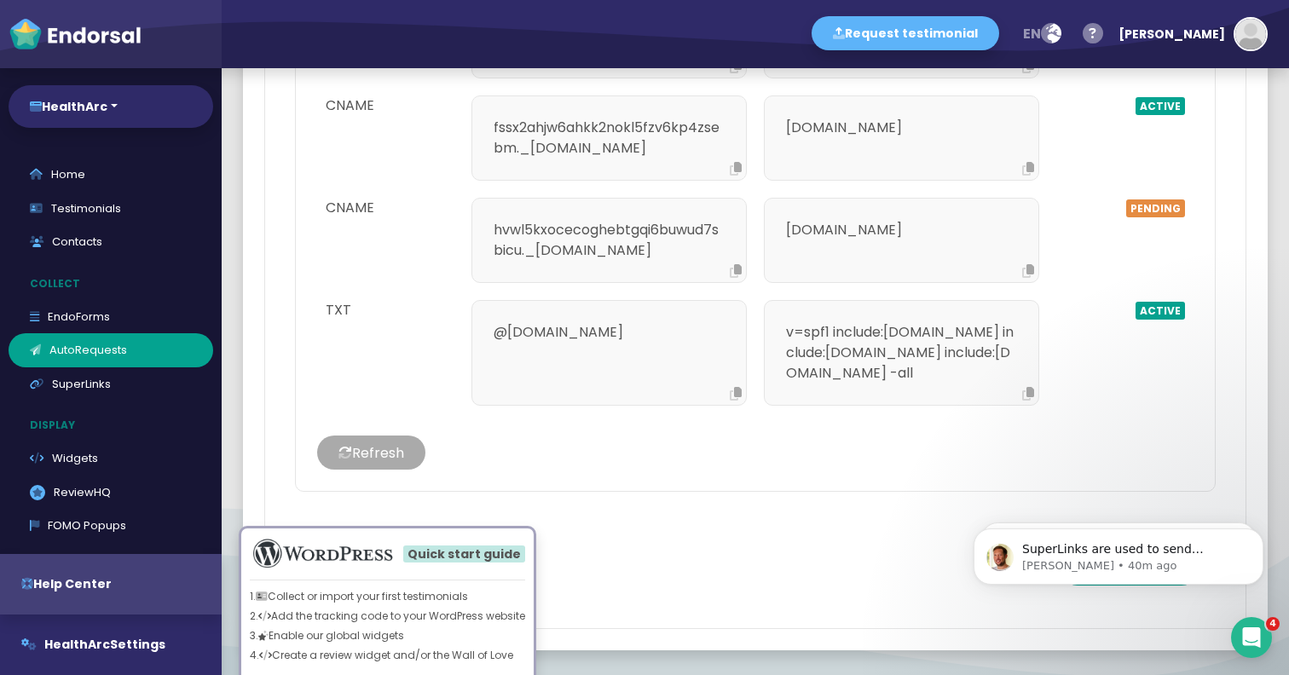
click at [385, 436] on button "Refresh" at bounding box center [371, 453] width 108 height 34
click at [390, 436] on button "Refresh" at bounding box center [371, 453] width 108 height 34
click at [1130, 543] on button "Update setup" at bounding box center [1130, 564] width 147 height 43
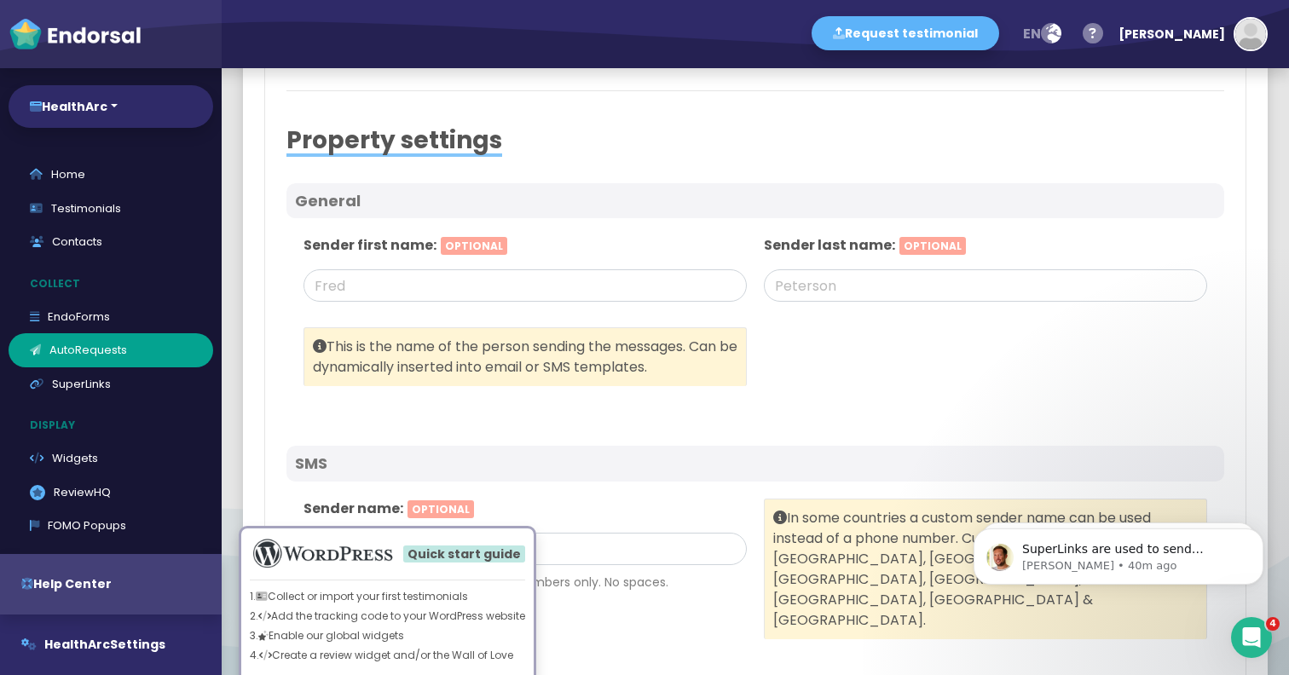
scroll to position [457, 0]
click at [388, 514] on div "Hide" at bounding box center [387, 509] width 49 height 28
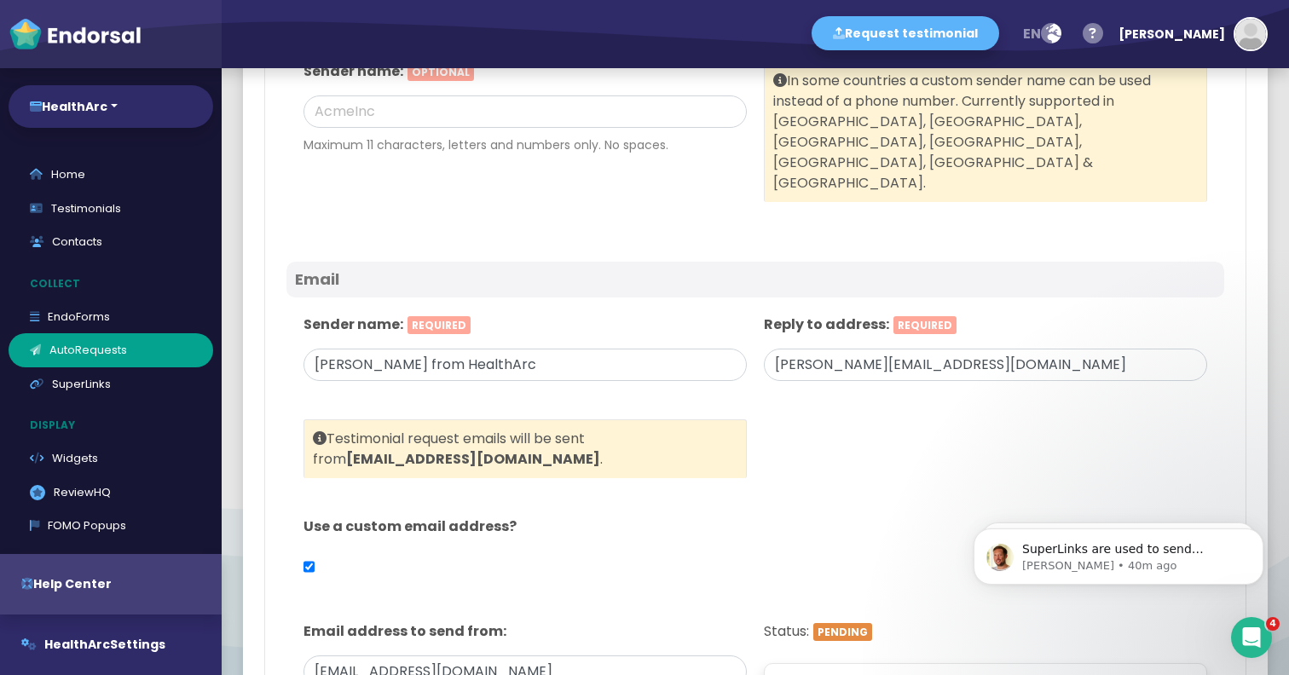
scroll to position [901, 0]
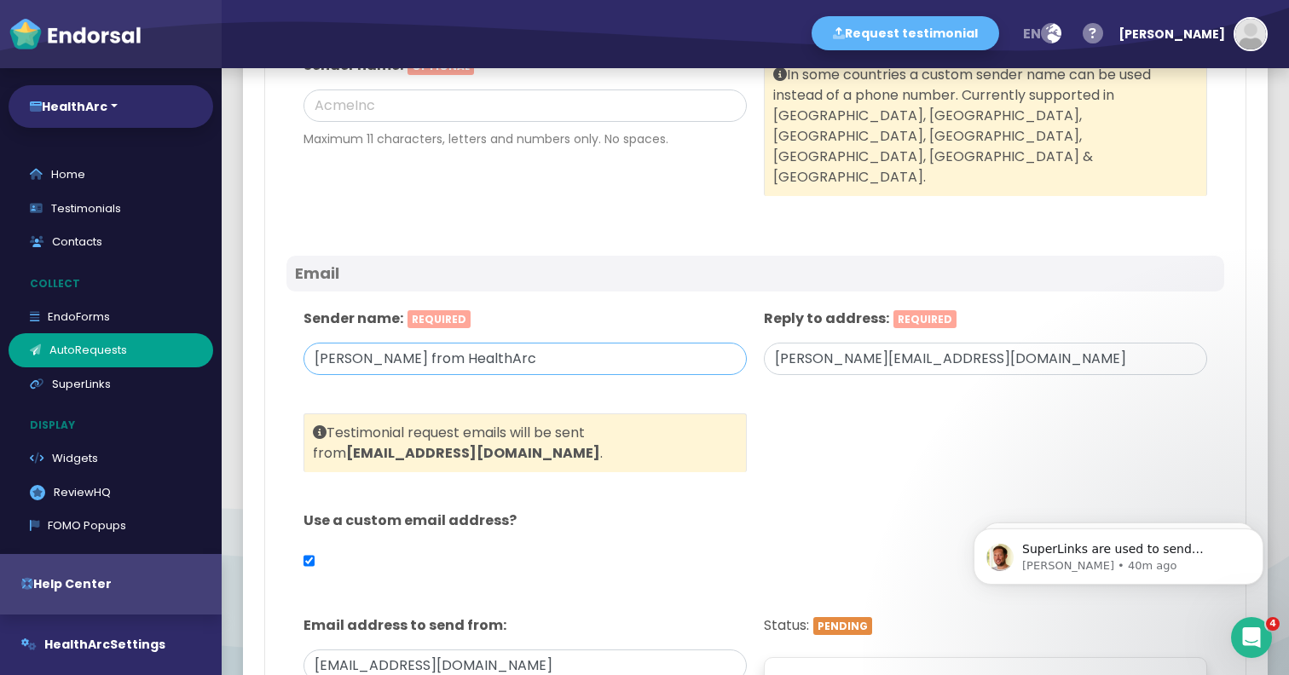
drag, startPoint x: 364, startPoint y: 323, endPoint x: 256, endPoint y: 308, distance: 109.4
click at [256, 308] on div "AutoRequests Campaigns Setup Contact settings Request a testimonial from each c…" at bounding box center [755, 480] width 1025 height 2584
type input "Review Team from HealthArc"
drag, startPoint x: 826, startPoint y: 319, endPoint x: 663, endPoint y: 318, distance: 162.9
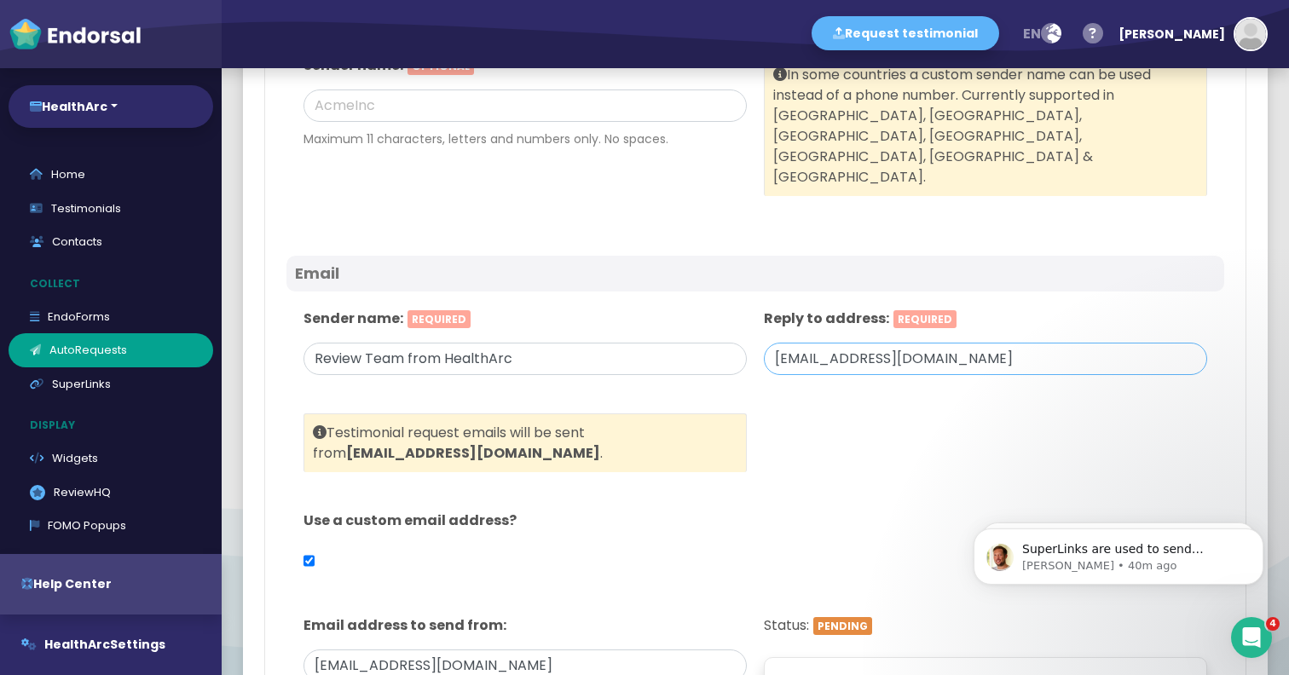
type input "info@healtharc.io"
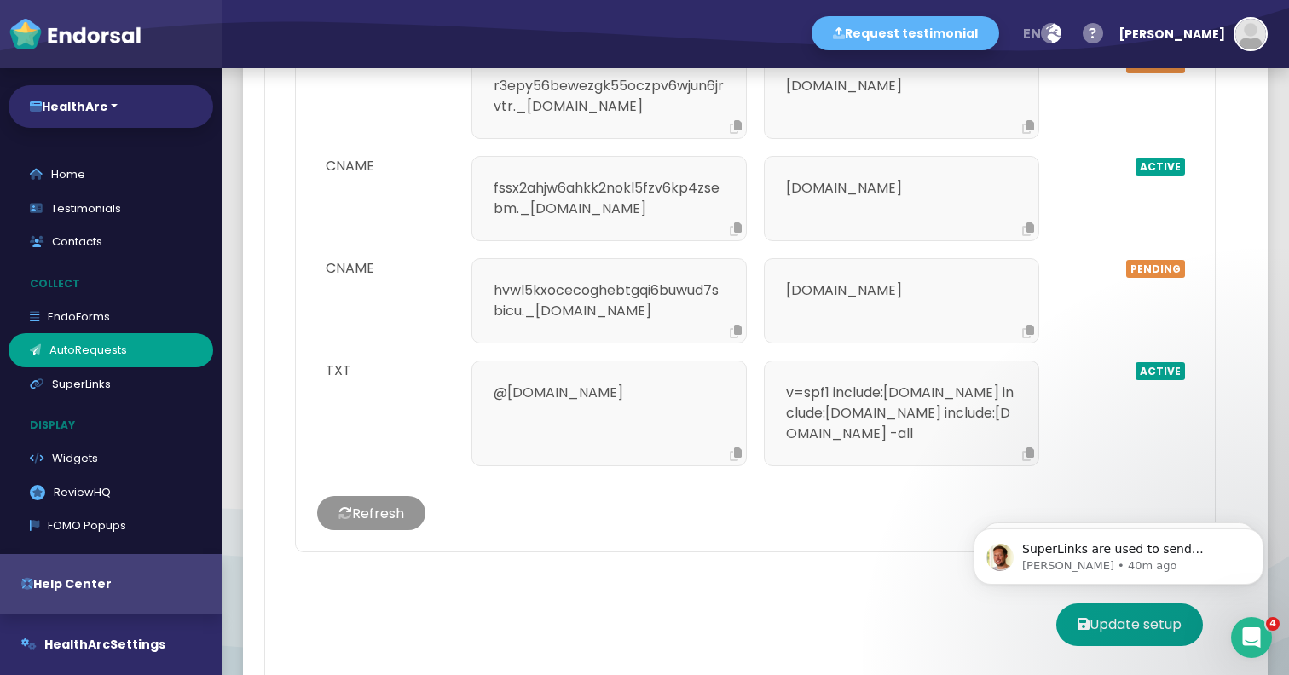
scroll to position [1973, 0]
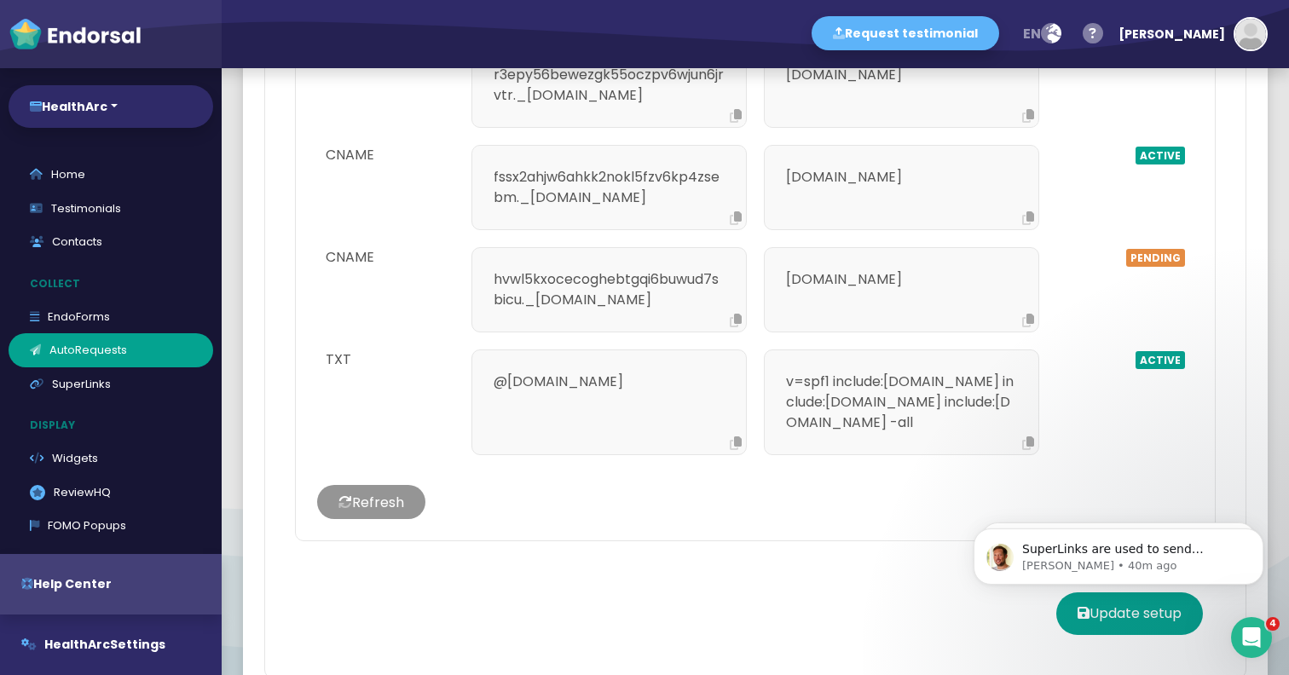
click at [1103, 517] on body "SuperLinks are used to send customers to your EndoForm and can be pre-filled wi…" at bounding box center [1118, 553] width 327 height 106
click at [1260, 476] on button "Dismiss notification" at bounding box center [1259, 472] width 22 height 22
click at [1263, 537] on icon "Dismiss notification" at bounding box center [1258, 533] width 9 height 9
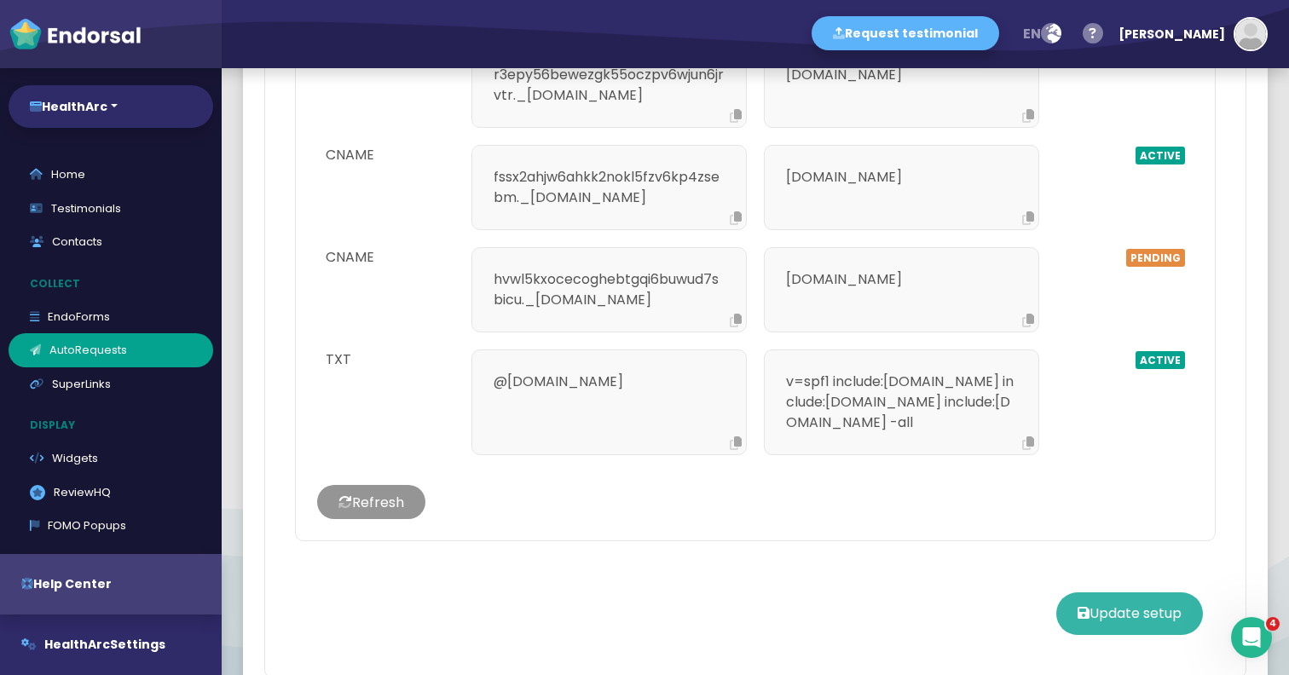
click at [1162, 593] on button "Update setup" at bounding box center [1130, 614] width 147 height 43
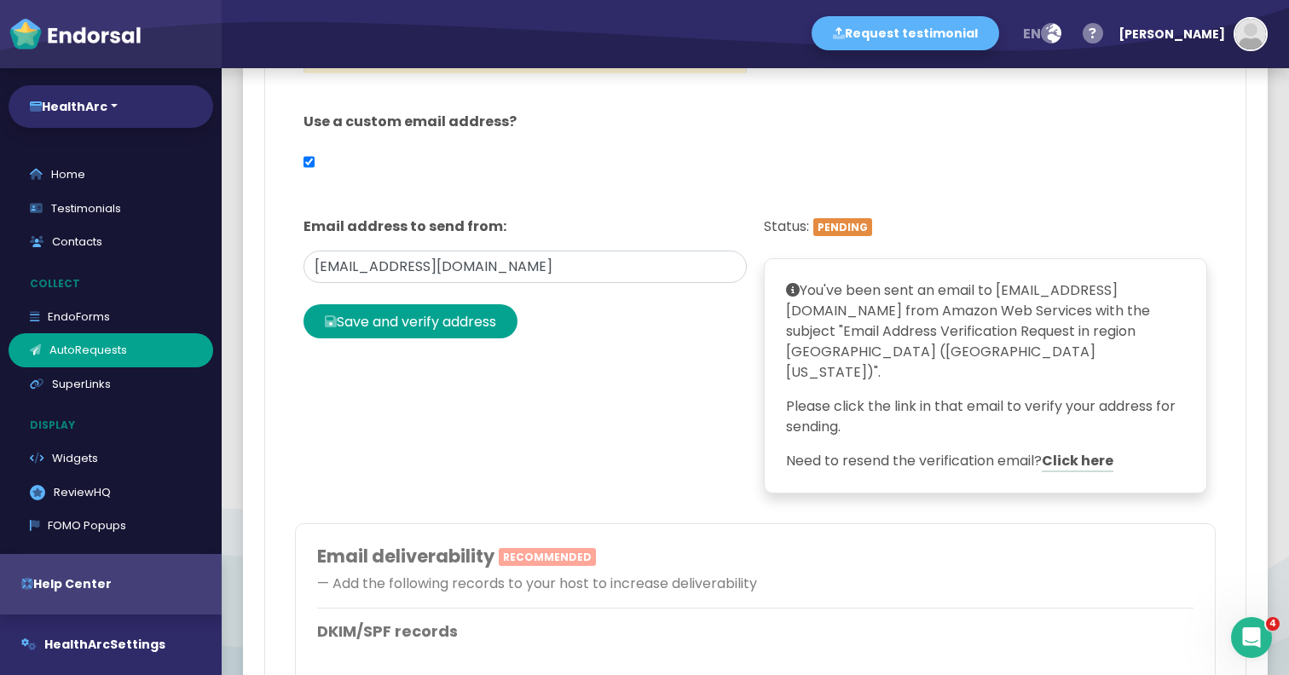
scroll to position [1296, 0]
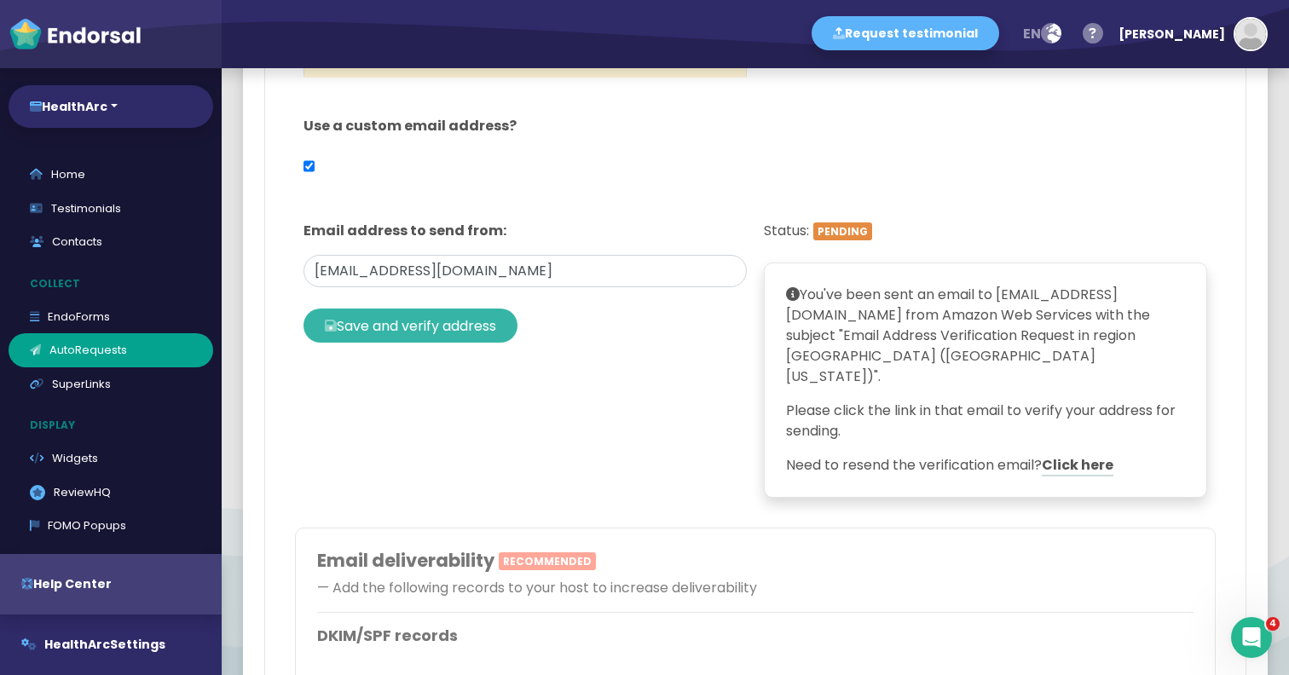
click at [437, 309] on button "Save and verify address" at bounding box center [411, 326] width 214 height 34
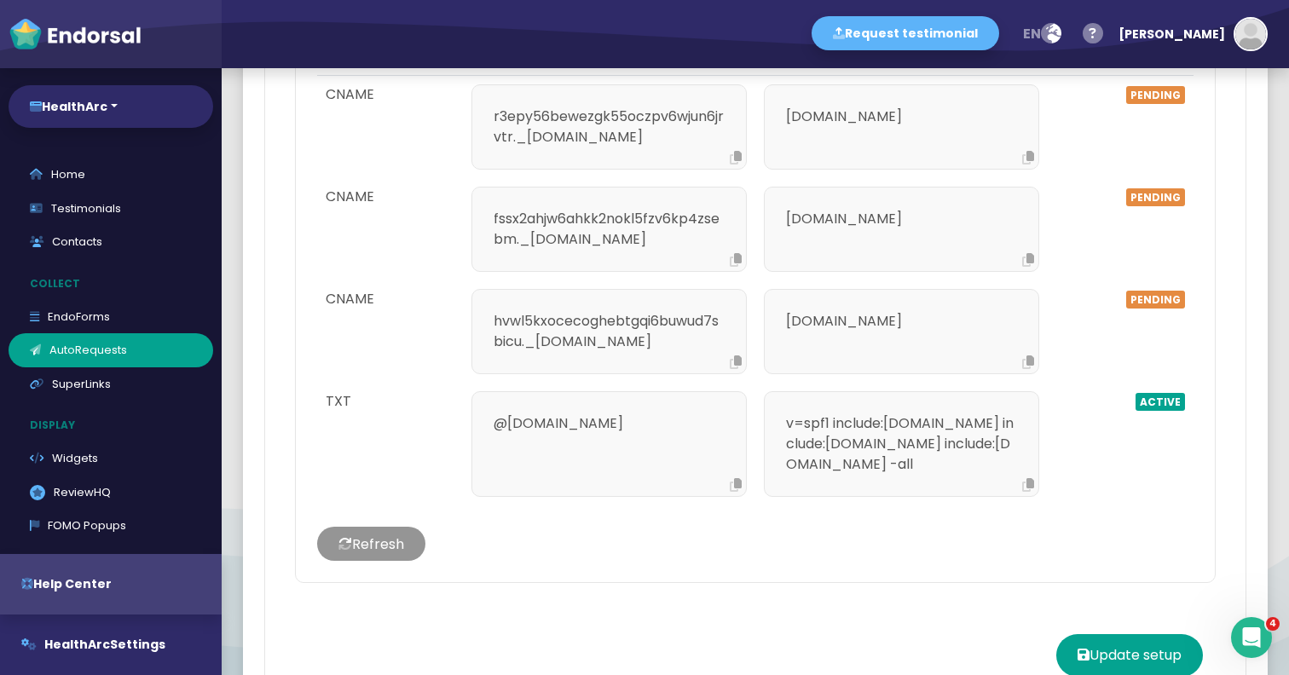
scroll to position [1806, 0]
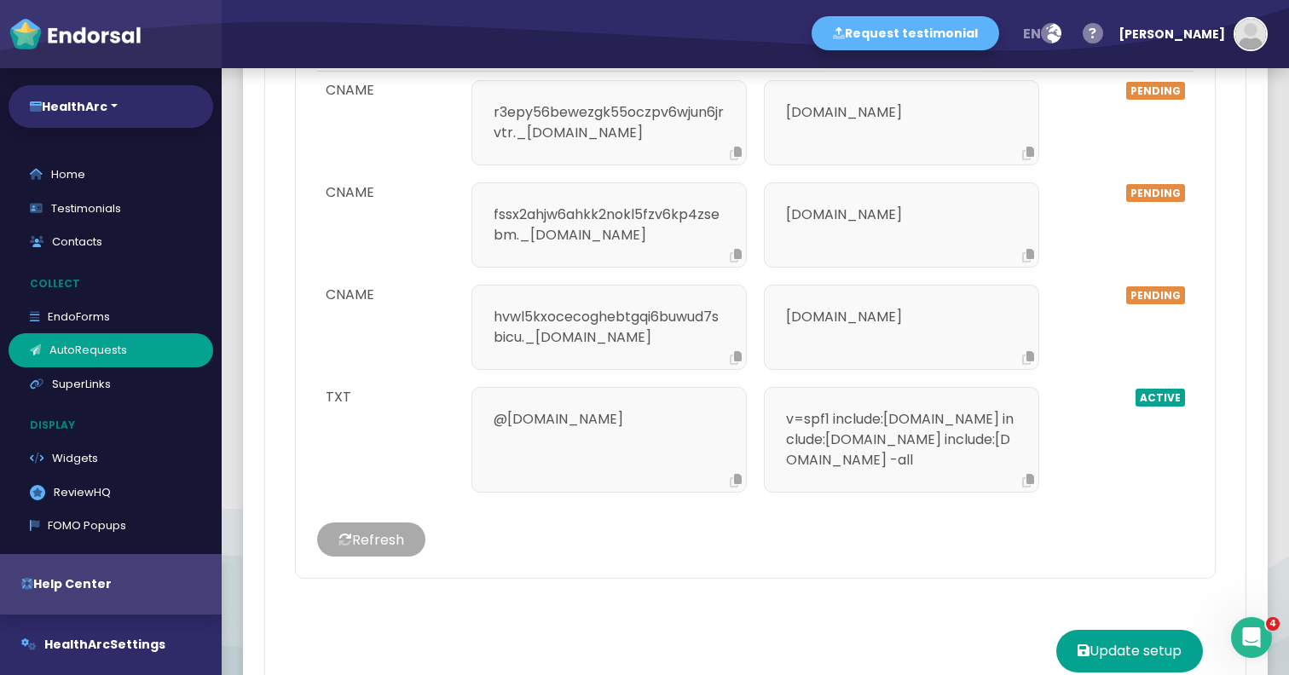
click at [388, 523] on button "Refresh" at bounding box center [371, 540] width 108 height 34
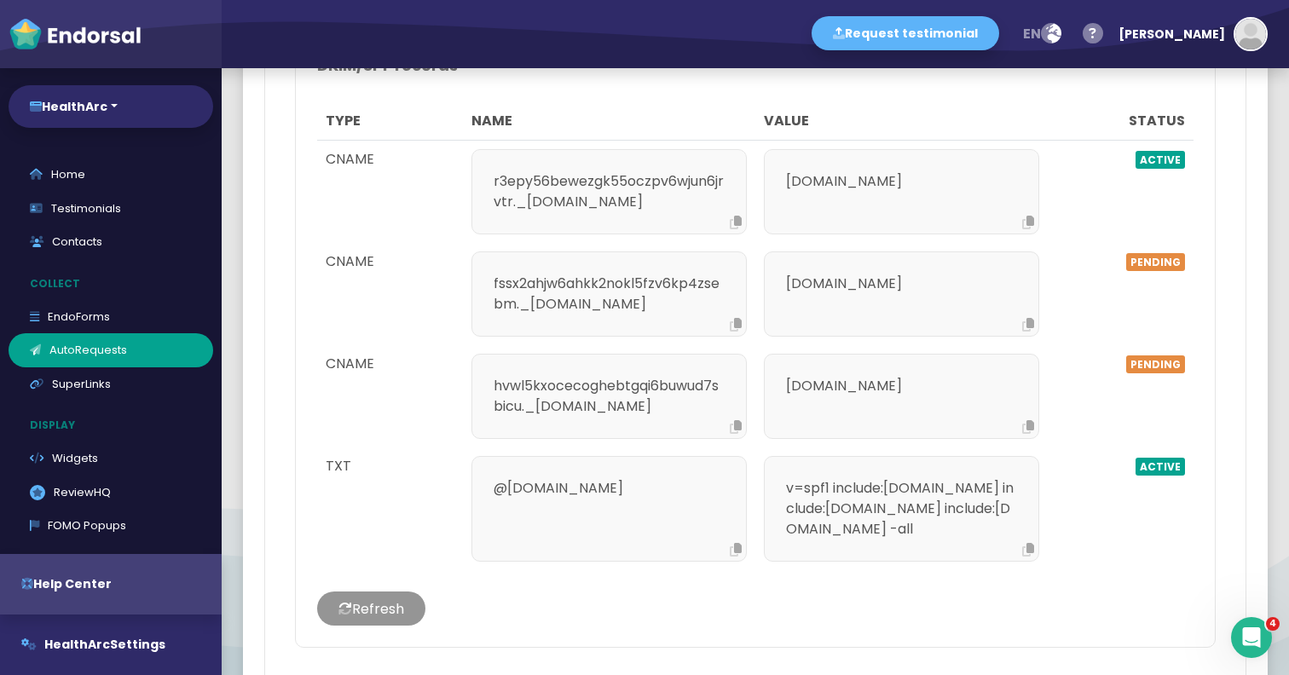
scroll to position [1769, 0]
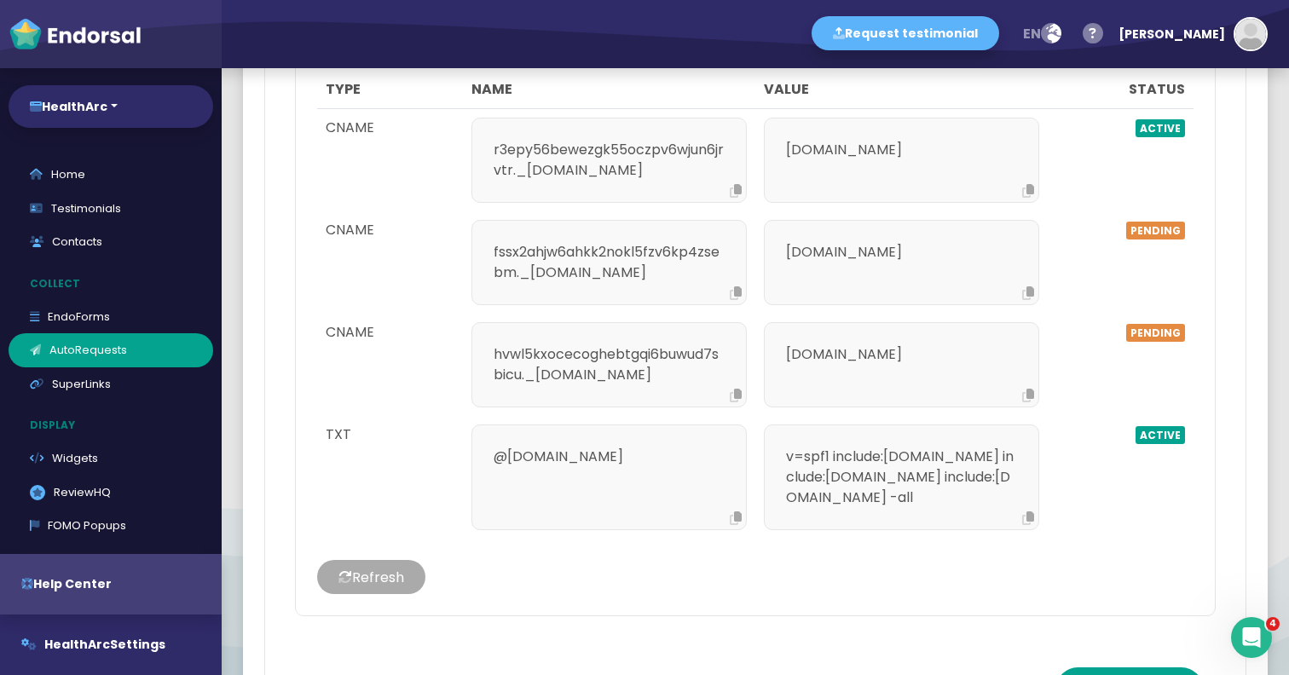
click at [426, 560] on button "Refresh" at bounding box center [371, 577] width 108 height 34
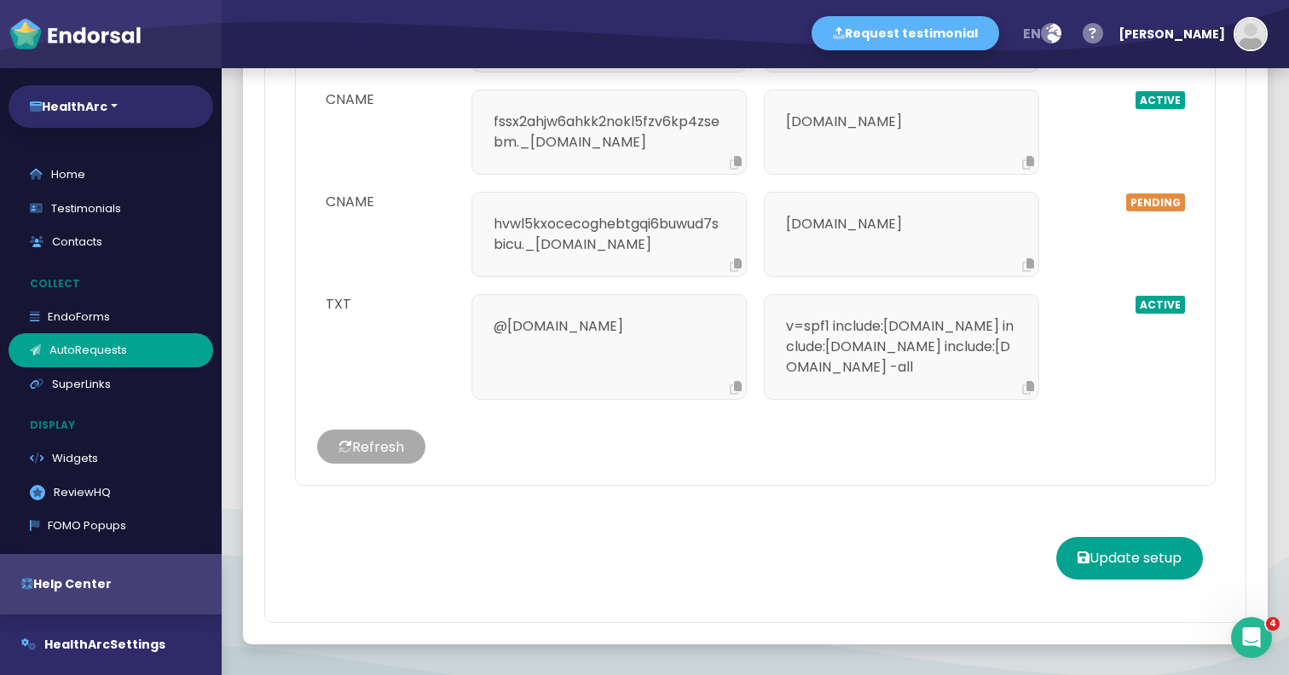
scroll to position [1914, 0]
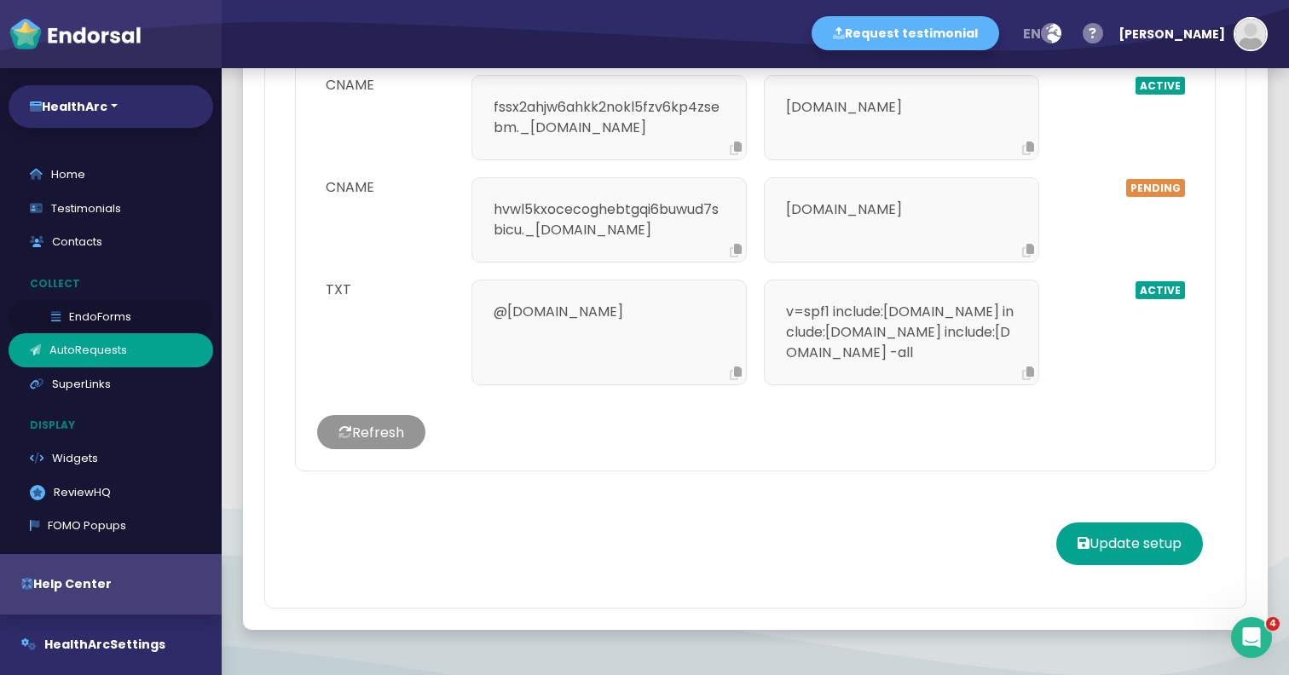
click at [88, 318] on link "EndoForms" at bounding box center [111, 317] width 205 height 34
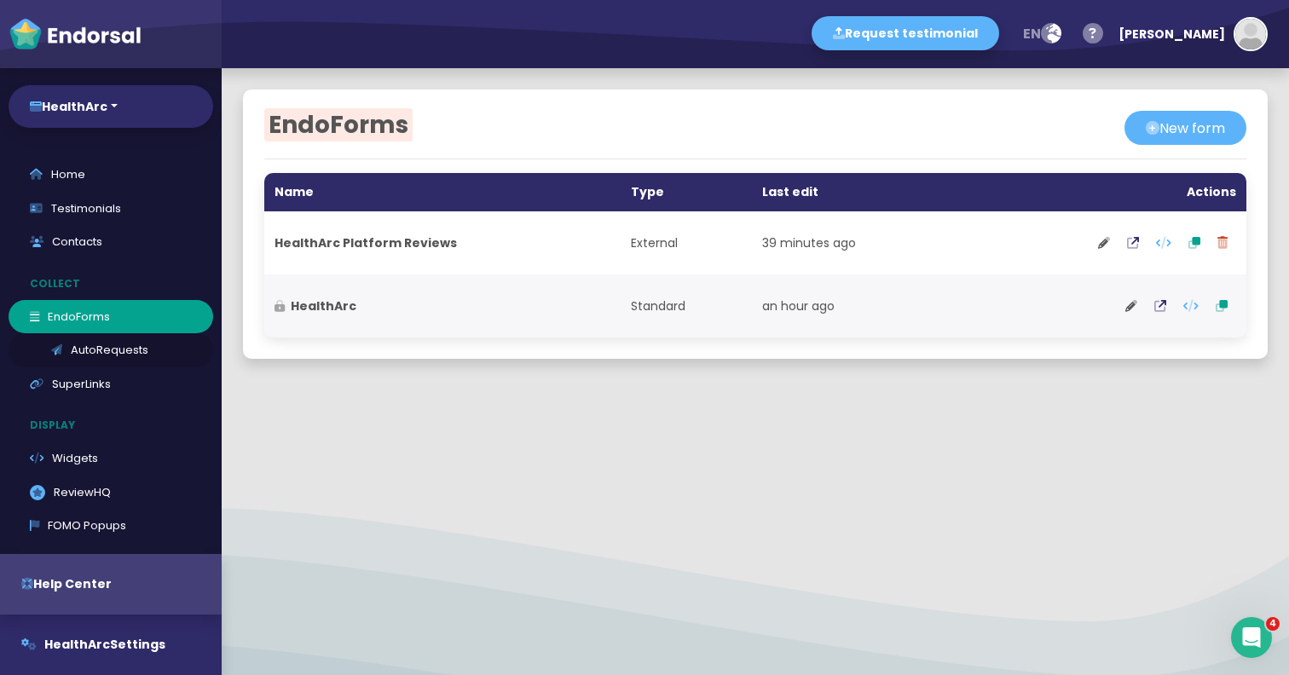
click at [95, 351] on link "AutoRequests" at bounding box center [111, 350] width 205 height 34
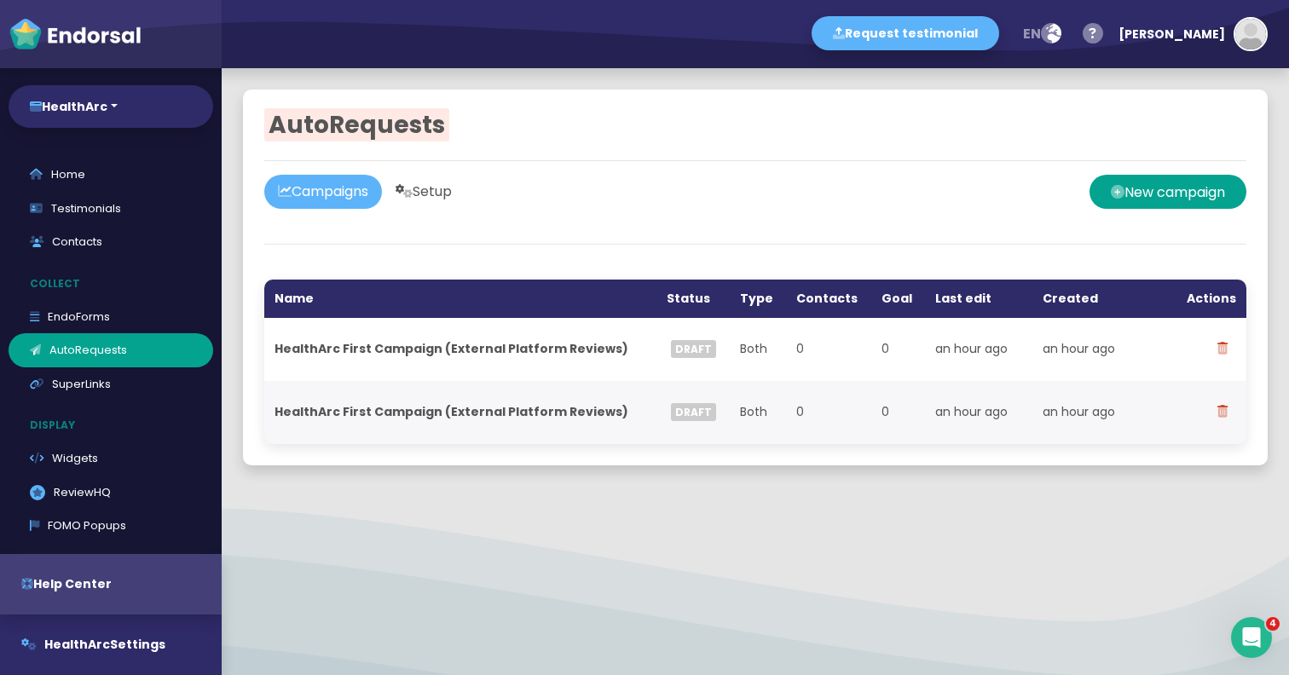
click at [461, 202] on link "Setup" at bounding box center [424, 192] width 84 height 34
select select "90"
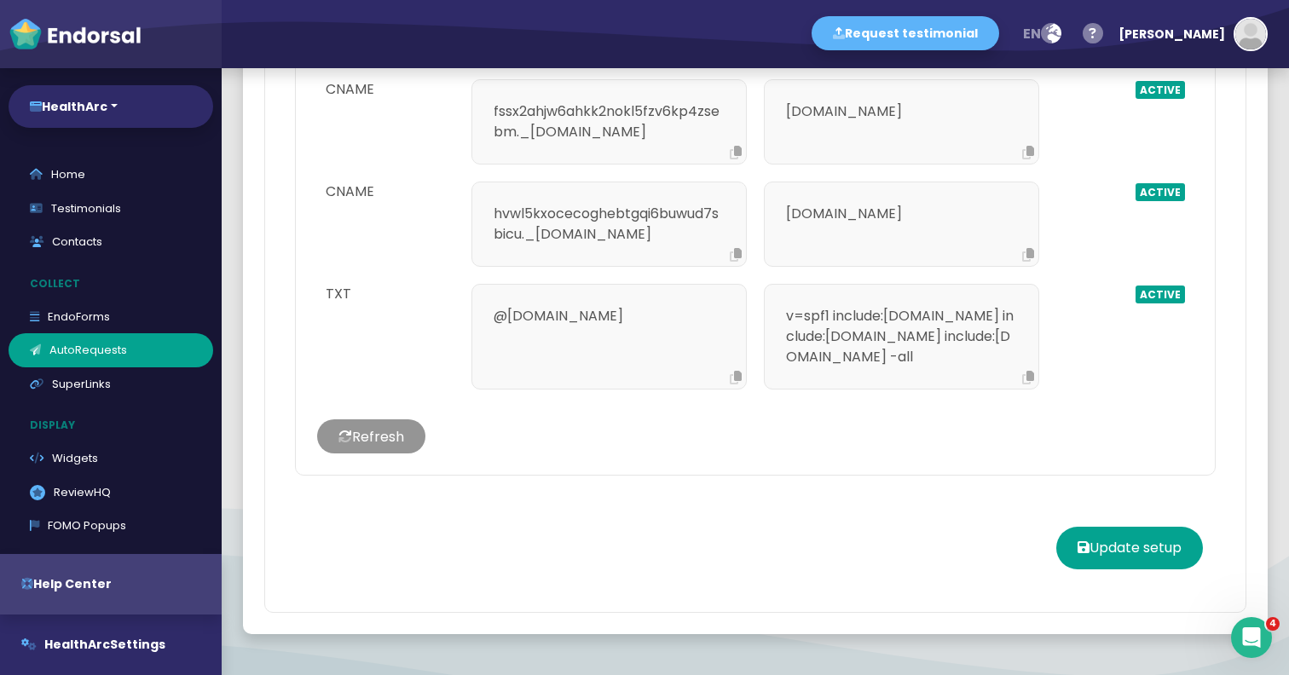
scroll to position [1914, 0]
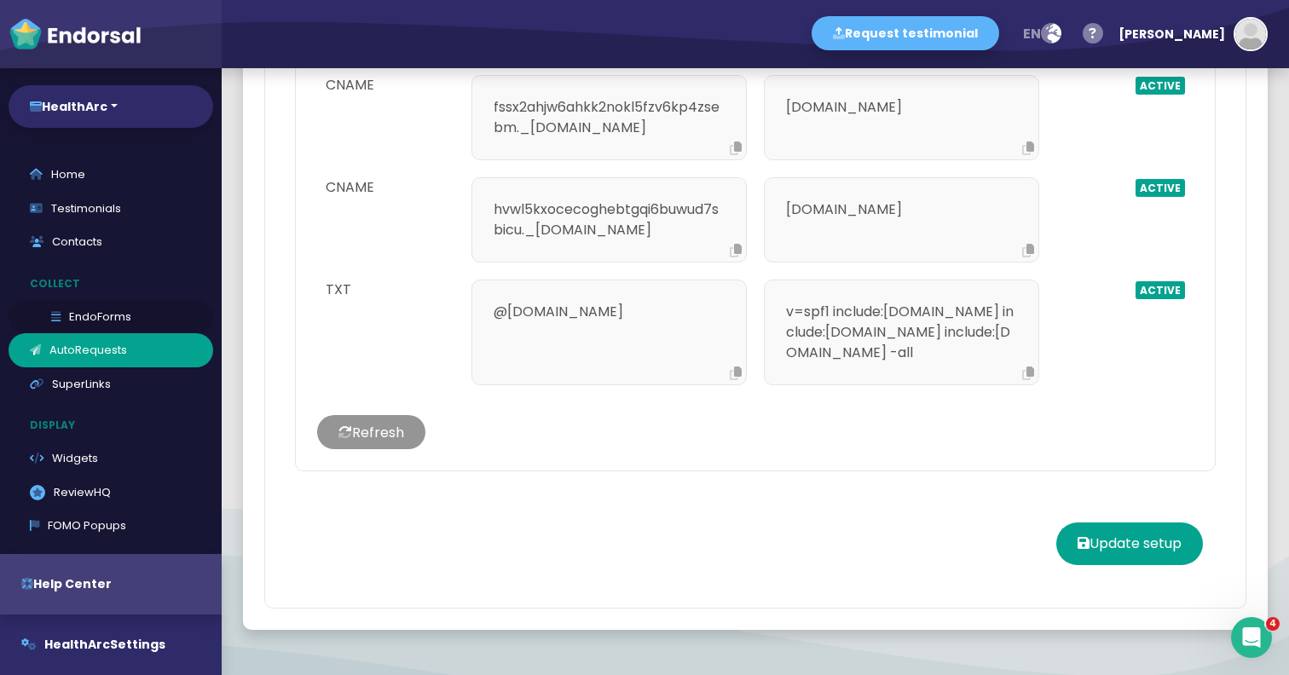
click at [114, 325] on link "EndoForms" at bounding box center [111, 317] width 205 height 34
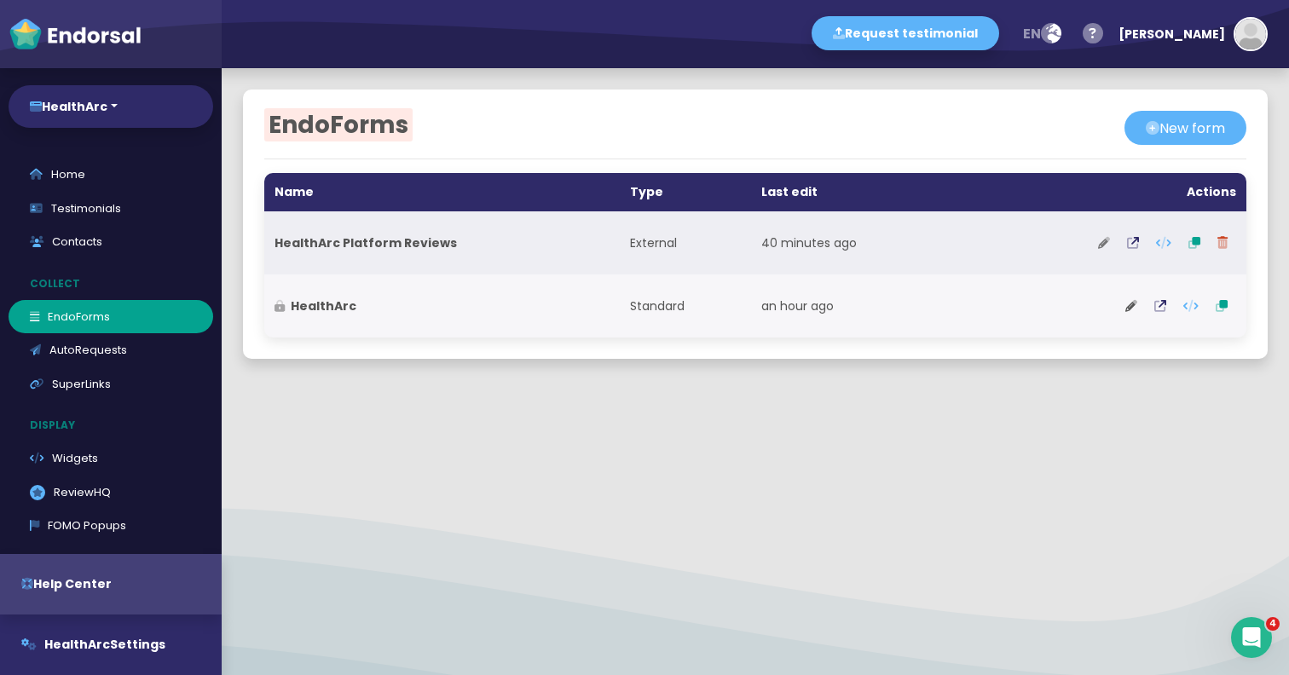
click at [1104, 238] on icon at bounding box center [1104, 243] width 12 height 12
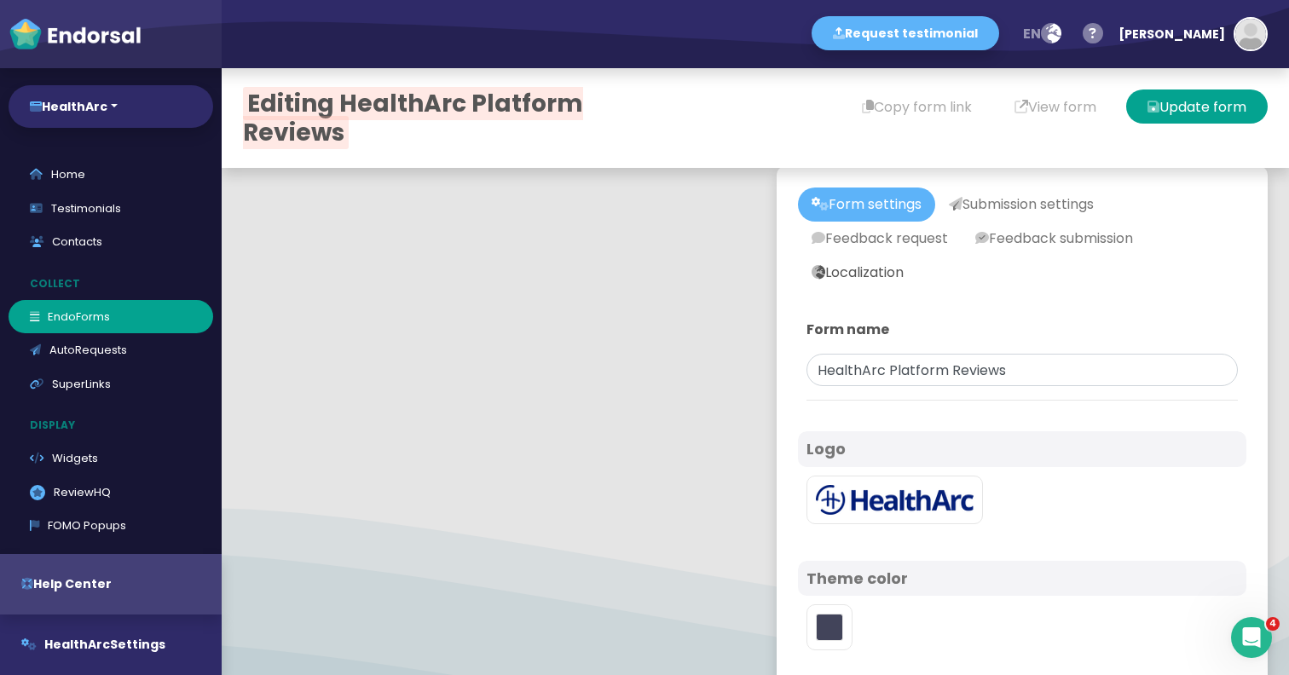
type input "#1B327F"
click at [846, 267] on link "Localization" at bounding box center [857, 273] width 119 height 34
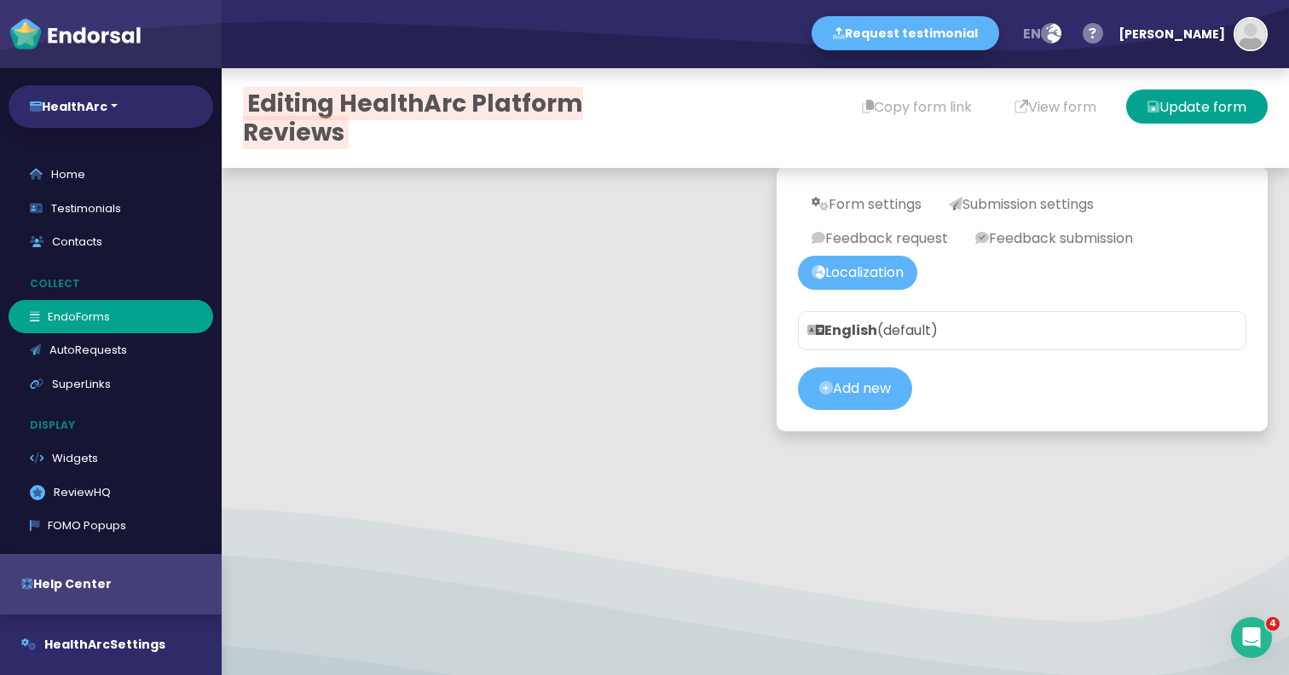
click at [1068, 334] on p "English (default)" at bounding box center [1023, 331] width 430 height 20
click at [1057, 240] on link "Feedback submission" at bounding box center [1054, 239] width 185 height 34
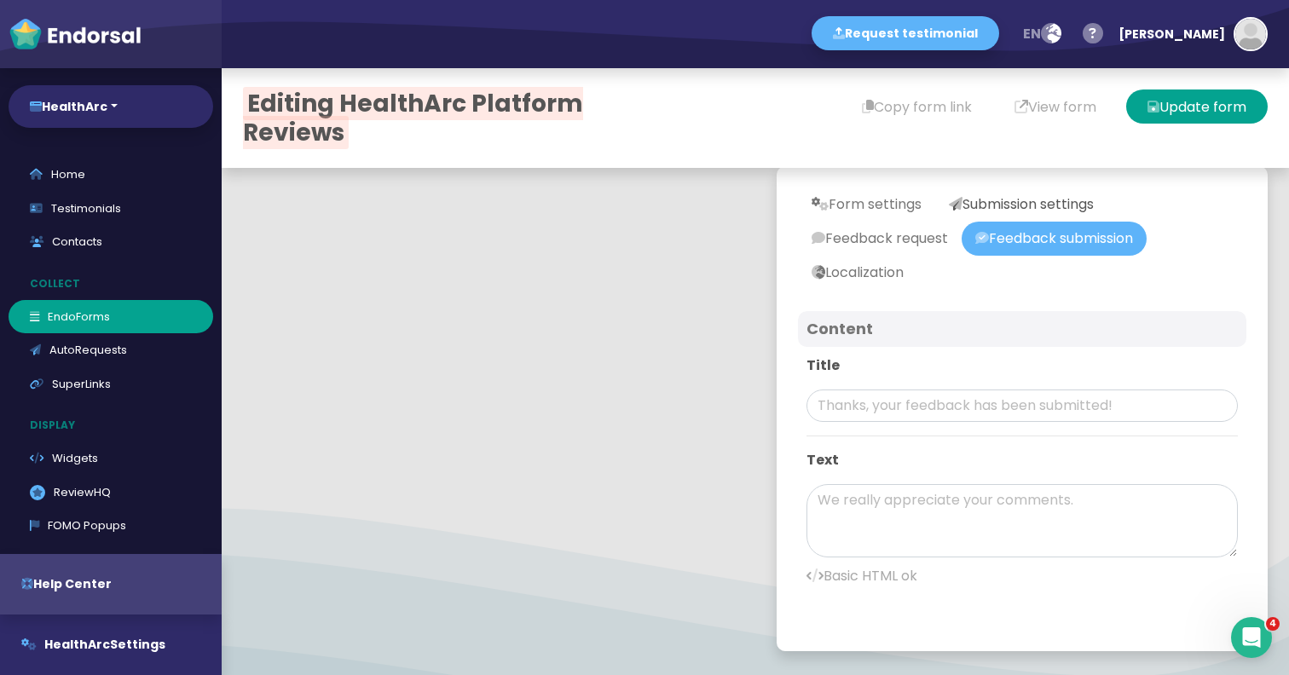
click at [1040, 198] on link "Submission settings" at bounding box center [1022, 205] width 172 height 34
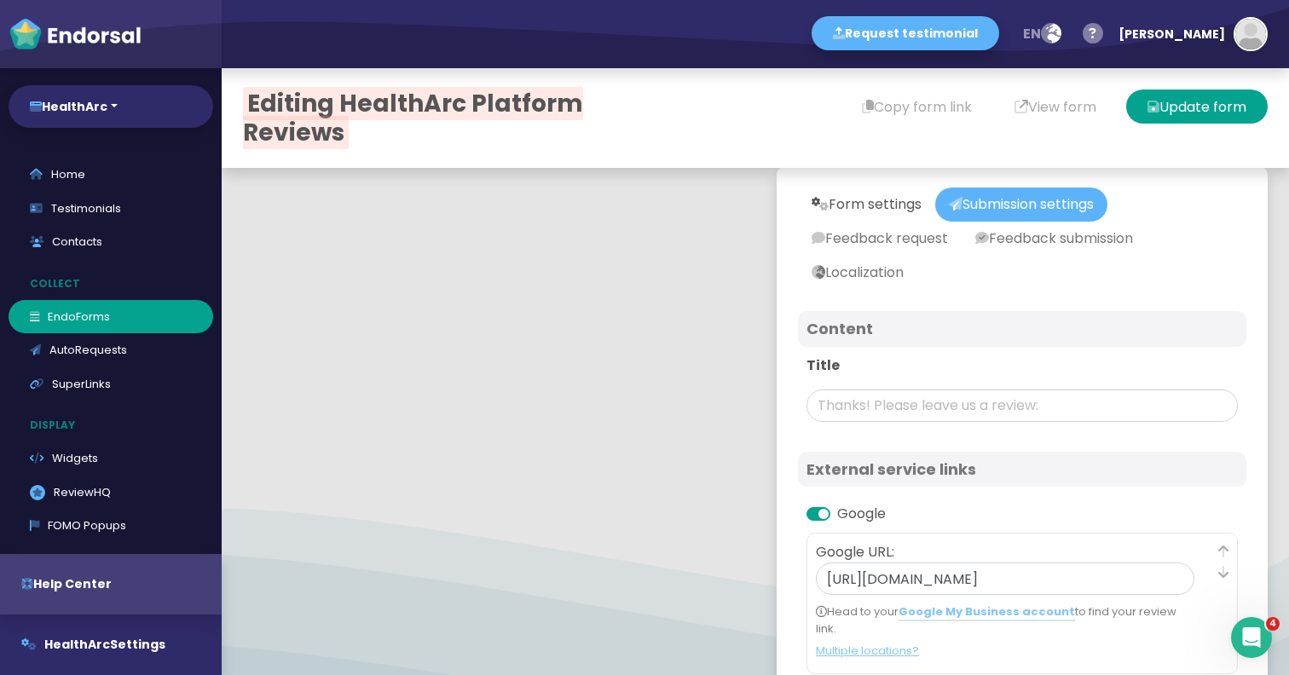
click at [895, 207] on link "Form settings" at bounding box center [866, 205] width 137 height 34
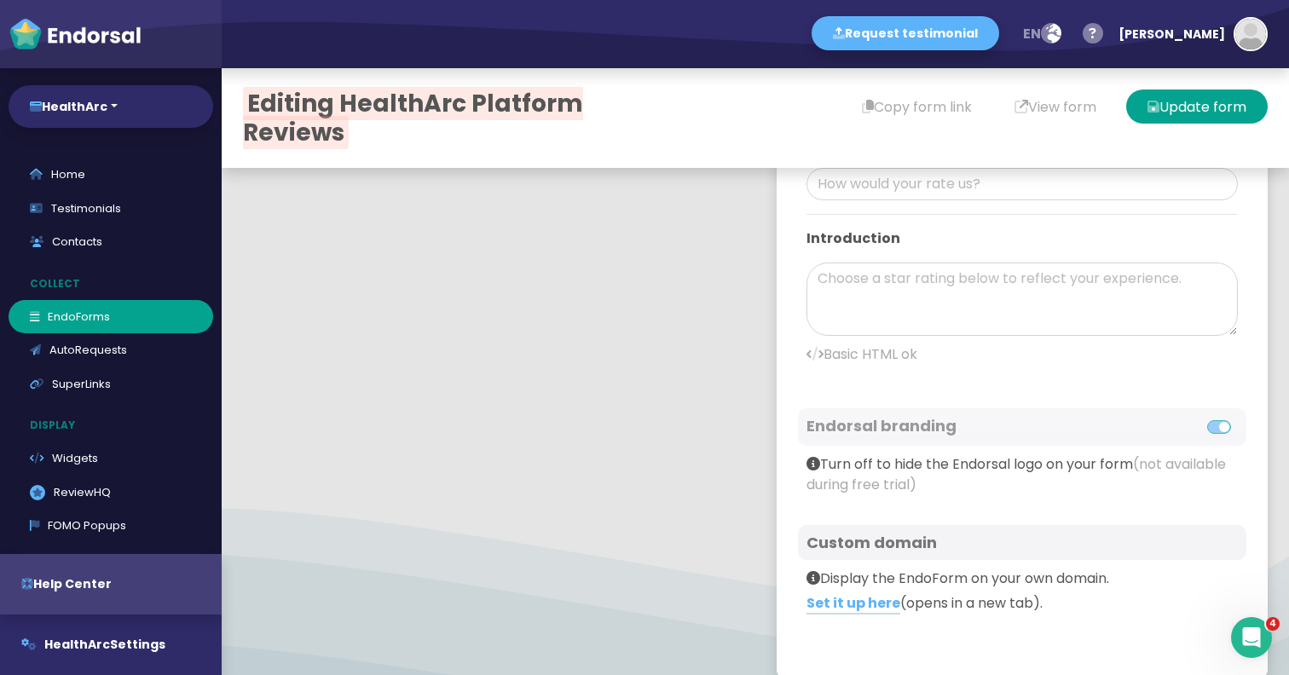
scroll to position [616, 0]
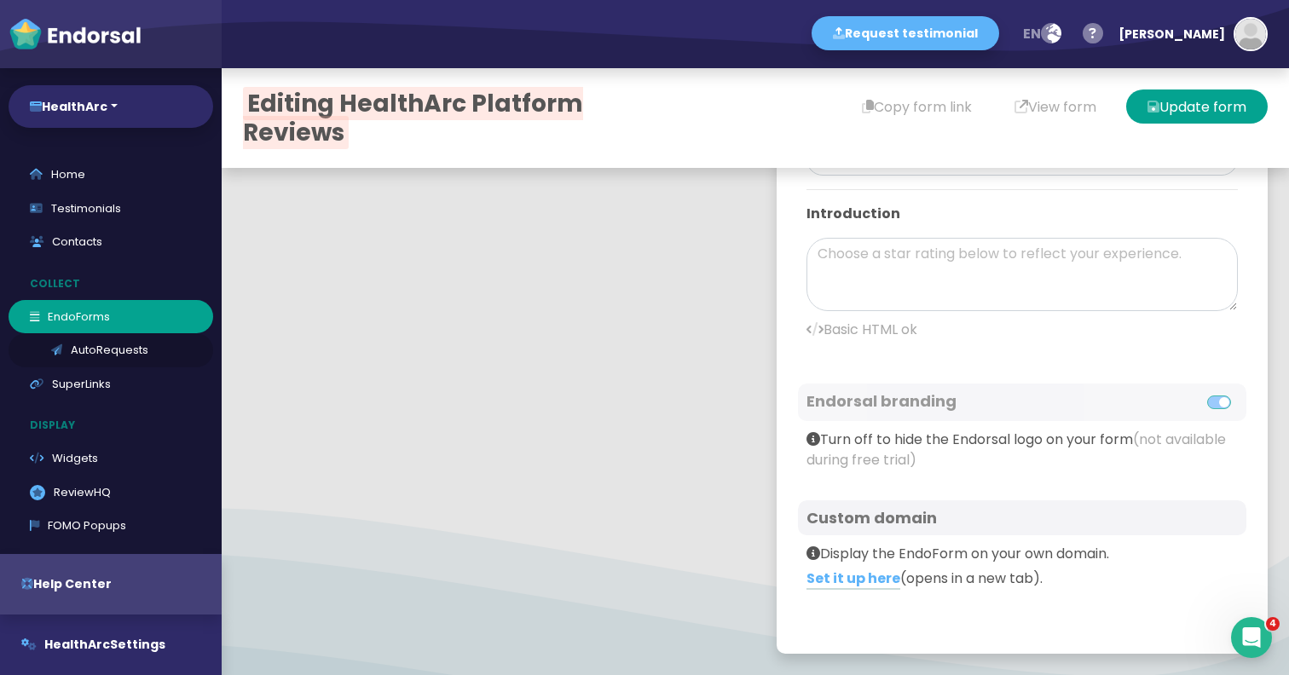
click at [83, 355] on link "AutoRequests" at bounding box center [111, 350] width 205 height 34
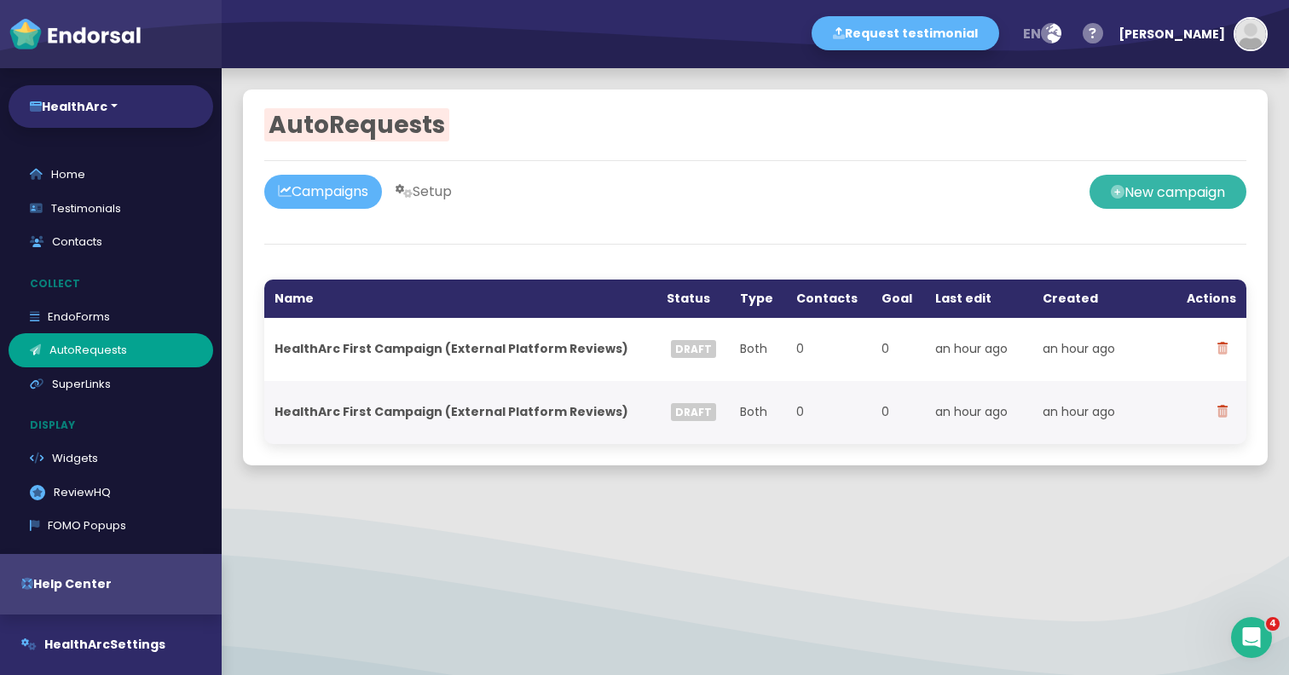
click at [1156, 198] on button "New campaign" at bounding box center [1168, 192] width 157 height 34
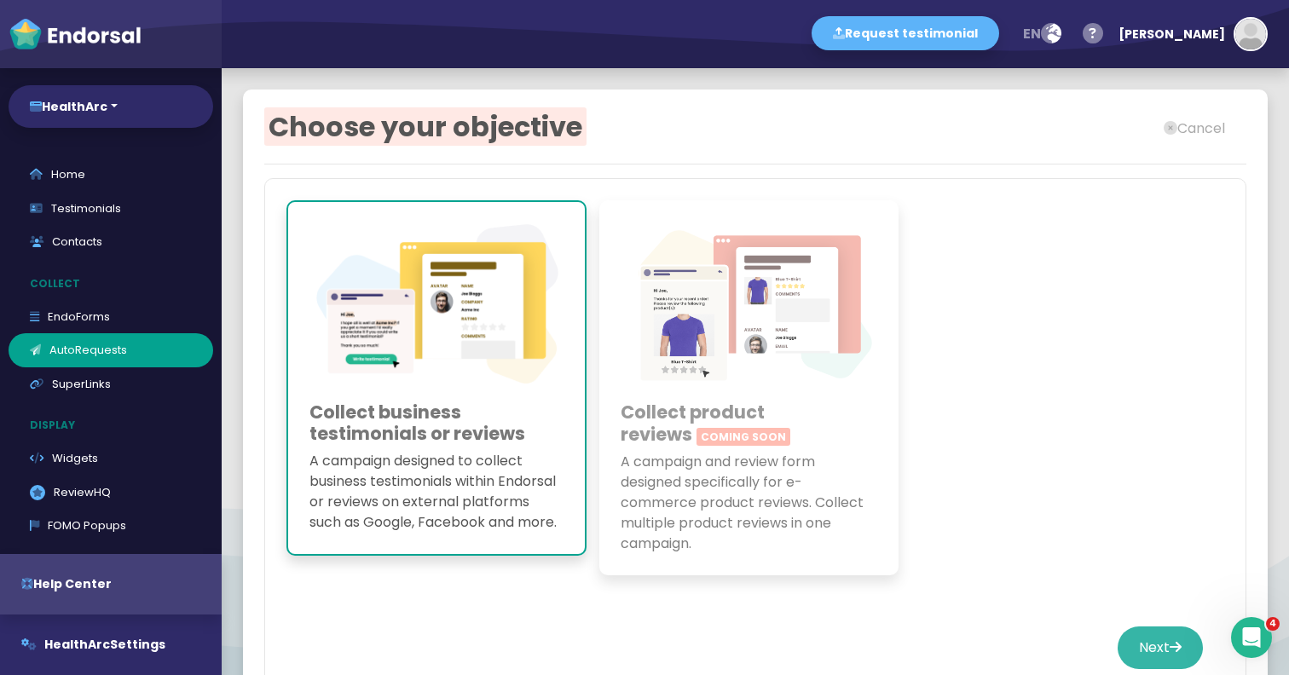
click at [1156, 633] on button "Next" at bounding box center [1160, 648] width 85 height 43
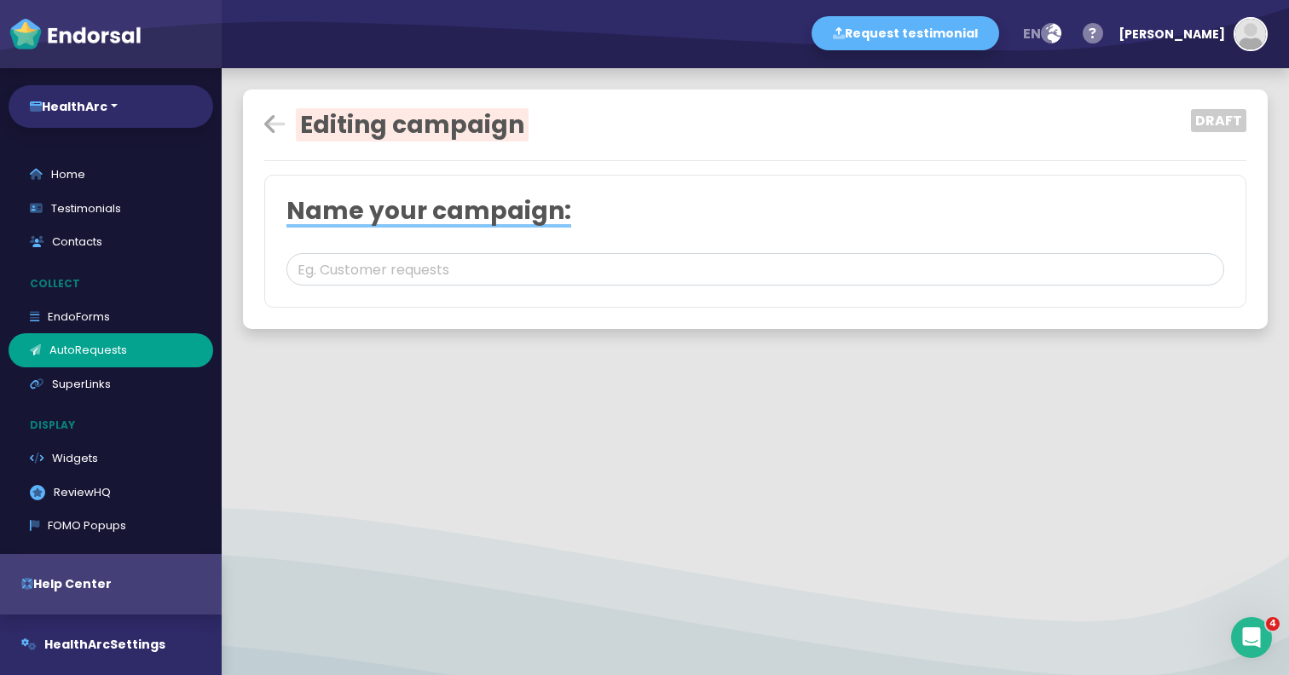
click at [275, 120] on icon at bounding box center [274, 125] width 21 height 24
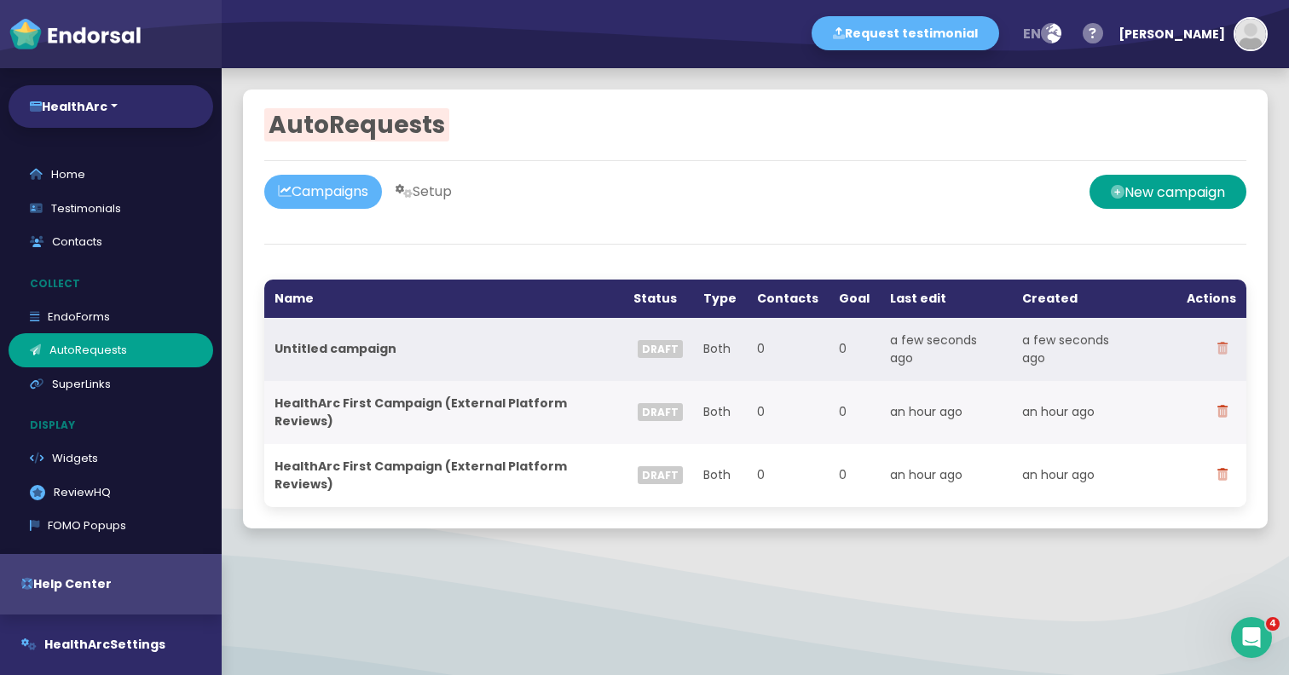
click at [1224, 350] on icon at bounding box center [1223, 349] width 10 height 12
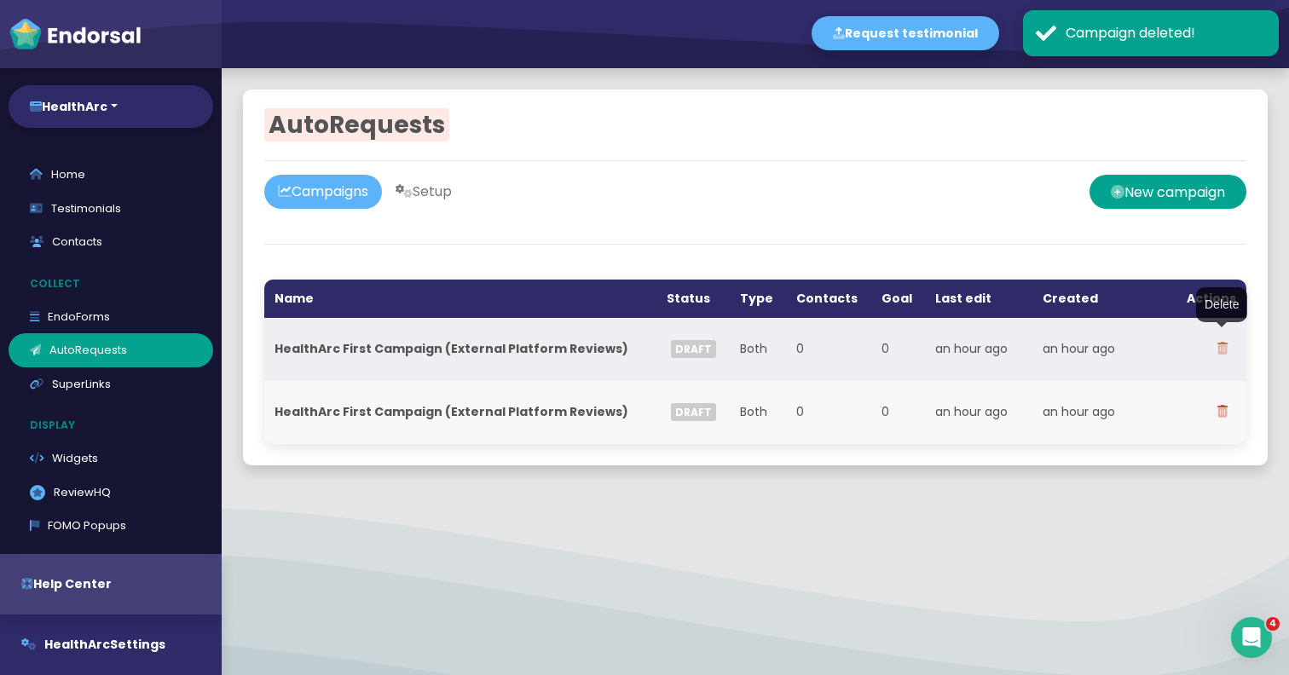
click at [1225, 350] on icon at bounding box center [1223, 349] width 10 height 12
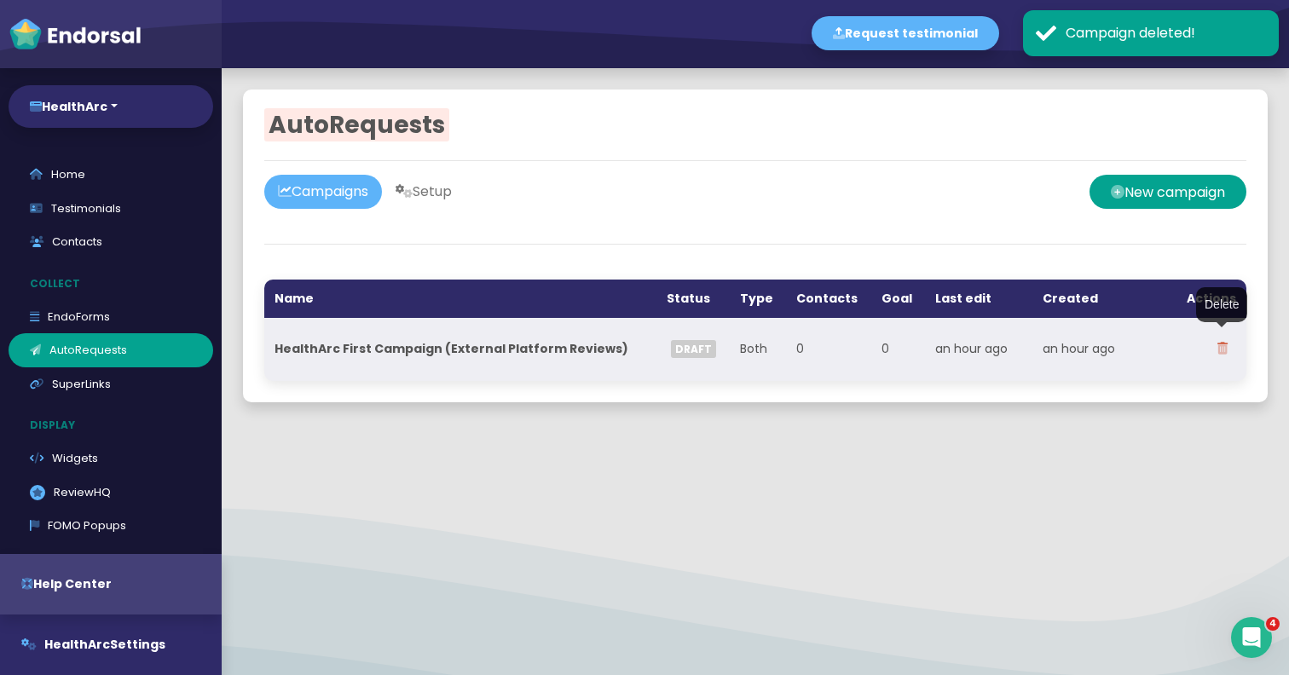
click at [1222, 343] on icon at bounding box center [1223, 349] width 10 height 12
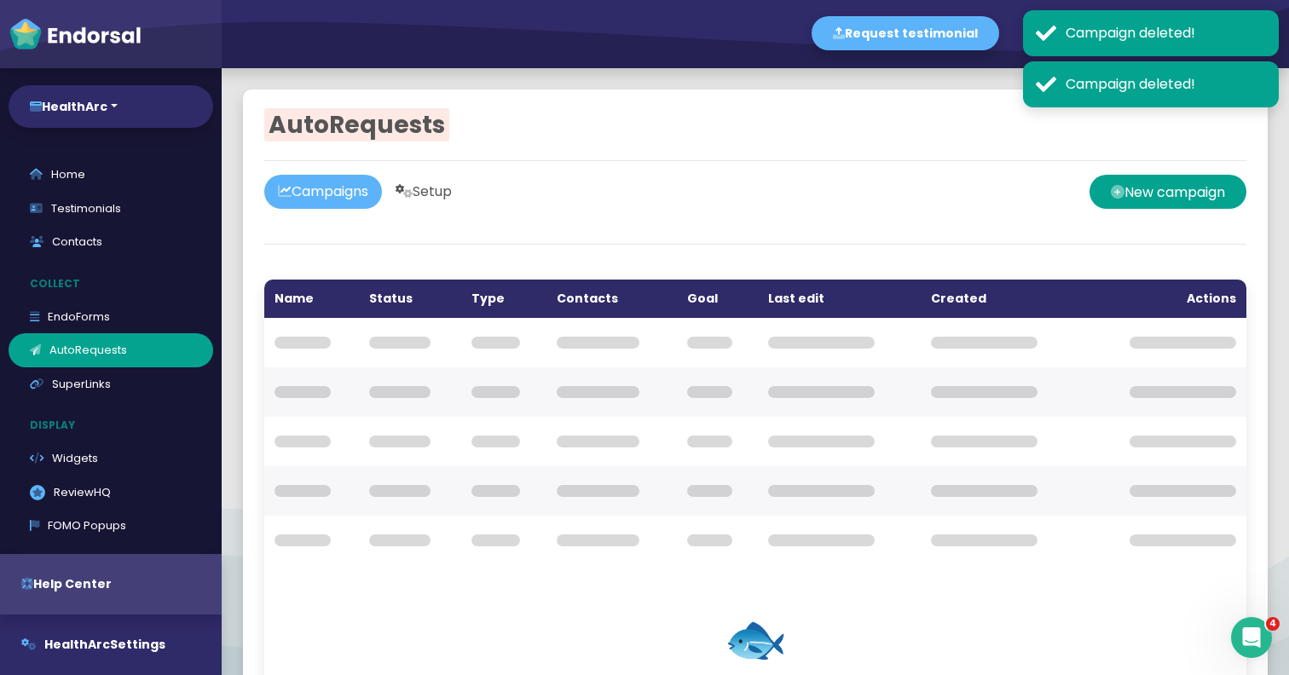
click at [449, 184] on link "Setup" at bounding box center [424, 192] width 84 height 34
select select "90"
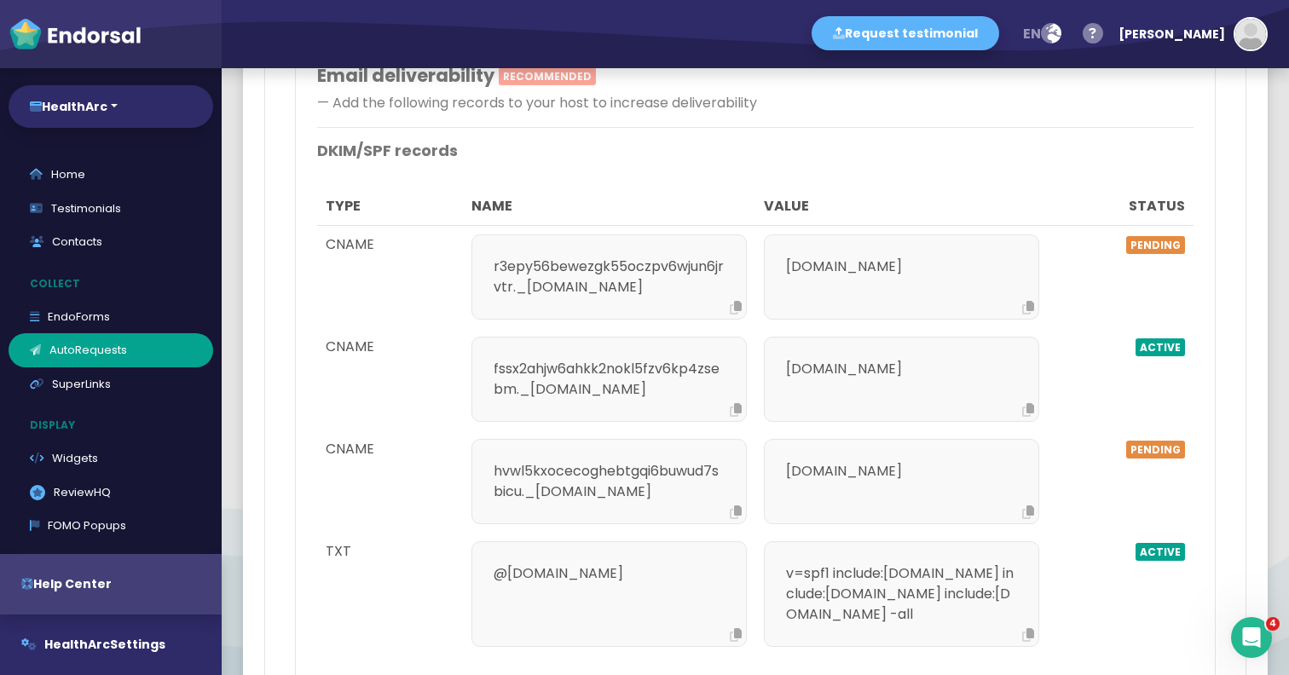
scroll to position [1654, 0]
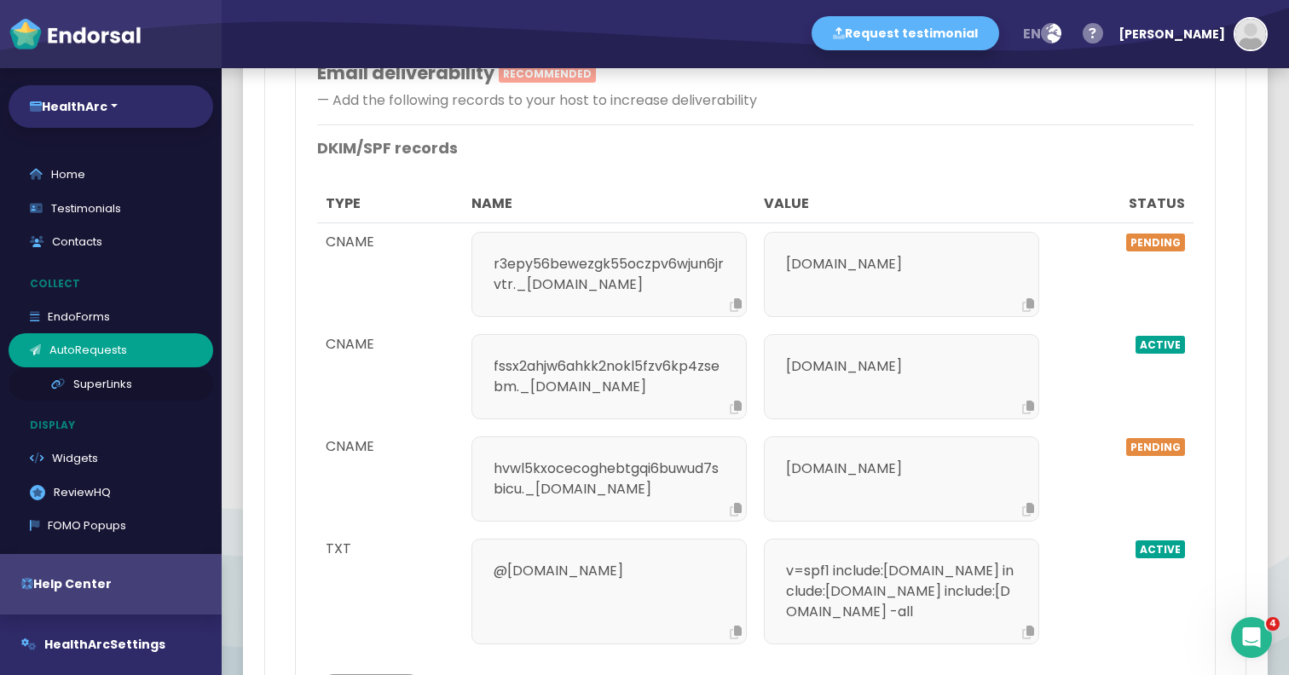
click at [80, 386] on link "SuperLinks" at bounding box center [111, 385] width 205 height 34
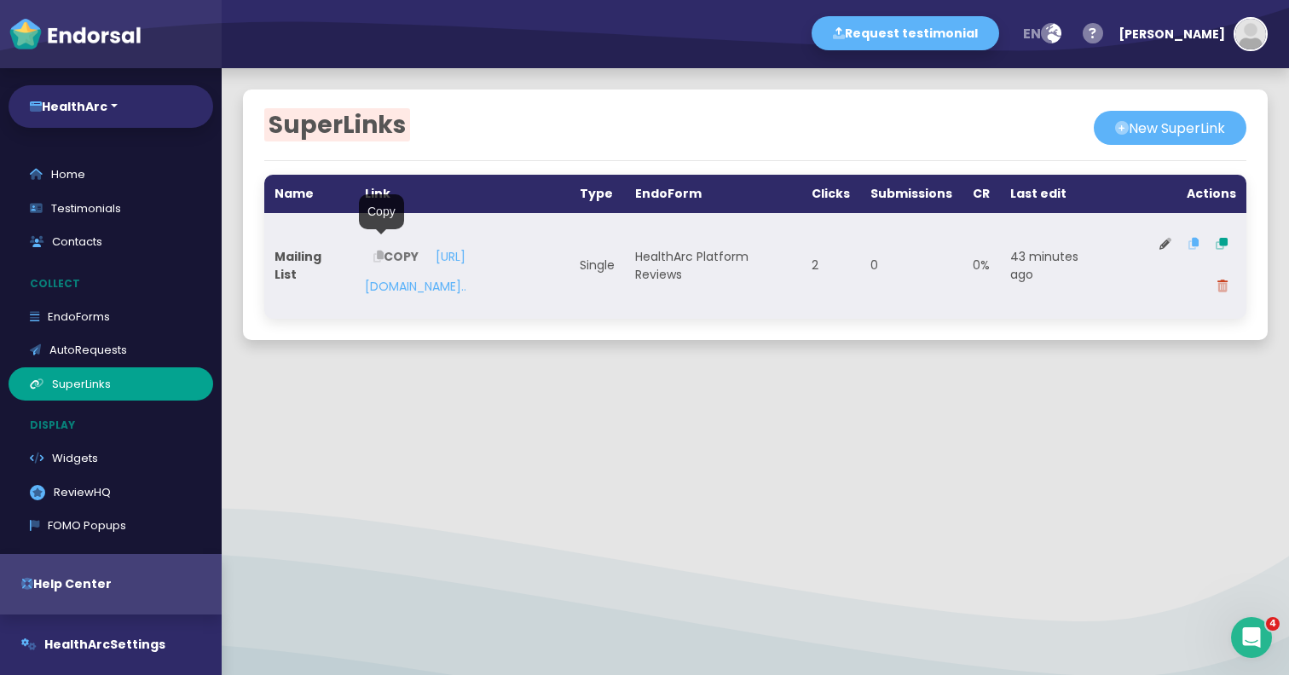
click at [383, 248] on button "COPY" at bounding box center [396, 256] width 62 height 43
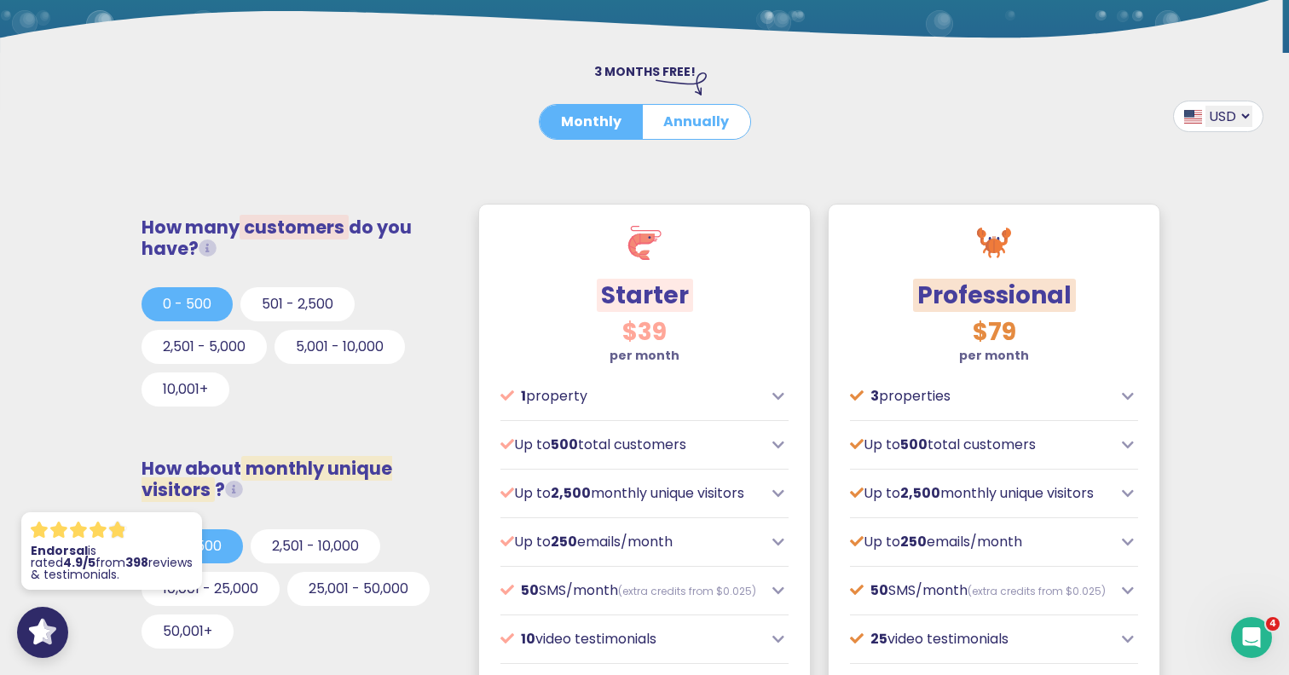
scroll to position [359, 0]
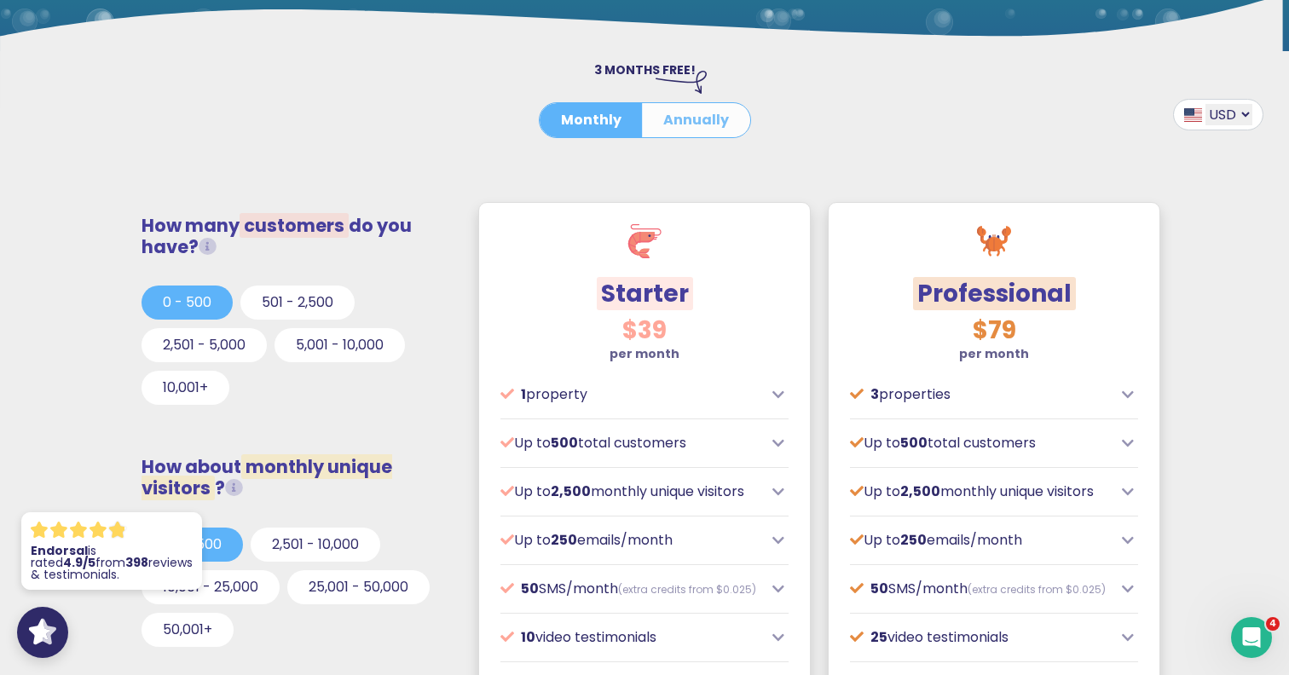
click at [717, 124] on button "Annually" at bounding box center [696, 120] width 108 height 34
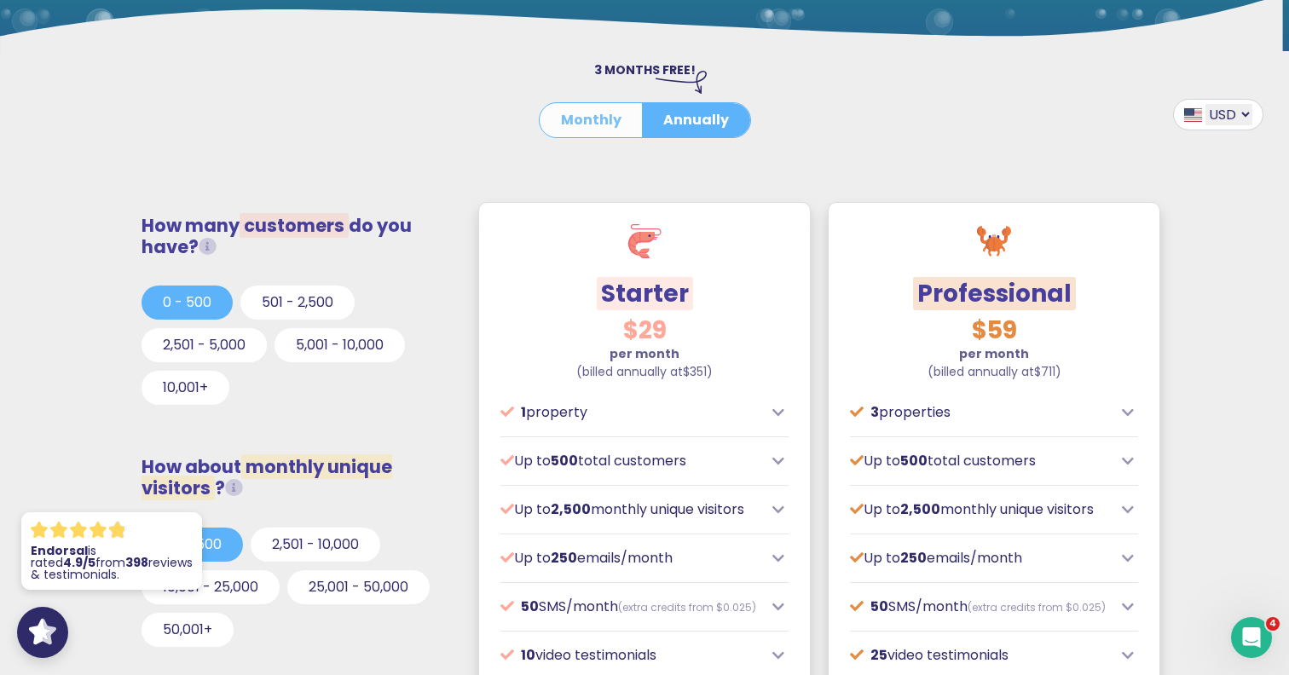
click at [611, 123] on button "Monthly" at bounding box center [591, 120] width 103 height 34
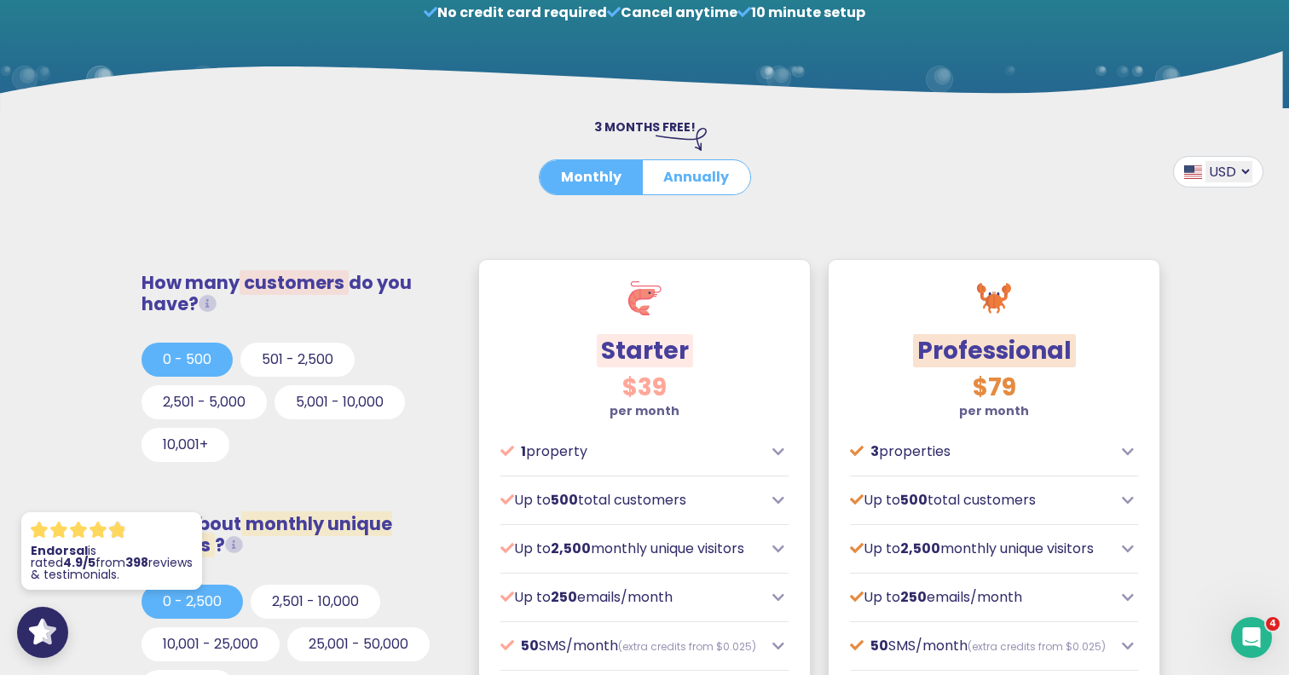
scroll to position [305, 0]
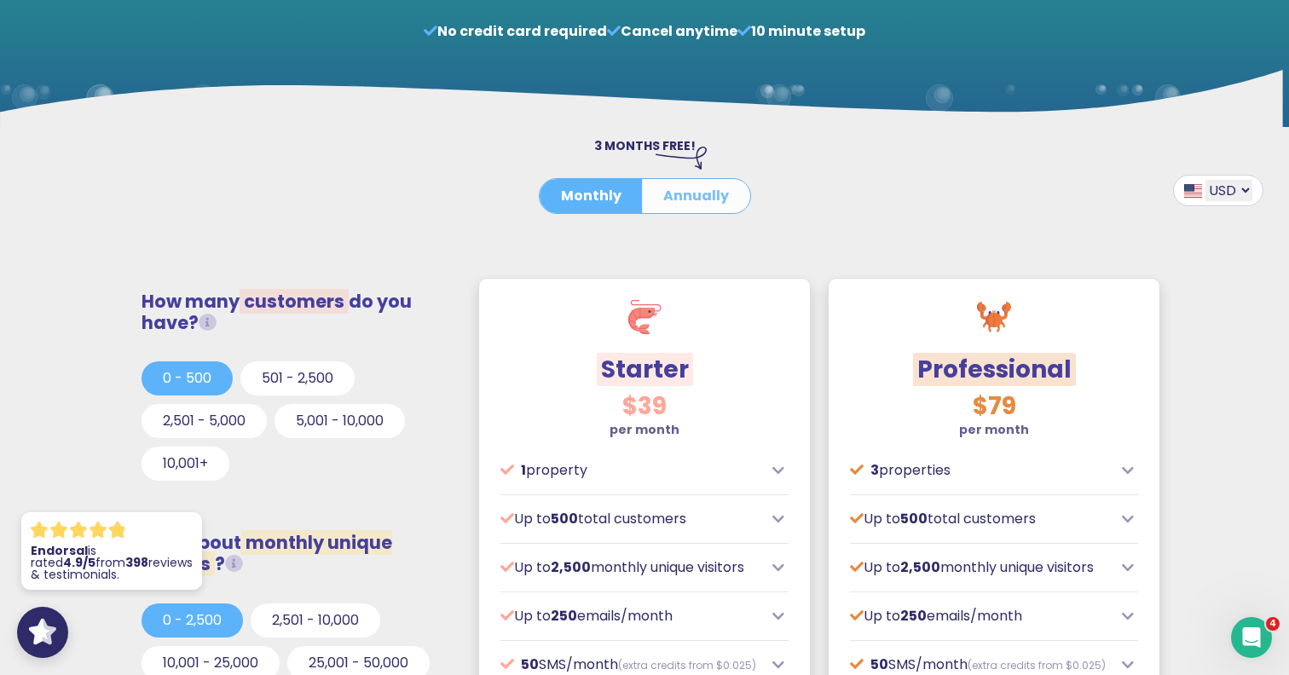
click at [680, 191] on button "Annually" at bounding box center [696, 196] width 108 height 34
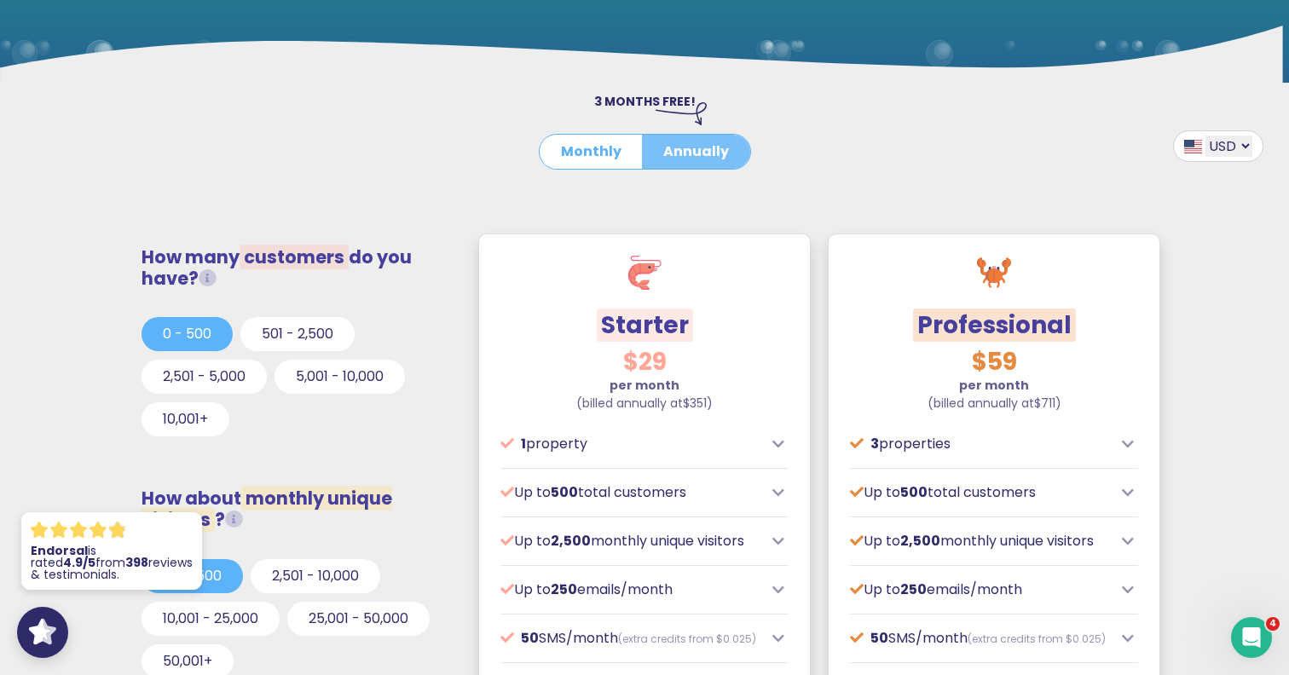
scroll to position [334, 0]
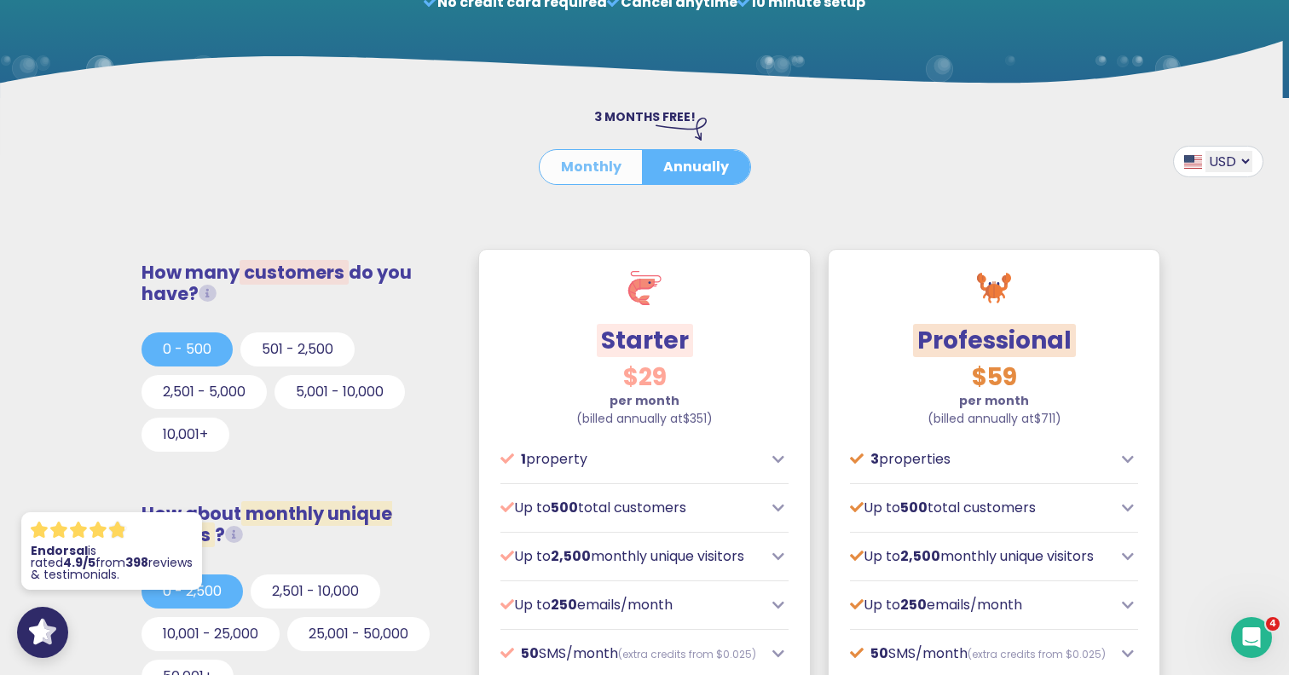
click at [596, 172] on button "Monthly" at bounding box center [591, 167] width 103 height 34
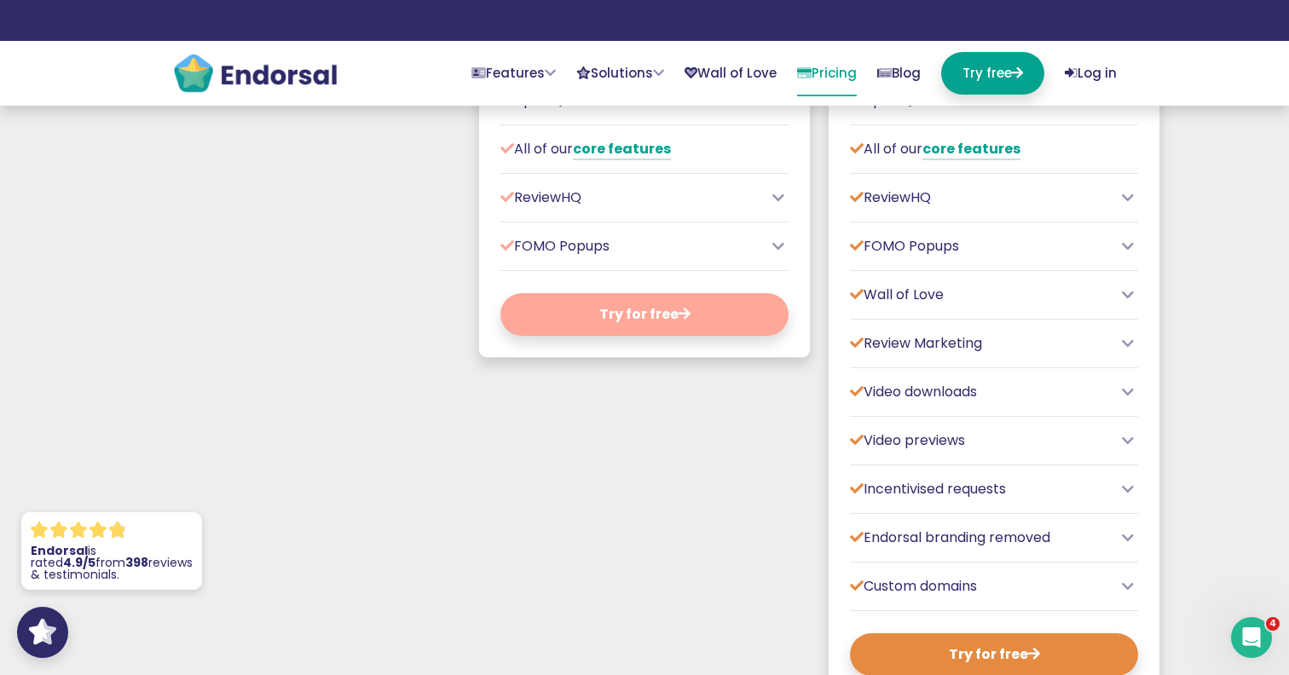
scroll to position [1109, 0]
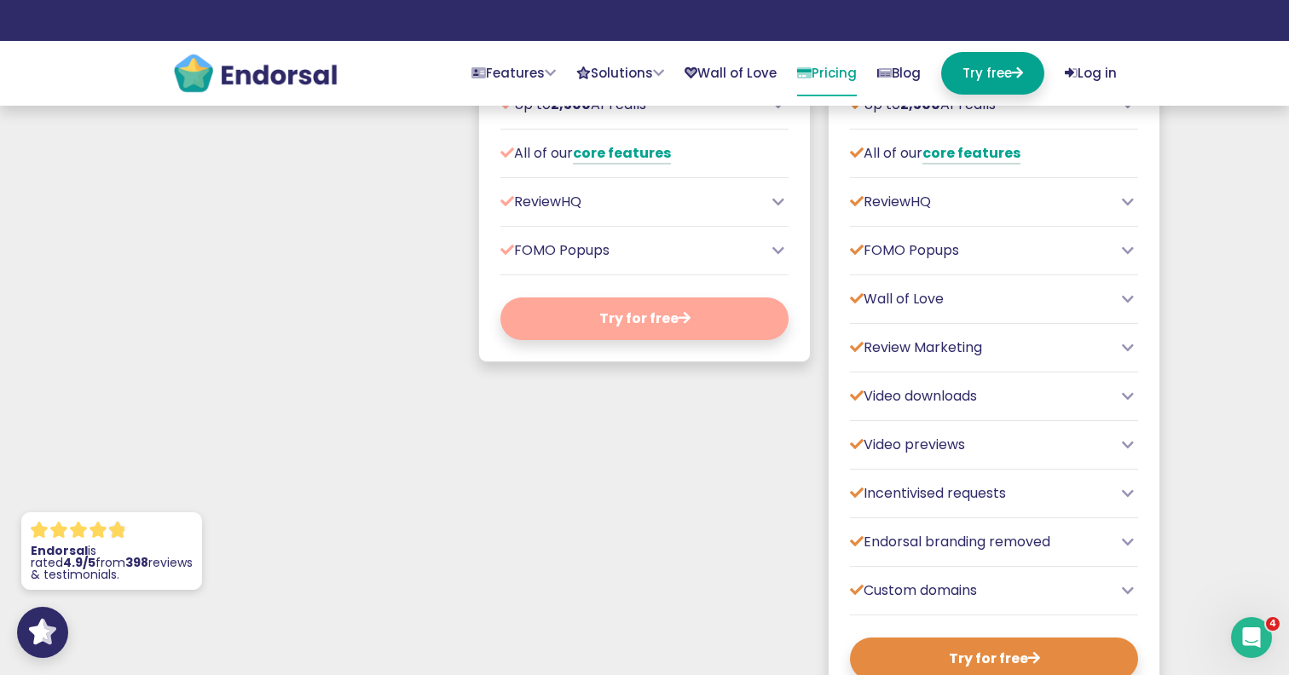
click at [774, 258] on icon at bounding box center [779, 251] width 12 height 14
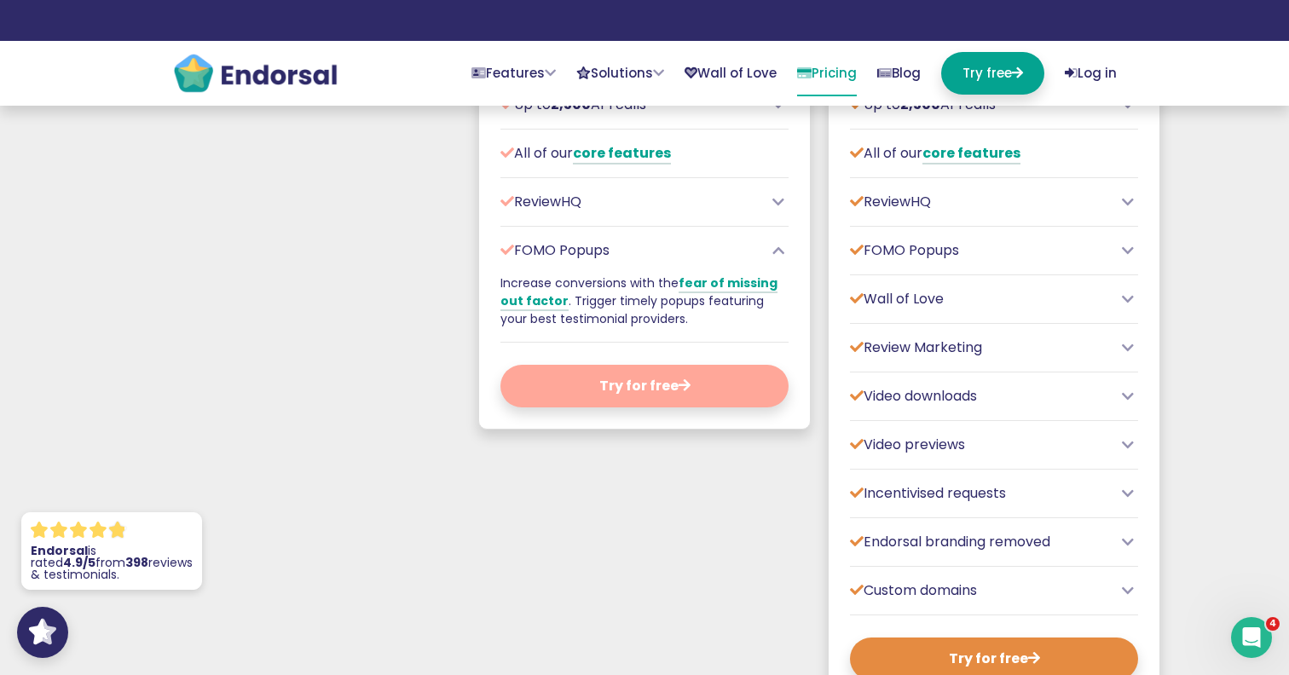
click at [774, 258] on icon at bounding box center [779, 251] width 12 height 14
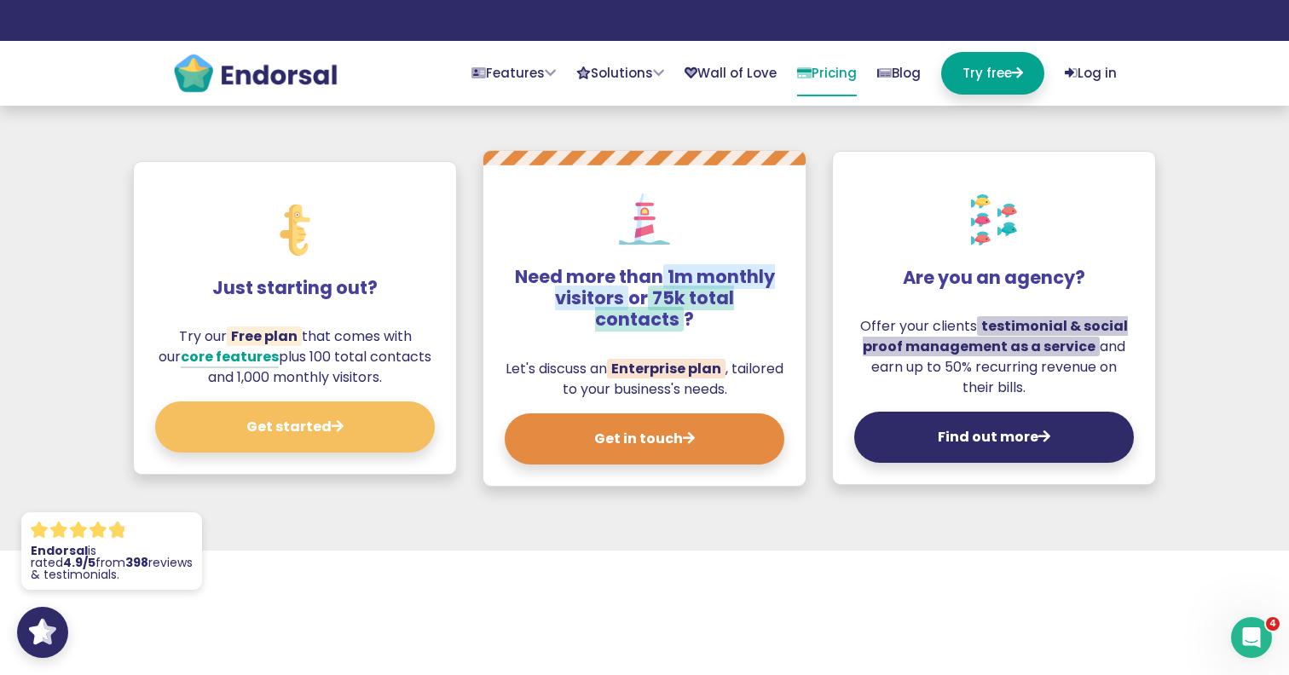
scroll to position [1736, 0]
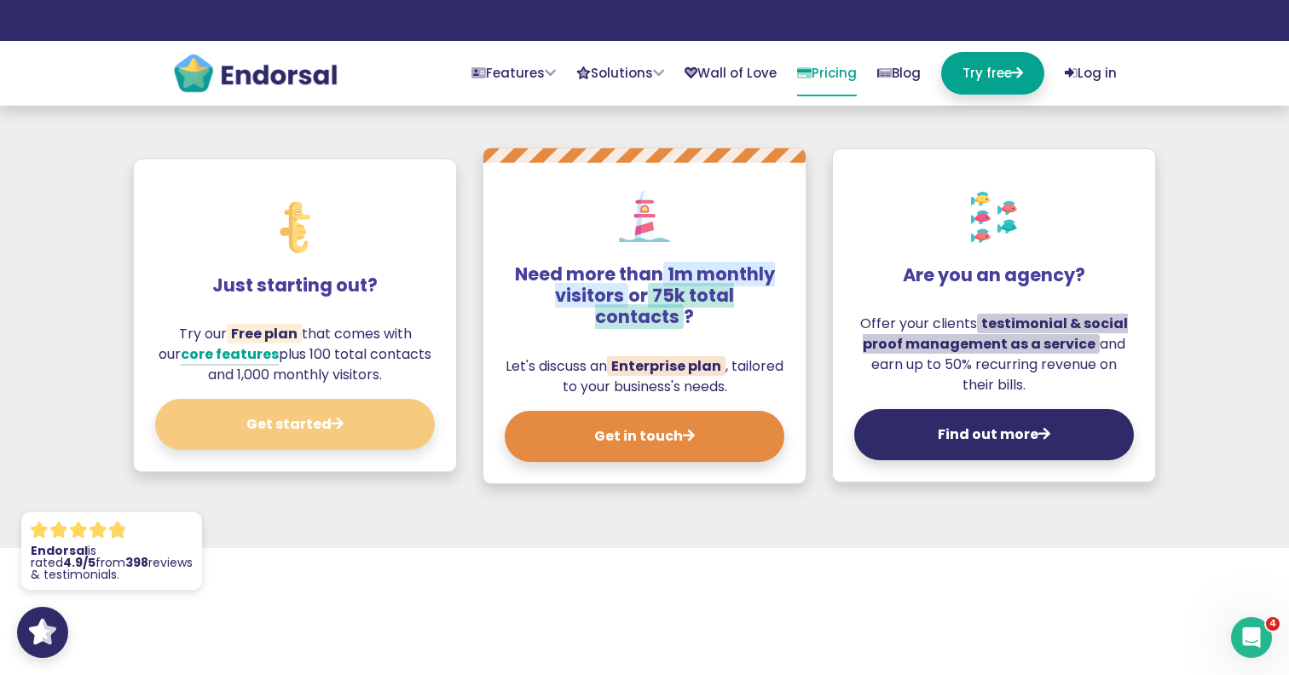
click at [240, 431] on button "Get started" at bounding box center [295, 424] width 280 height 51
